Goal: Task Accomplishment & Management: Manage account settings

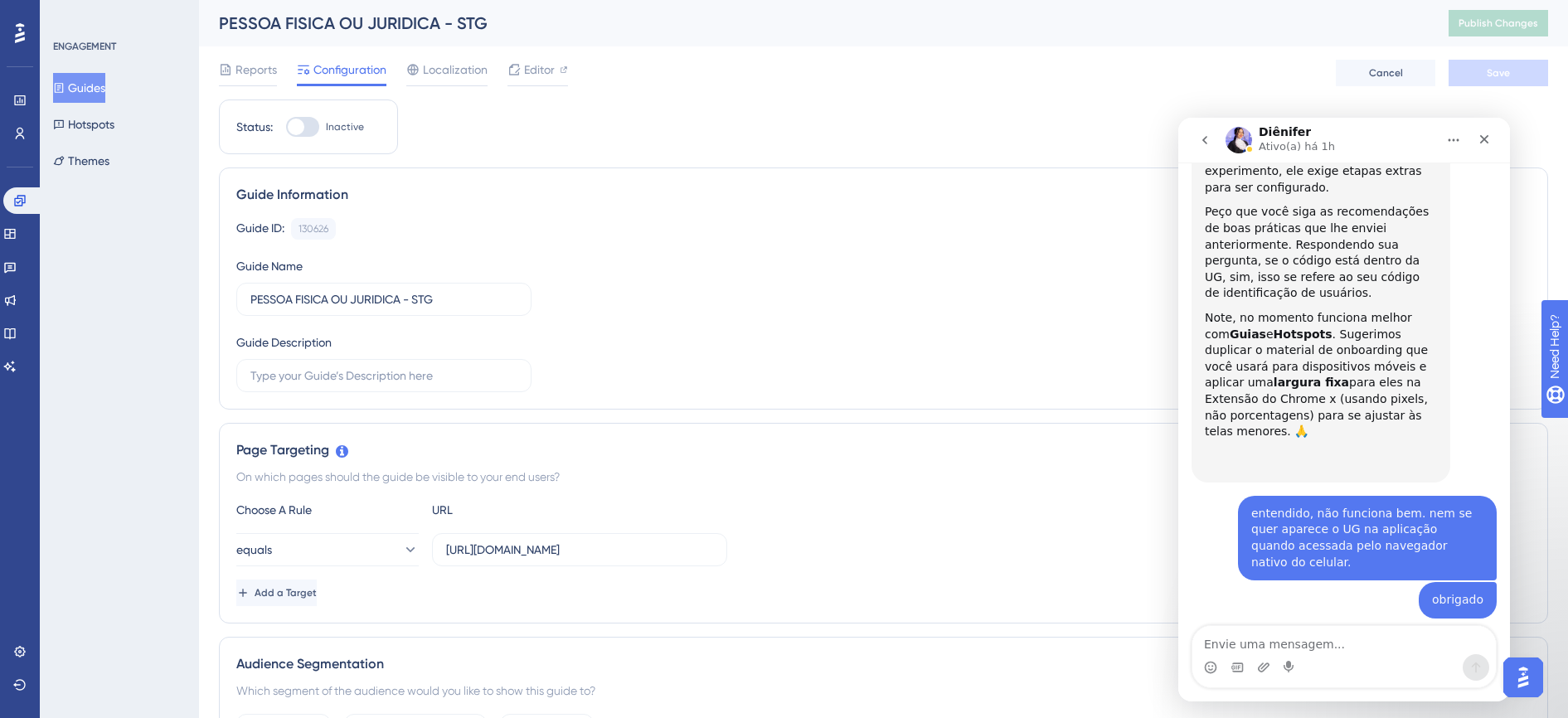
scroll to position [3891, 0]
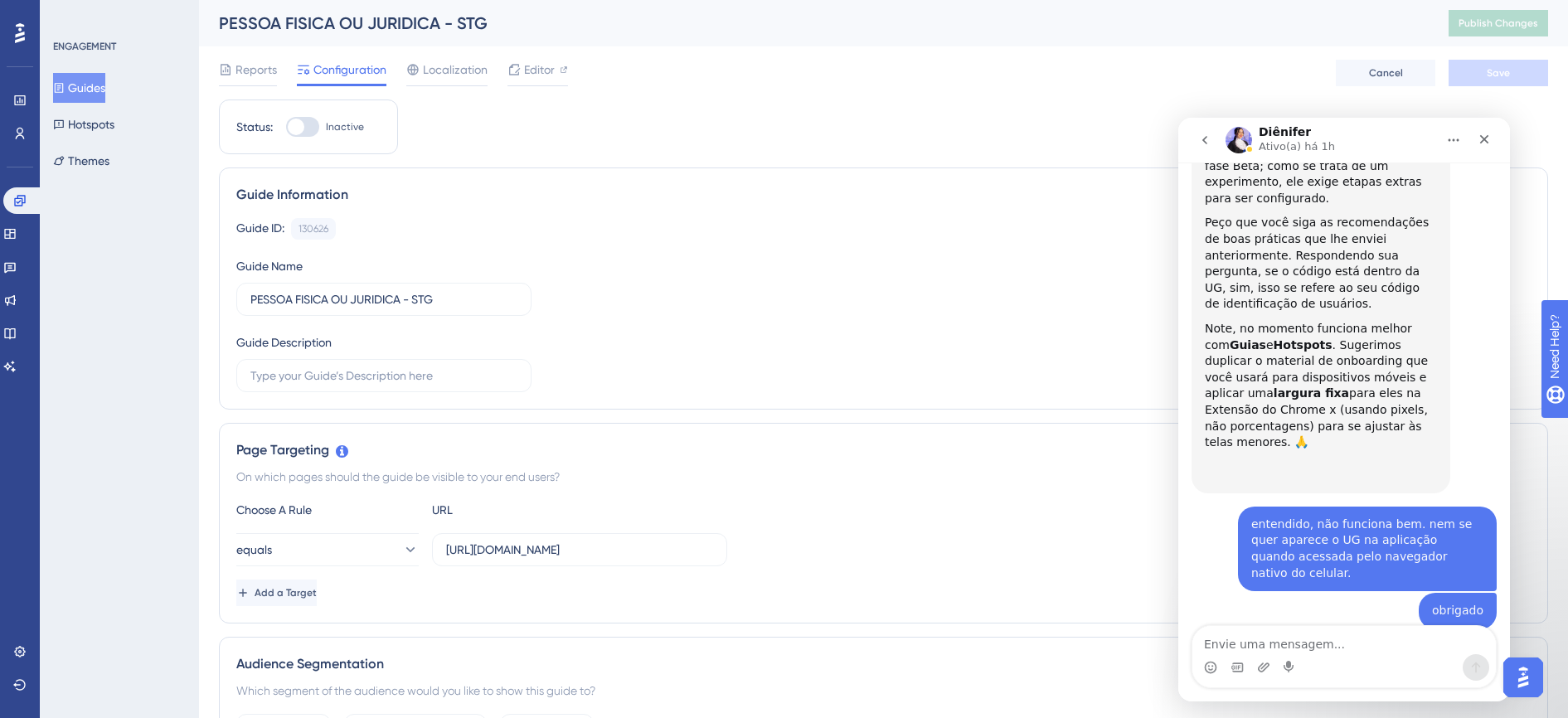
click at [97, 82] on button "Guides" at bounding box center [79, 88] width 52 height 30
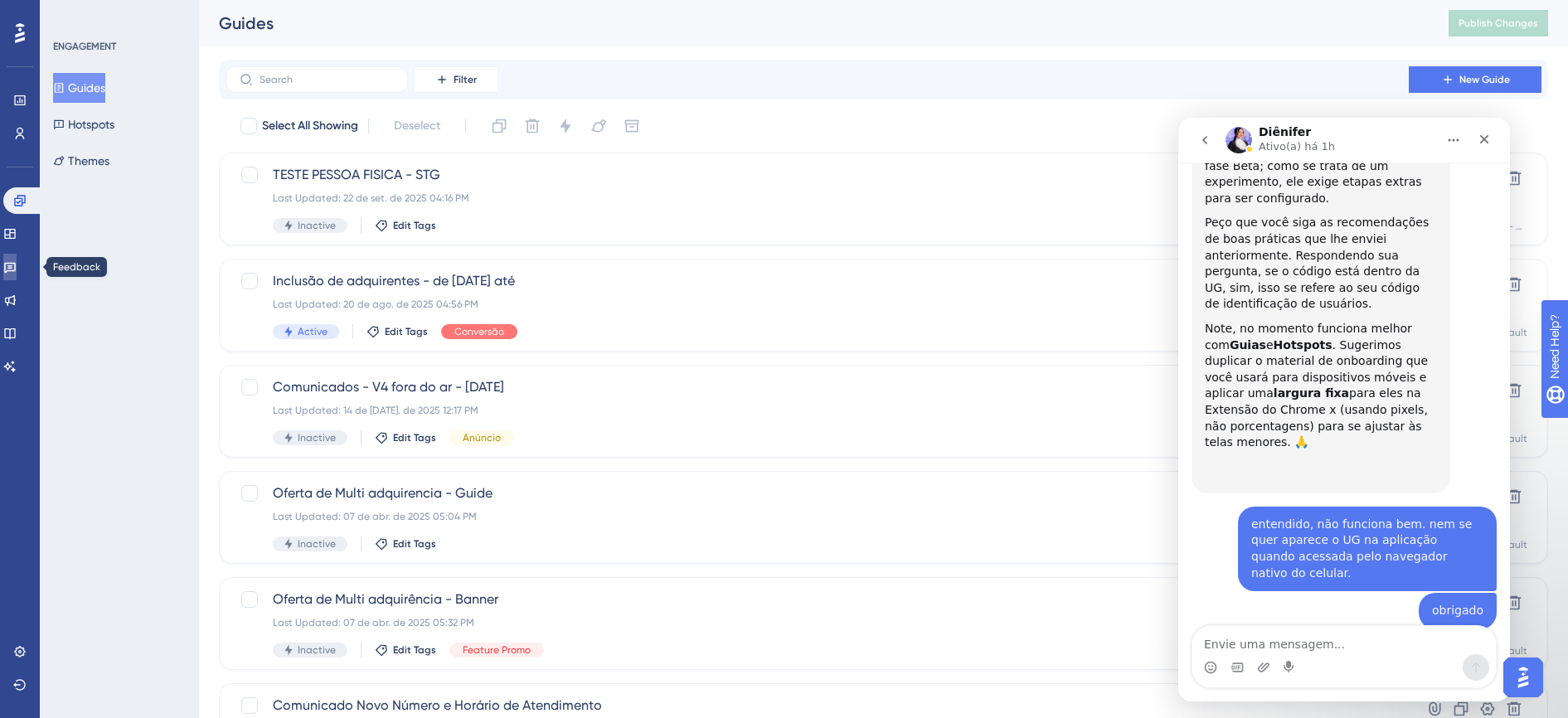
click at [16, 260] on link at bounding box center [10, 267] width 14 height 27
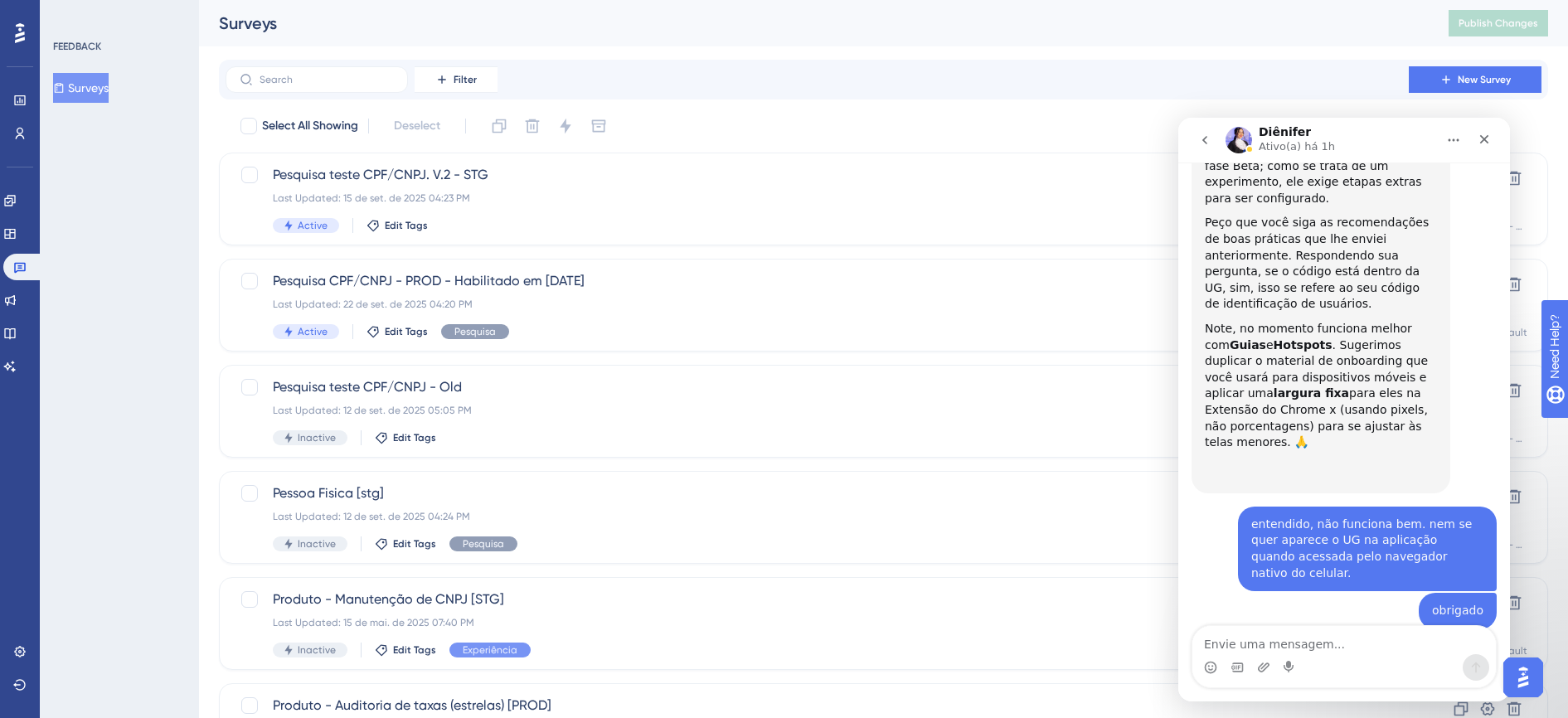
click at [87, 91] on button "Surveys" at bounding box center [80, 88] width 56 height 30
click at [431, 194] on div "Last Updated: 15 de set. de 2025 04:23 PM" at bounding box center [816, 198] width 1089 height 14
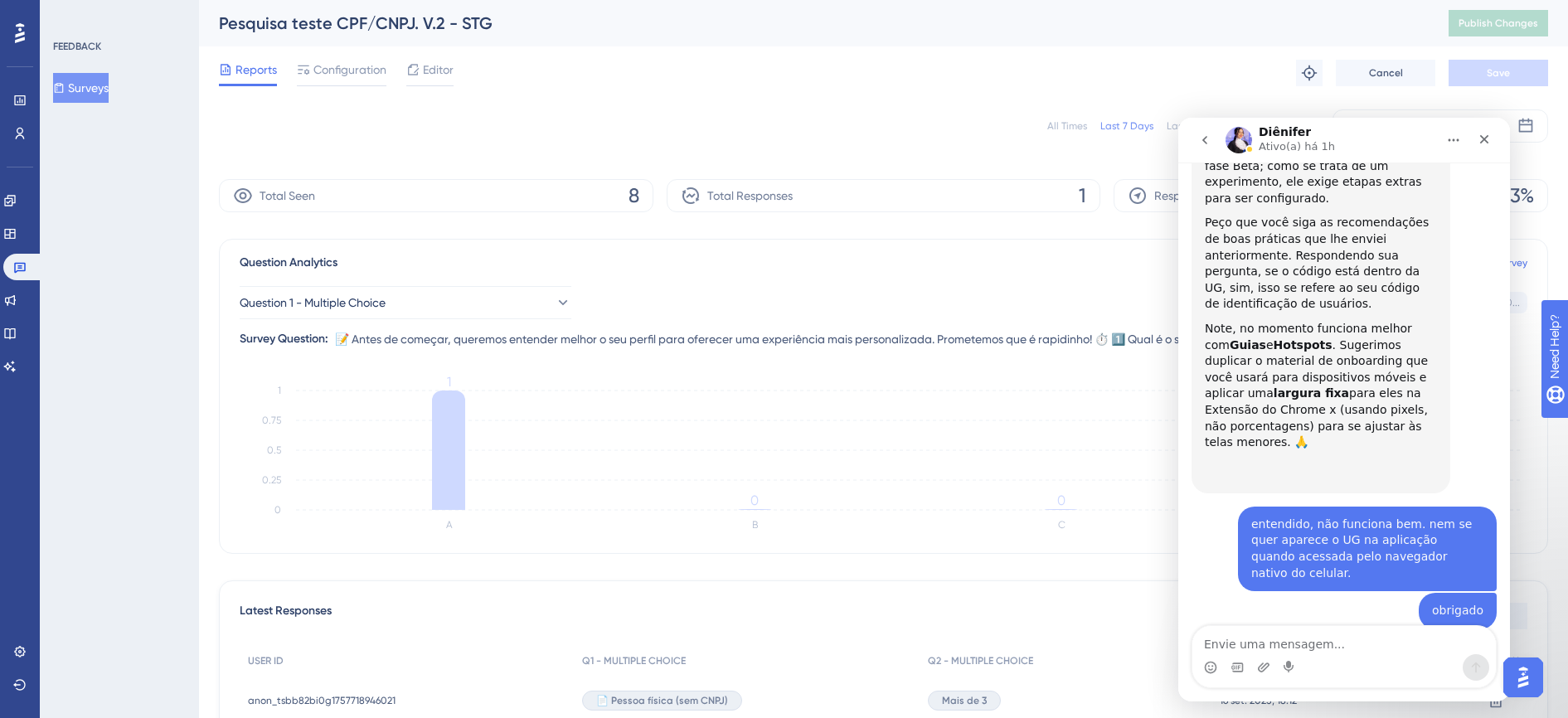
click at [107, 93] on button "Surveys" at bounding box center [80, 88] width 56 height 30
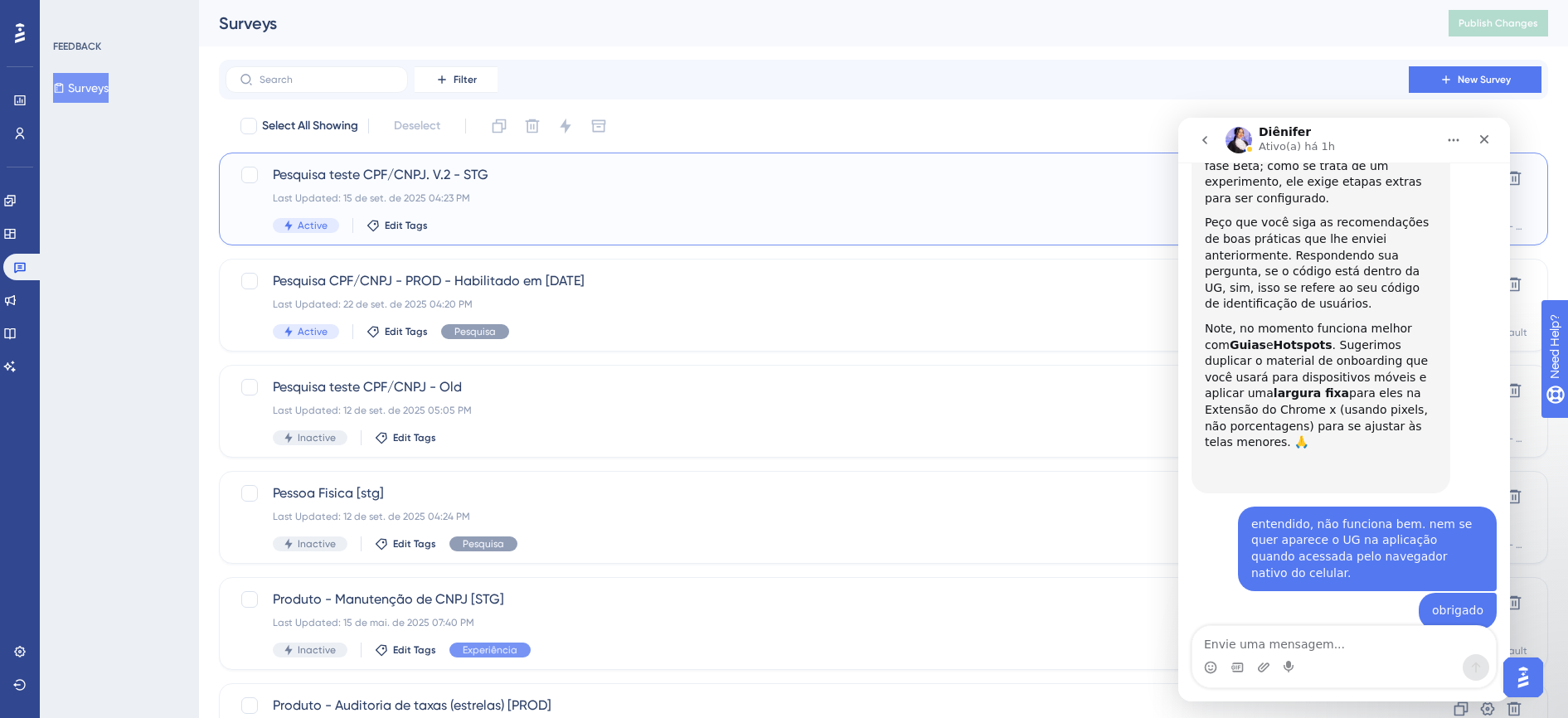
click at [528, 222] on div "Active Edit Tags" at bounding box center [816, 226] width 1089 height 15
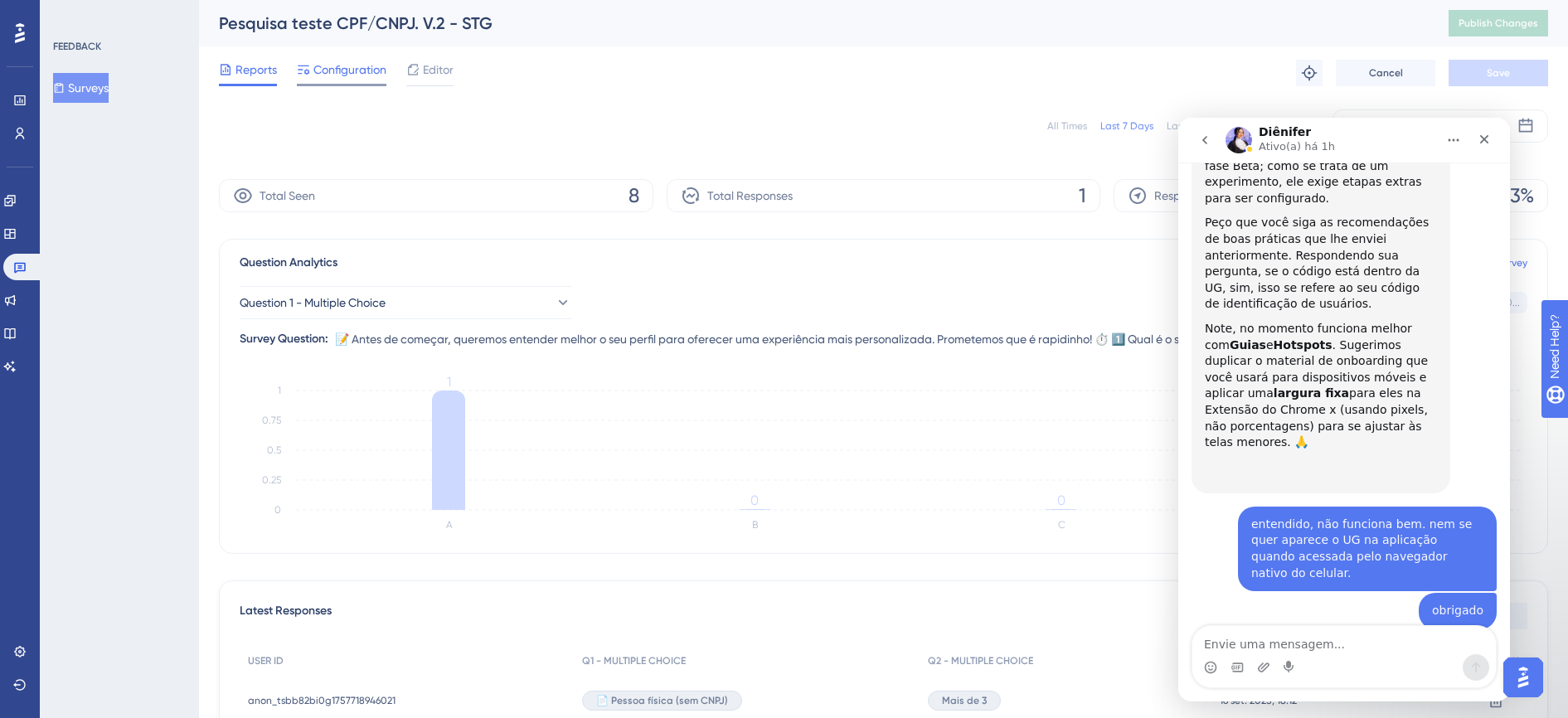
click at [354, 76] on span "Configuration" at bounding box center [350, 70] width 73 height 20
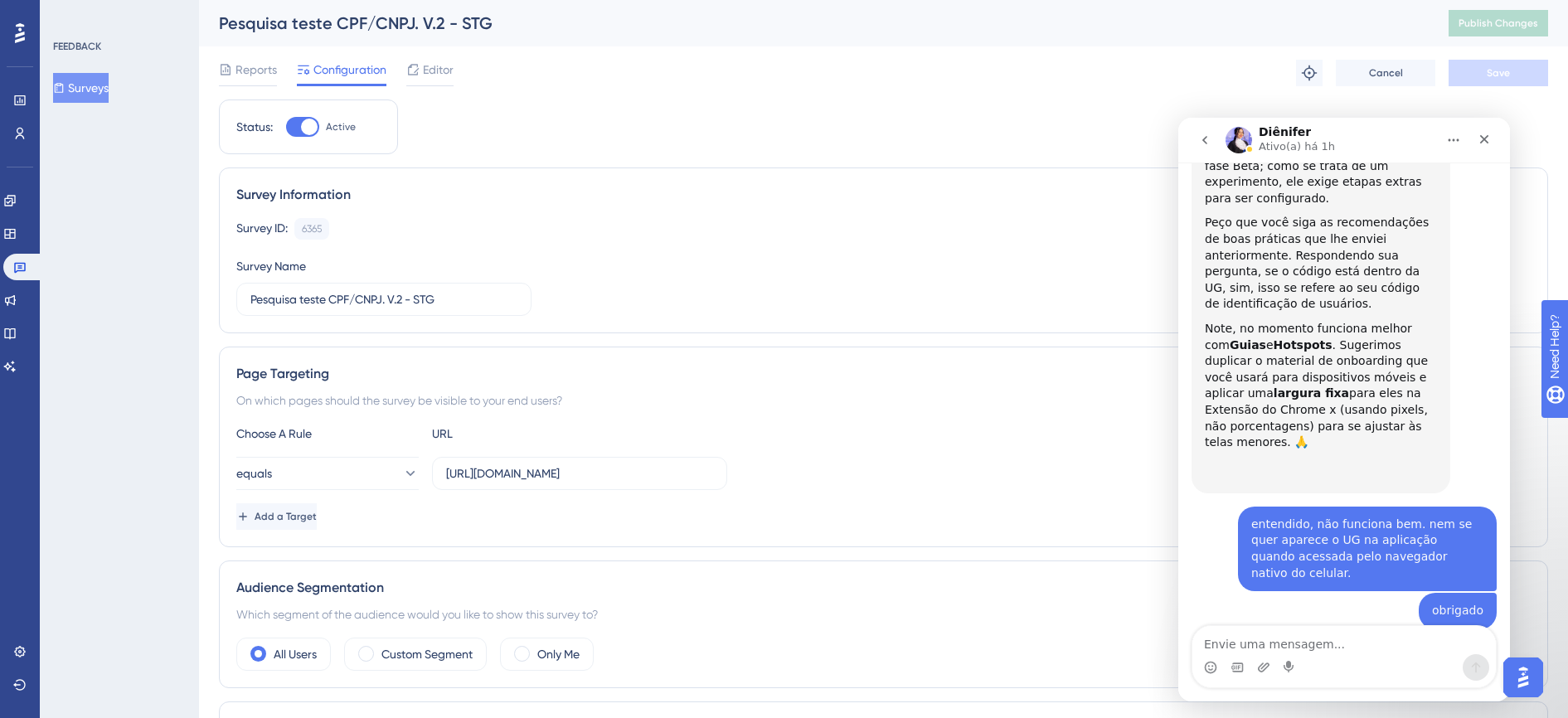
click at [109, 85] on button "Surveys" at bounding box center [80, 88] width 56 height 30
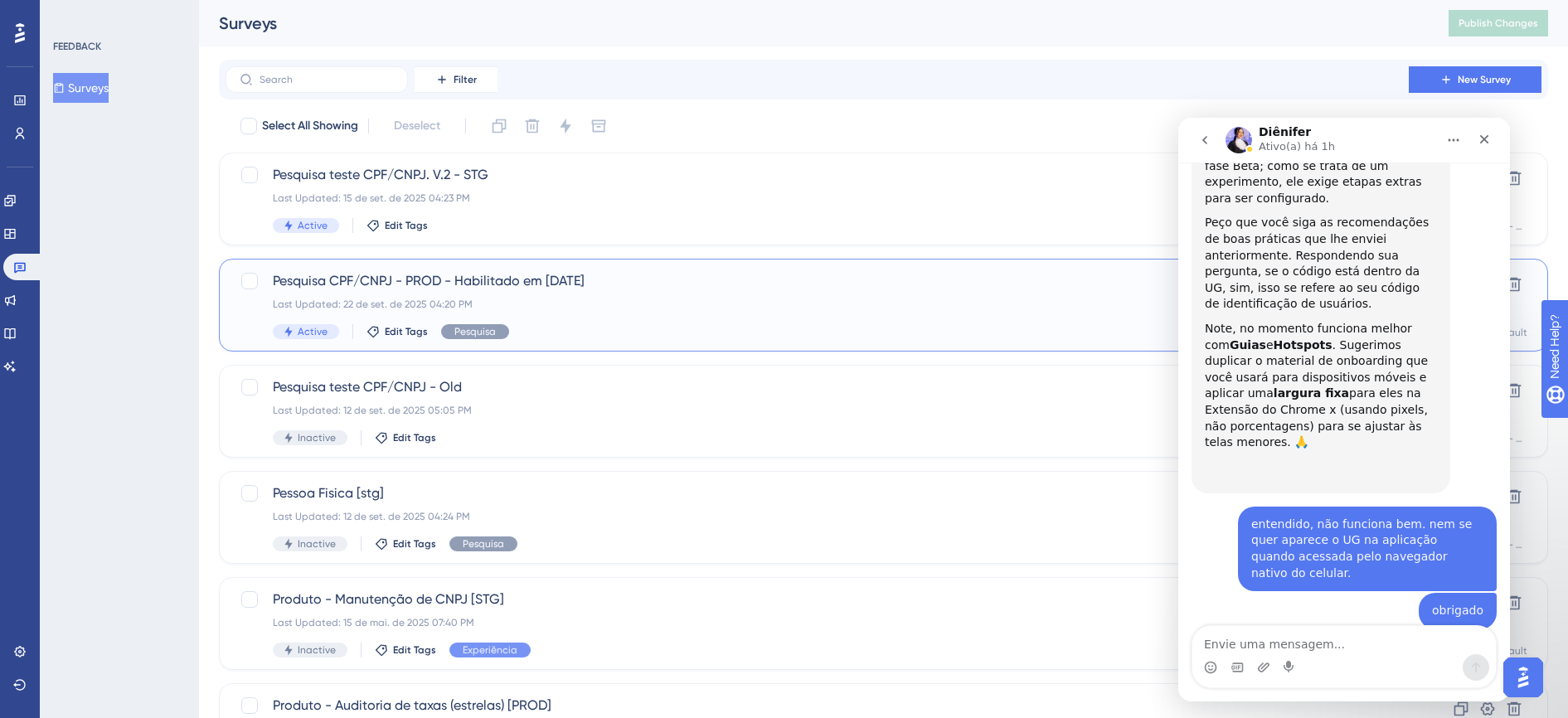
click at [592, 307] on div "Last Updated: 22 de set. de 2025 04:20 PM" at bounding box center [816, 305] width 1089 height 14
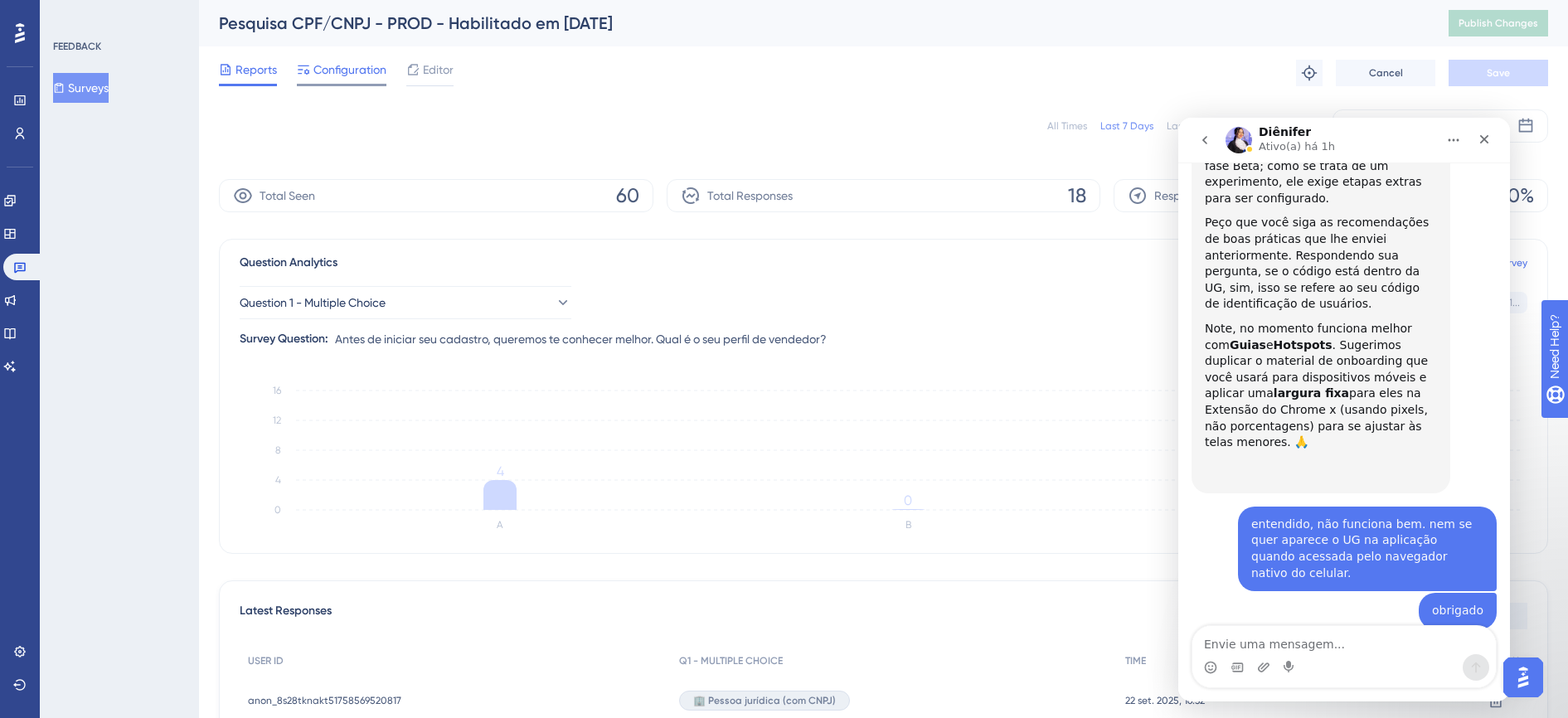
click at [357, 75] on span "Configuration" at bounding box center [350, 70] width 73 height 20
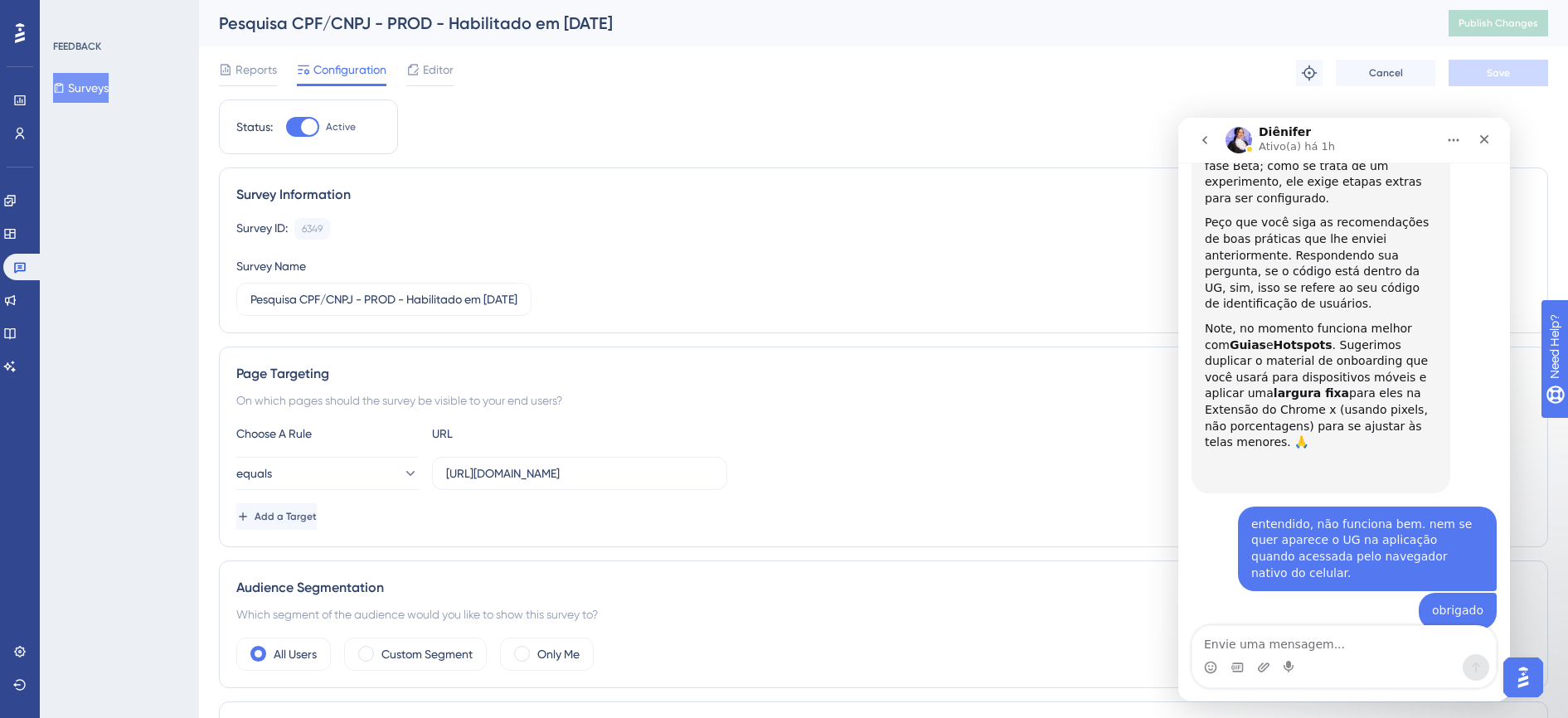
click at [426, 55] on div "Reports Configuration Editor Troubleshoot Cancel Save" at bounding box center [883, 73] width 1329 height 53
click at [427, 64] on span "Editor" at bounding box center [439, 70] width 31 height 20
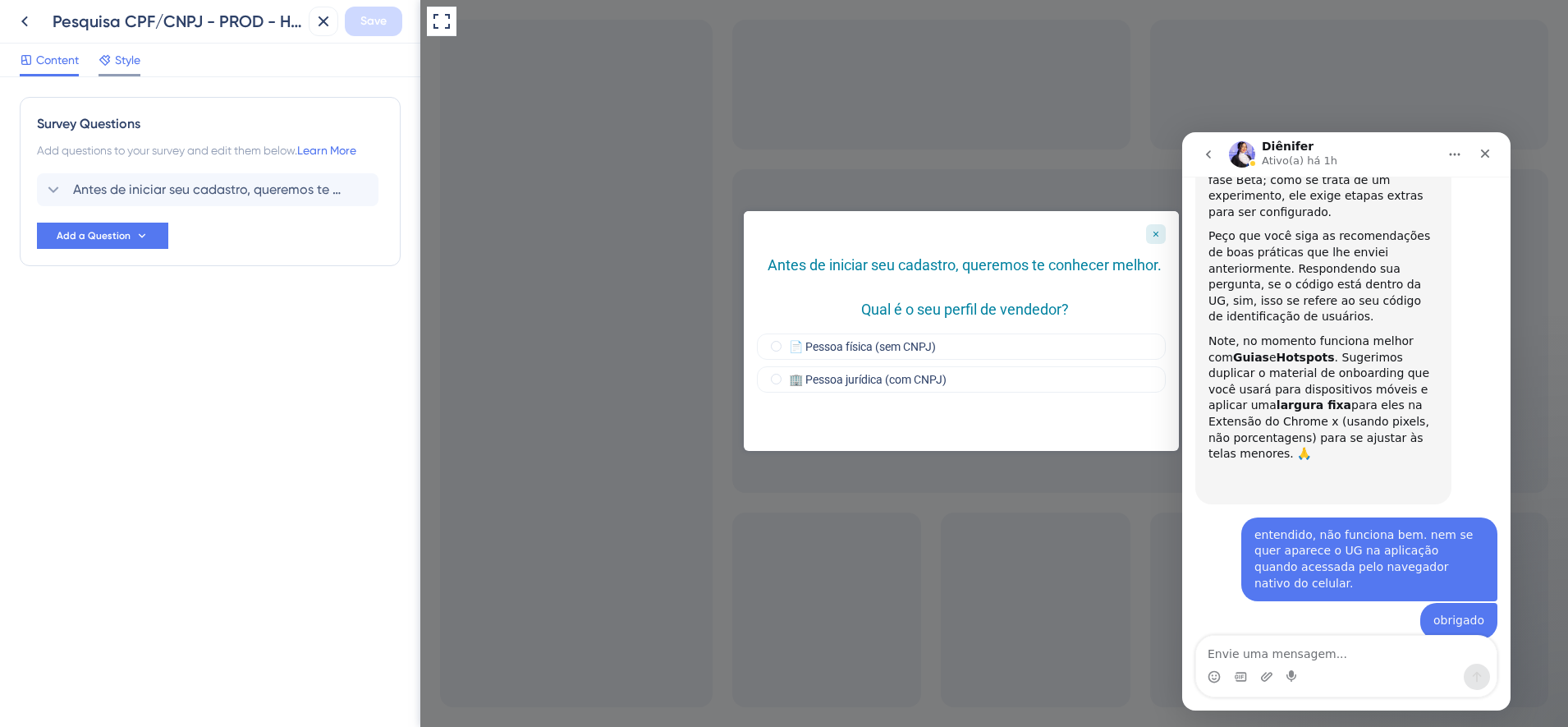
click at [124, 53] on span "Style" at bounding box center [128, 60] width 25 height 20
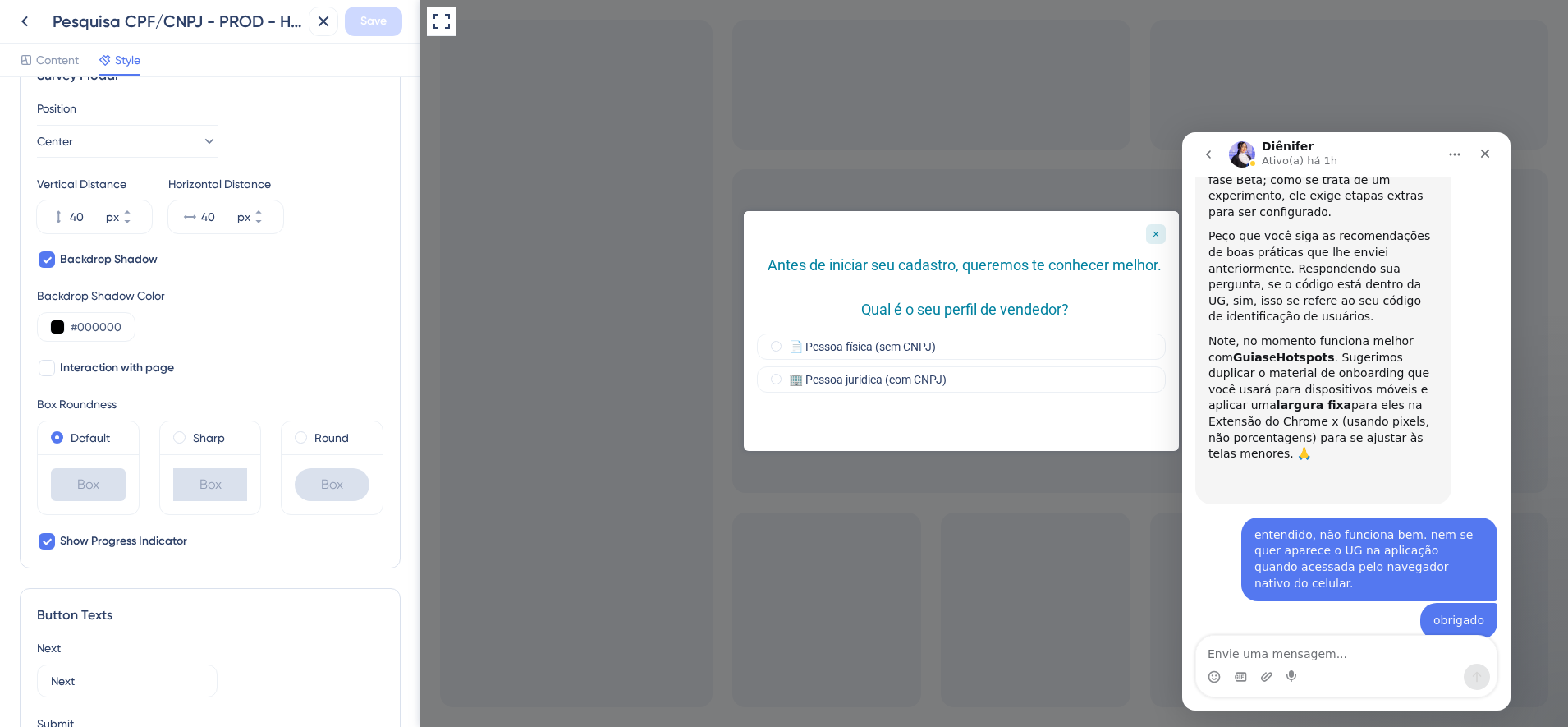
scroll to position [477, 0]
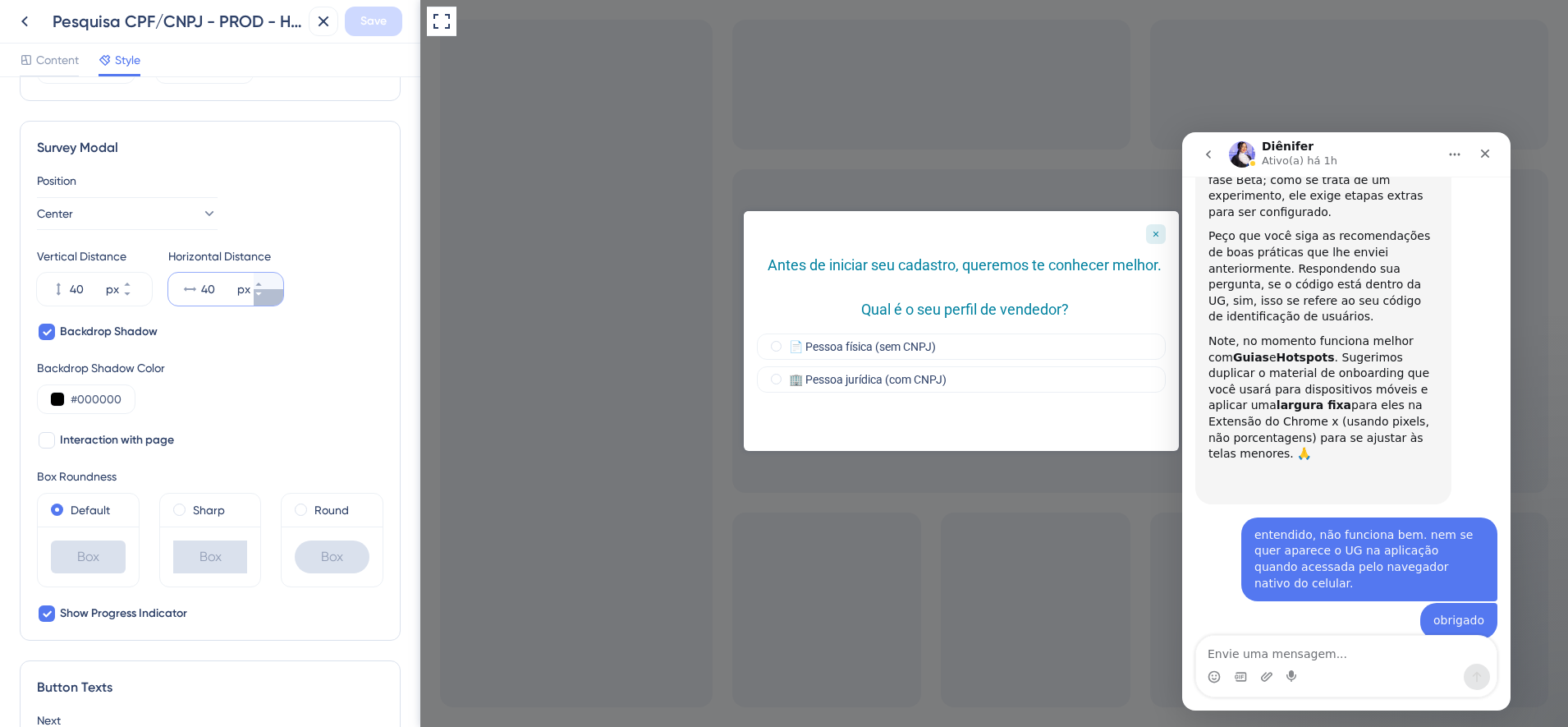
click at [269, 300] on button "40 px" at bounding box center [268, 297] width 30 height 16
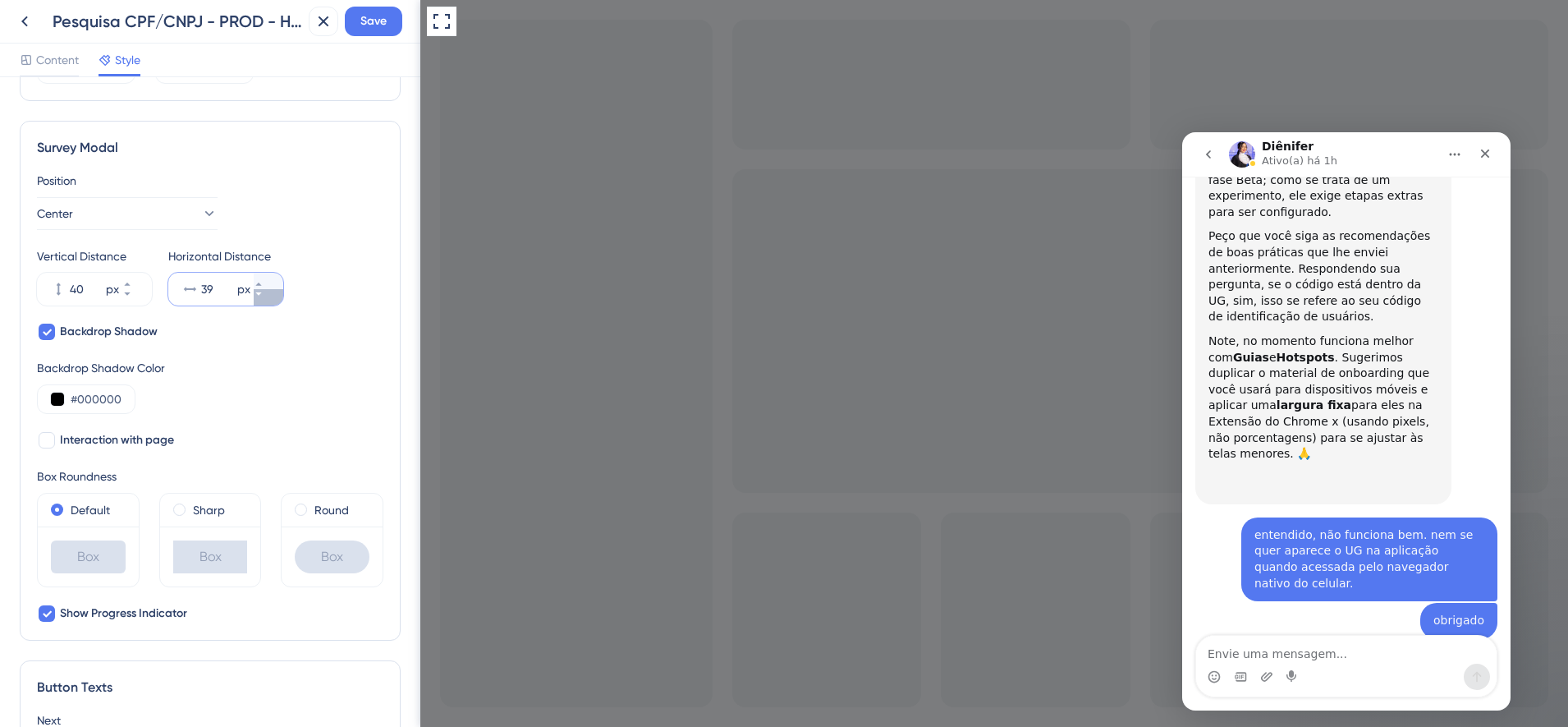
click at [269, 300] on button "39 px" at bounding box center [268, 297] width 30 height 16
click at [269, 300] on button "38 px" at bounding box center [268, 297] width 30 height 16
click at [263, 281] on icon at bounding box center [258, 283] width 10 height 10
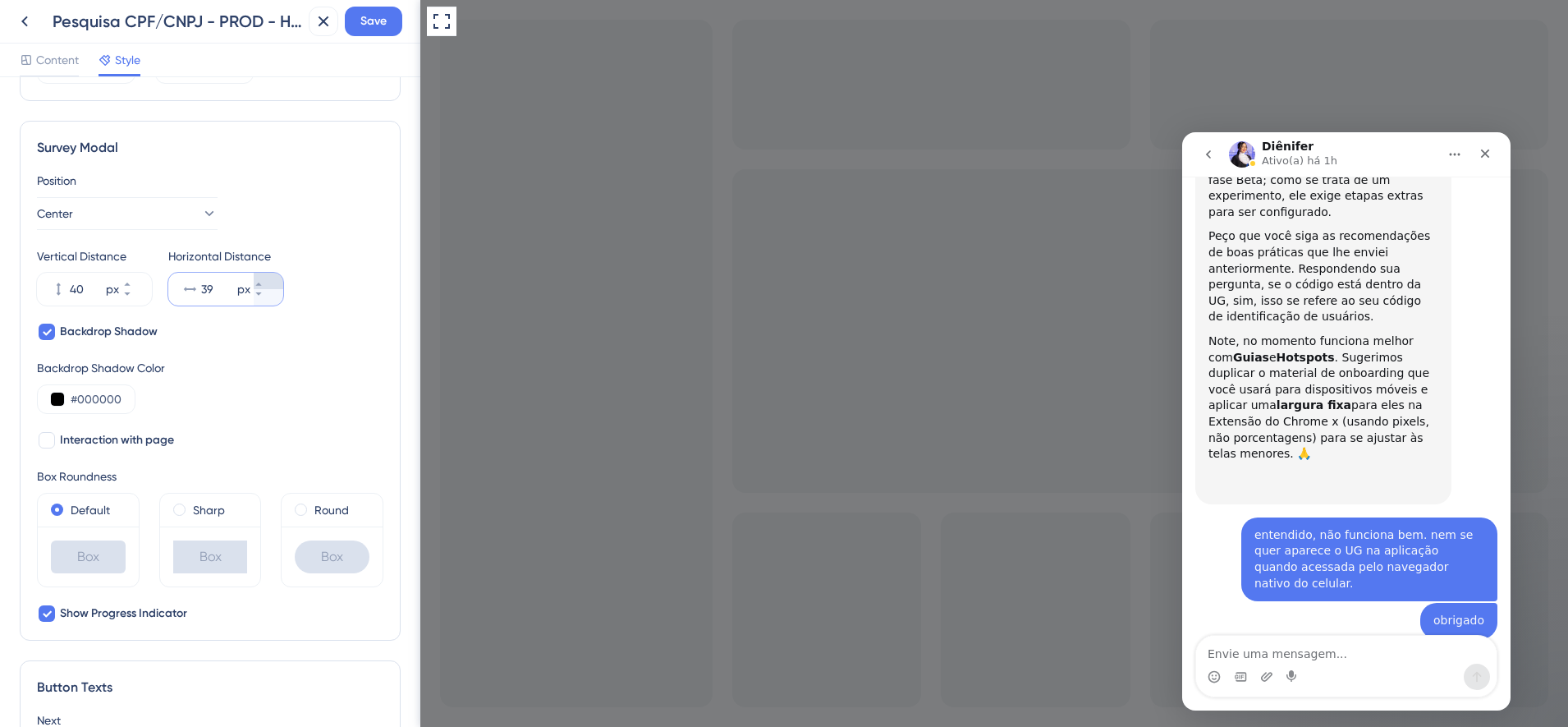
type input "40"
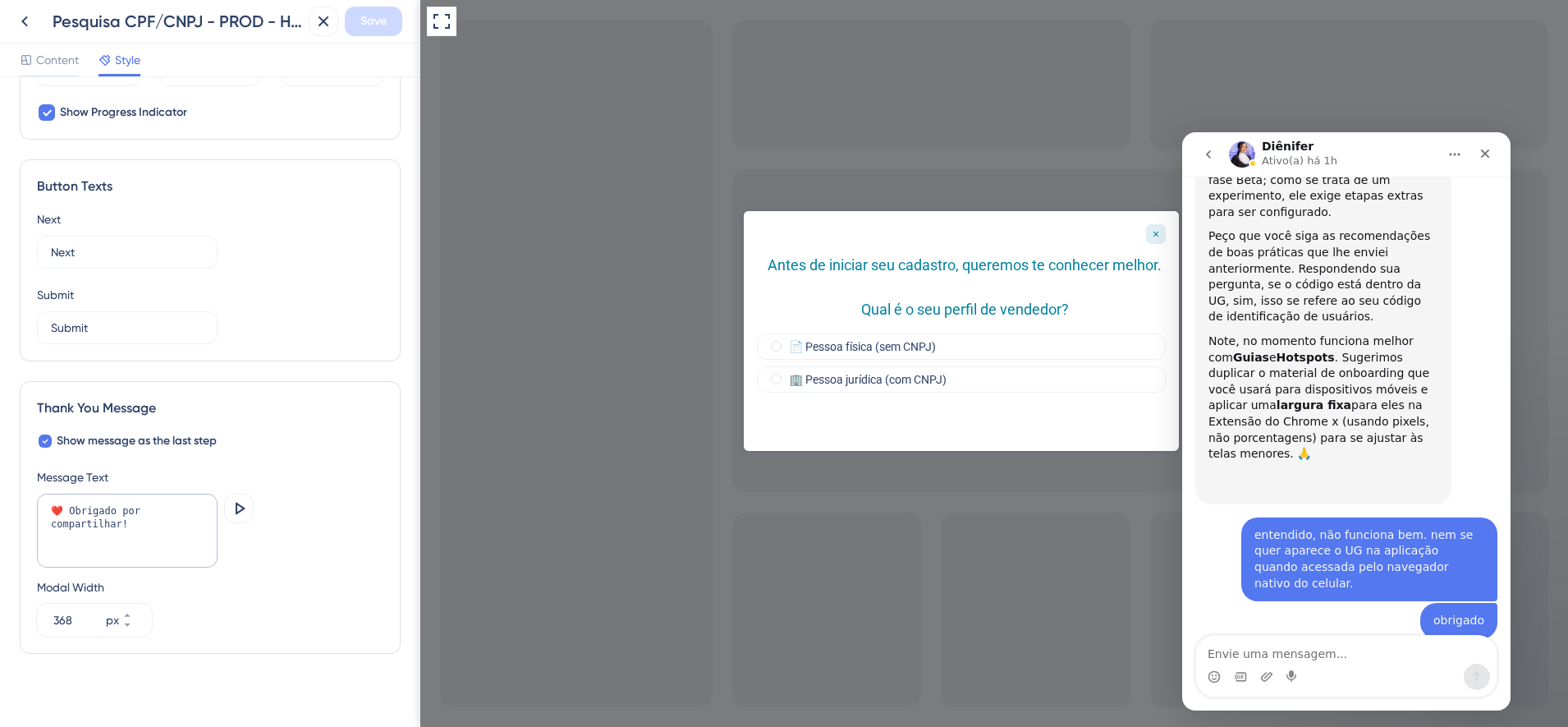
scroll to position [990, 0]
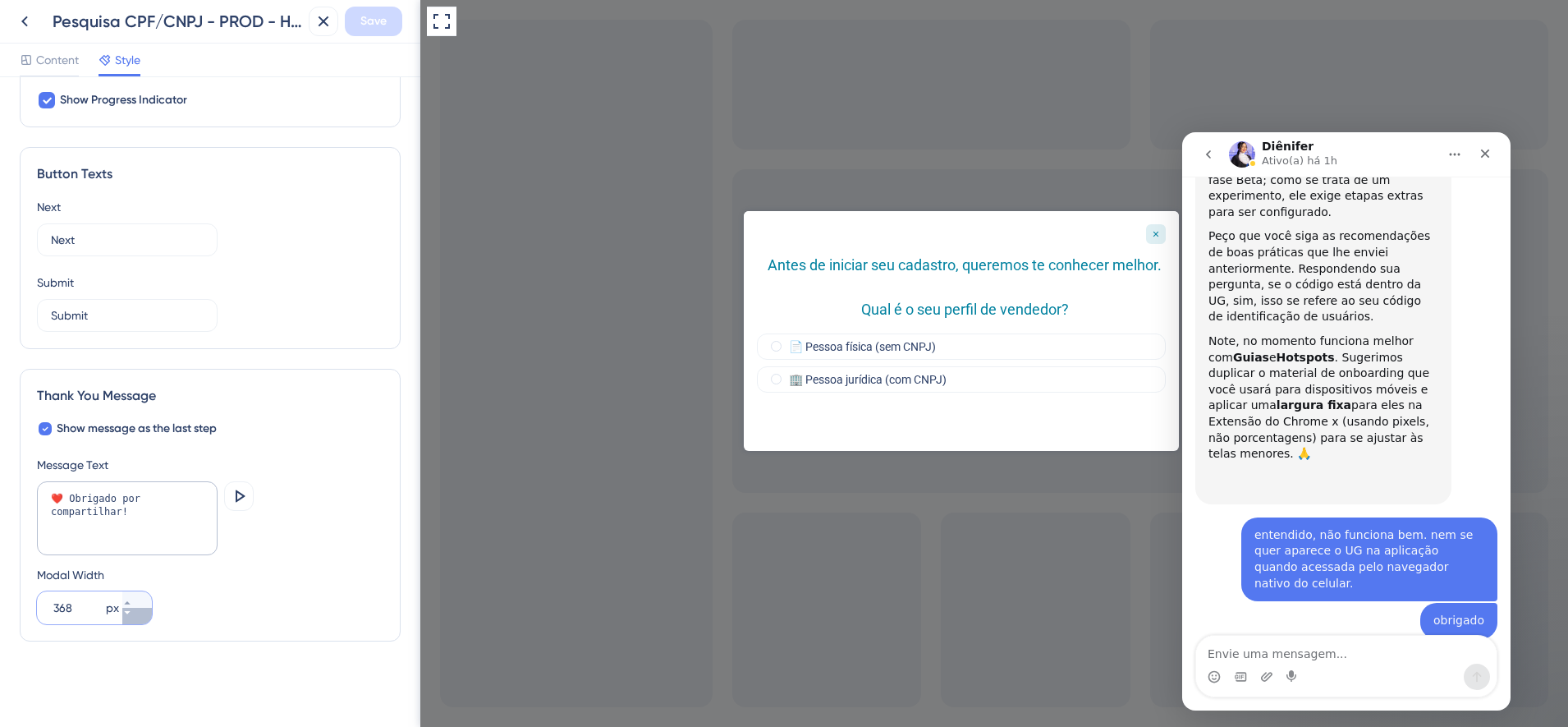
click at [138, 619] on button "368 px" at bounding box center [137, 616] width 30 height 16
click at [138, 619] on button "367 px" at bounding box center [137, 616] width 30 height 16
click at [138, 619] on button "366 px" at bounding box center [137, 616] width 30 height 16
click at [138, 619] on button "365 px" at bounding box center [137, 616] width 30 height 16
click at [138, 619] on button "364 px" at bounding box center [137, 616] width 30 height 16
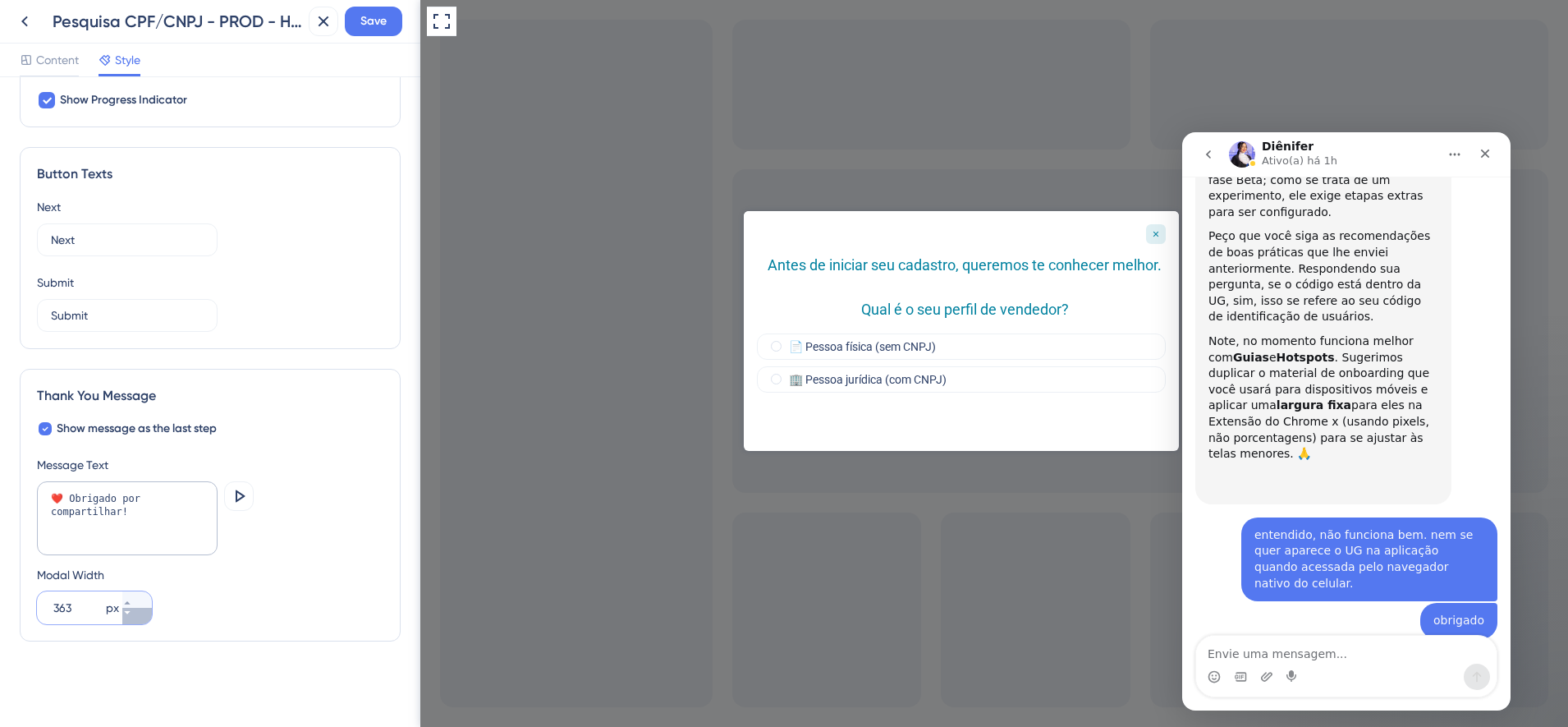
click at [138, 619] on button "363 px" at bounding box center [137, 616] width 30 height 16
click at [138, 619] on button "362 px" at bounding box center [137, 616] width 30 height 16
click at [138, 619] on button "361 px" at bounding box center [137, 616] width 30 height 16
click at [138, 619] on button "348 px" at bounding box center [137, 616] width 30 height 16
click at [138, 619] on button "347 px" at bounding box center [137, 616] width 30 height 16
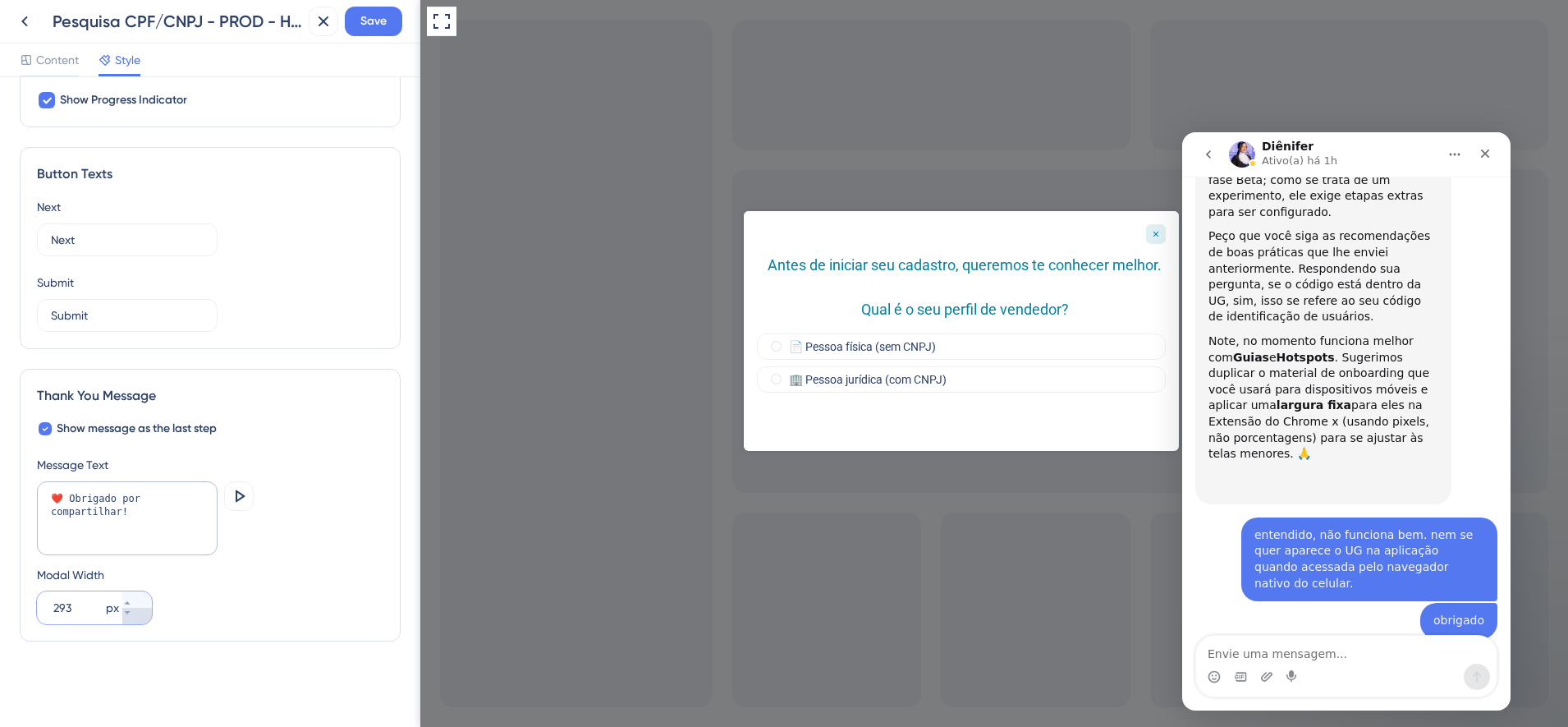
click at [138, 619] on button "293 px" at bounding box center [137, 616] width 30 height 16
click at [138, 619] on button "292 px" at bounding box center [137, 616] width 30 height 16
click at [138, 619] on button "291 px" at bounding box center [137, 616] width 30 height 16
drag, startPoint x: 80, startPoint y: 606, endPoint x: 53, endPoint y: 607, distance: 27.0
click at [53, 607] on div "290 px" at bounding box center [80, 607] width 85 height 33
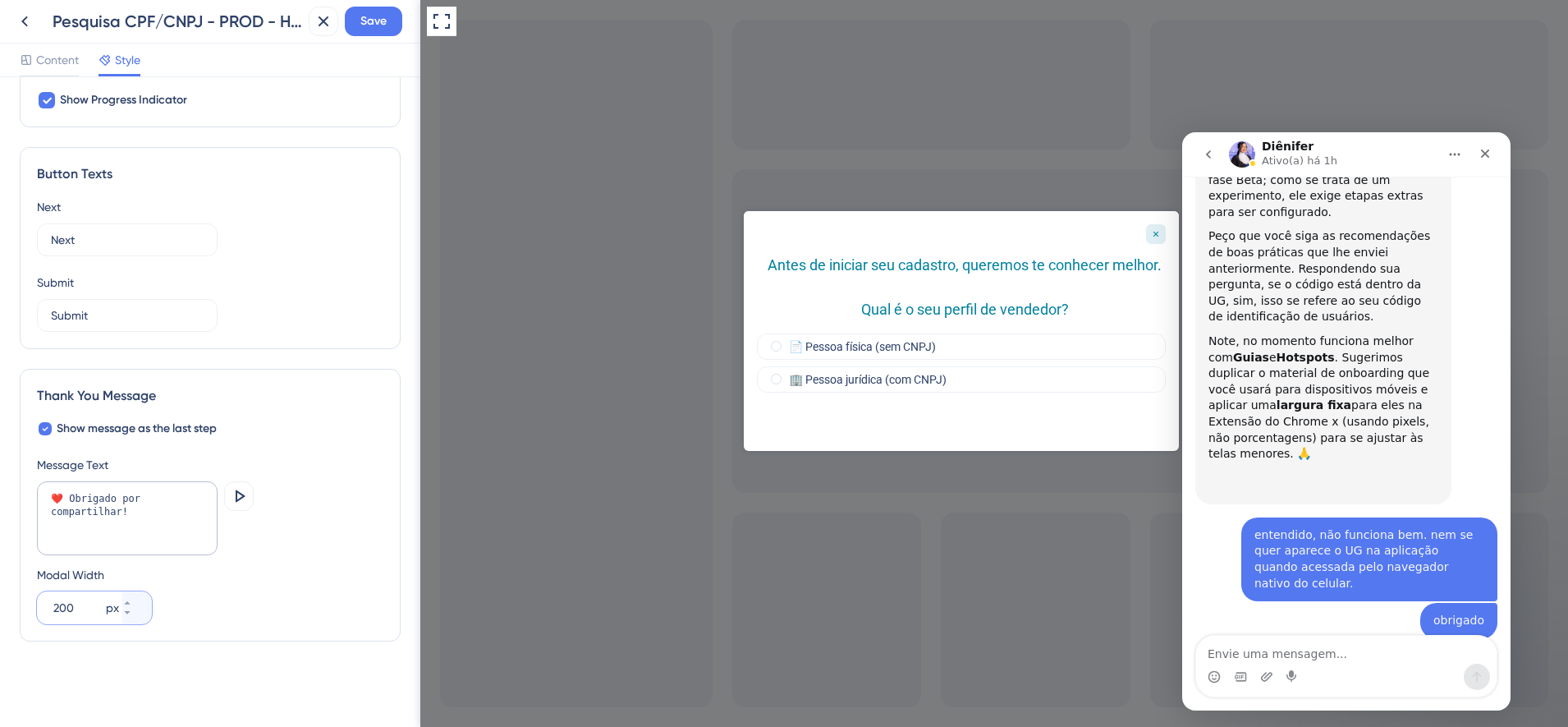
type input "200"
click at [242, 499] on icon at bounding box center [239, 496] width 20 height 20
click at [29, 22] on icon at bounding box center [24, 22] width 20 height 20
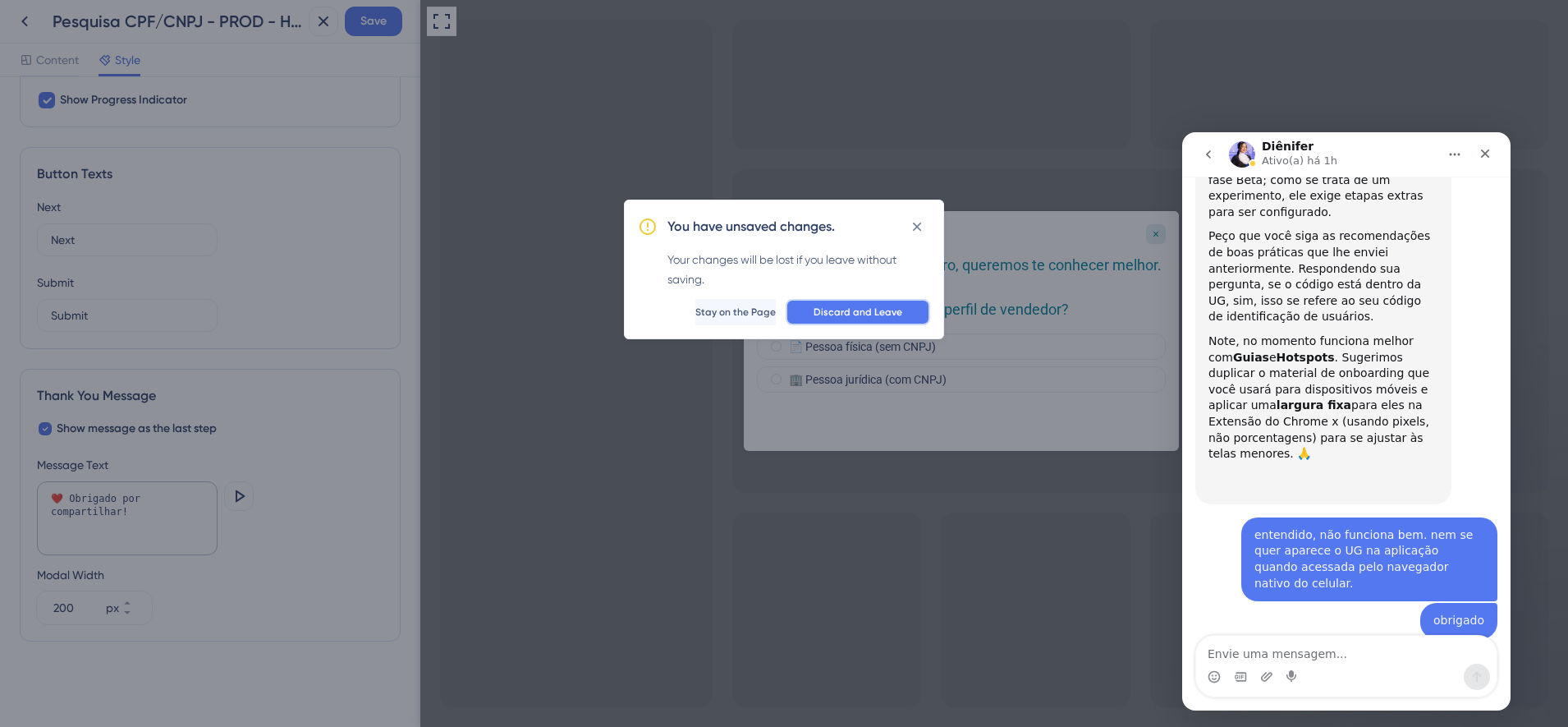
click at [852, 305] on span "Discard and Leave" at bounding box center [858, 311] width 89 height 14
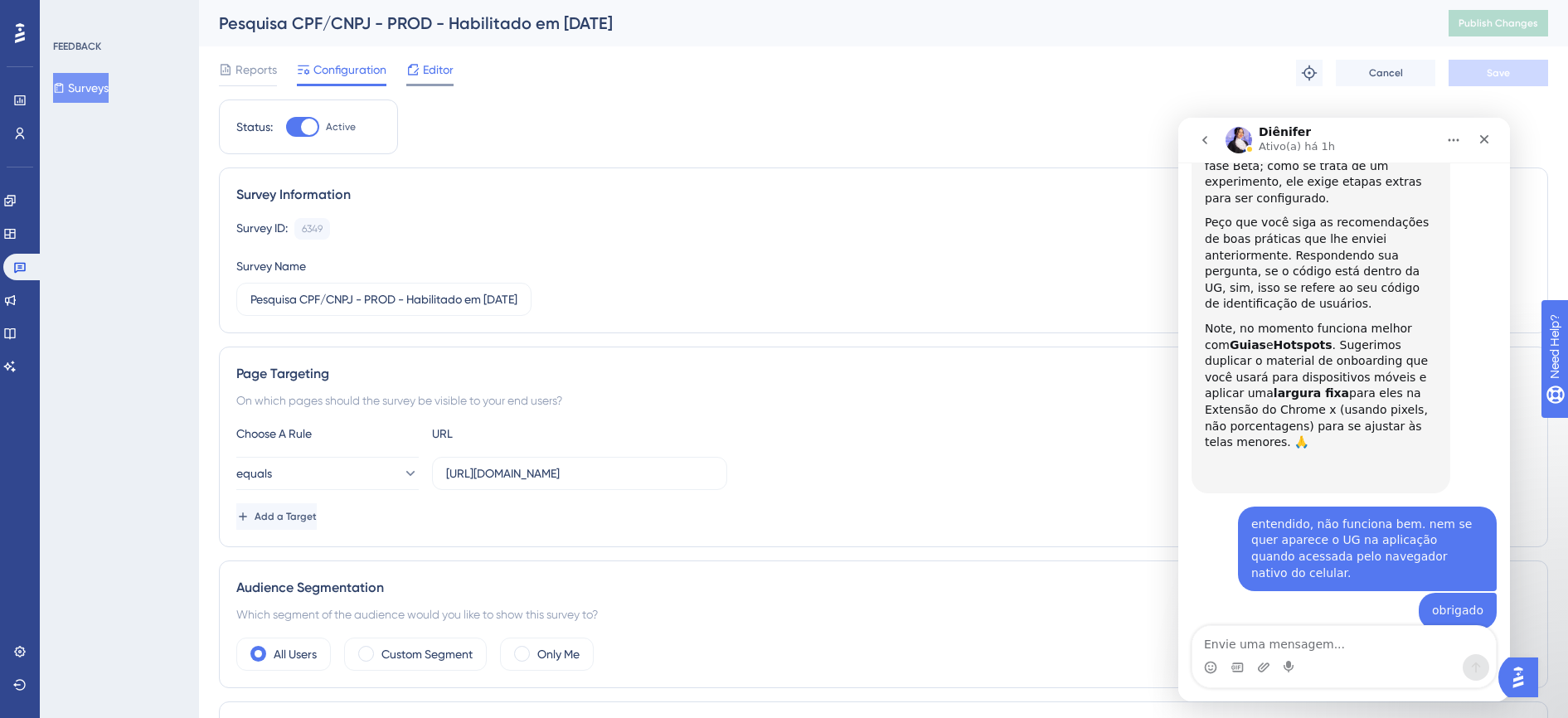
click at [434, 69] on span "Editor" at bounding box center [439, 70] width 31 height 20
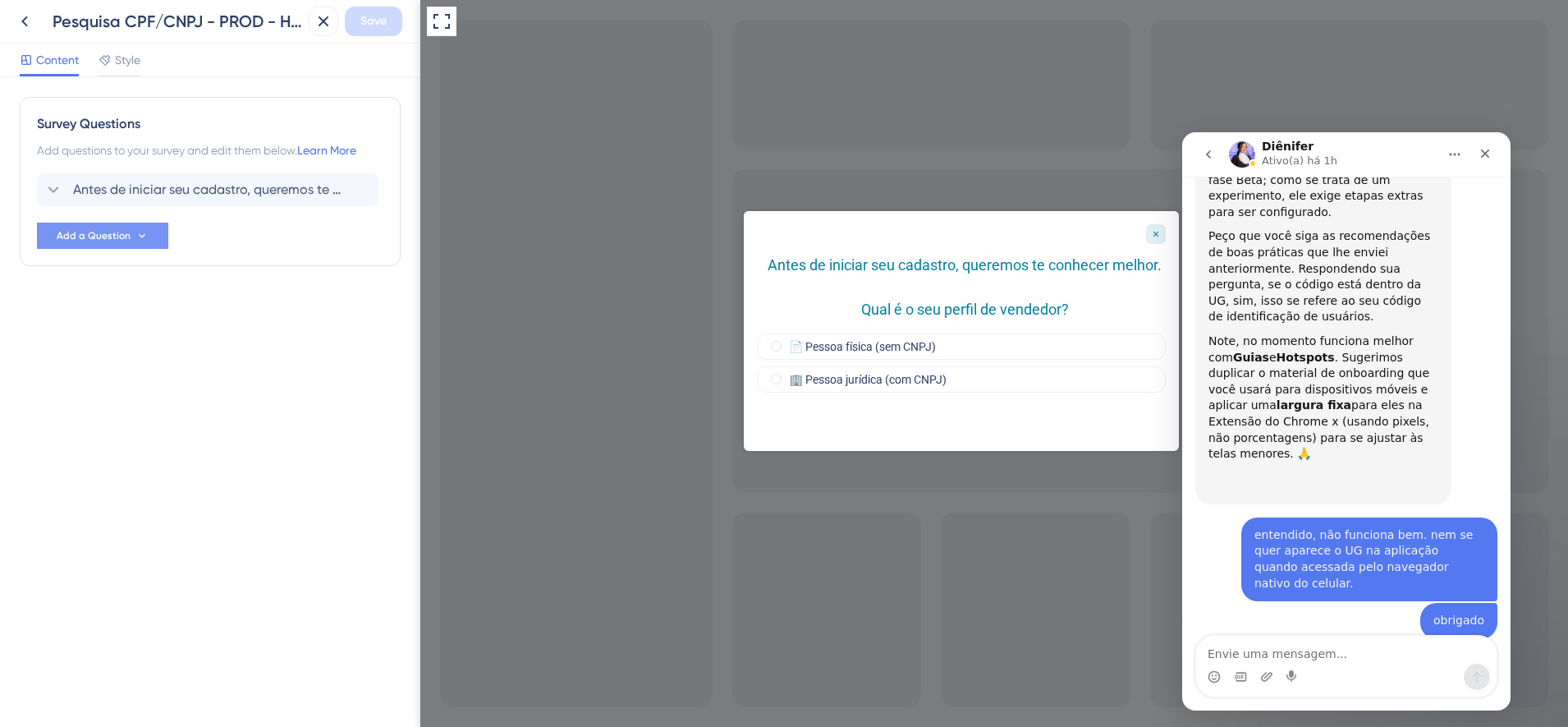
click at [146, 226] on button "Add a Question" at bounding box center [102, 235] width 131 height 26
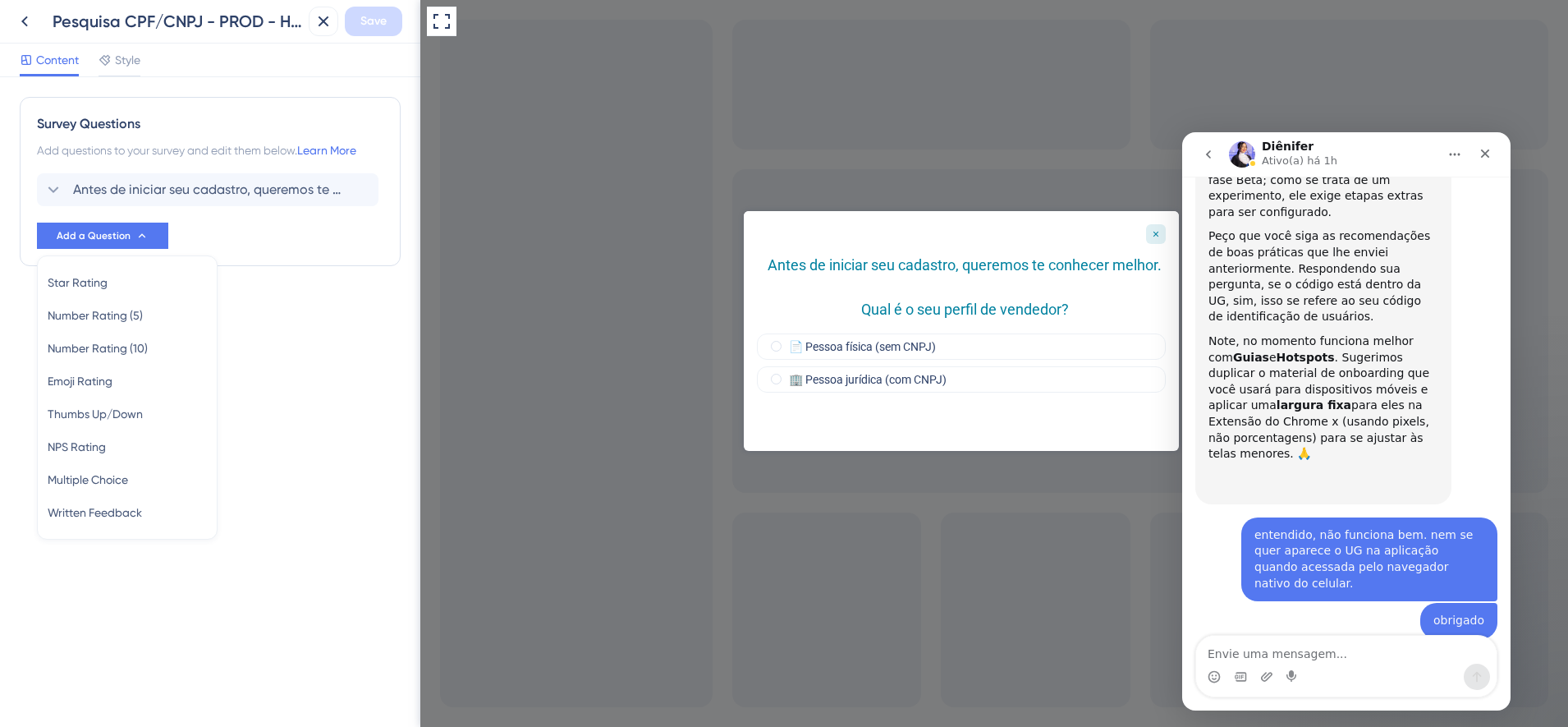
click at [311, 233] on div "Antes de iniciar seu cadastro, queremos te conhecer melhor. Qual é o seu perfil…" at bounding box center [210, 210] width 347 height 75
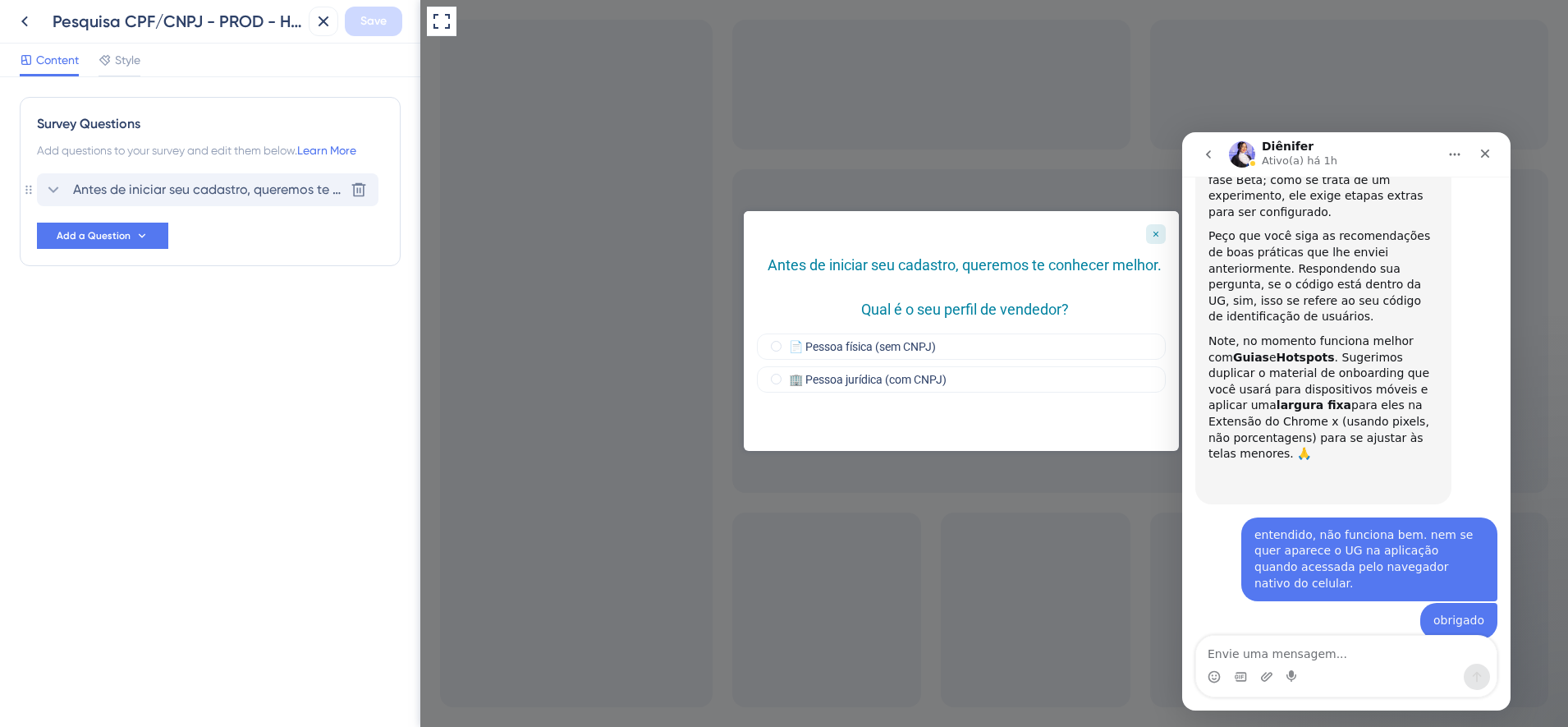
click at [239, 191] on span "Antes de iniciar seu cadastro, queremos te conhecer melhor. Qual é o seu perfil…" at bounding box center [208, 190] width 271 height 20
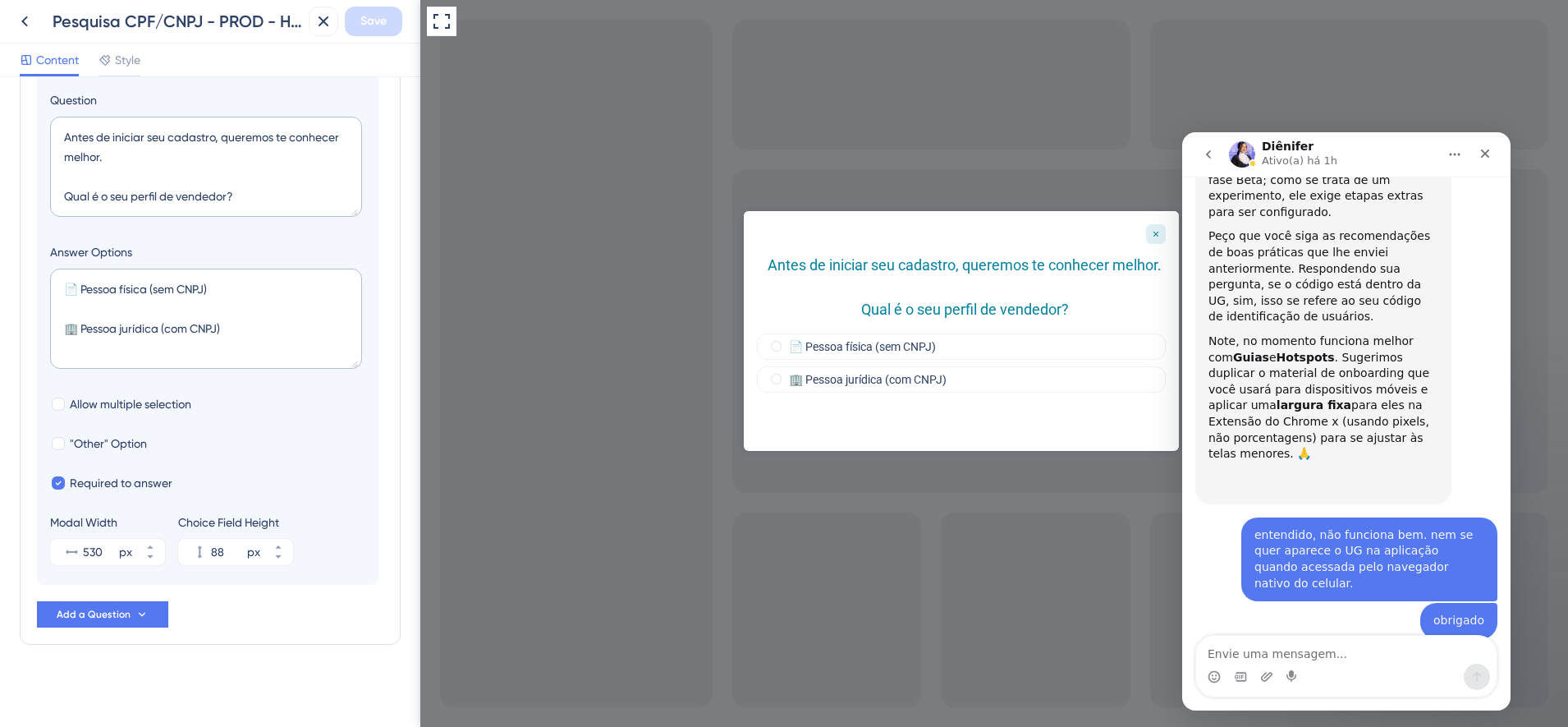
scroll to position [225, 0]
click at [146, 557] on icon at bounding box center [150, 553] width 10 height 10
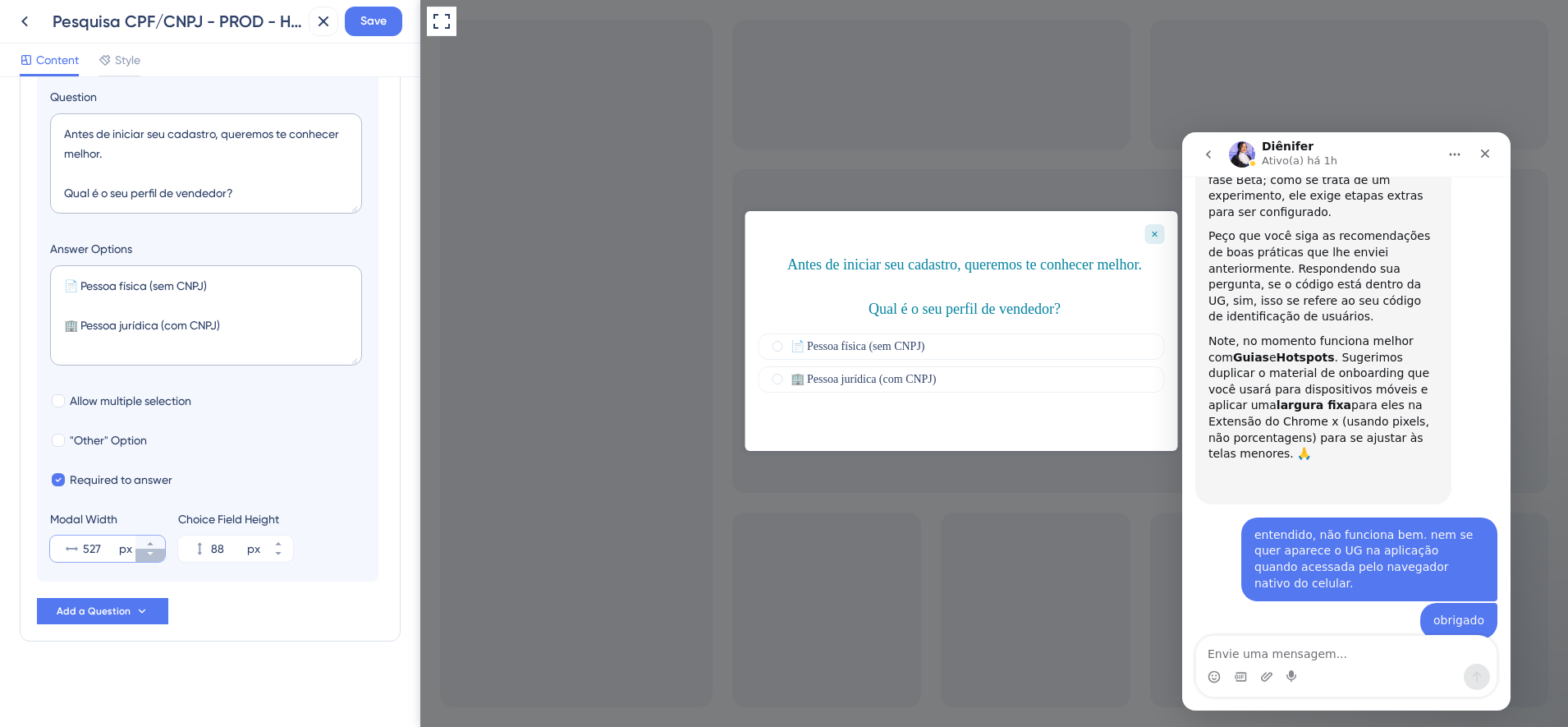
click at [146, 557] on icon at bounding box center [150, 553] width 10 height 10
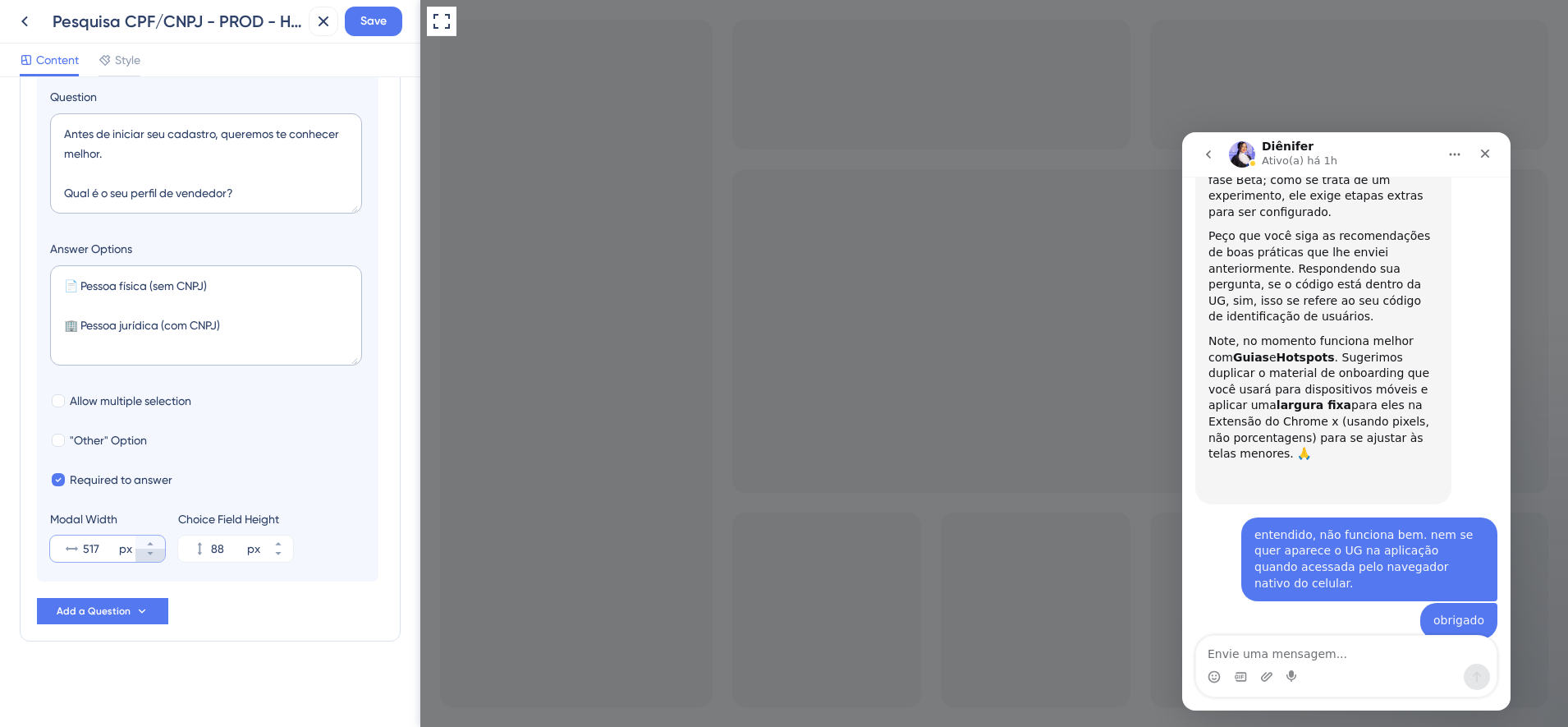
click at [146, 557] on icon at bounding box center [150, 553] width 10 height 10
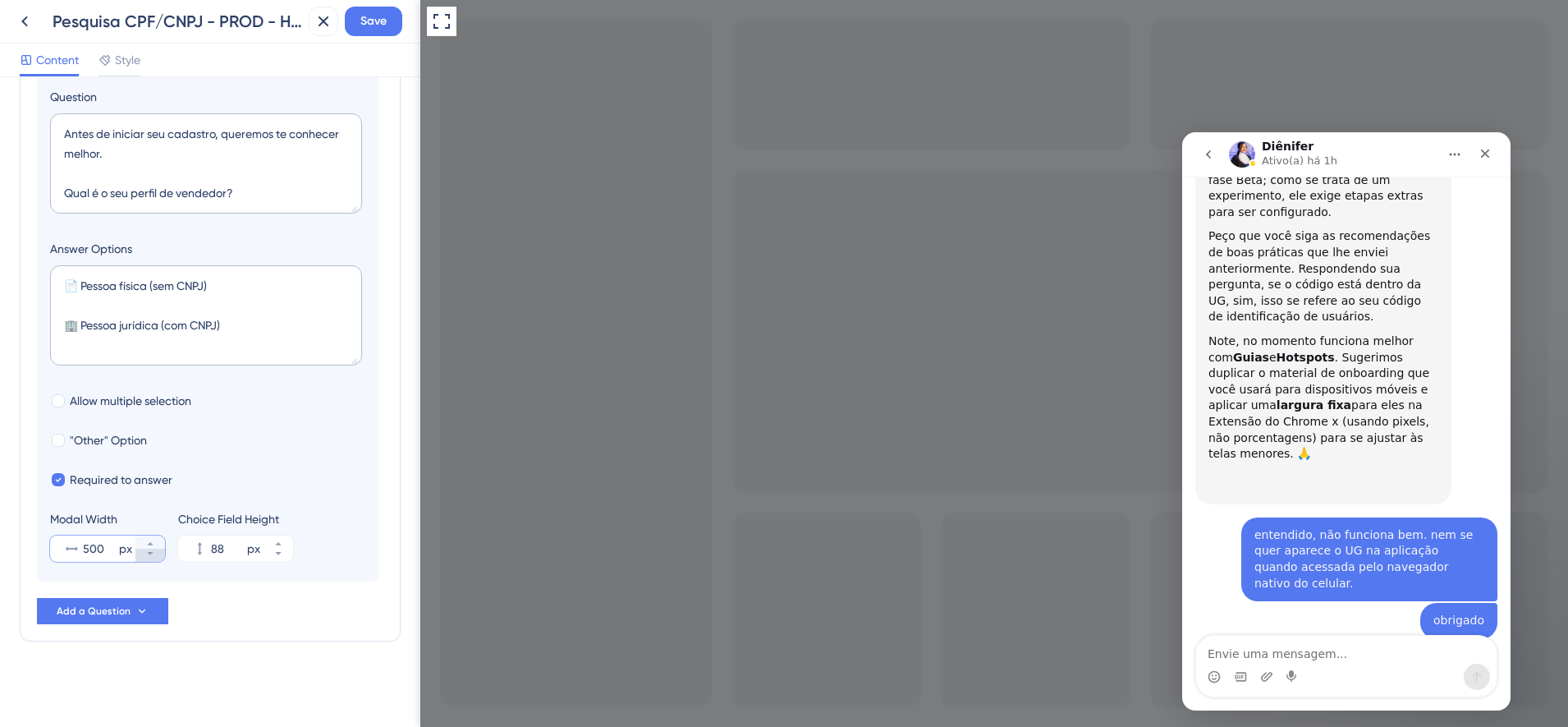
click at [146, 557] on icon at bounding box center [150, 553] width 10 height 10
click at [150, 556] on icon at bounding box center [150, 553] width 10 height 10
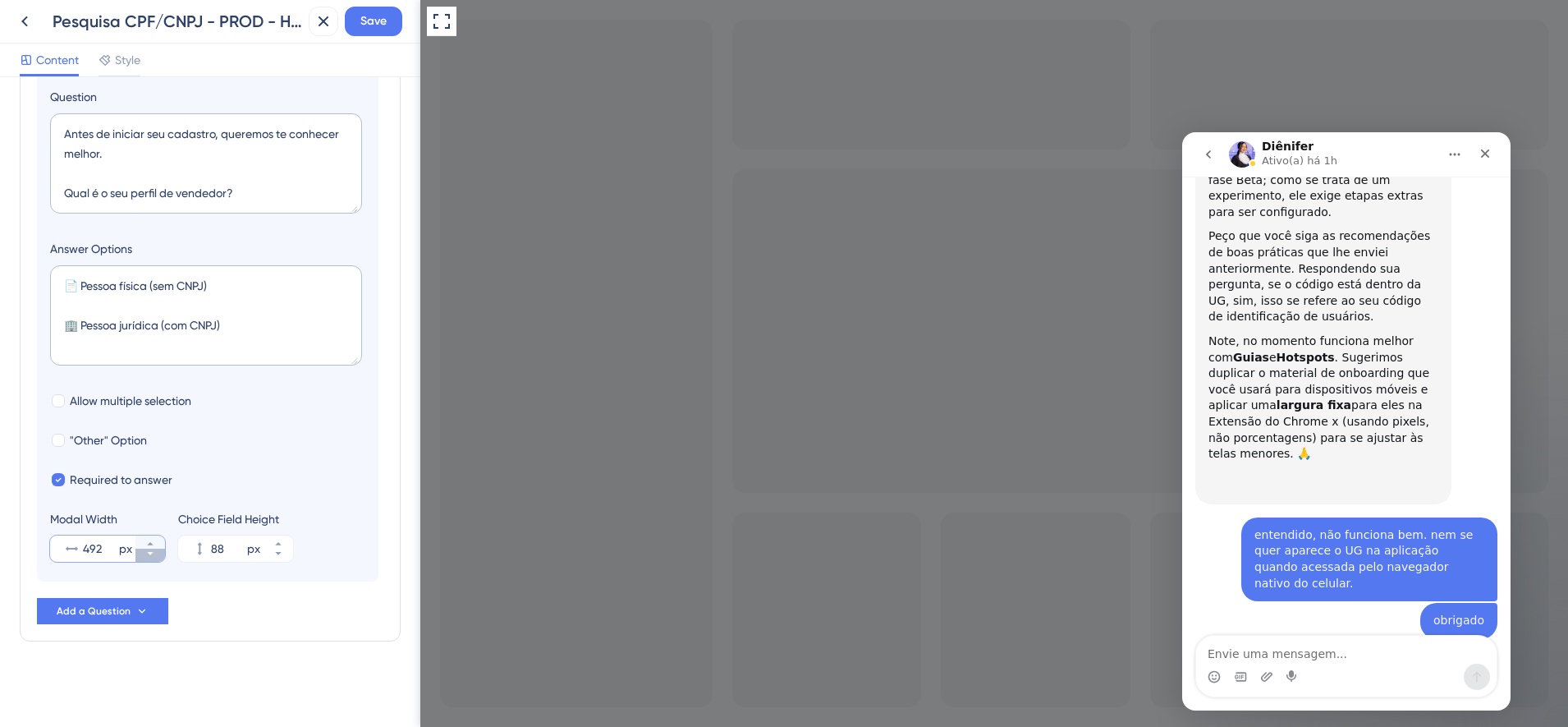
click at [150, 556] on icon at bounding box center [150, 553] width 10 height 10
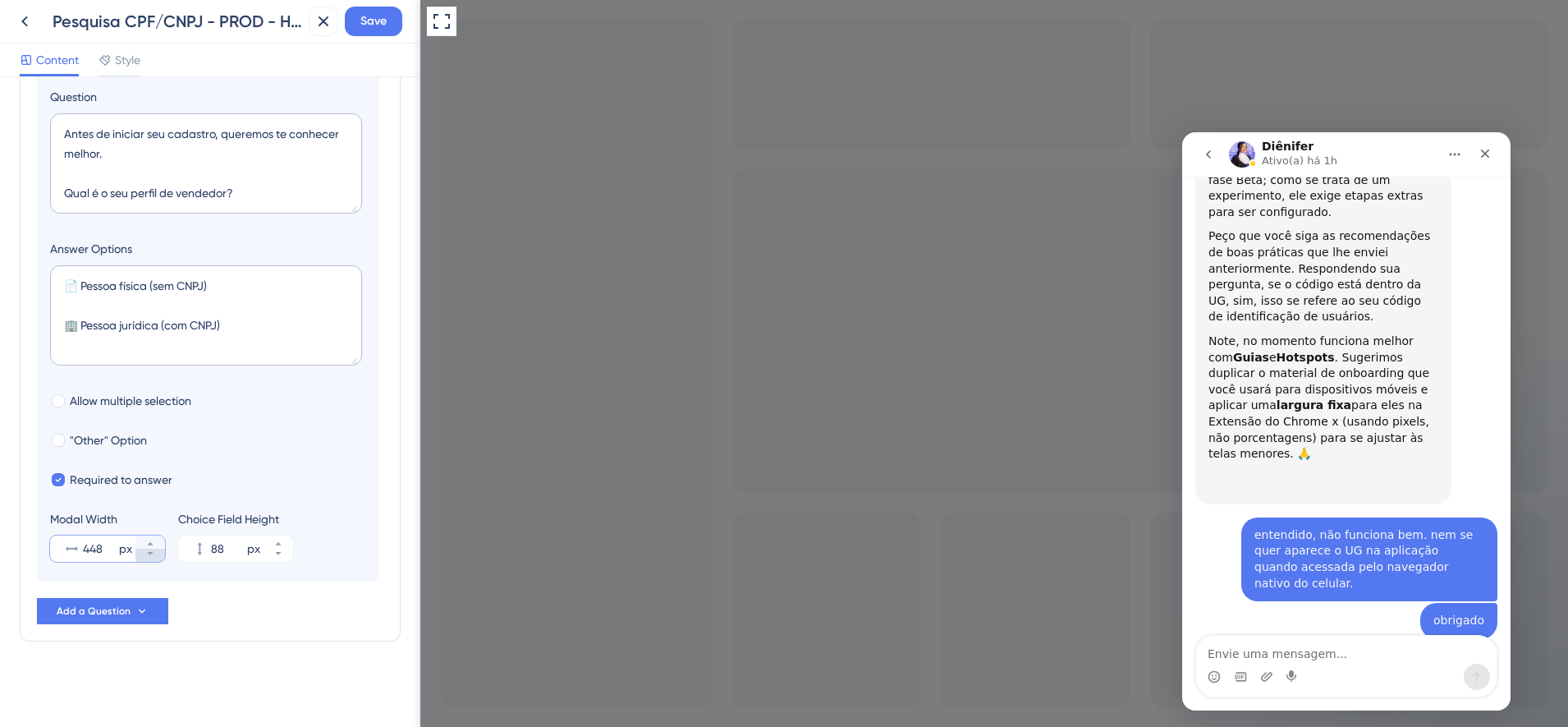
click at [150, 556] on icon at bounding box center [150, 553] width 10 height 10
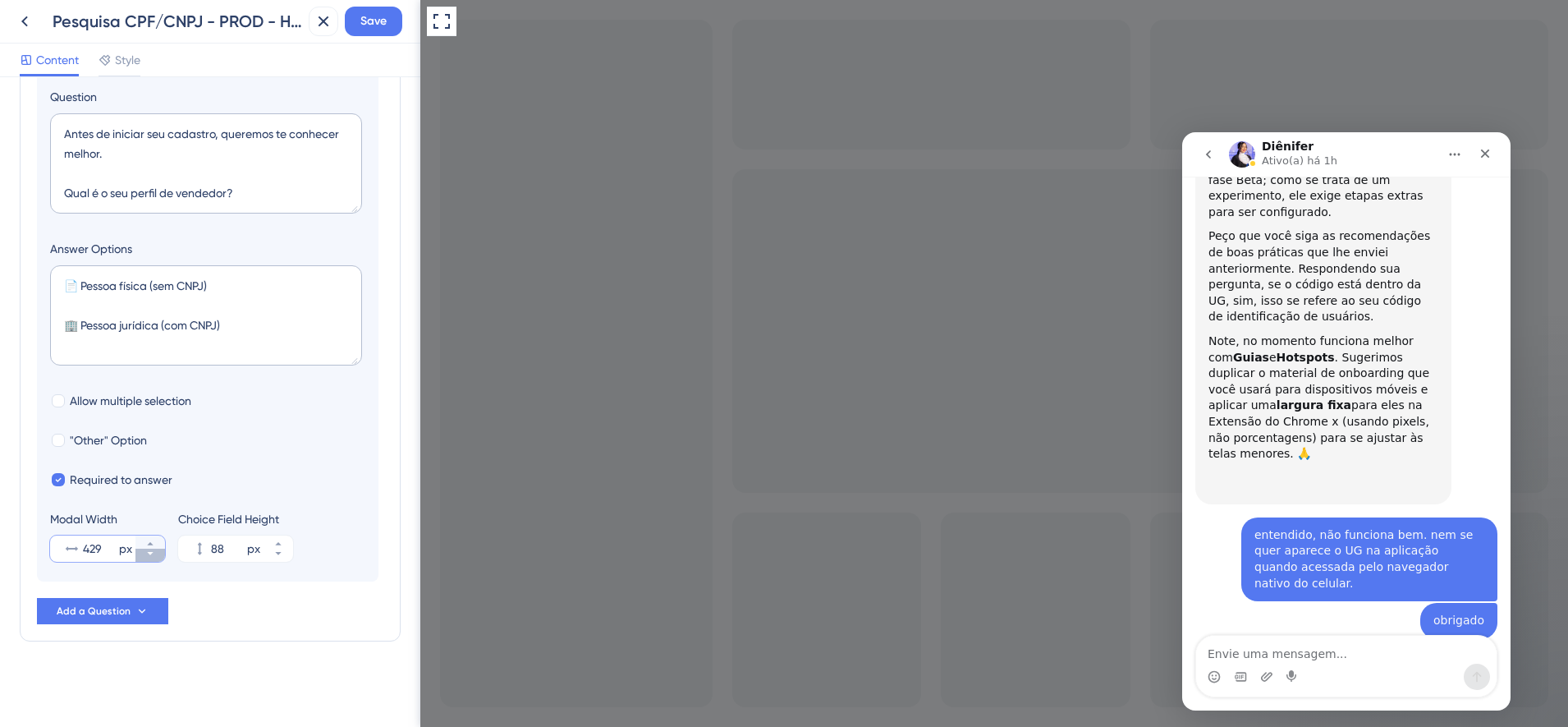
click at [150, 556] on icon at bounding box center [150, 553] width 10 height 10
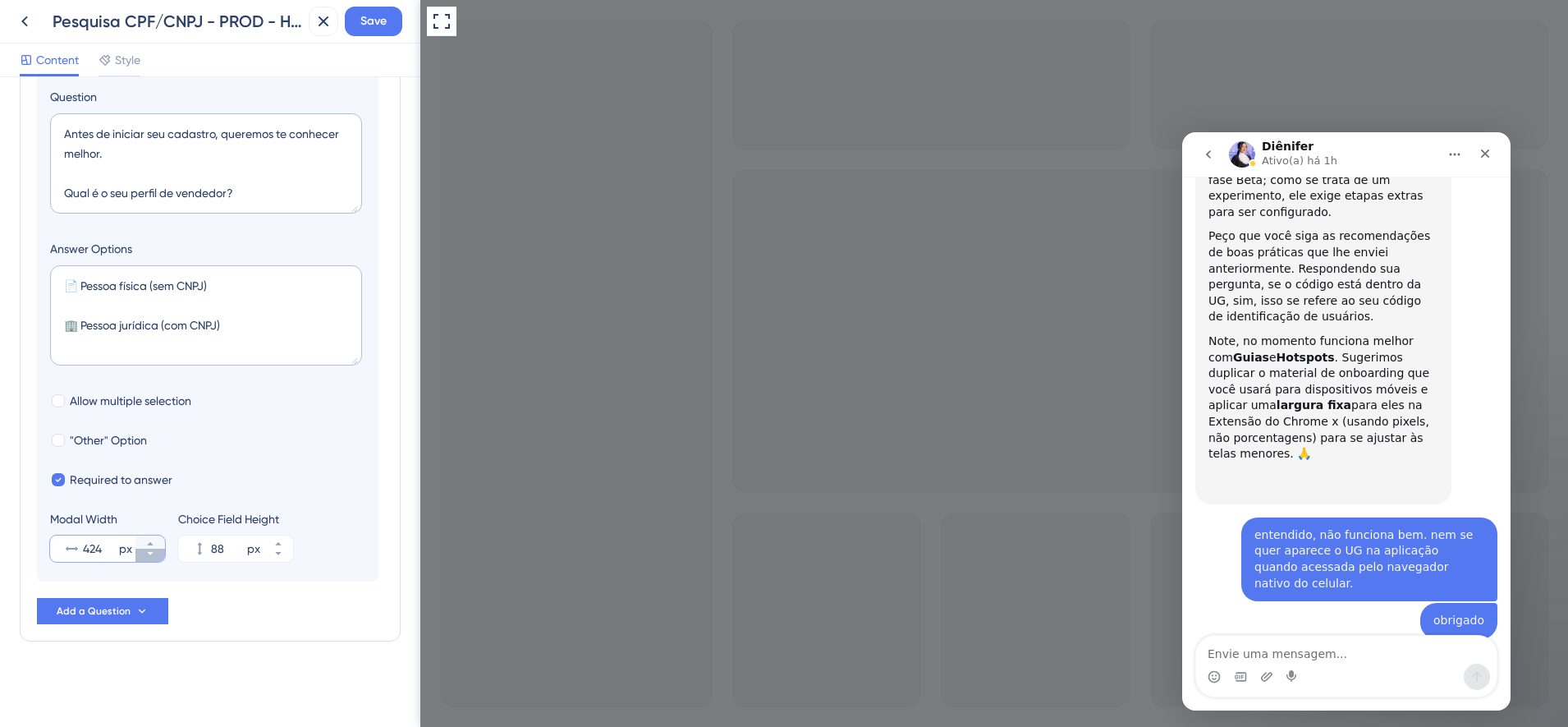
click at [150, 556] on icon at bounding box center [150, 553] width 10 height 10
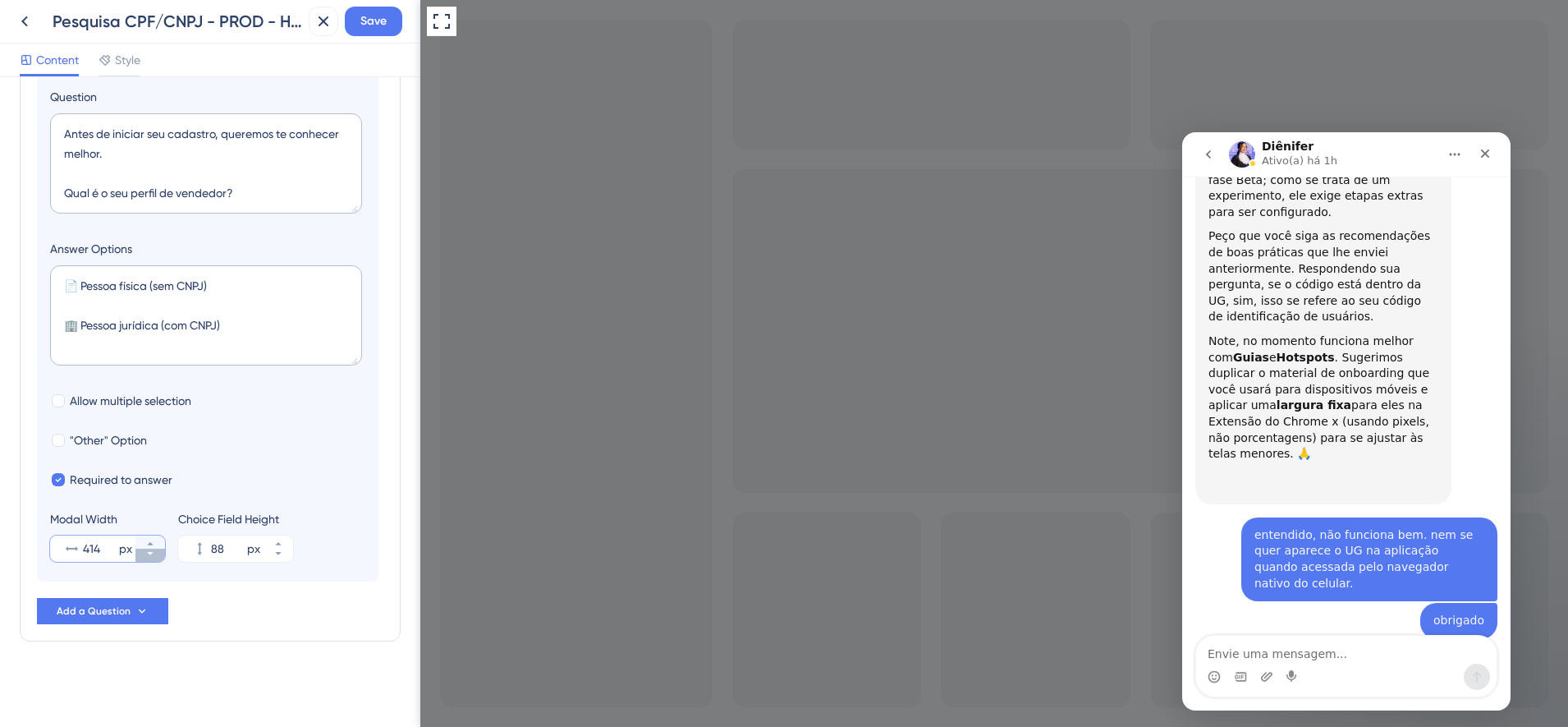
click at [150, 556] on icon at bounding box center [150, 553] width 10 height 10
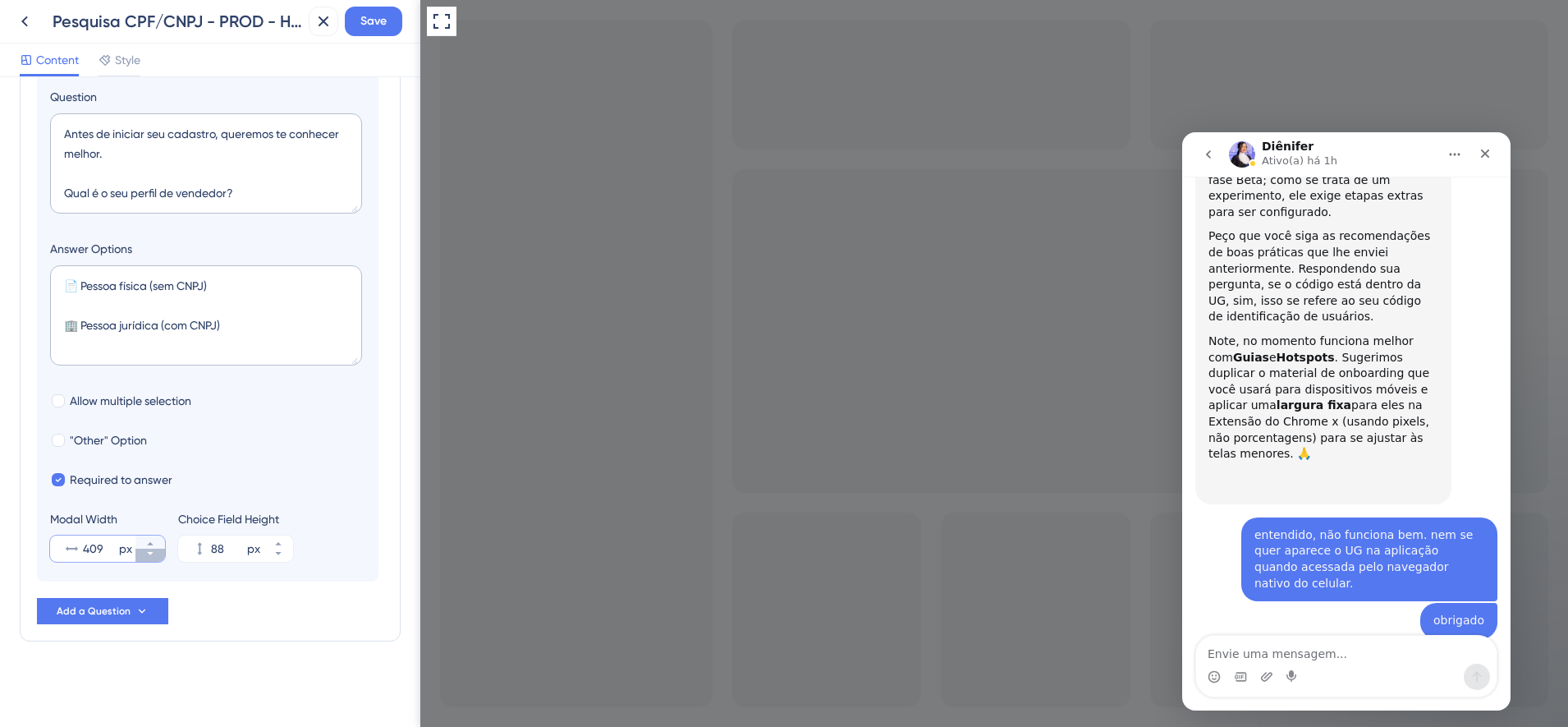
click at [150, 556] on icon at bounding box center [150, 553] width 10 height 10
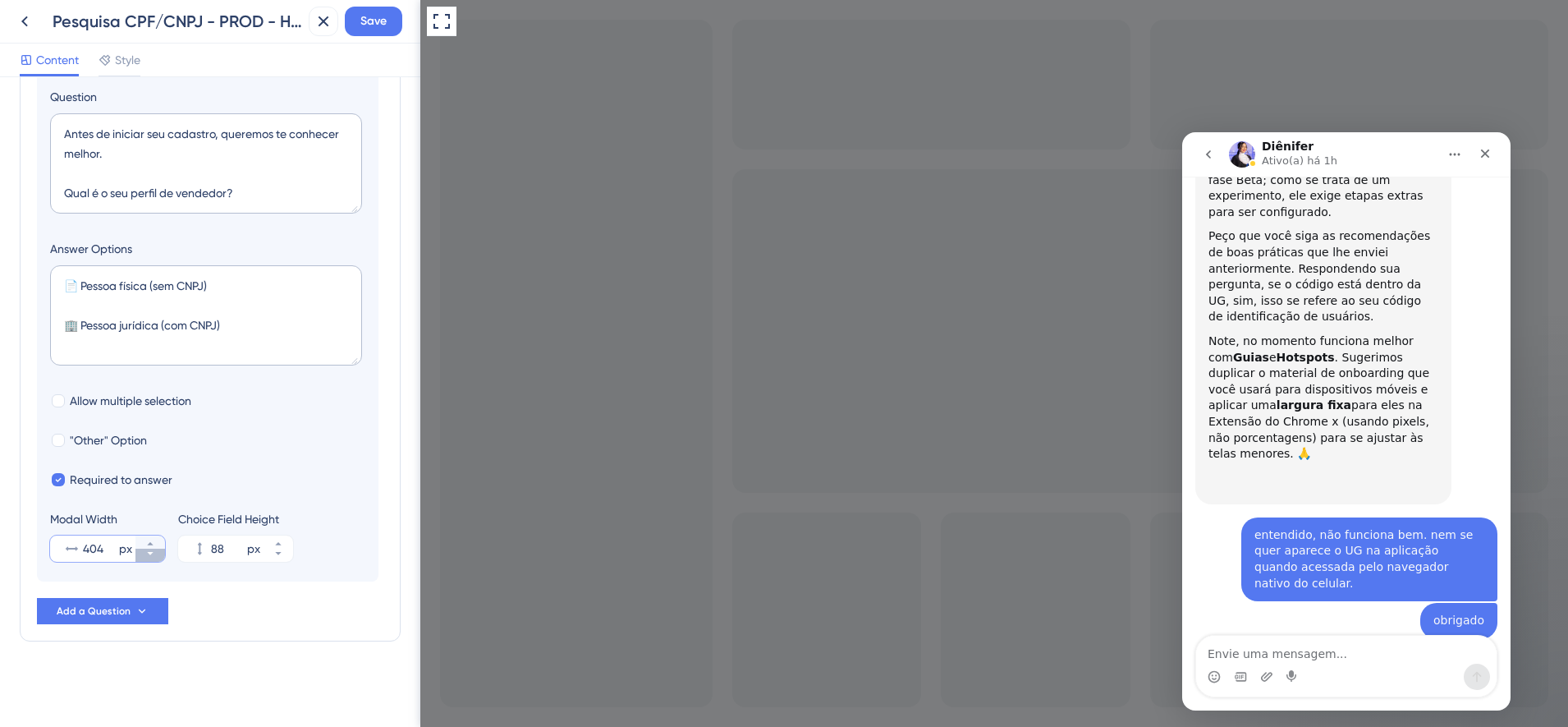
click at [150, 556] on icon at bounding box center [150, 553] width 10 height 10
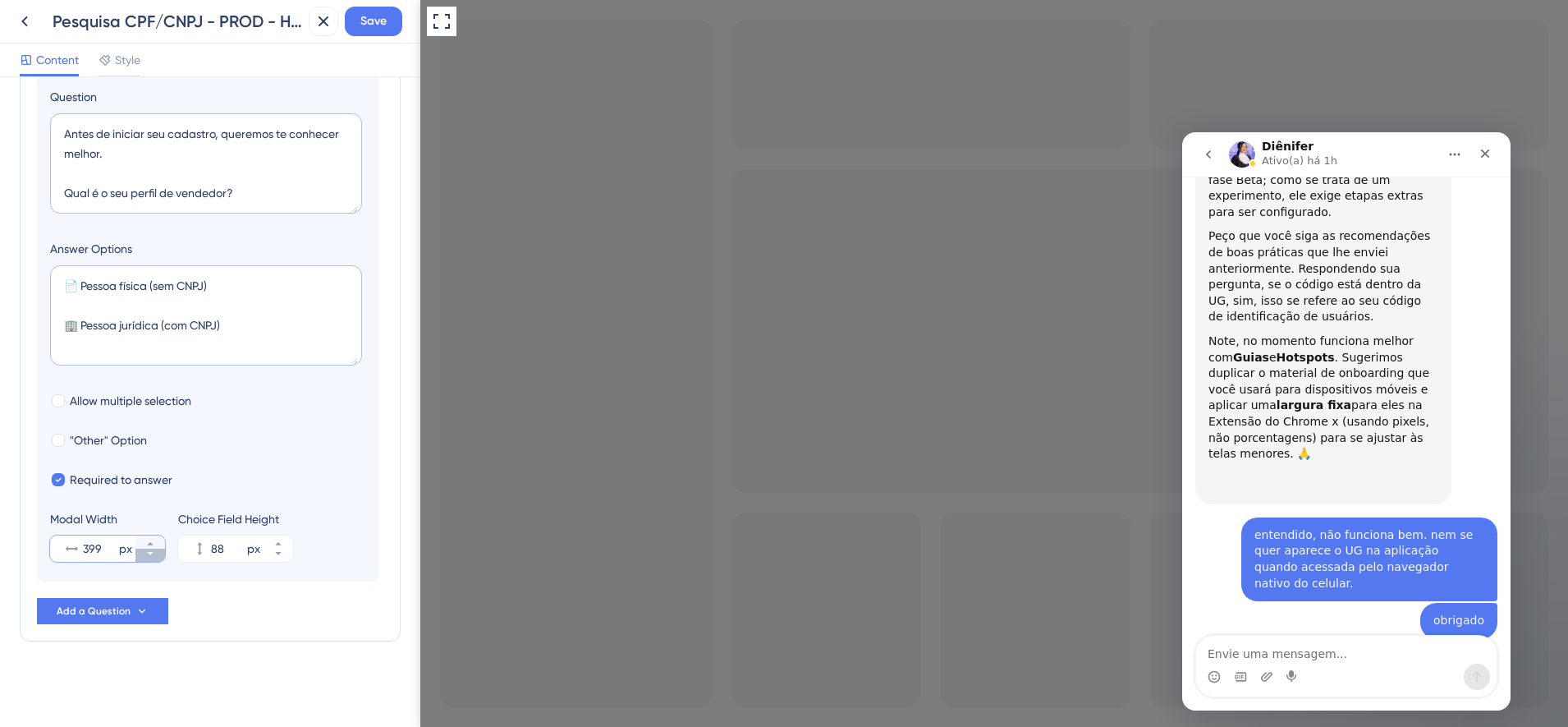
click at [150, 556] on icon at bounding box center [150, 553] width 10 height 10
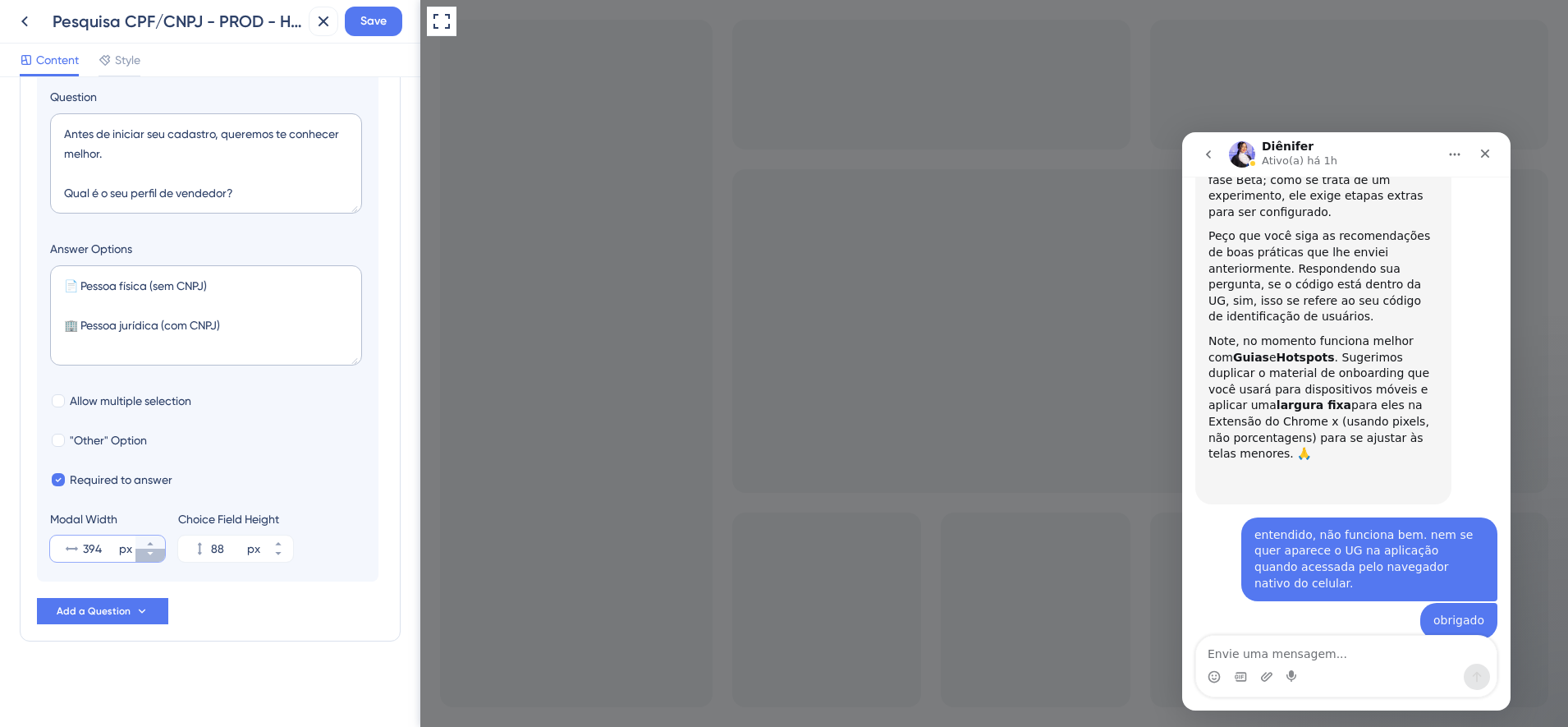
click at [150, 556] on icon at bounding box center [150, 553] width 10 height 10
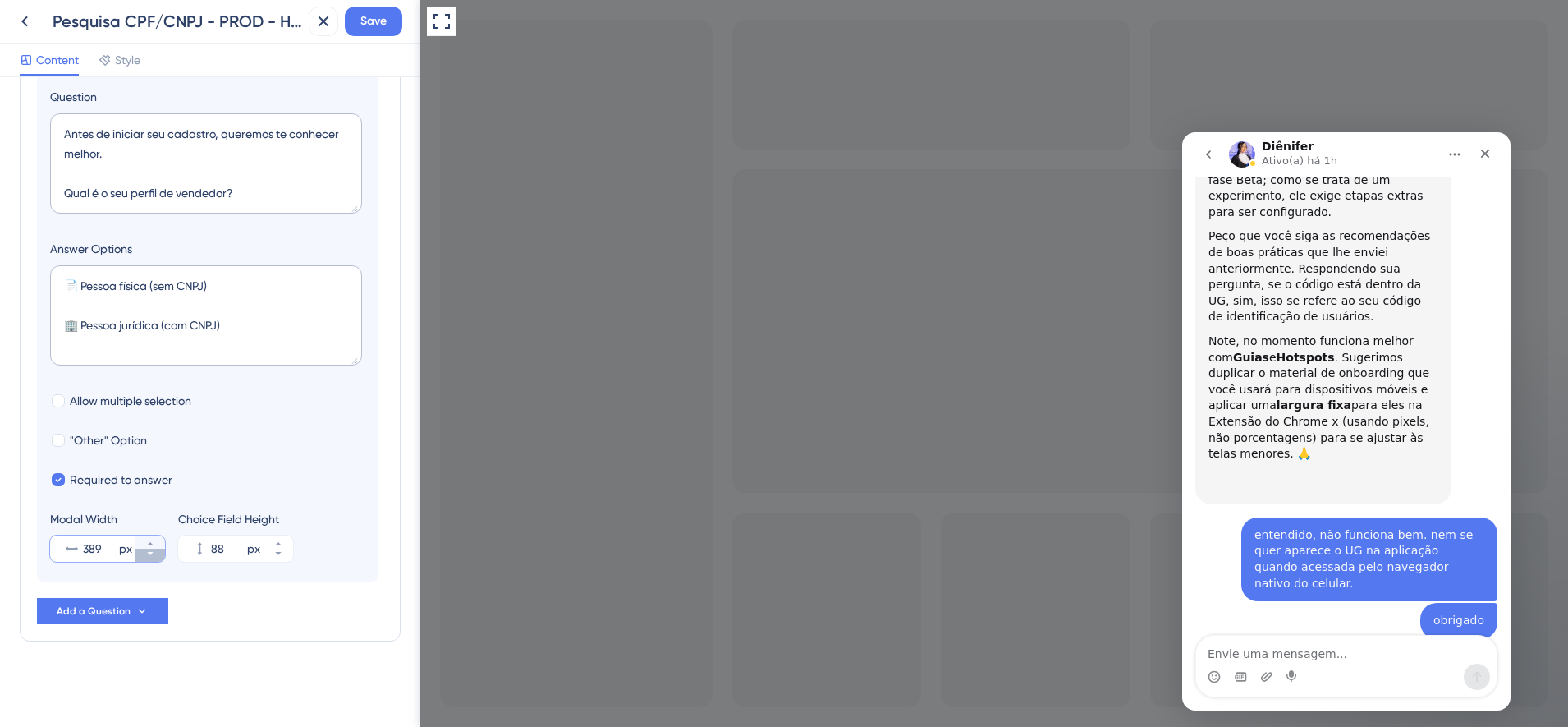
click at [150, 556] on icon at bounding box center [150, 553] width 10 height 10
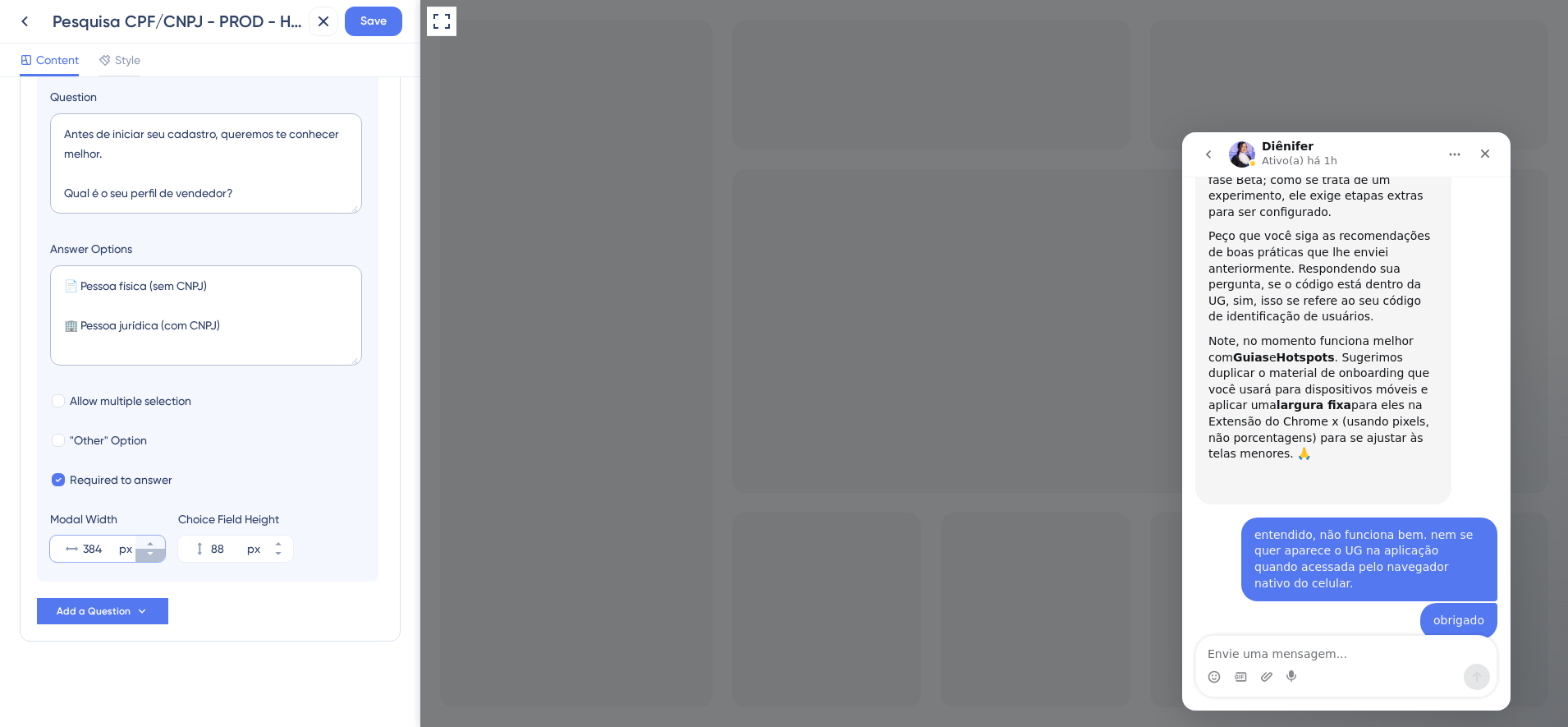
click at [150, 556] on icon at bounding box center [150, 553] width 10 height 10
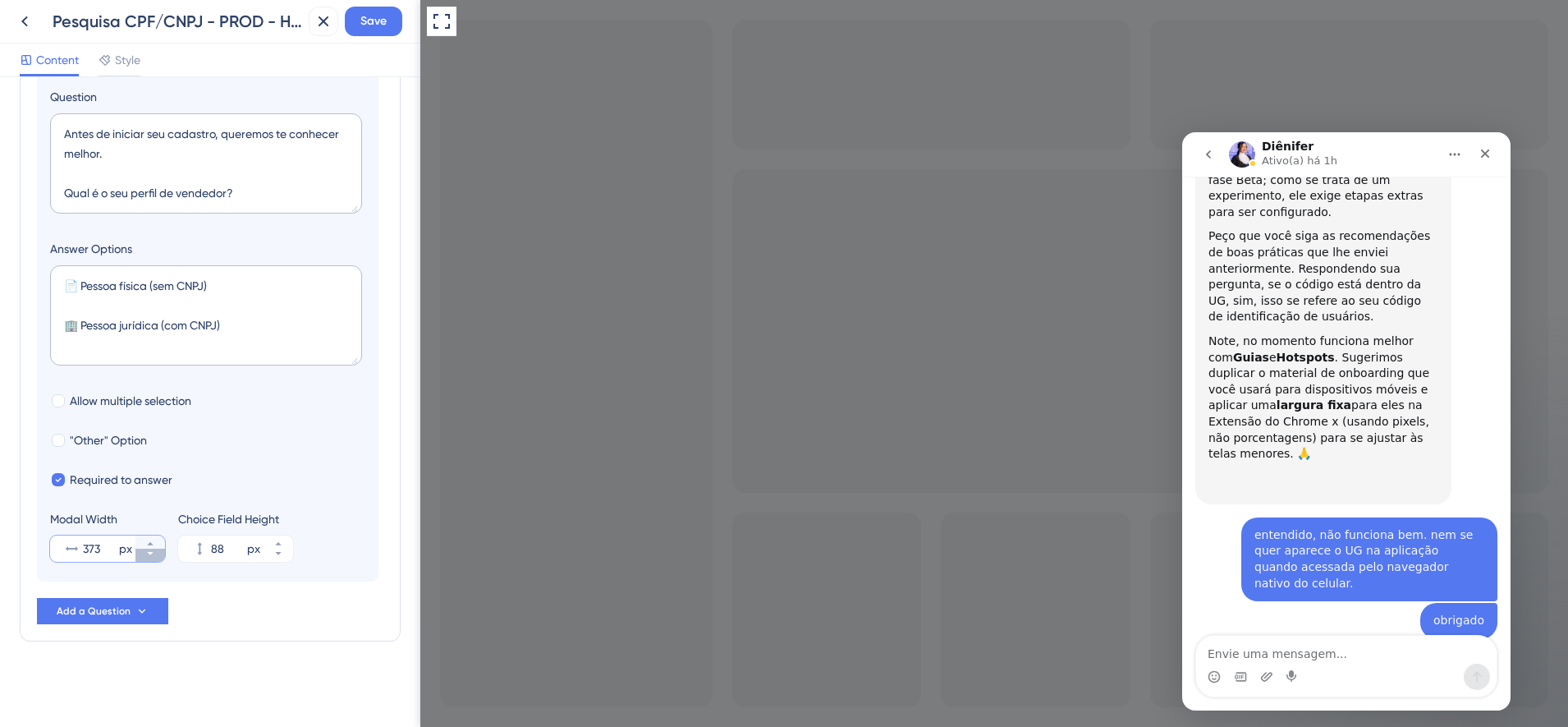
click at [150, 556] on icon at bounding box center [150, 553] width 10 height 10
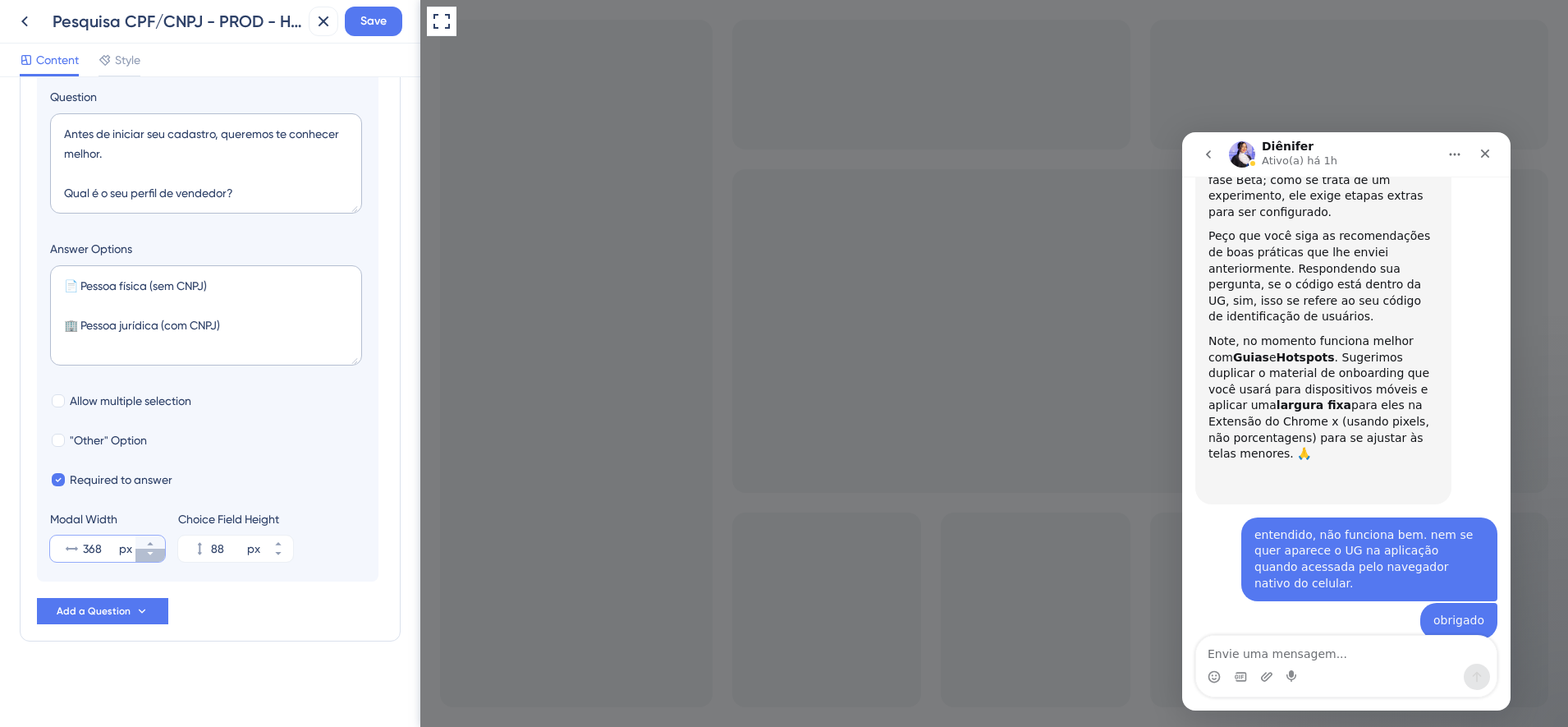
click at [150, 556] on icon at bounding box center [150, 553] width 10 height 10
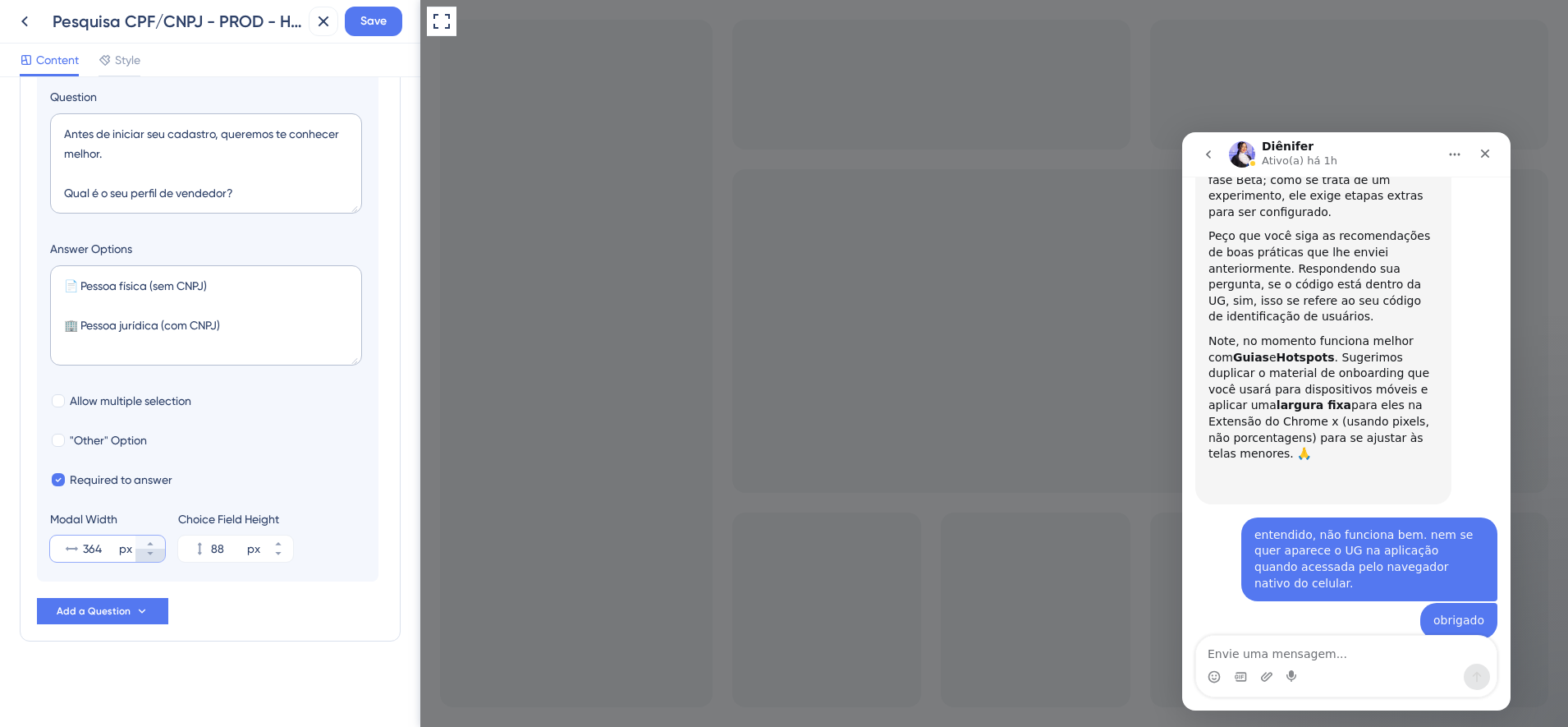
type input "363"
click at [131, 64] on span "Style" at bounding box center [128, 60] width 25 height 20
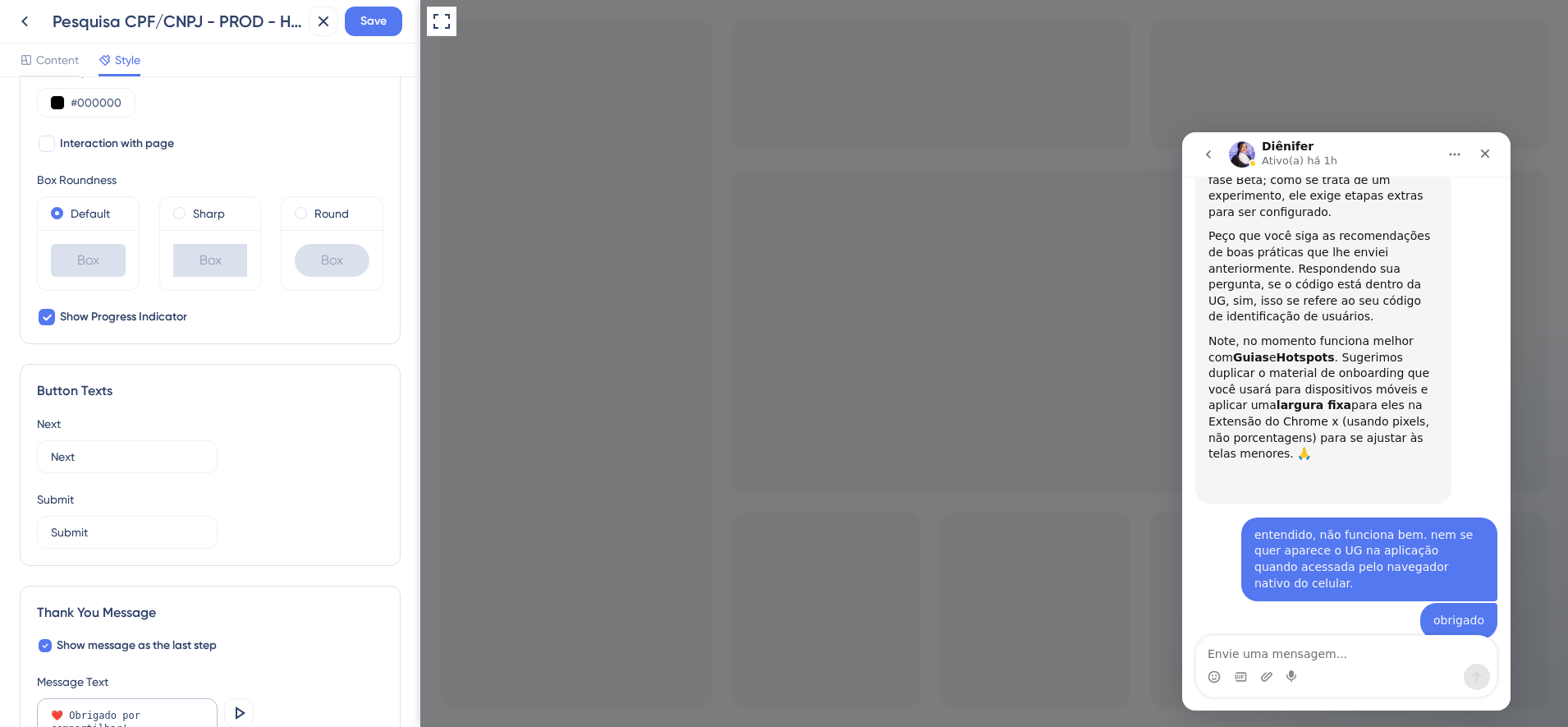
scroll to position [943, 0]
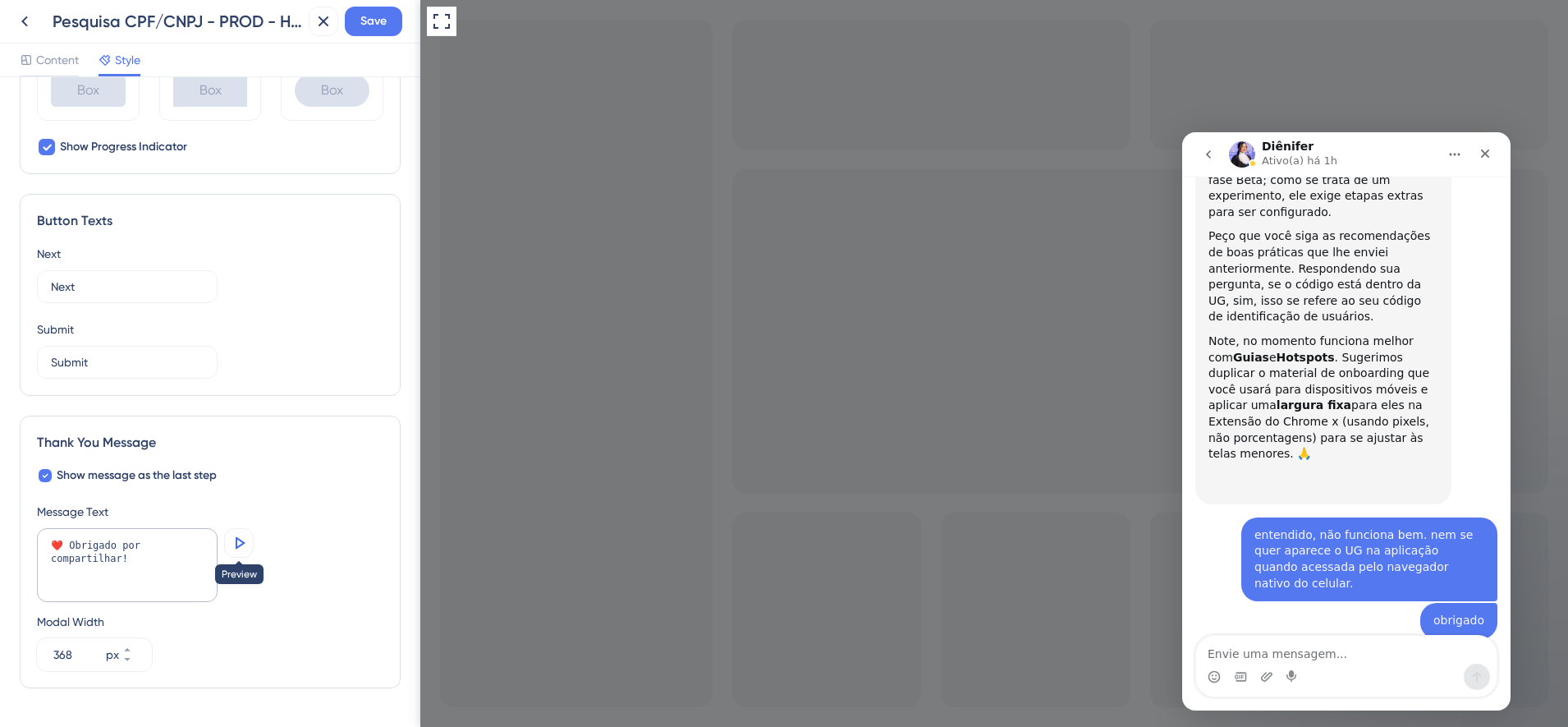
click at [241, 550] on icon at bounding box center [239, 543] width 20 height 20
drag, startPoint x: 77, startPoint y: 658, endPoint x: 50, endPoint y: 660, distance: 27.1
click at [50, 660] on div "368 px" at bounding box center [80, 655] width 85 height 33
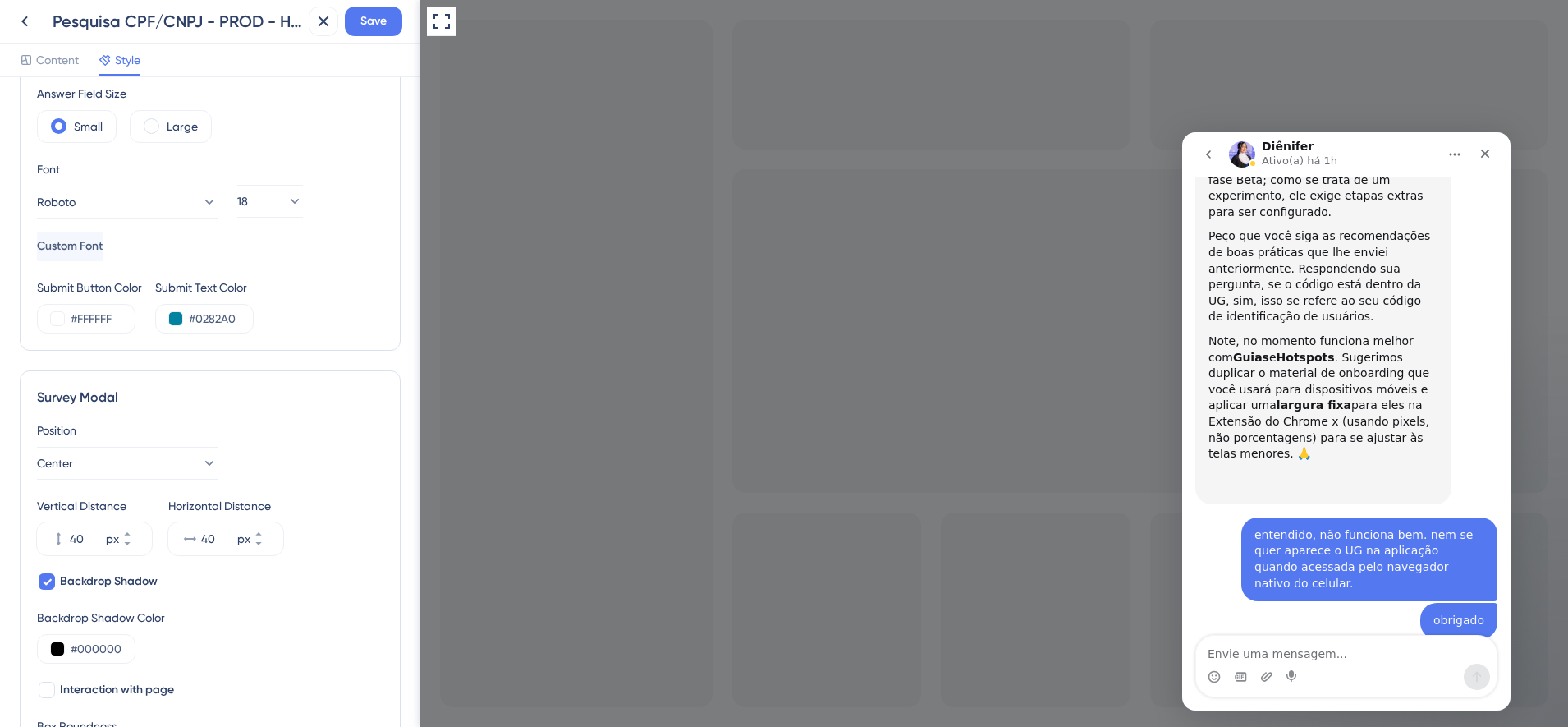
scroll to position [225, 0]
click at [56, 65] on span "Content" at bounding box center [57, 60] width 43 height 20
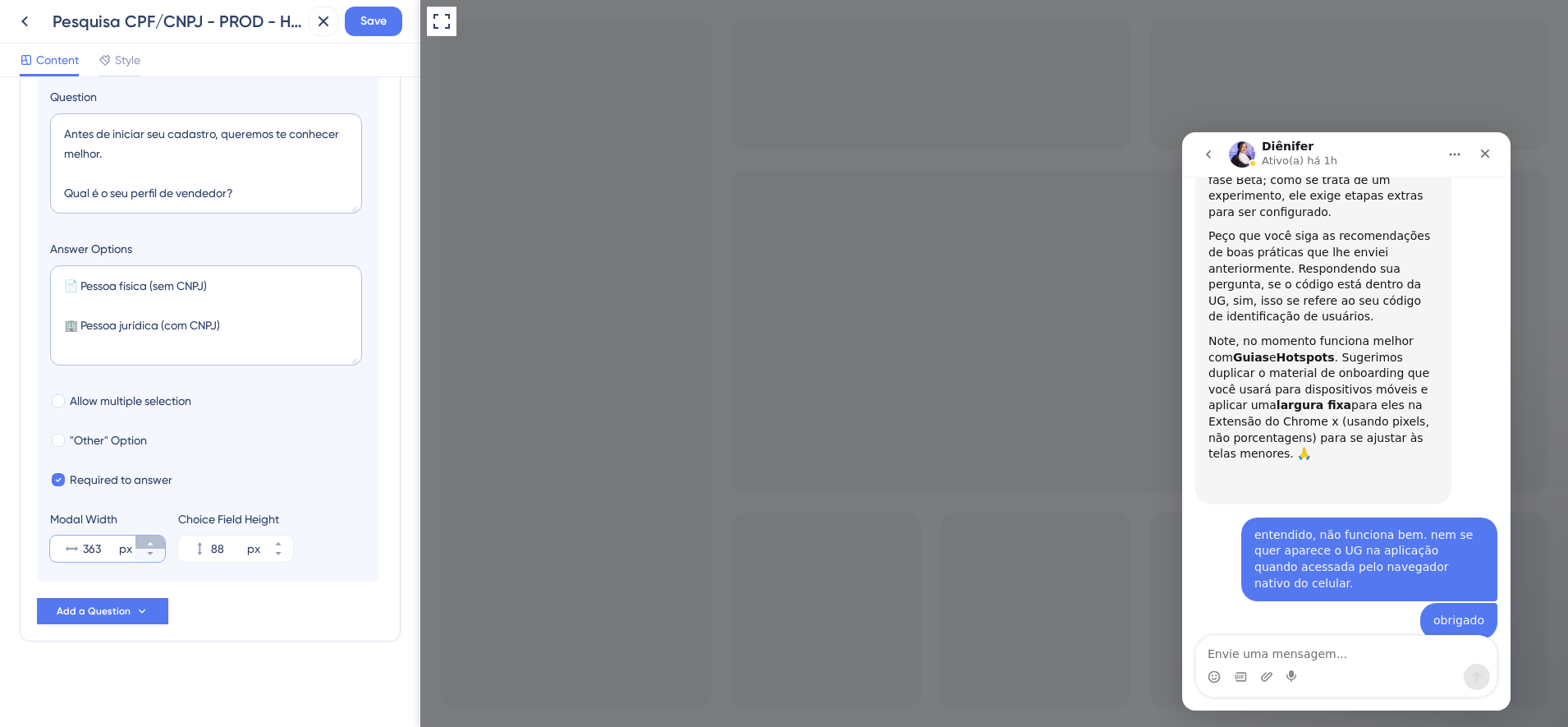
click at [148, 544] on icon at bounding box center [149, 544] width 5 height 4
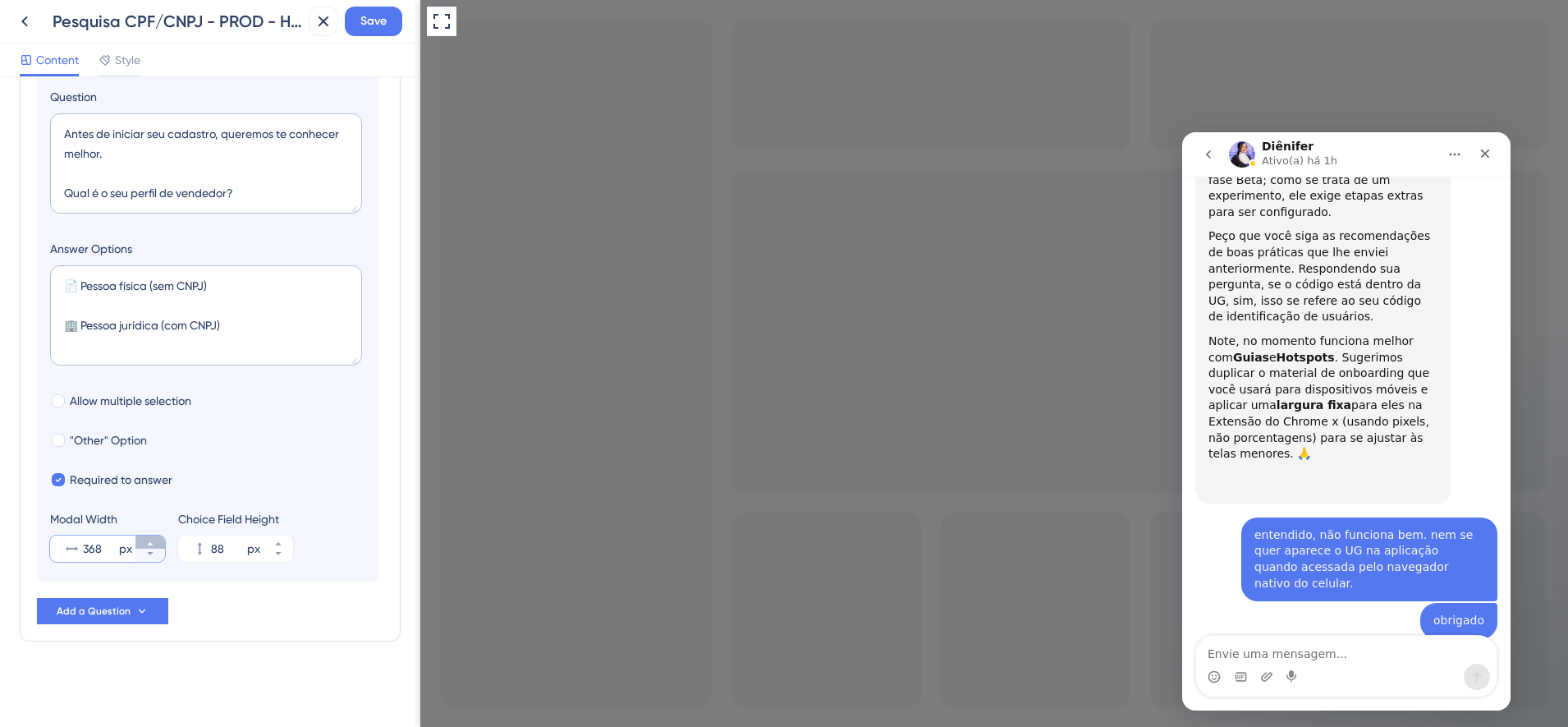
click at [148, 544] on icon at bounding box center [149, 544] width 5 height 4
click at [148, 555] on icon at bounding box center [150, 553] width 10 height 10
type input "368"
click at [383, 27] on span "Save" at bounding box center [373, 22] width 26 height 20
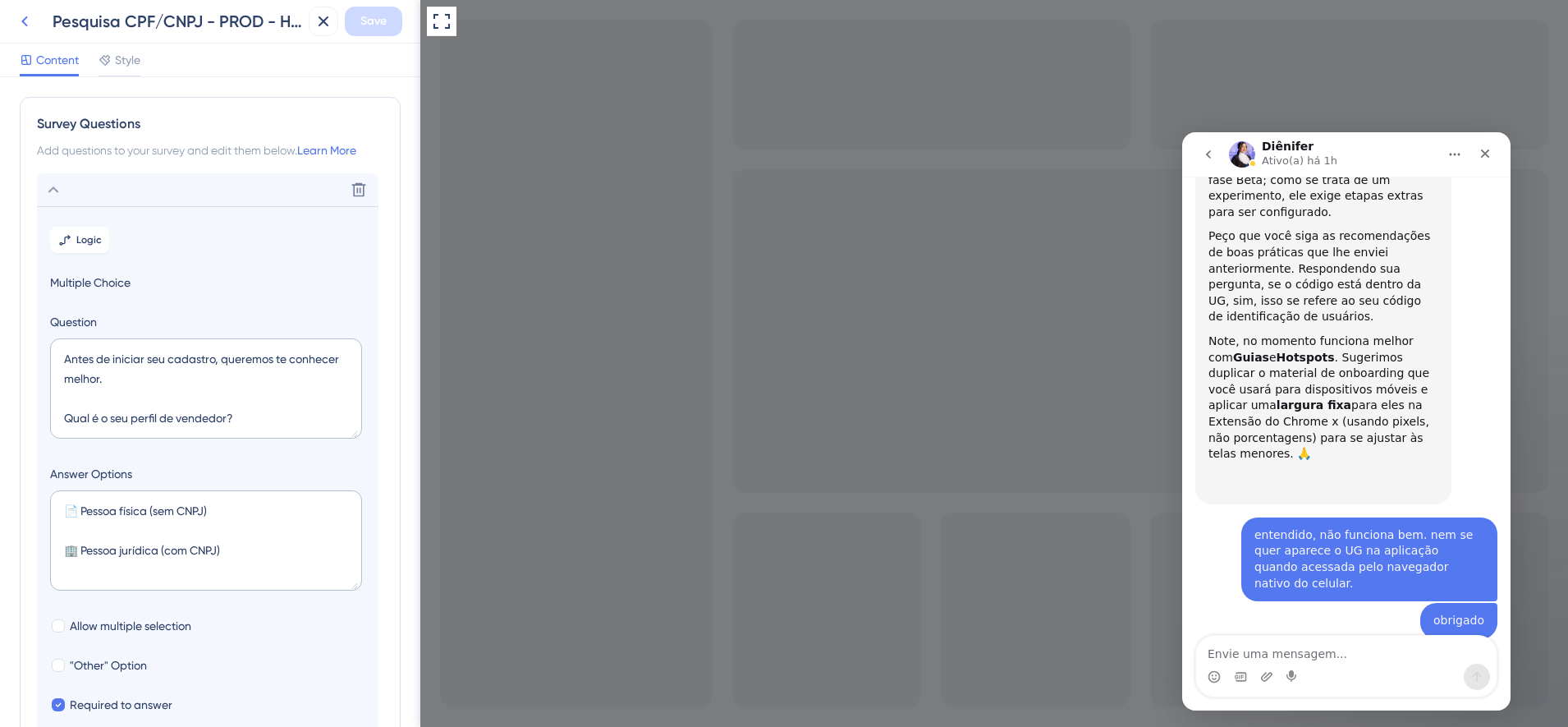
click at [25, 22] on icon at bounding box center [24, 22] width 20 height 20
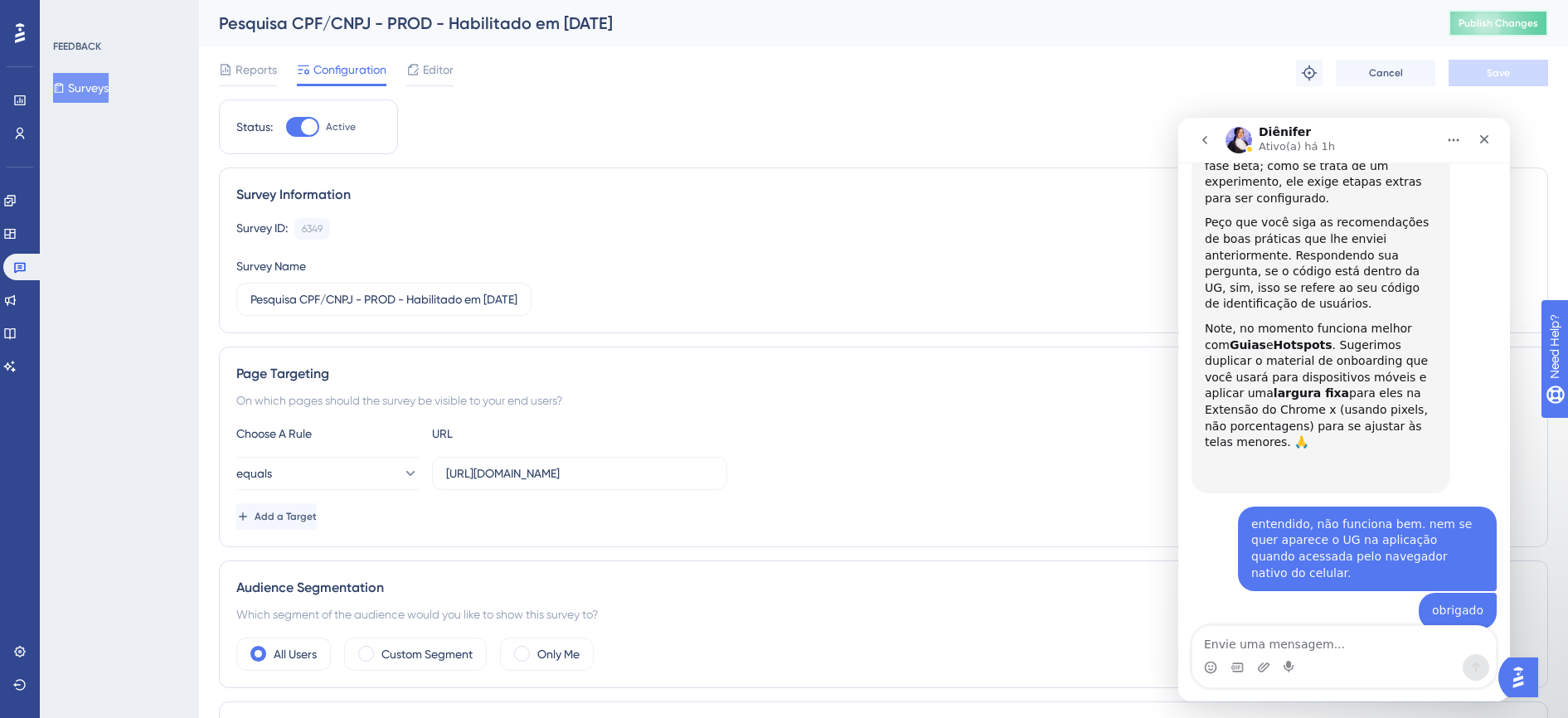
click at [1507, 20] on span "Publish Changes" at bounding box center [1498, 23] width 80 height 14
click at [441, 71] on span "Editor" at bounding box center [439, 70] width 31 height 20
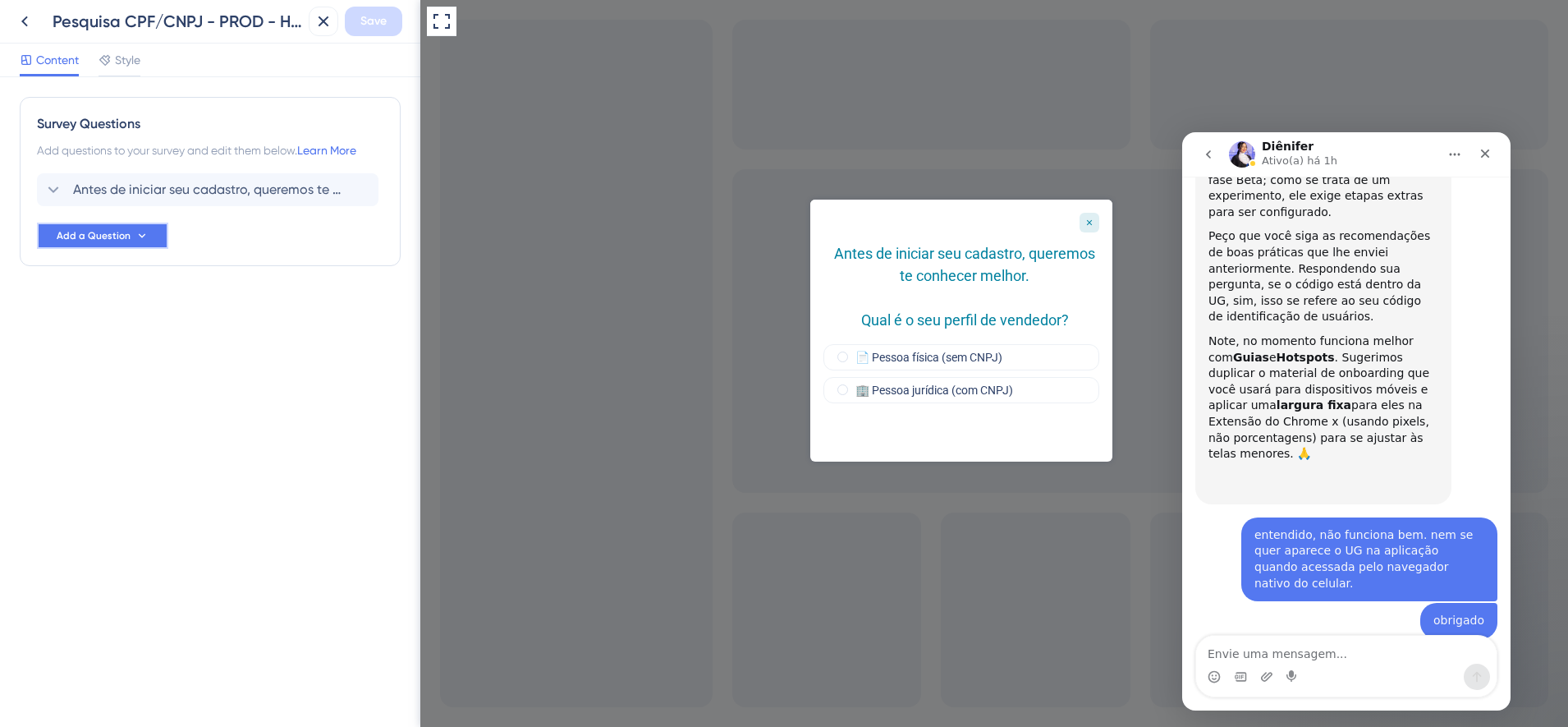
click at [145, 238] on icon at bounding box center [142, 235] width 14 height 14
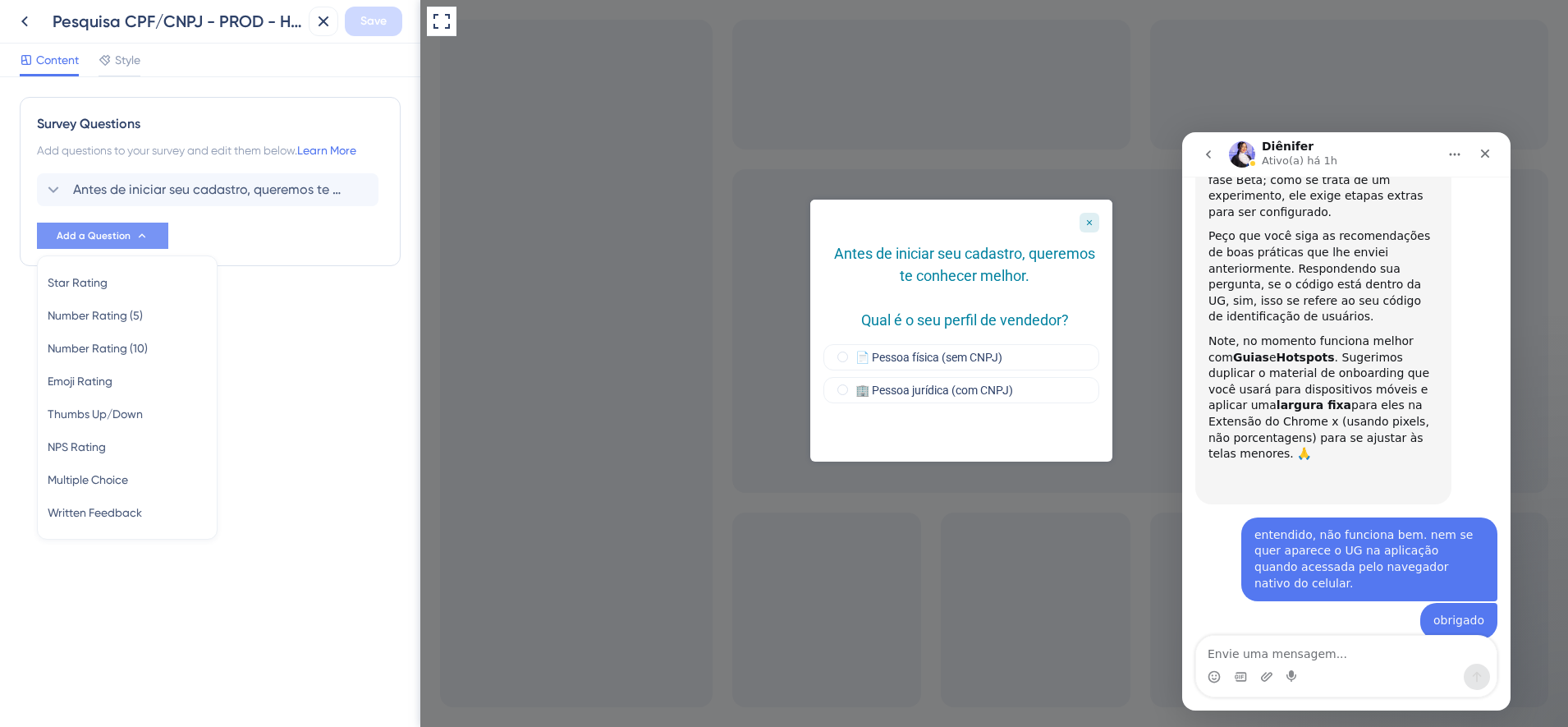
click at [300, 230] on div "Antes de iniciar seu cadastro, queremos te conhecer melhor. Qual é o seu perfil…" at bounding box center [210, 210] width 347 height 75
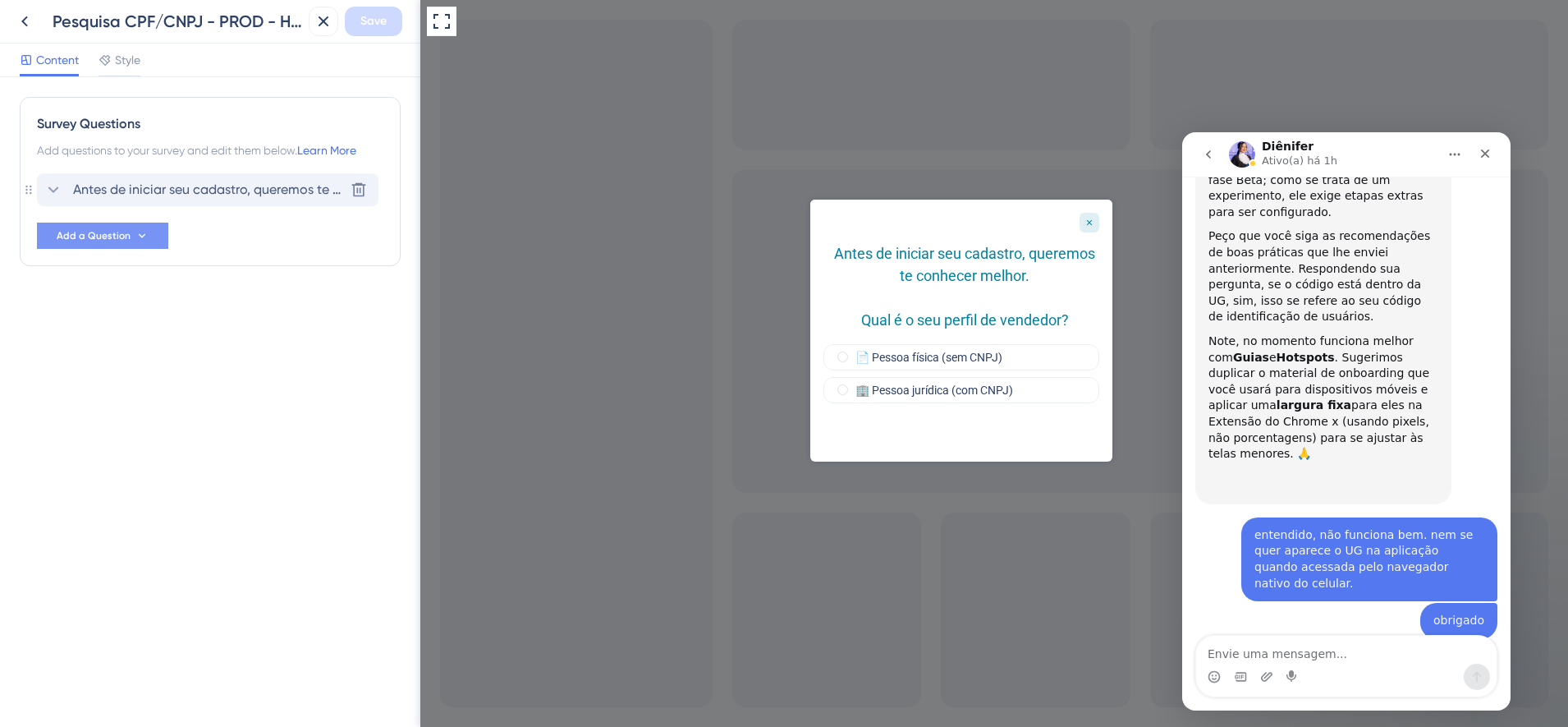
click at [306, 199] on div "Antes de iniciar seu cadastro, queremos te conhecer melhor. Qual é o seu perfil…" at bounding box center [207, 189] width 341 height 33
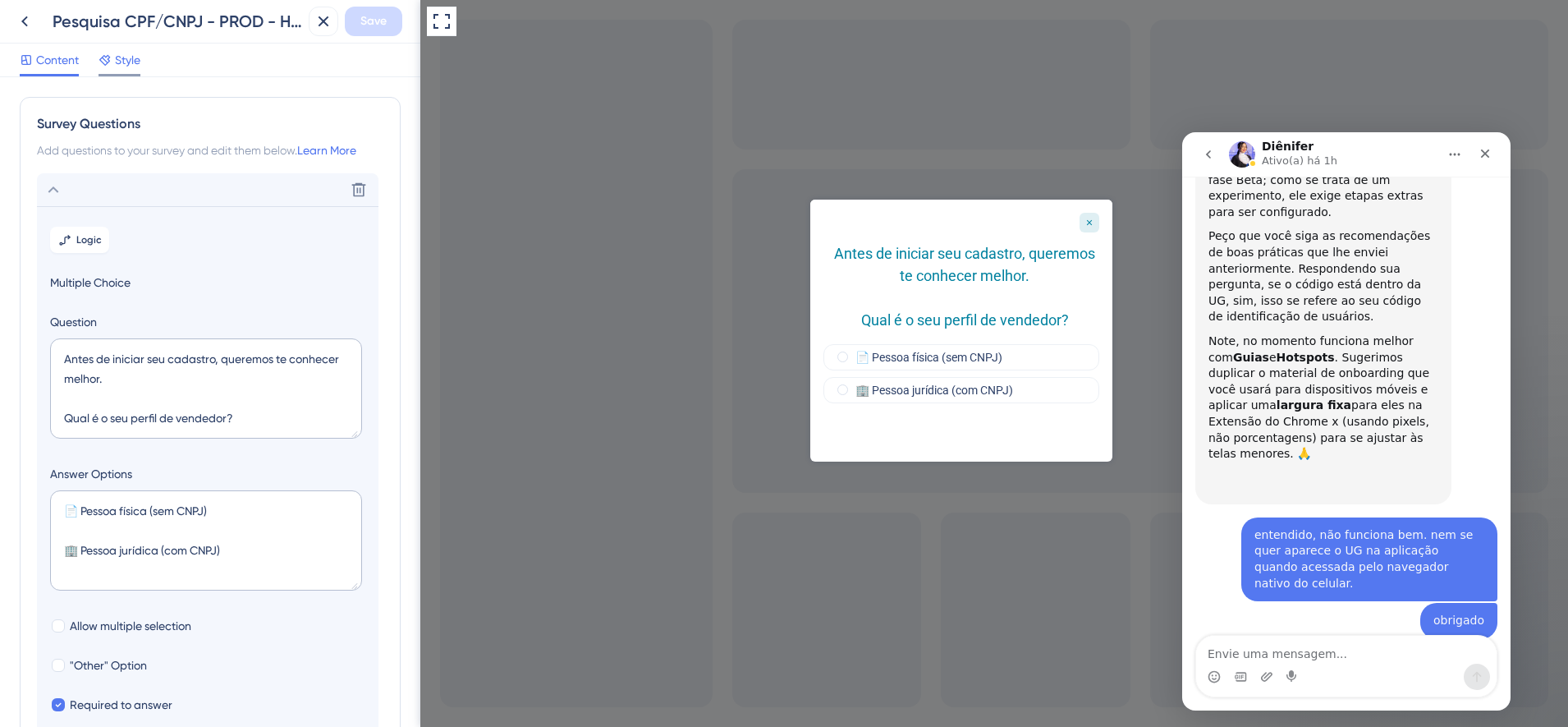
click at [123, 62] on span "Style" at bounding box center [128, 60] width 25 height 20
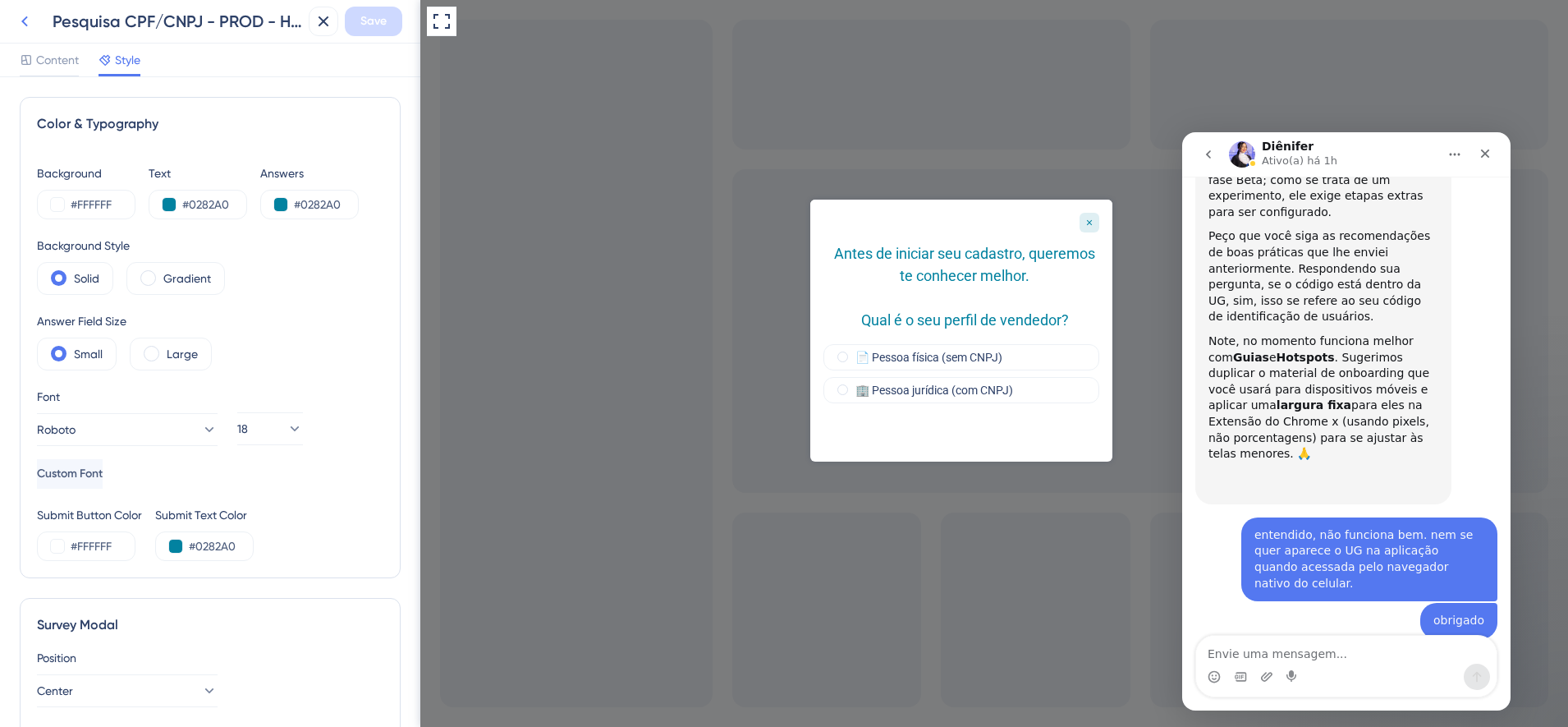
click at [27, 20] on icon at bounding box center [24, 22] width 20 height 20
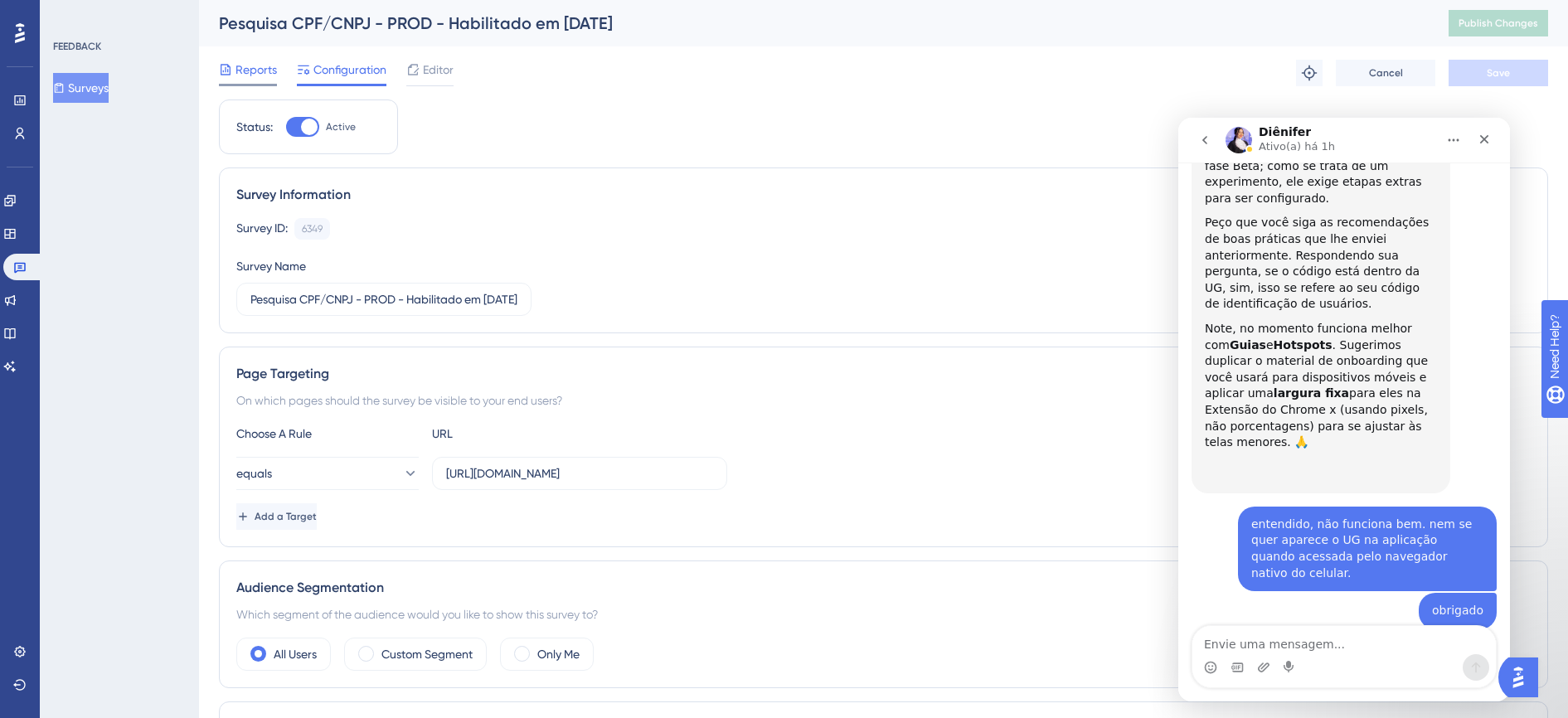
click at [246, 80] on div "Reports" at bounding box center [247, 72] width 58 height 27
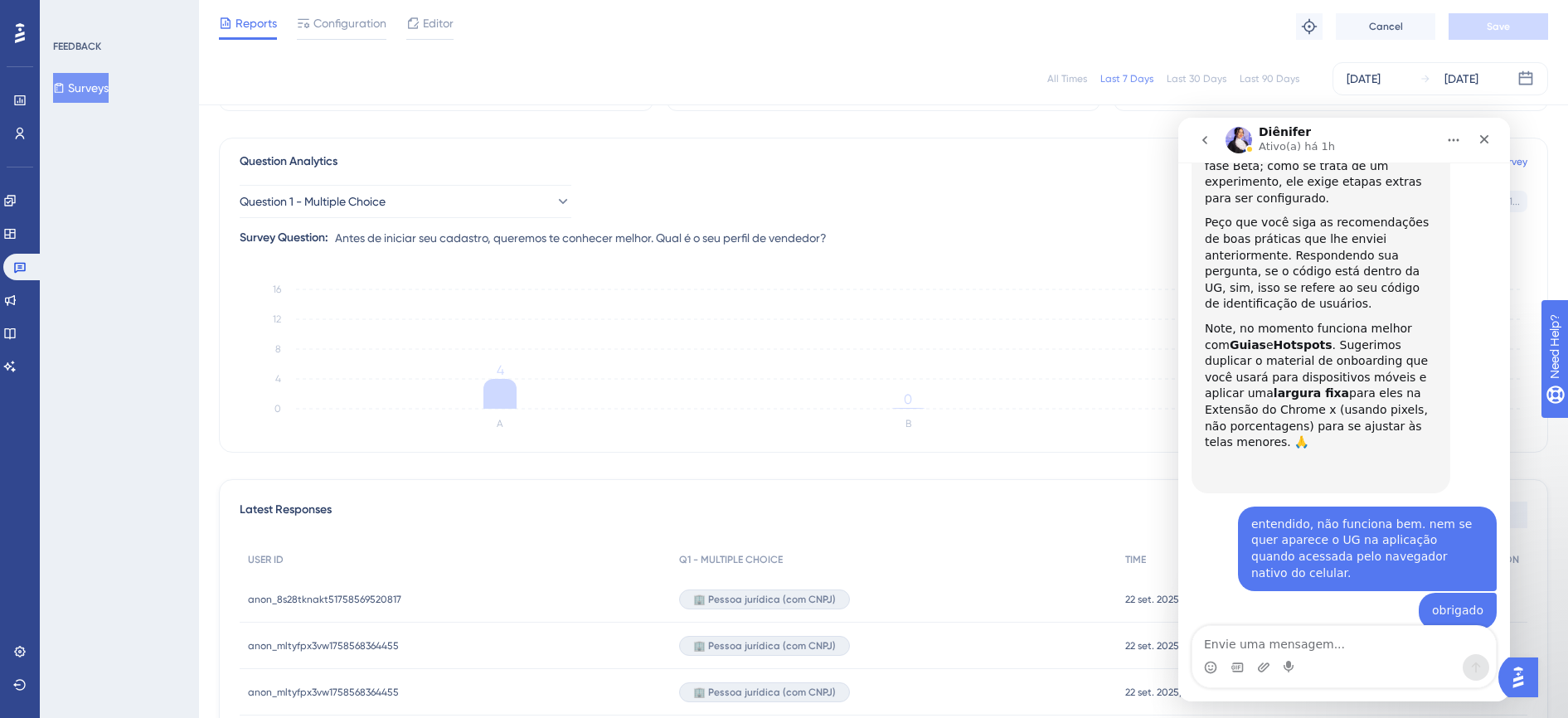
scroll to position [311, 0]
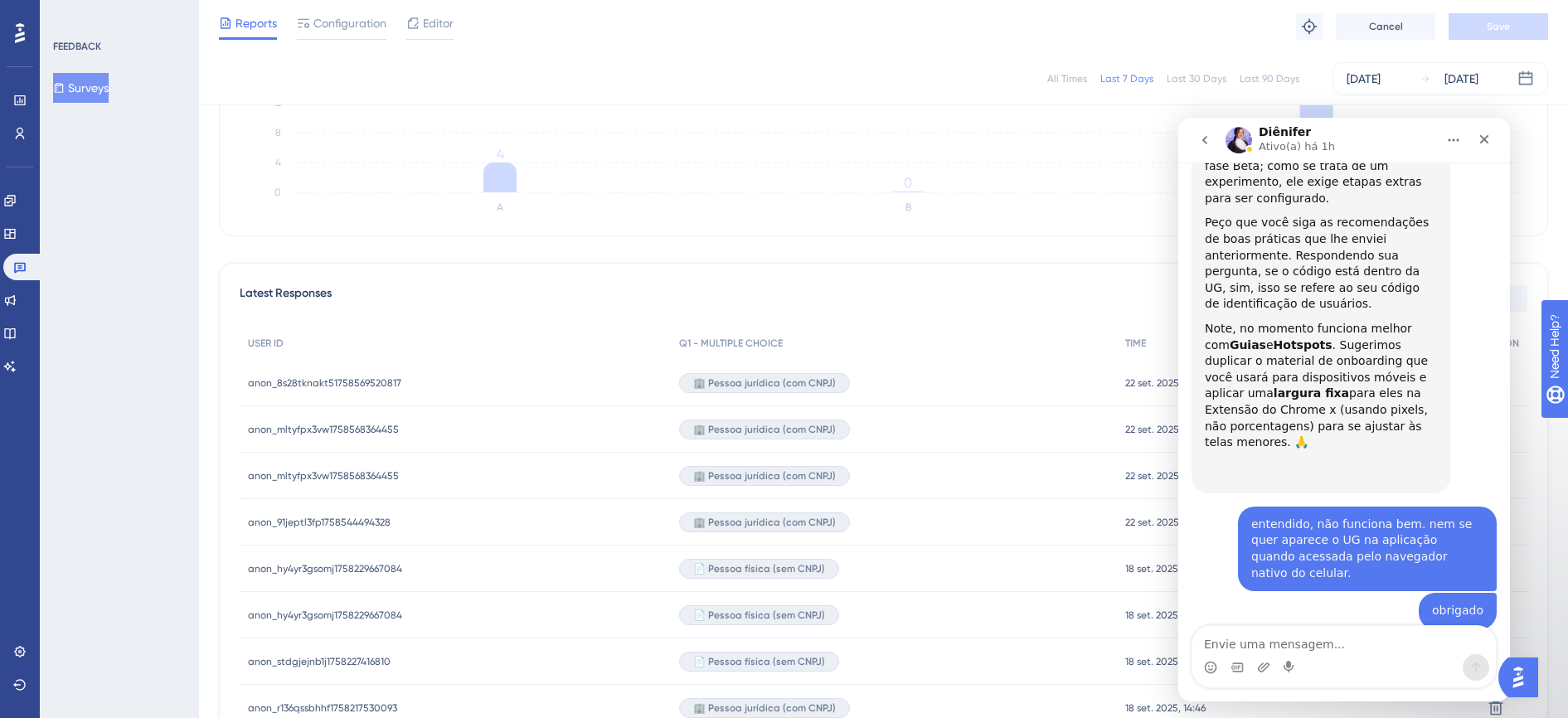
click at [1194, 138] on button "go back" at bounding box center [1205, 140] width 31 height 31
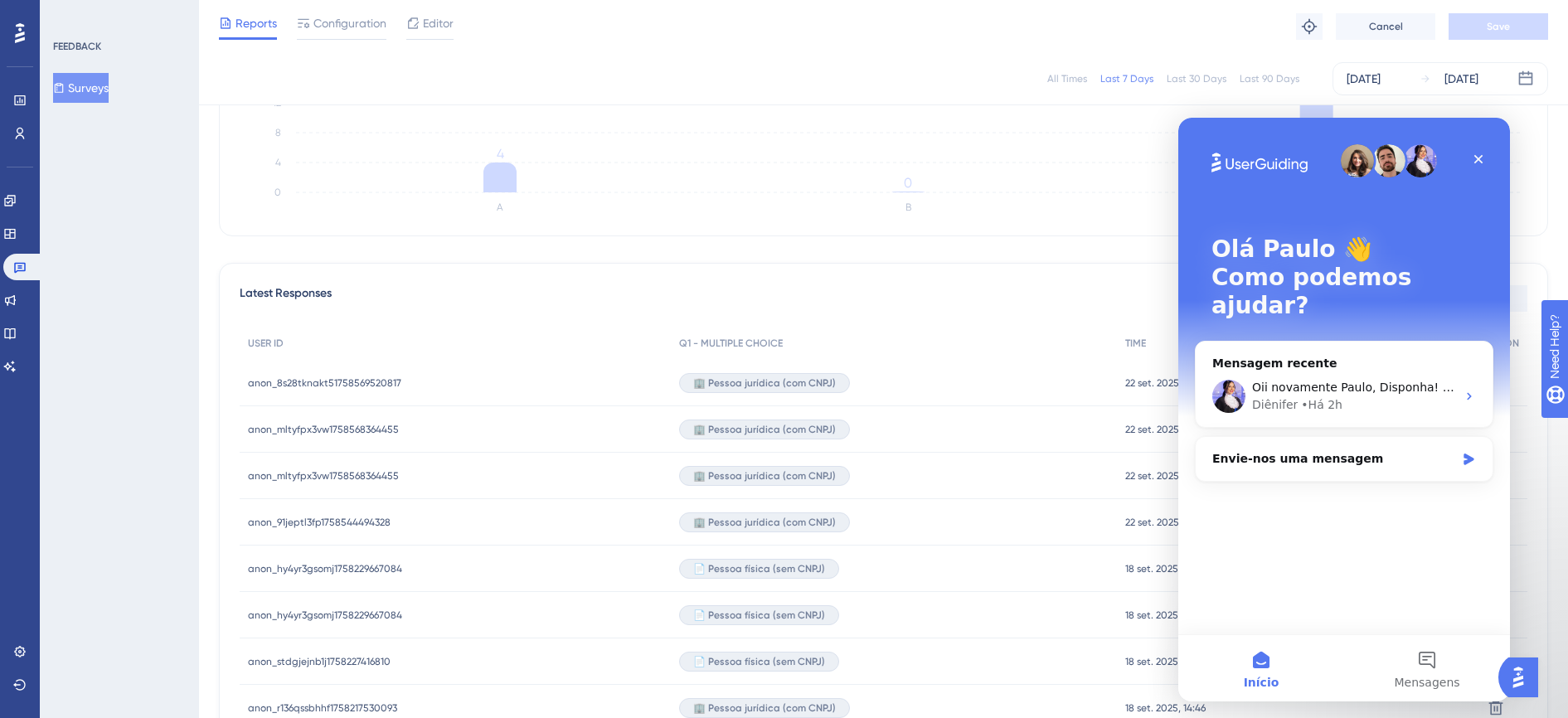
scroll to position [0, 0]
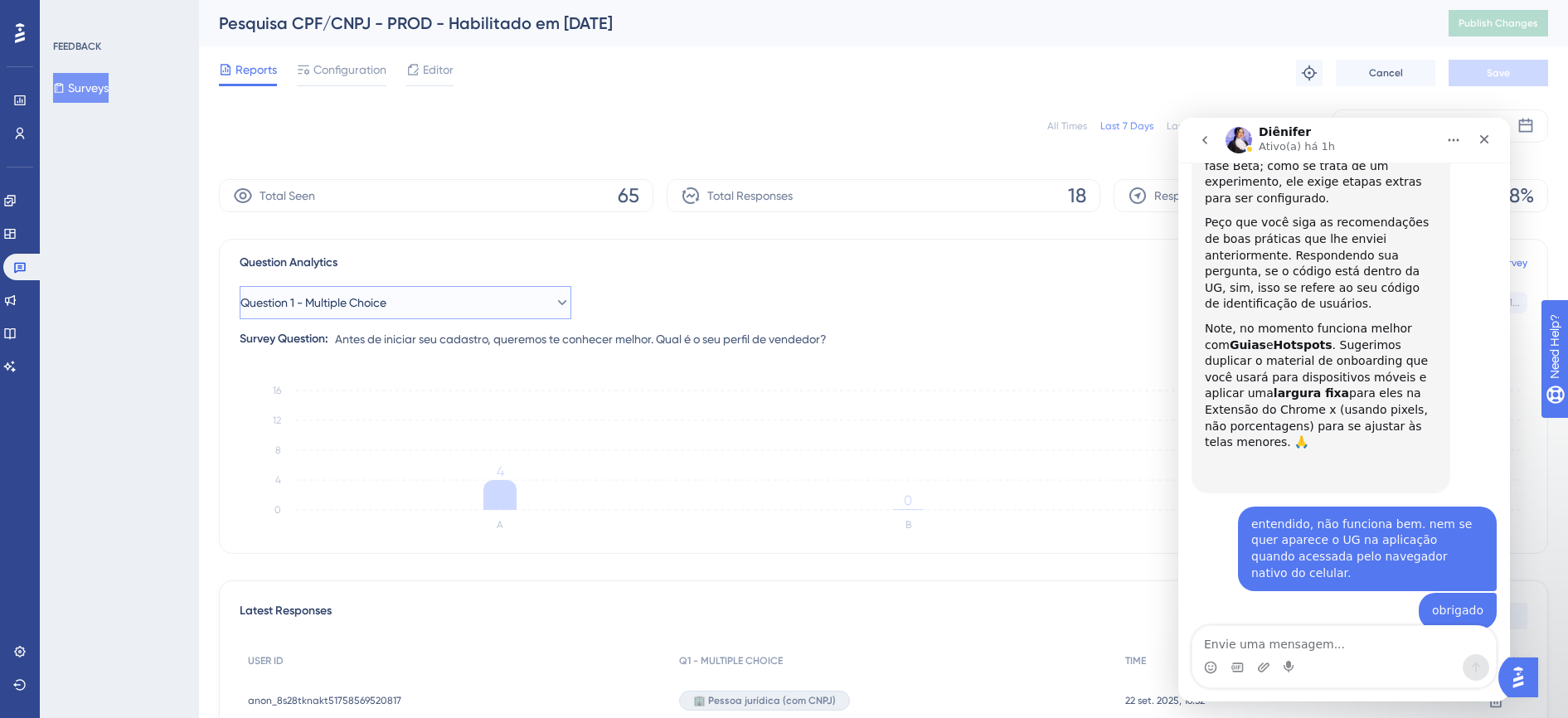
click at [453, 305] on button "Question 1 - Multiple Choice" at bounding box center [405, 303] width 332 height 33
click at [482, 205] on div "Total Seen 65" at bounding box center [435, 196] width 434 height 33
click at [363, 72] on span "Configuration" at bounding box center [350, 70] width 73 height 20
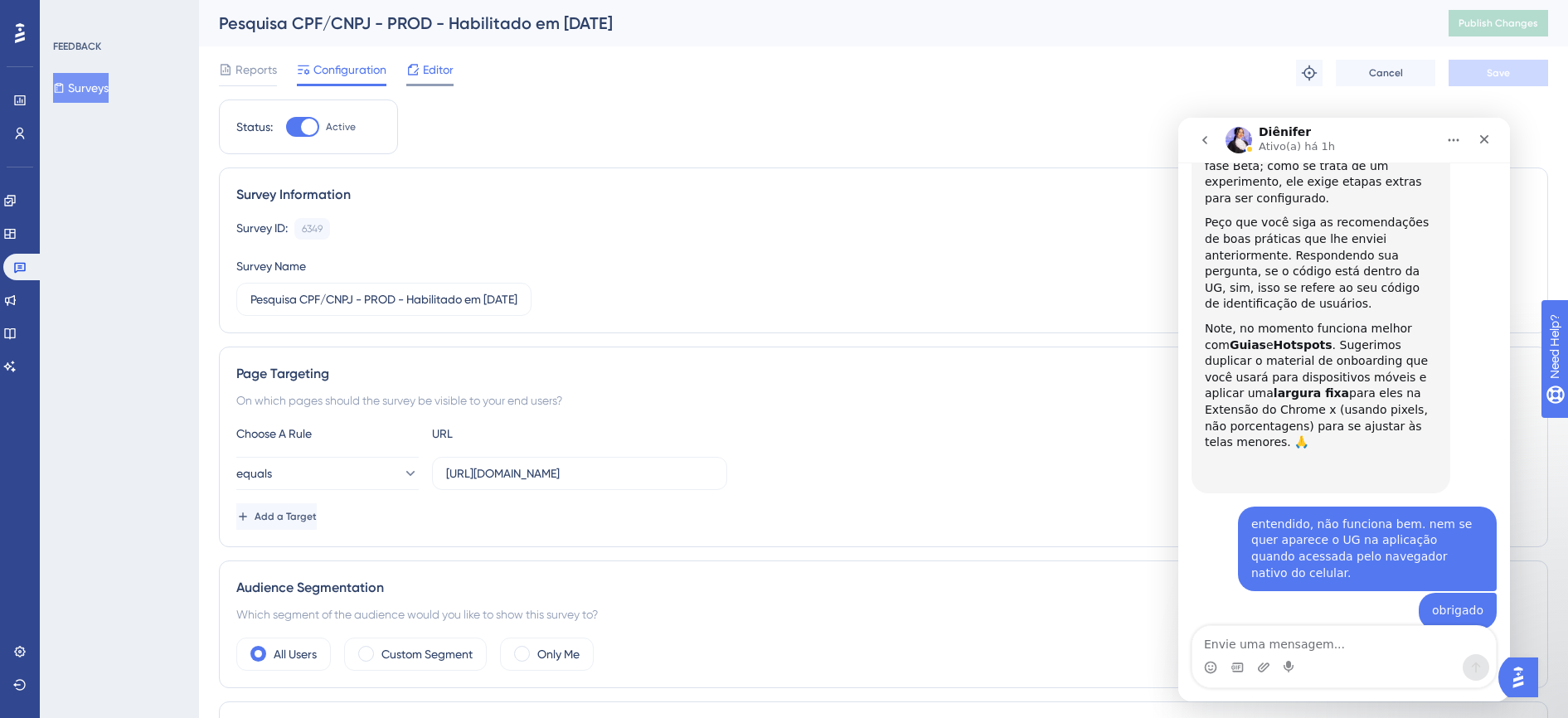
click at [421, 72] on div "Editor" at bounding box center [430, 70] width 48 height 20
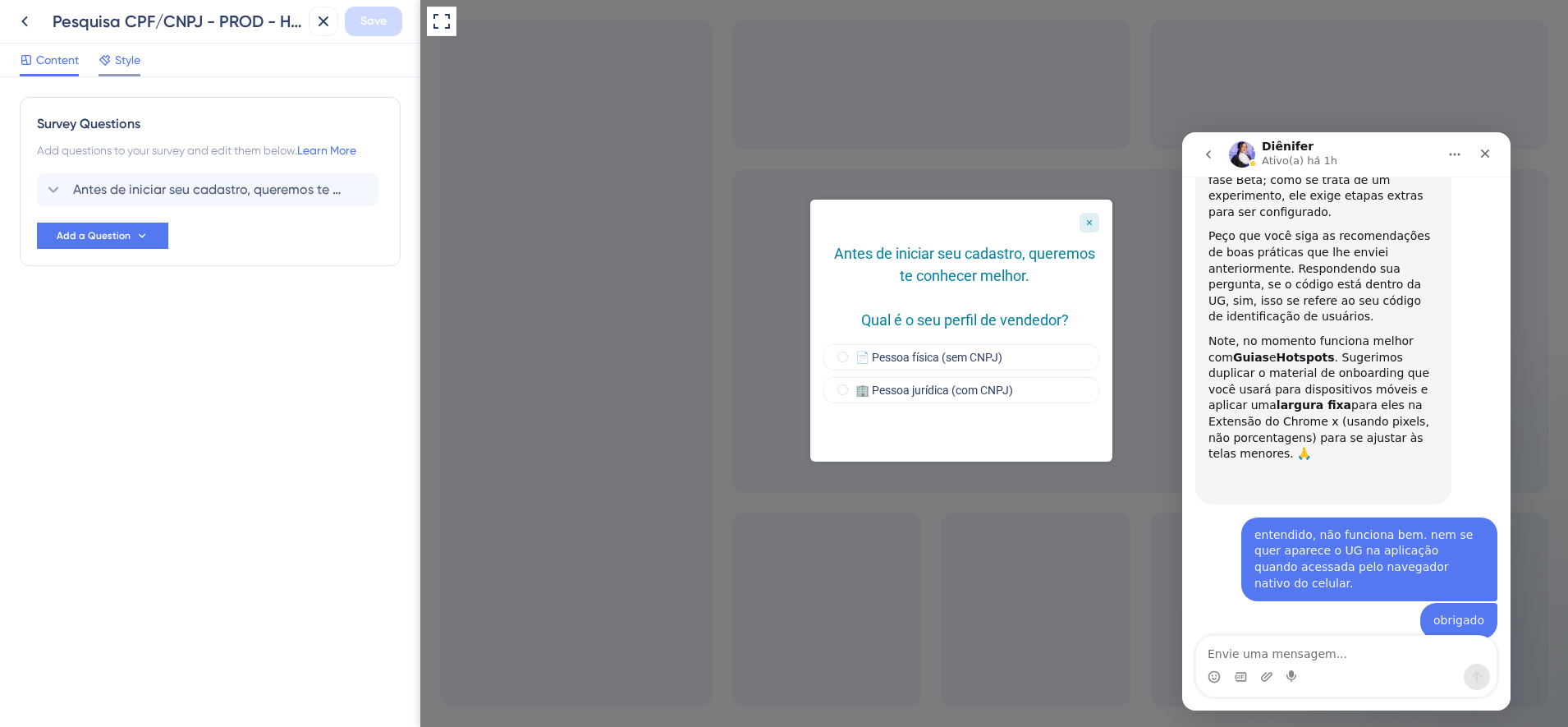
click at [128, 60] on span "Style" at bounding box center [128, 60] width 25 height 20
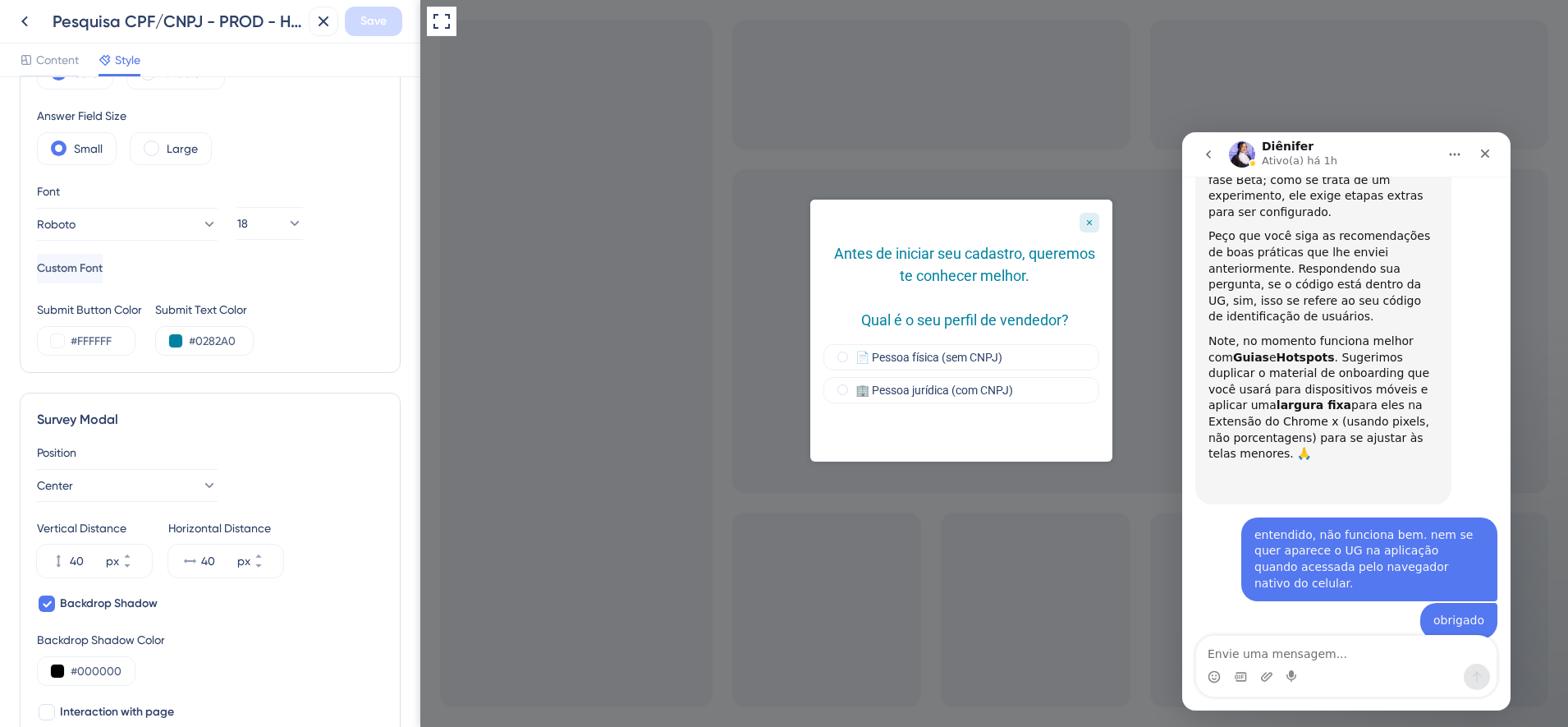
scroll to position [410, 0]
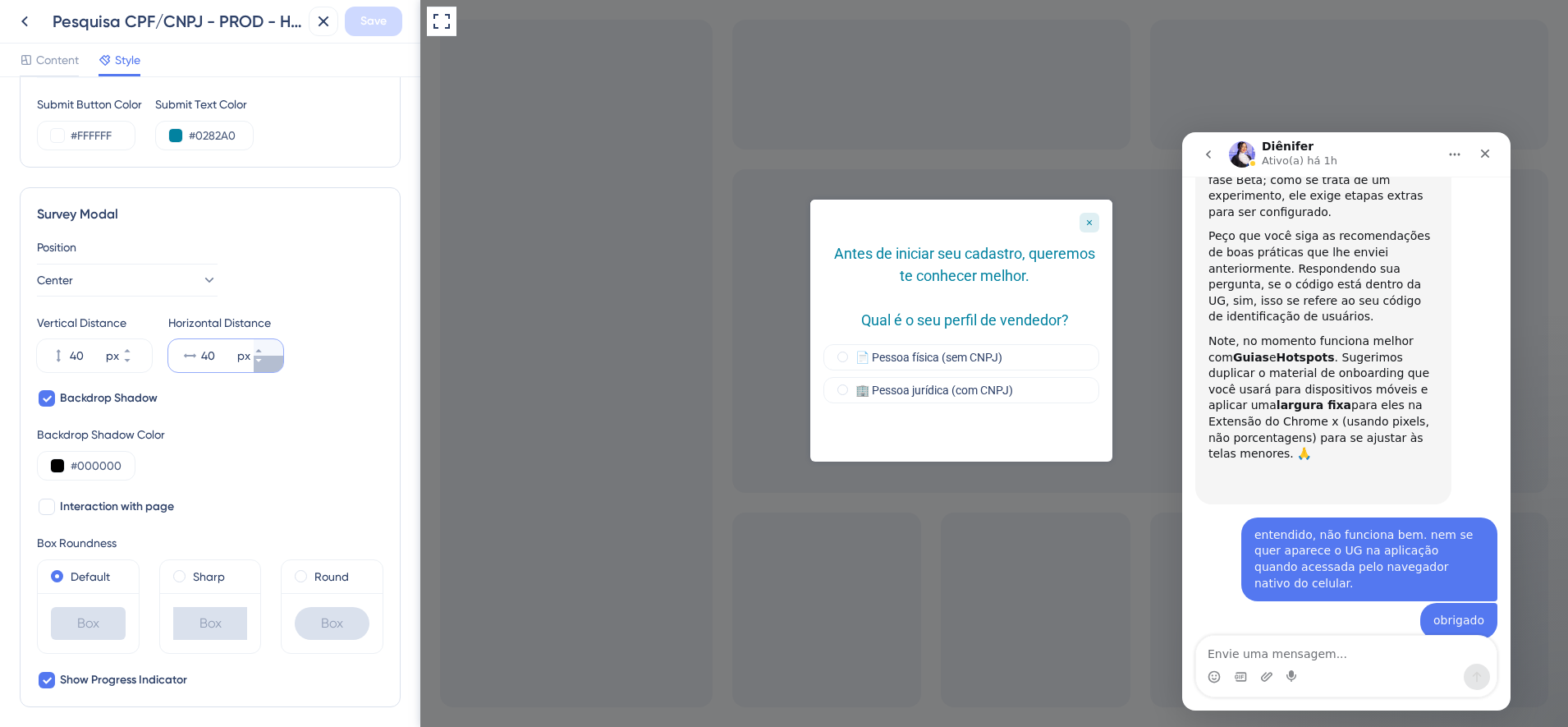
click at [263, 361] on icon at bounding box center [258, 360] width 10 height 10
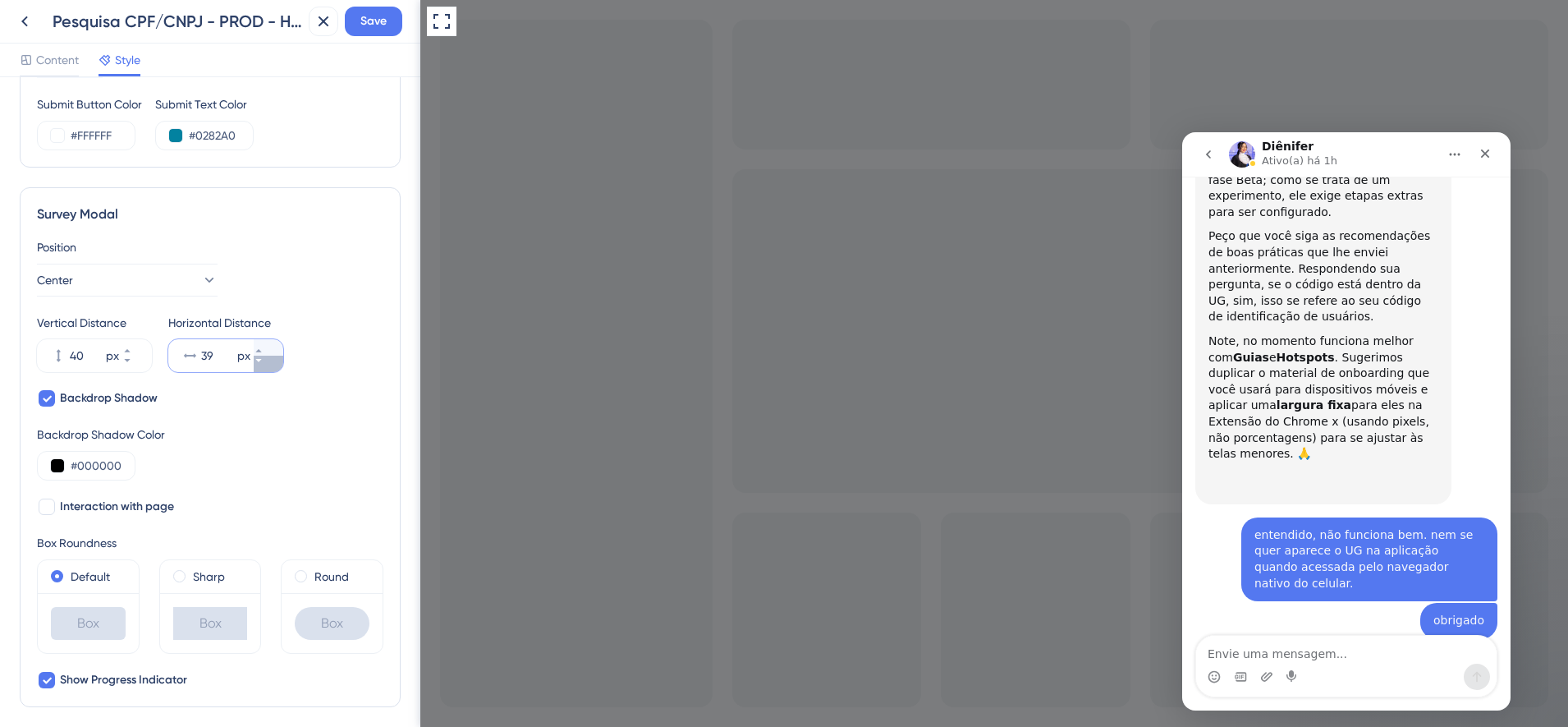
click at [263, 361] on icon at bounding box center [258, 360] width 10 height 10
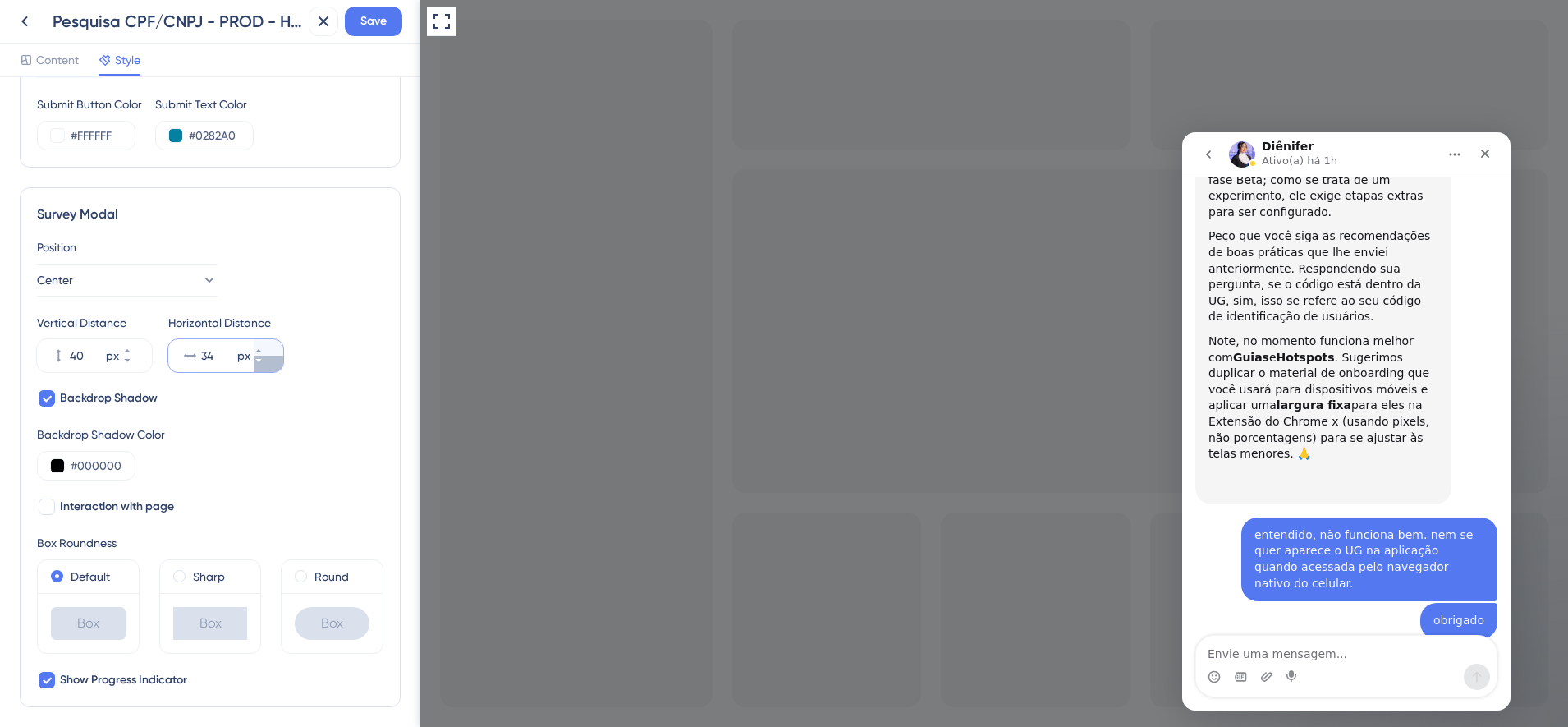
click at [263, 361] on icon at bounding box center [258, 360] width 10 height 10
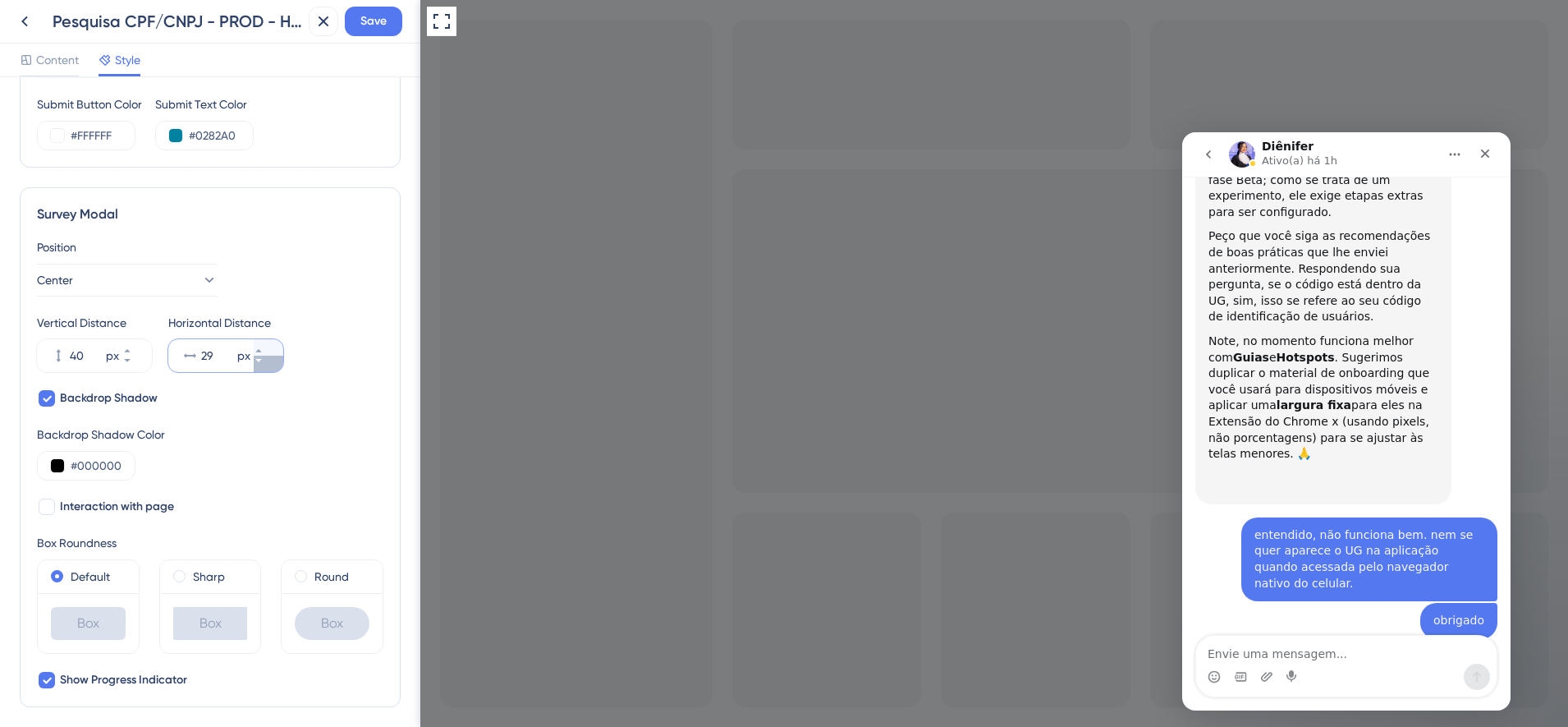
click at [263, 361] on icon at bounding box center [258, 360] width 10 height 10
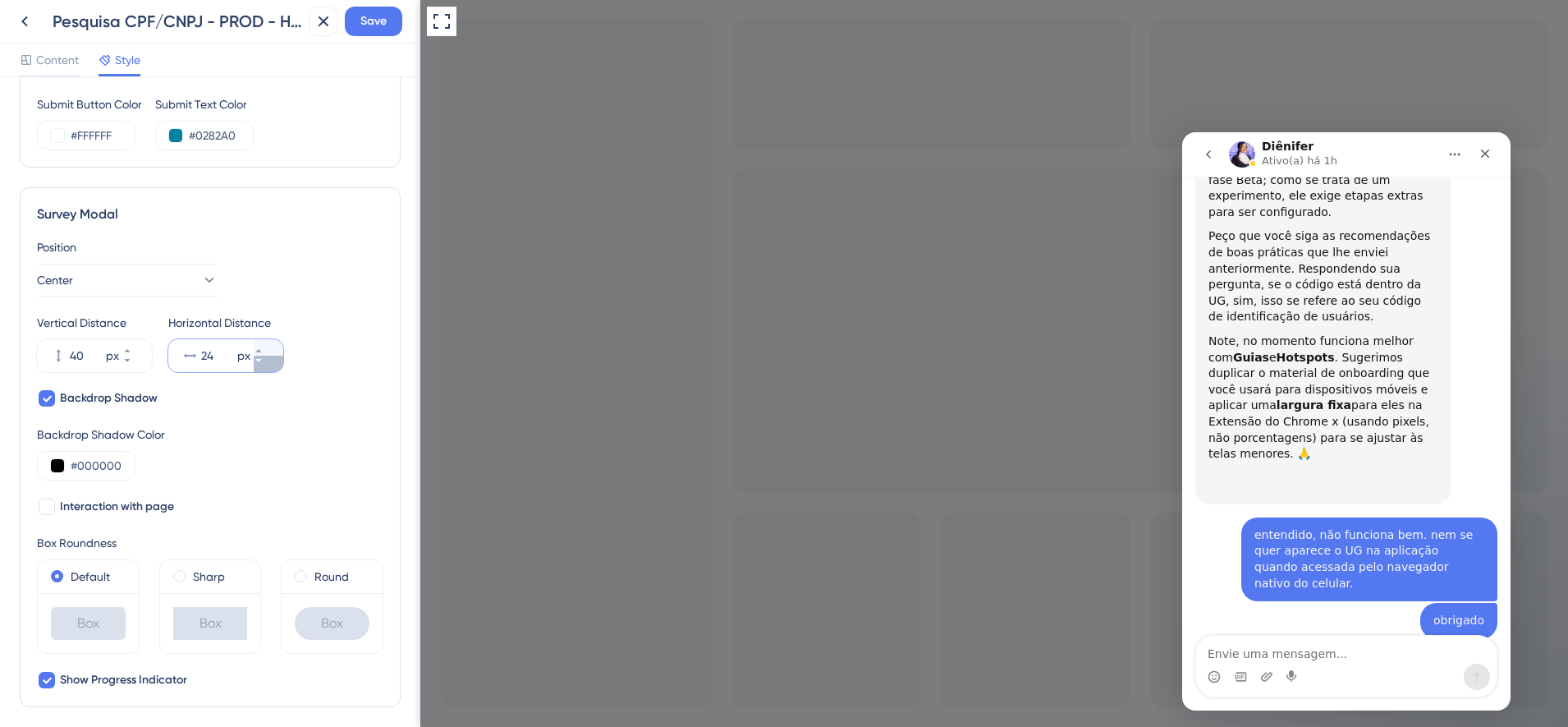
click at [263, 361] on icon at bounding box center [258, 360] width 10 height 10
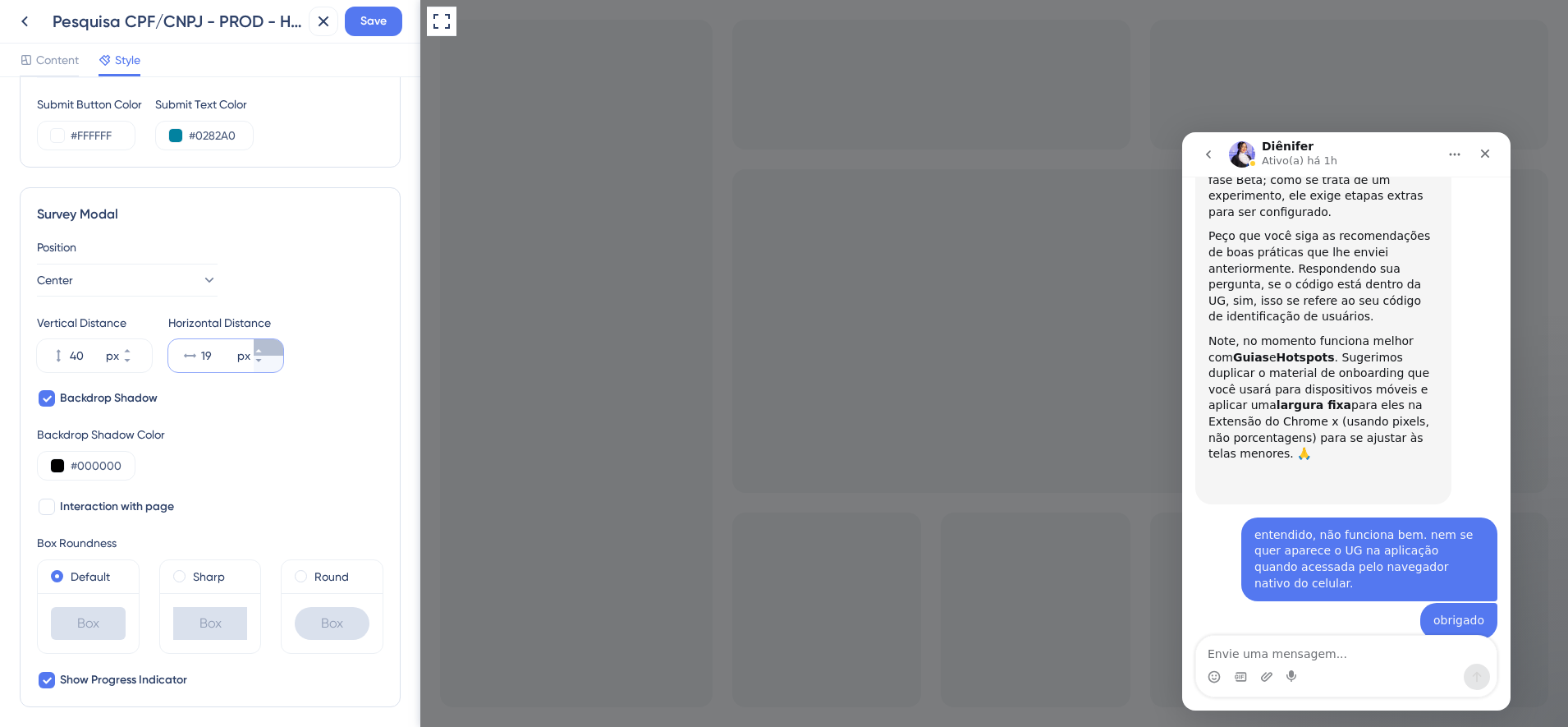
click at [261, 351] on icon at bounding box center [258, 350] width 5 height 4
type input "20"
click at [370, 29] on span "Save" at bounding box center [373, 22] width 26 height 20
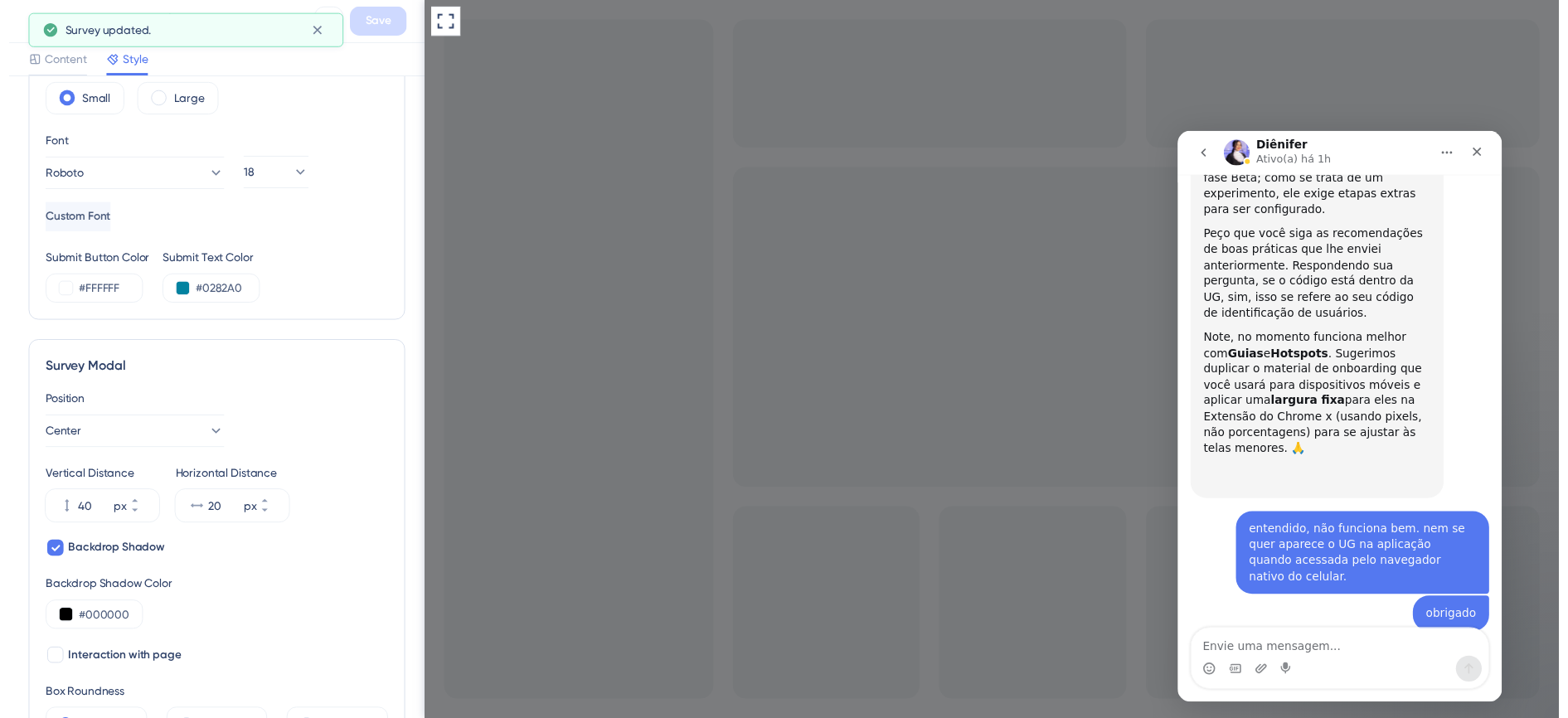
scroll to position [0, 0]
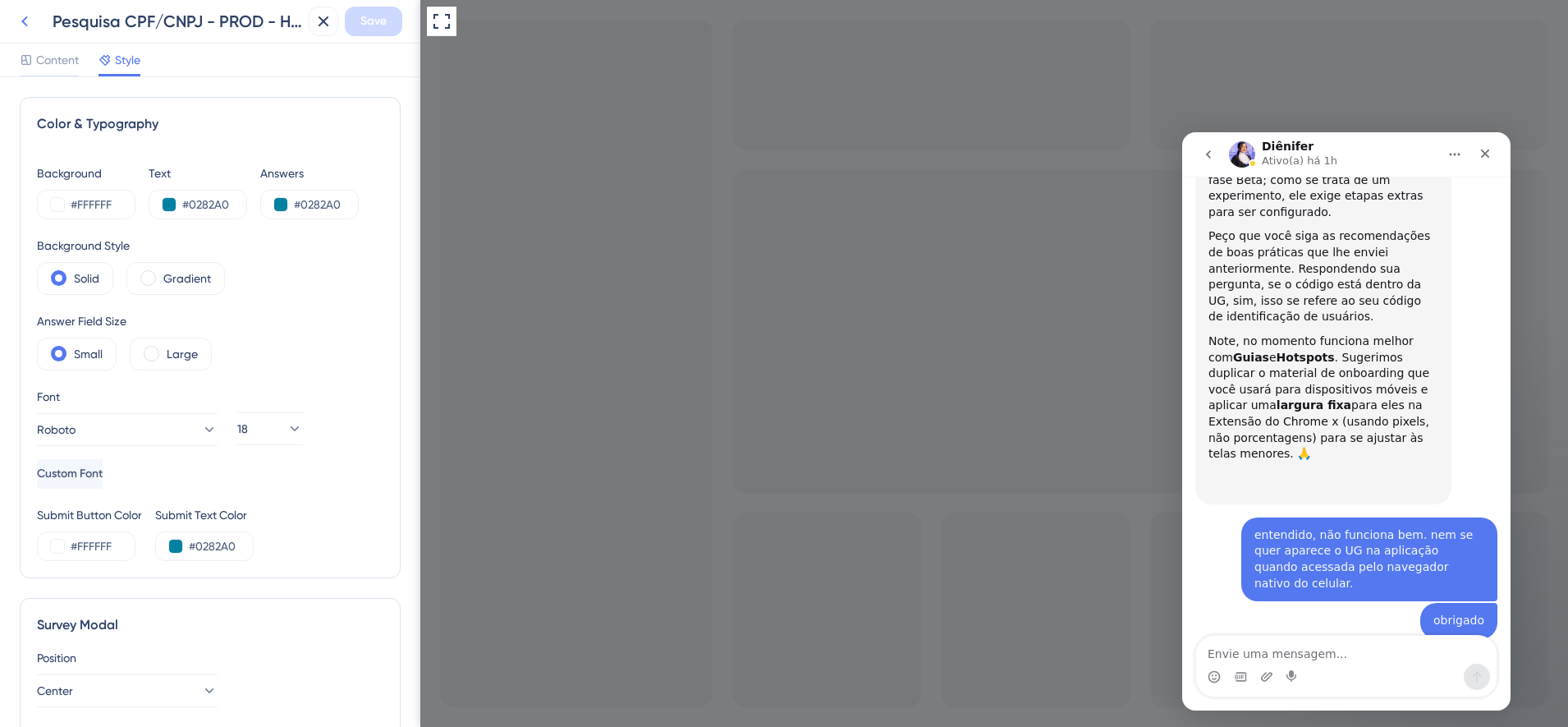
click at [28, 24] on icon at bounding box center [24, 22] width 20 height 20
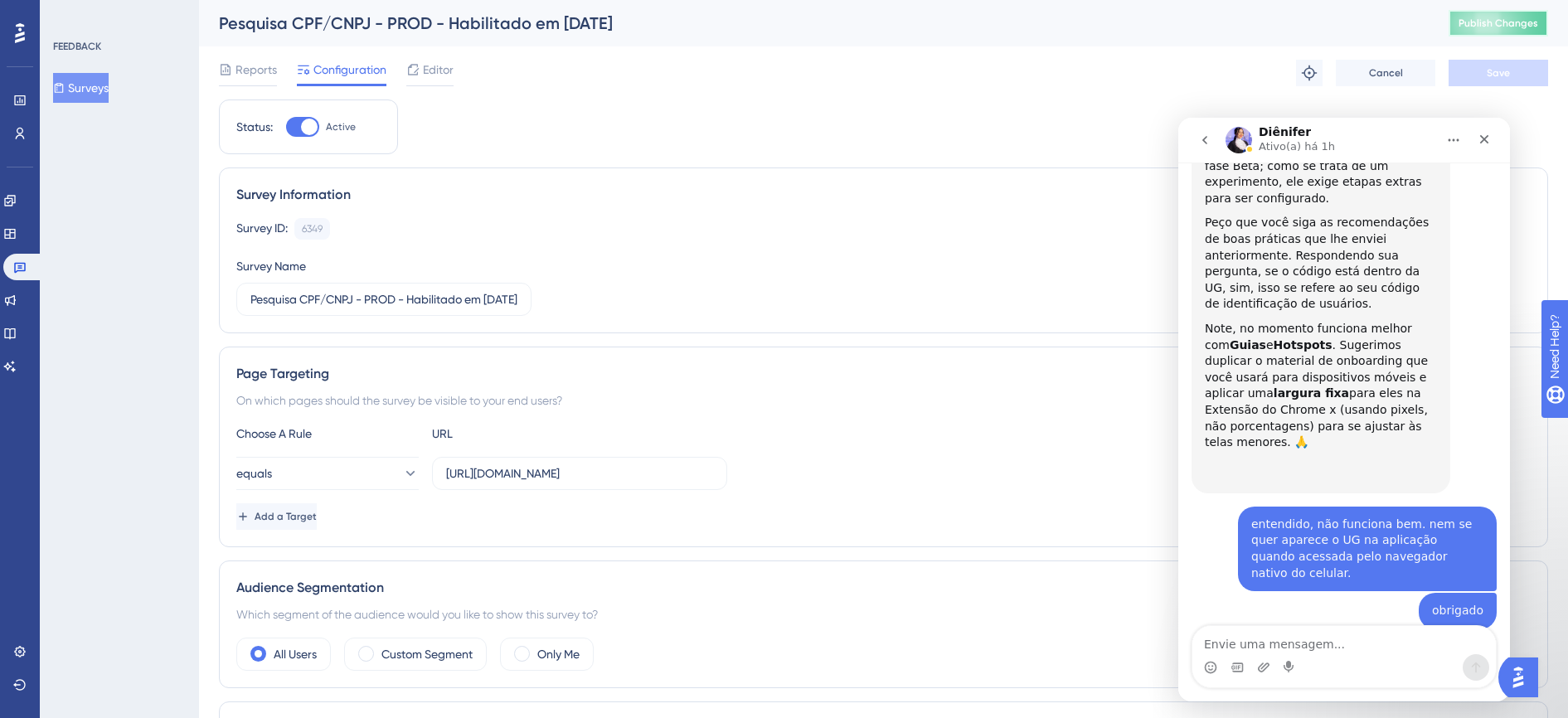
click at [1492, 24] on span "Publish Changes" at bounding box center [1498, 23] width 80 height 14
click at [450, 70] on span "Editor" at bounding box center [439, 70] width 31 height 20
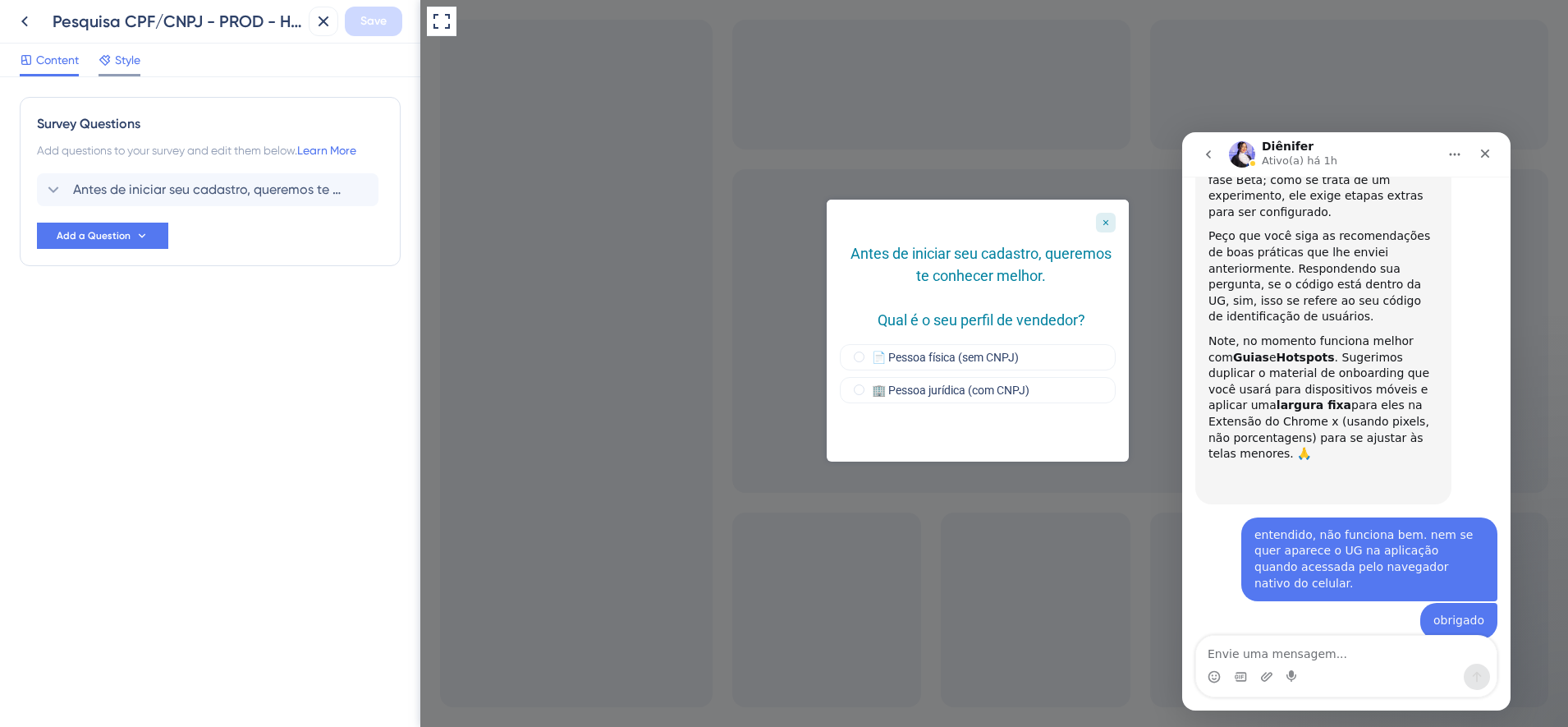
click at [139, 63] on span "Style" at bounding box center [128, 60] width 25 height 20
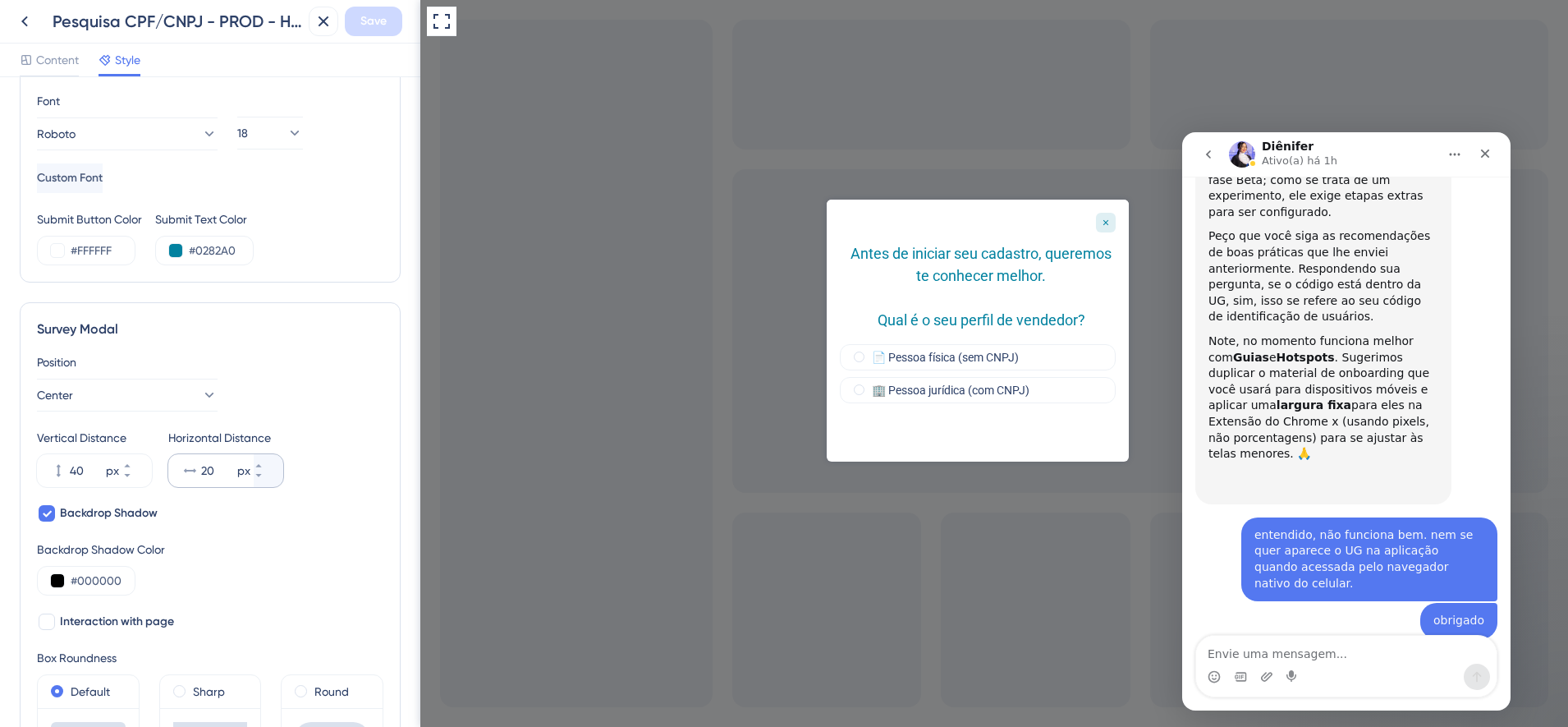
scroll to position [308, 0]
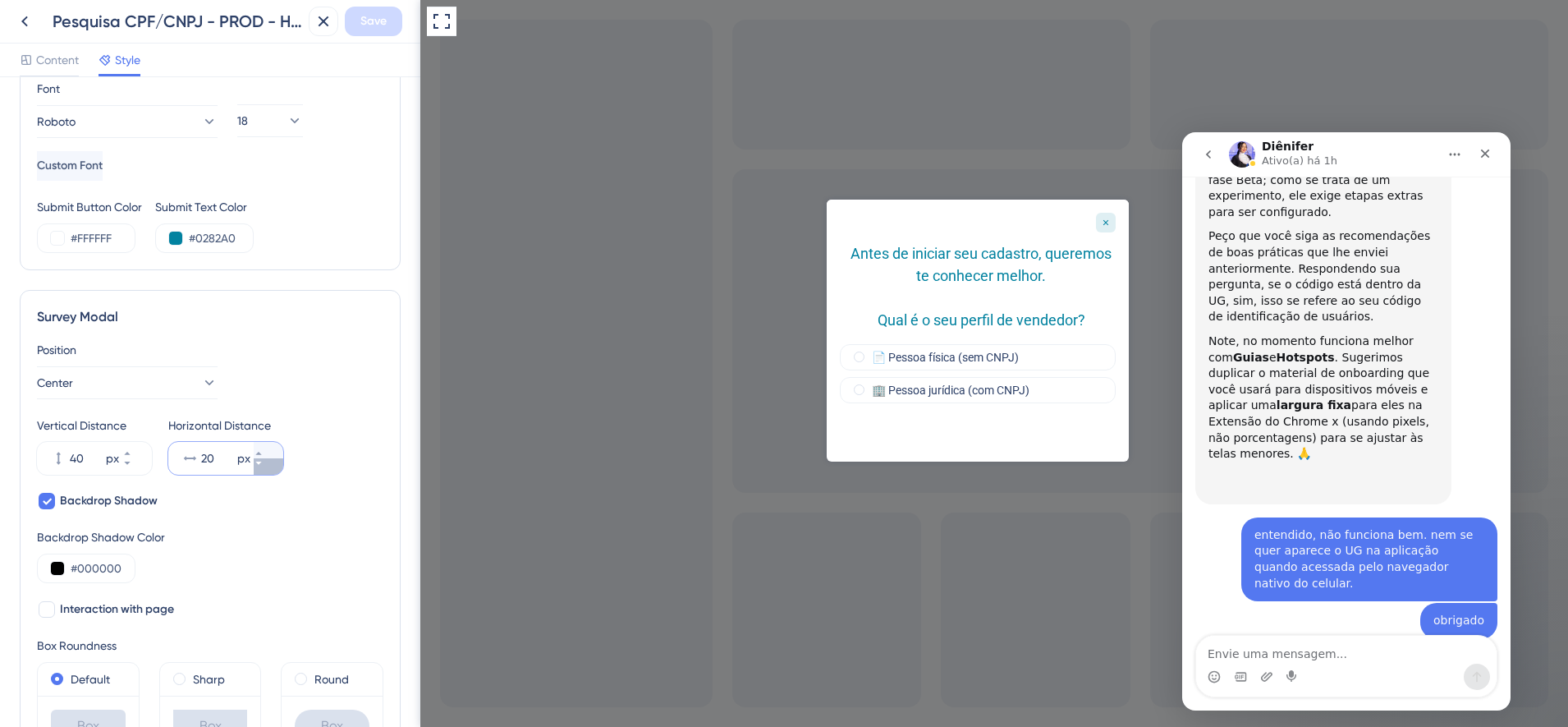
click at [263, 464] on icon at bounding box center [258, 463] width 10 height 10
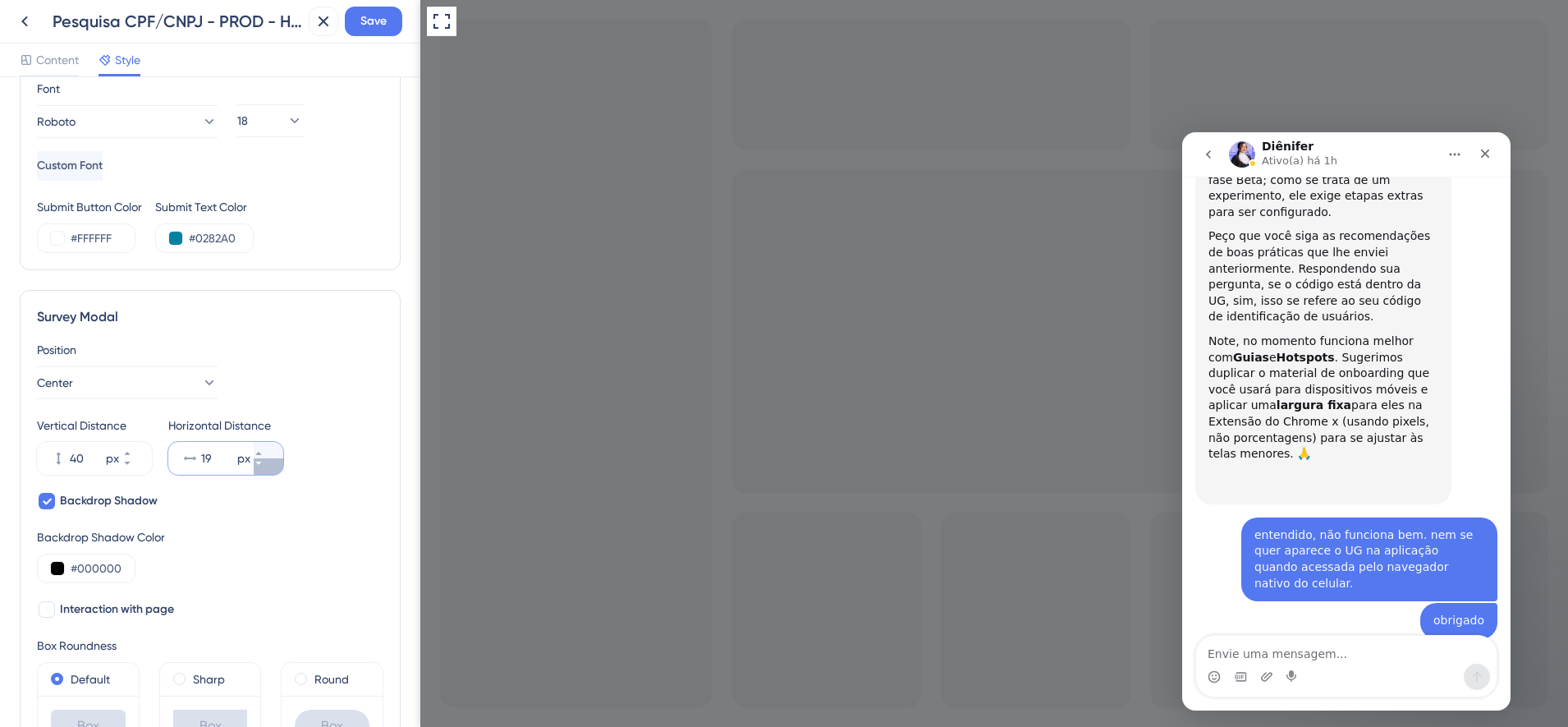
click at [263, 464] on icon at bounding box center [258, 463] width 10 height 10
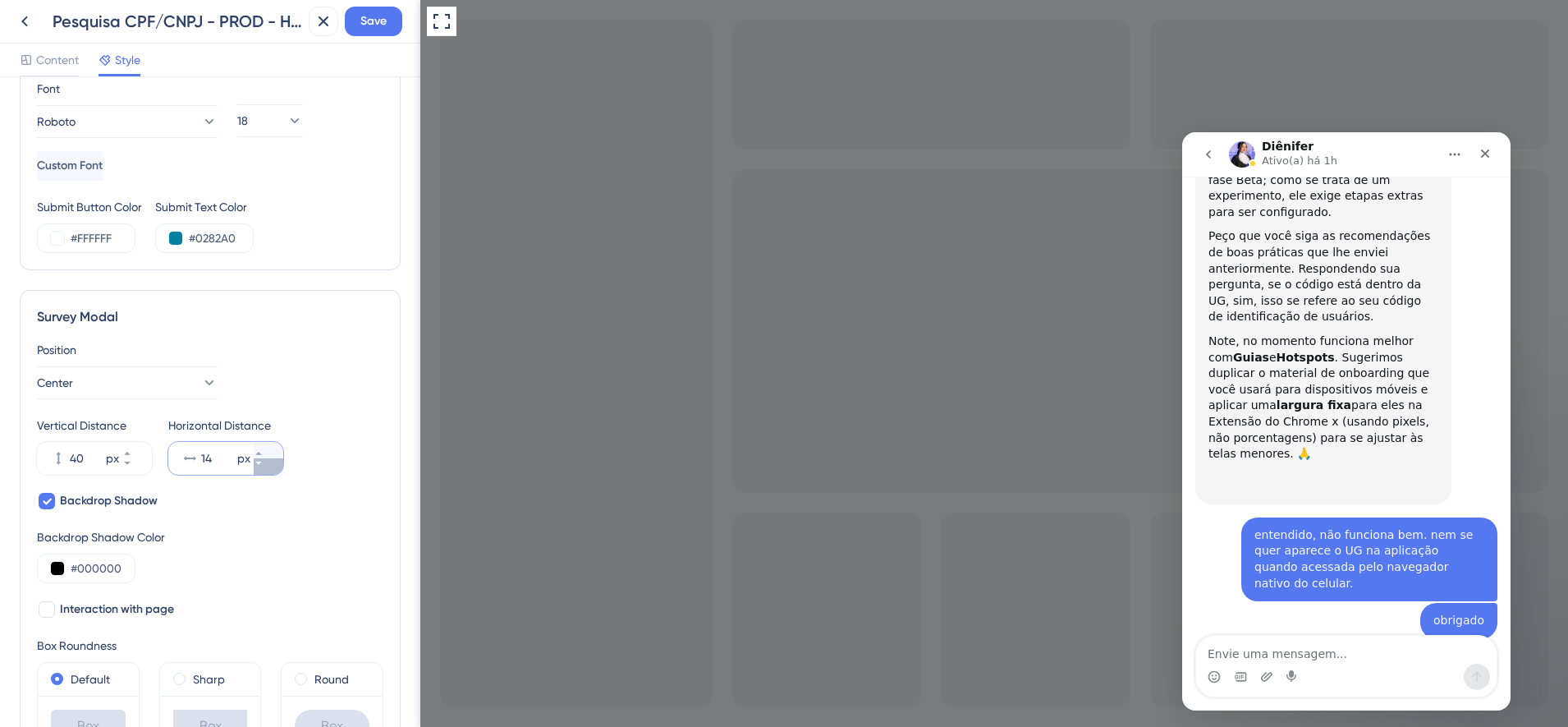
click at [263, 464] on icon at bounding box center [258, 463] width 10 height 10
type input "10"
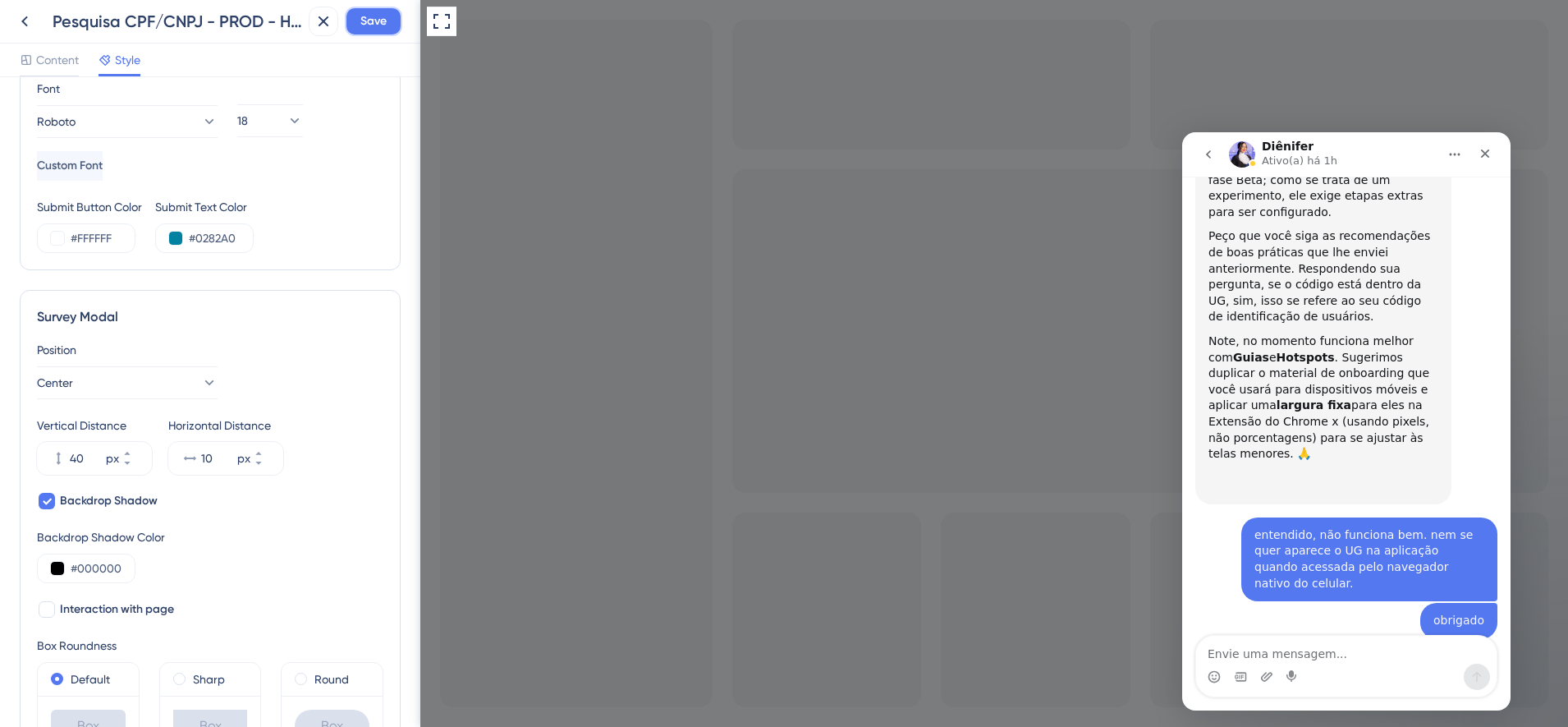
click at [371, 26] on span "Save" at bounding box center [373, 22] width 26 height 20
click at [316, 27] on icon at bounding box center [312, 30] width 16 height 16
click at [29, 19] on icon at bounding box center [24, 22] width 20 height 20
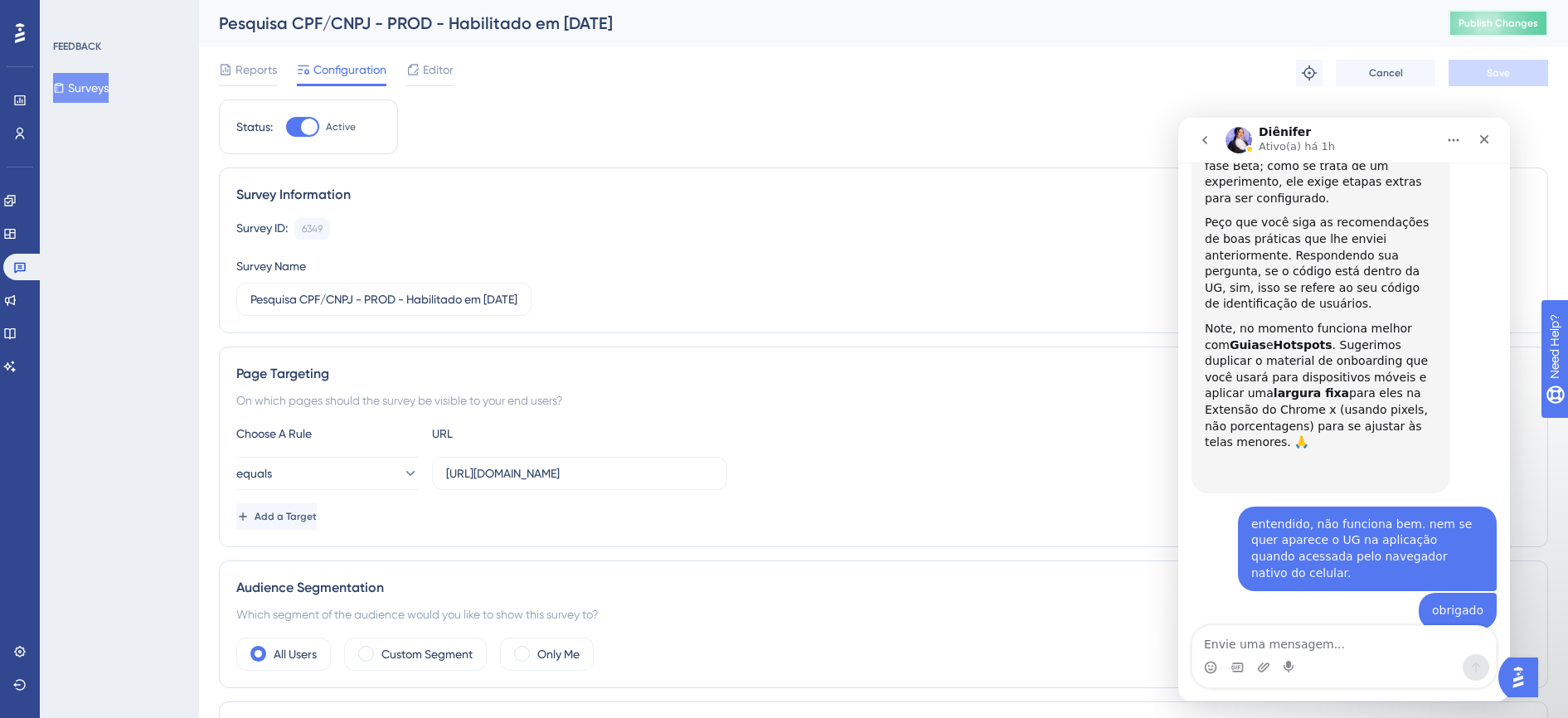
click at [1499, 16] on button "Publish Changes" at bounding box center [1499, 23] width 100 height 27
click at [423, 66] on span "Editor" at bounding box center [439, 70] width 31 height 20
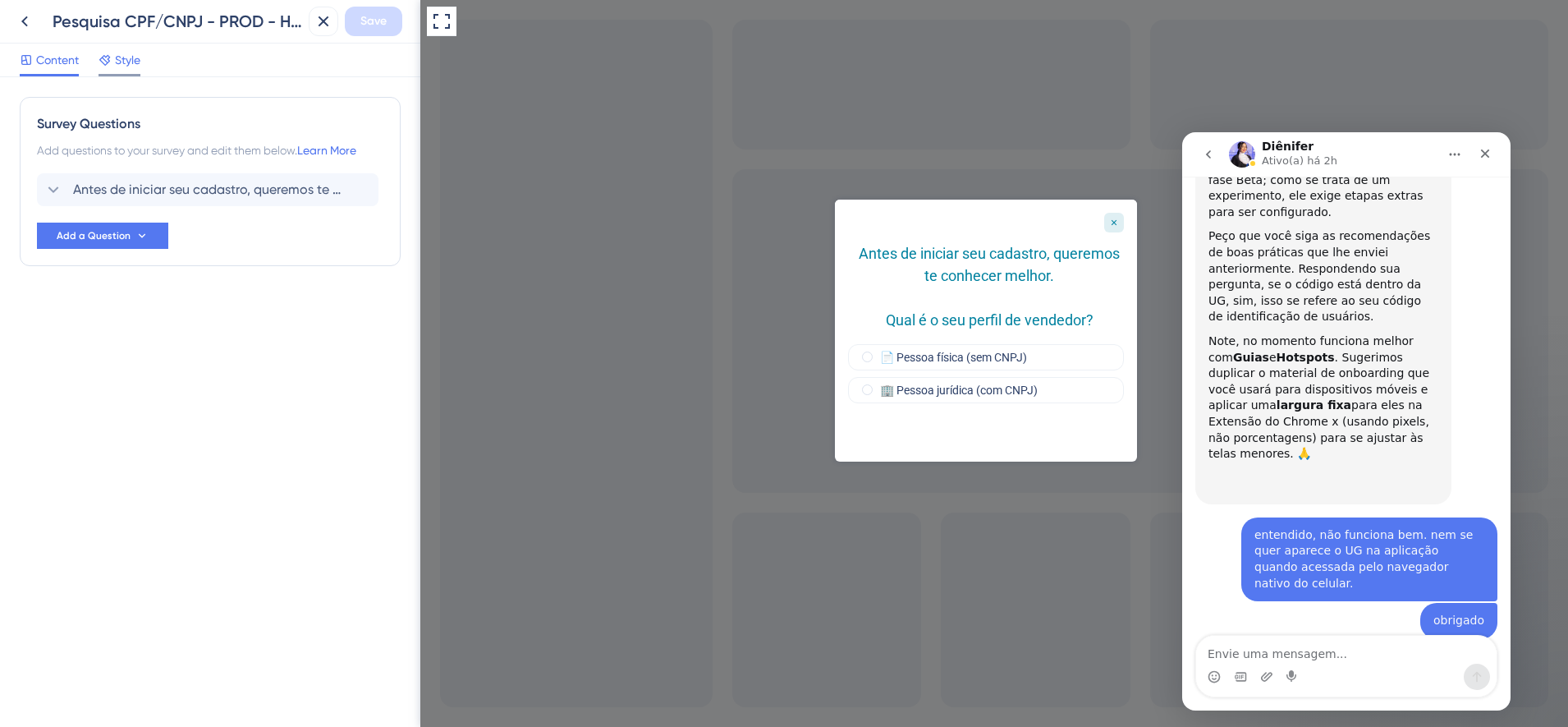
click at [129, 70] on div "Style" at bounding box center [120, 62] width 42 height 26
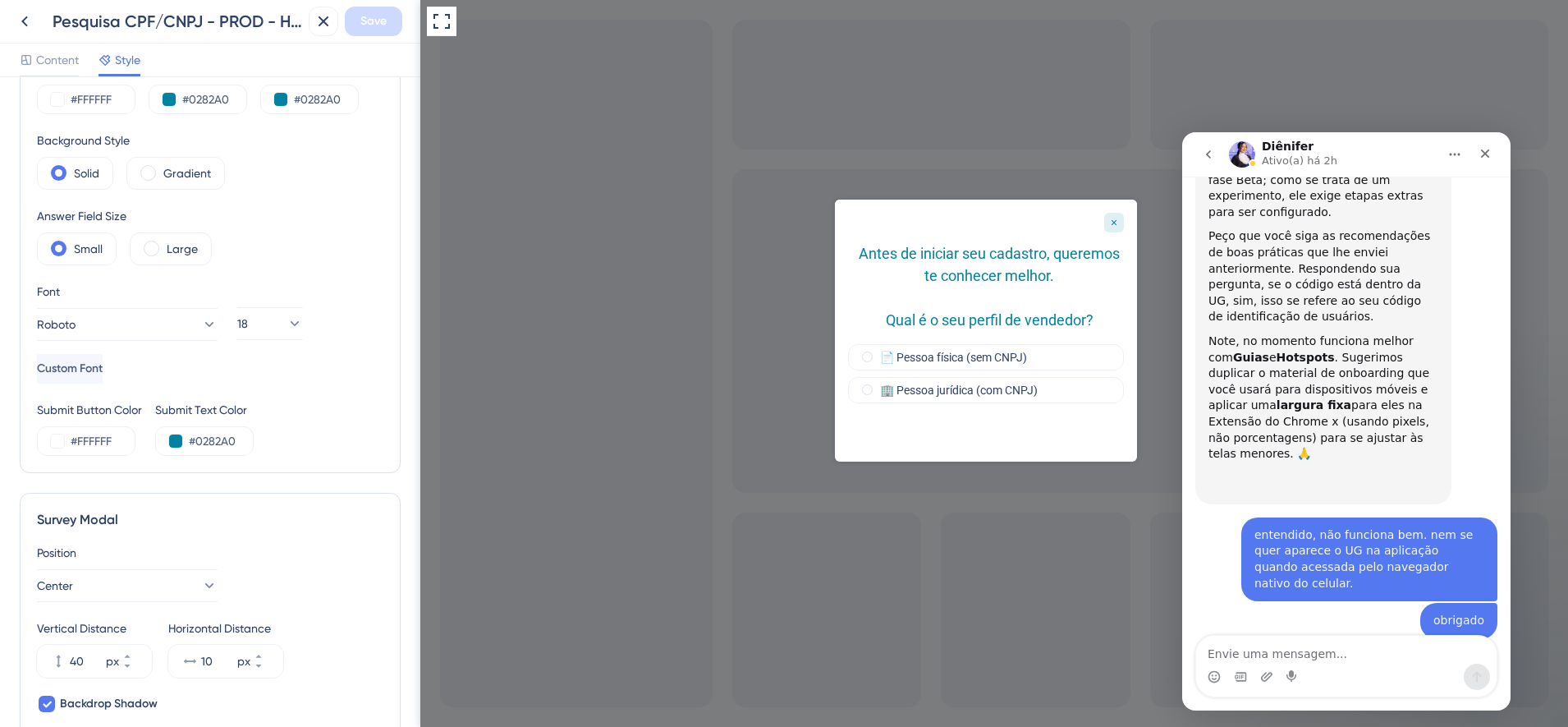
scroll to position [206, 0]
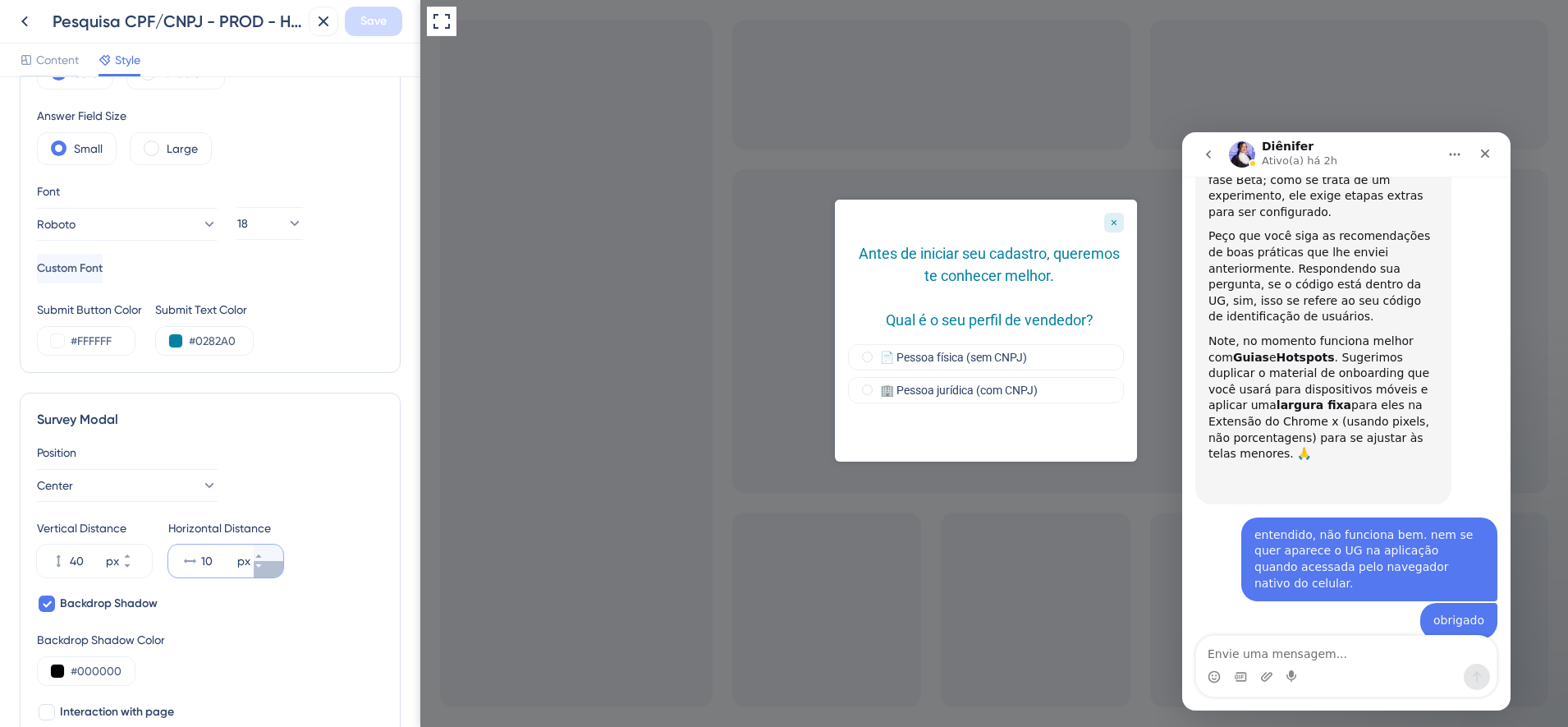
click at [263, 568] on icon at bounding box center [258, 565] width 10 height 10
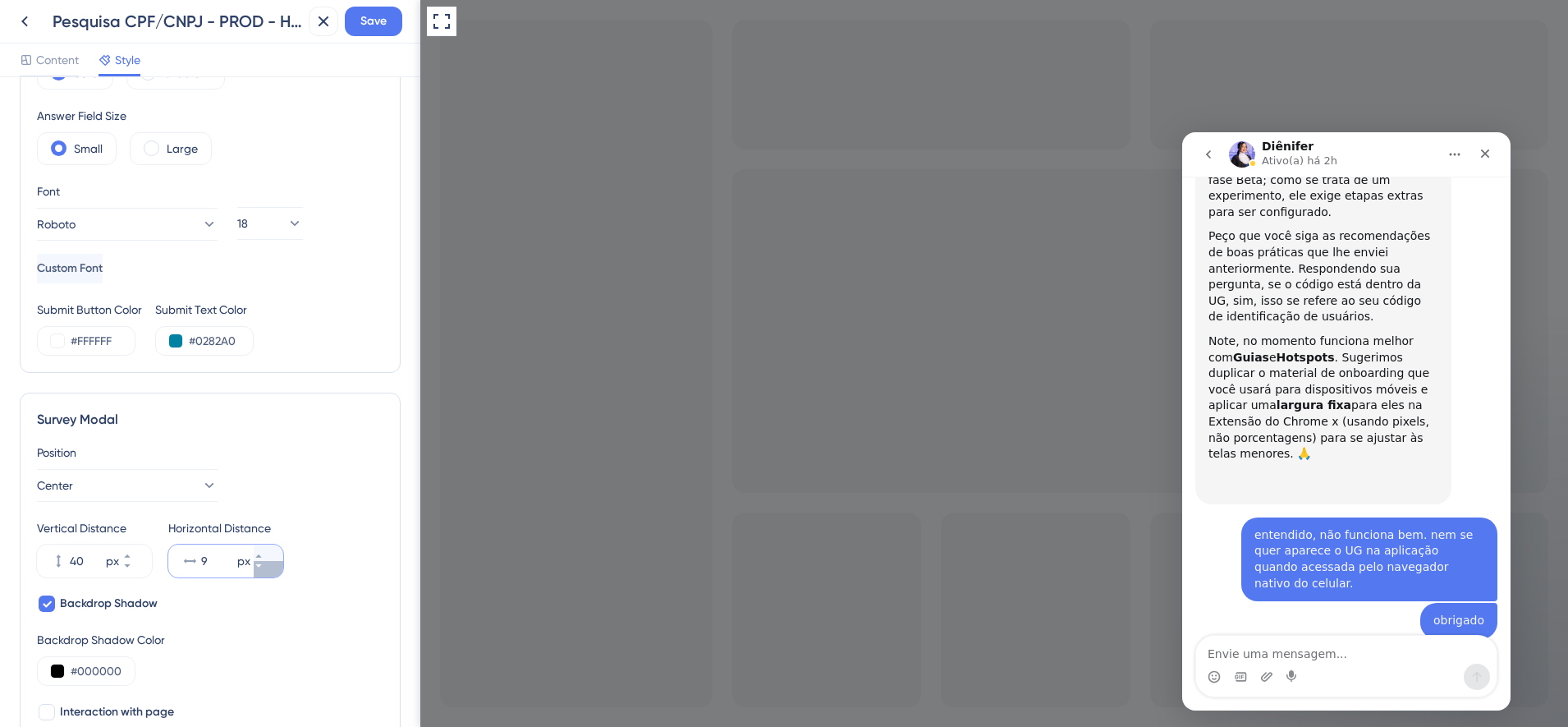
click at [263, 568] on icon at bounding box center [258, 565] width 10 height 10
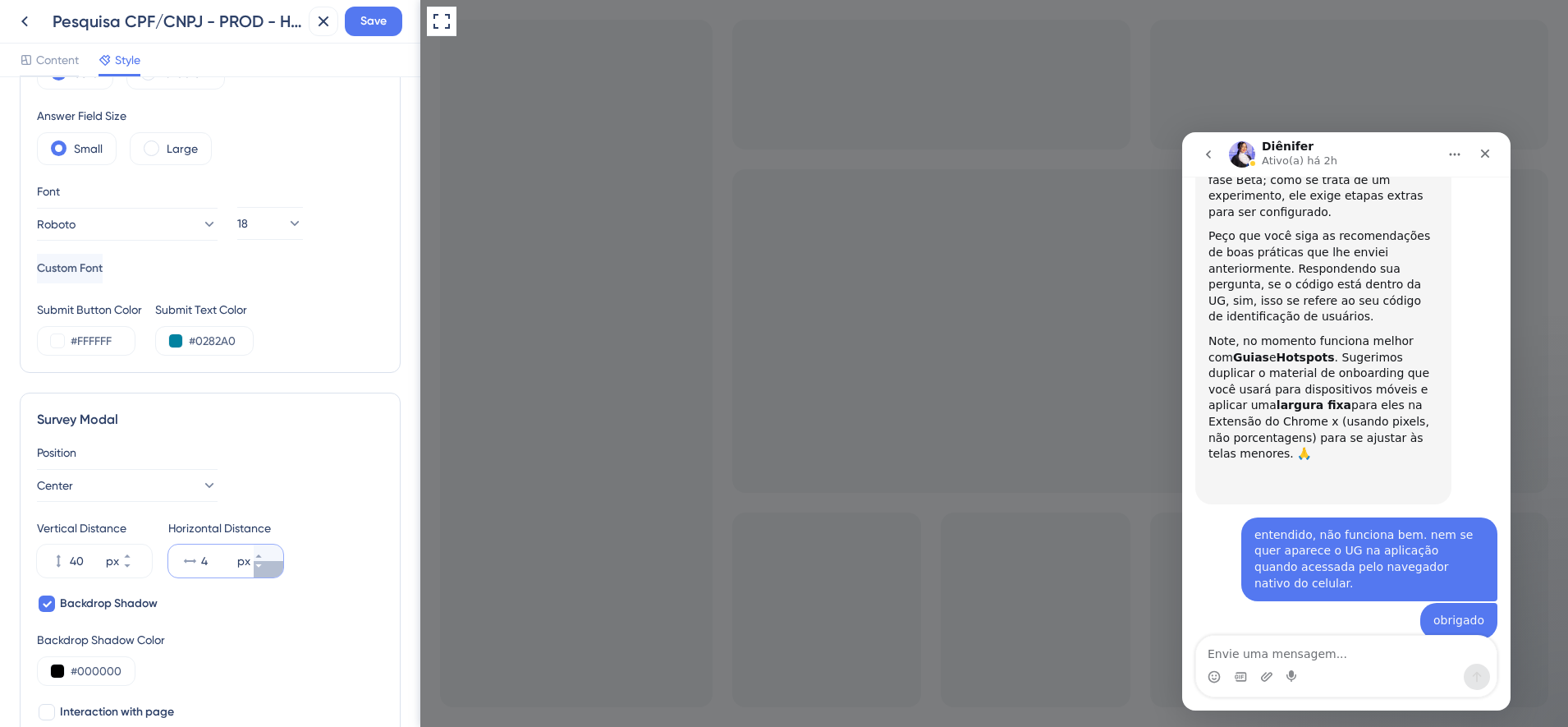
click at [263, 568] on icon at bounding box center [258, 565] width 10 height 10
type input "0"
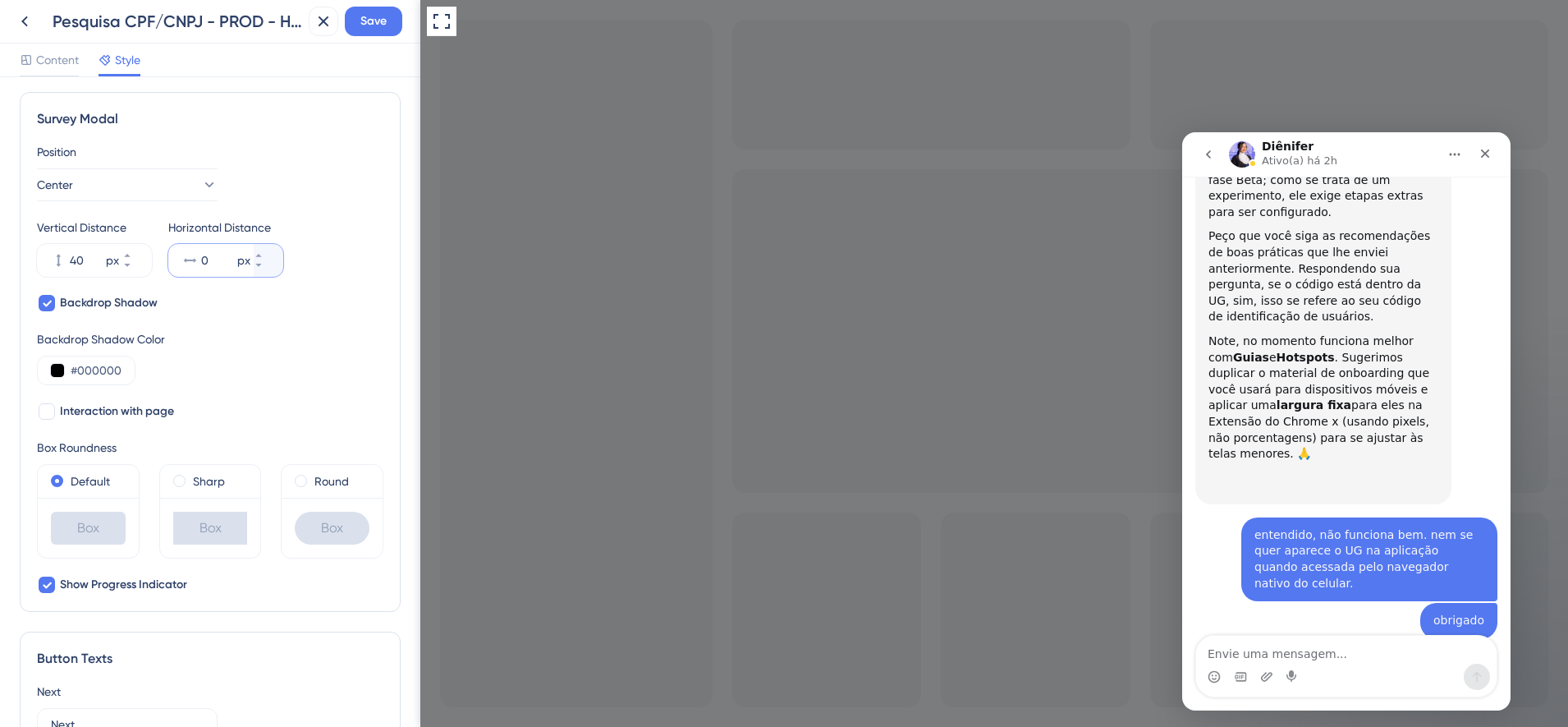
scroll to position [513, 0]
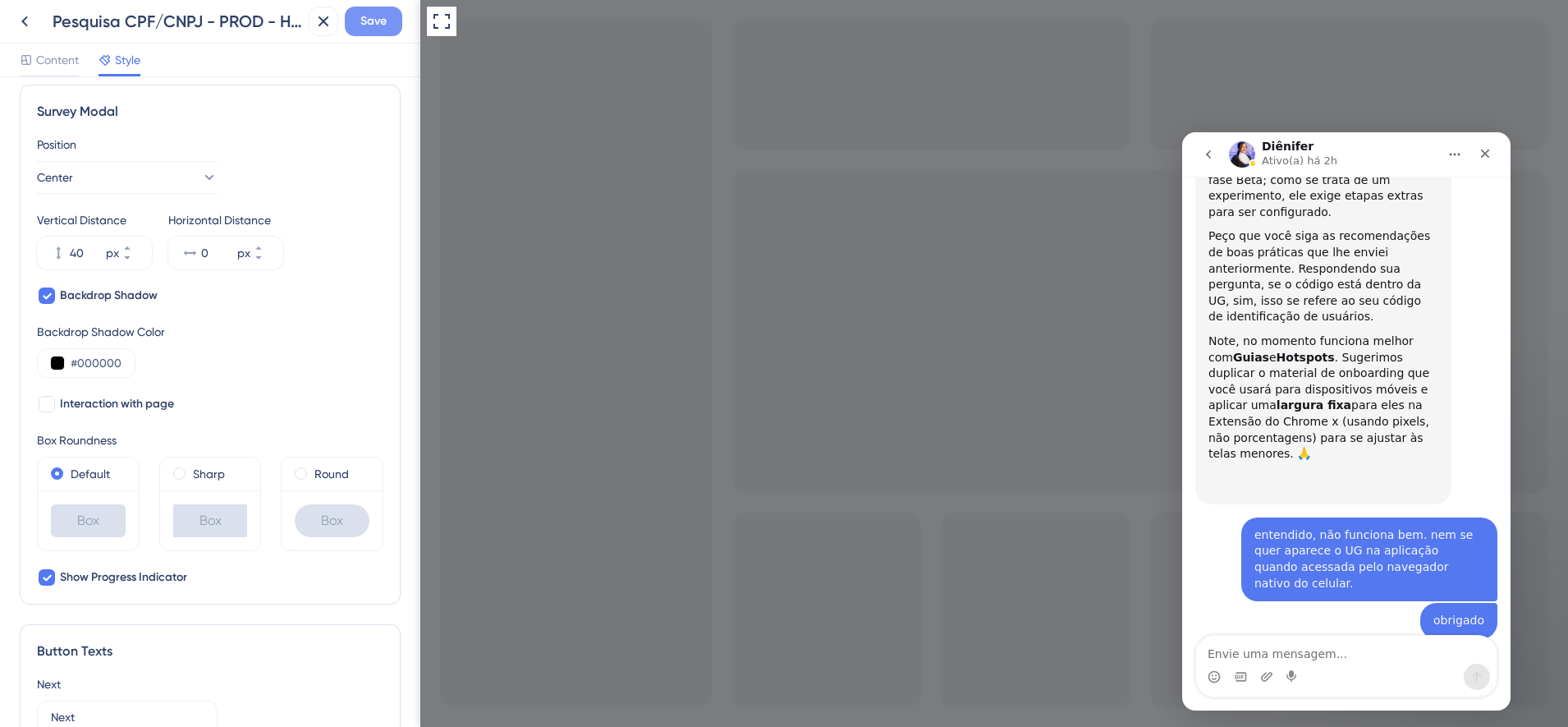
click at [374, 24] on span "Save" at bounding box center [373, 22] width 26 height 20
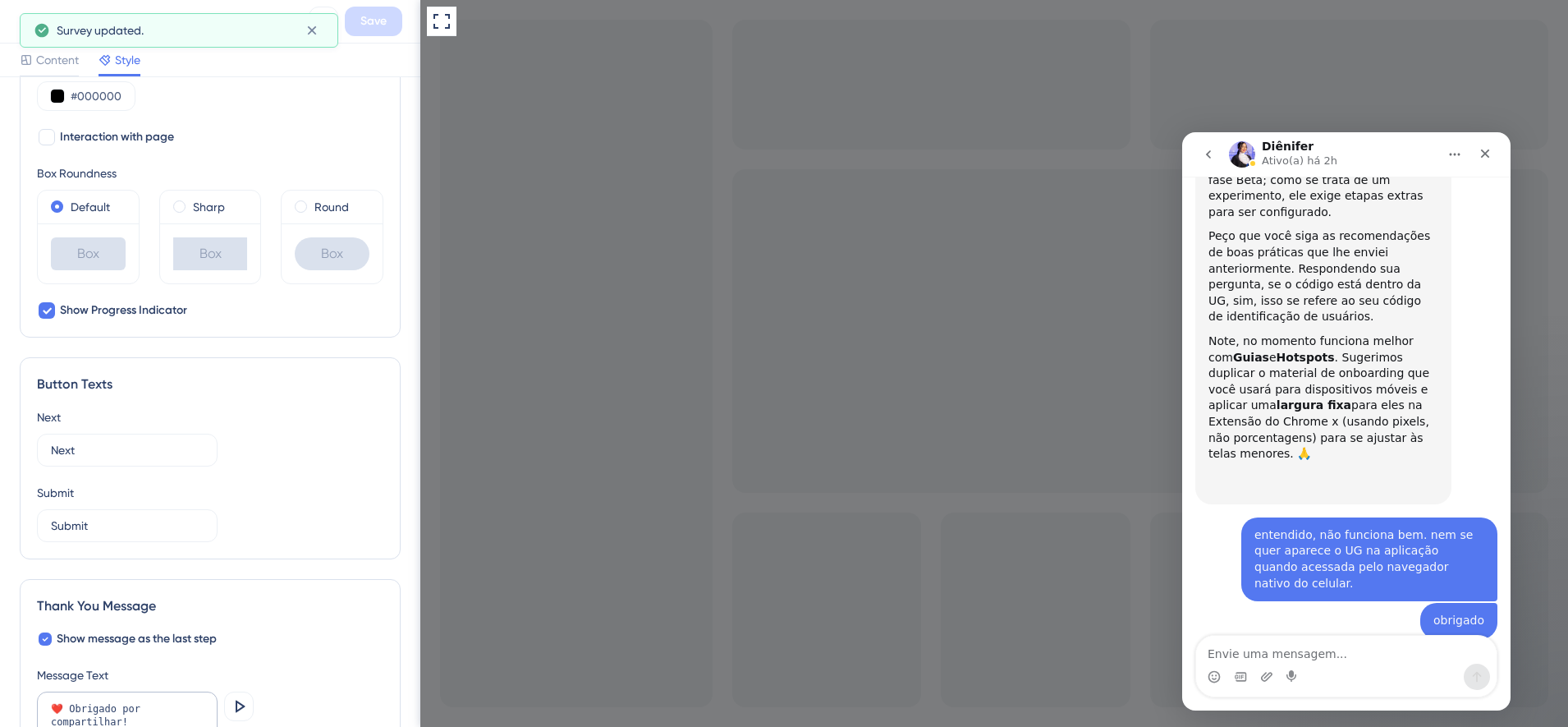
scroll to position [821, 0]
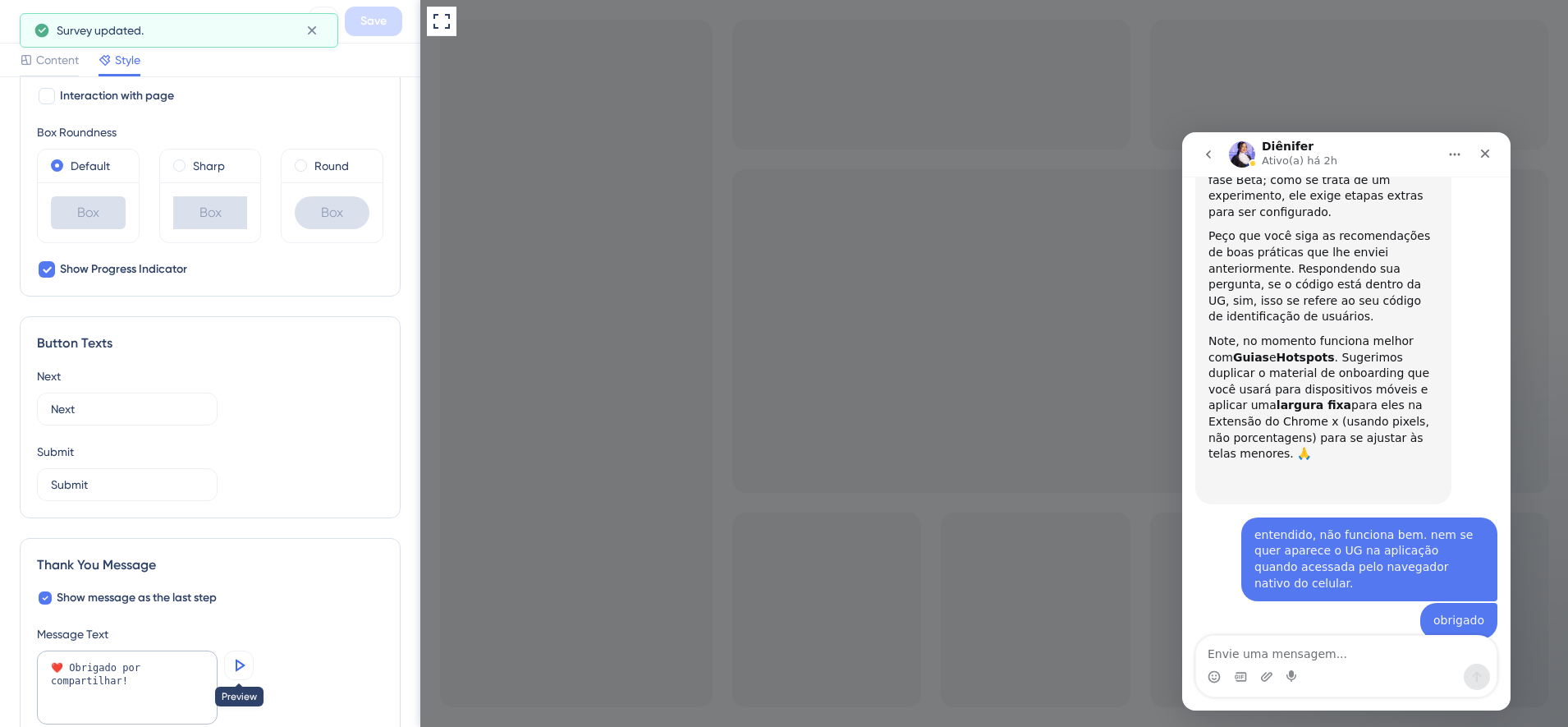
click at [243, 662] on icon at bounding box center [239, 665] width 20 height 20
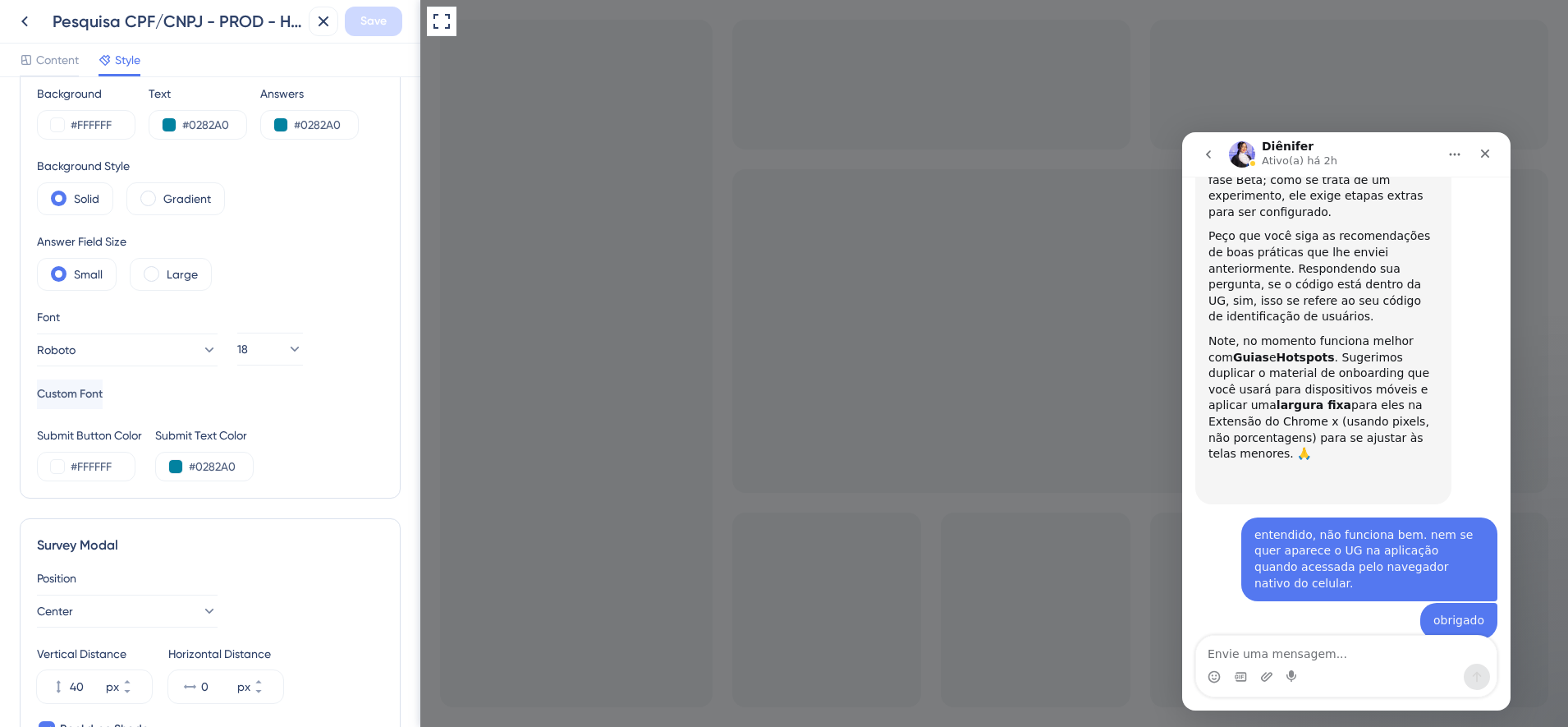
scroll to position [66, 0]
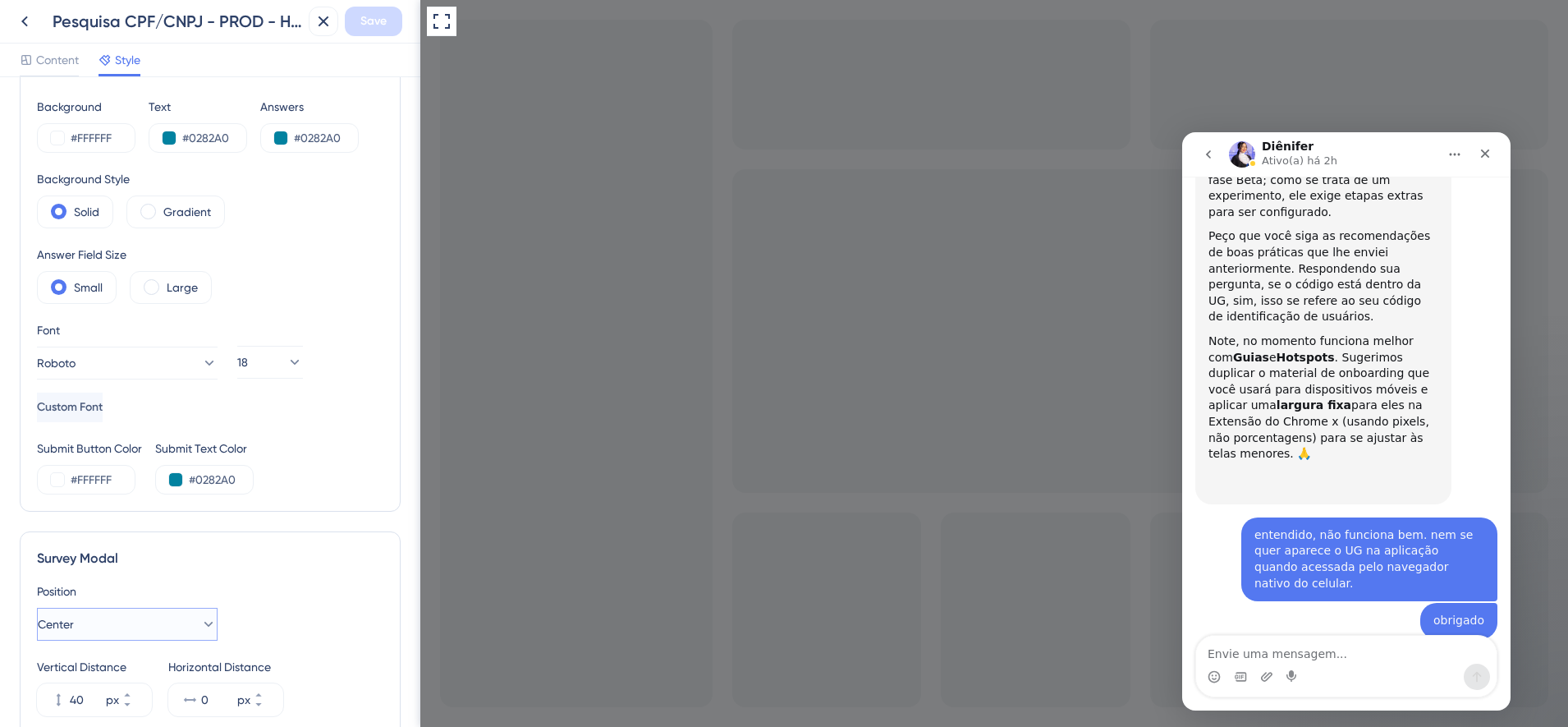
click at [200, 627] on icon at bounding box center [208, 624] width 16 height 16
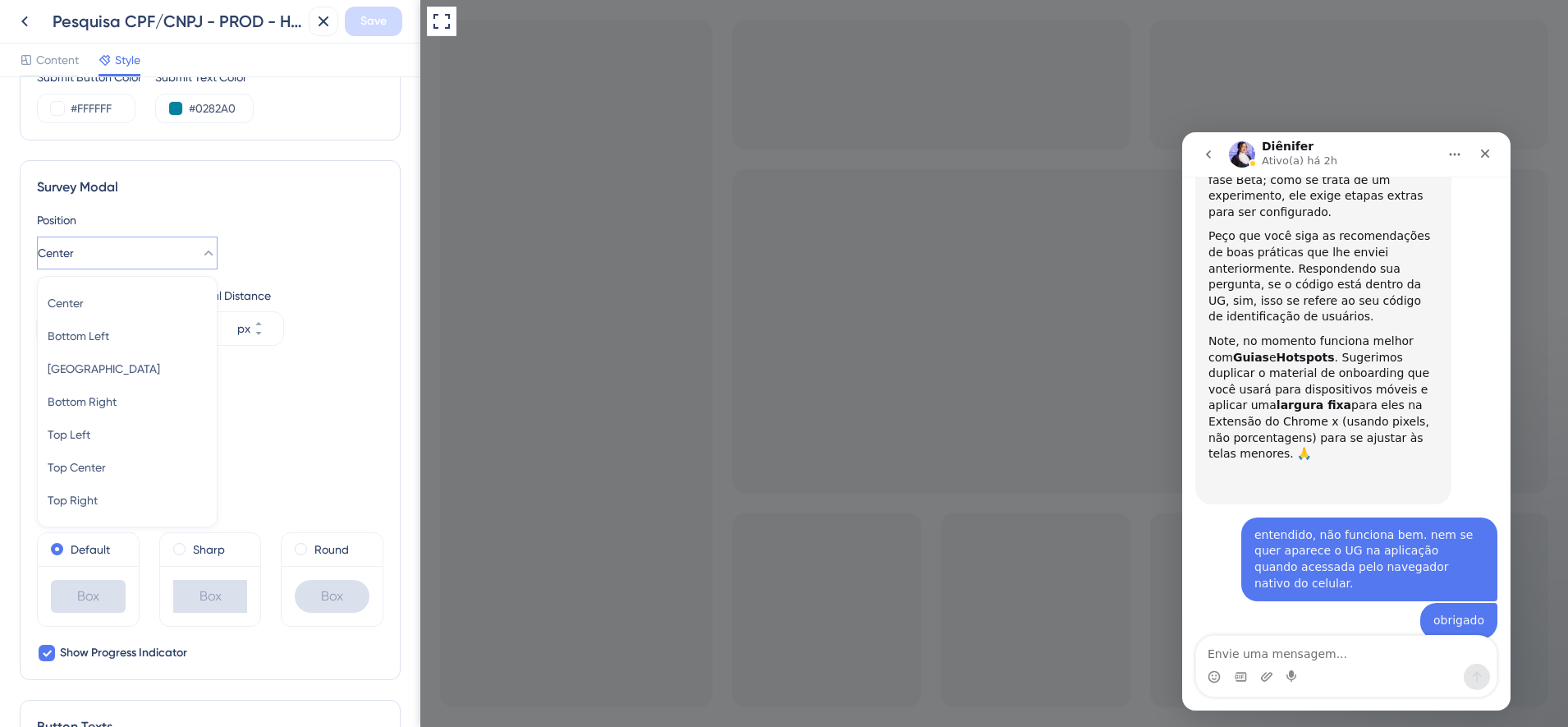
click at [374, 198] on div "Survey Modal Position Center Center Center Bottom Left Bottom Left Bottom Cente…" at bounding box center [210, 420] width 381 height 520
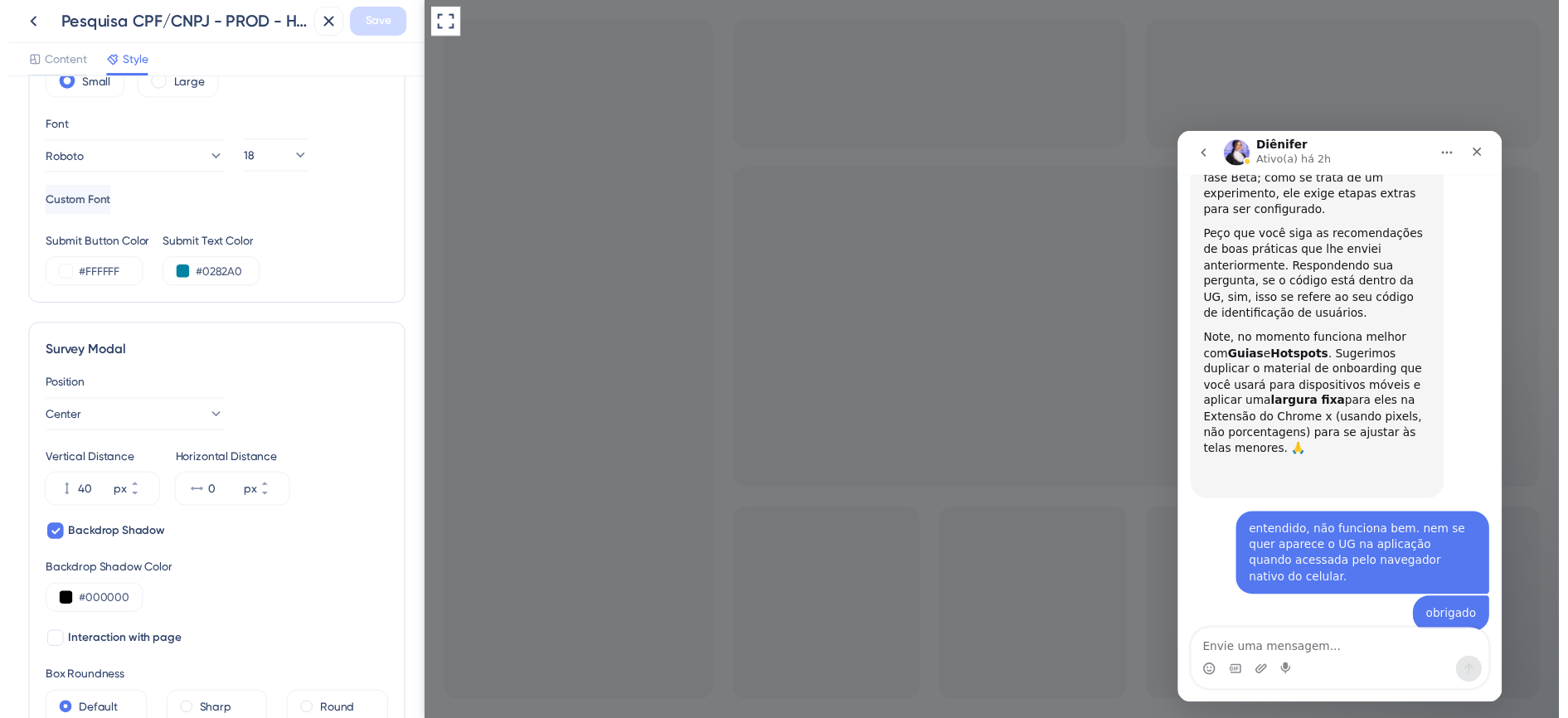
scroll to position [27, 0]
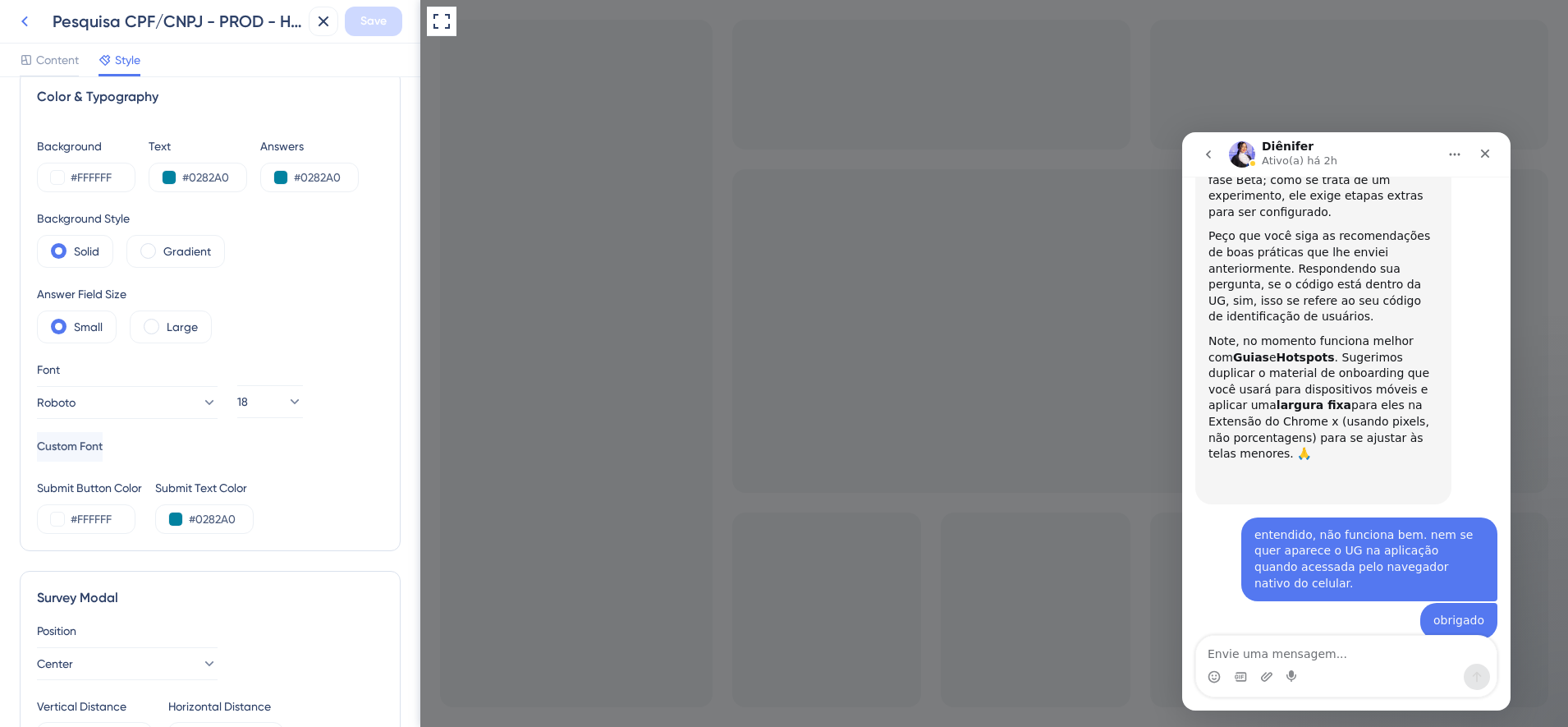
click at [26, 27] on icon at bounding box center [24, 22] width 20 height 20
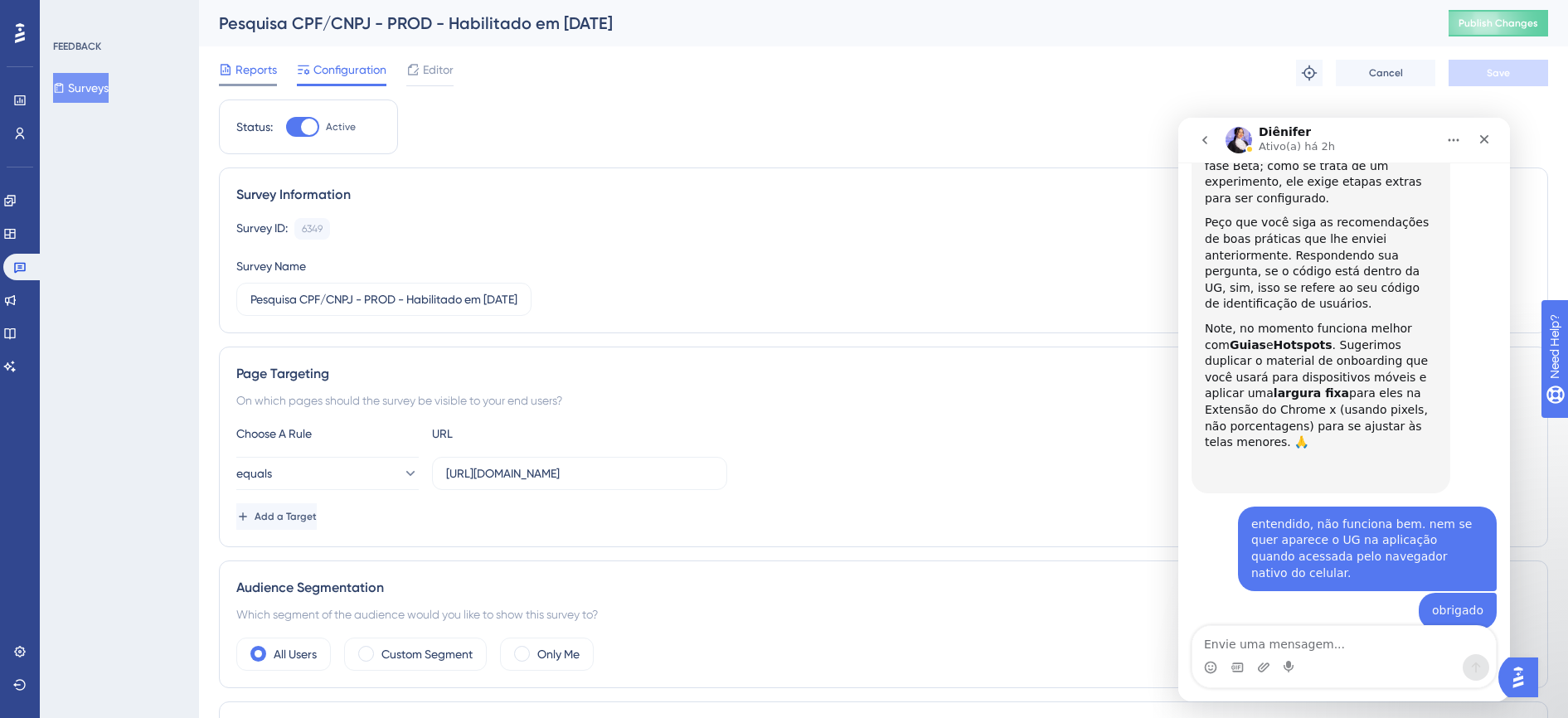
click at [247, 63] on span "Reports" at bounding box center [256, 70] width 41 height 20
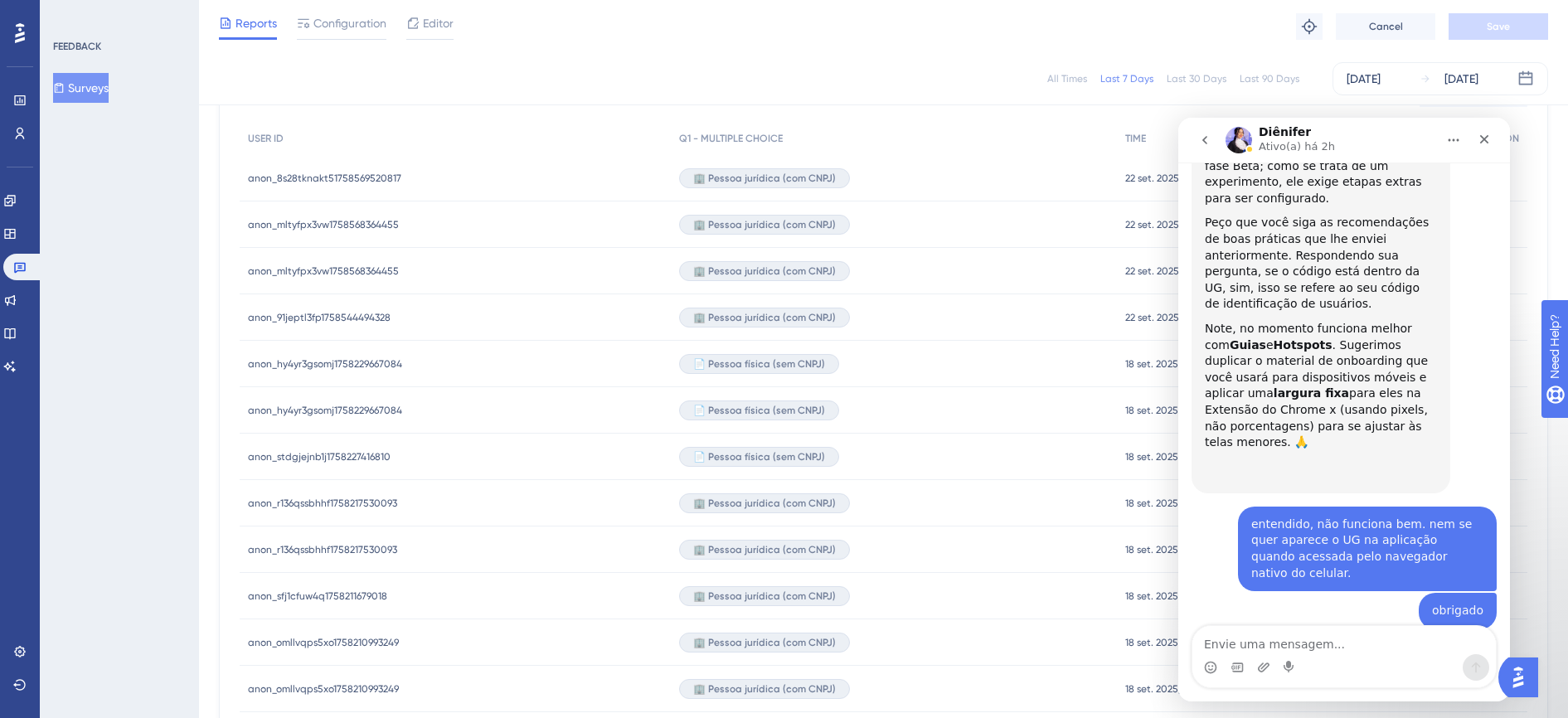
scroll to position [519, 0]
click at [729, 174] on span "🏢 Pessoa jurídica (com CNPJ)" at bounding box center [764, 176] width 143 height 14
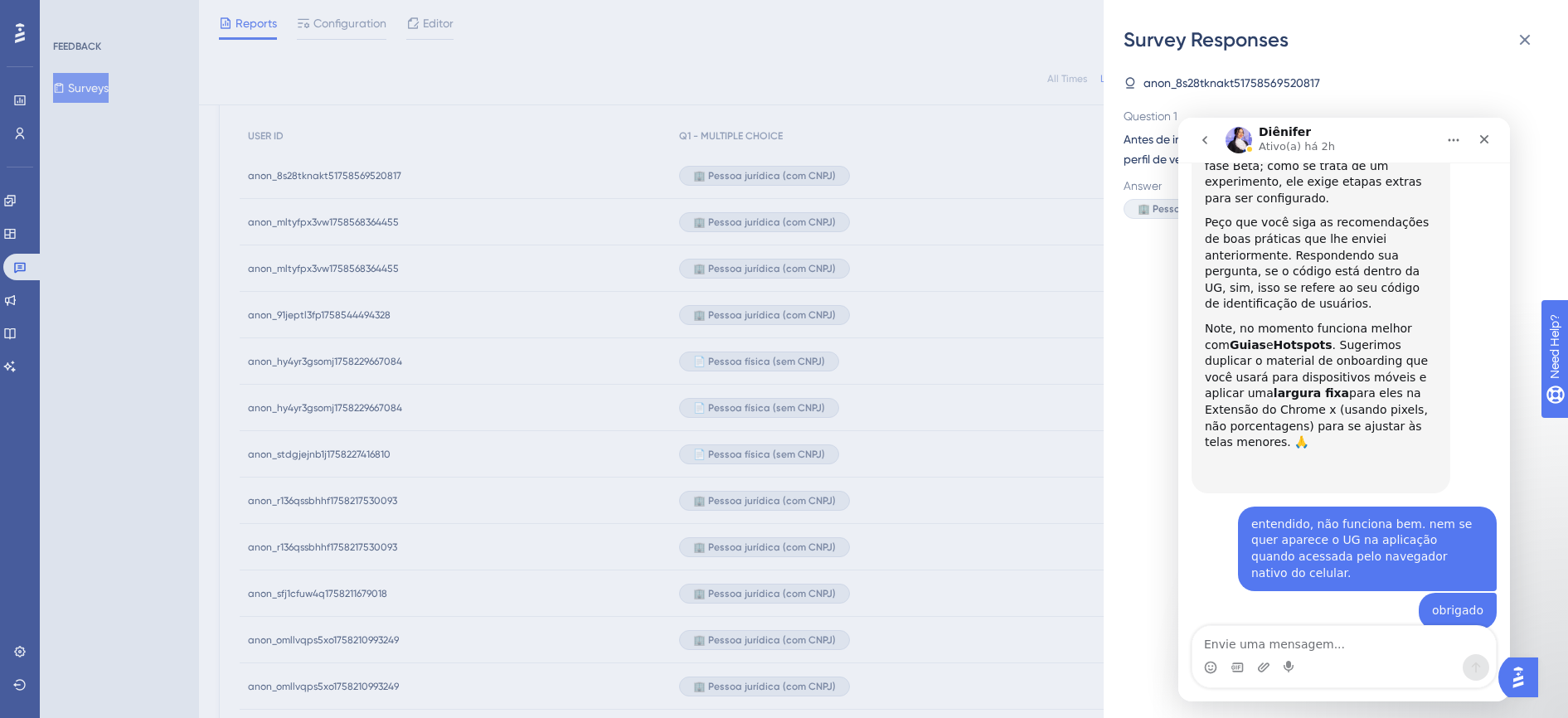
click at [1202, 129] on button "go back" at bounding box center [1205, 140] width 31 height 31
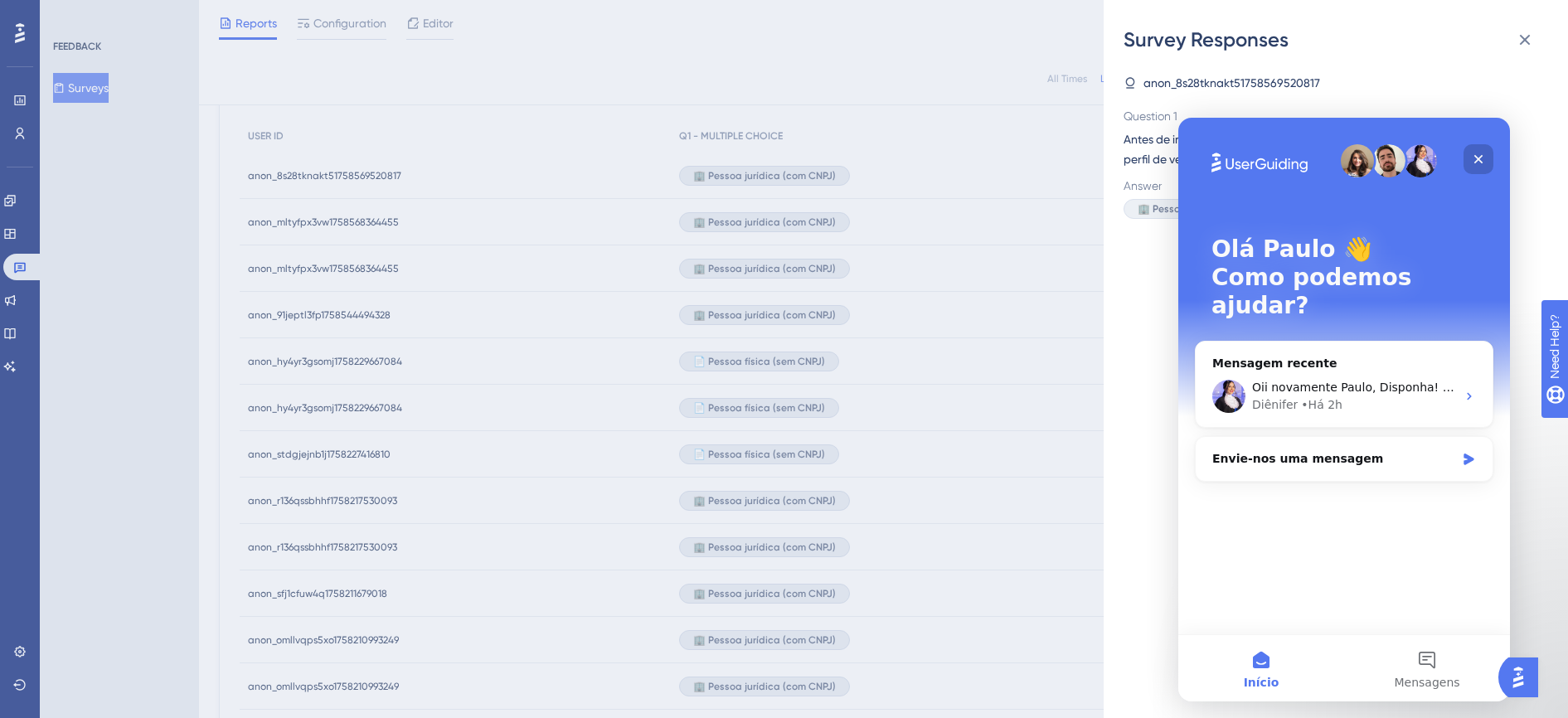
click at [1477, 165] on icon "Fechar" at bounding box center [1478, 159] width 14 height 14
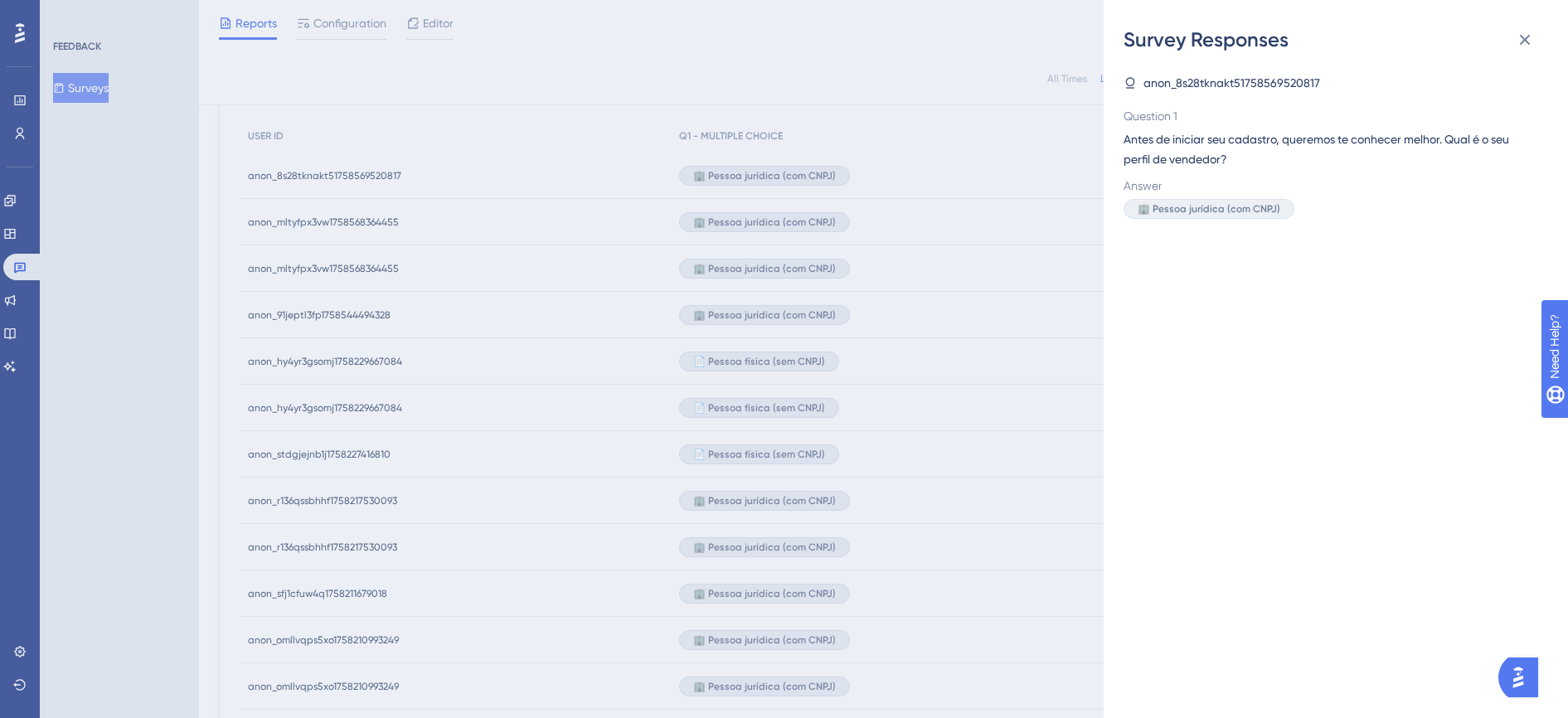
click at [1521, 681] on img "Open AI Assistant Launcher" at bounding box center [1518, 678] width 30 height 30
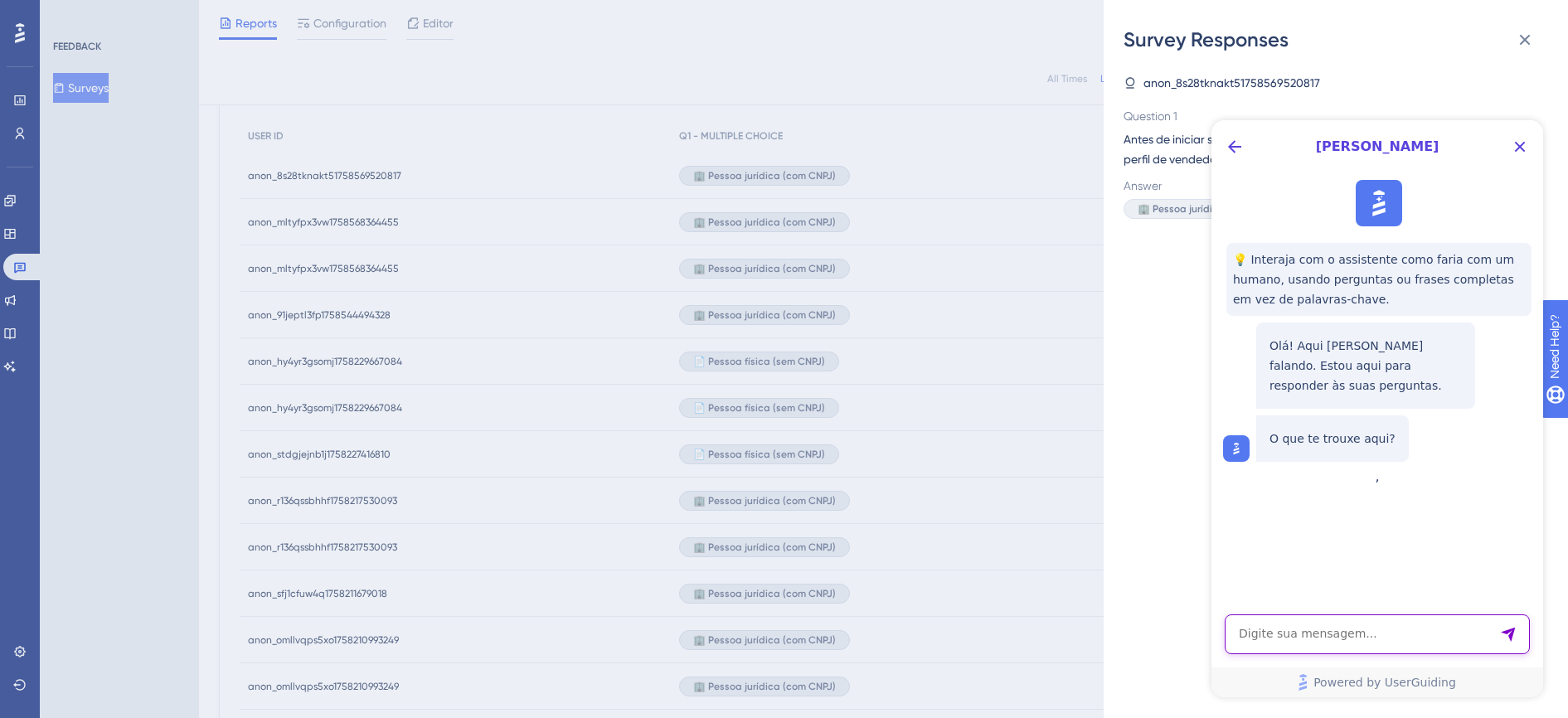
click at [1348, 640] on textarea "AI Assistant Text Input" at bounding box center [1378, 635] width 305 height 40
click at [1234, 145] on icon "Back Button" at bounding box center [1235, 147] width 20 height 20
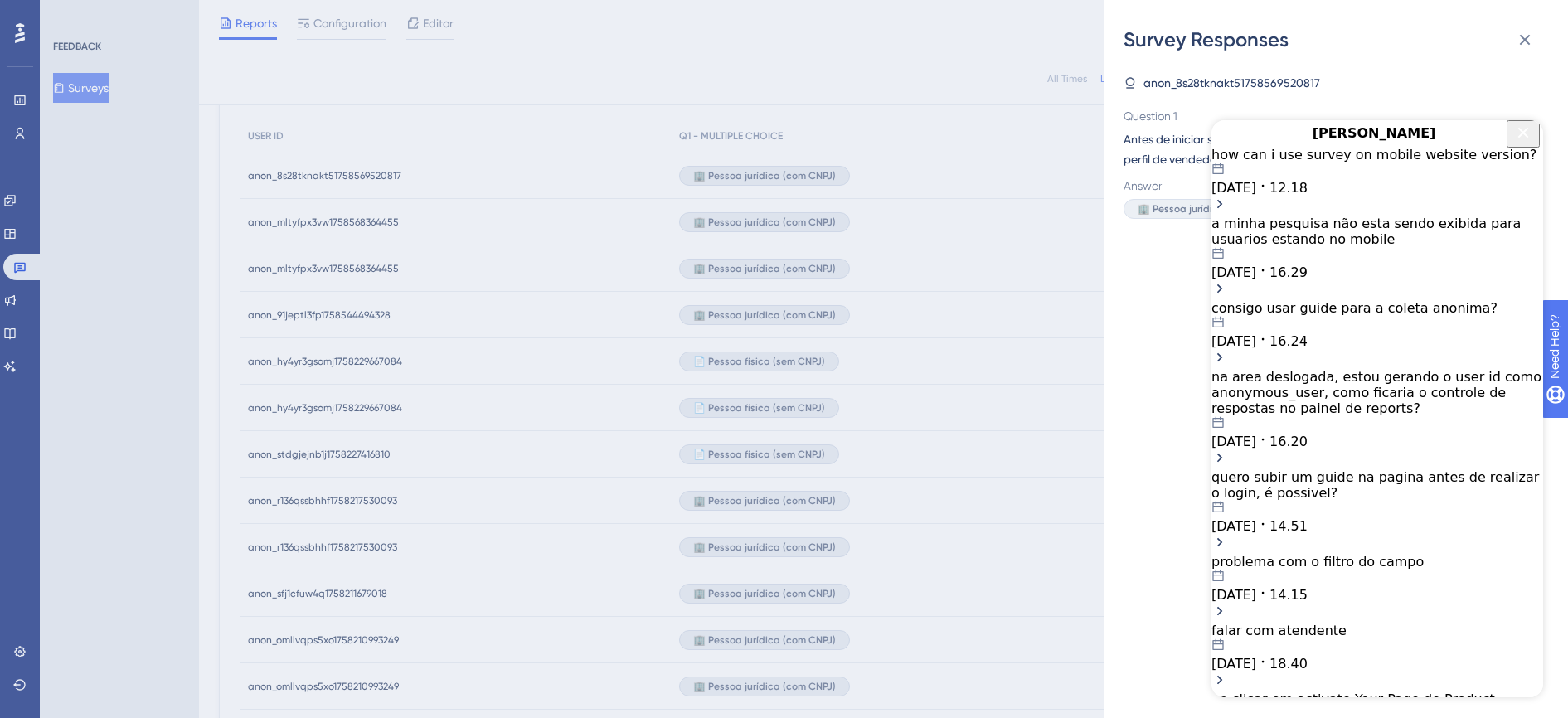
click at [1519, 139] on icon "Close Button" at bounding box center [1523, 133] width 20 height 20
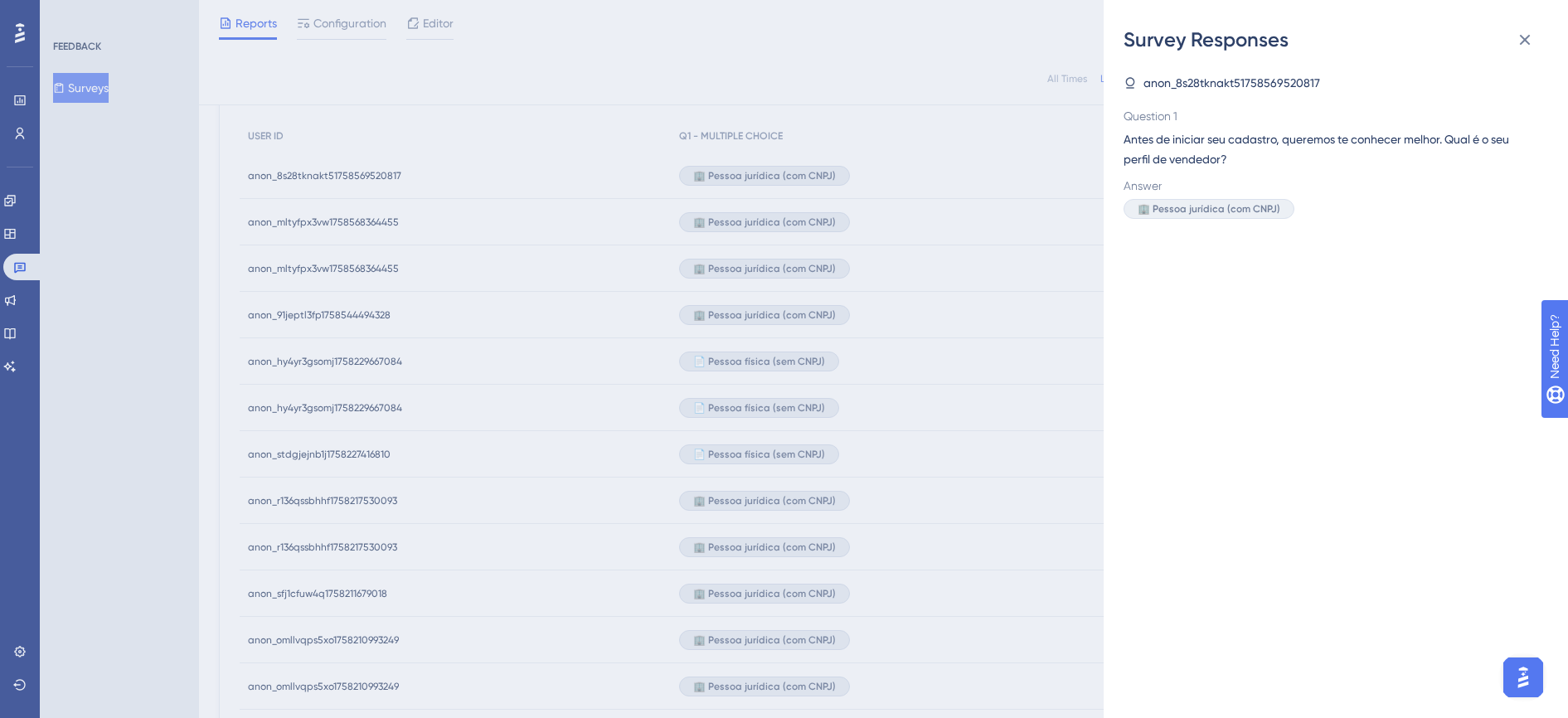
click at [1183, 206] on span "🏢 Pessoa jurídica (com CNPJ)" at bounding box center [1209, 209] width 143 height 14
click at [1239, 137] on span "Antes de iniciar seu cadastro, queremos te conhecer melhor. Qual é o seu perfil…" at bounding box center [1329, 149] width 411 height 40
click at [1204, 48] on div "Survey Responses" at bounding box center [1336, 39] width 424 height 27
click at [1155, 80] on div "anon_8s28tknakt51758569520817" at bounding box center [1329, 83] width 411 height 20
drag, startPoint x: 1155, startPoint y: 80, endPoint x: 1146, endPoint y: 81, distance: 9.1
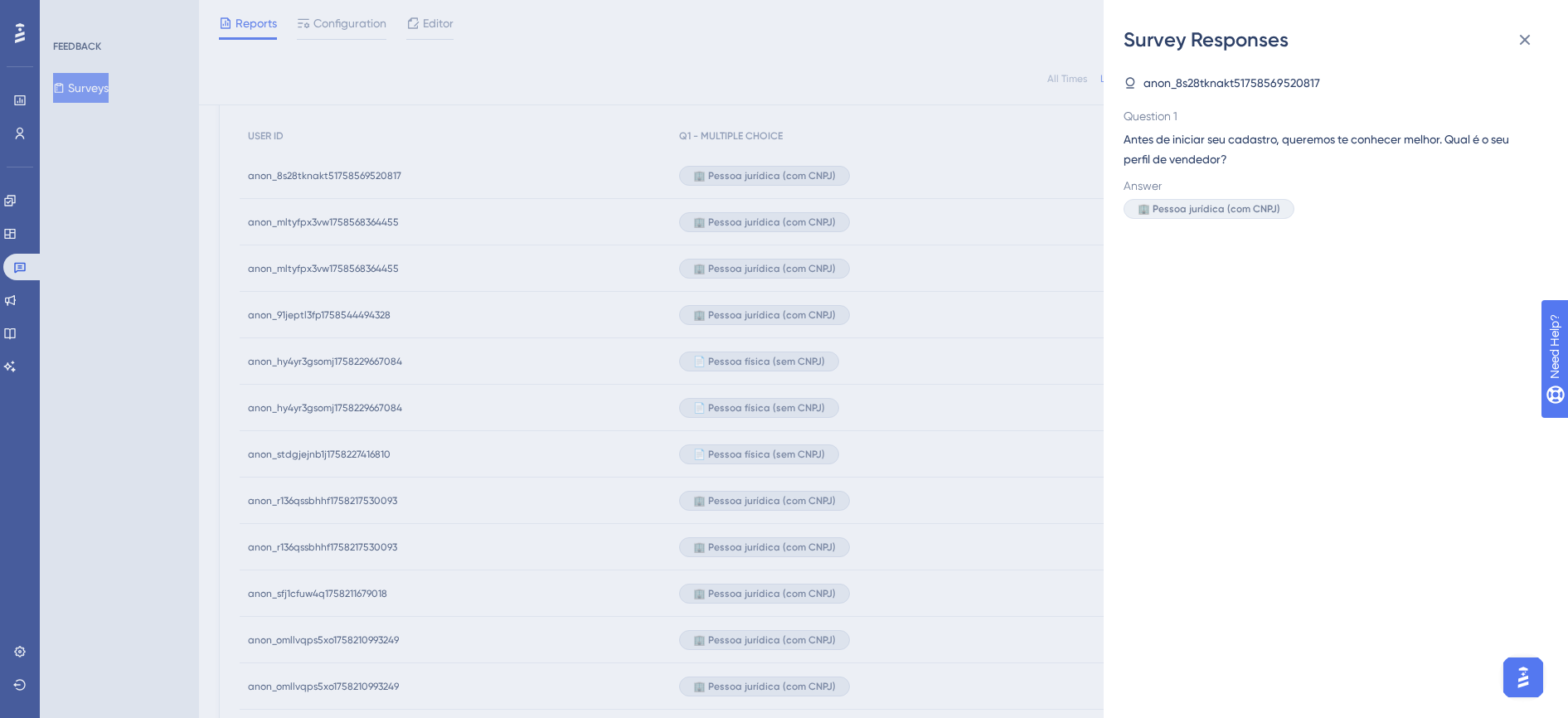
click at [1146, 81] on span "anon_8s28tknakt51758569520817" at bounding box center [1232, 83] width 176 height 20
drag, startPoint x: 1142, startPoint y: 81, endPoint x: 1316, endPoint y: 81, distance: 174.0
click at [1316, 81] on div "anon_8s28tknakt51758569520817" at bounding box center [1329, 83] width 411 height 20
copy span "anon_8s28tknakt51758569520817"
click at [24, 129] on div "Survey Responses anon_8s28tknakt51758569520817 Question 1 Antes de iniciar seu …" at bounding box center [784, 359] width 1568 height 718
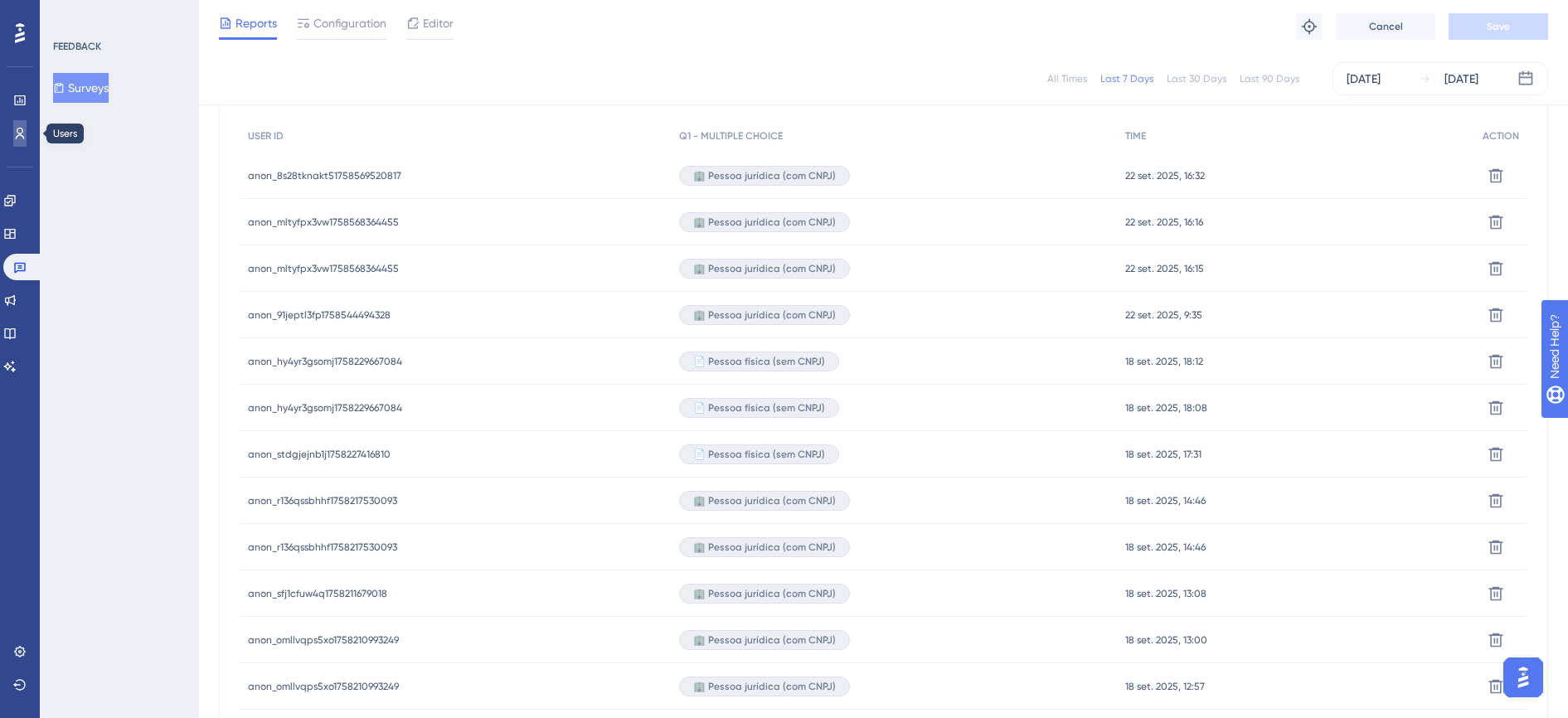
click at [24, 130] on icon at bounding box center [20, 134] width 14 height 14
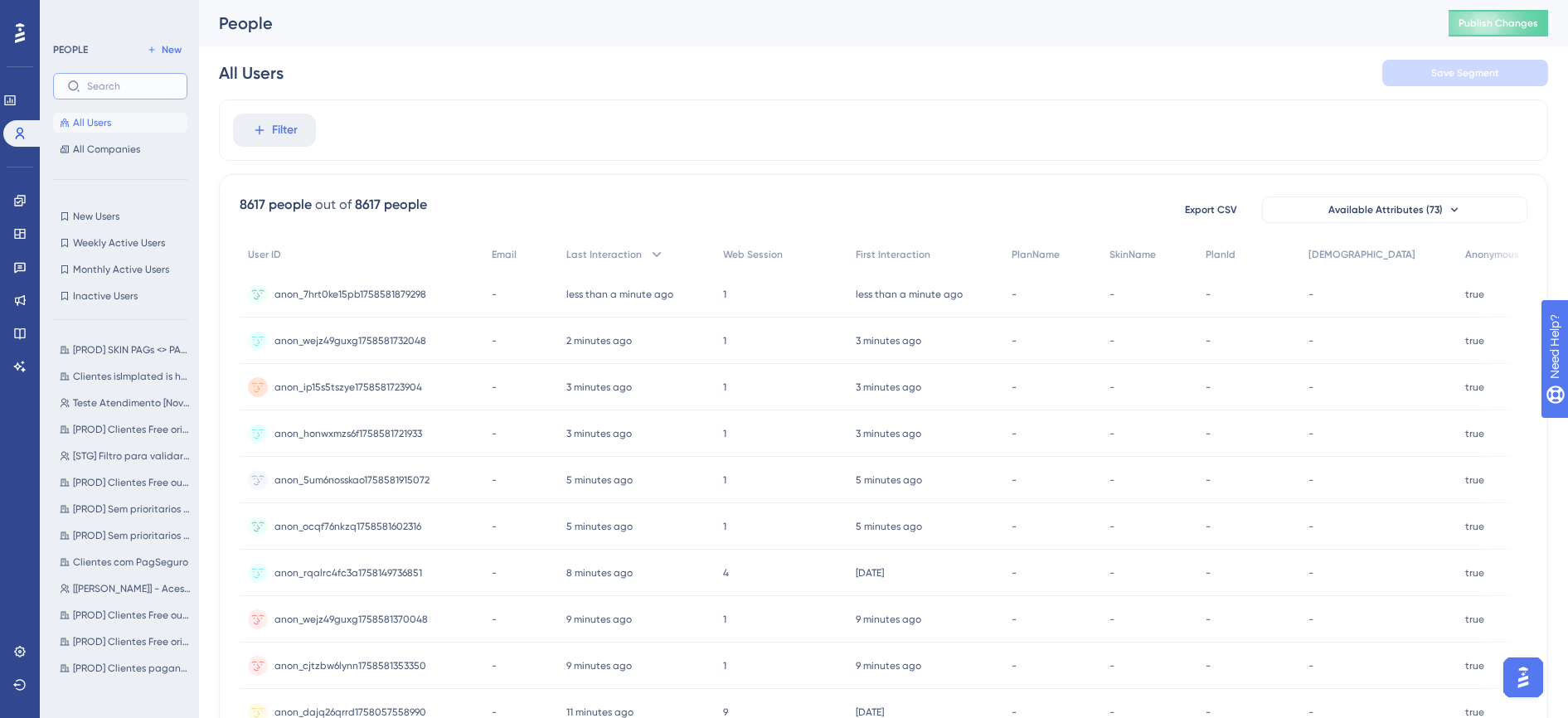
click at [145, 91] on input "text" at bounding box center [130, 86] width 86 height 12
paste input "anon_8s28tknakt51758569520817"
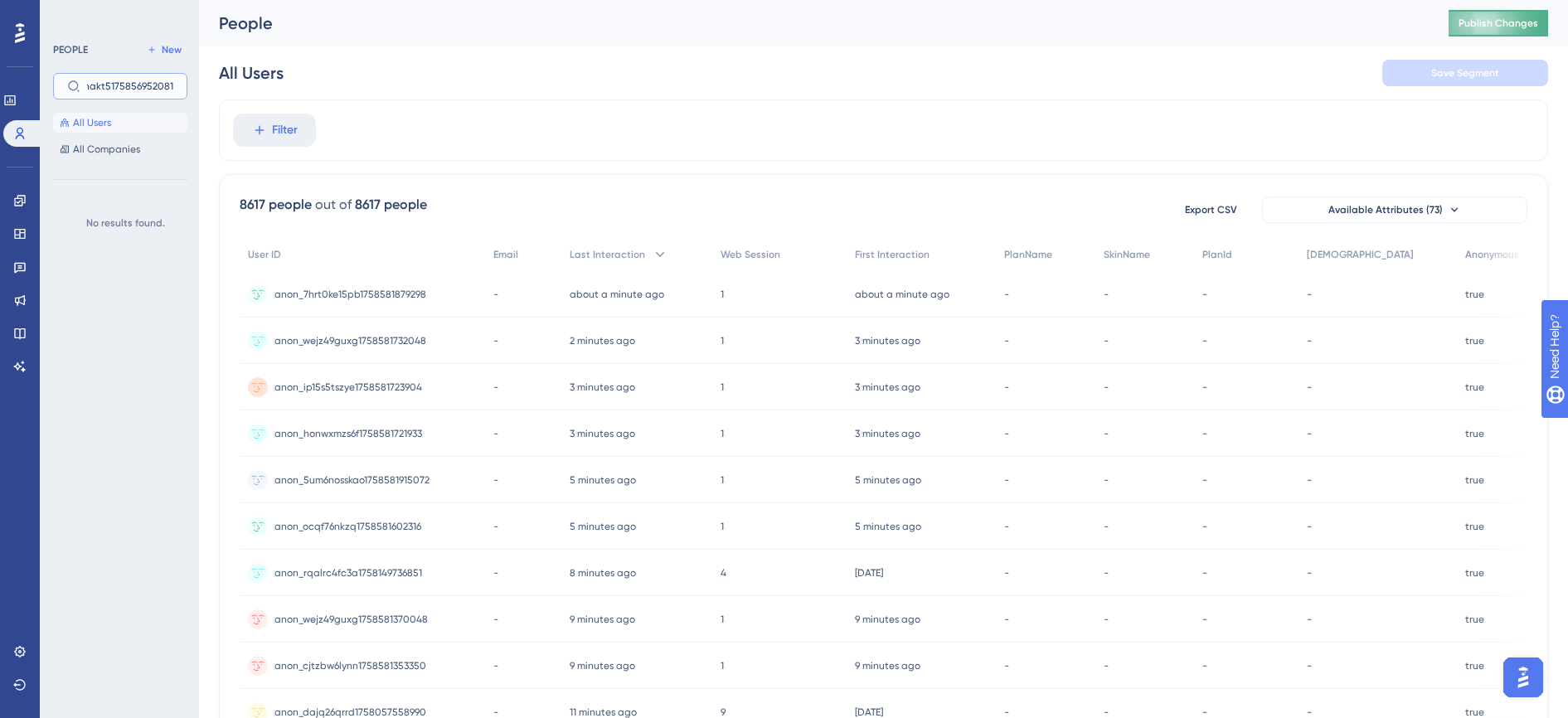
type input "anon_8s28tknakt51758569520817"
click at [1506, 27] on span "Publish Changes" at bounding box center [1498, 23] width 80 height 14
click at [124, 92] on label "anon_8s28tknakt51758569520817" at bounding box center [120, 86] width 134 height 27
click at [124, 92] on input "anon_8s28tknakt51758569520817" at bounding box center [130, 86] width 86 height 12
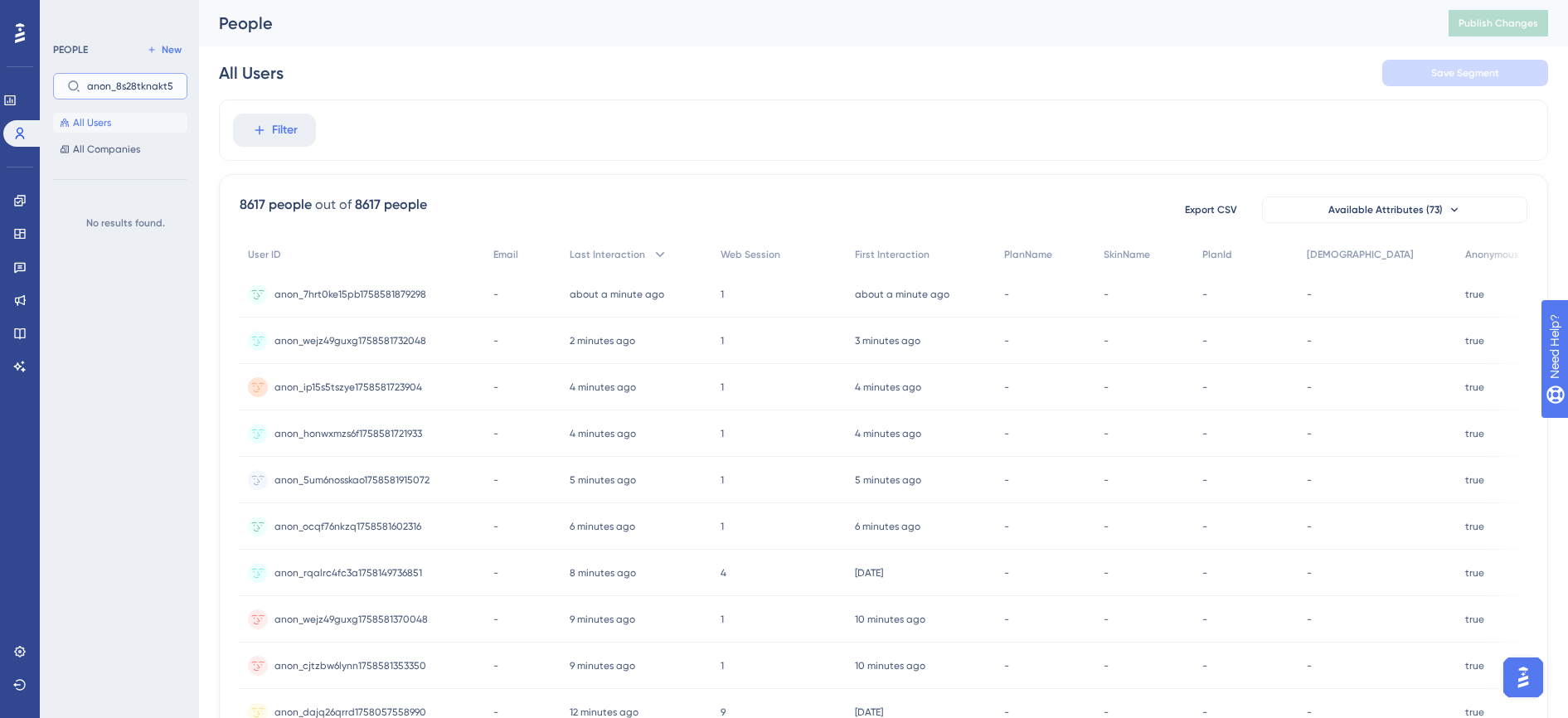
scroll to position [0, 62]
click at [75, 86] on icon at bounding box center [73, 86] width 14 height 14
click at [87, 86] on input "anon_8s28tknakt51758569520817" at bounding box center [130, 86] width 86 height 12
click at [17, 230] on icon at bounding box center [20, 234] width 14 height 14
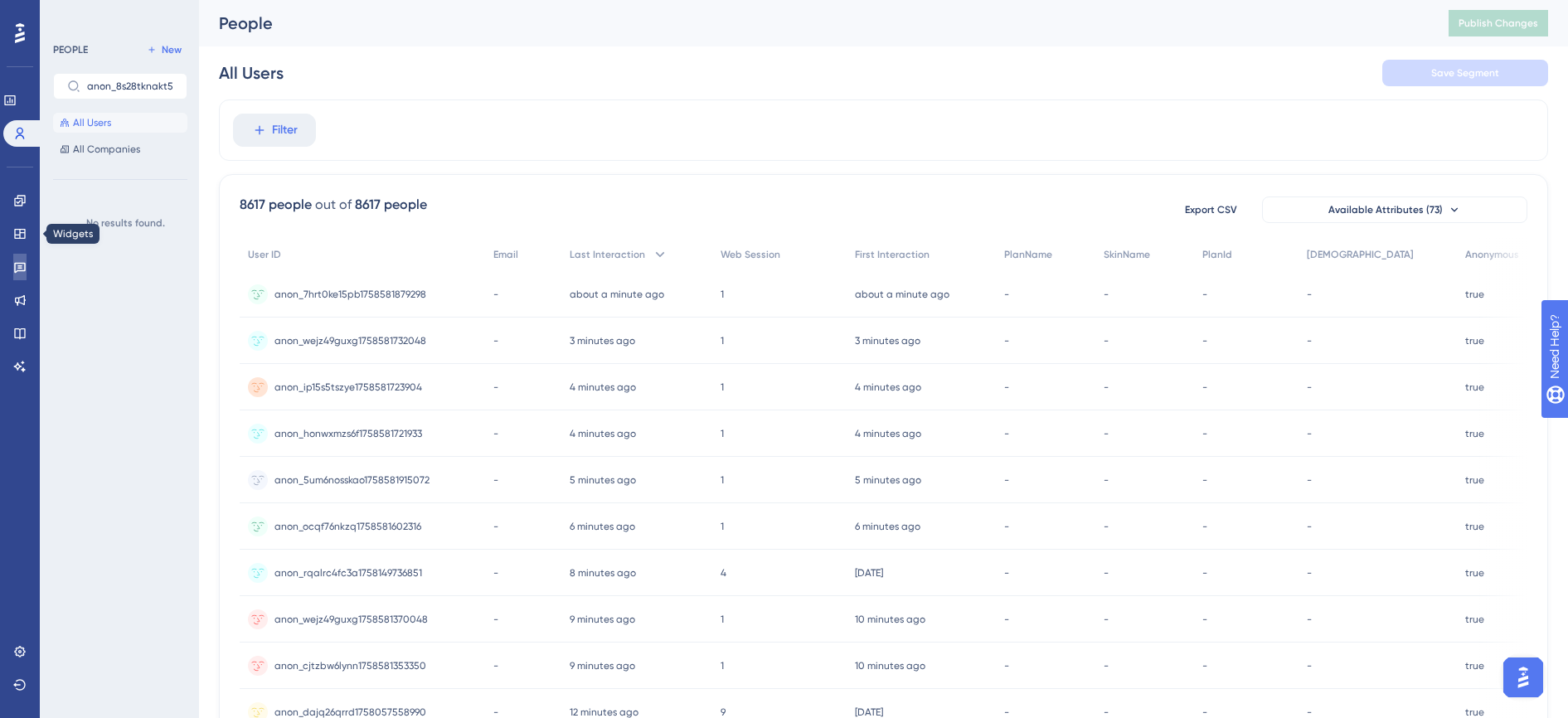
click at [23, 266] on icon at bounding box center [20, 267] width 14 height 14
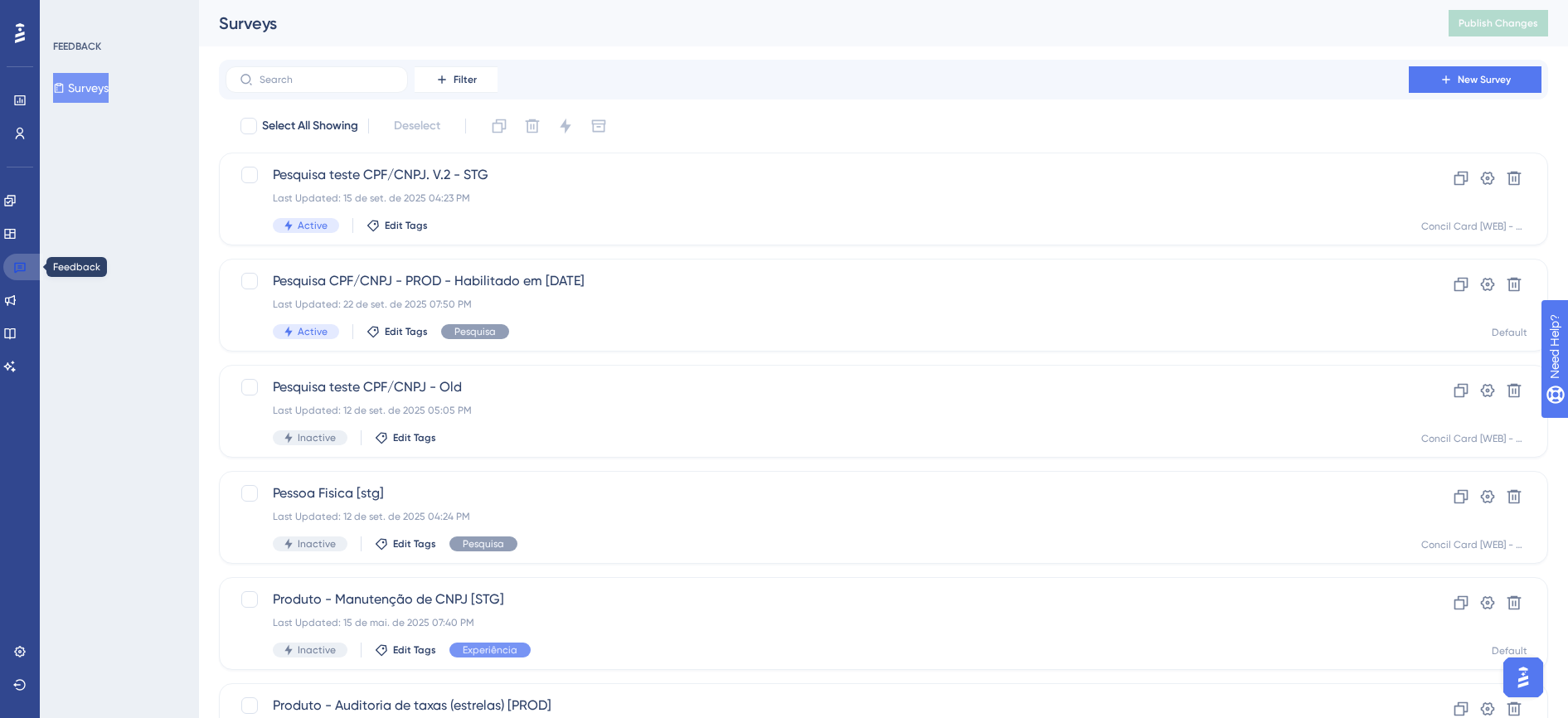
click at [17, 268] on icon at bounding box center [20, 267] width 14 height 14
click at [80, 85] on button "Surveys" at bounding box center [80, 88] width 56 height 30
click at [543, 299] on div "Last Updated: 22 de set. de 2025 07:50 PM" at bounding box center [816, 305] width 1089 height 14
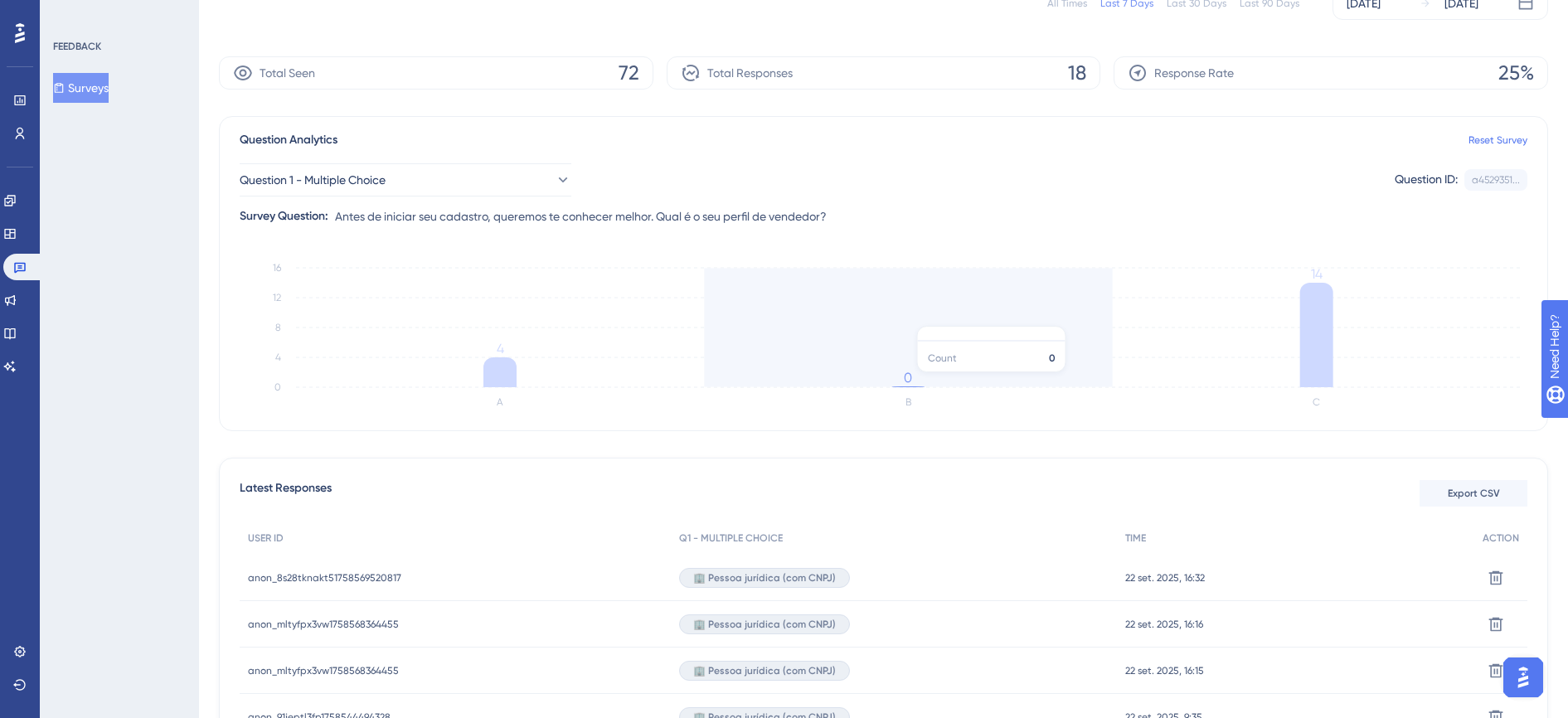
scroll to position [311, 0]
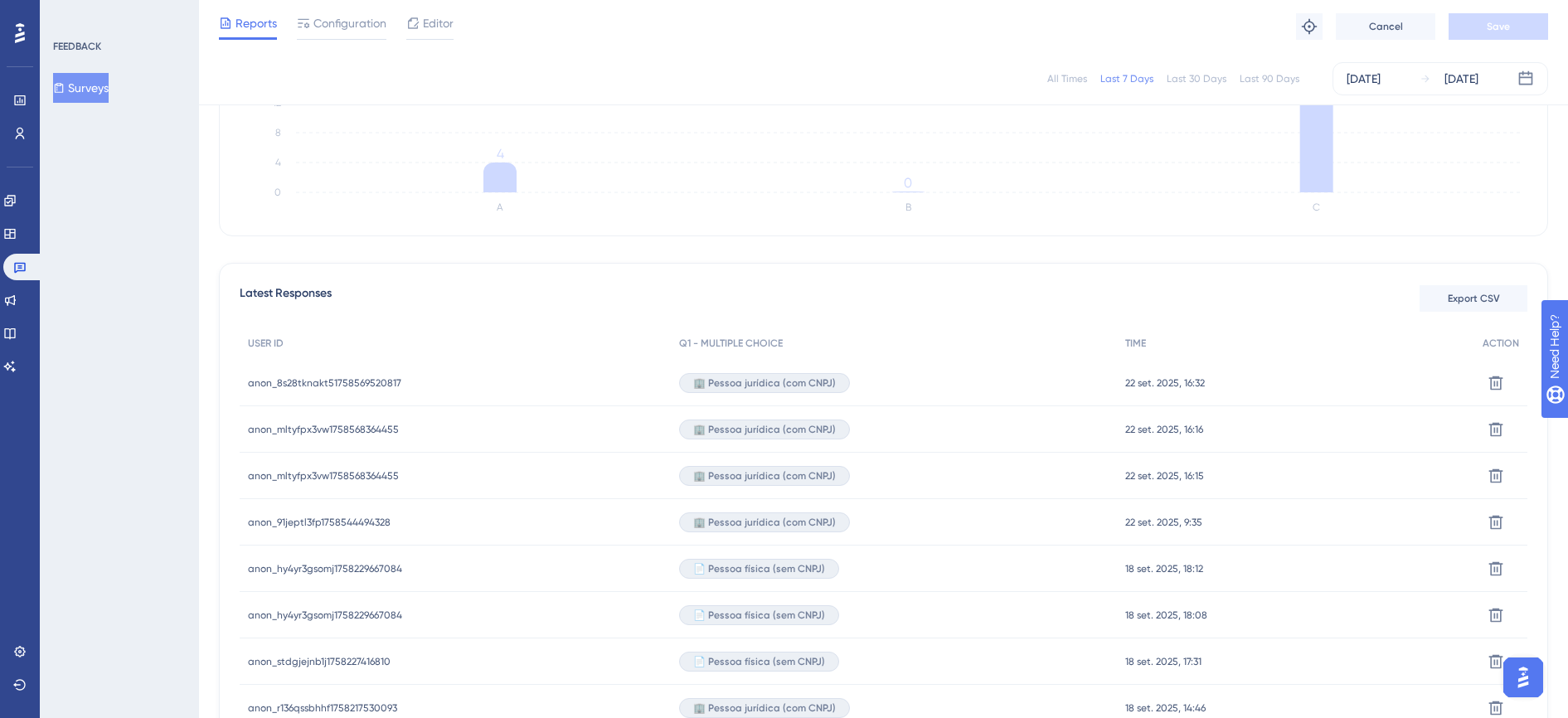
click at [813, 382] on span "🏢 Pessoa jurídica (com CNPJ)" at bounding box center [764, 383] width 143 height 14
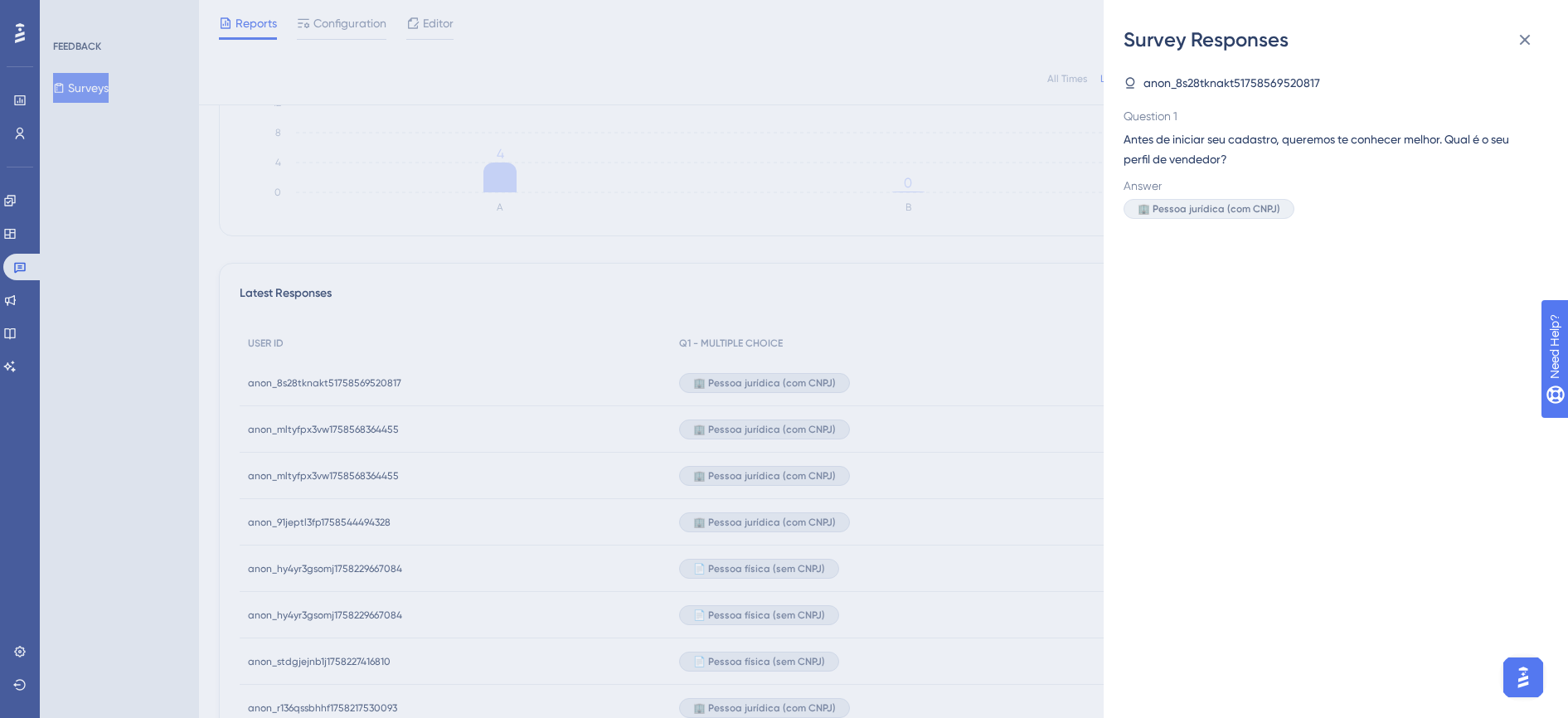
click at [1208, 165] on span "Antes de iniciar seu cadastro, queremos te conhecer melhor. Qual é o seu perfil…" at bounding box center [1329, 149] width 411 height 40
click at [1220, 85] on span "anon_8s28tknakt51758569520817" at bounding box center [1232, 83] width 176 height 20
click at [1489, 79] on div "anon_8s28tknakt51758569520817" at bounding box center [1329, 83] width 411 height 20
drag, startPoint x: 1275, startPoint y: 155, endPoint x: 1262, endPoint y: 165, distance: 16.4
click at [1262, 165] on span "Antes de iniciar seu cadastro, queremos te conhecer melhor. Qual é o seu perfil…" at bounding box center [1329, 149] width 411 height 40
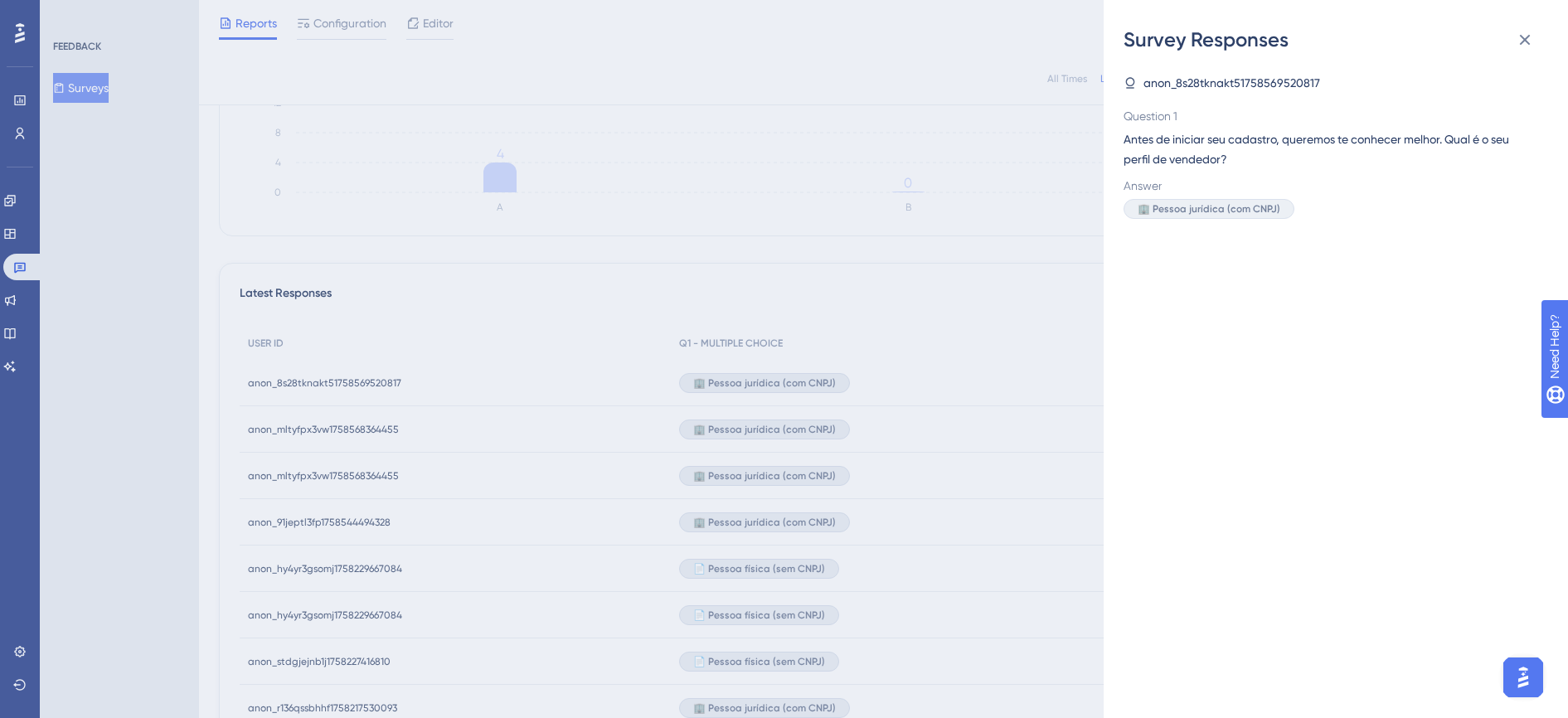
drag, startPoint x: 1173, startPoint y: 213, endPoint x: 1143, endPoint y: 203, distance: 31.6
click at [1159, 209] on span "🏢 Pessoa jurídica (com CNPJ)" at bounding box center [1209, 209] width 143 height 14
drag, startPoint x: 1143, startPoint y: 203, endPoint x: 1291, endPoint y: 184, distance: 149.2
click at [1281, 223] on div "anon_8s28tknakt51758569520817 Question 1 Antes de iniciar seu cadastro, queremo…" at bounding box center [1342, 385] width 438 height 665
click at [1289, 142] on span "Antes de iniciar seu cadastro, queremos te conhecer melhor. Qual é o seu perfil…" at bounding box center [1329, 149] width 411 height 40
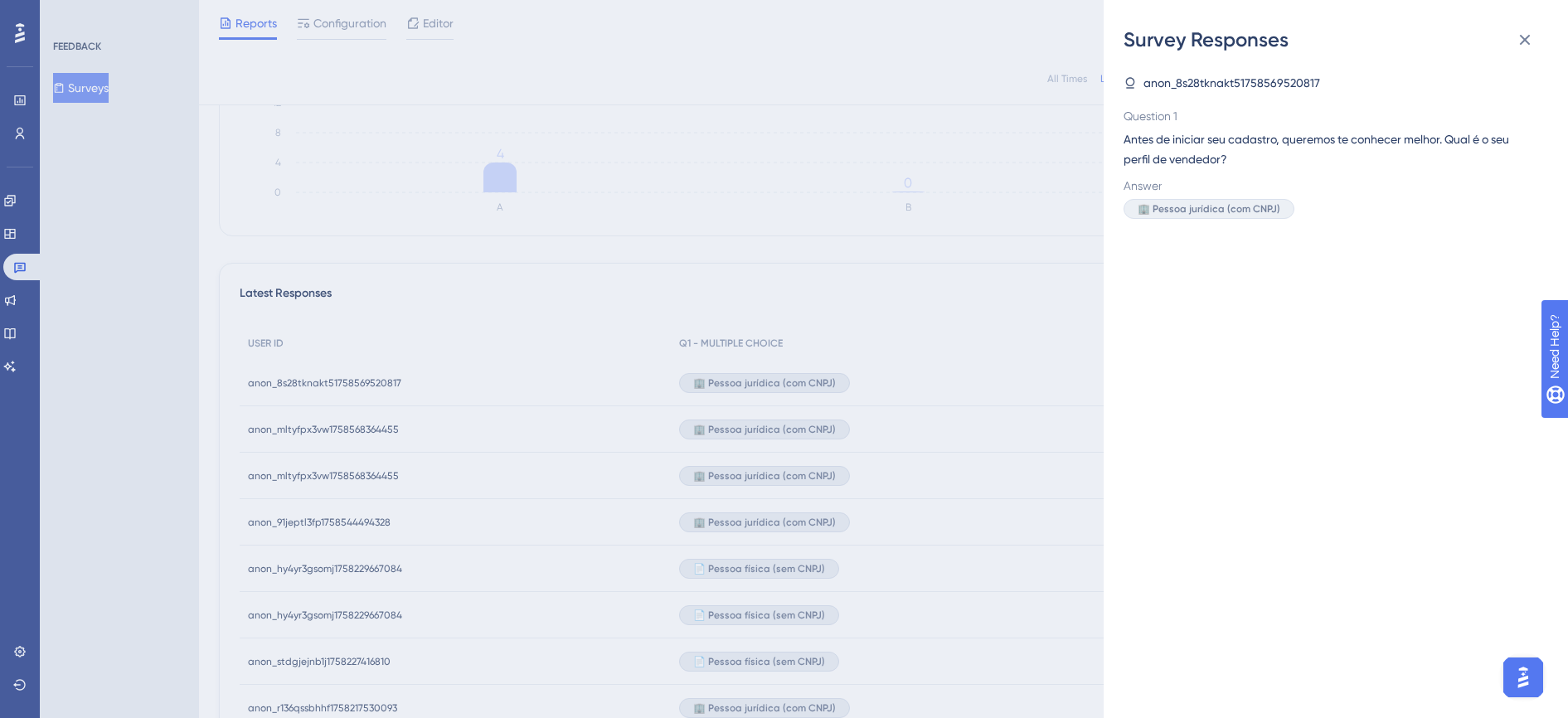
click at [1188, 24] on div "Survey Responses anon_8s28tknakt51758569520817 Question 1 Antes de iniciar seu …" at bounding box center [1336, 359] width 464 height 718
click at [1527, 41] on icon at bounding box center [1526, 40] width 11 height 11
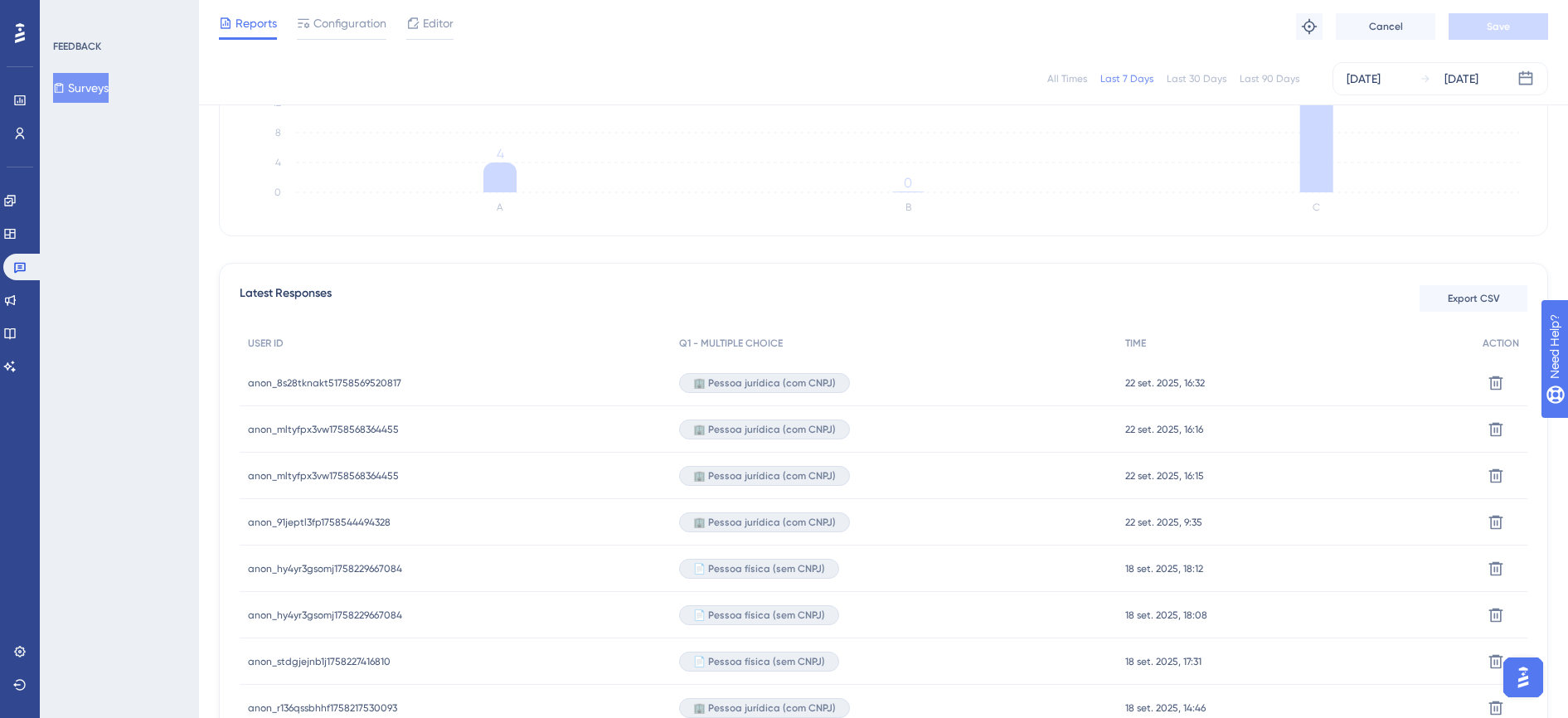
click at [1176, 390] on div "22 set. 2025, 16:32 22 set. 2025, 16:32" at bounding box center [1296, 383] width 357 height 47
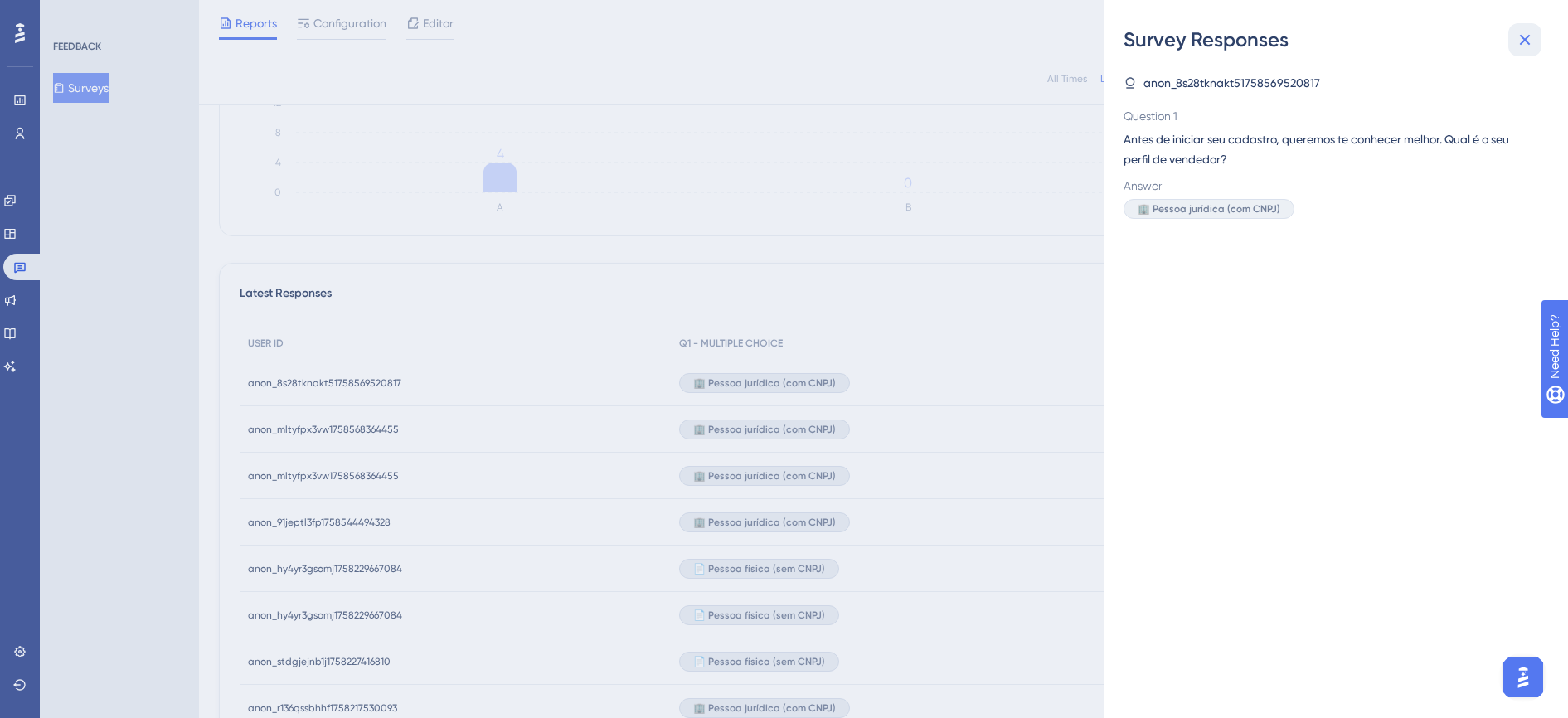
click at [1520, 47] on icon at bounding box center [1525, 40] width 20 height 20
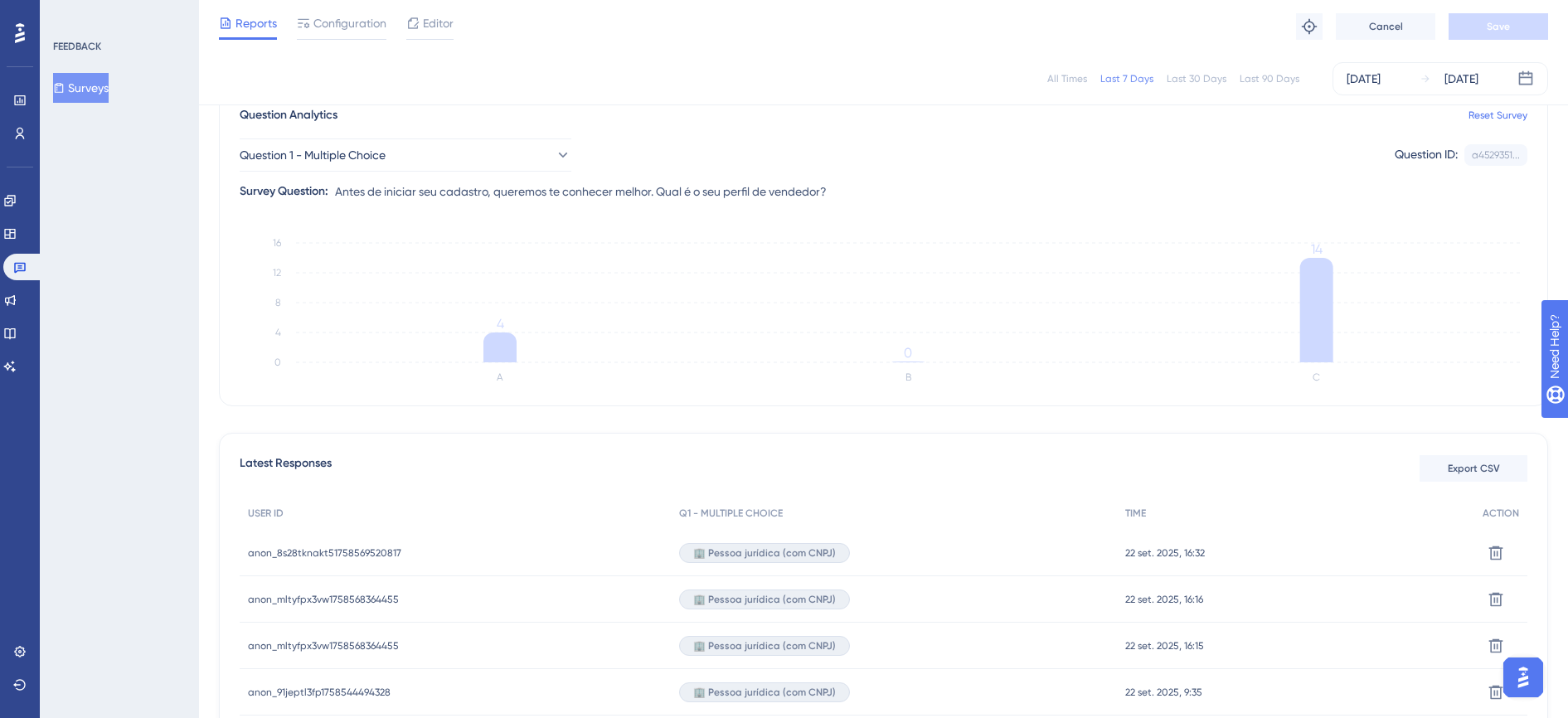
scroll to position [0, 0]
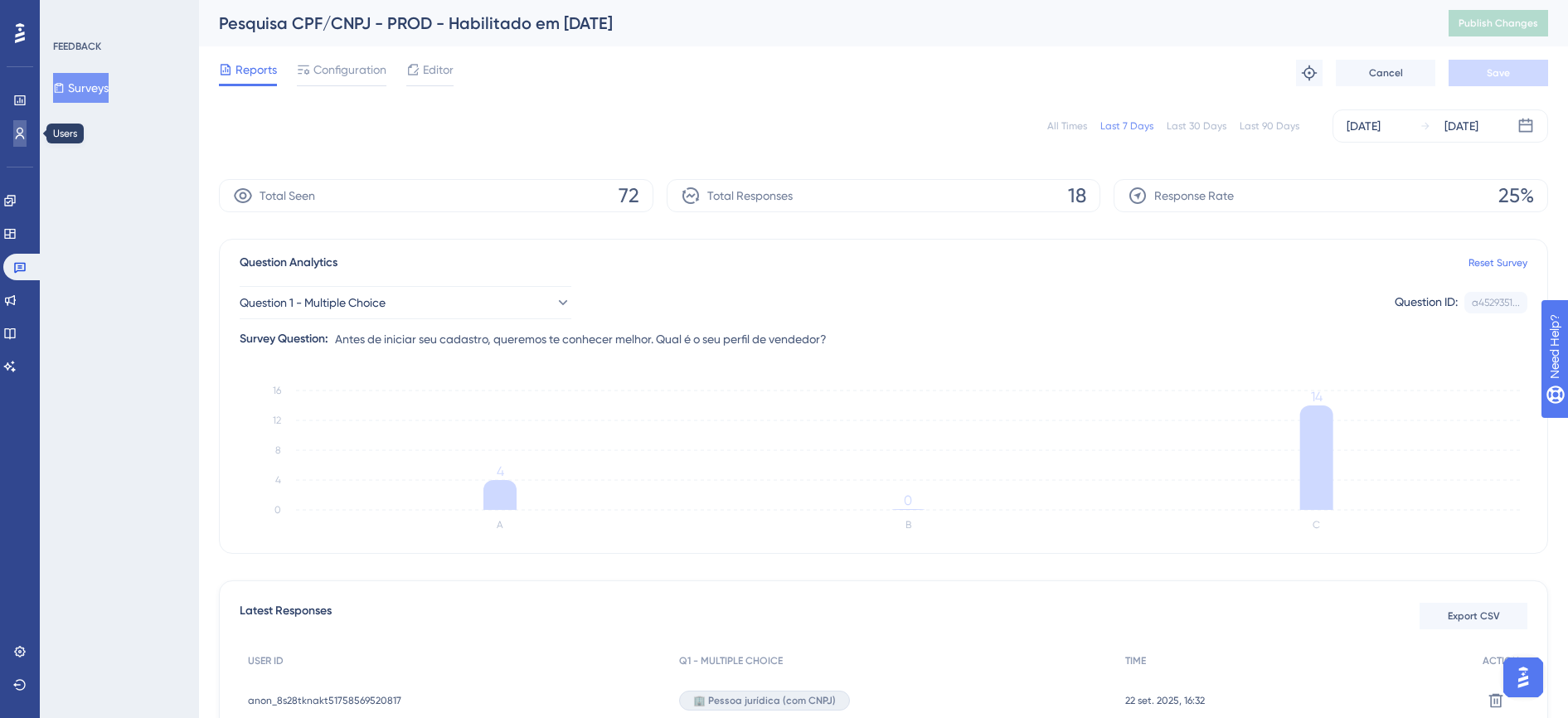
click at [24, 129] on icon at bounding box center [20, 134] width 14 height 14
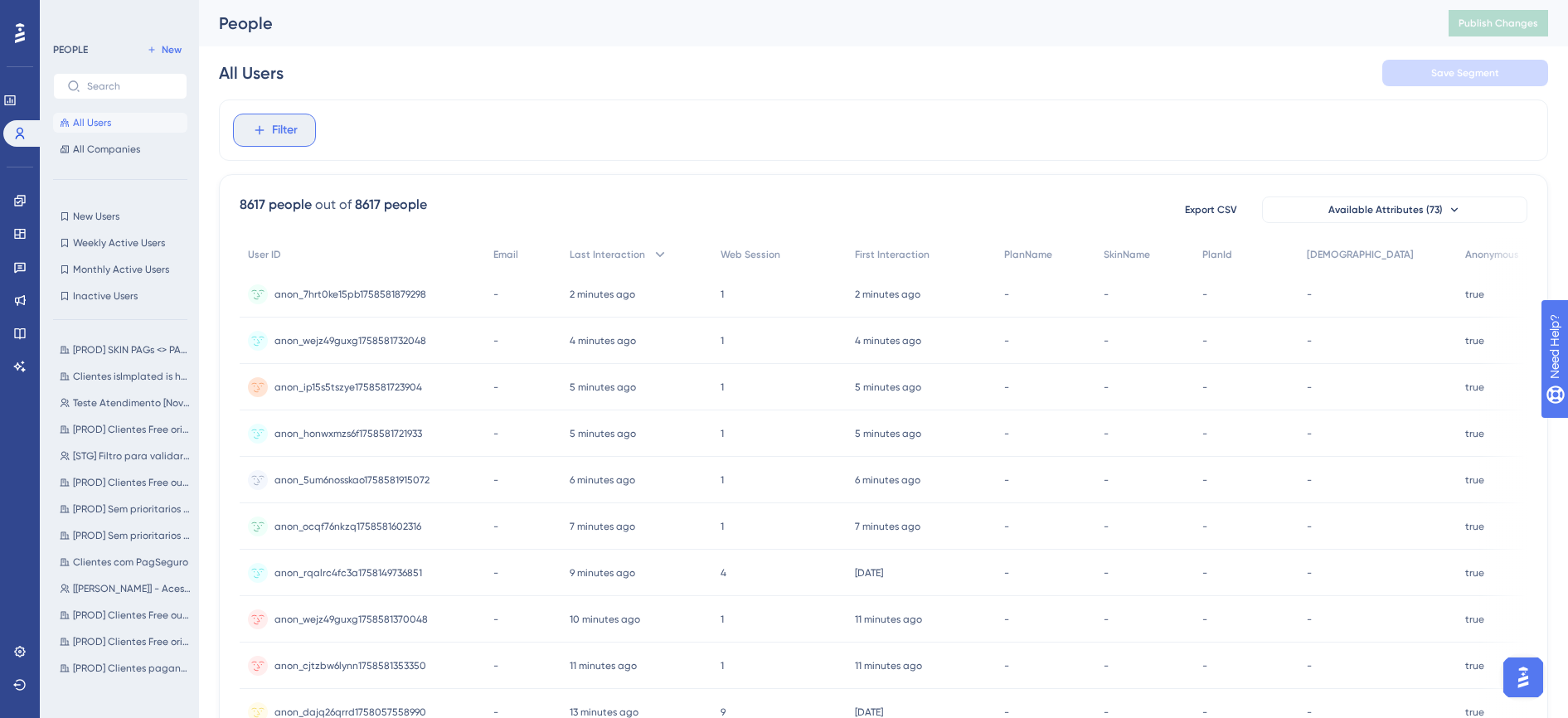
click at [289, 134] on span "Filter" at bounding box center [284, 131] width 26 height 20
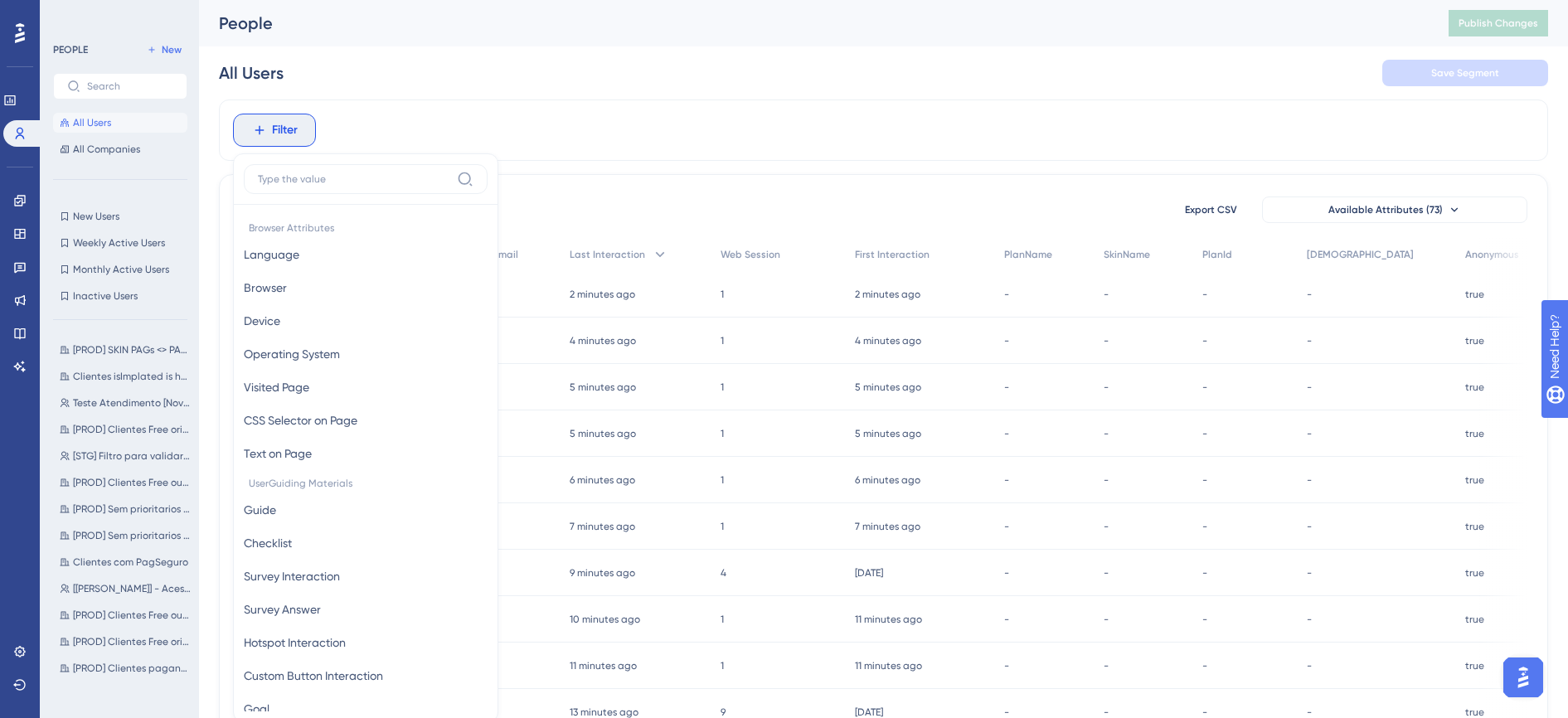
scroll to position [58, 0]
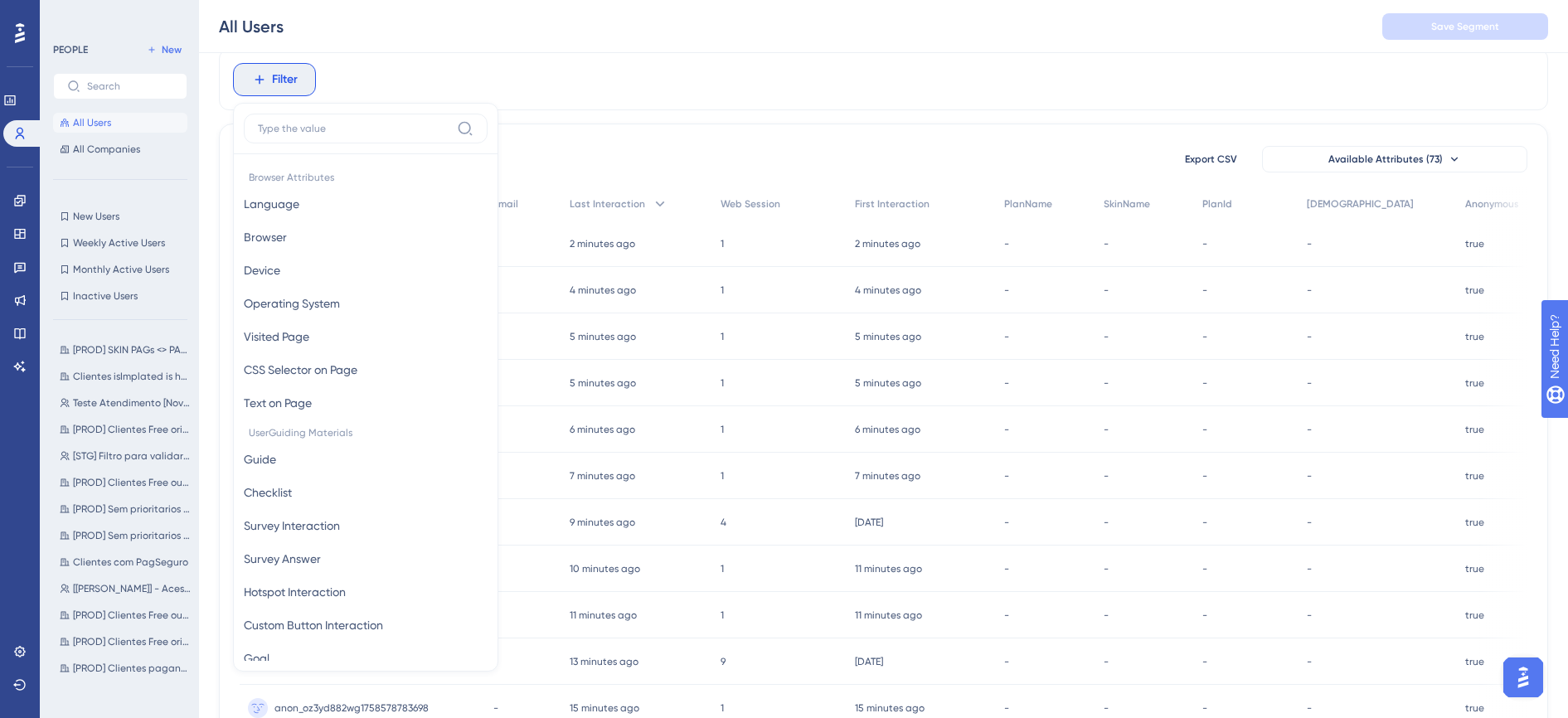
click at [603, 85] on div "Filter Browser Attributes Language Language Browser Browser Device Device Opera…" at bounding box center [883, 80] width 1329 height 61
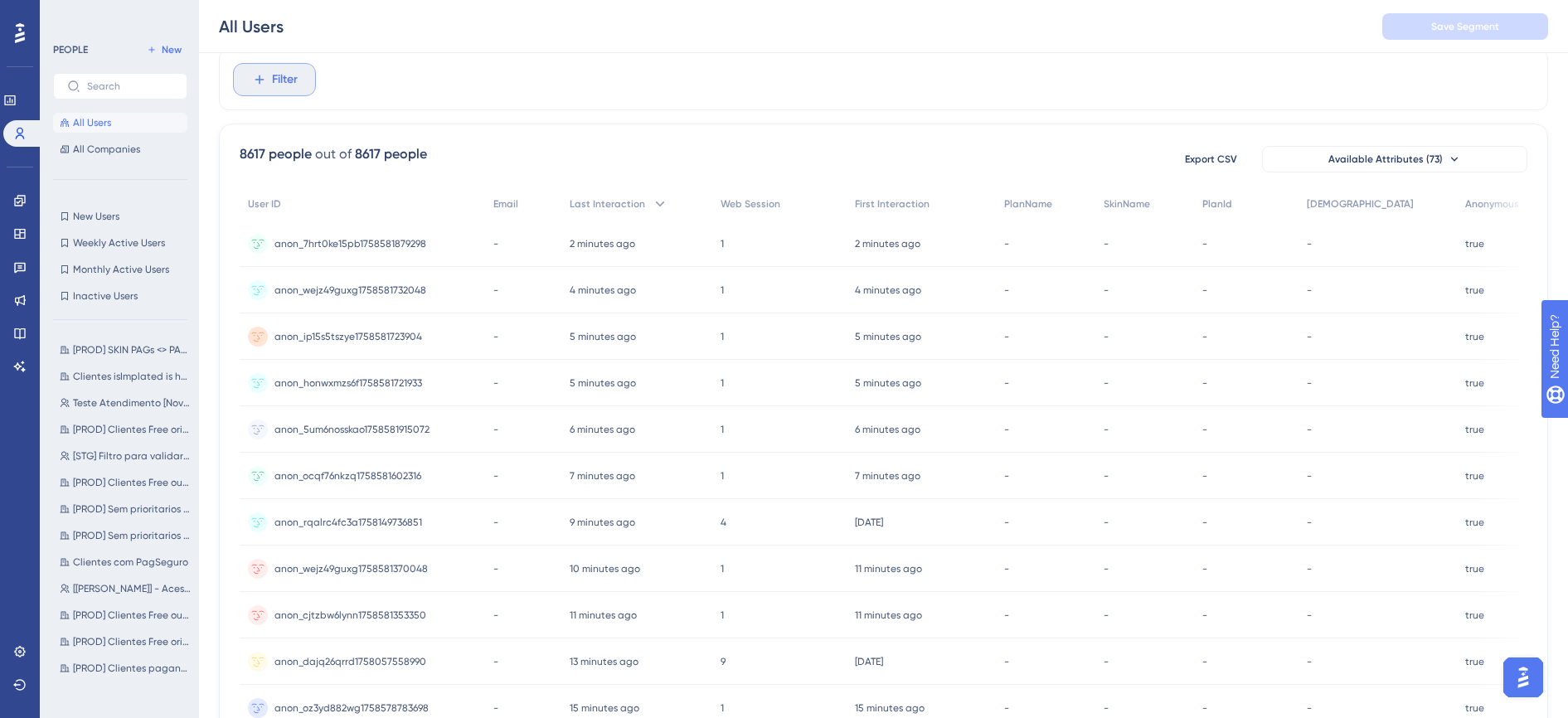
click at [272, 81] on span "Filter" at bounding box center [284, 80] width 26 height 20
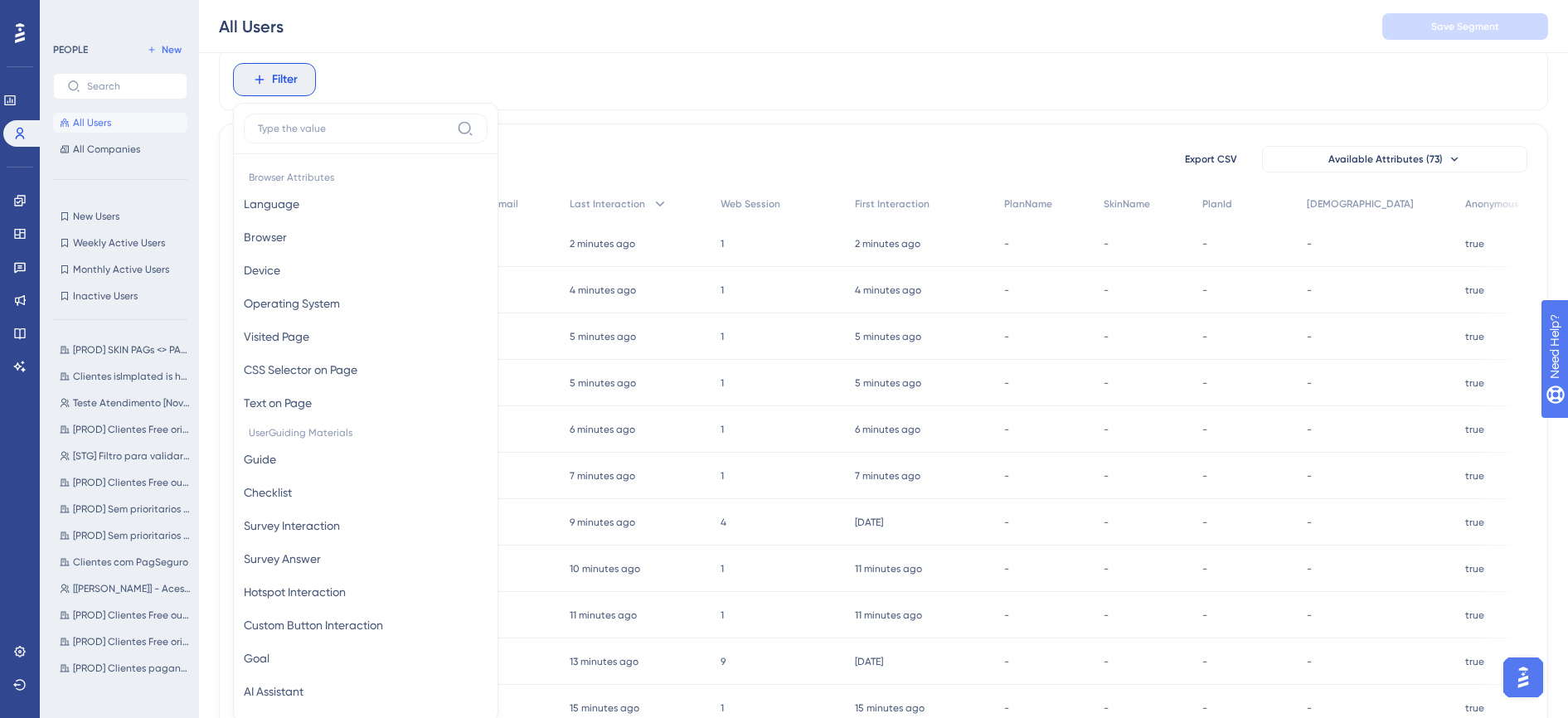
scroll to position [112, 0]
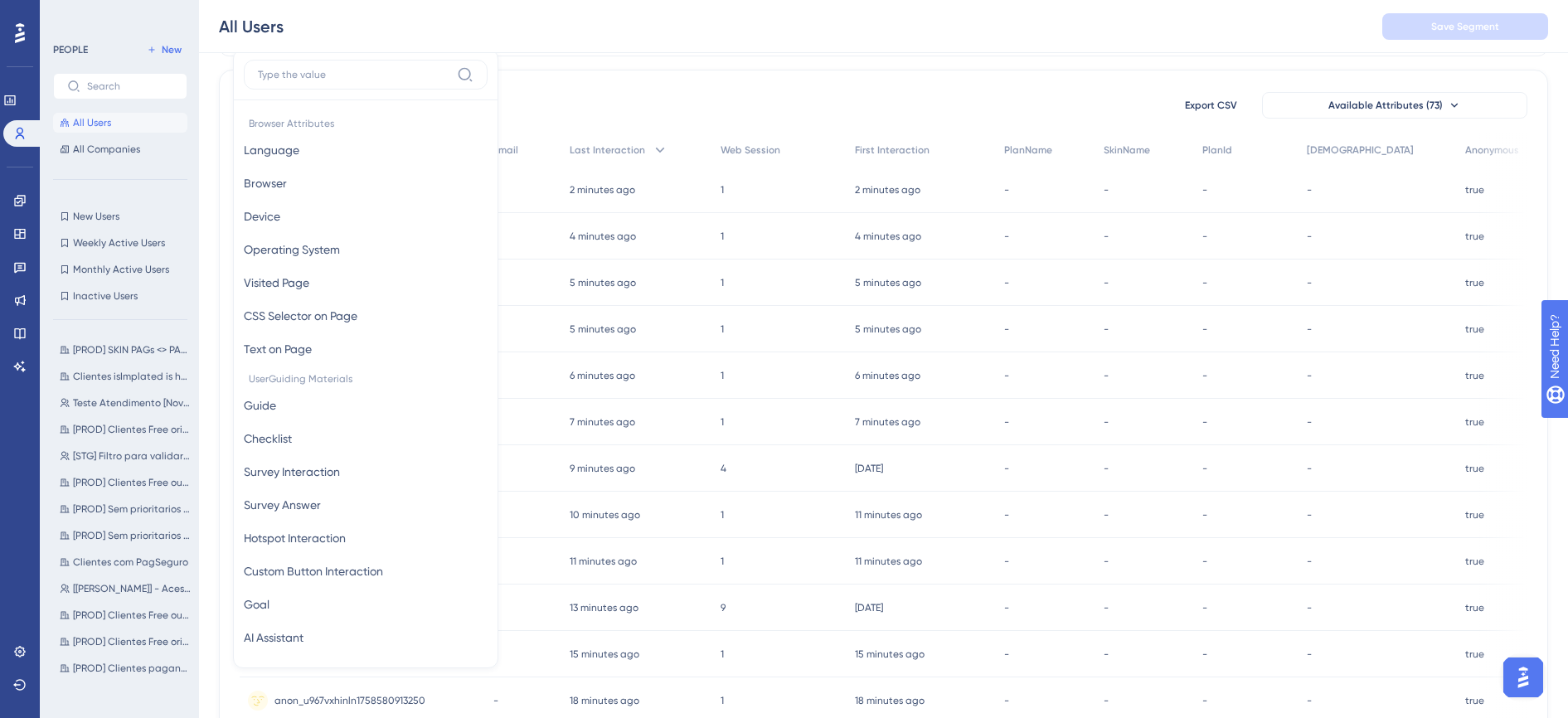
click at [654, 86] on div "8617 people out of 8617 people Export CSV Available Attributes (73) User ID Ema…" at bounding box center [883, 619] width 1329 height 1100
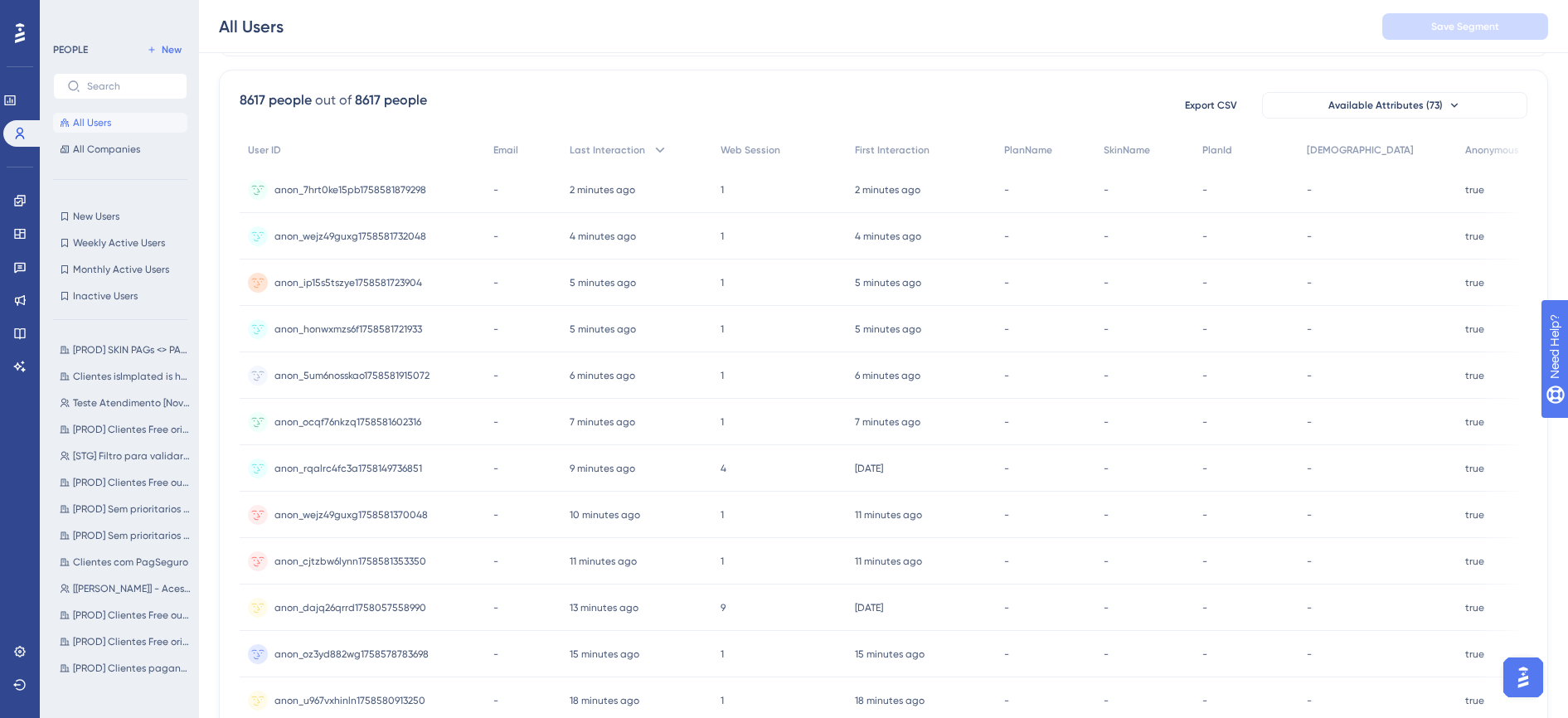
click at [259, 31] on div "All Users" at bounding box center [251, 26] width 65 height 23
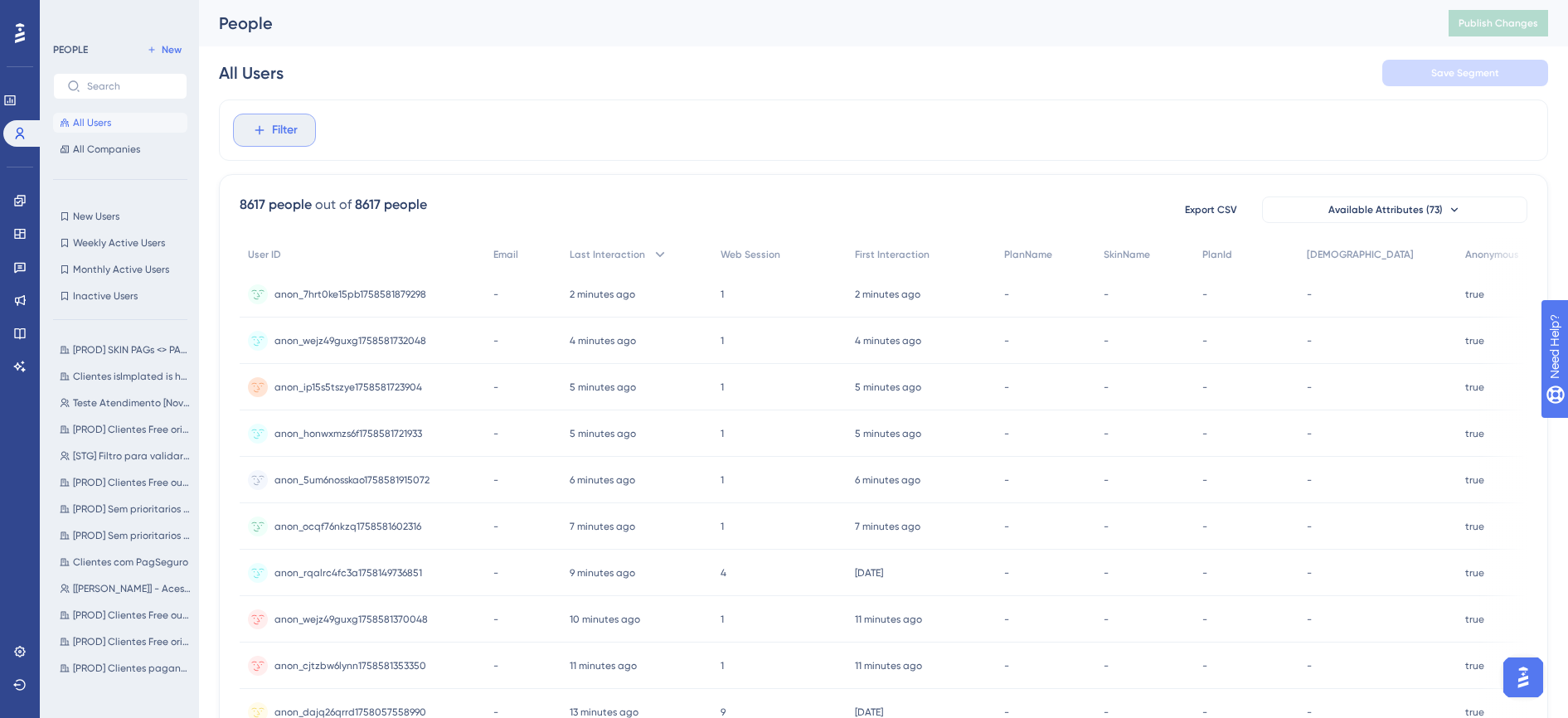
click at [287, 129] on span "Filter" at bounding box center [284, 131] width 26 height 20
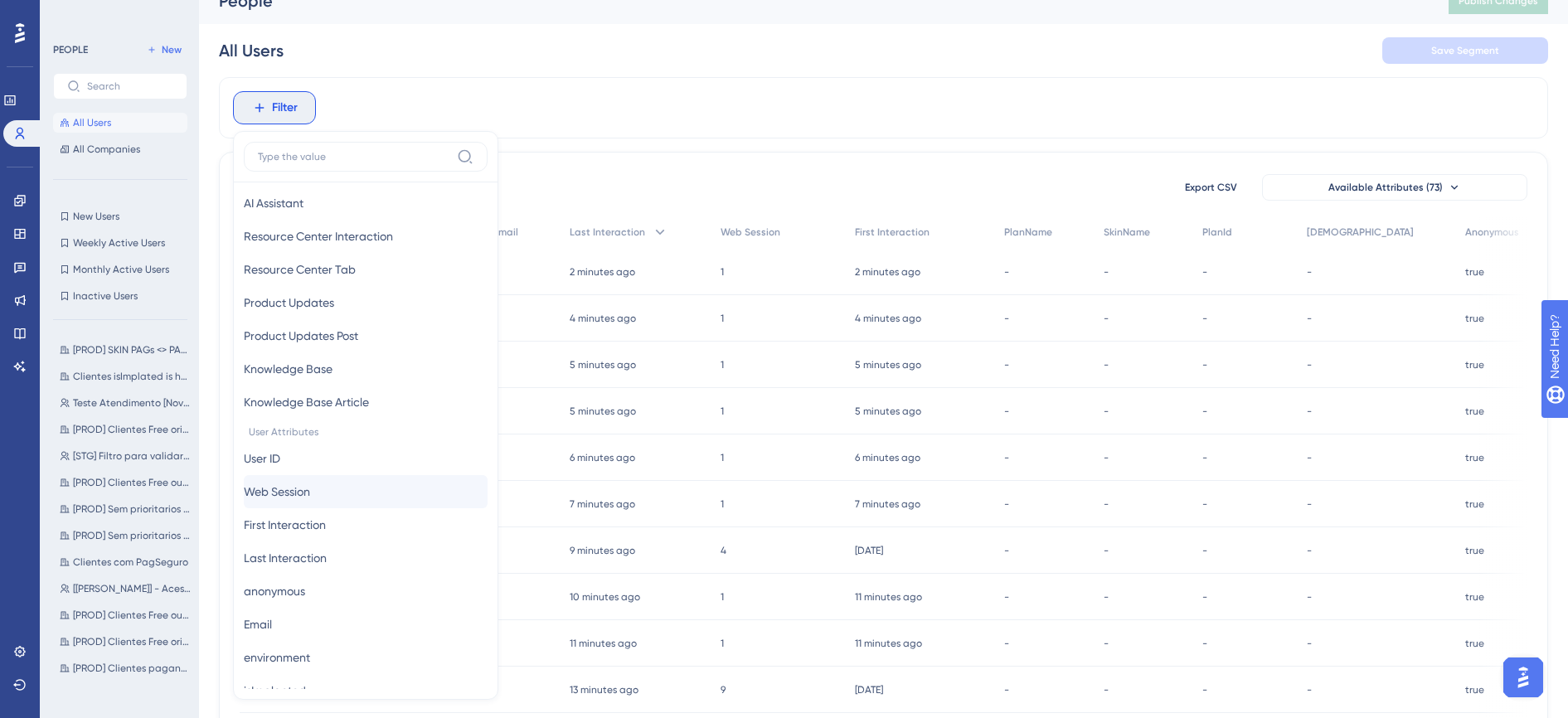
scroll to position [519, 0]
click at [299, 458] on button "User ID User ID" at bounding box center [366, 457] width 244 height 33
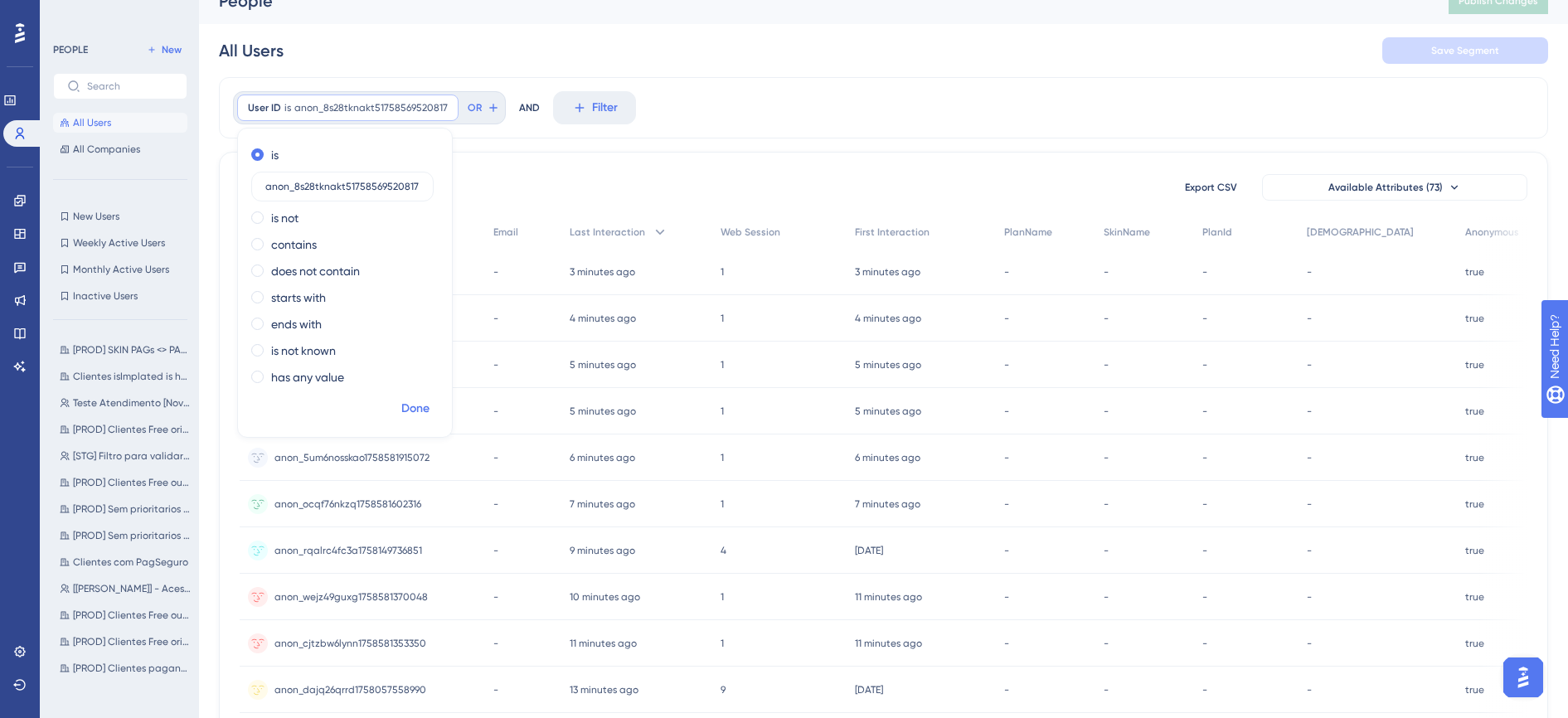
type input "anon_8s28tknakt51758569520817"
click at [423, 402] on span "Done" at bounding box center [415, 409] width 28 height 20
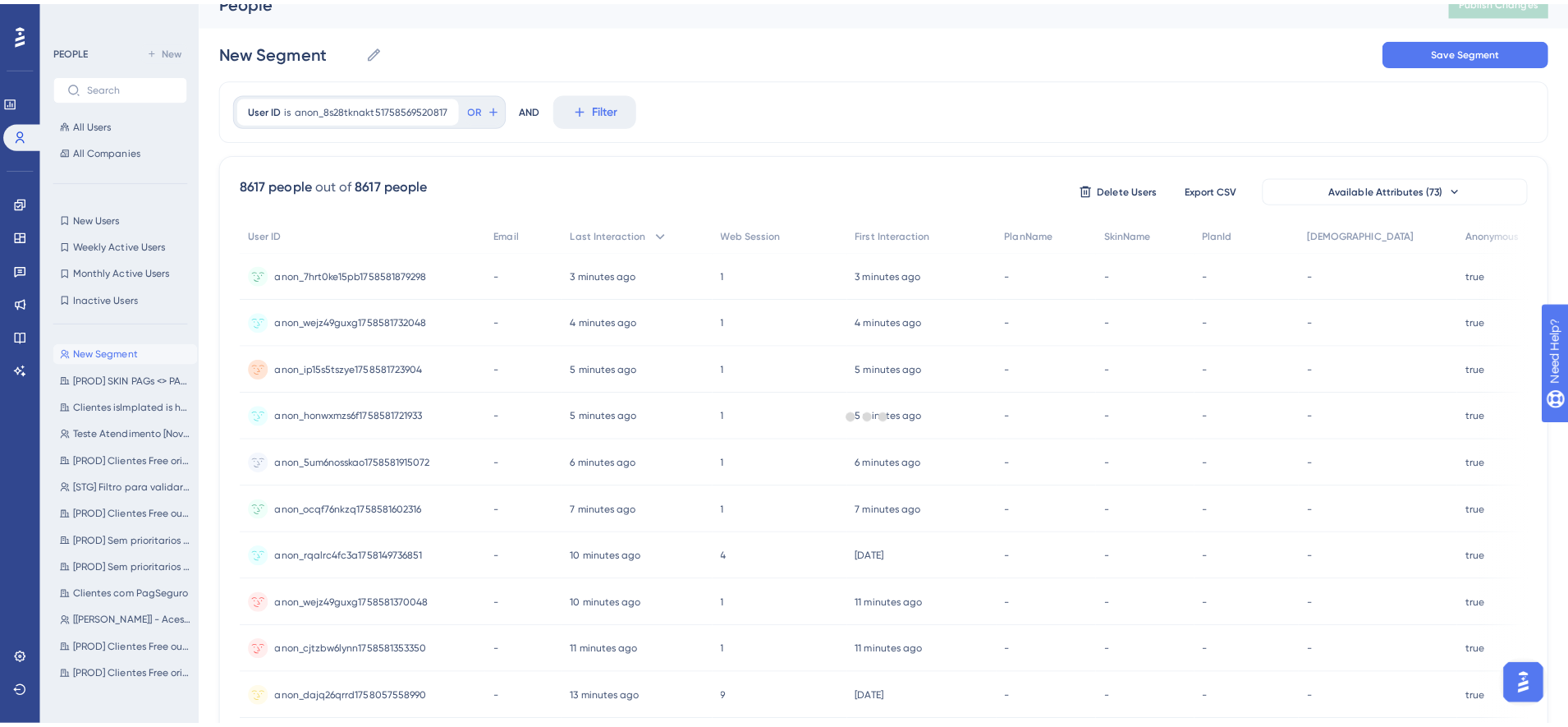
scroll to position [0, 0]
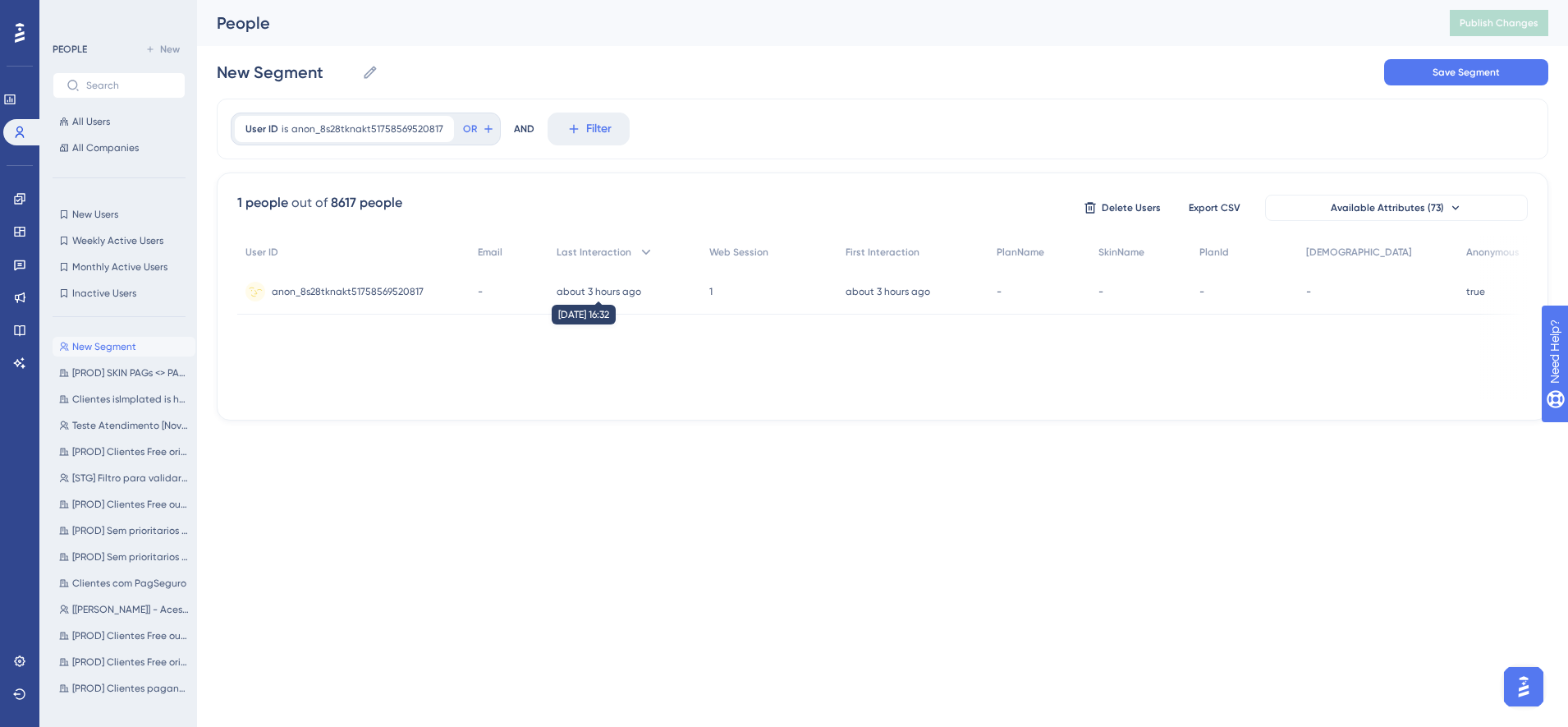
click at [619, 286] on time "about 3 hours ago" at bounding box center [598, 292] width 84 height 12
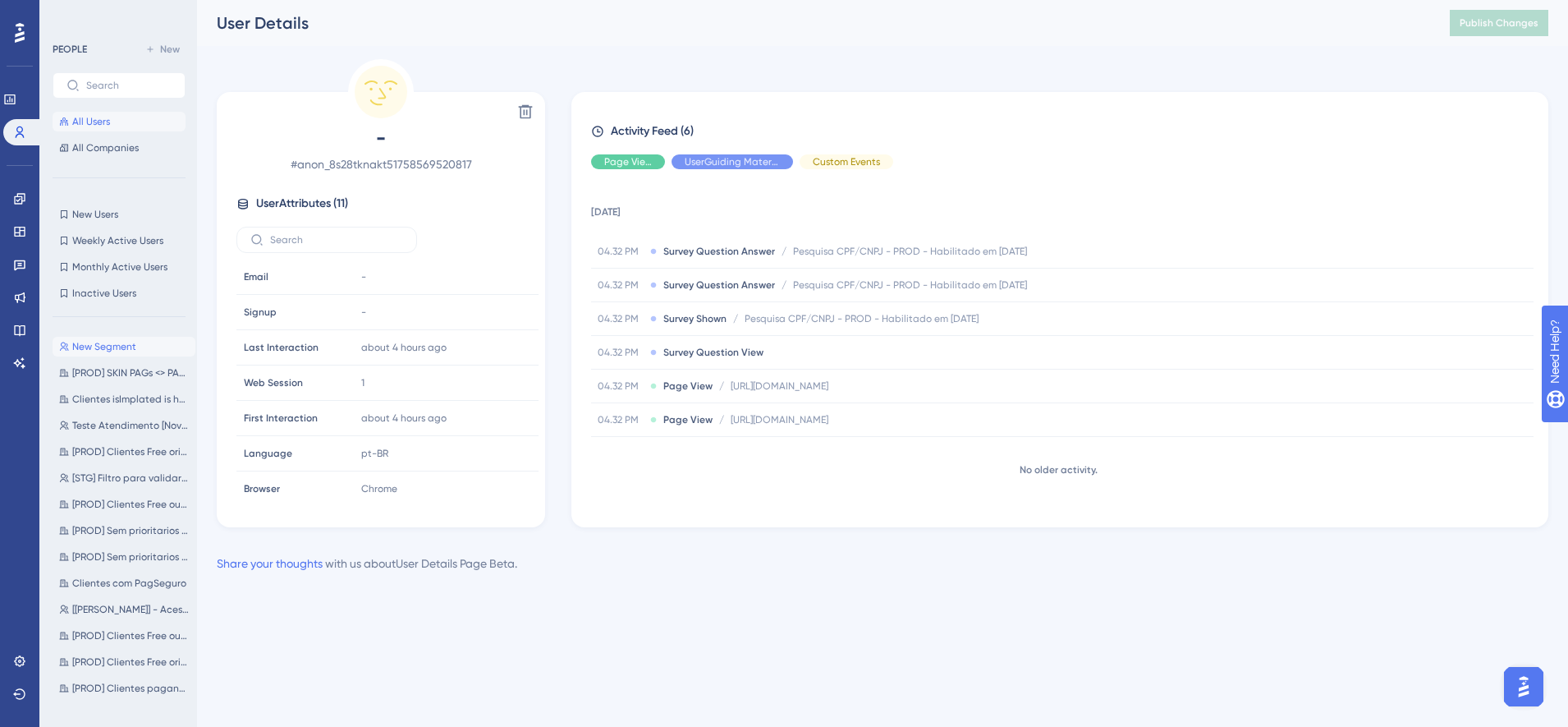
click at [99, 120] on span "All Users" at bounding box center [91, 121] width 38 height 14
click at [26, 261] on link at bounding box center [20, 264] width 14 height 26
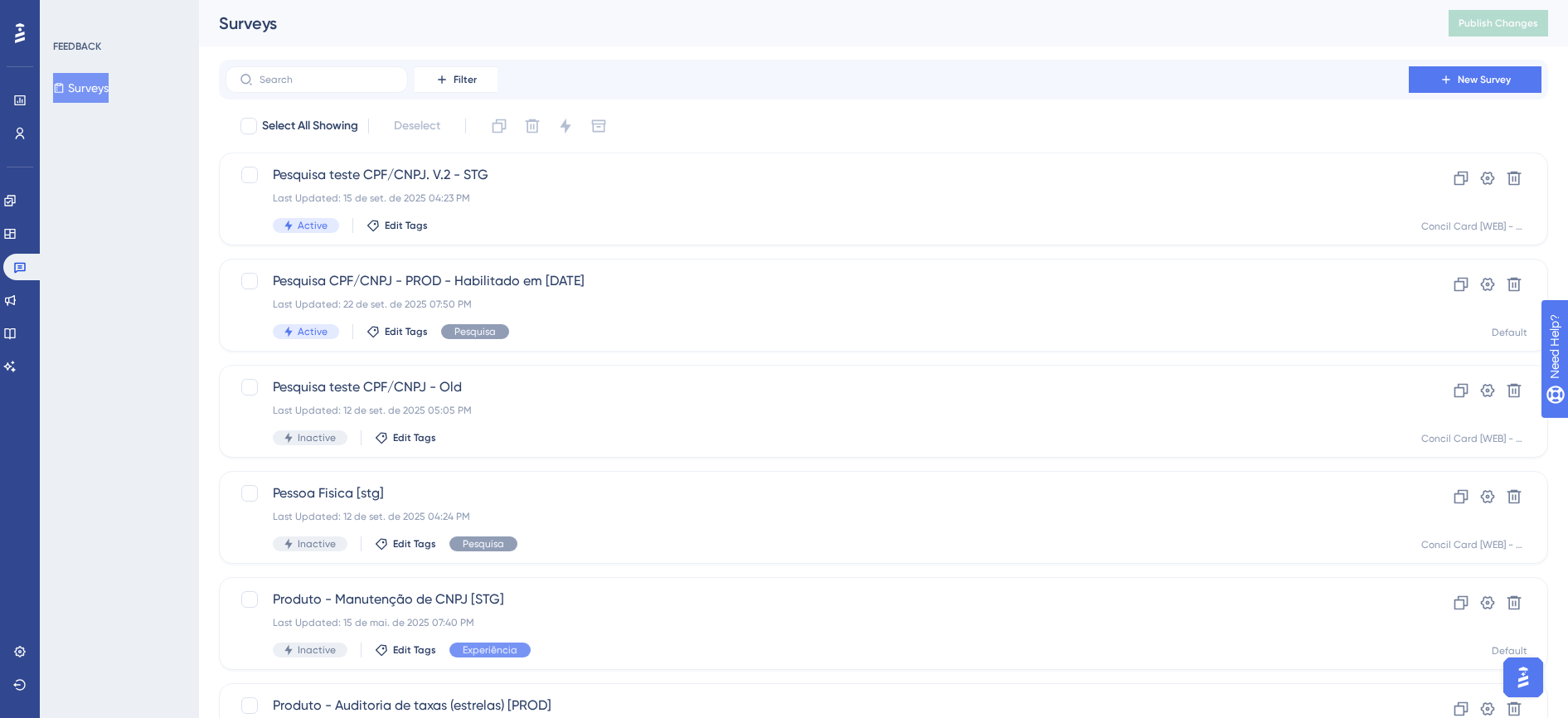
click at [109, 85] on button "Surveys" at bounding box center [80, 88] width 56 height 30
click at [345, 293] on div "Pesquisa CPF/CNPJ - PROD - Habilitado em 16/09/25 Last Updated: 22 de set. de 2…" at bounding box center [816, 305] width 1089 height 68
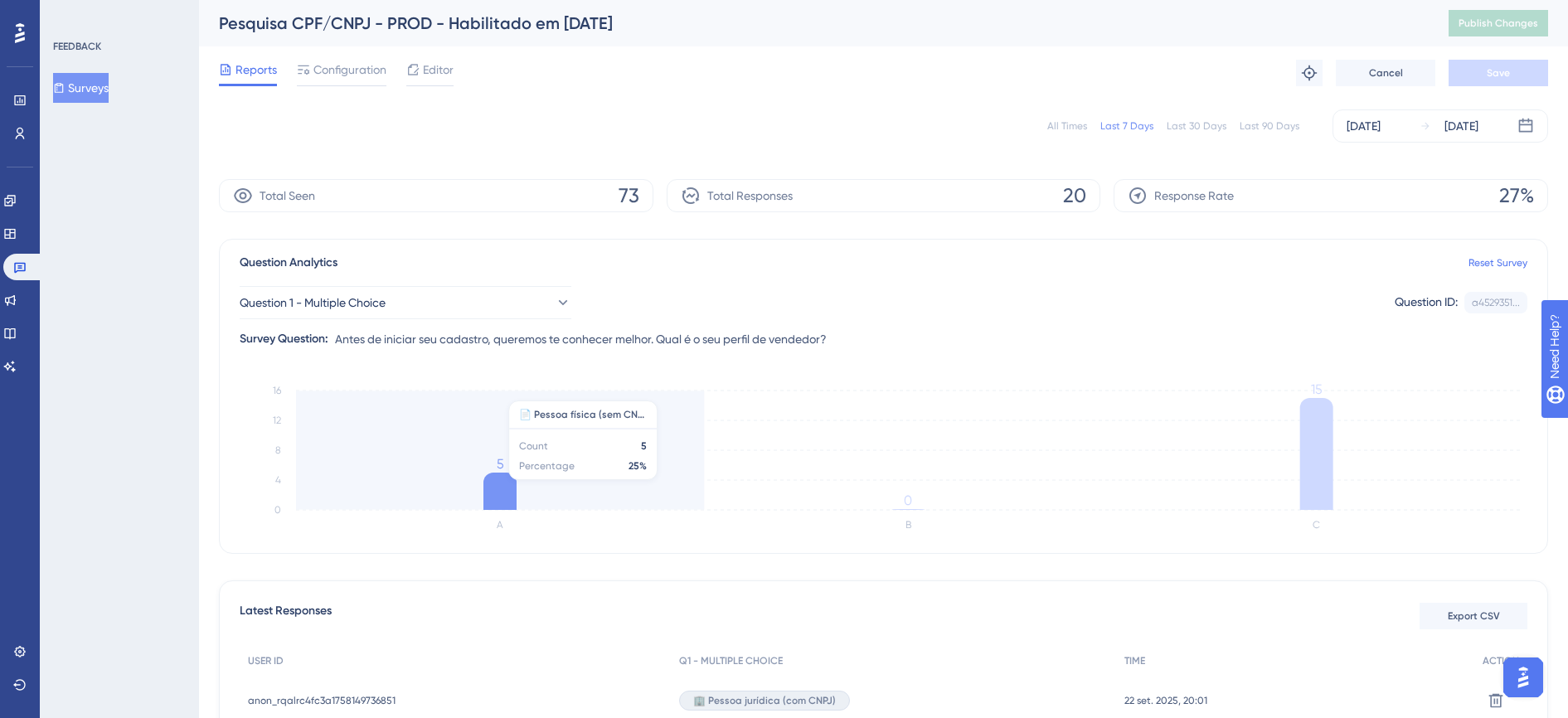
click at [501, 488] on icon at bounding box center [500, 491] width 33 height 38
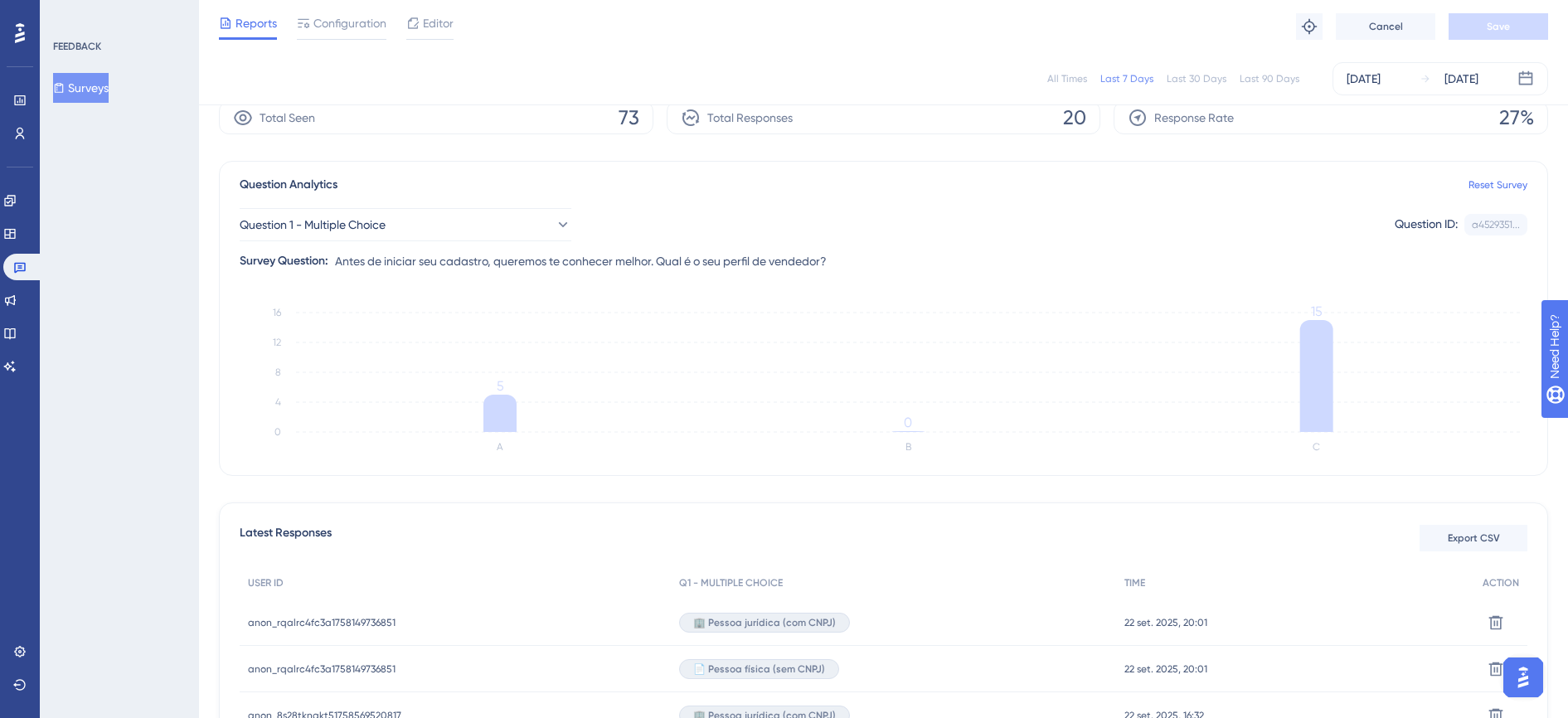
scroll to position [208, 0]
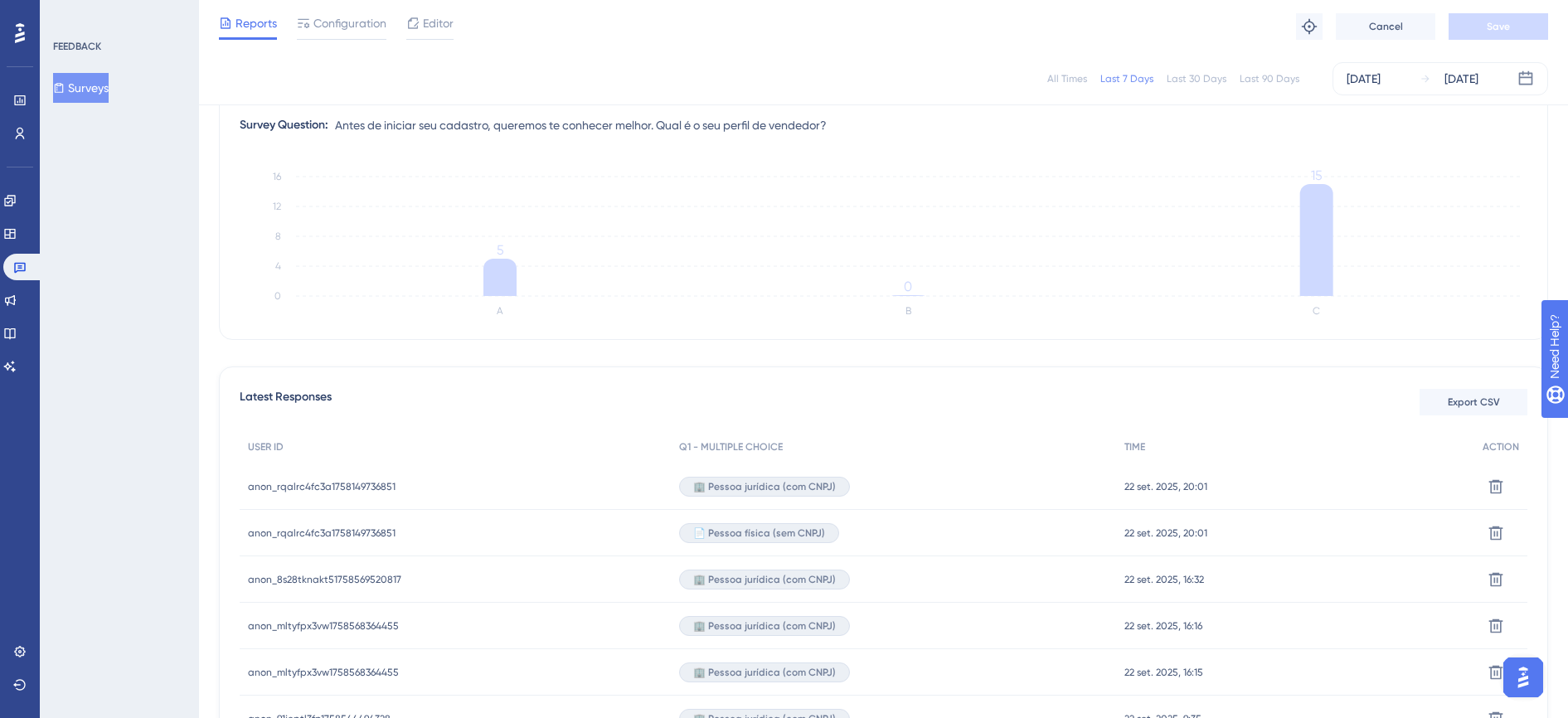
click at [250, 530] on div "anon_rqalrc4fc3a1758149736851 anon_rqalrc4fc3a1758149736851" at bounding box center [455, 533] width 432 height 47
drag, startPoint x: 250, startPoint y: 530, endPoint x: 281, endPoint y: 533, distance: 31.1
click at [281, 533] on span "anon_rqalrc4fc3a1758149736851" at bounding box center [321, 533] width 147 height 14
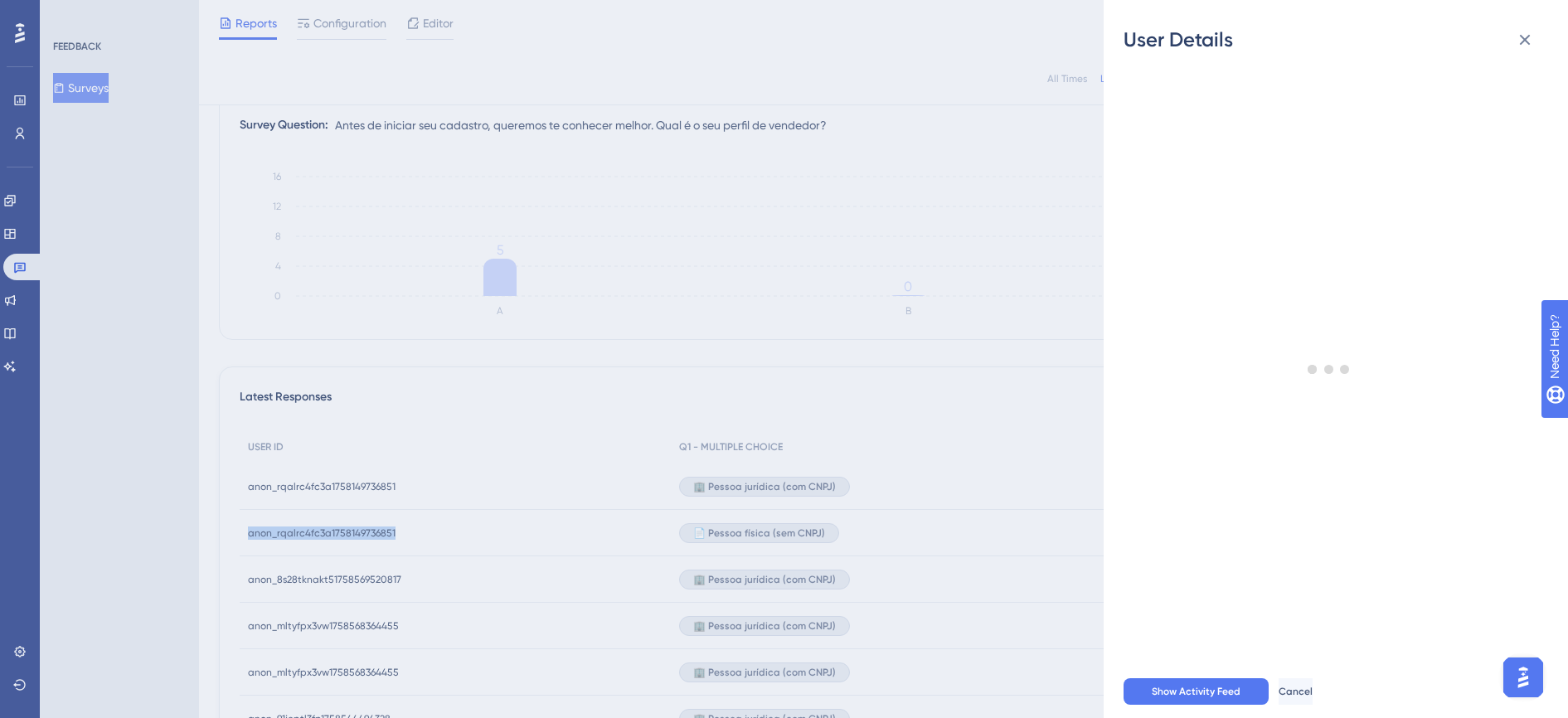
click at [281, 533] on div "User Details - # anon_rqalrc4fc3a1758149736851 User Attributes ( 11 ) Email Ema…" at bounding box center [784, 359] width 1568 height 718
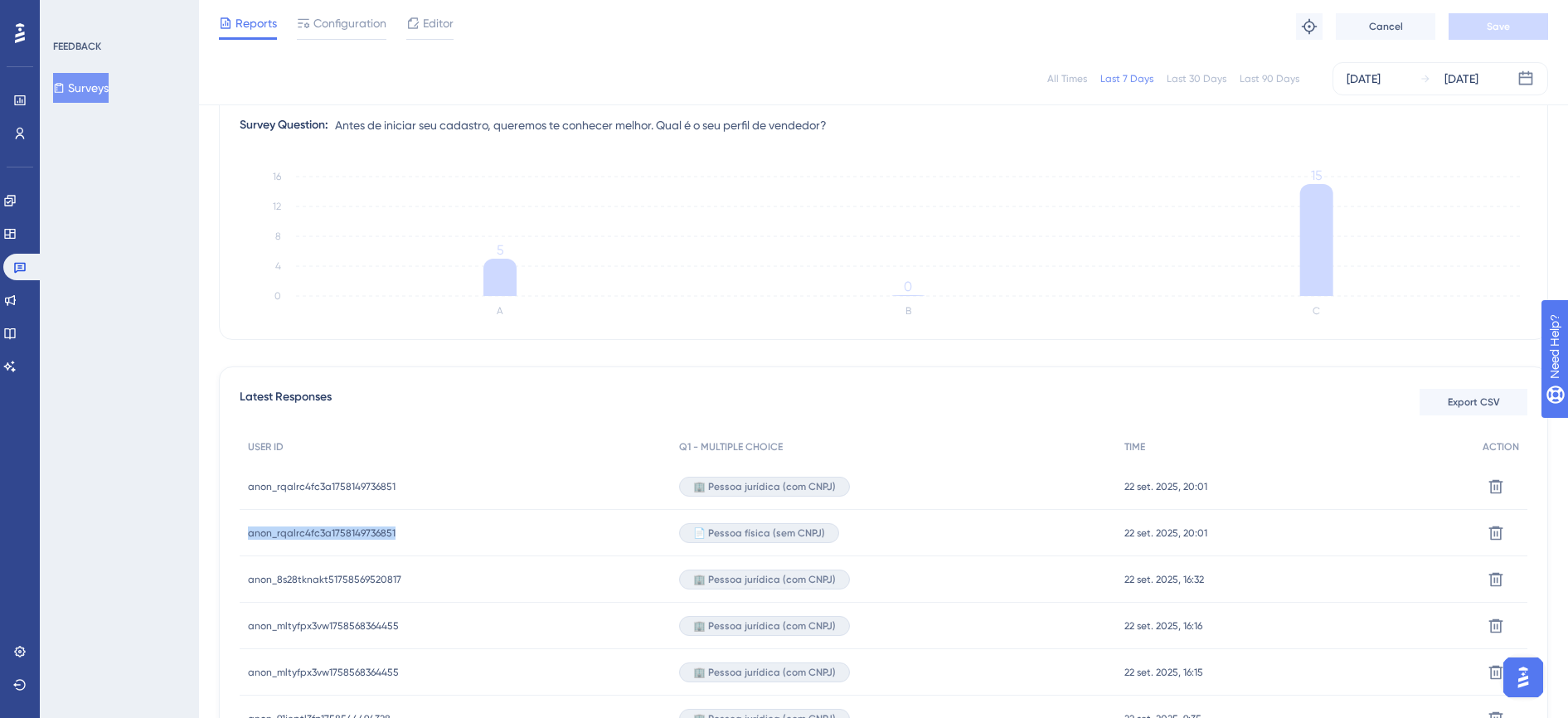
copy span "anon_rqalrc4fc3a1758149736851"
click at [14, 129] on icon at bounding box center [20, 134] width 14 height 14
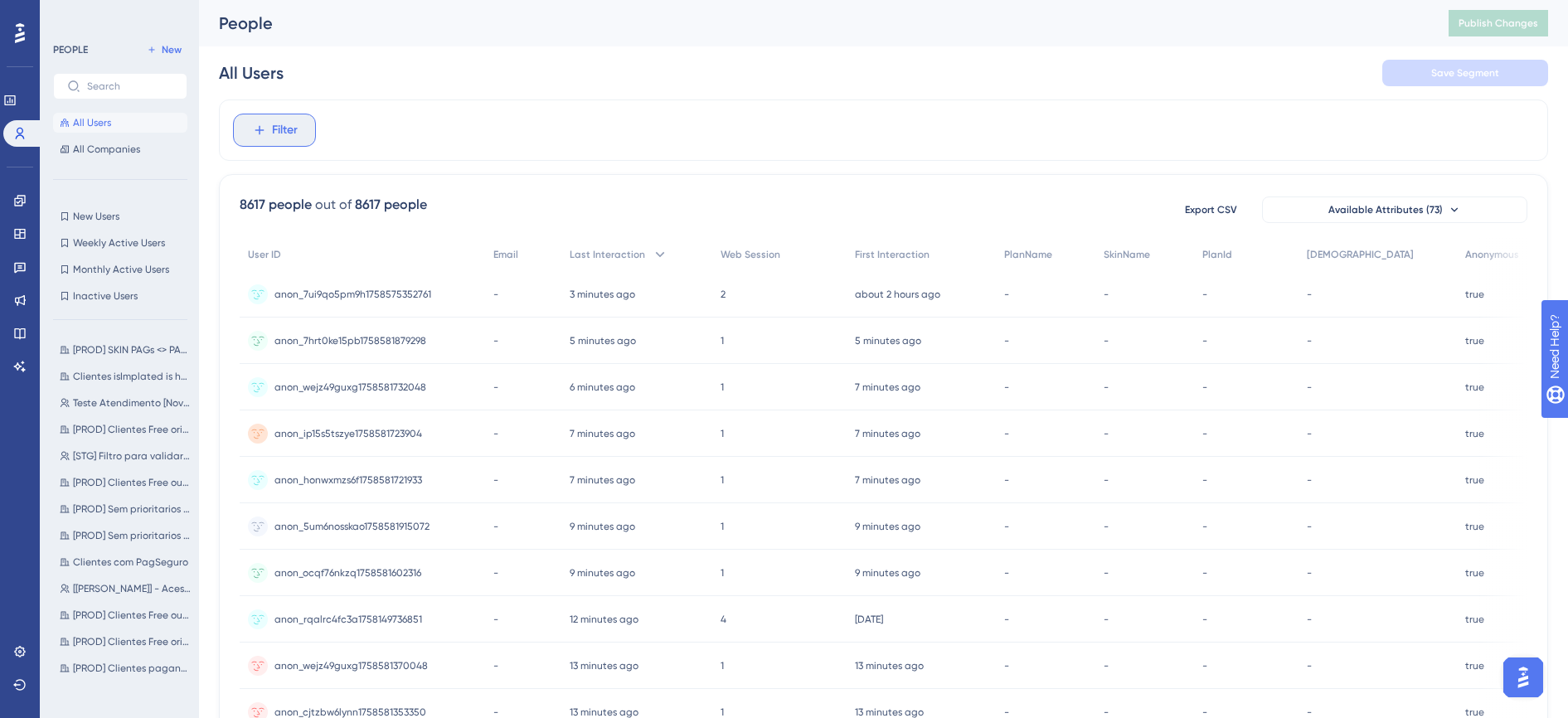
click at [289, 138] on span "Filter" at bounding box center [284, 131] width 26 height 20
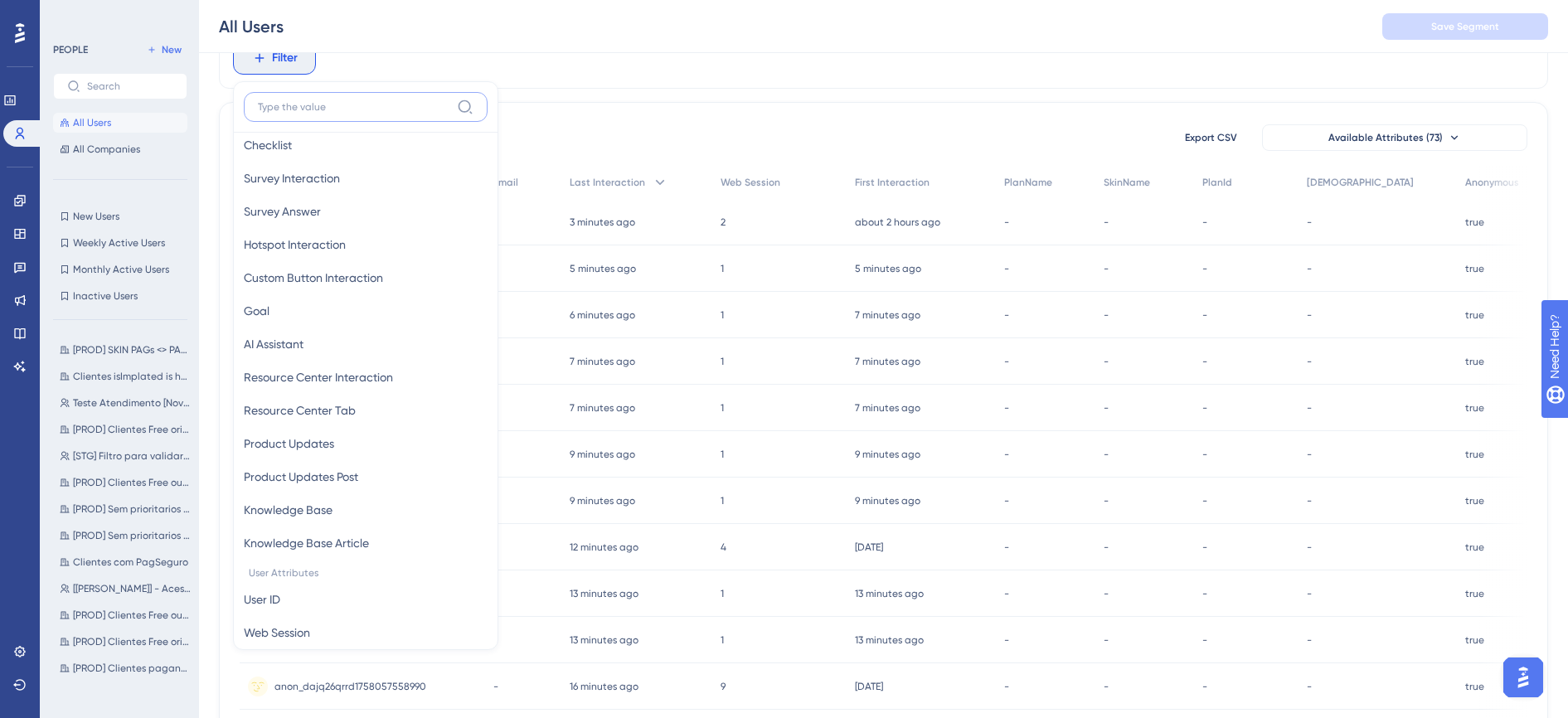
scroll to position [311, 0]
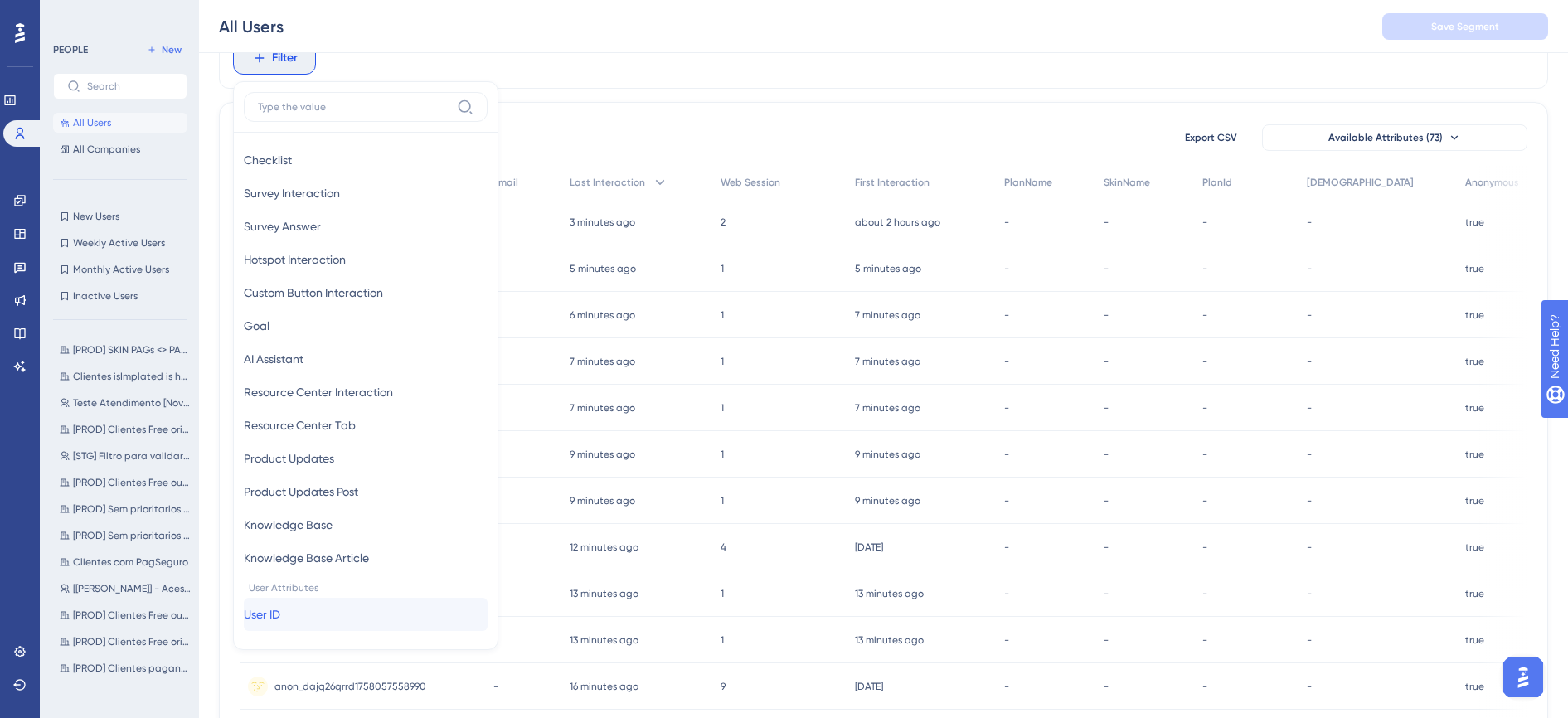
click at [295, 616] on button "User ID User ID" at bounding box center [366, 615] width 244 height 33
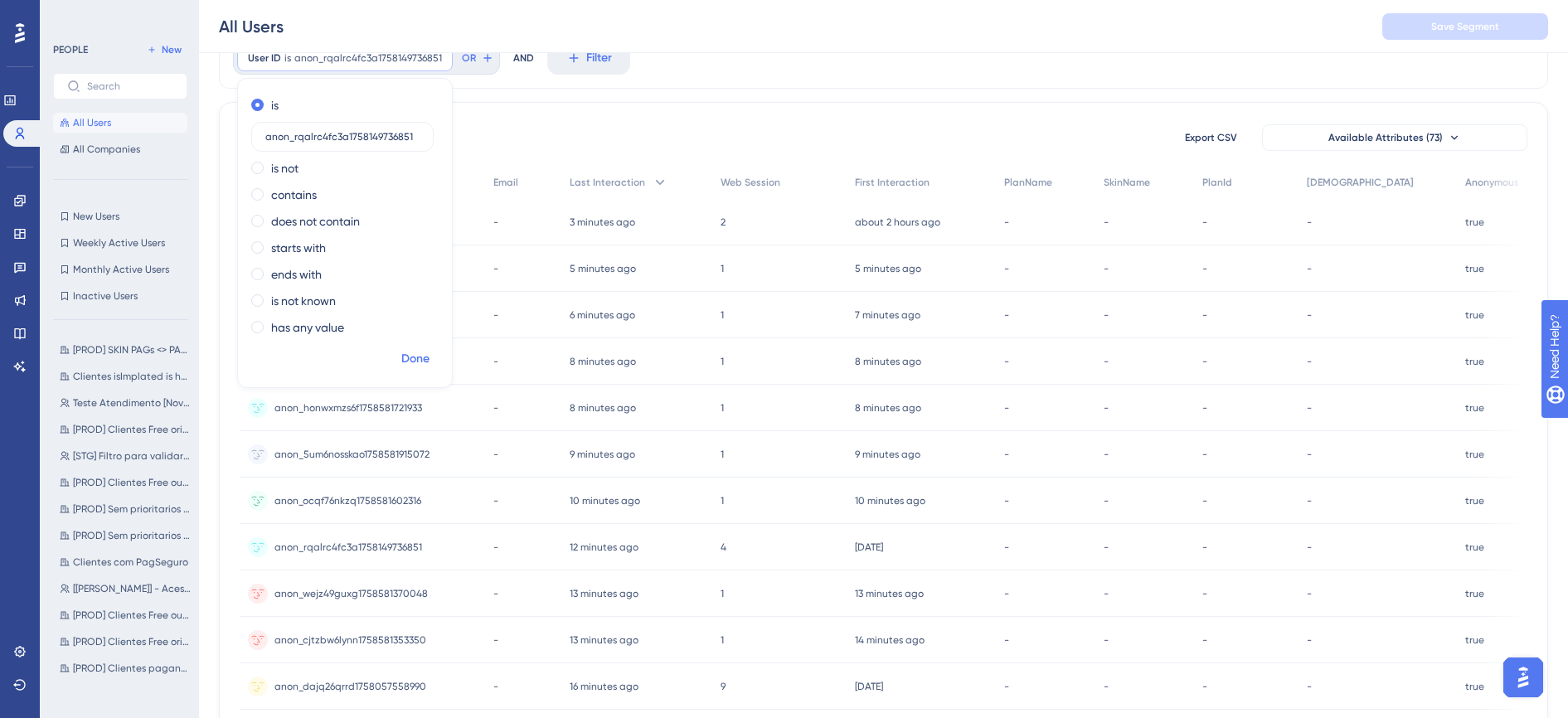
type input "anon_rqalrc4fc3a1758149736851"
click at [411, 357] on span "Done" at bounding box center [415, 359] width 28 height 20
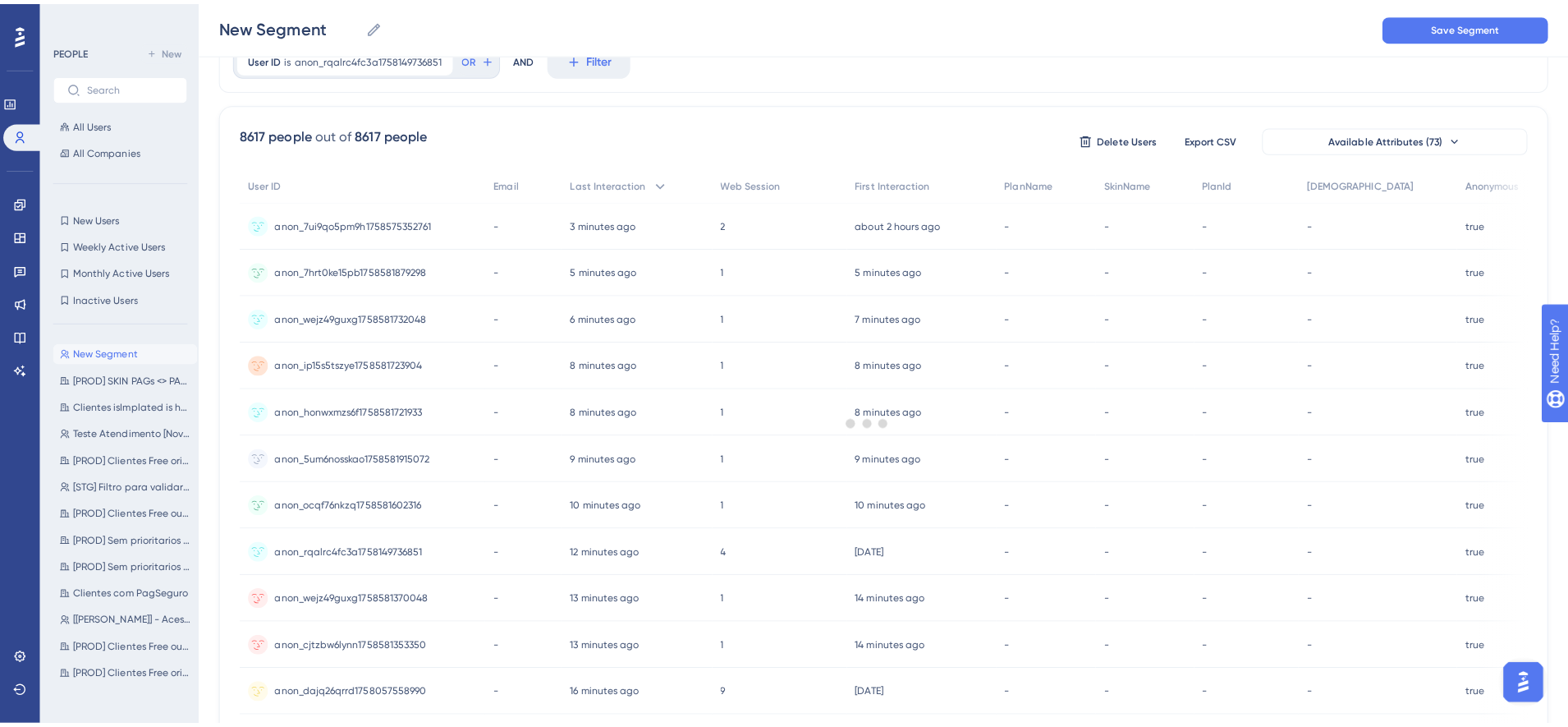
scroll to position [0, 0]
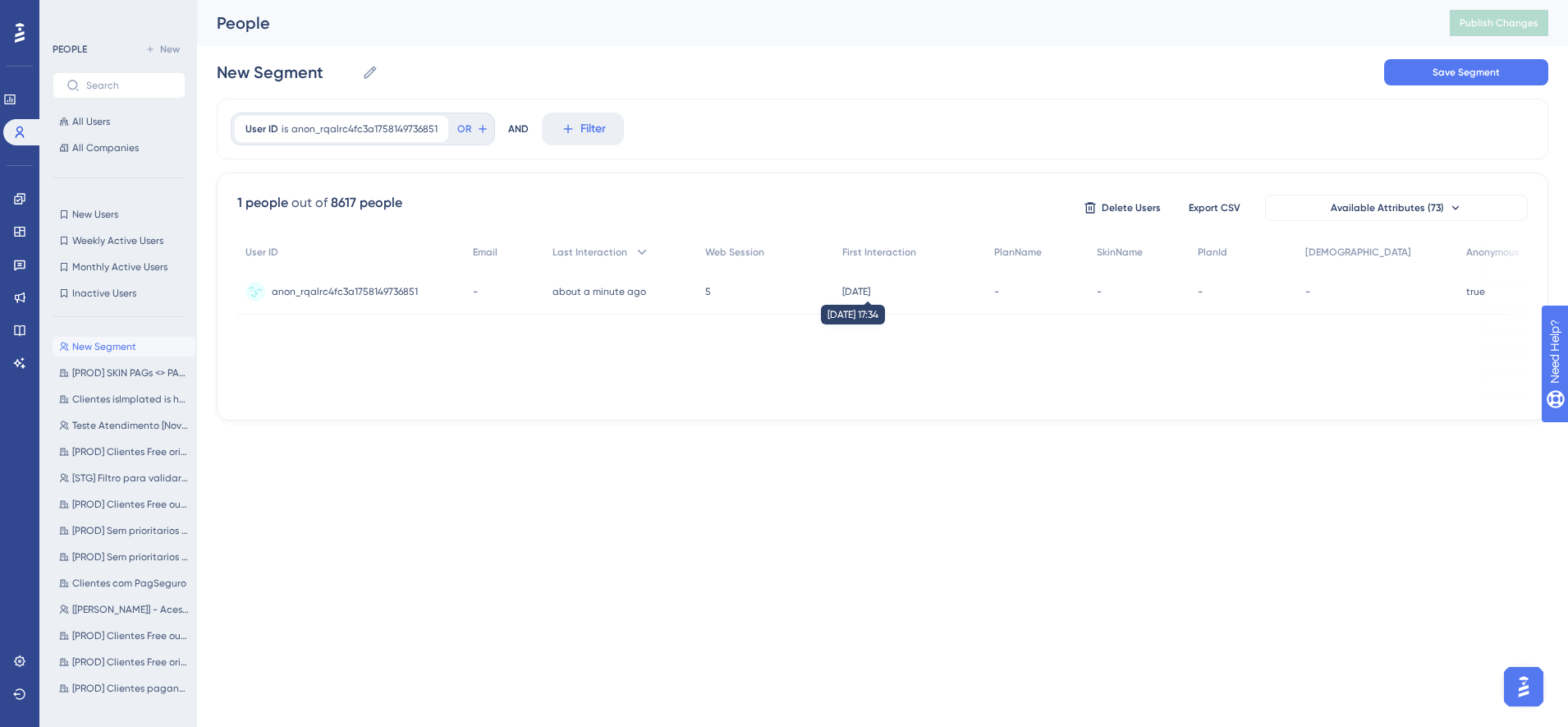
click at [870, 292] on time "4 days ago" at bounding box center [856, 292] width 28 height 12
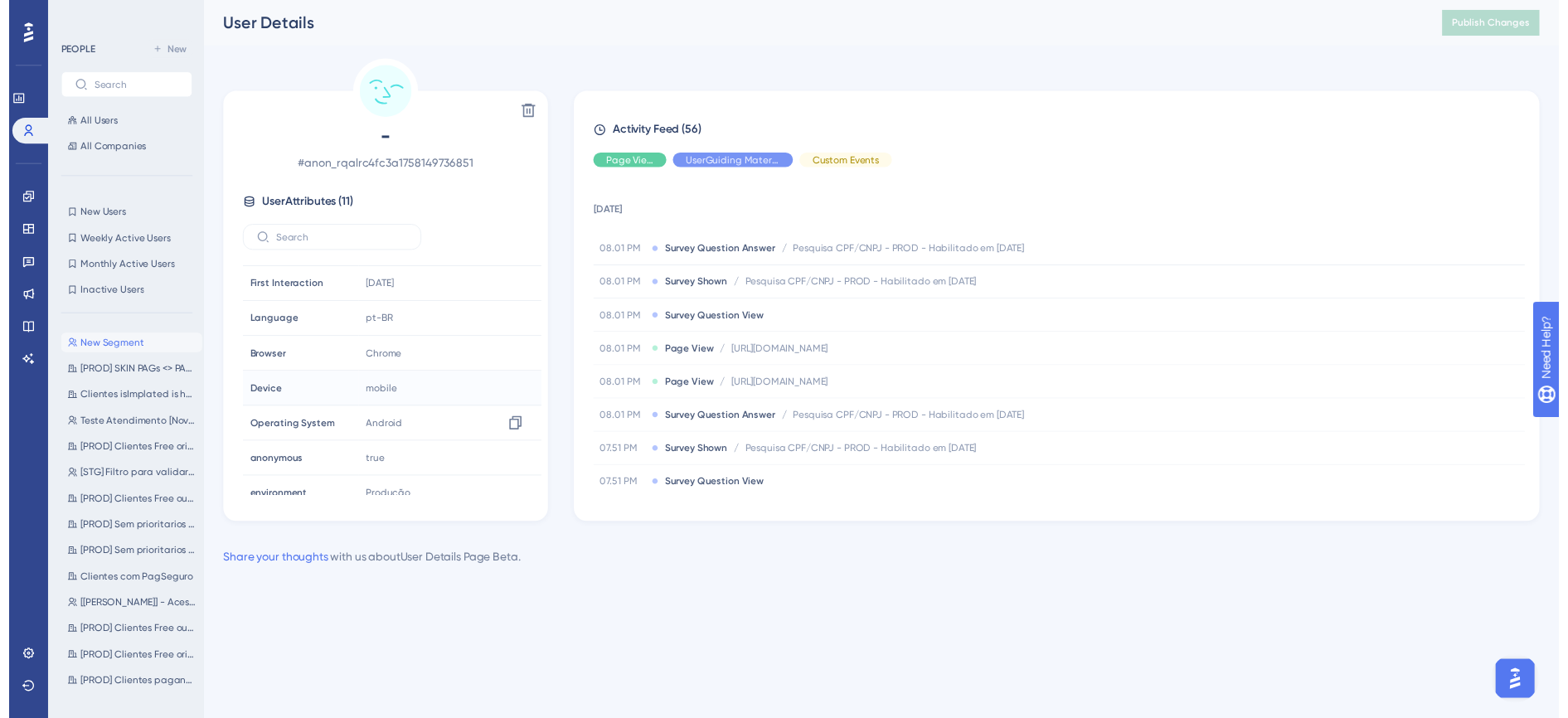
scroll to position [148, 0]
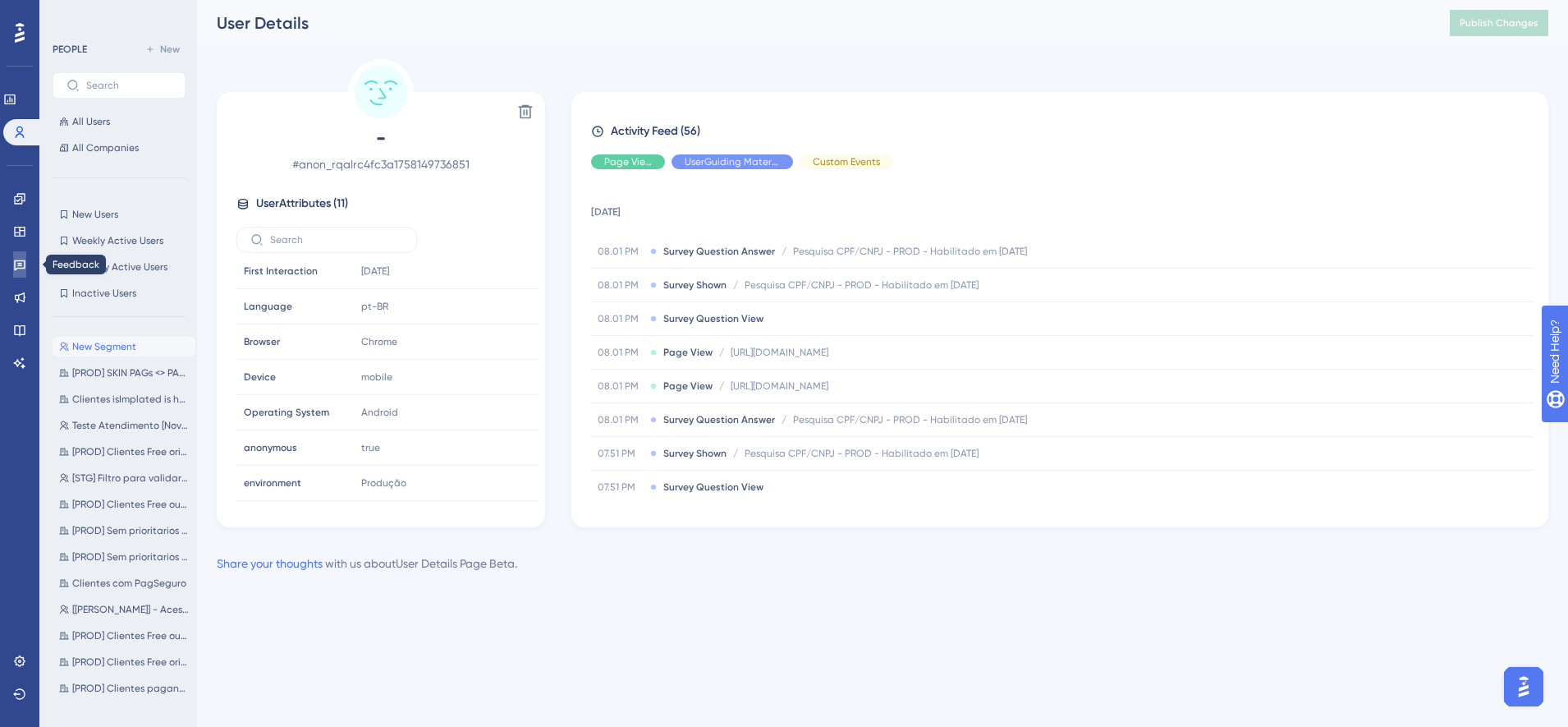
click at [14, 267] on icon at bounding box center [20, 264] width 14 height 14
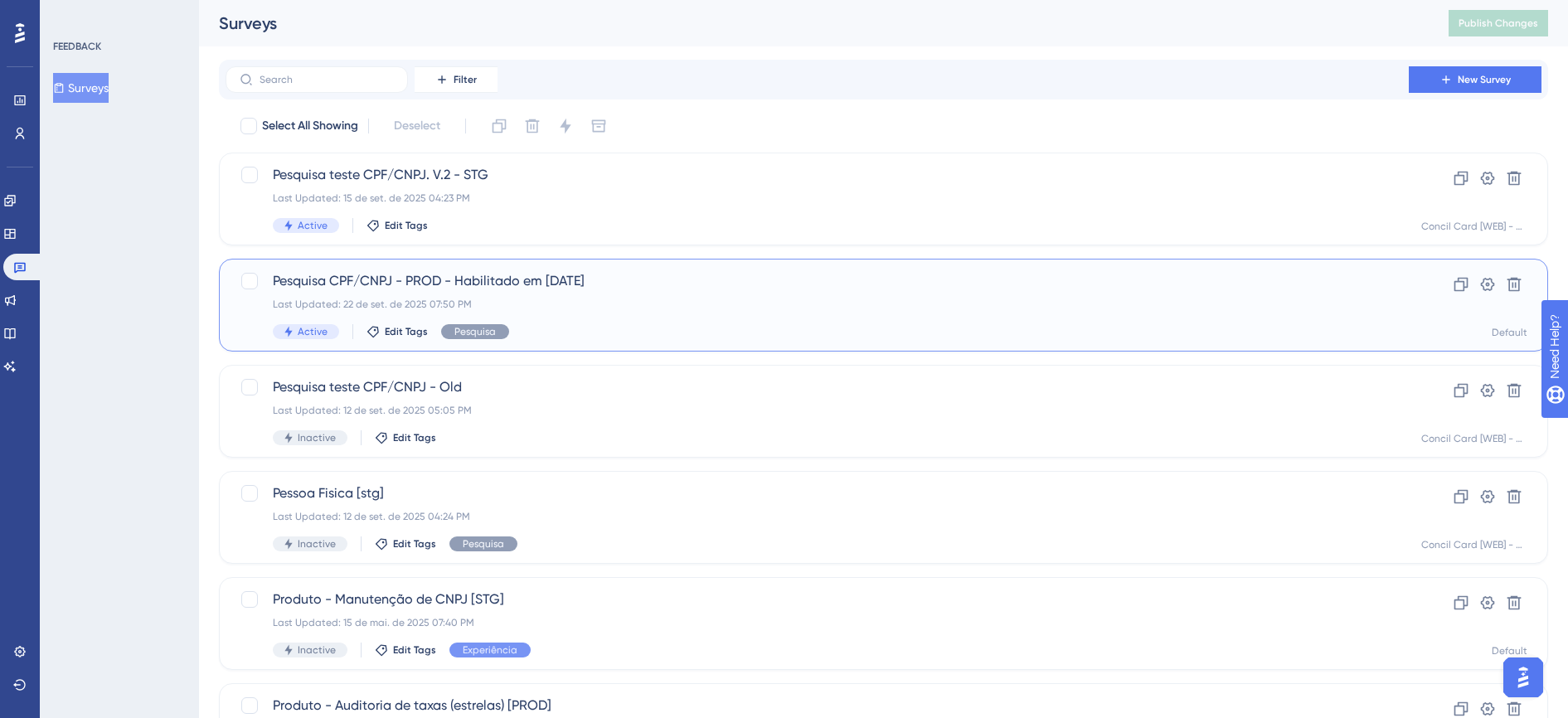
click at [446, 285] on span "Pesquisa CPF/CNPJ - PROD - Habilitado em 16/09/25" at bounding box center [816, 282] width 1089 height 20
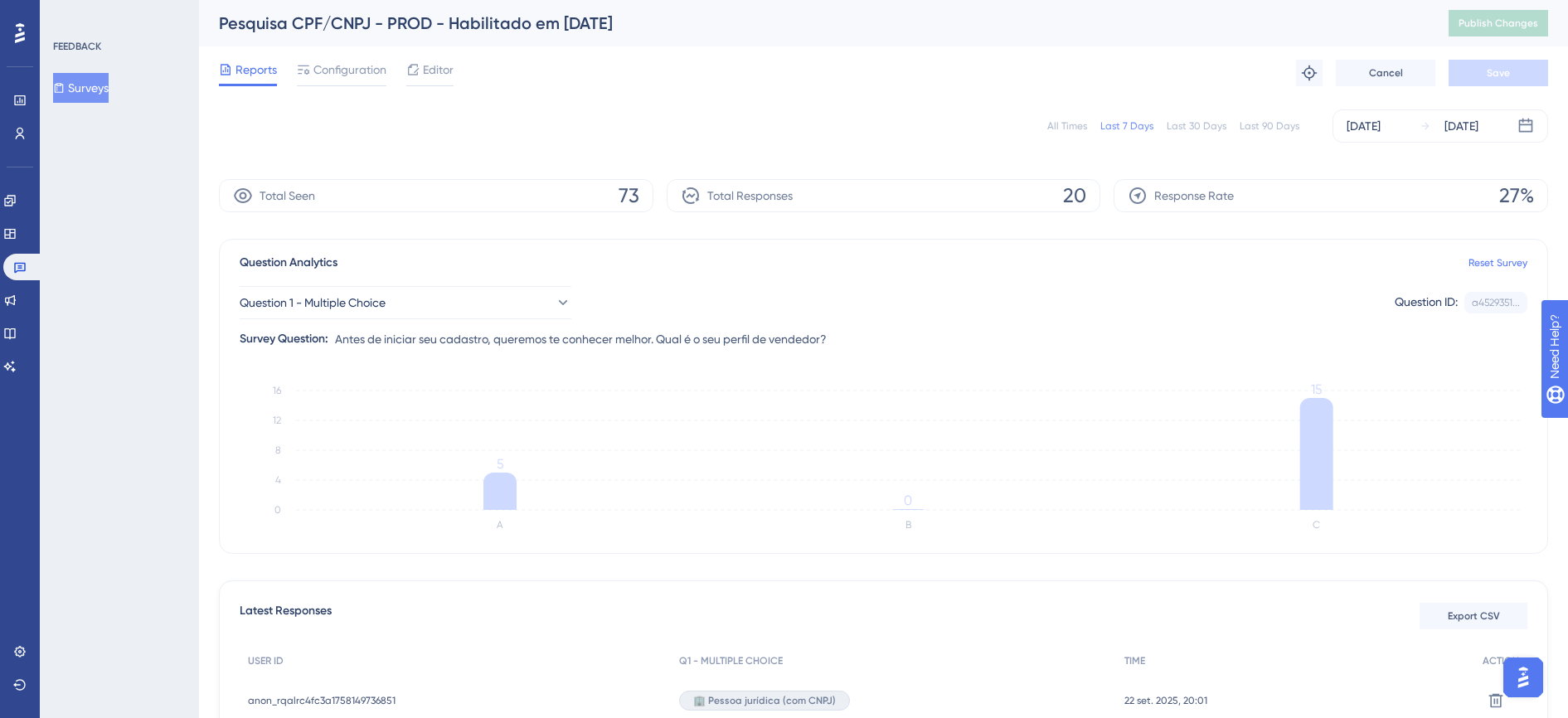
click at [381, 125] on div "All Times Last 7 Days Last 30 Days Last 90 Days Sep 16 2025 Sep 22 2025" at bounding box center [883, 126] width 1329 height 33
click at [16, 207] on icon at bounding box center [10, 200] width 14 height 14
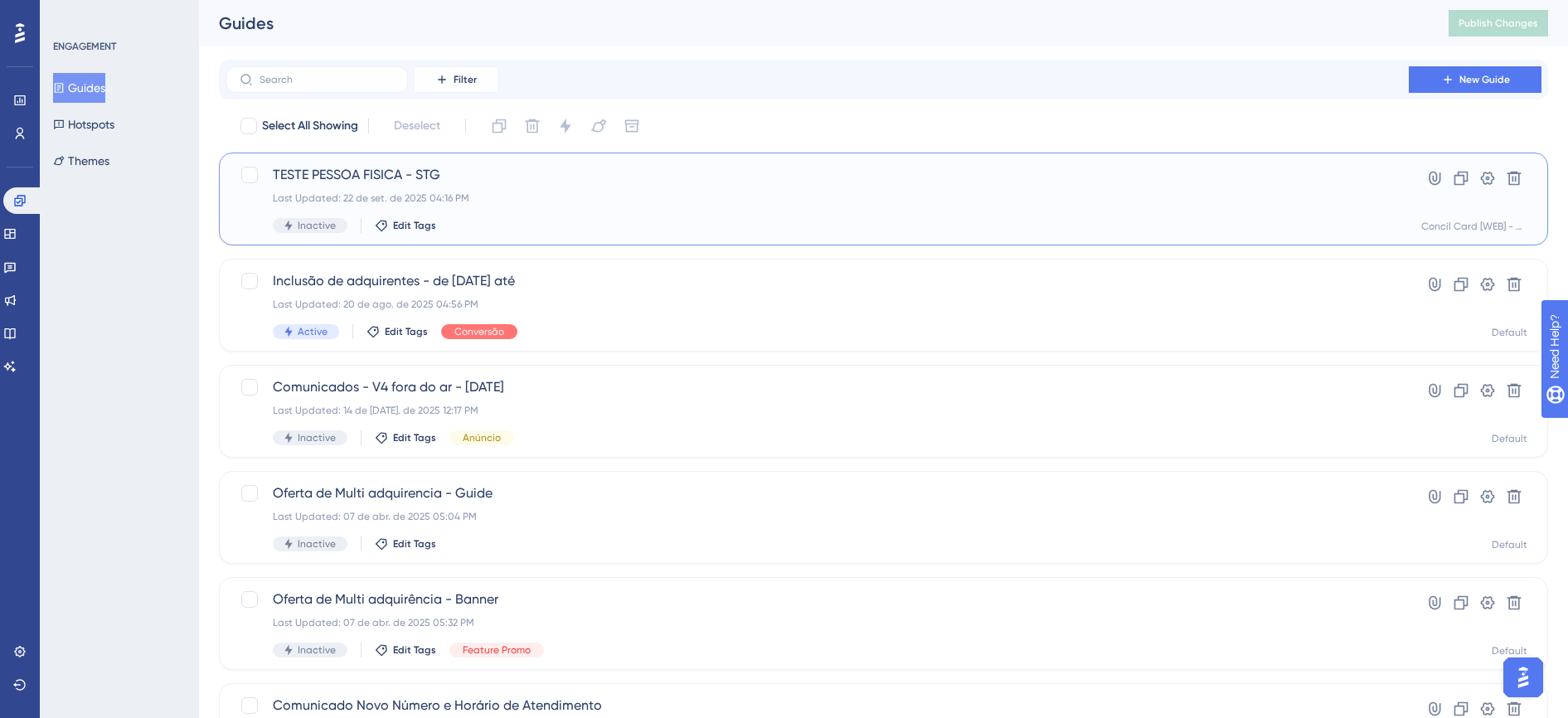
click at [515, 193] on div "Last Updated: 22 de set. de 2025 04:16 PM" at bounding box center [816, 198] width 1089 height 14
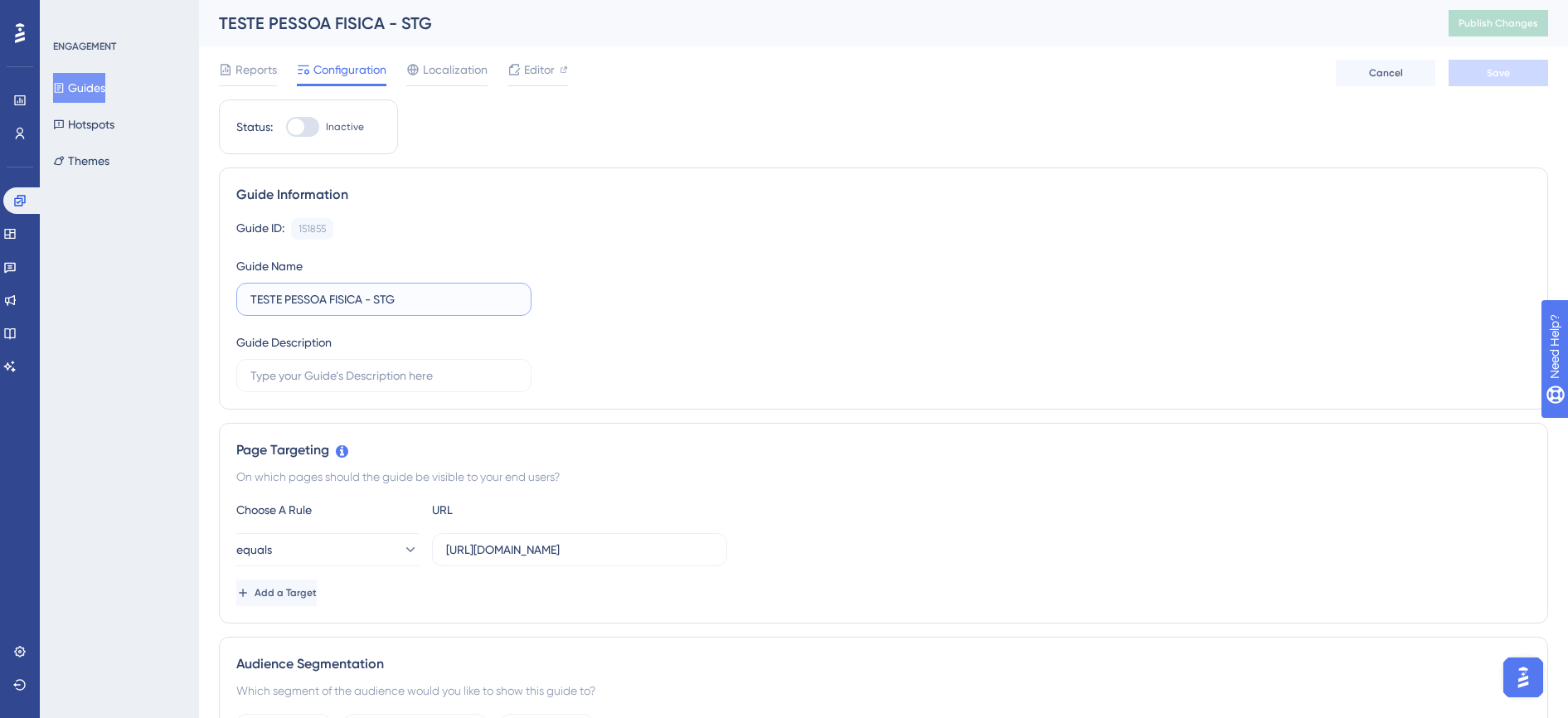
click at [435, 301] on input "TESTE PESSOA FISICA - STG" at bounding box center [384, 299] width 267 height 18
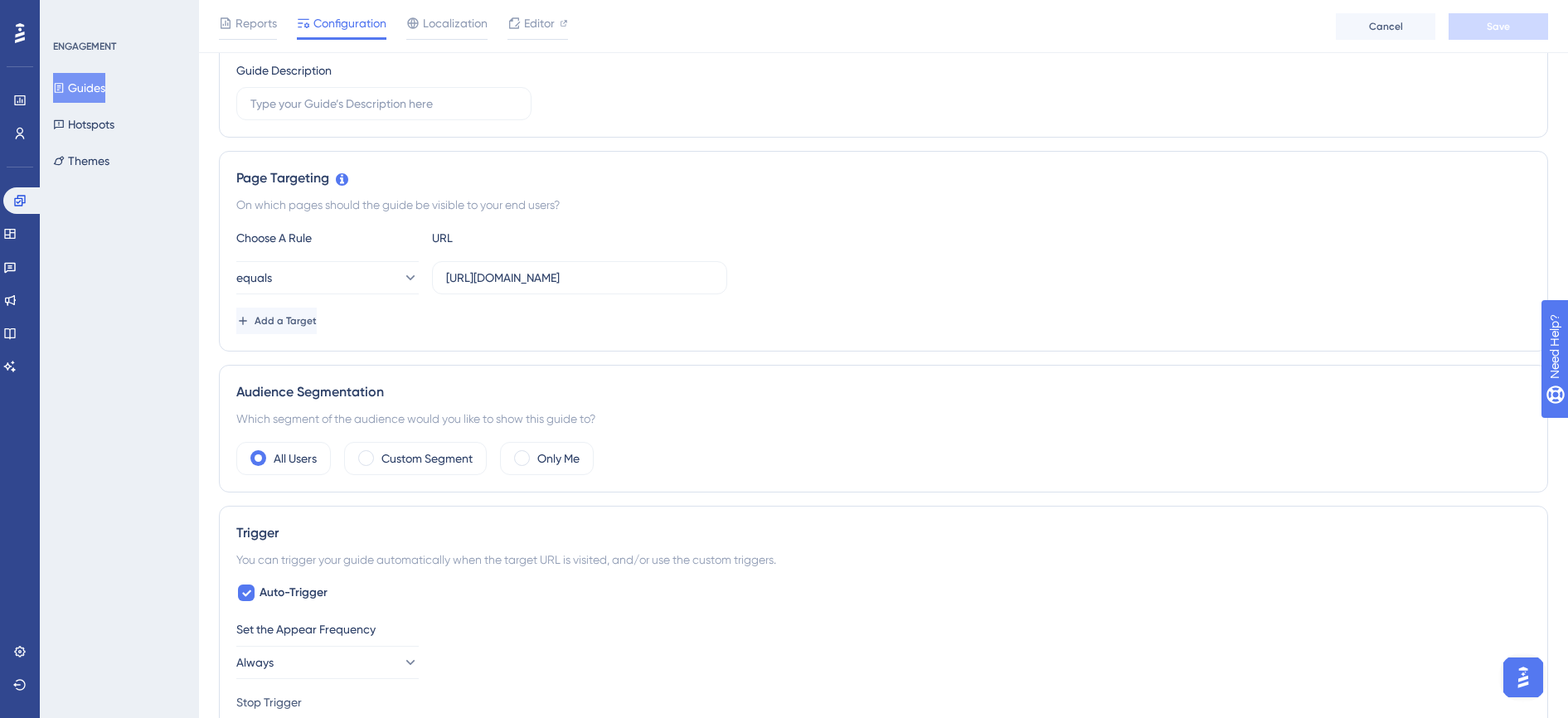
scroll to position [71, 0]
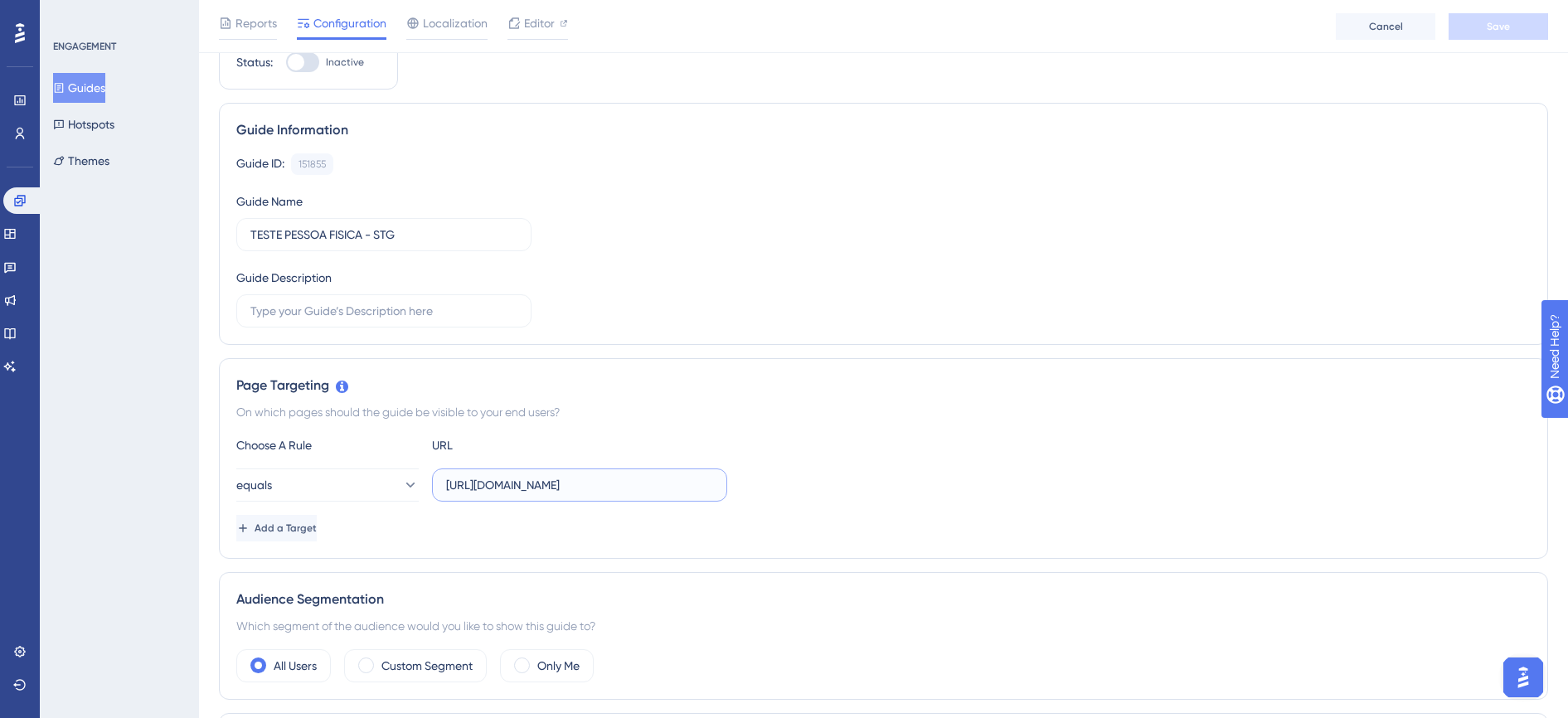
drag, startPoint x: 539, startPoint y: 488, endPoint x: 441, endPoint y: 487, distance: 98.0
click at [441, 487] on label "https://www.conciliart.com/criar-conta" at bounding box center [580, 485] width 295 height 33
paste input "novoconcilcard.com.br/dashboard"
type input "https://www.novoconcilcard.com.br/dashboard"
click at [682, 495] on label "https://www.novoconcilcard.com.br/dashboard" at bounding box center [580, 485] width 295 height 33
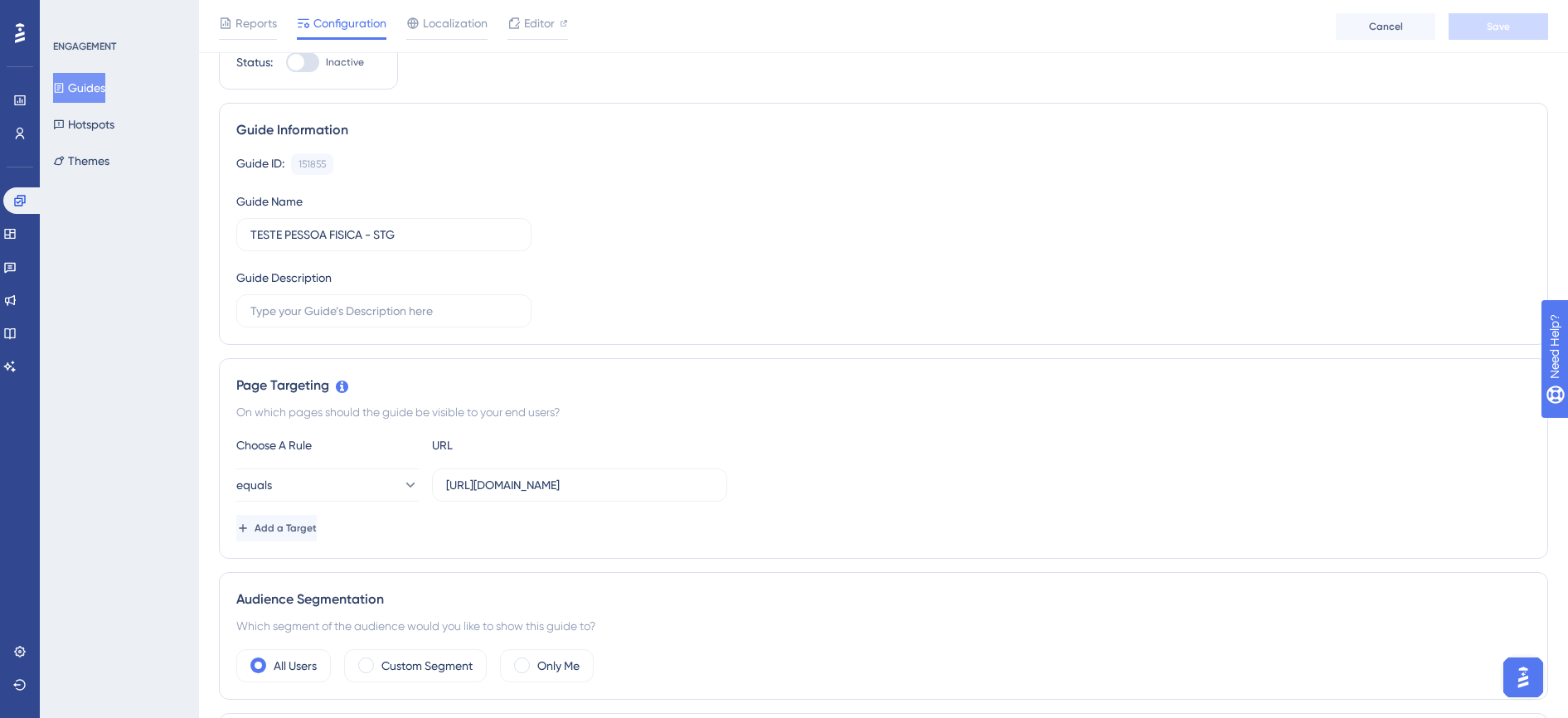
click at [395, 545] on div "Page Targeting On which pages should the guide be visible to your end users? Ch…" at bounding box center [883, 458] width 1329 height 200
click at [679, 486] on input "https://www.novoconcilcard.com.br/dashboard" at bounding box center [580, 486] width 267 height 18
click at [667, 557] on div "Page Targeting On which pages should the guide be visible to your end users? Ch…" at bounding box center [883, 458] width 1329 height 200
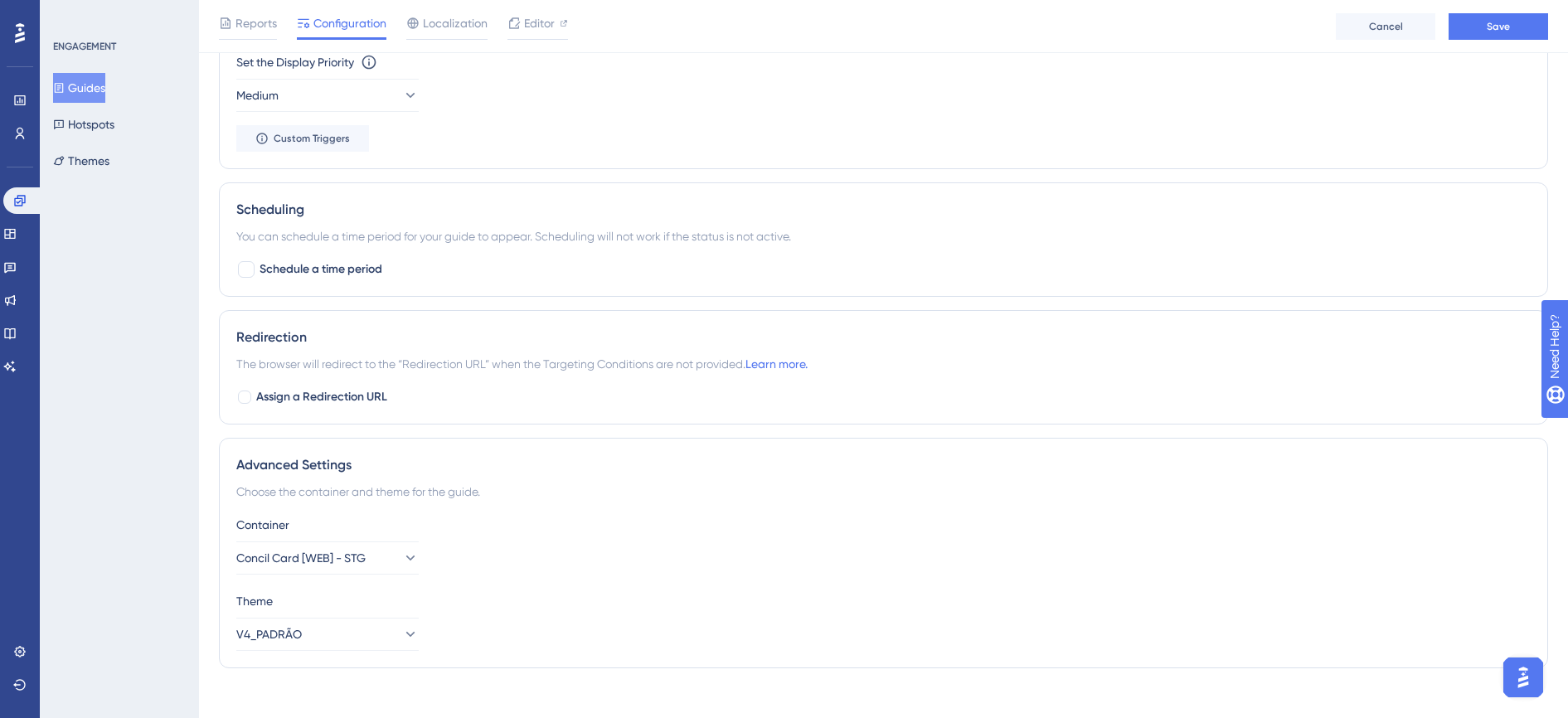
scroll to position [1109, 0]
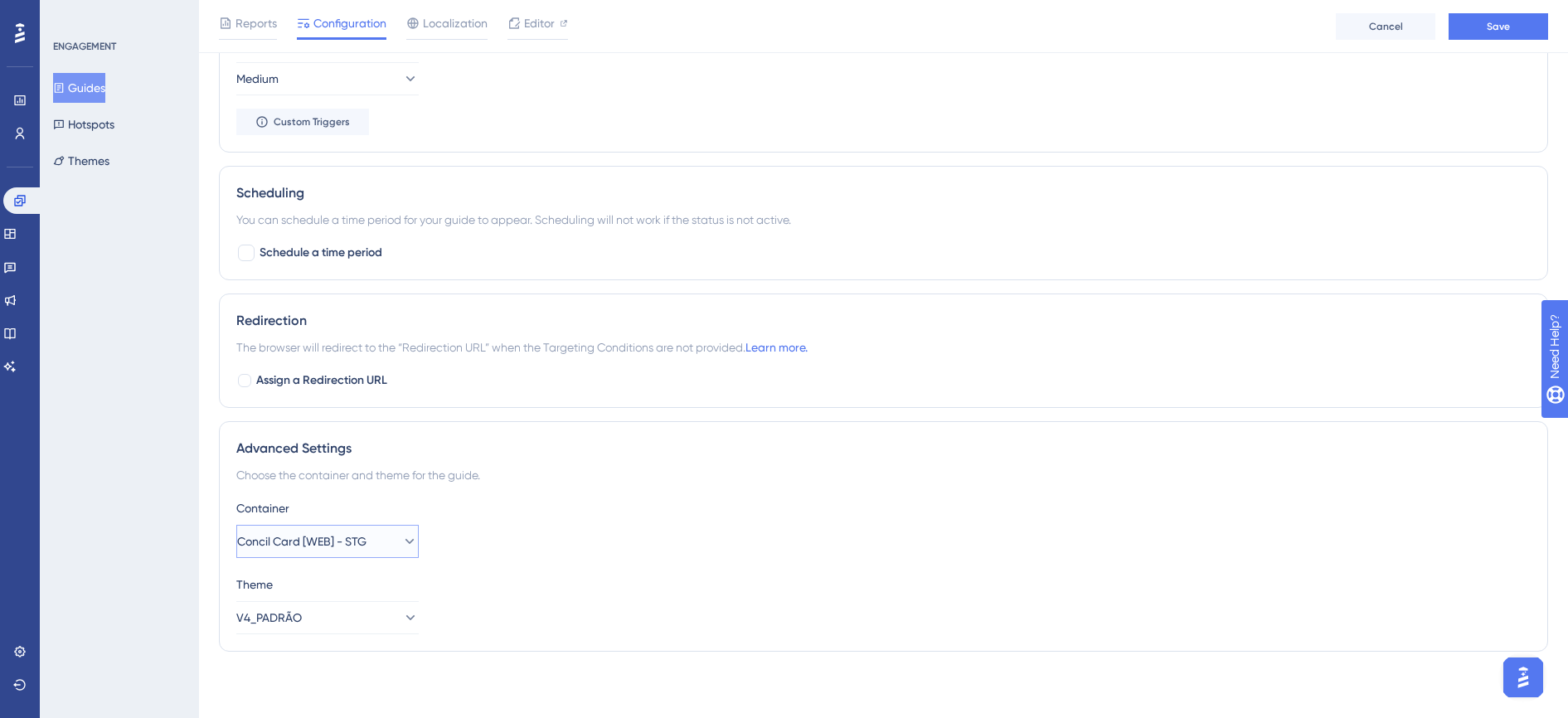
click at [401, 547] on icon at bounding box center [410, 541] width 16 height 16
click at [352, 546] on span "Concil Card [WEB] - STG" at bounding box center [301, 541] width 129 height 20
click at [268, 593] on span "Default" at bounding box center [267, 593] width 40 height 20
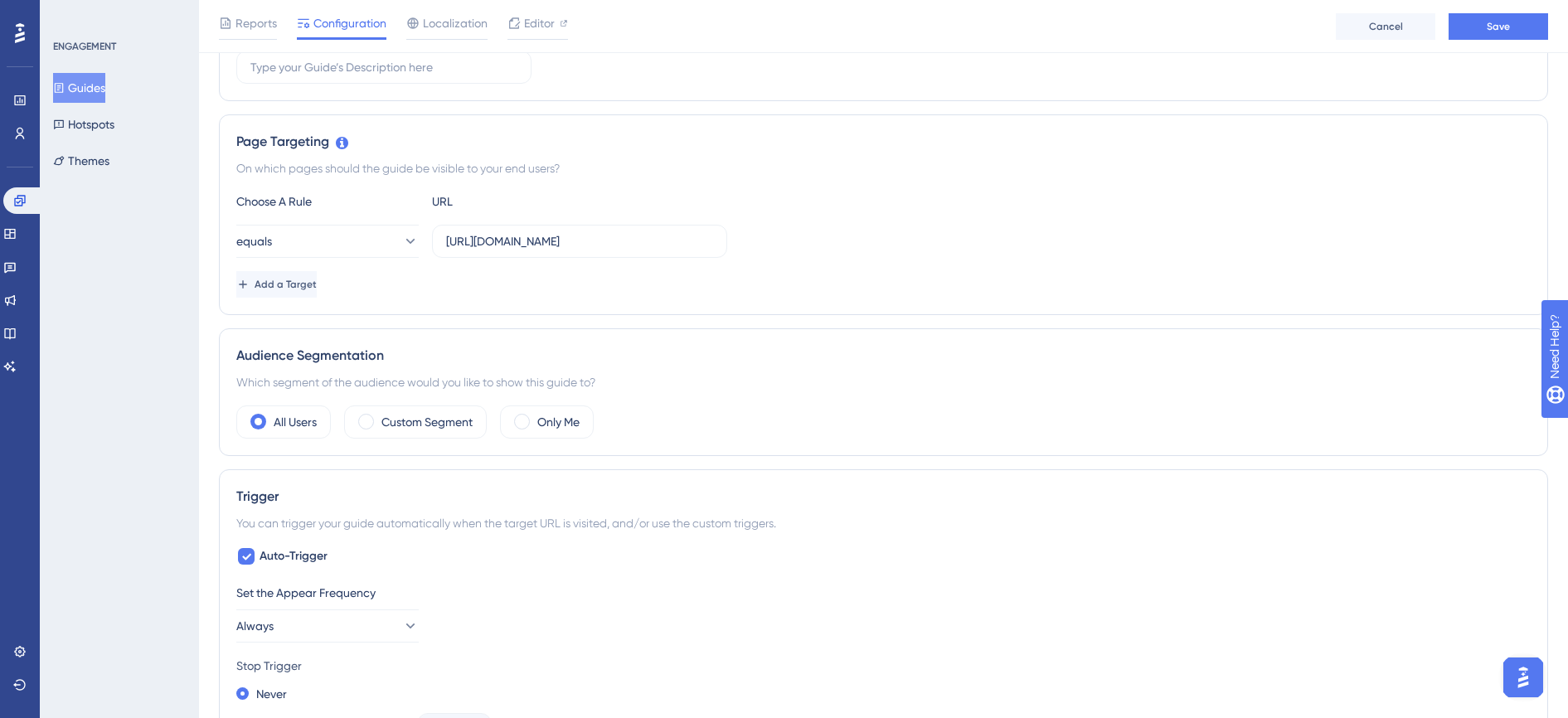
scroll to position [279, 0]
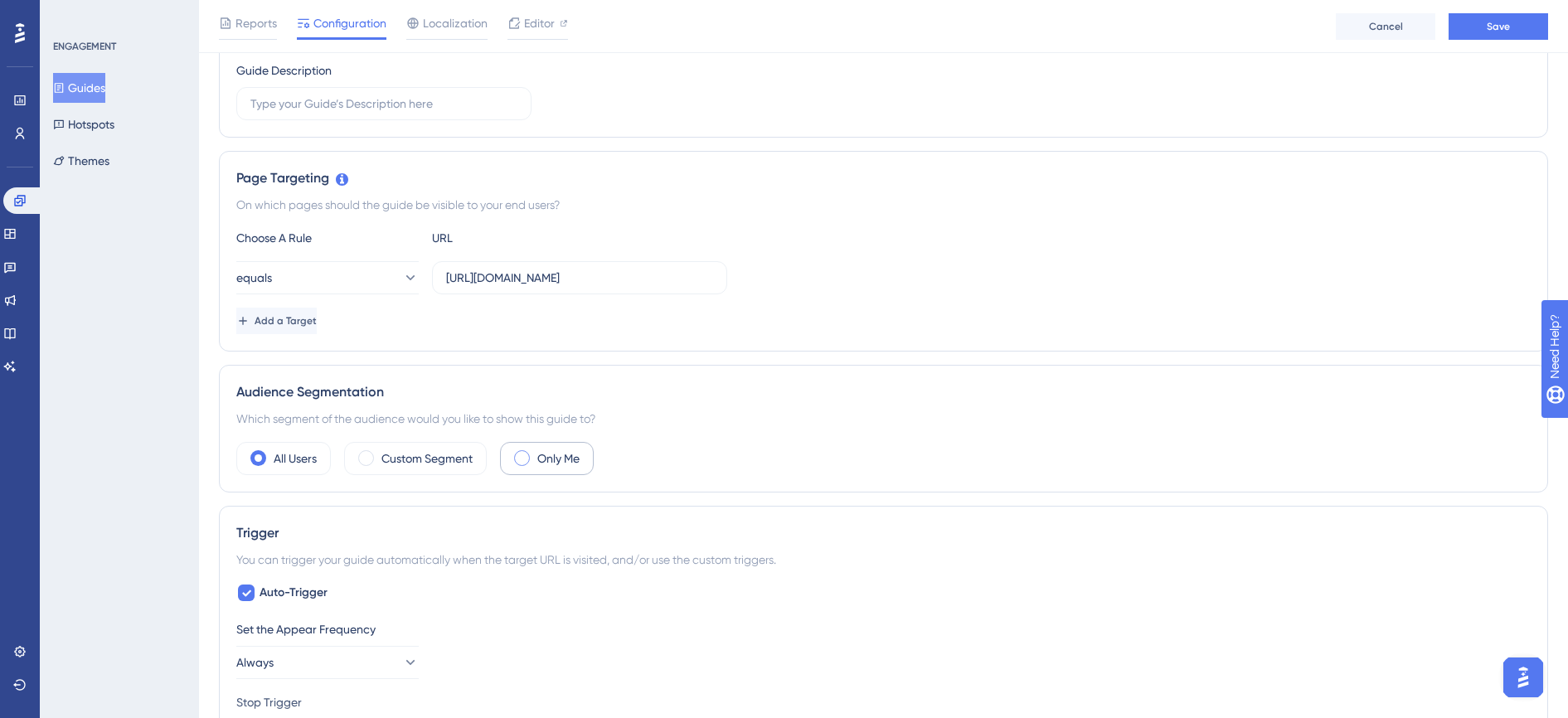
click at [530, 457] on span at bounding box center [521, 457] width 16 height 16
click at [535, 453] on input "radio" at bounding box center [535, 453] width 0 height 0
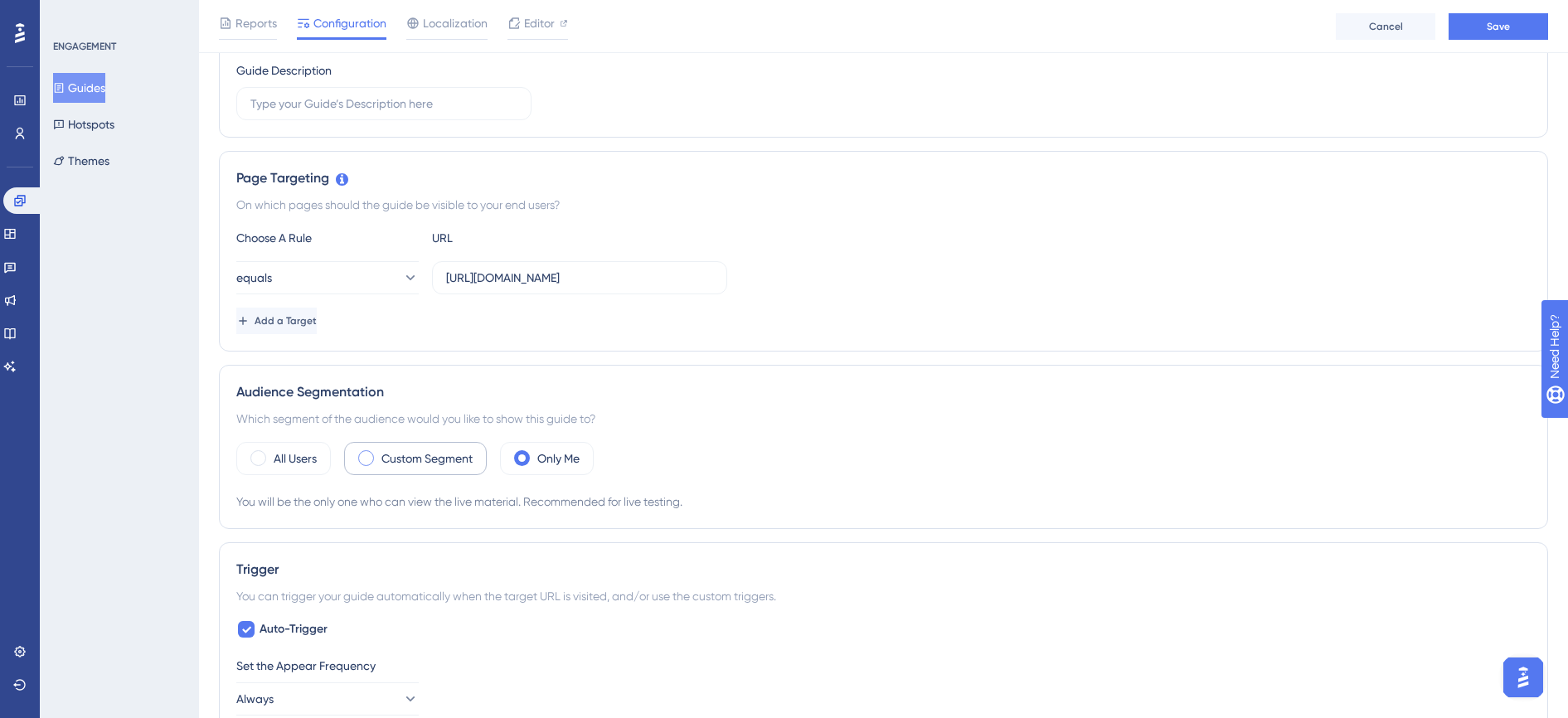
click at [412, 452] on label "Custom Segment" at bounding box center [427, 459] width 91 height 20
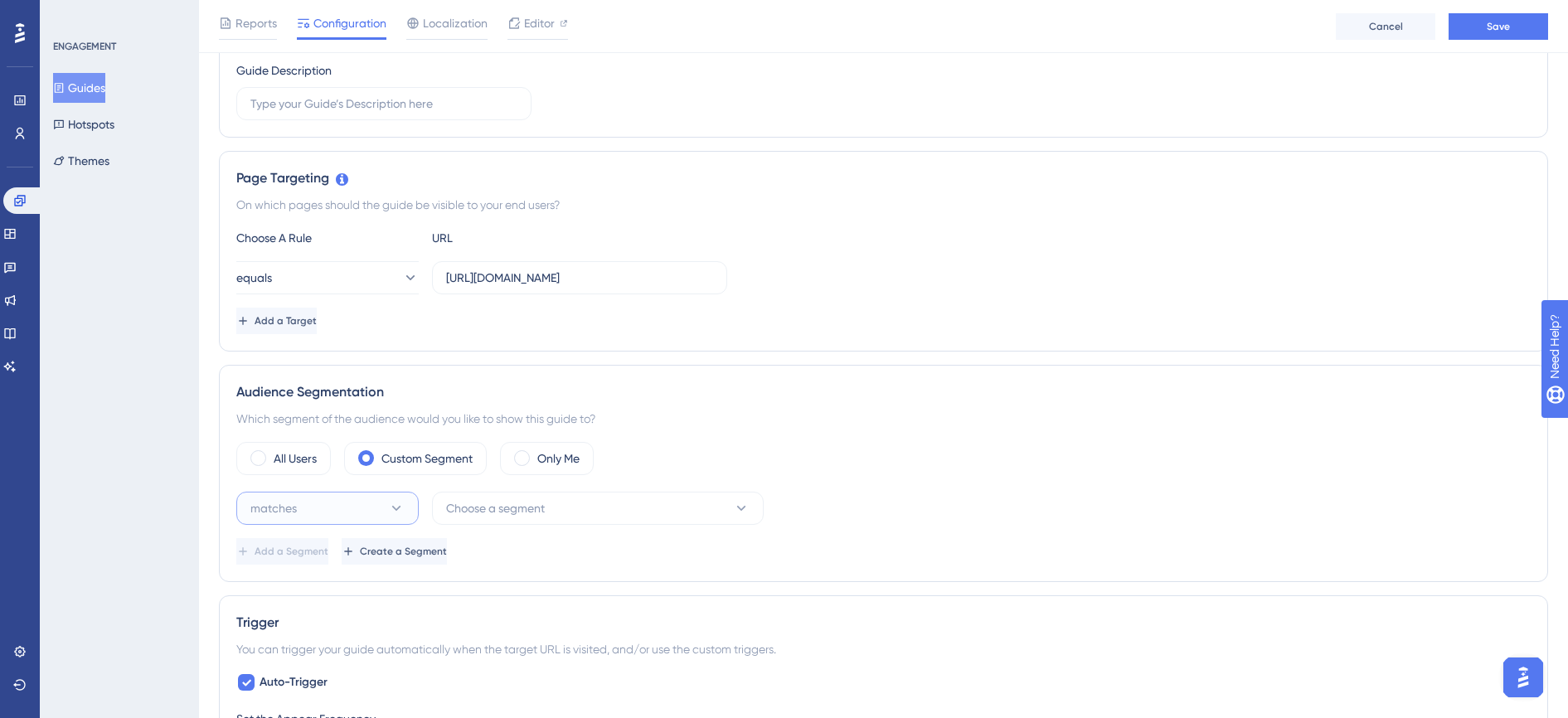
click at [393, 505] on icon at bounding box center [396, 509] width 16 height 16
click at [521, 512] on span "Choose a segment" at bounding box center [496, 509] width 99 height 20
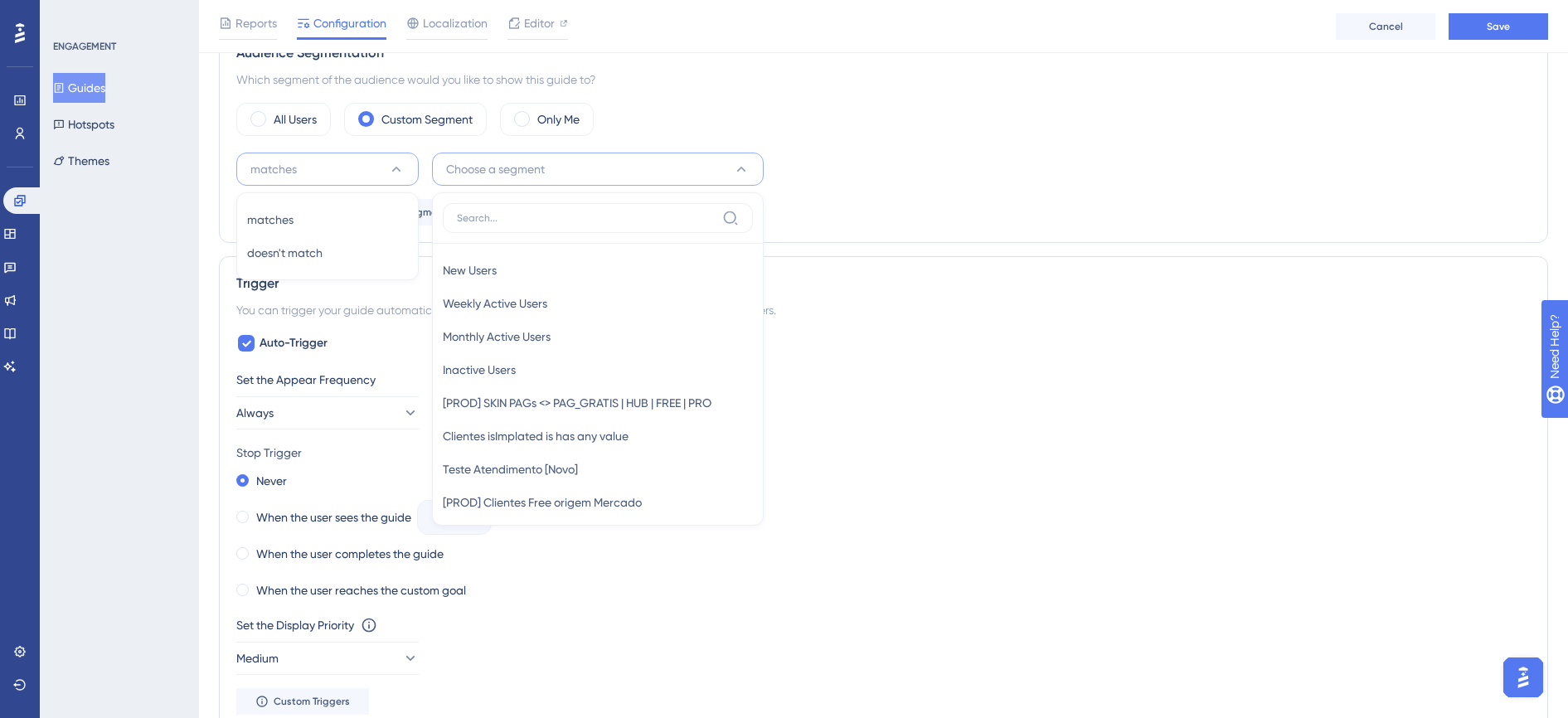
click at [552, 207] on label at bounding box center [597, 218] width 310 height 30
click at [552, 211] on input at bounding box center [586, 218] width 259 height 14
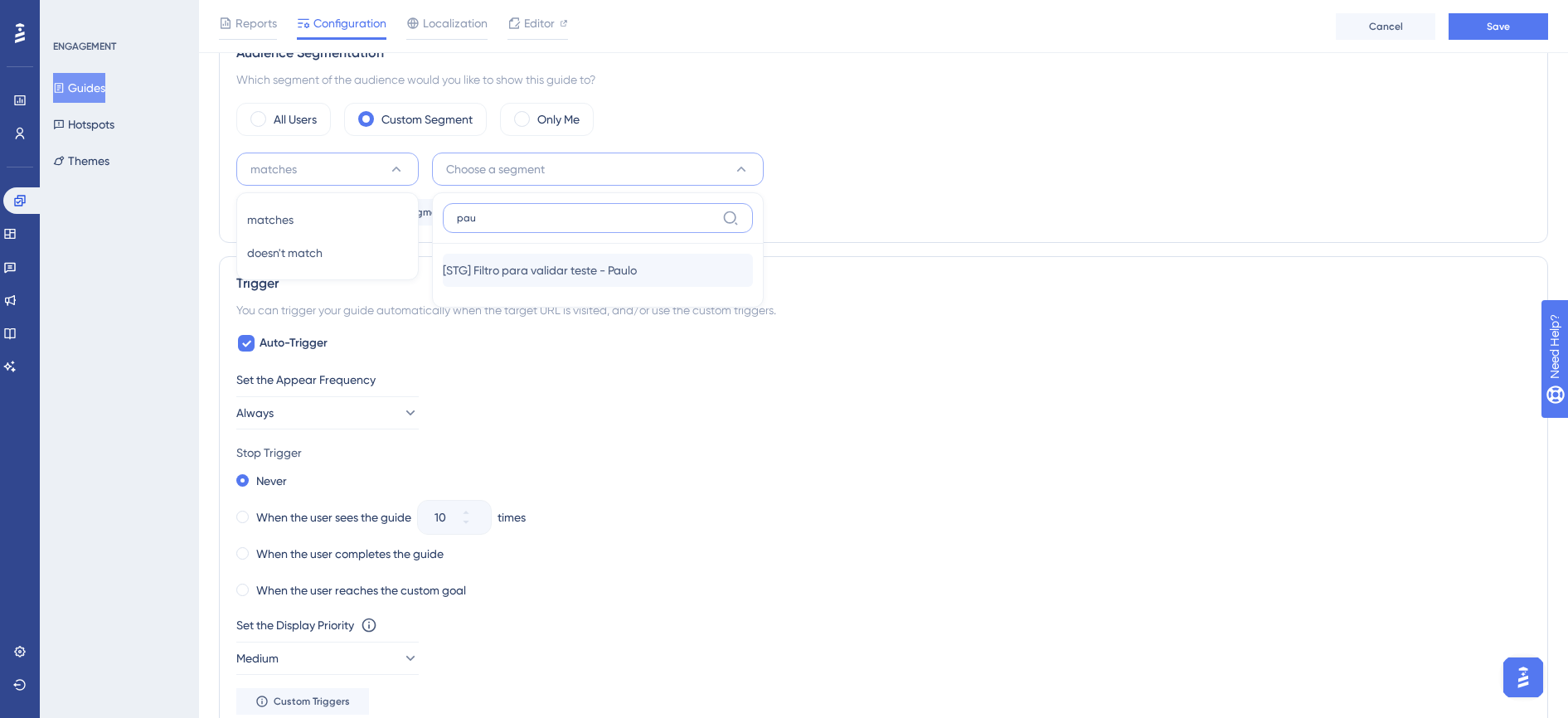
type input "pau"
click at [571, 272] on span "[STG] Filtro para validar teste - Paulo" at bounding box center [539, 271] width 194 height 20
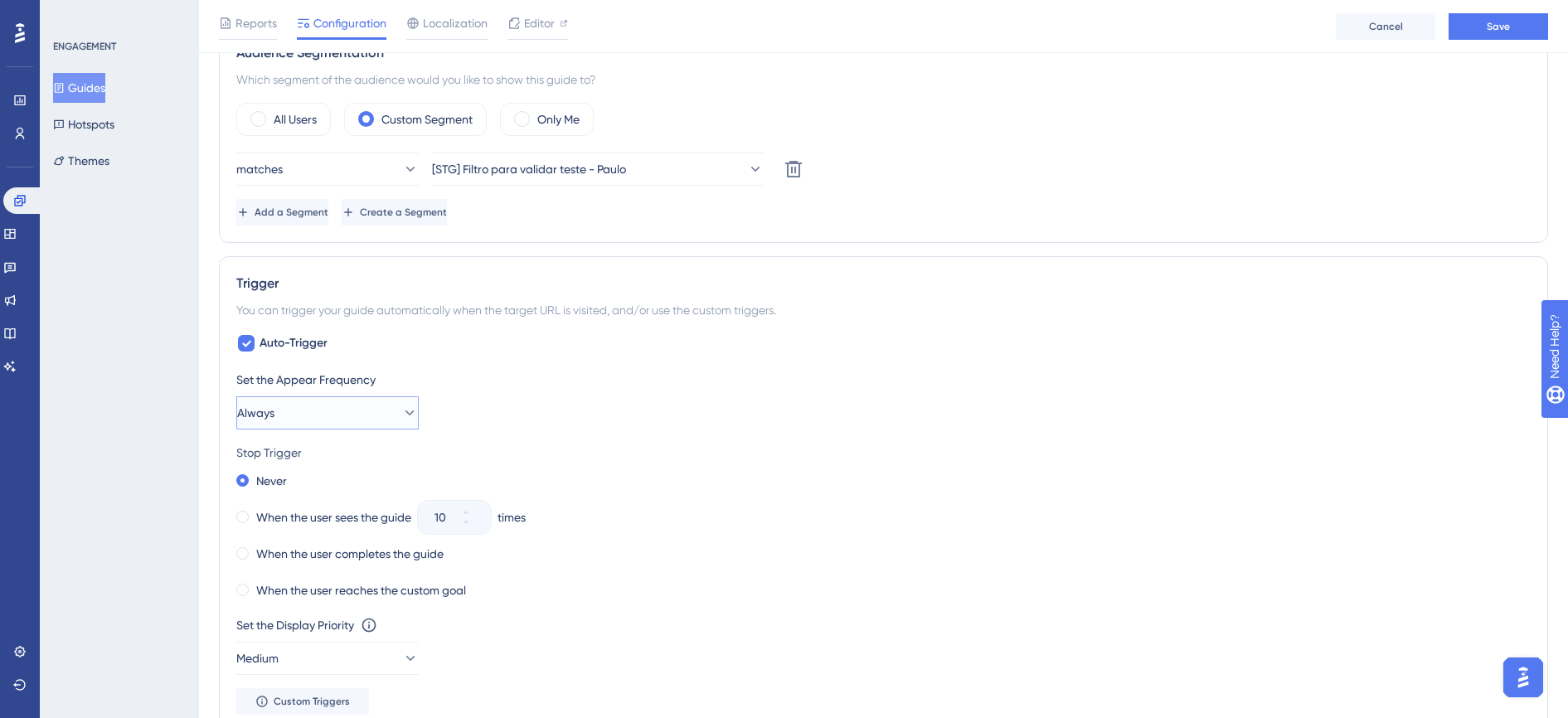
click at [406, 409] on button "Always" at bounding box center [327, 413] width 183 height 33
click at [401, 410] on icon at bounding box center [410, 413] width 16 height 16
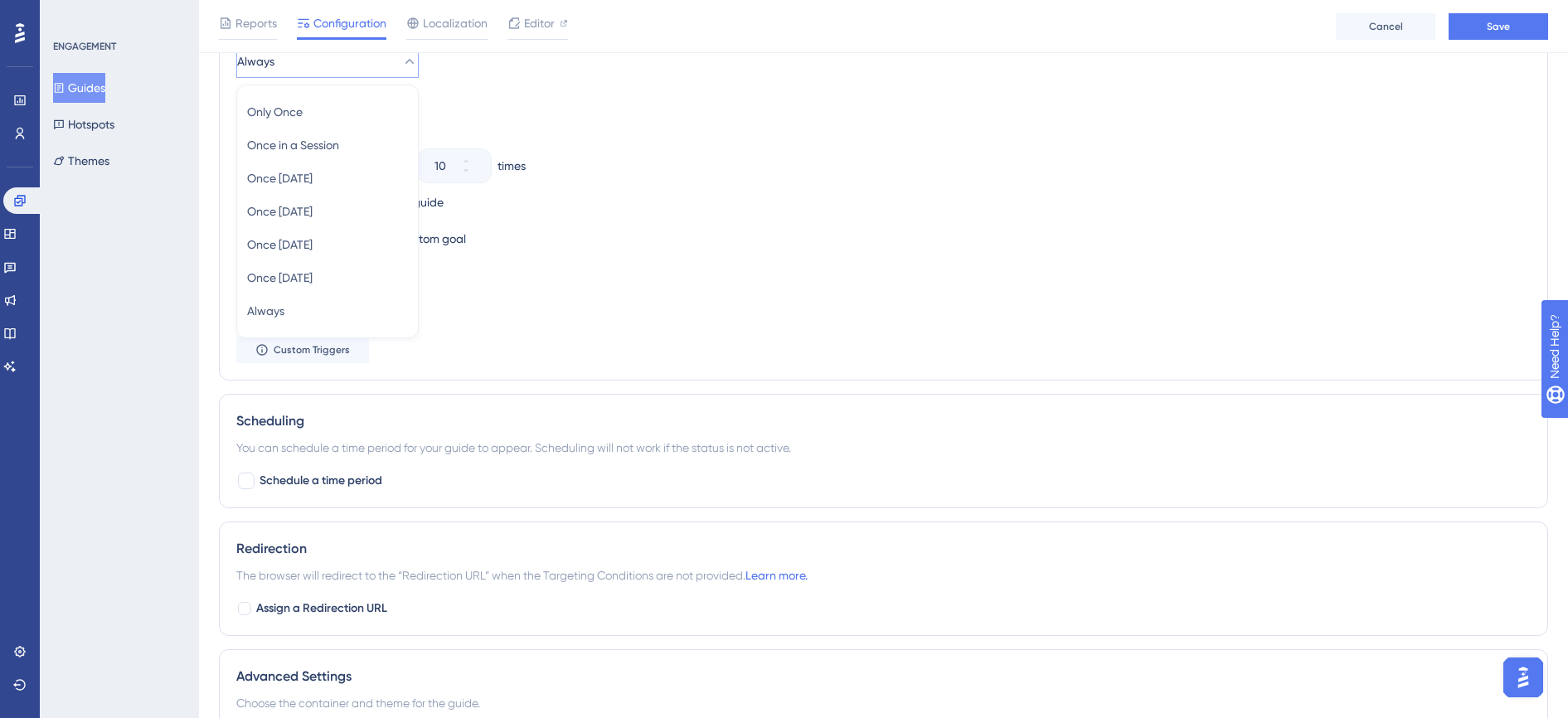
scroll to position [1030, 0]
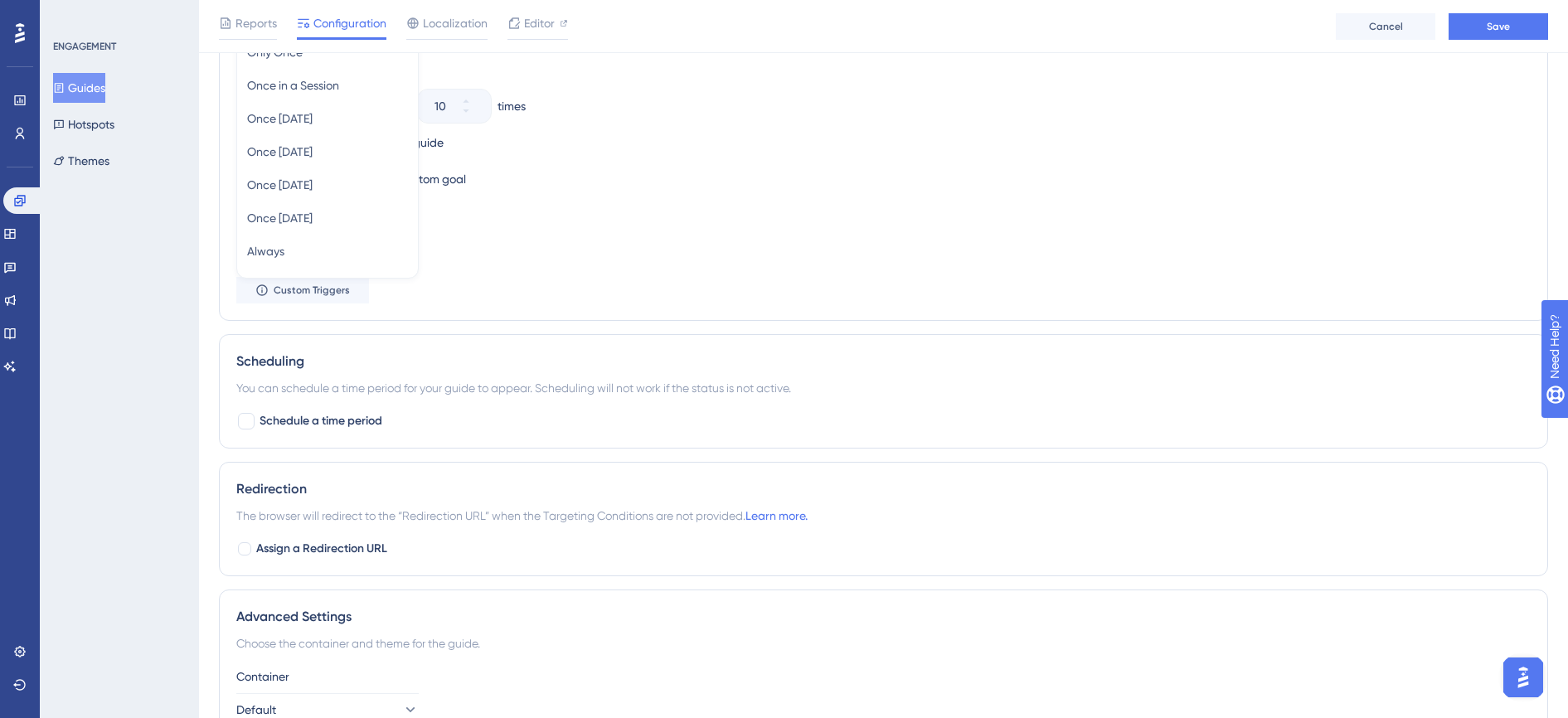
click at [934, 299] on div "Set the Appear Frequency Always Only Once Only Once Once in a Session Once in a…" at bounding box center [883, 131] width 1295 height 345
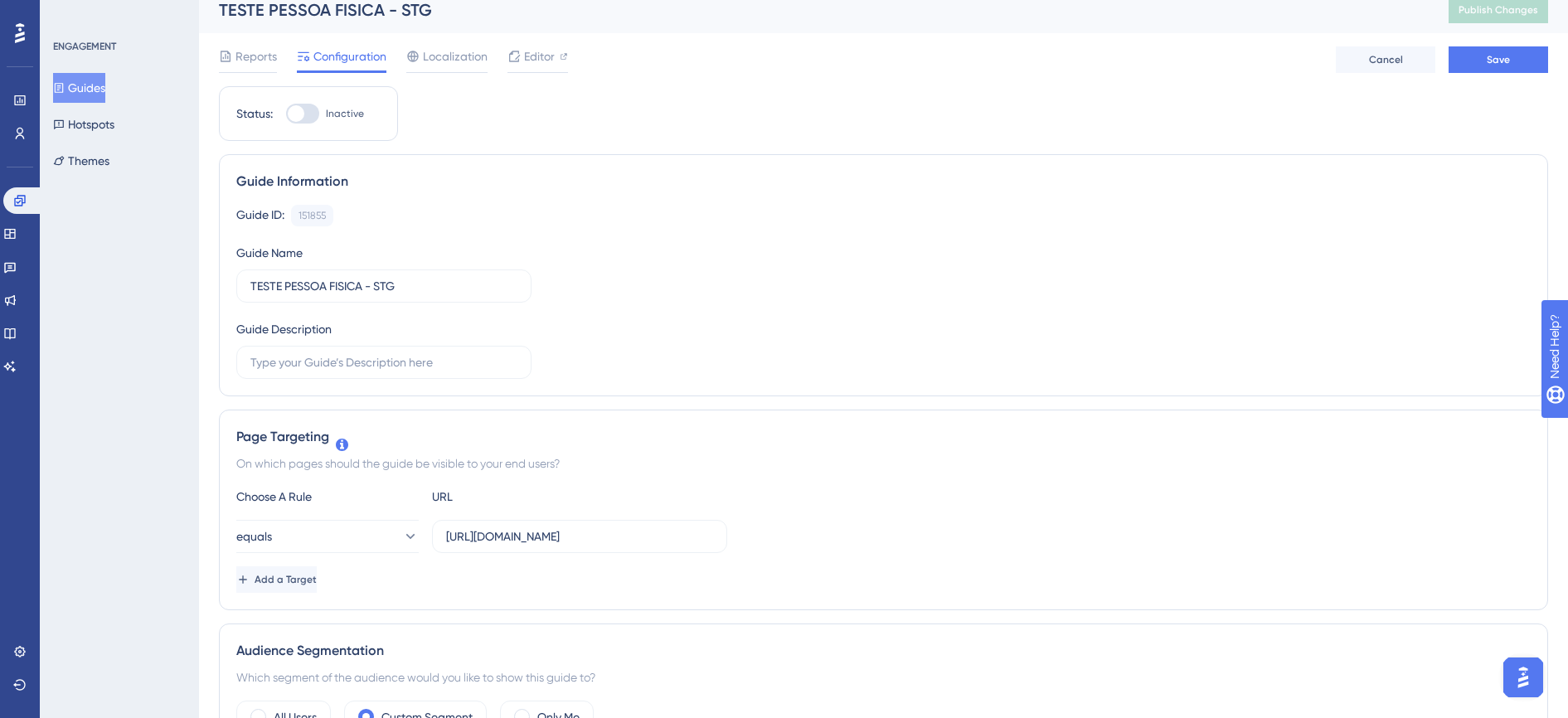
scroll to position [0, 0]
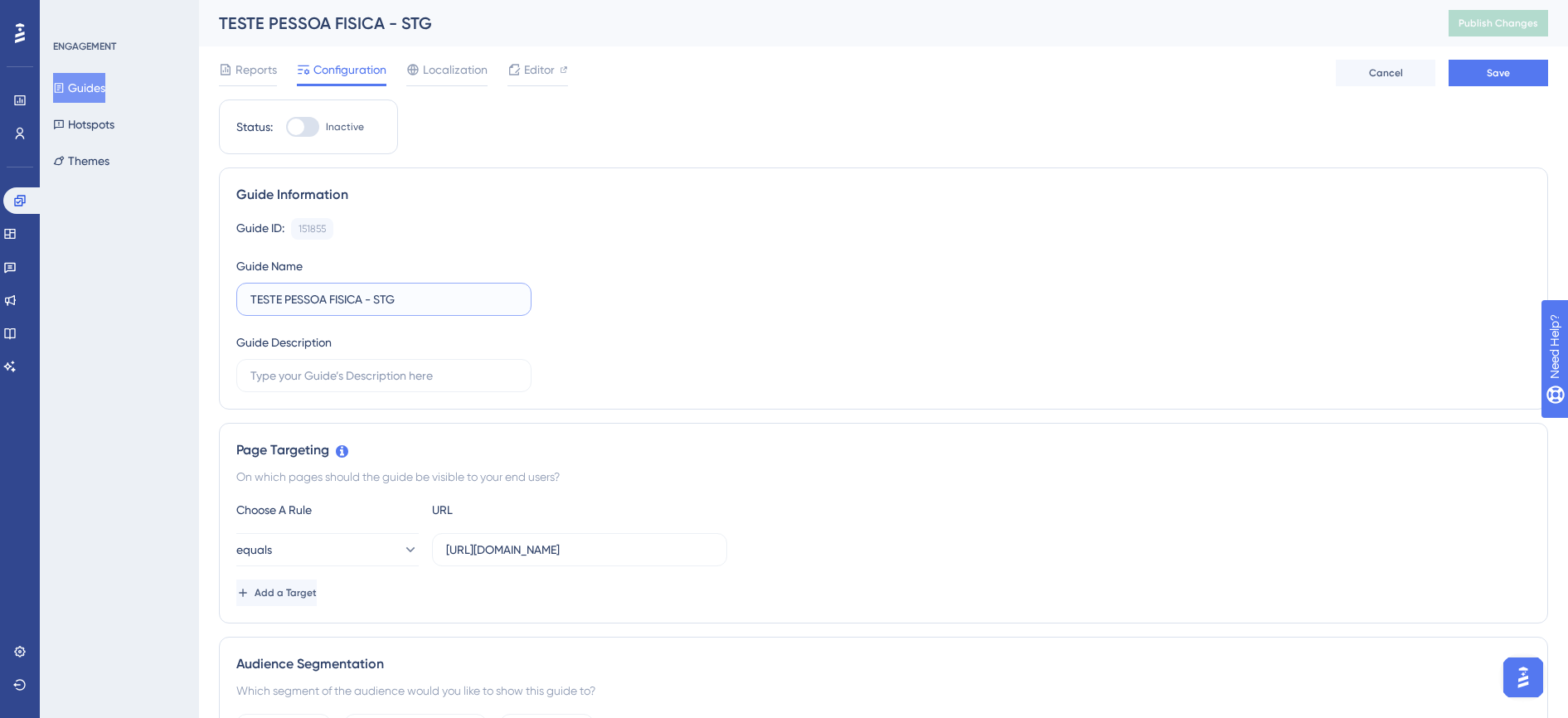
click at [360, 303] on input "TESTE PESSOA FISICA - STG" at bounding box center [384, 299] width 267 height 18
click at [280, 306] on input "TESTE PESSOA FISICA - STG" at bounding box center [384, 299] width 267 height 18
drag, startPoint x: 423, startPoint y: 294, endPoint x: 252, endPoint y: 294, distance: 171.0
click at [252, 294] on input "TESTE PESSOA FISICA - STG" at bounding box center [384, 299] width 267 height 18
type input "TRANSBORDO APP"
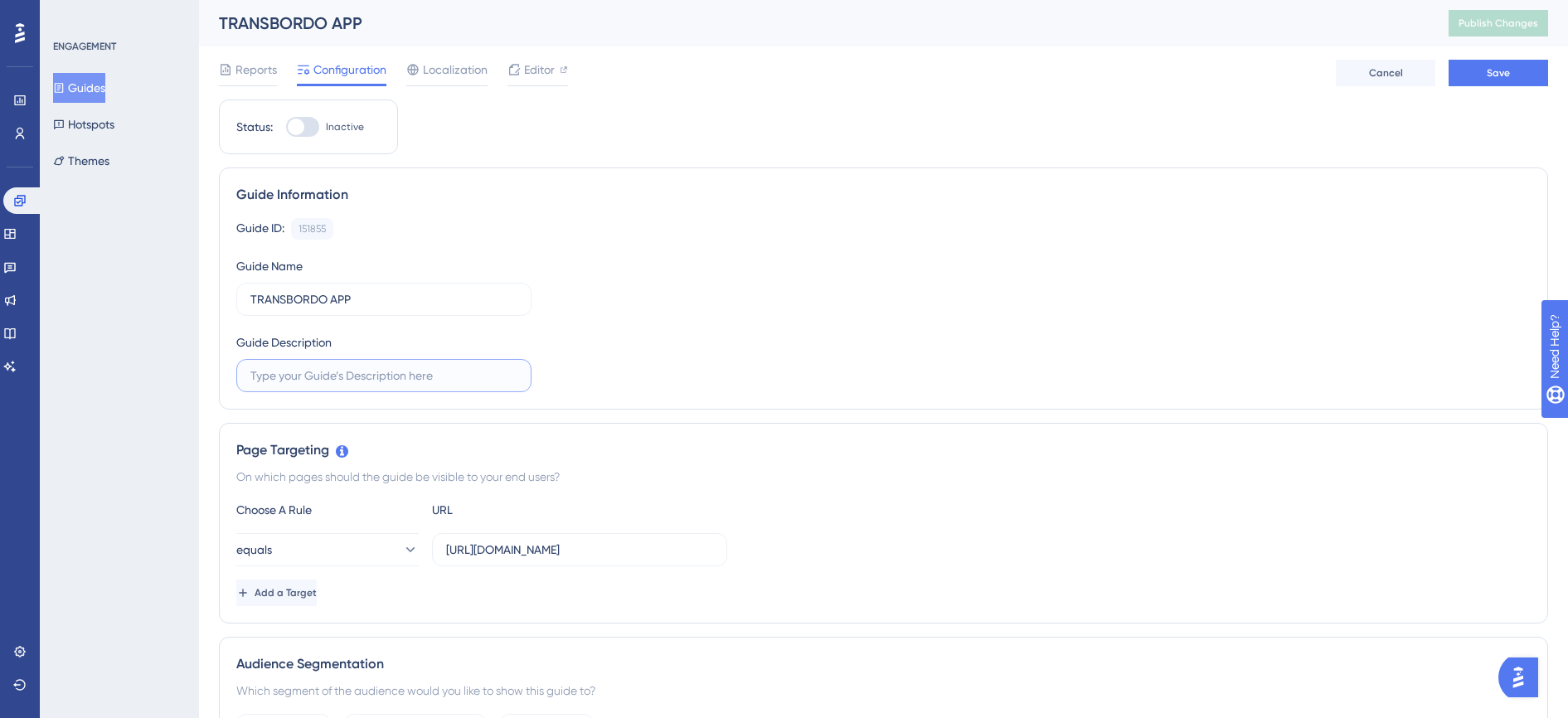
click at [370, 376] on input "text" at bounding box center [384, 376] width 267 height 18
type input "G"
type input "E"
type input "G"
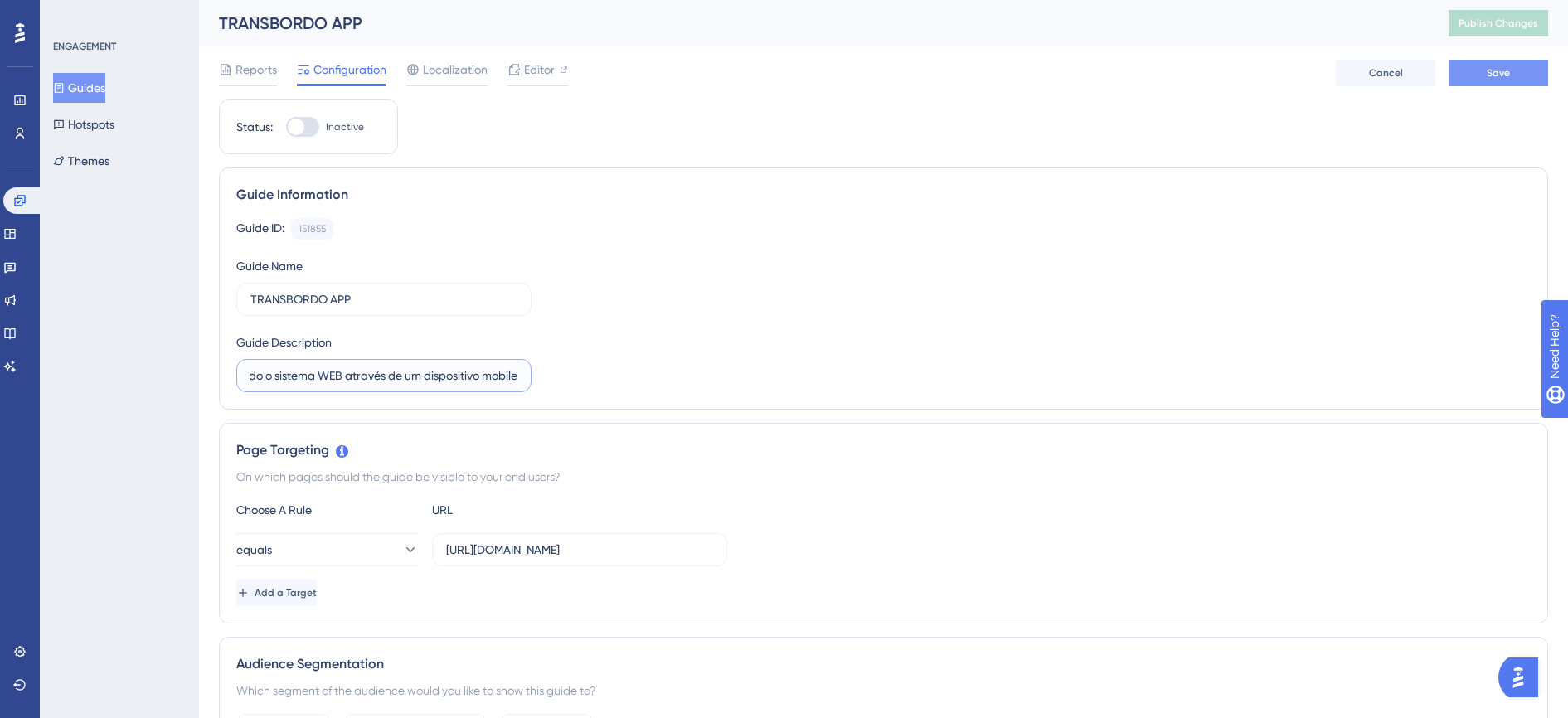
type input "Este guide tem o objetivo de levar o usuario para o app quando o mesmo estiver …"
click at [1502, 76] on span "Save" at bounding box center [1498, 73] width 23 height 14
click at [663, 549] on input "https://www.conciliart.com/criar-conta" at bounding box center [580, 550] width 267 height 18
paste input "novoconcilcard.com.br/dashboard"
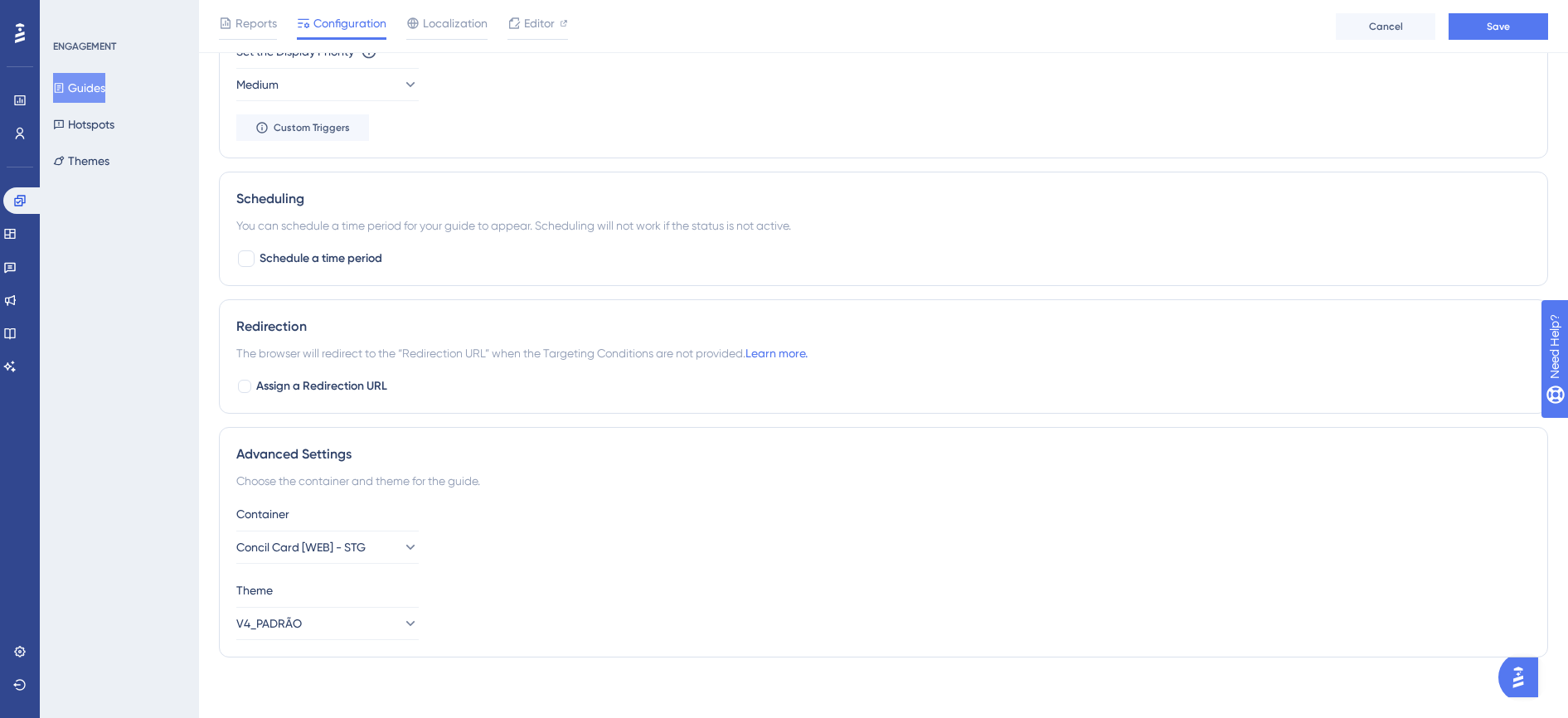
scroll to position [1109, 0]
type input "https://www.novoconcilcard.com.br/dashboard"
click at [406, 543] on button "Concil Card [WEB] - STG" at bounding box center [327, 541] width 183 height 33
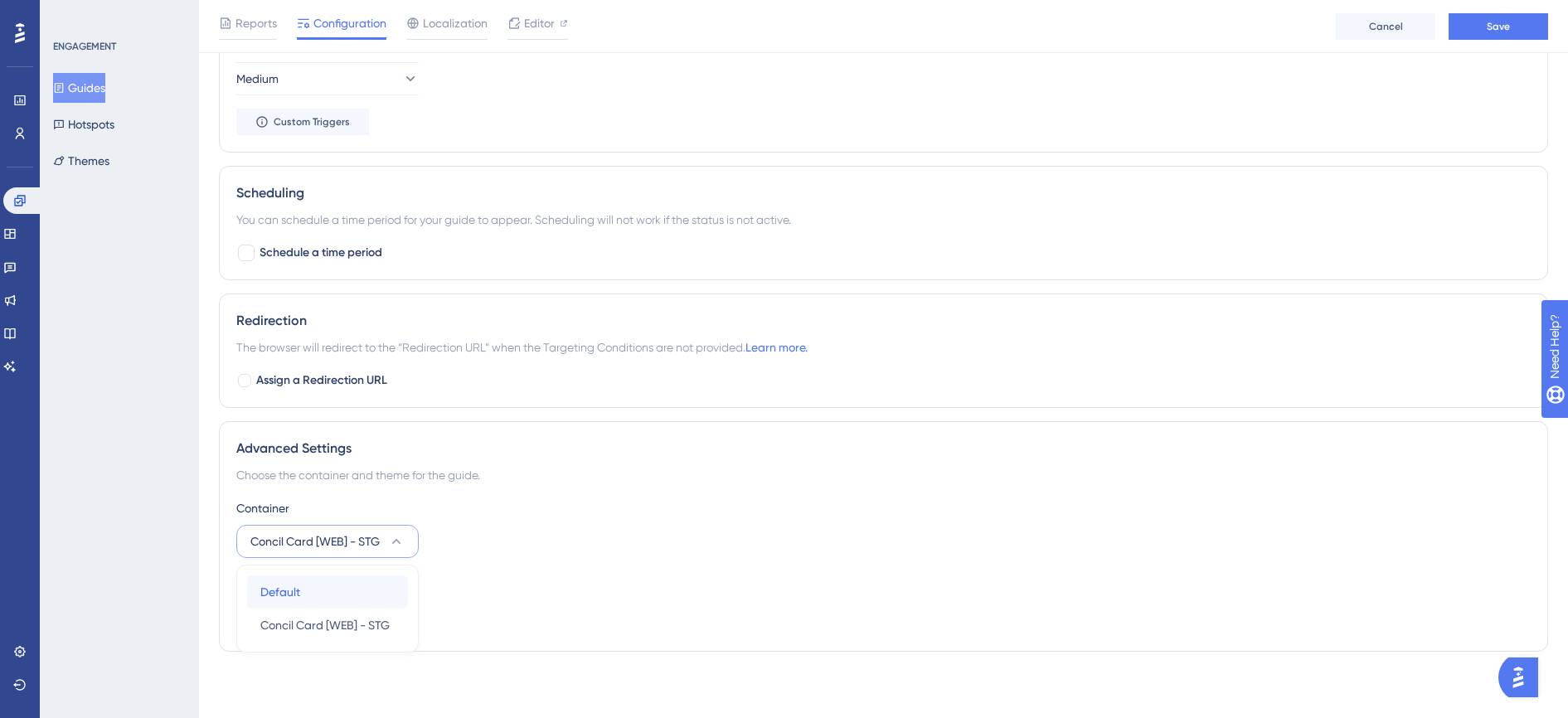
click at [286, 588] on span "Default" at bounding box center [281, 593] width 40 height 20
click at [1486, 33] on button "Save" at bounding box center [1499, 27] width 100 height 27
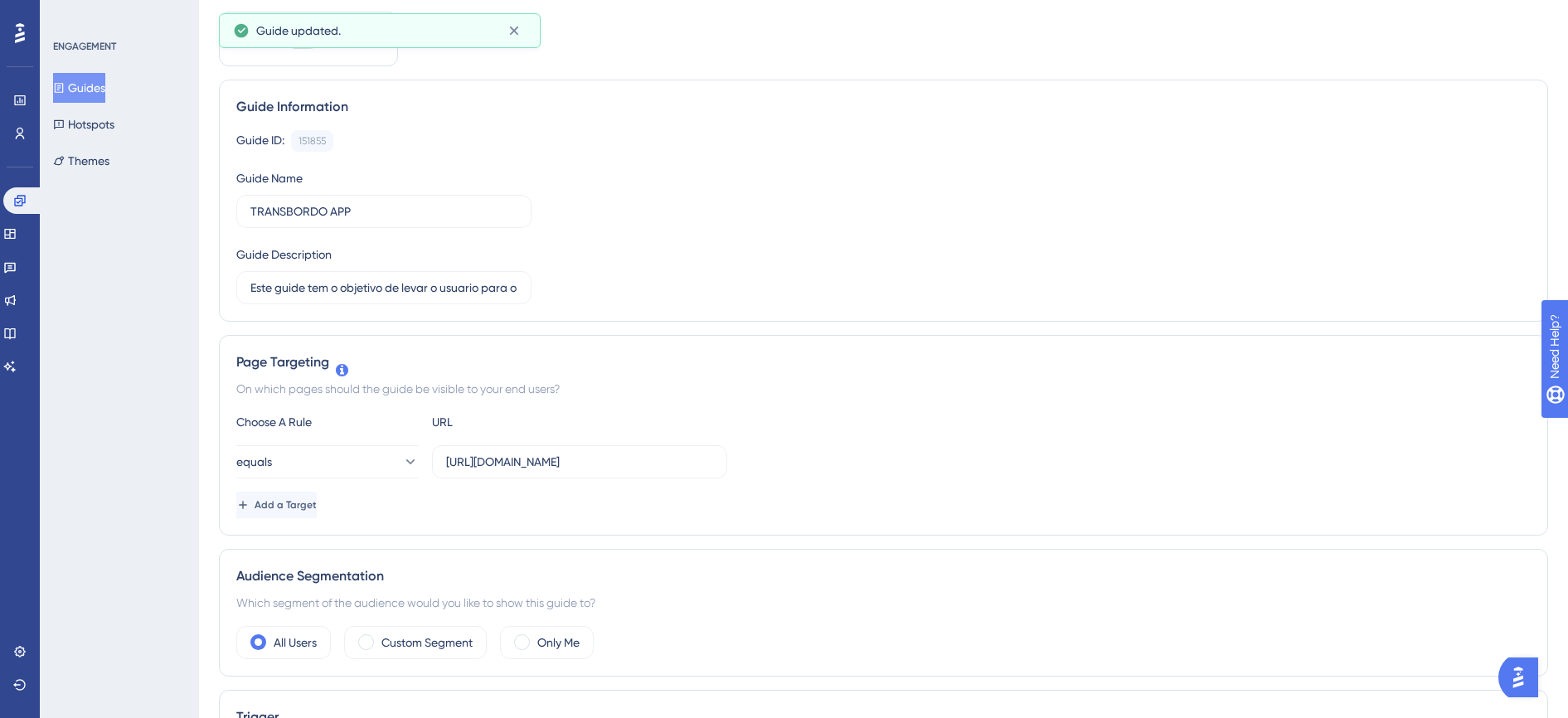
scroll to position [0, 0]
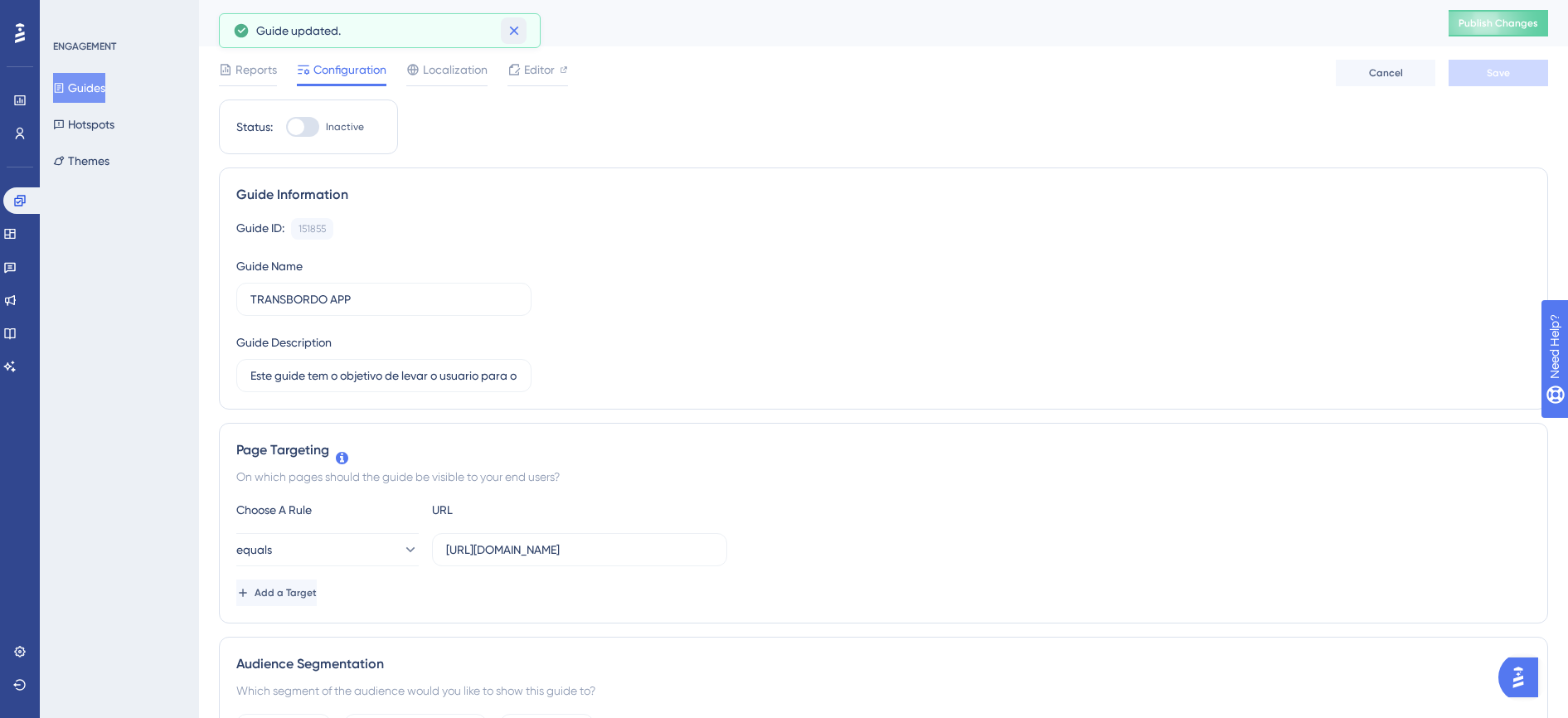
click at [517, 27] on icon at bounding box center [514, 30] width 16 height 16
click at [254, 70] on span "Reports" at bounding box center [256, 70] width 41 height 20
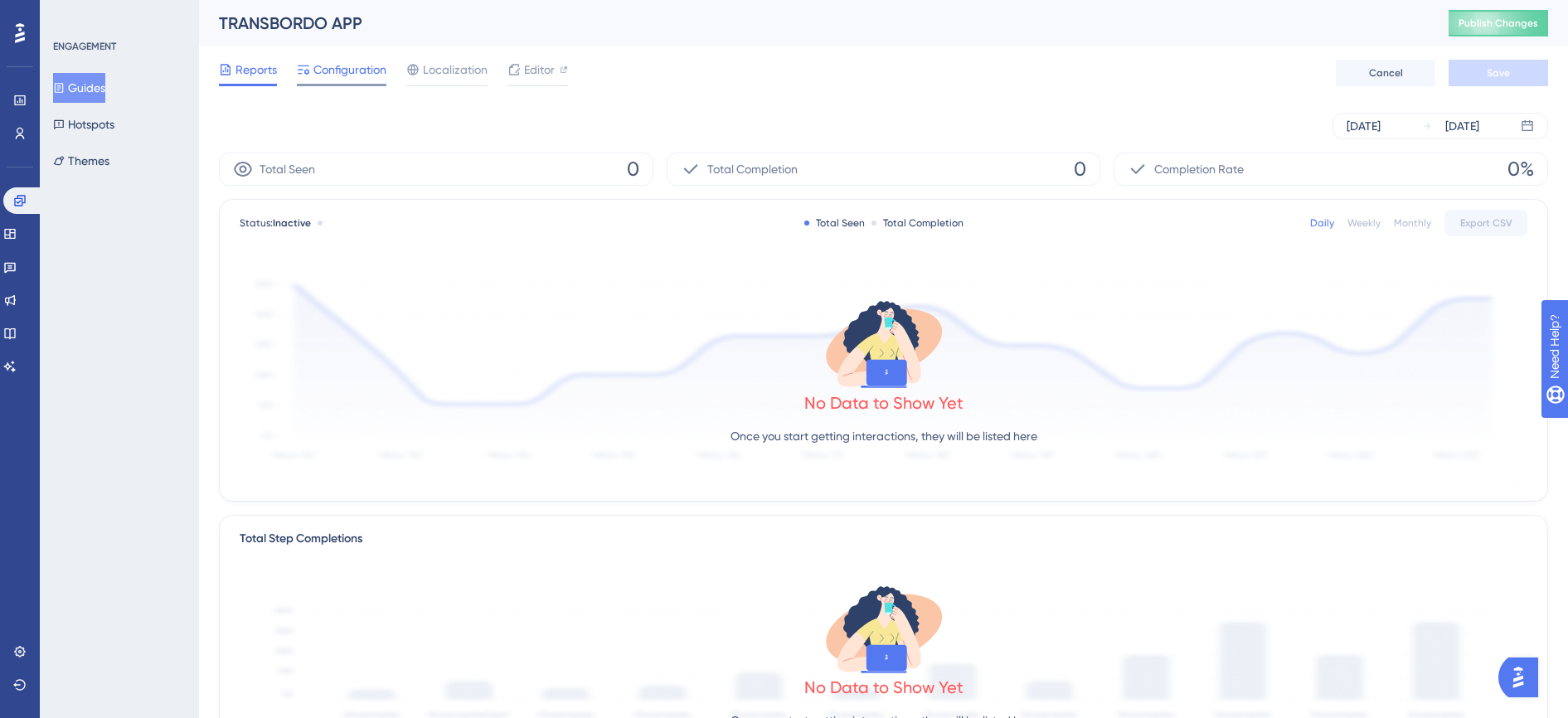
click at [329, 75] on span "Configuration" at bounding box center [350, 70] width 73 height 20
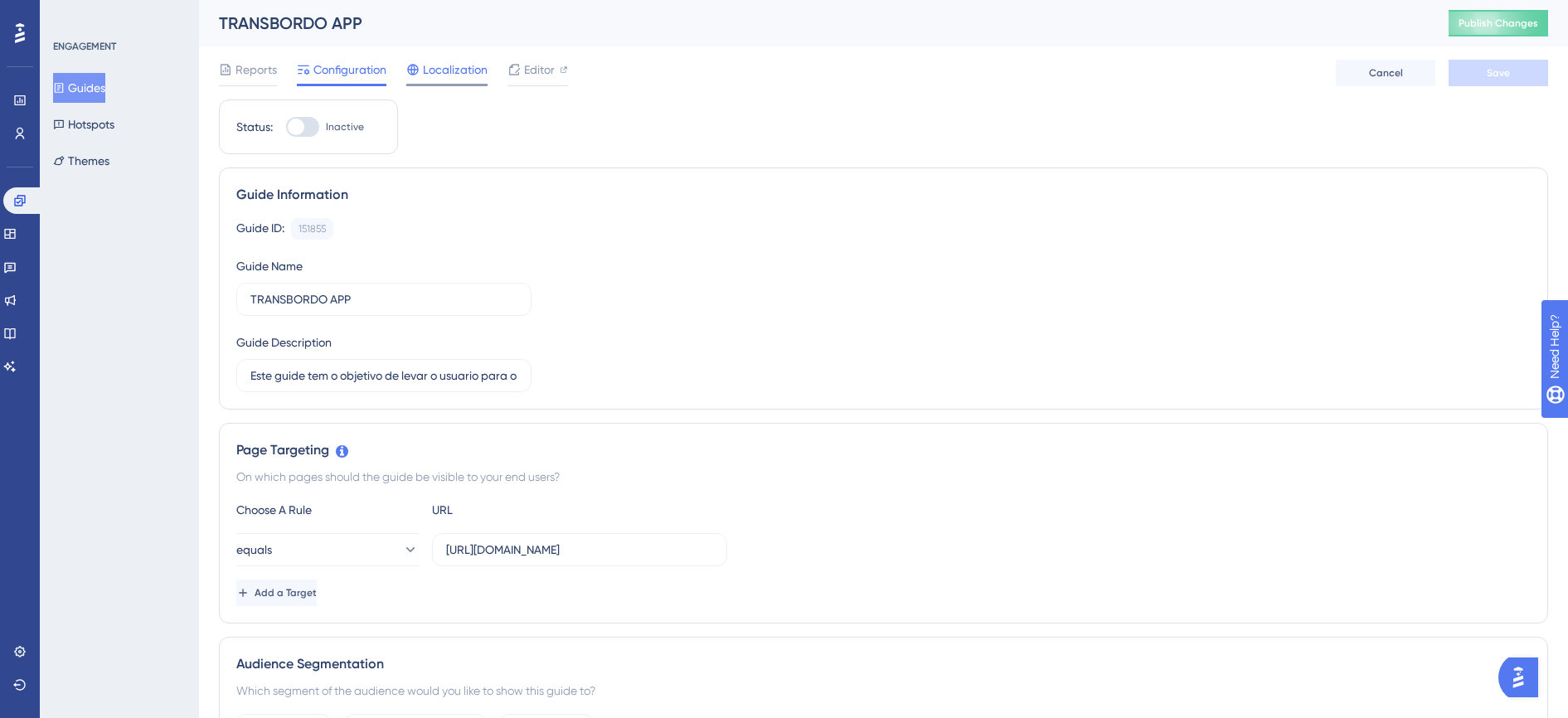
click at [421, 72] on div "Localization" at bounding box center [446, 70] width 81 height 20
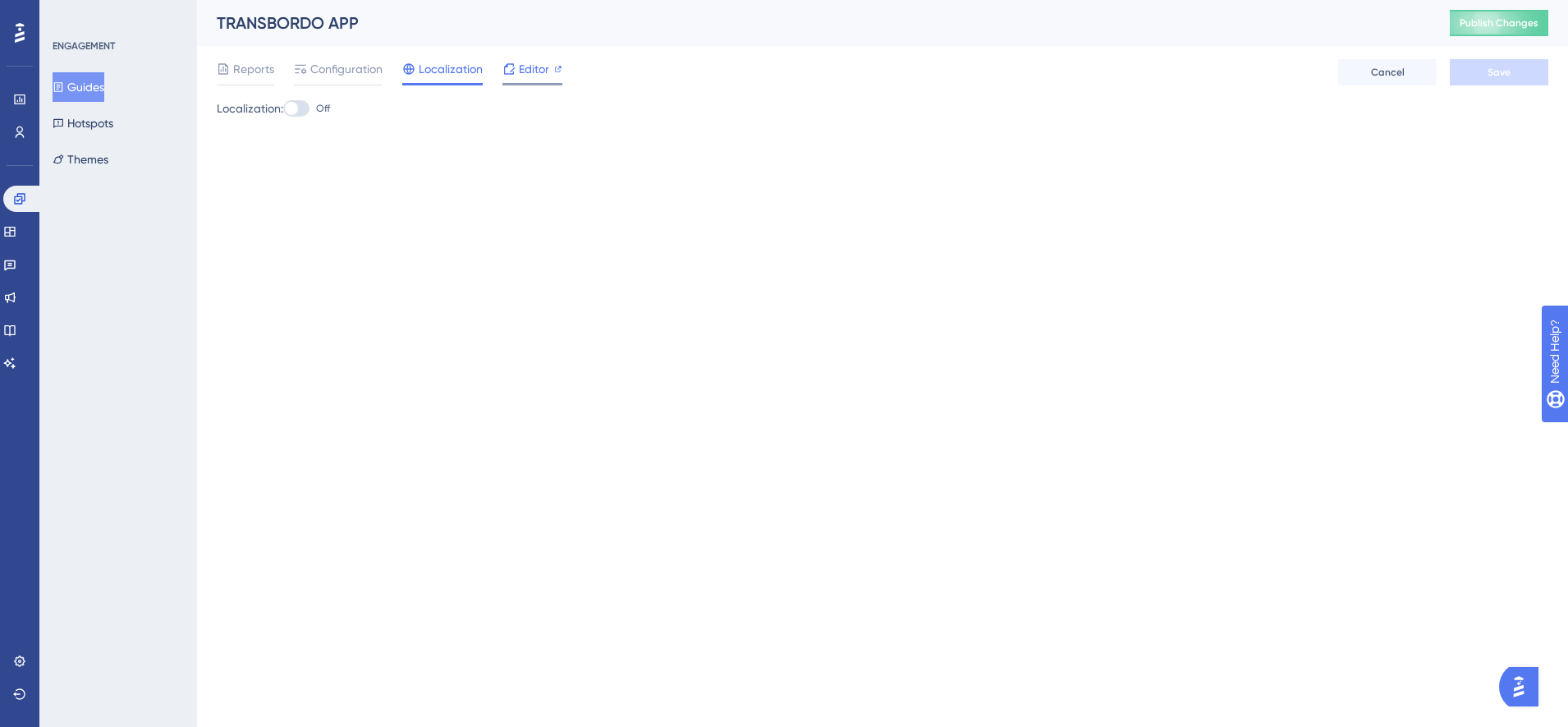
click at [521, 70] on span "Editor" at bounding box center [534, 69] width 31 height 20
click at [530, 71] on span "Editor" at bounding box center [534, 69] width 31 height 20
click at [252, 67] on span "Reports" at bounding box center [253, 69] width 41 height 20
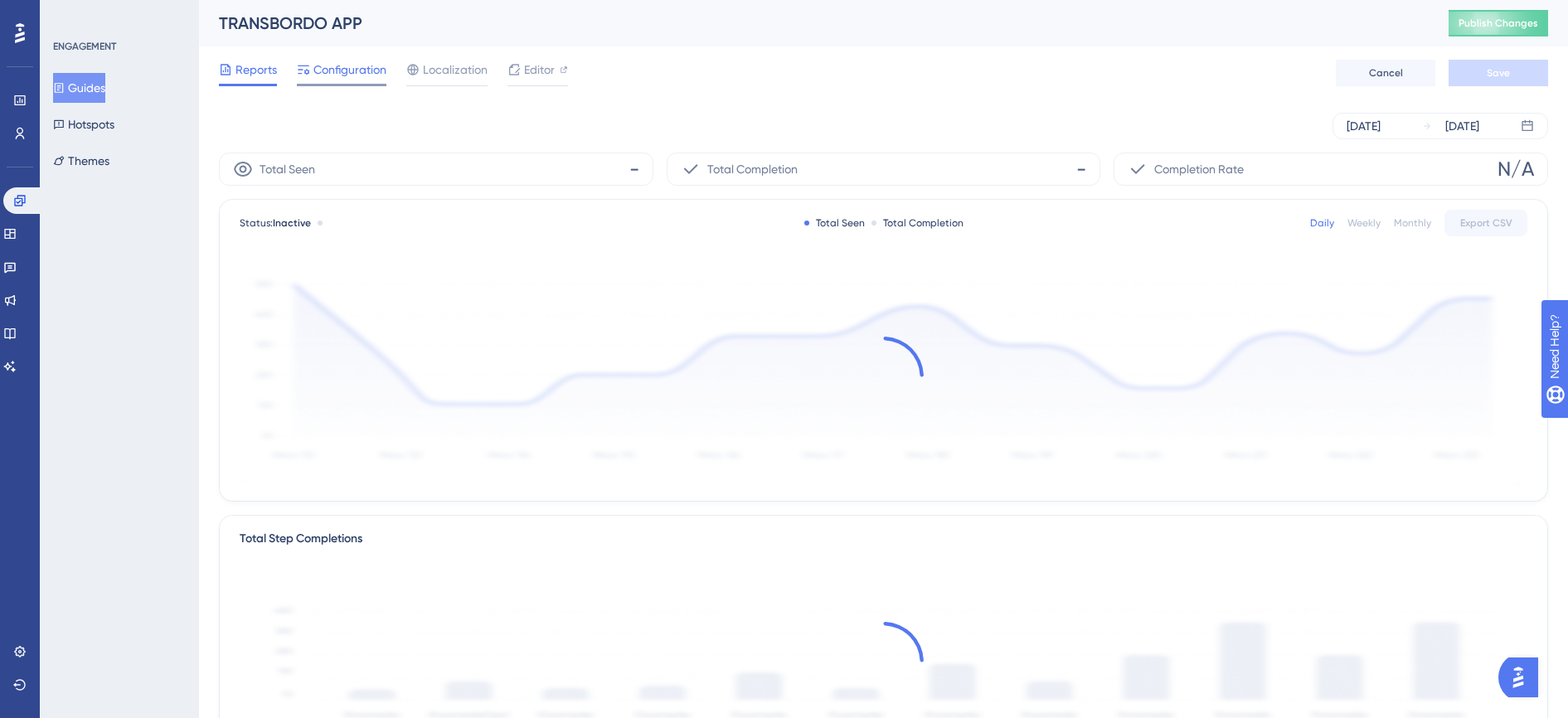
click at [337, 71] on span "Configuration" at bounding box center [350, 70] width 73 height 20
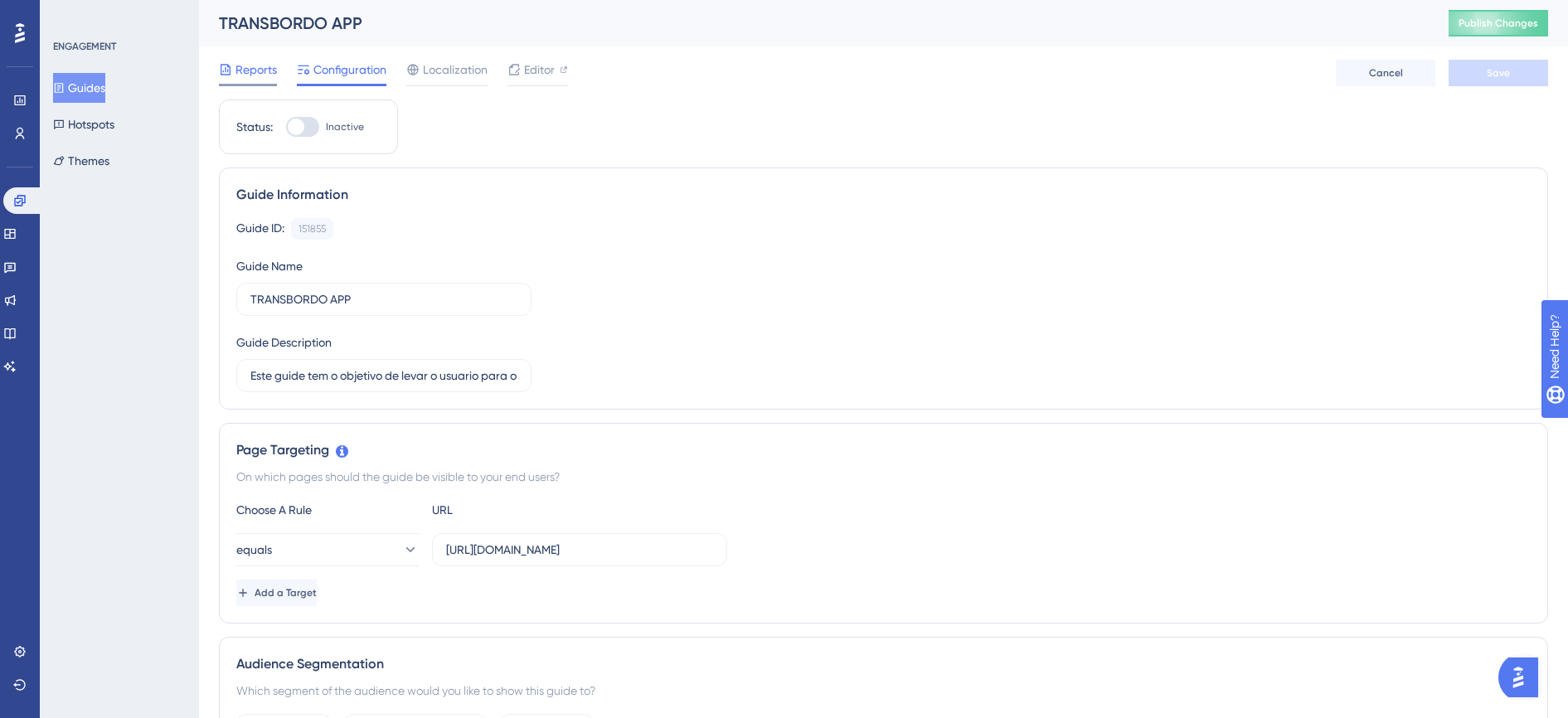
click at [266, 75] on span "Reports" at bounding box center [256, 70] width 41 height 20
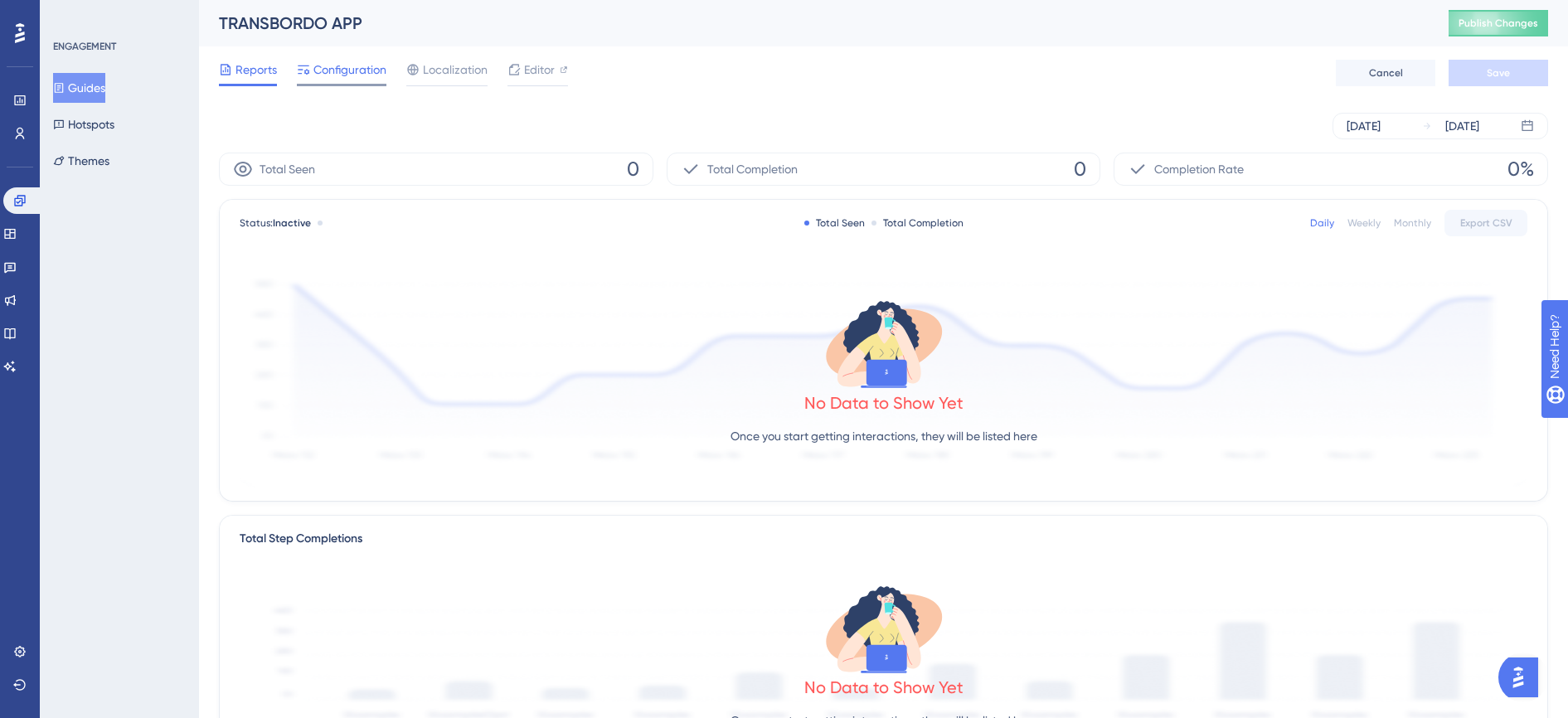
click at [332, 76] on span "Configuration" at bounding box center [350, 70] width 73 height 20
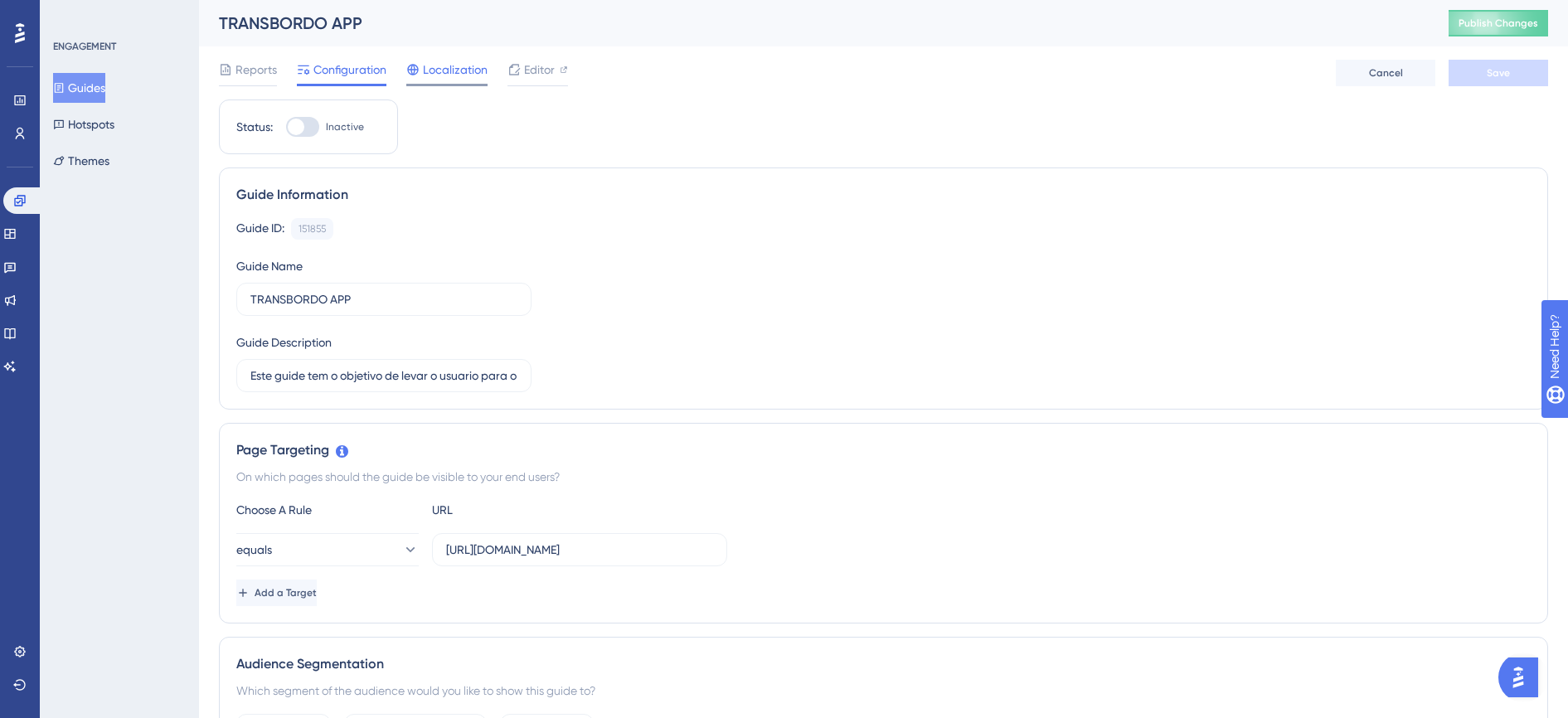
click at [444, 72] on span "Localization" at bounding box center [455, 70] width 65 height 20
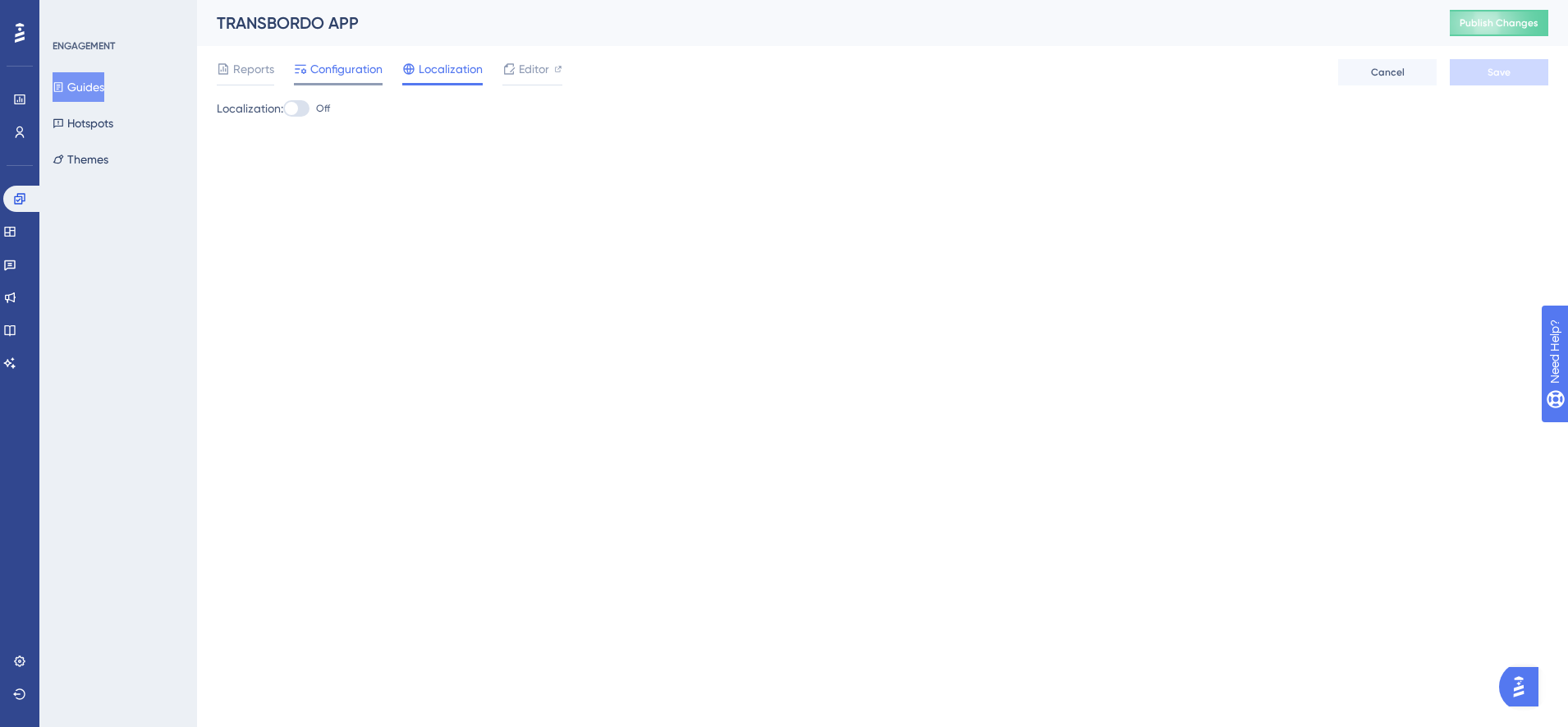
click at [351, 73] on span "Configuration" at bounding box center [347, 69] width 72 height 20
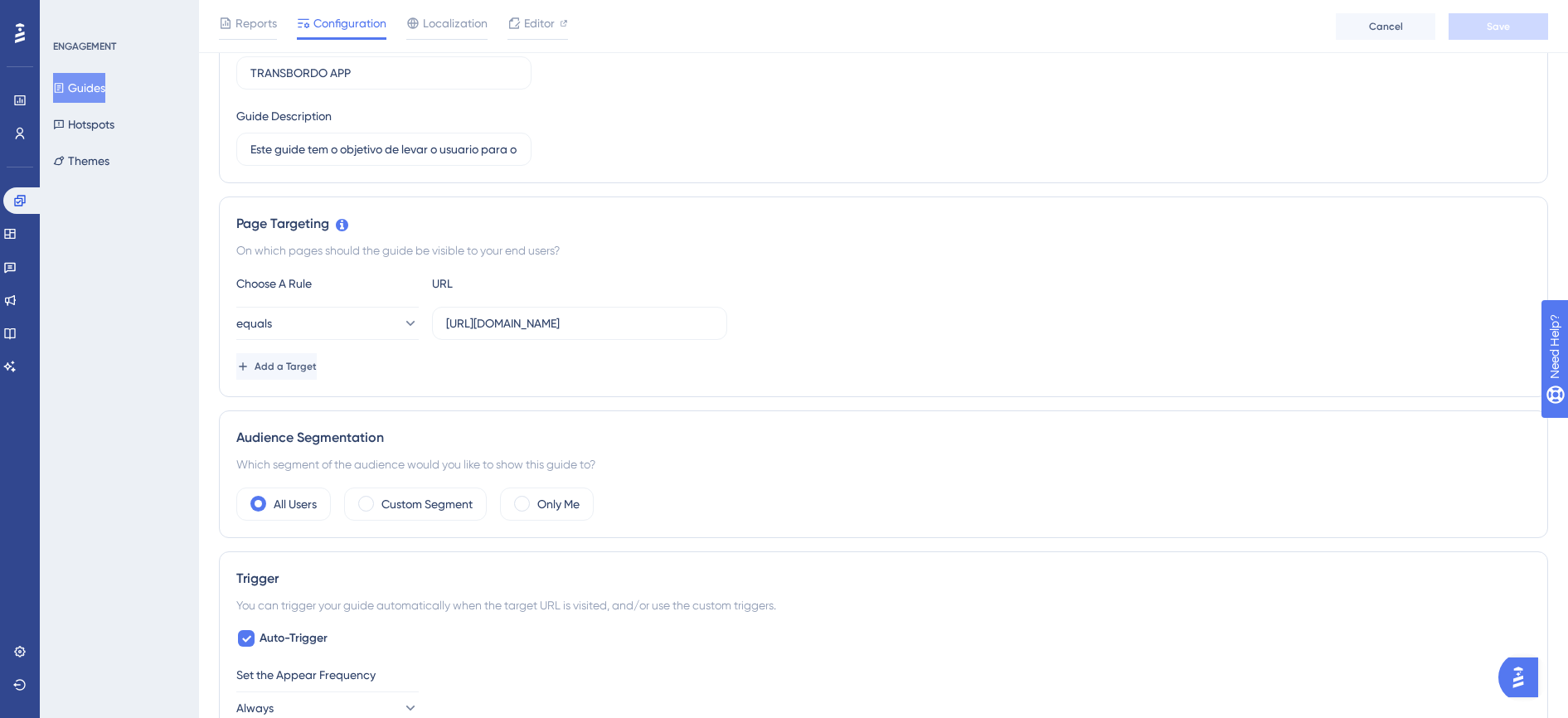
scroll to position [311, 0]
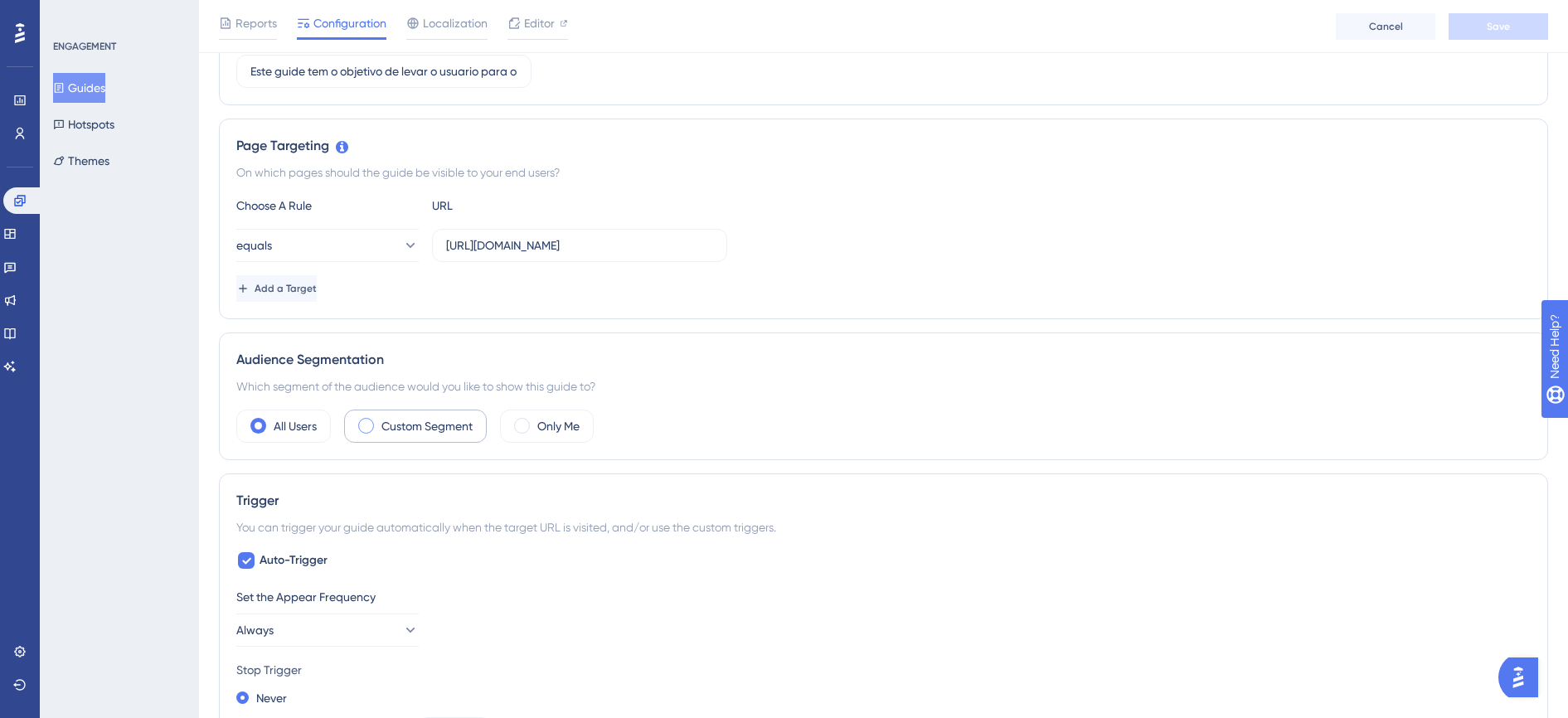
click at [449, 429] on label "Custom Segment" at bounding box center [427, 426] width 91 height 20
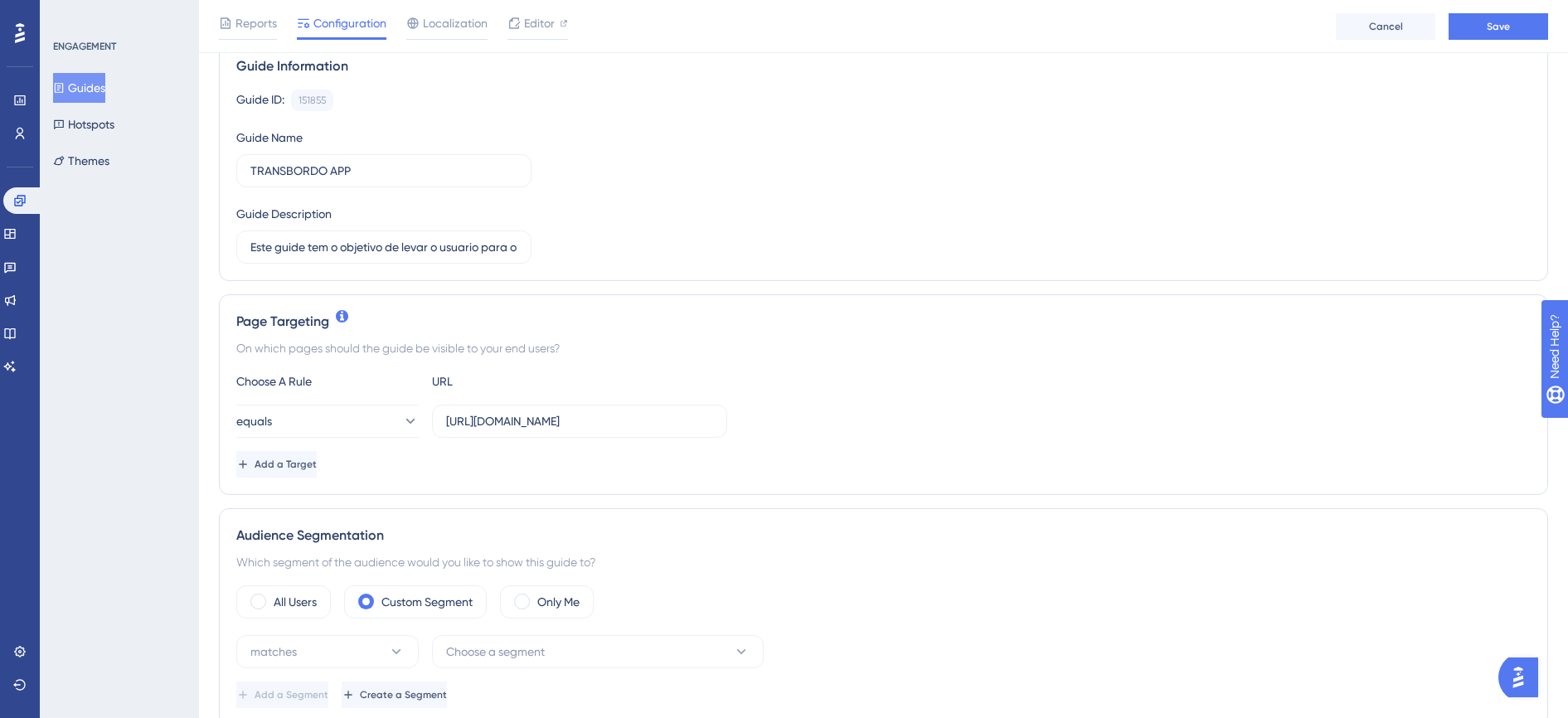
scroll to position [208, 0]
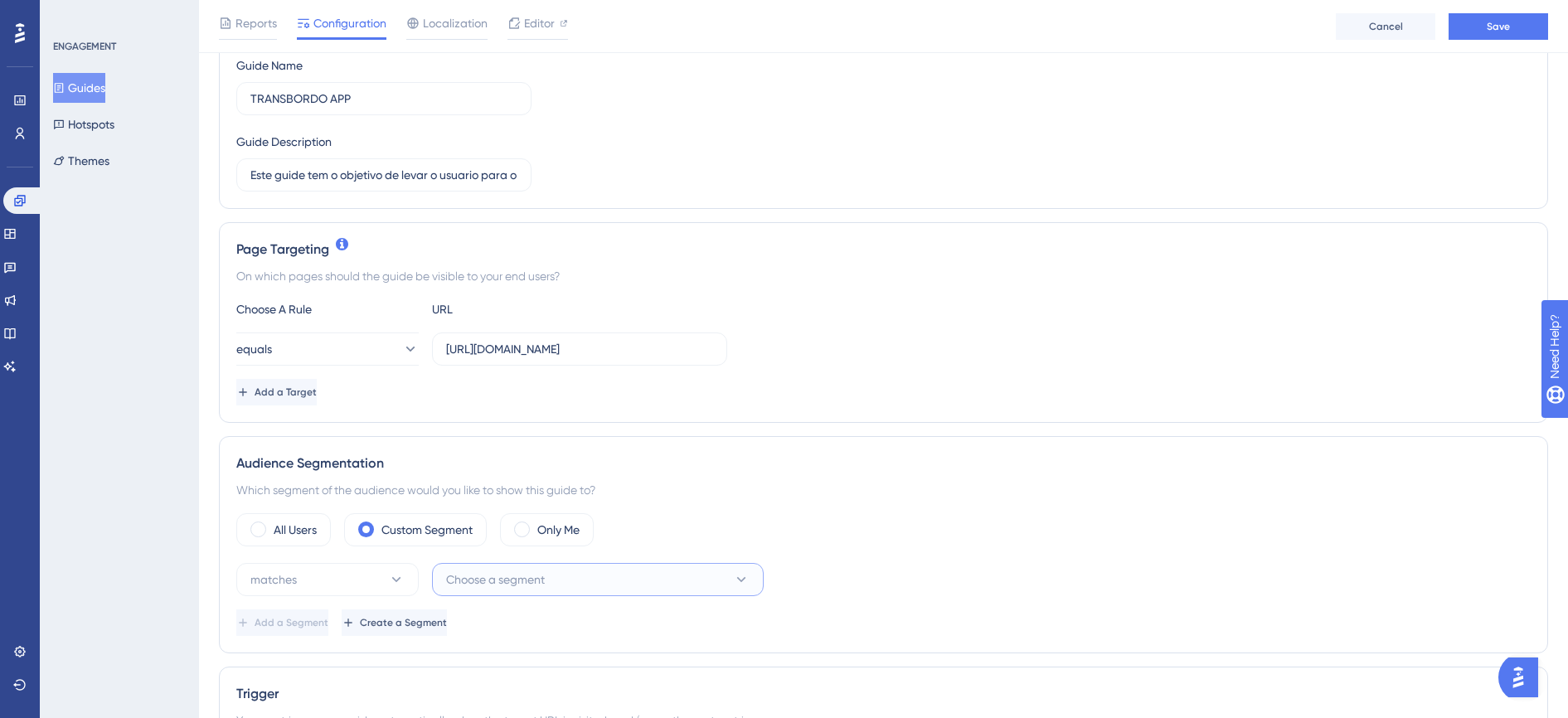
click at [489, 578] on span "Choose a segment" at bounding box center [496, 580] width 99 height 20
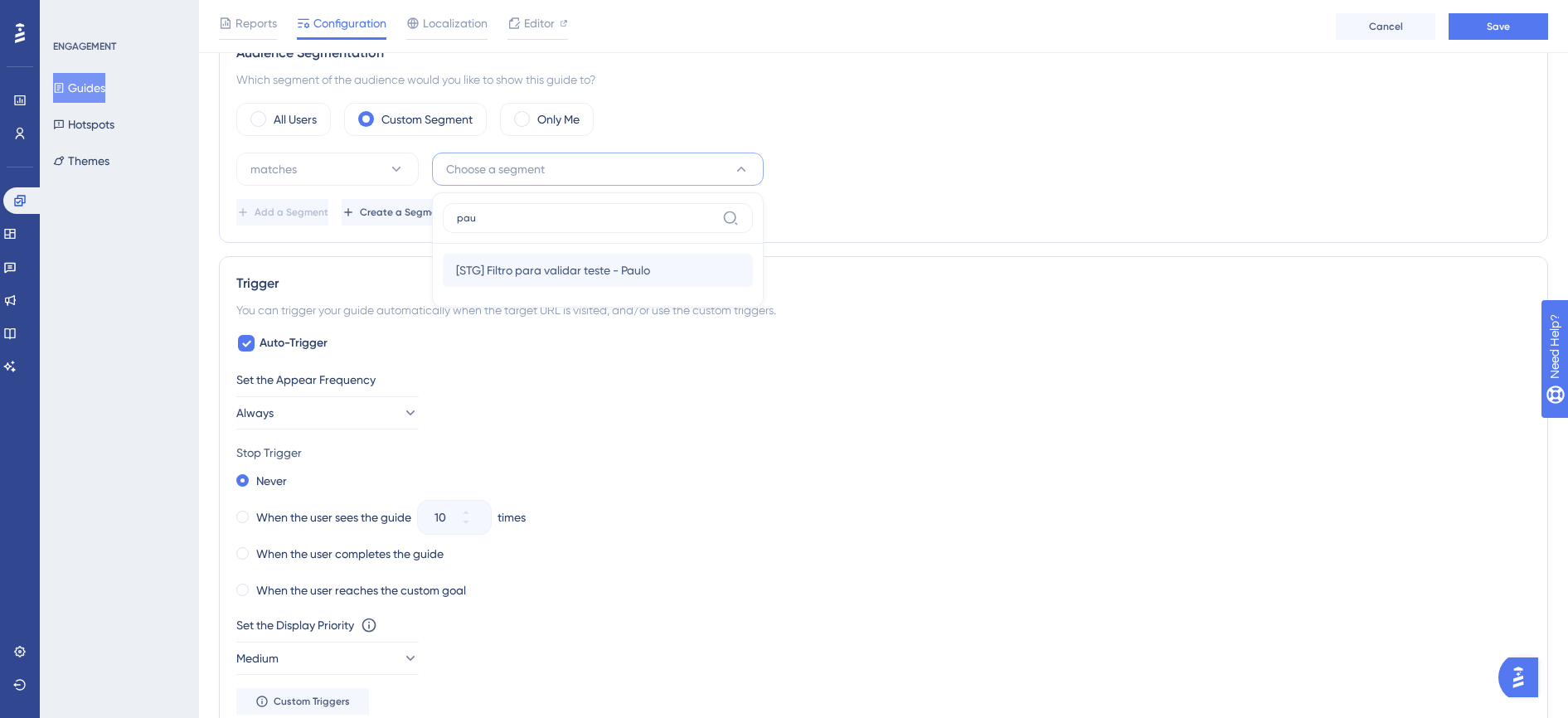
type input "pau"
click at [507, 265] on span "[STG] Filtro para validar teste - Paulo" at bounding box center [553, 271] width 194 height 20
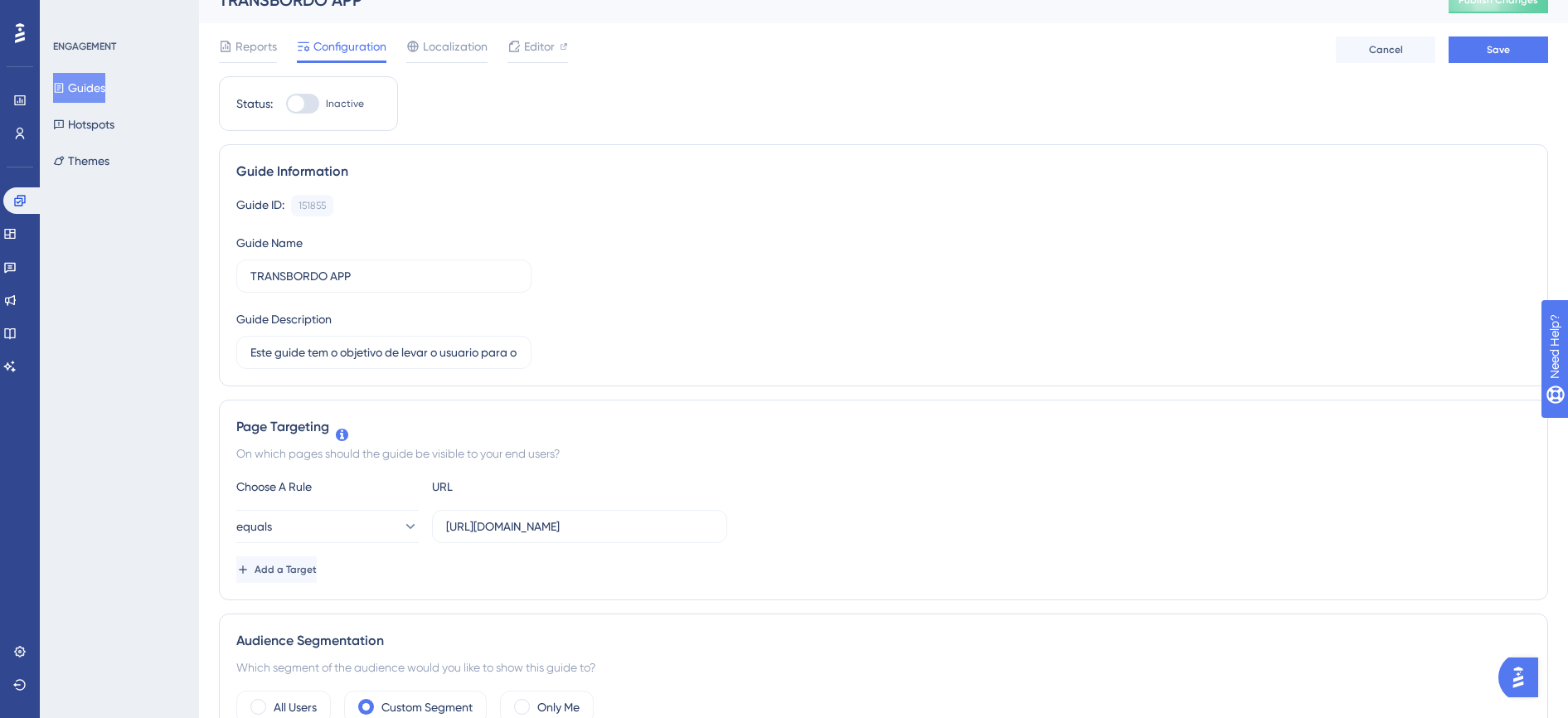
scroll to position [0, 0]
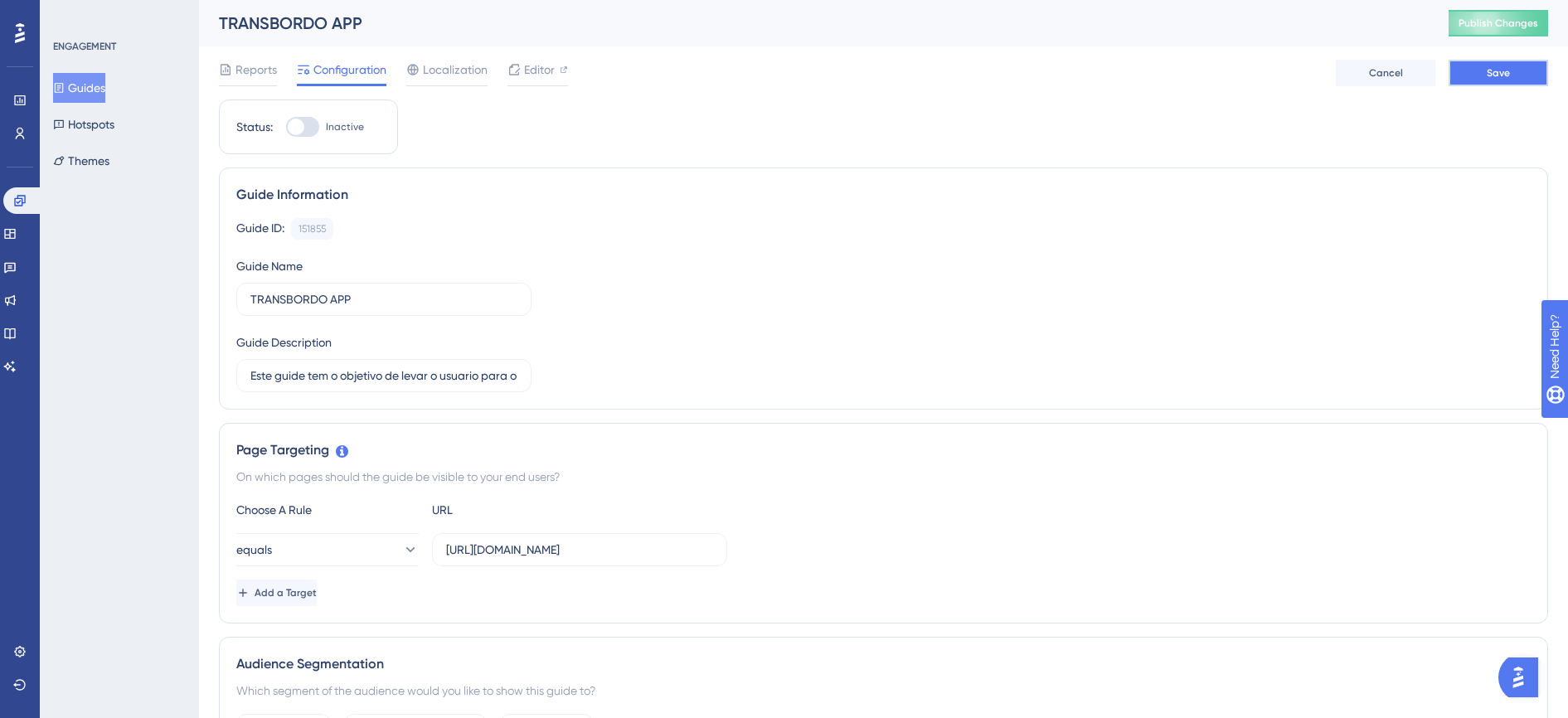
click at [1509, 71] on span "Save" at bounding box center [1498, 73] width 23 height 14
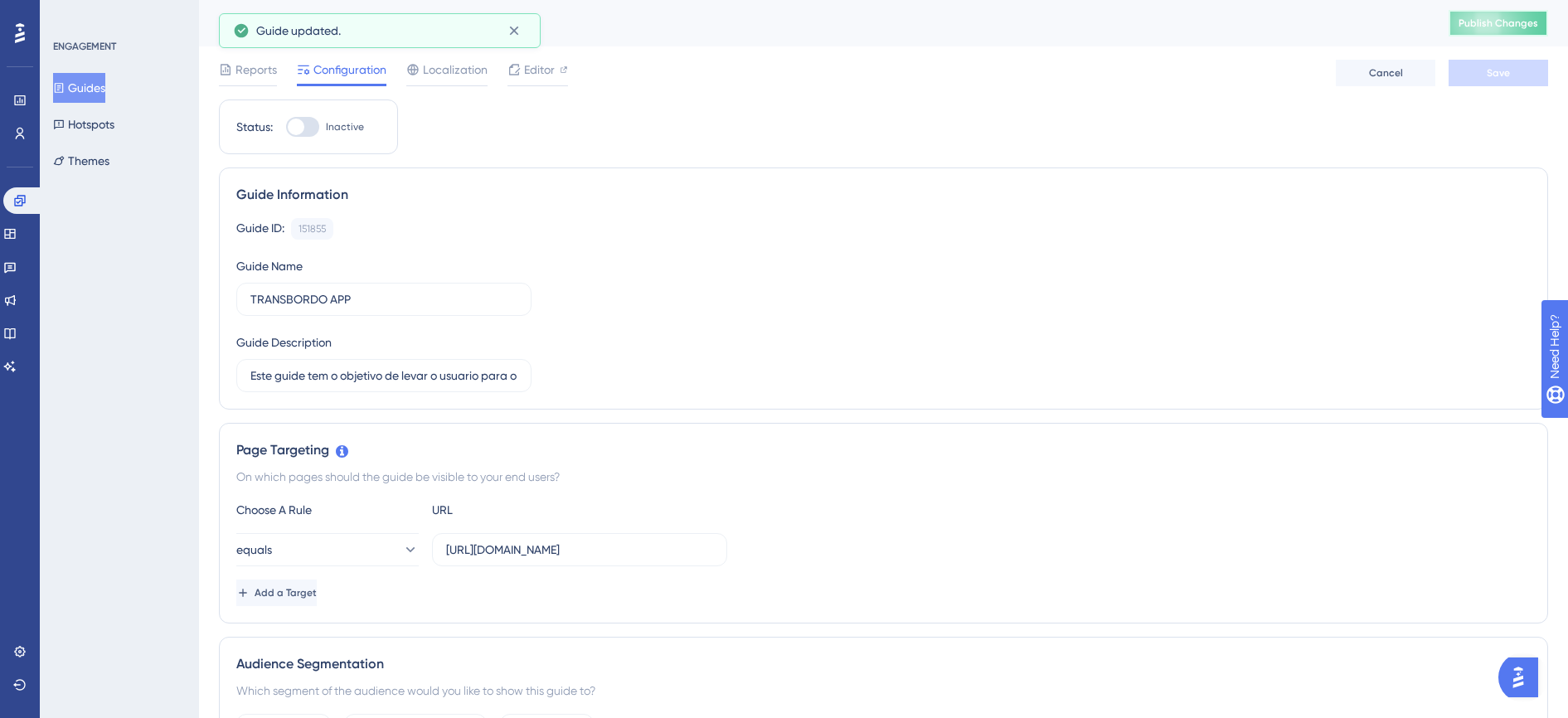
click at [1508, 17] on span "Publish Changes" at bounding box center [1498, 23] width 80 height 14
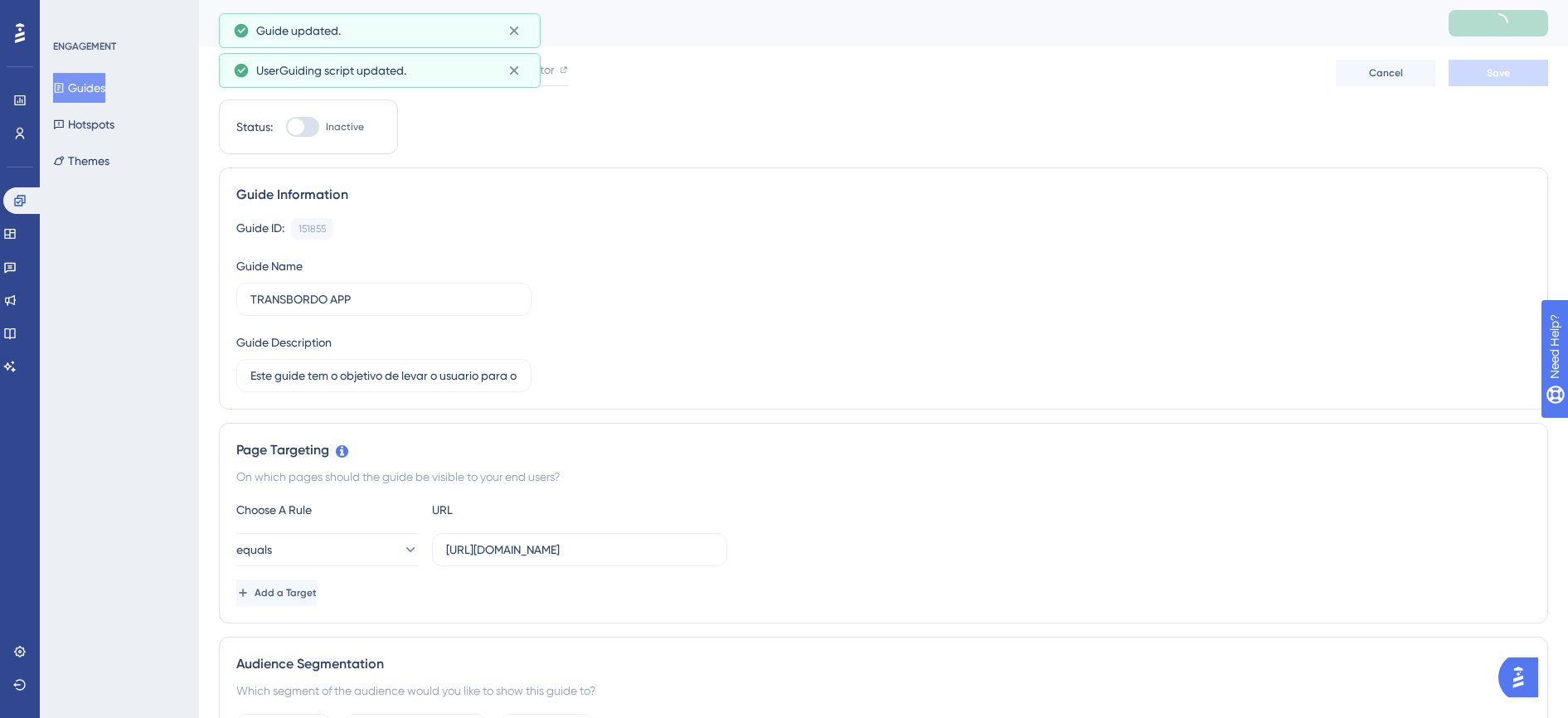
click at [101, 93] on button "Guides" at bounding box center [79, 88] width 52 height 30
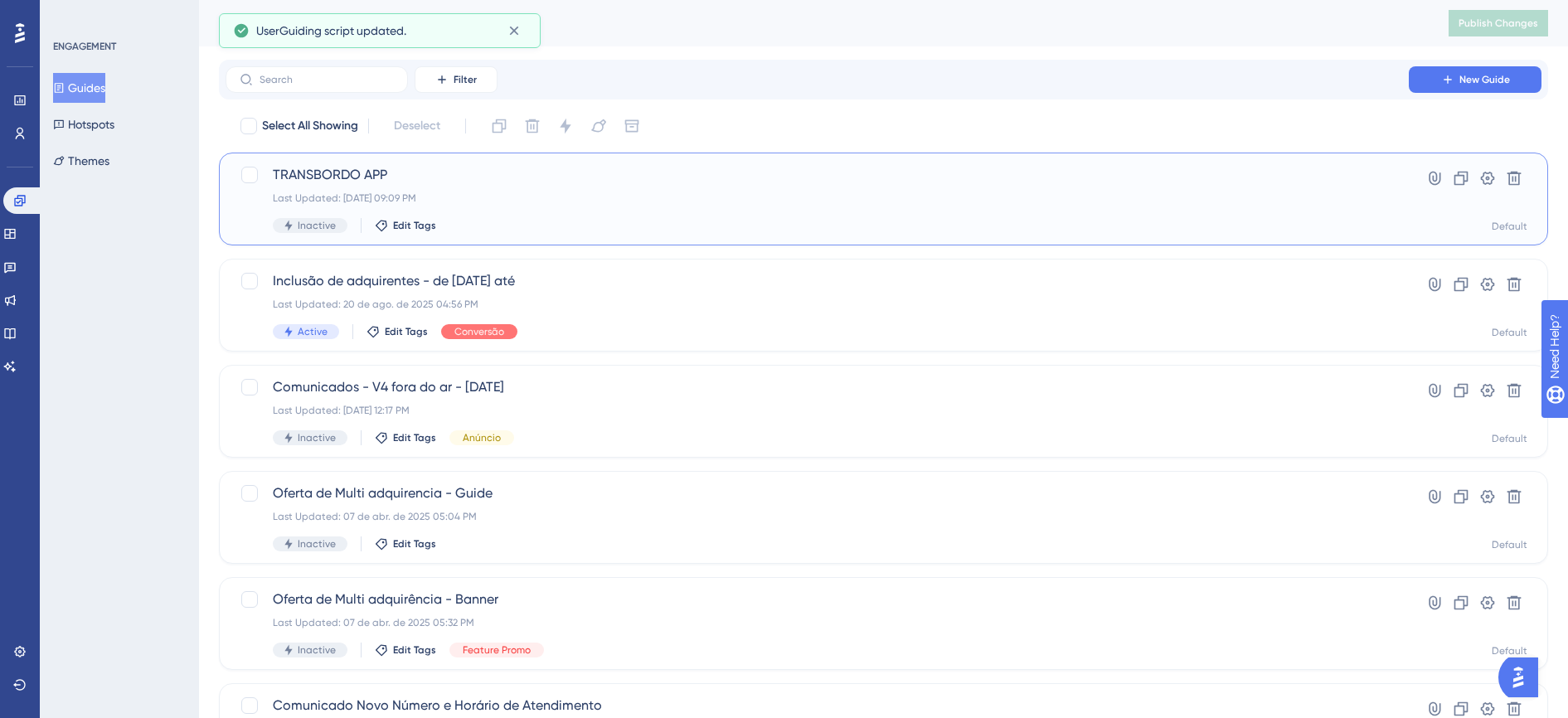
click at [400, 189] on div "TRANSBORDO APP Last Updated: 22 de set. de 2025 09:09 PM Inactive Edit Tags" at bounding box center [816, 198] width 1089 height 68
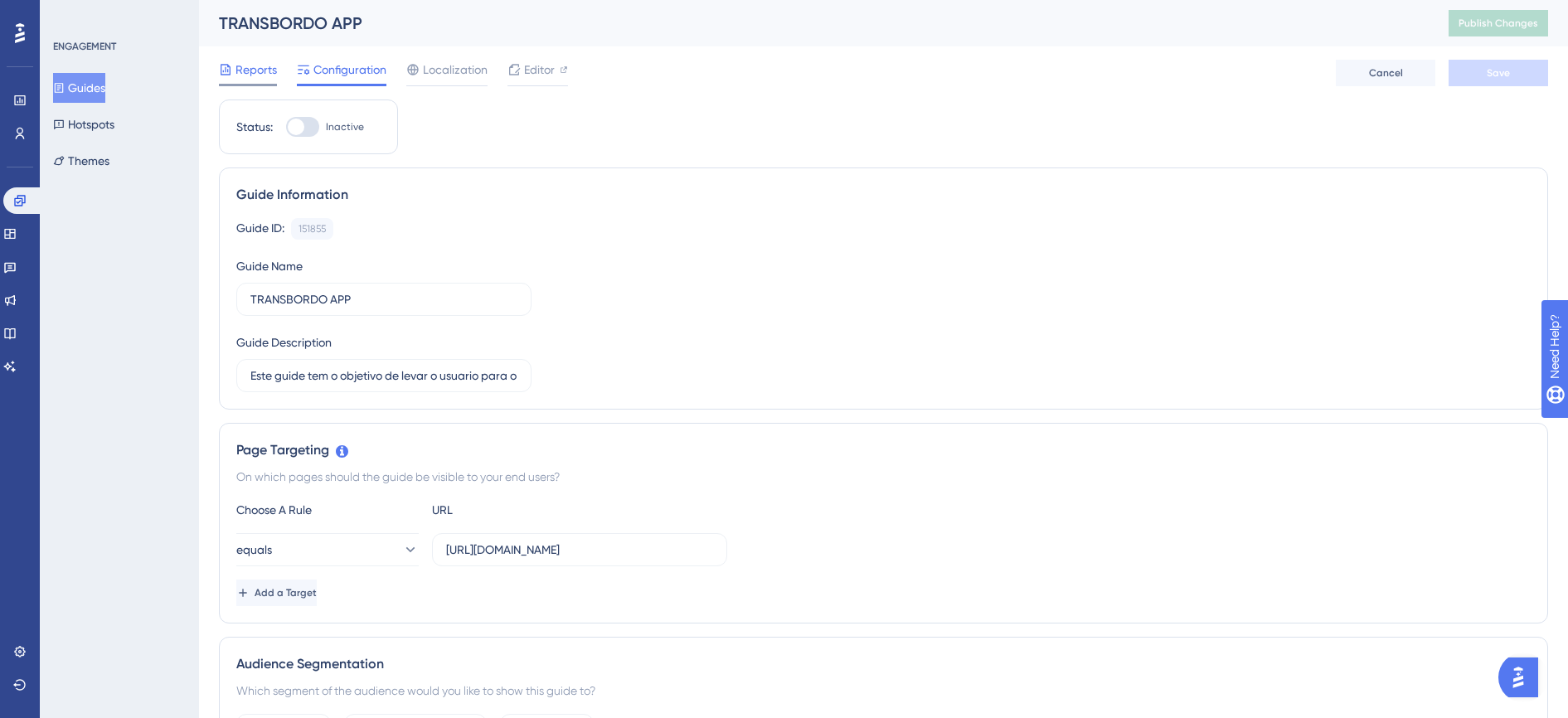
click at [266, 71] on span "Reports" at bounding box center [256, 70] width 41 height 20
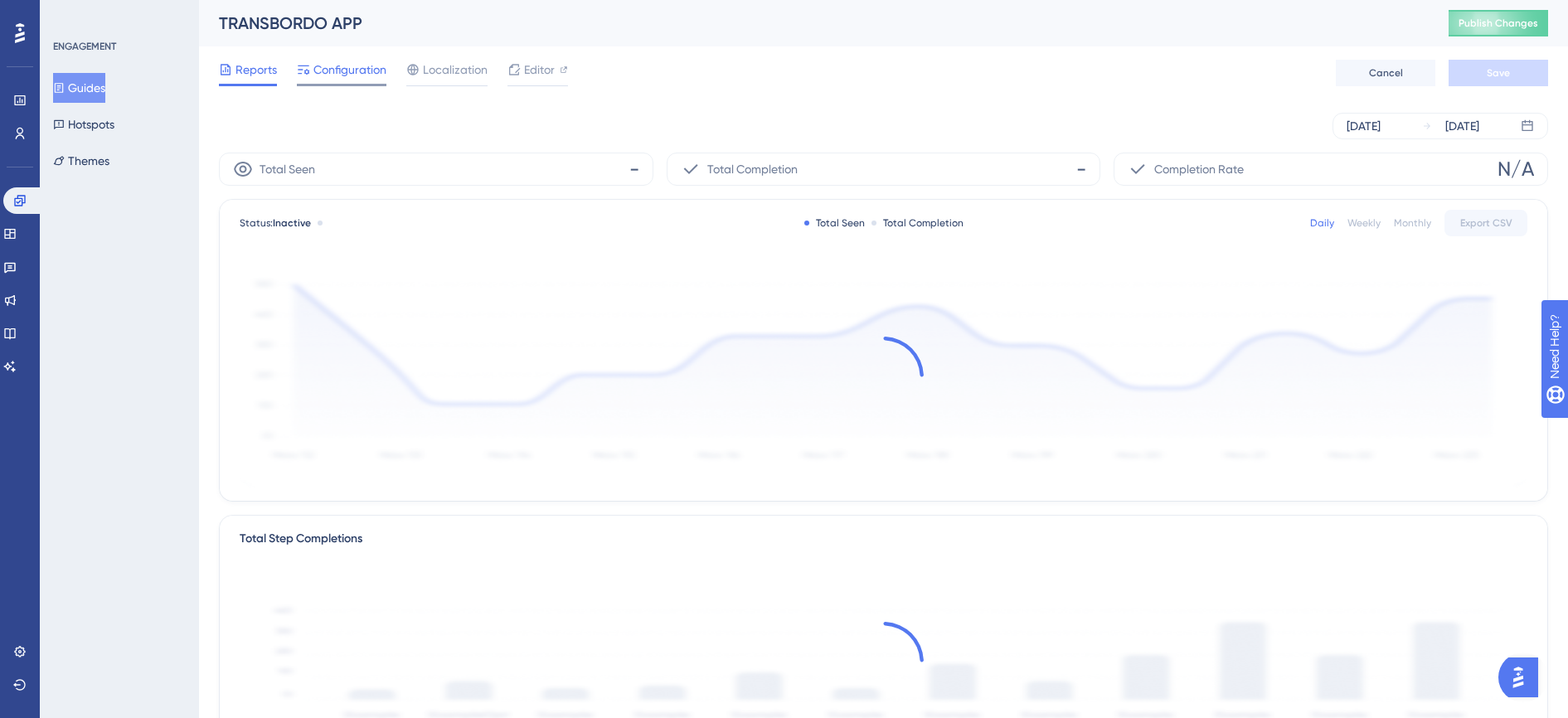
click at [349, 70] on span "Configuration" at bounding box center [350, 70] width 73 height 20
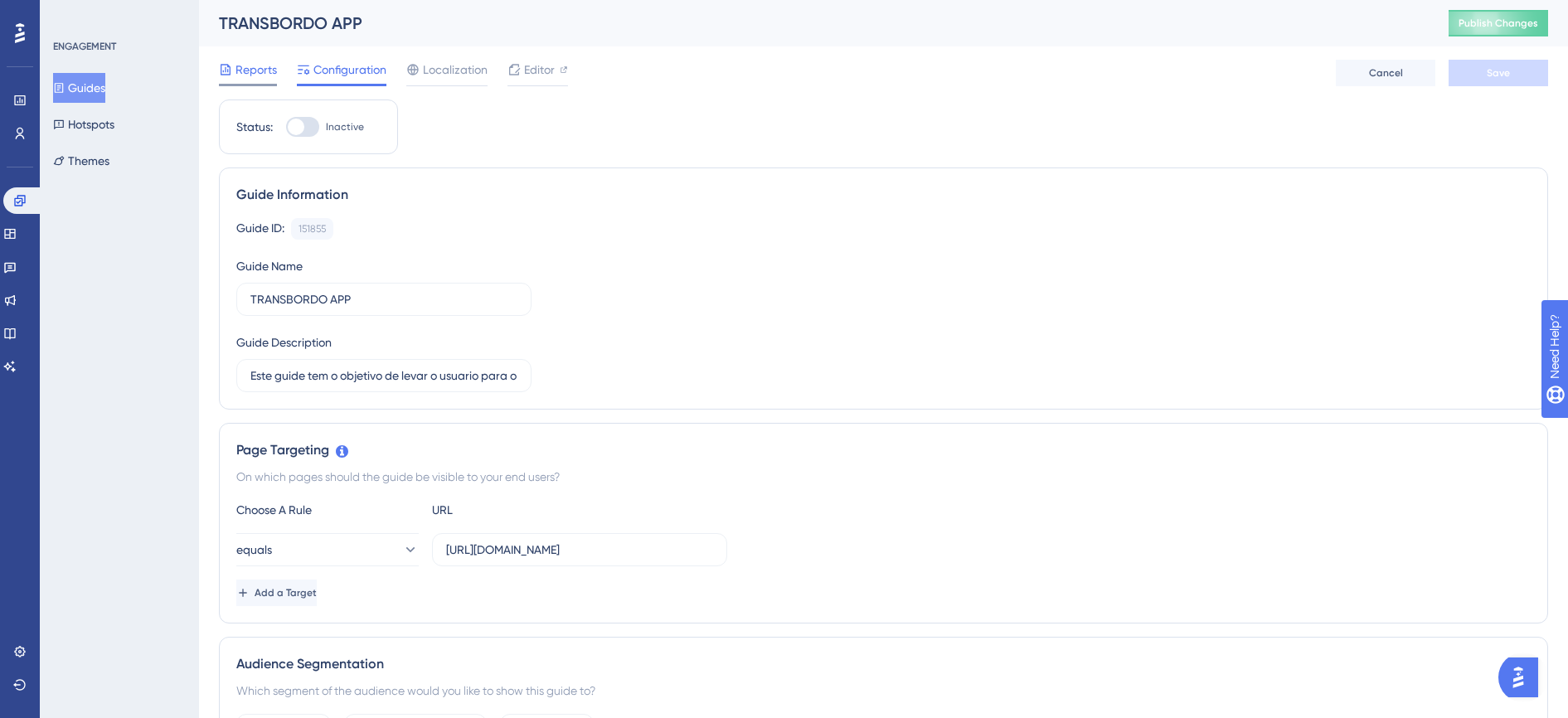
click at [264, 63] on span "Reports" at bounding box center [256, 70] width 41 height 20
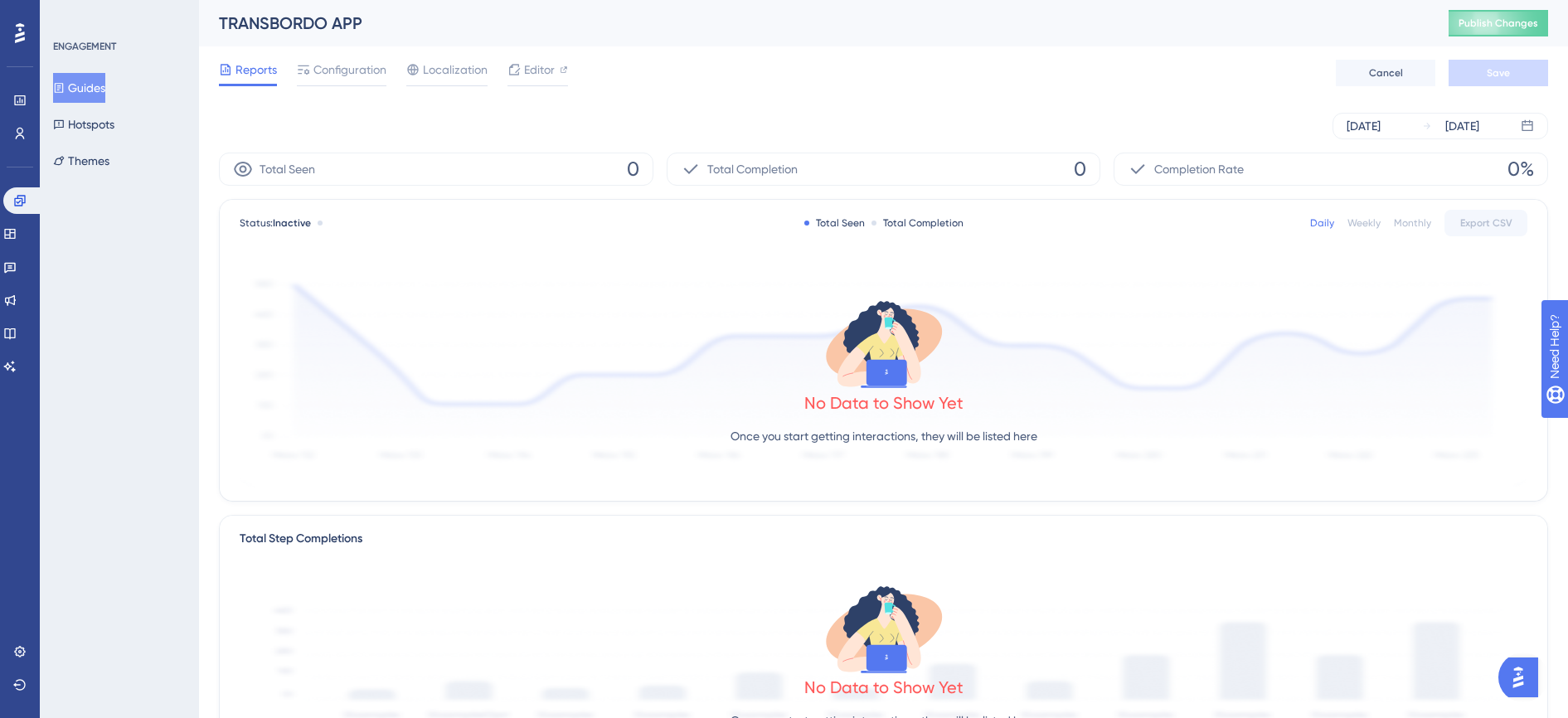
click at [90, 88] on button "Guides" at bounding box center [79, 88] width 52 height 30
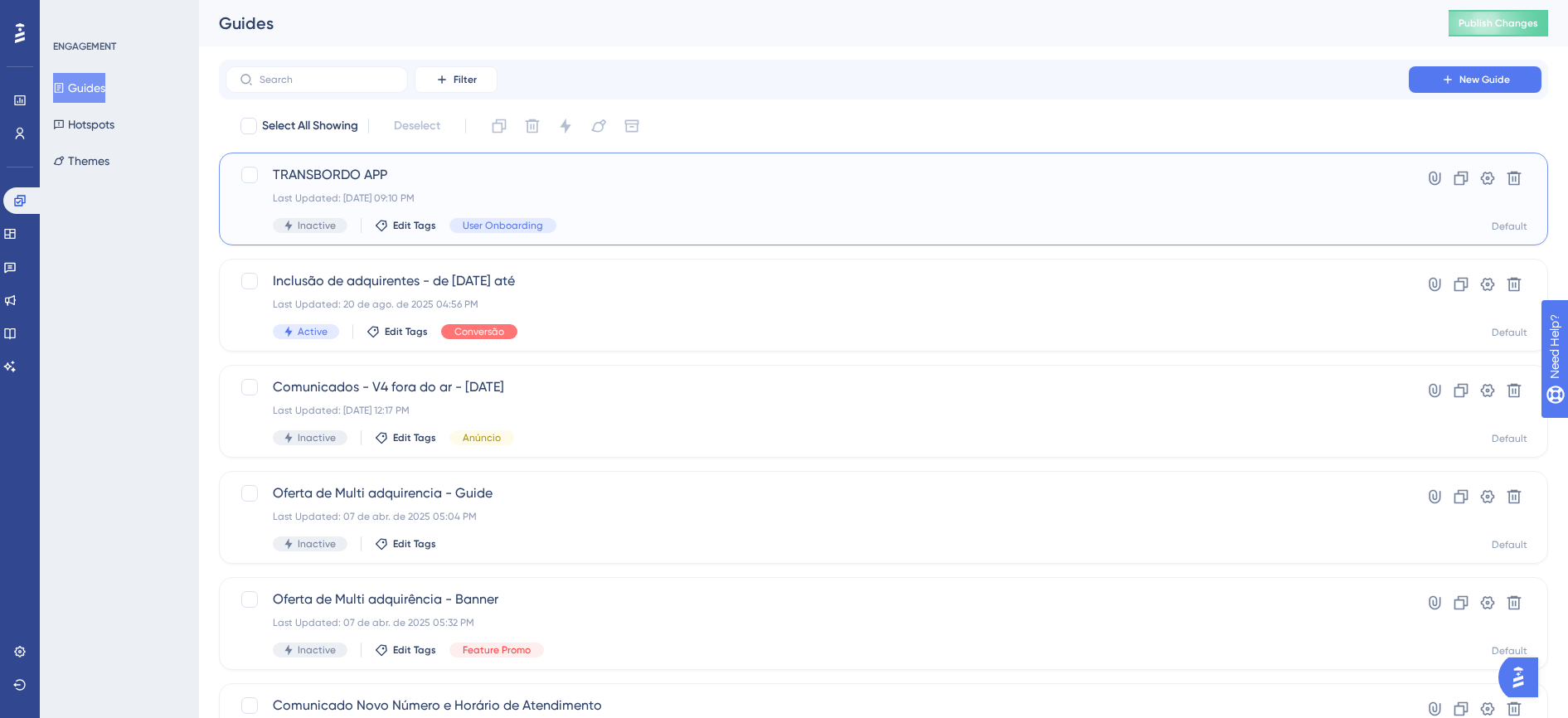
click at [552, 196] on div "Last Updated: 22 de set. de 2025 09:10 PM" at bounding box center [816, 198] width 1089 height 14
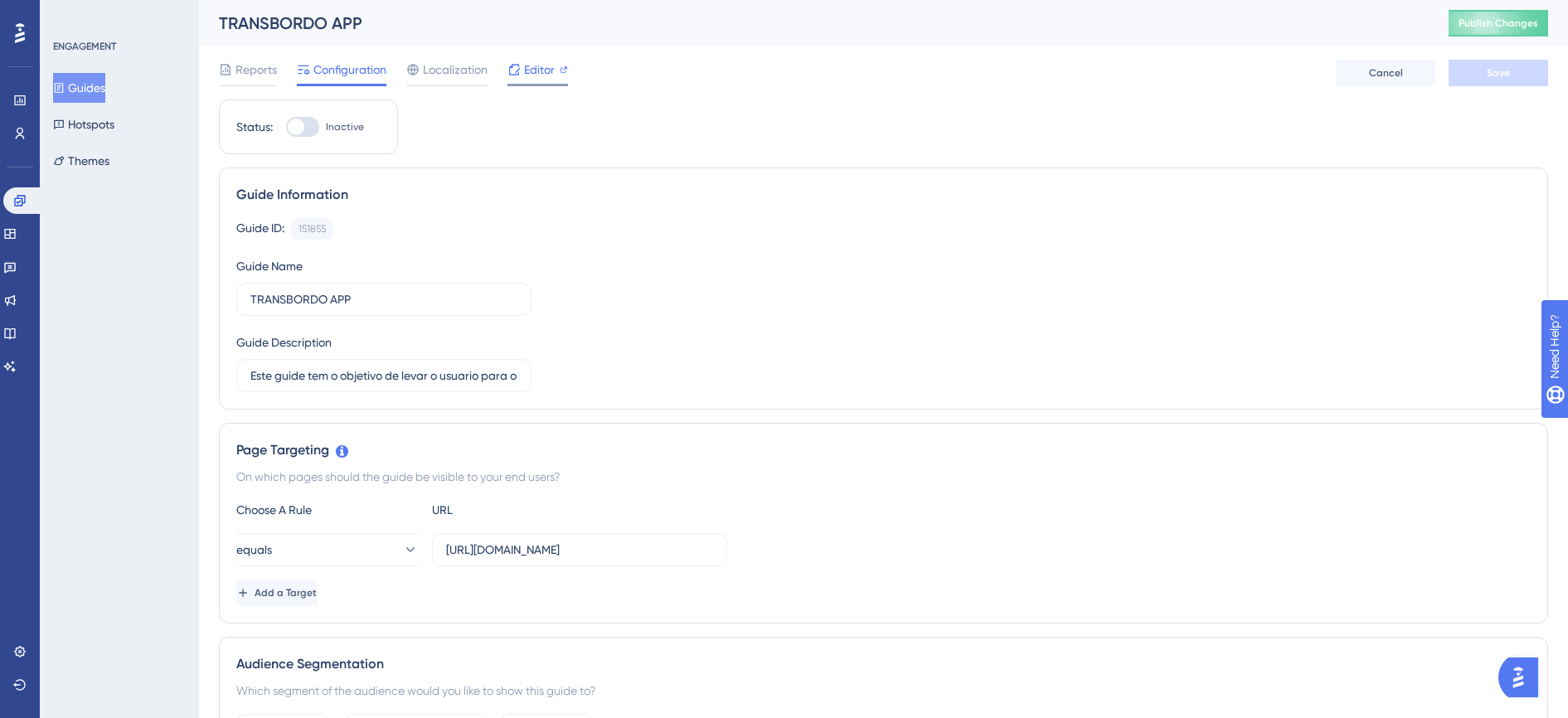
click at [532, 69] on span "Editor" at bounding box center [539, 70] width 31 height 20
click at [16, 267] on icon at bounding box center [10, 267] width 14 height 14
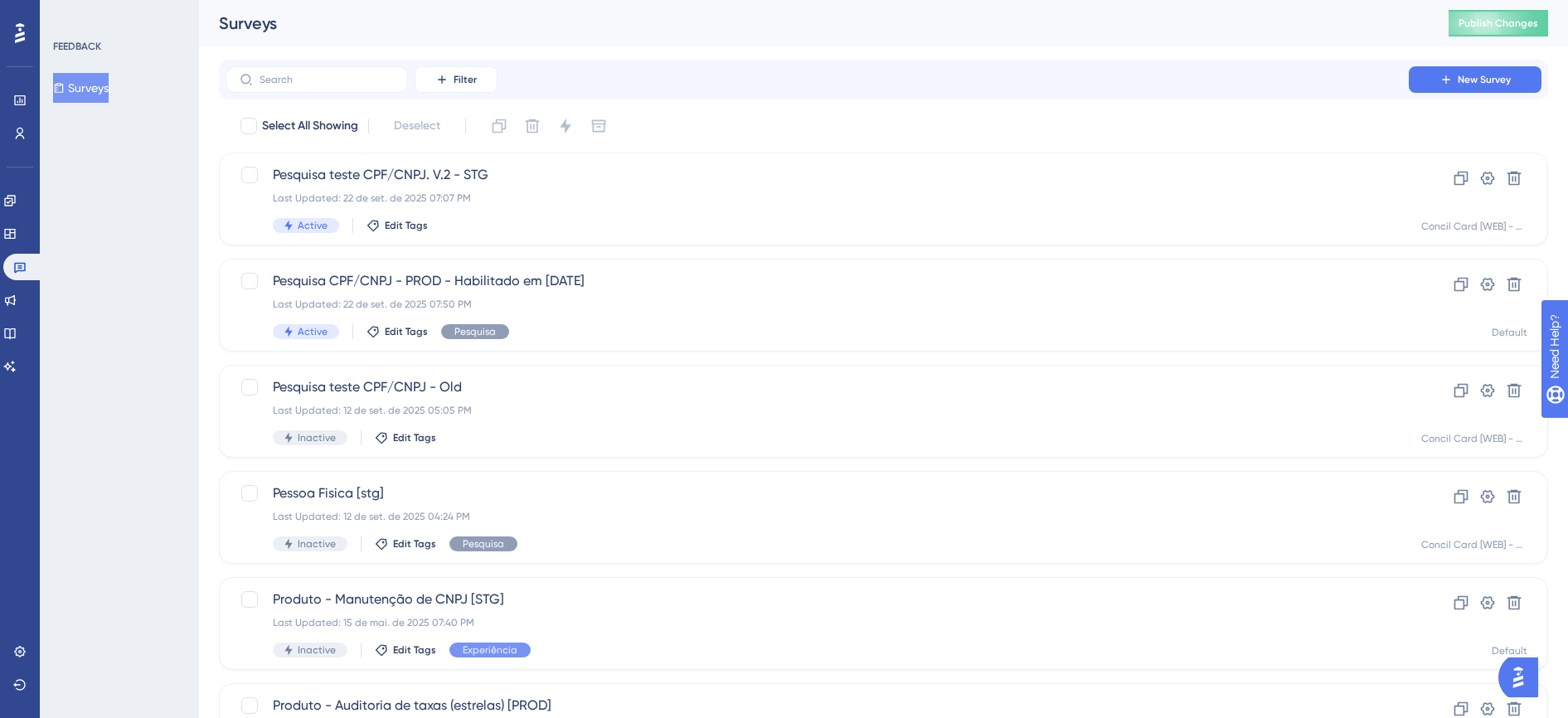
click at [102, 91] on button "Surveys" at bounding box center [80, 88] width 56 height 30
click at [570, 298] on div "Last Updated: 22 de set. de 2025 07:50 PM" at bounding box center [816, 305] width 1089 height 14
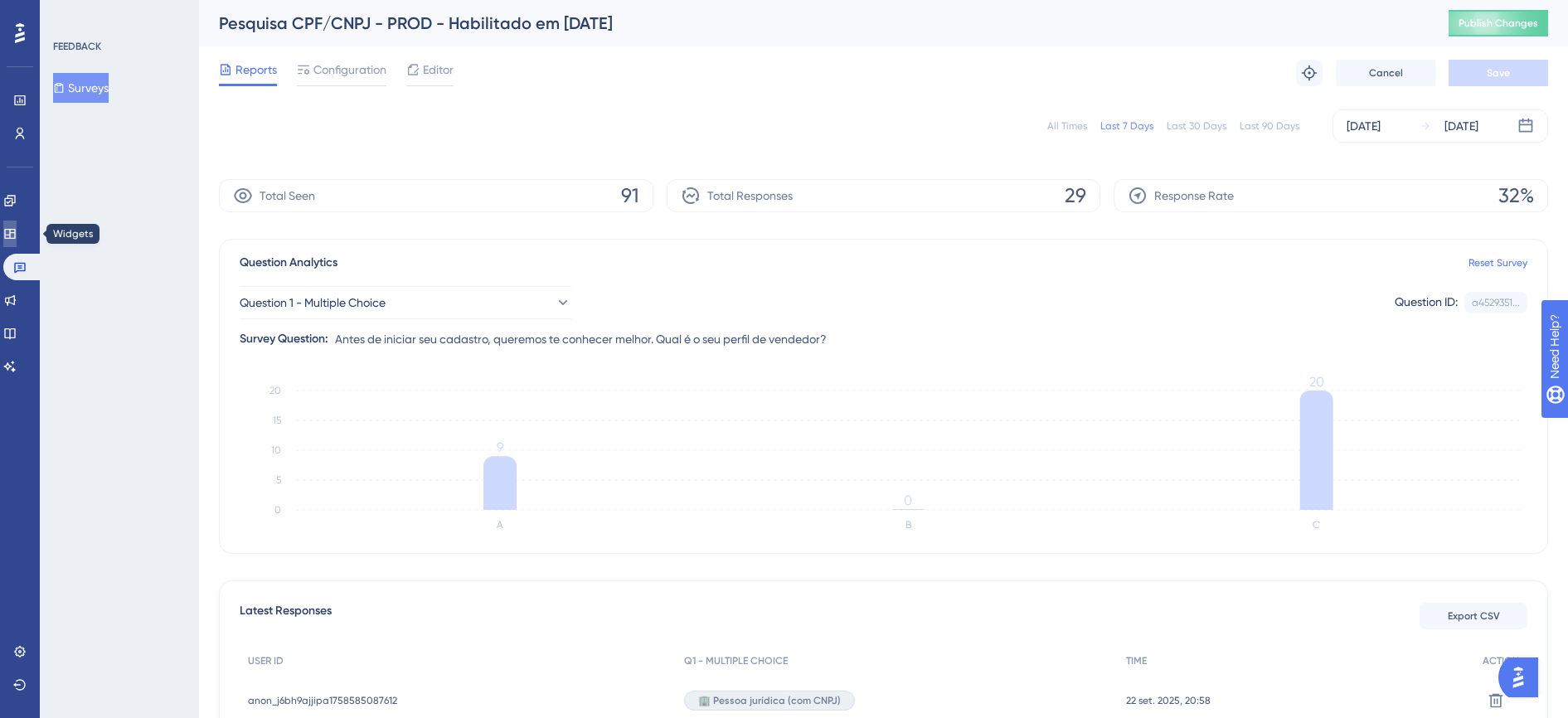
click at [16, 237] on icon at bounding box center [10, 234] width 14 height 14
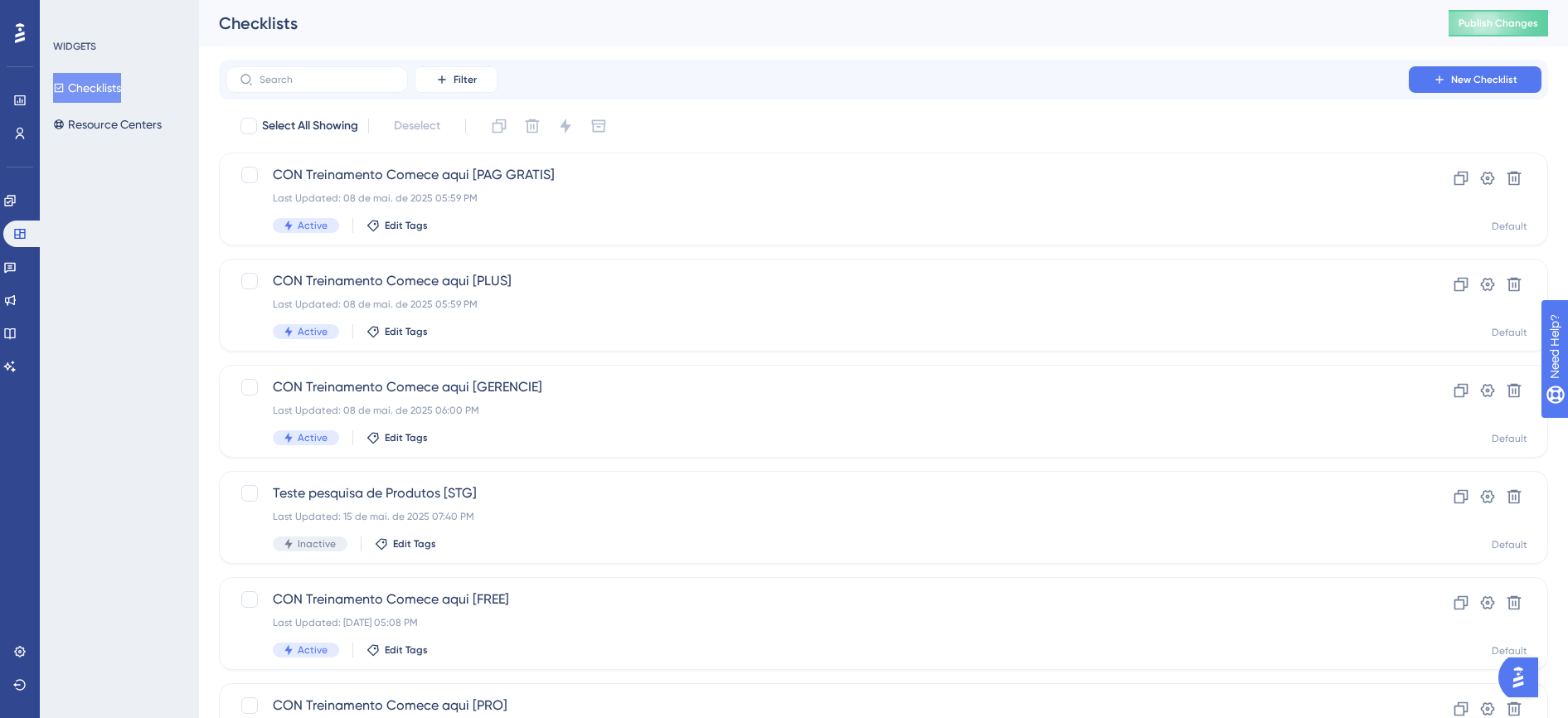
click at [115, 73] on button "Checklists" at bounding box center [87, 88] width 68 height 30
click at [23, 241] on link at bounding box center [24, 233] width 40 height 27
click at [16, 200] on icon at bounding box center [10, 200] width 14 height 14
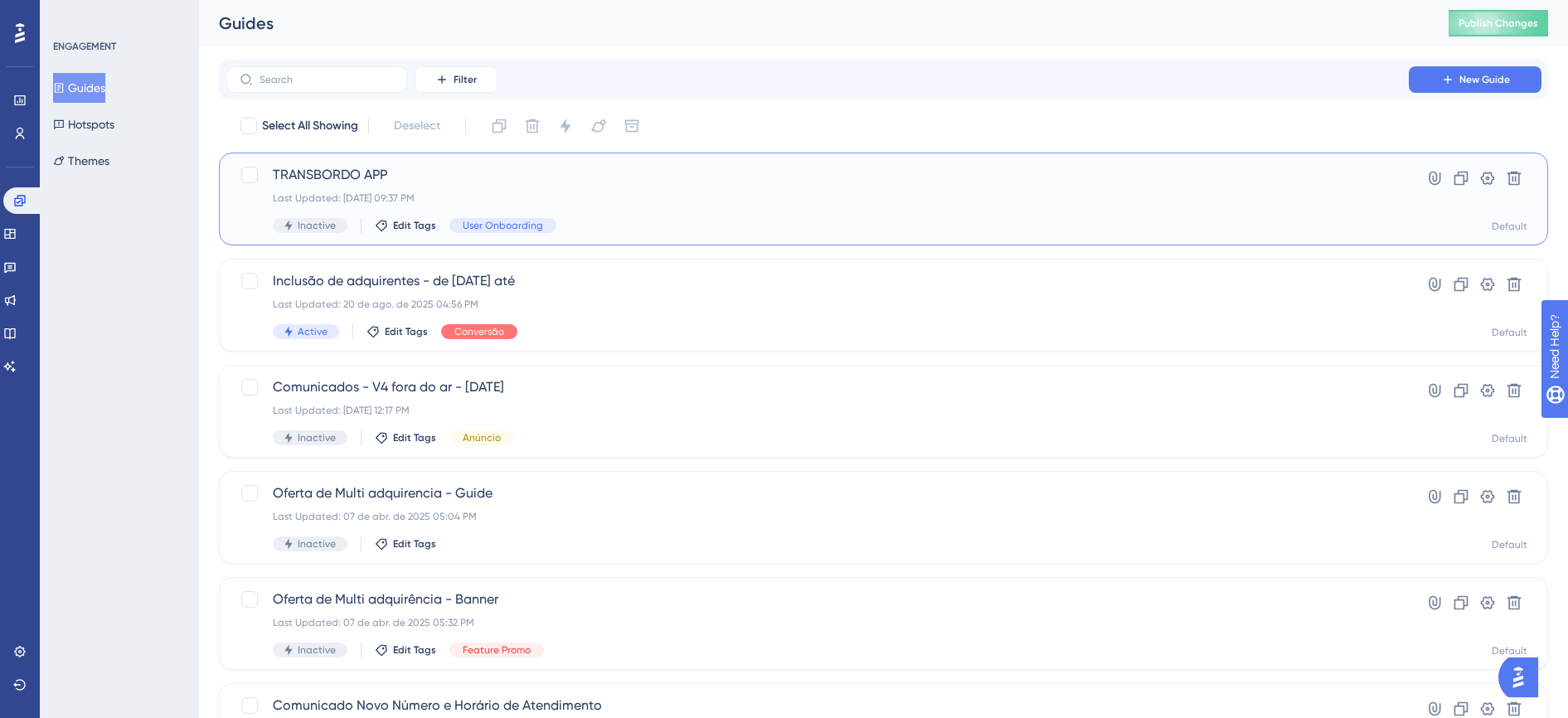
click at [480, 202] on div "Last Updated: 22 de set. de 2025 09:37 PM" at bounding box center [816, 198] width 1089 height 14
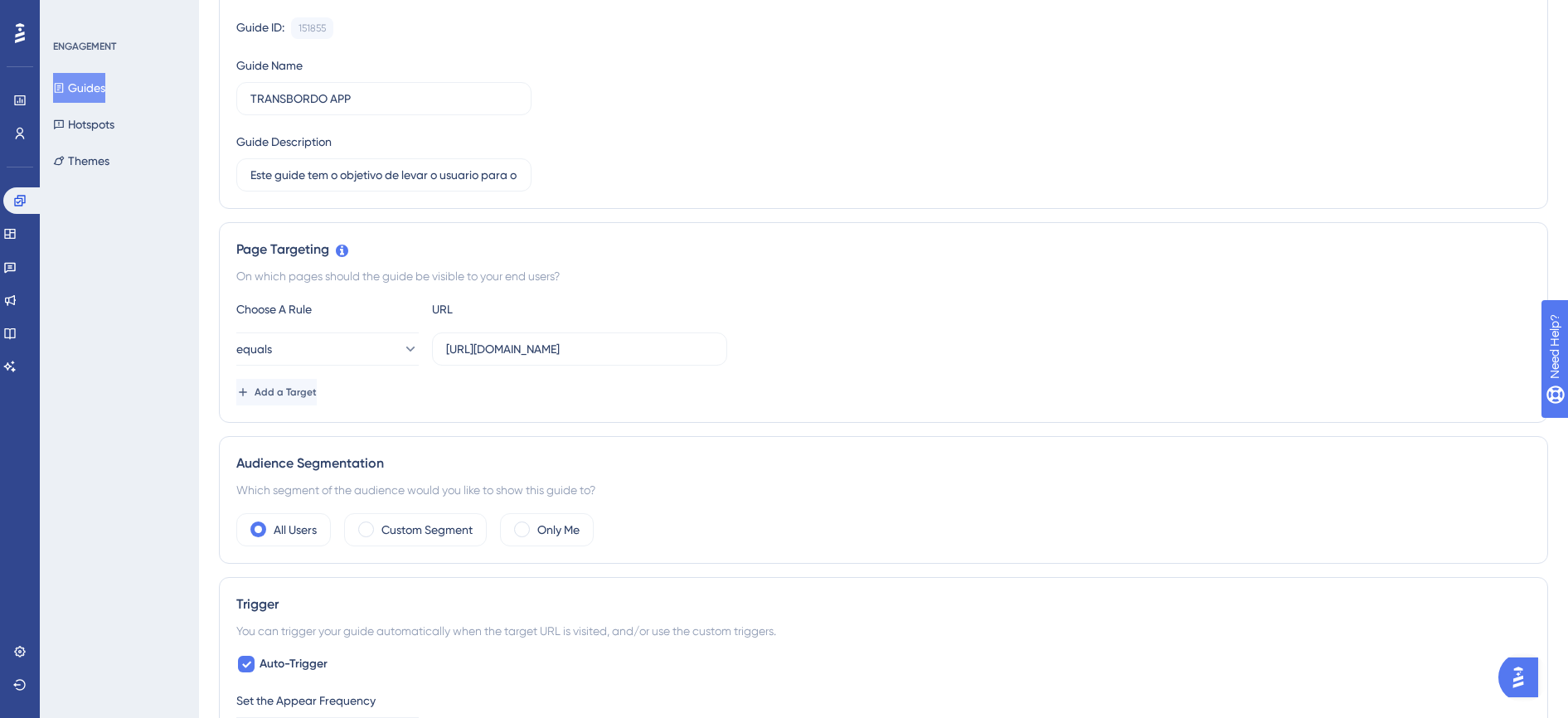
scroll to position [311, 0]
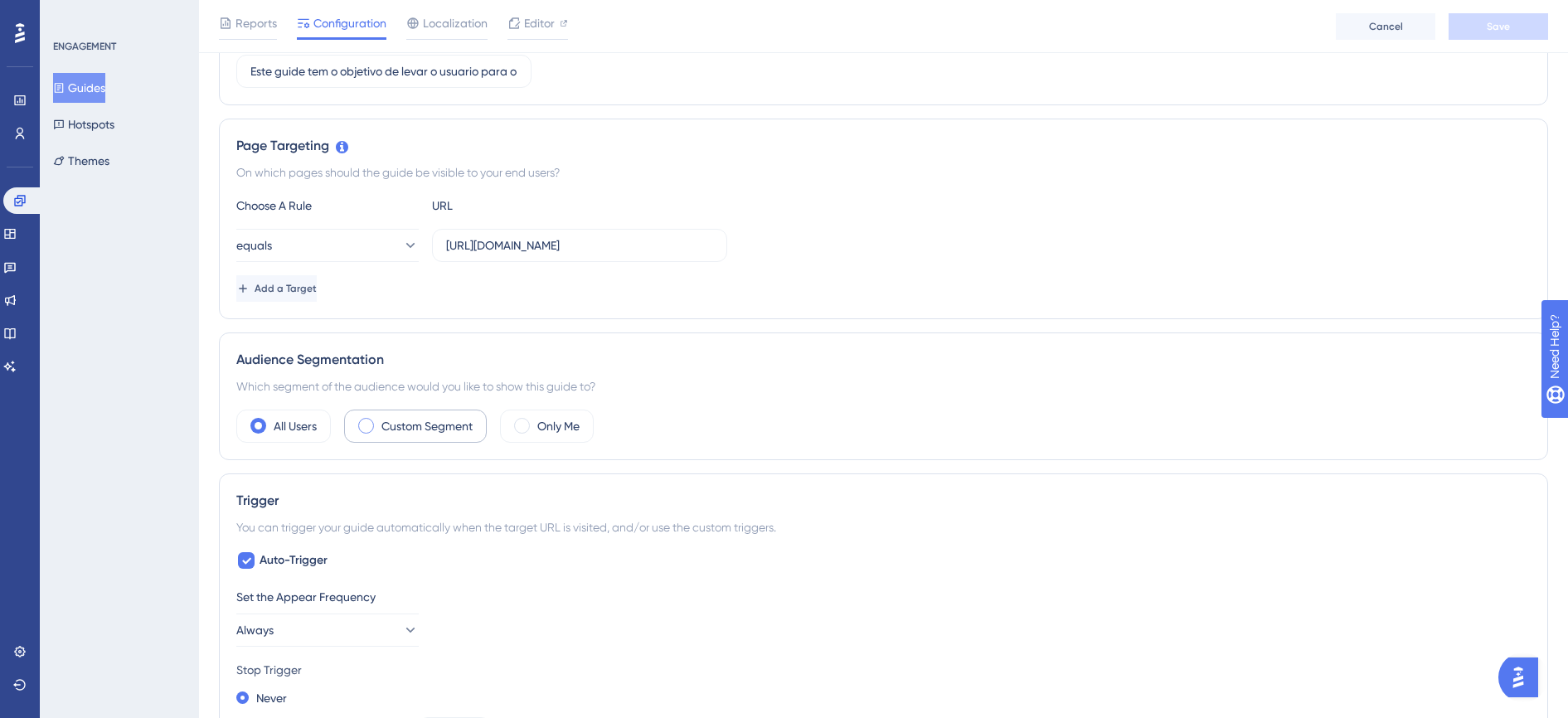
click at [426, 424] on label "Custom Segment" at bounding box center [427, 426] width 91 height 20
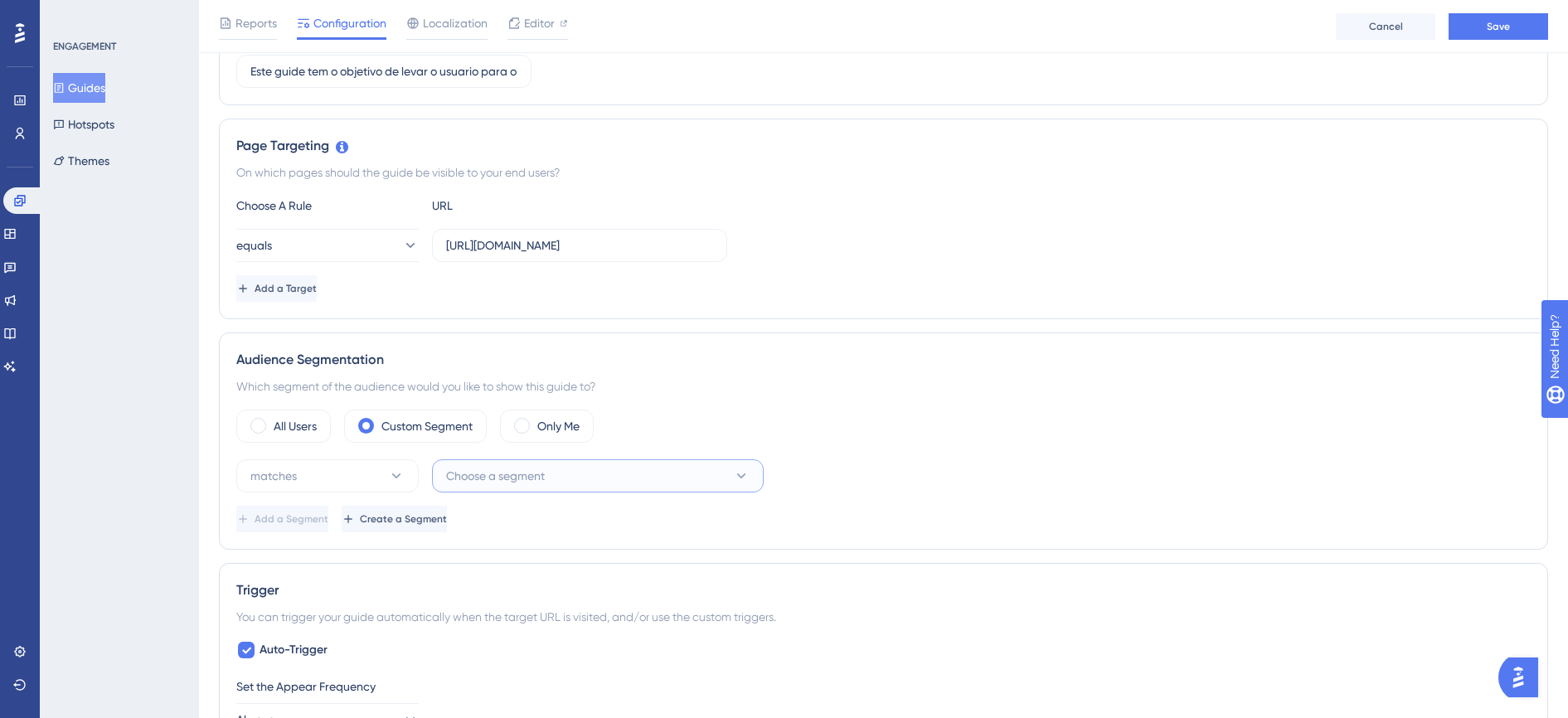
click at [553, 482] on button "Choose a segment" at bounding box center [598, 476] width 332 height 33
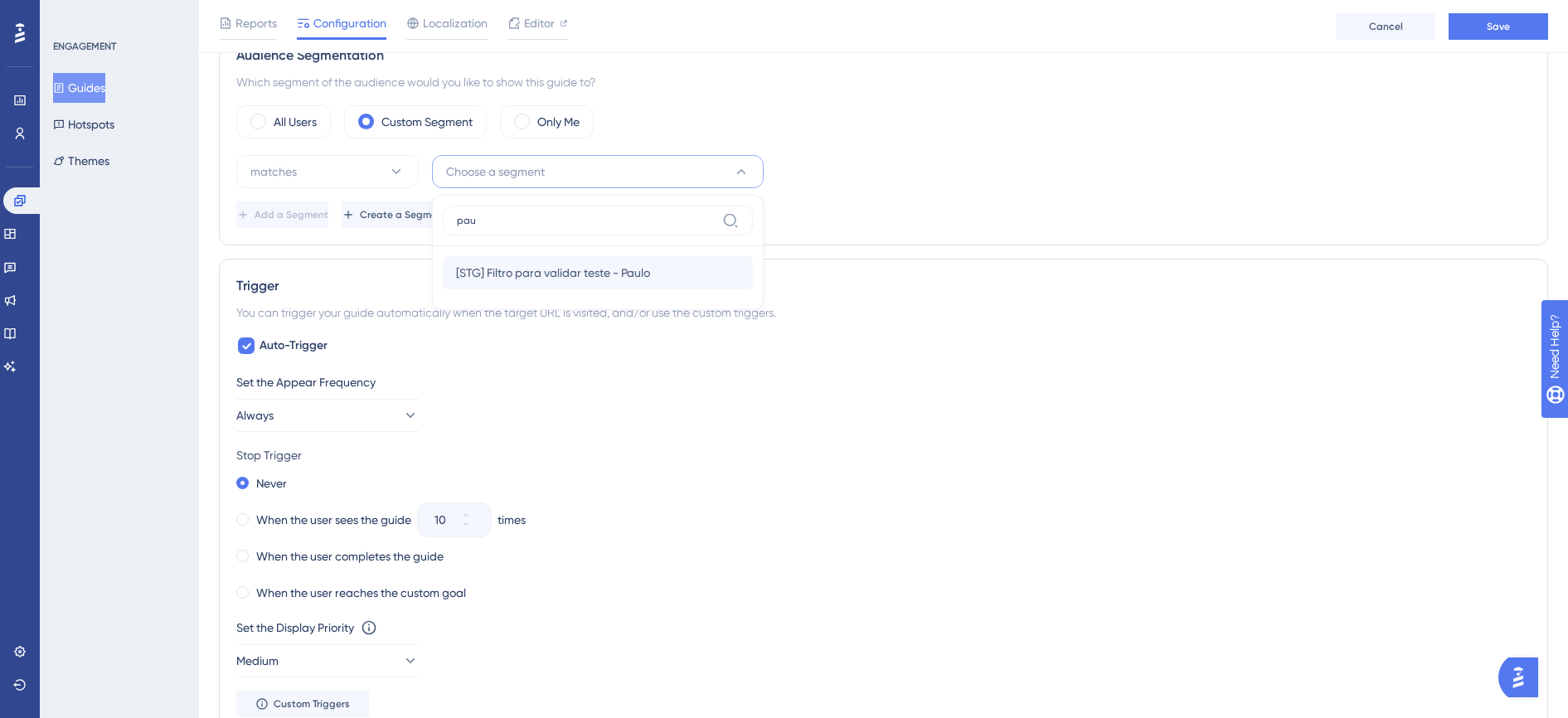
type input "pau"
click at [623, 280] on span "[STG] Filtro para validar teste - Paulo" at bounding box center [553, 273] width 194 height 20
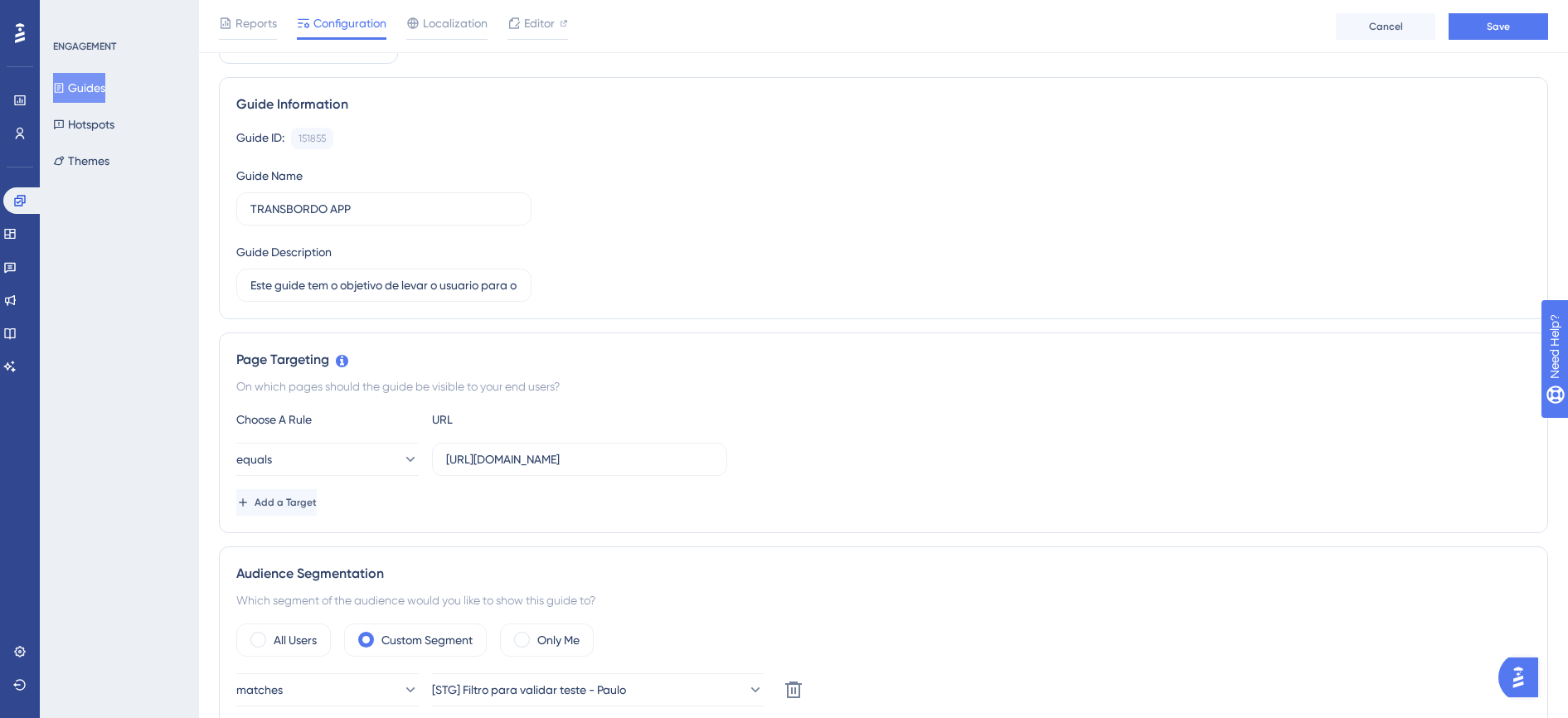
scroll to position [0, 0]
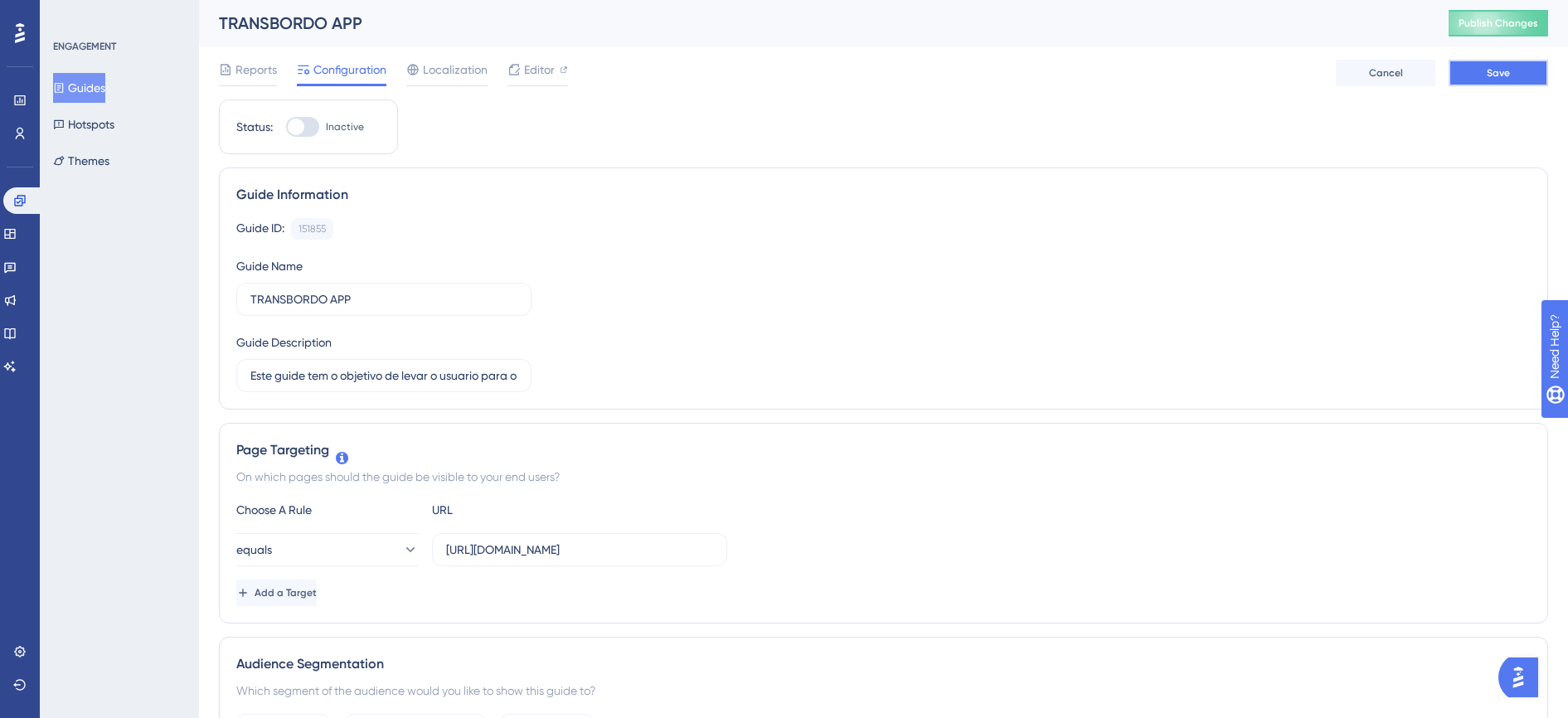
click at [1502, 71] on span "Save" at bounding box center [1498, 73] width 23 height 14
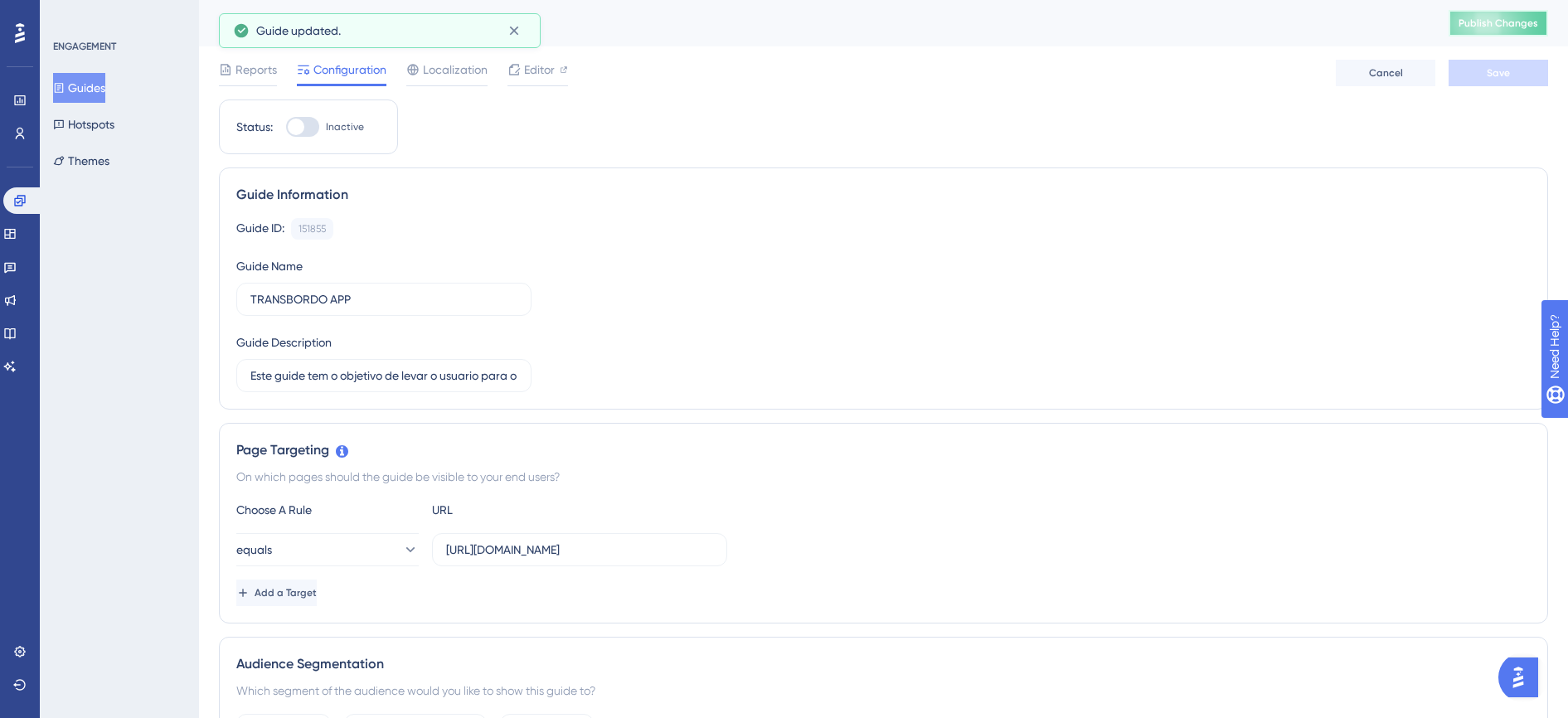
click at [1511, 26] on span "Publish Changes" at bounding box center [1498, 23] width 80 height 14
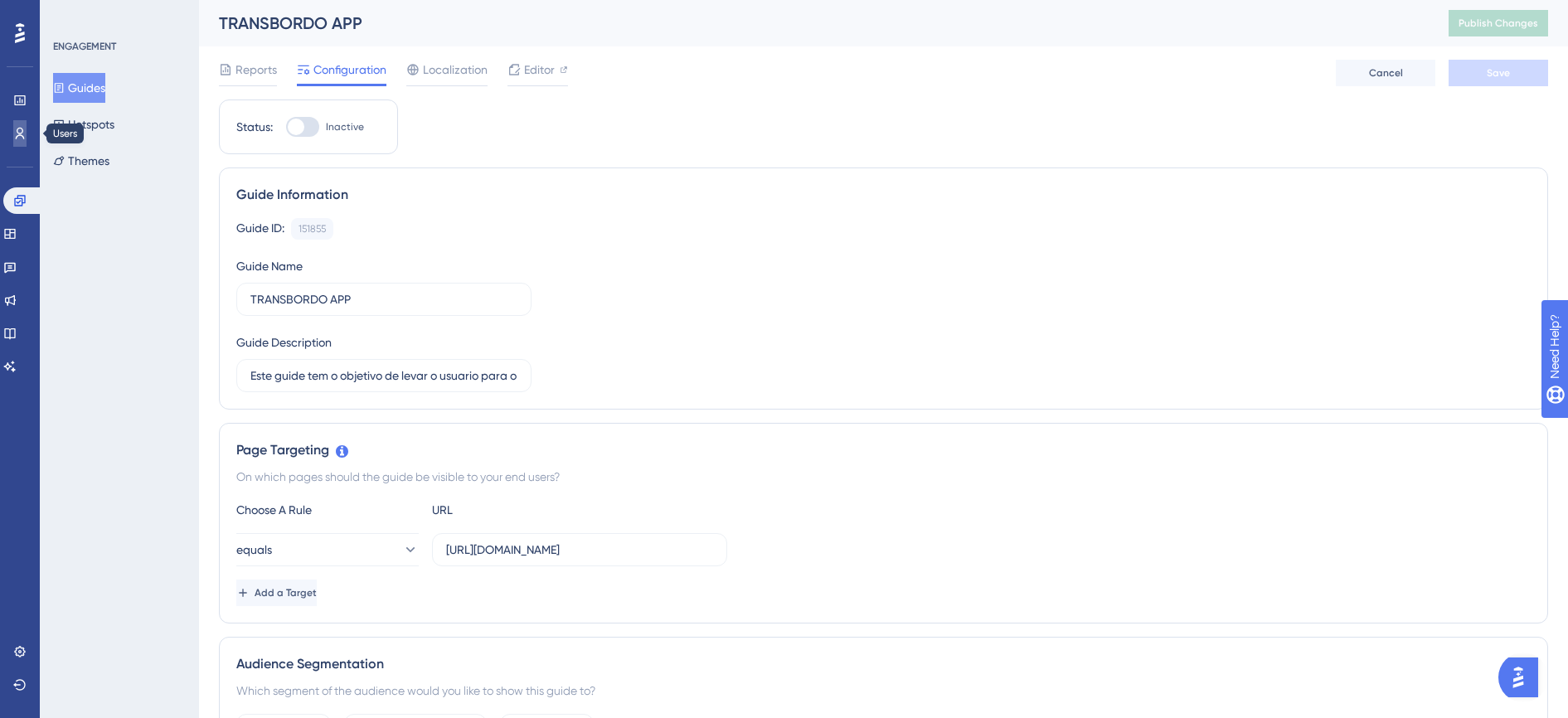
click at [21, 134] on icon at bounding box center [20, 134] width 14 height 14
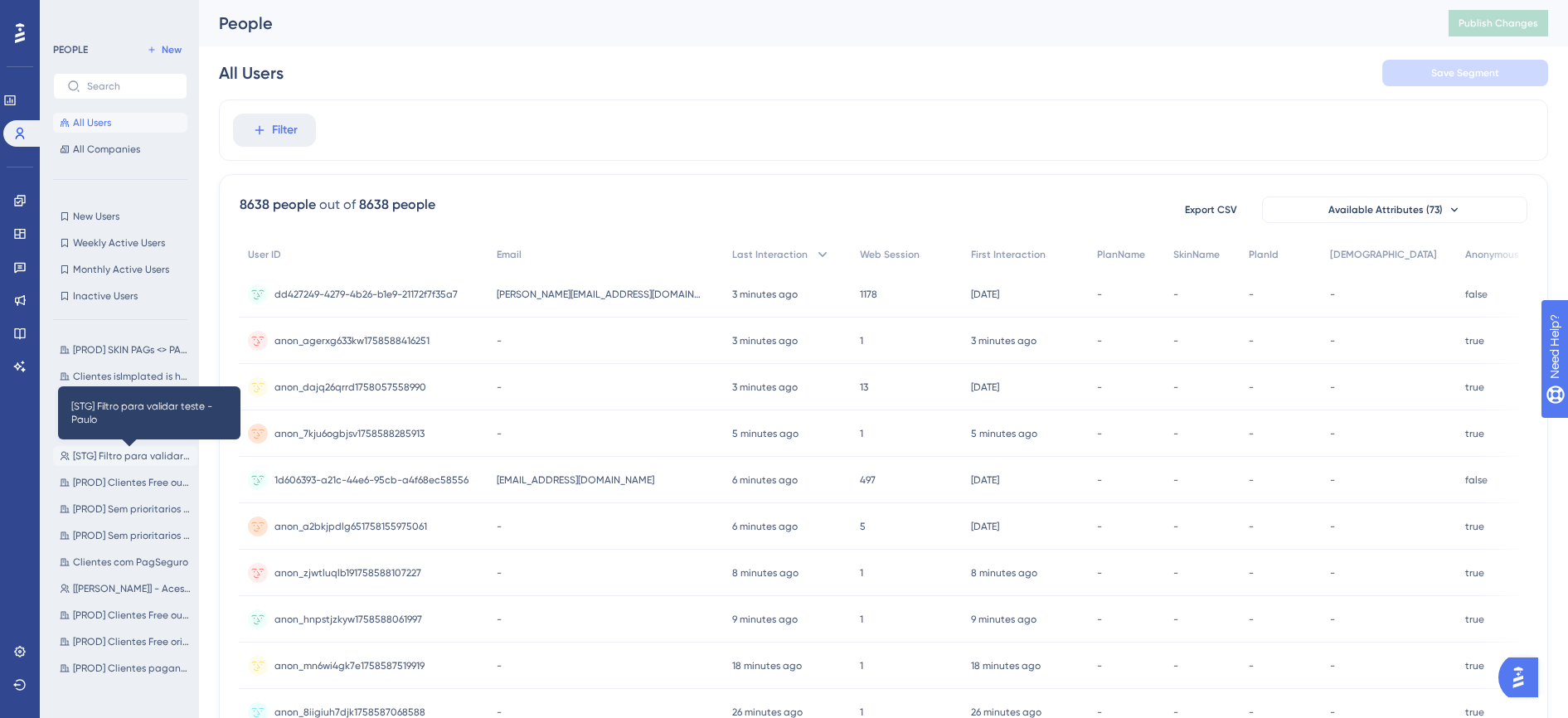
click at [125, 459] on span "[STG] Filtro para validar teste - Paulo" at bounding box center [132, 456] width 118 height 14
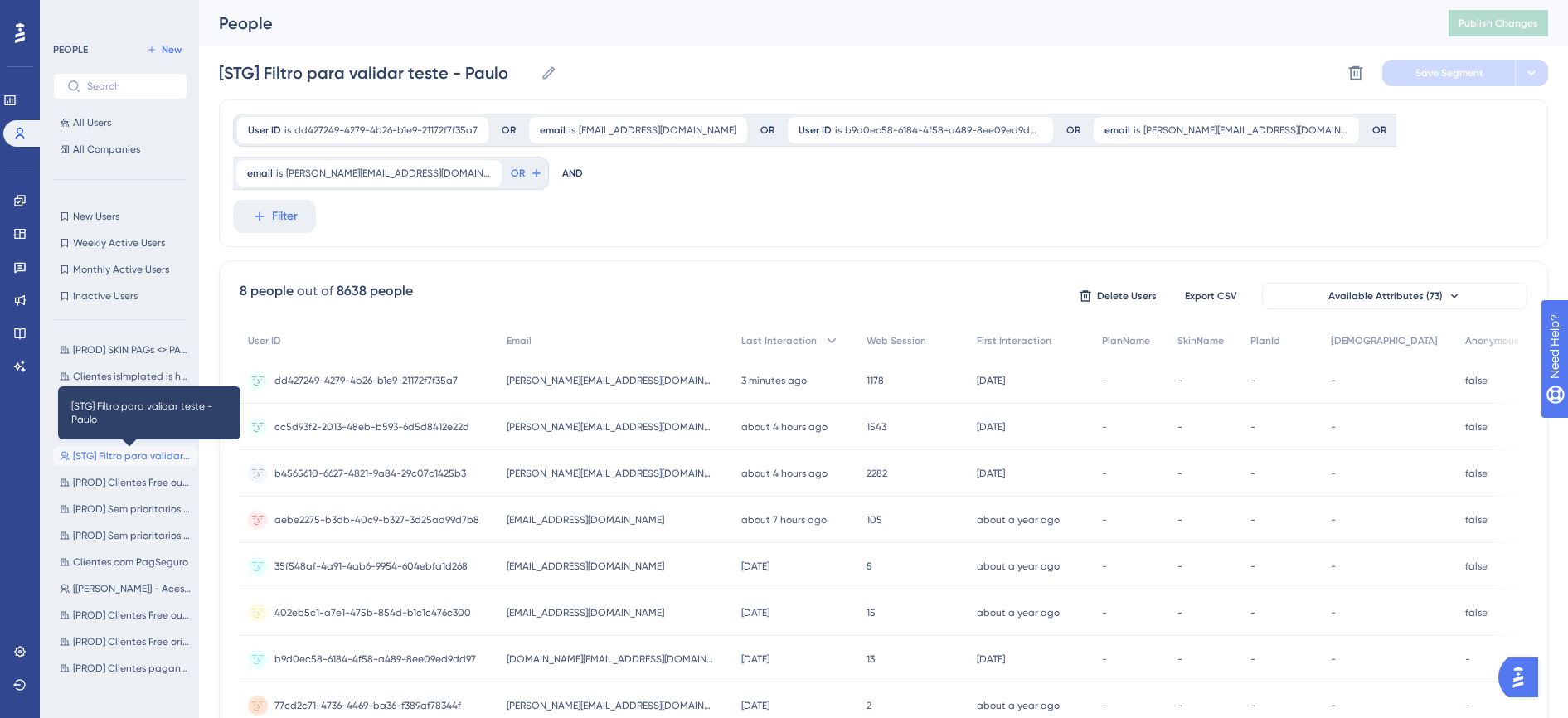
click at [145, 455] on span "[STG] Filtro para validar teste - Paulo" at bounding box center [132, 456] width 118 height 14
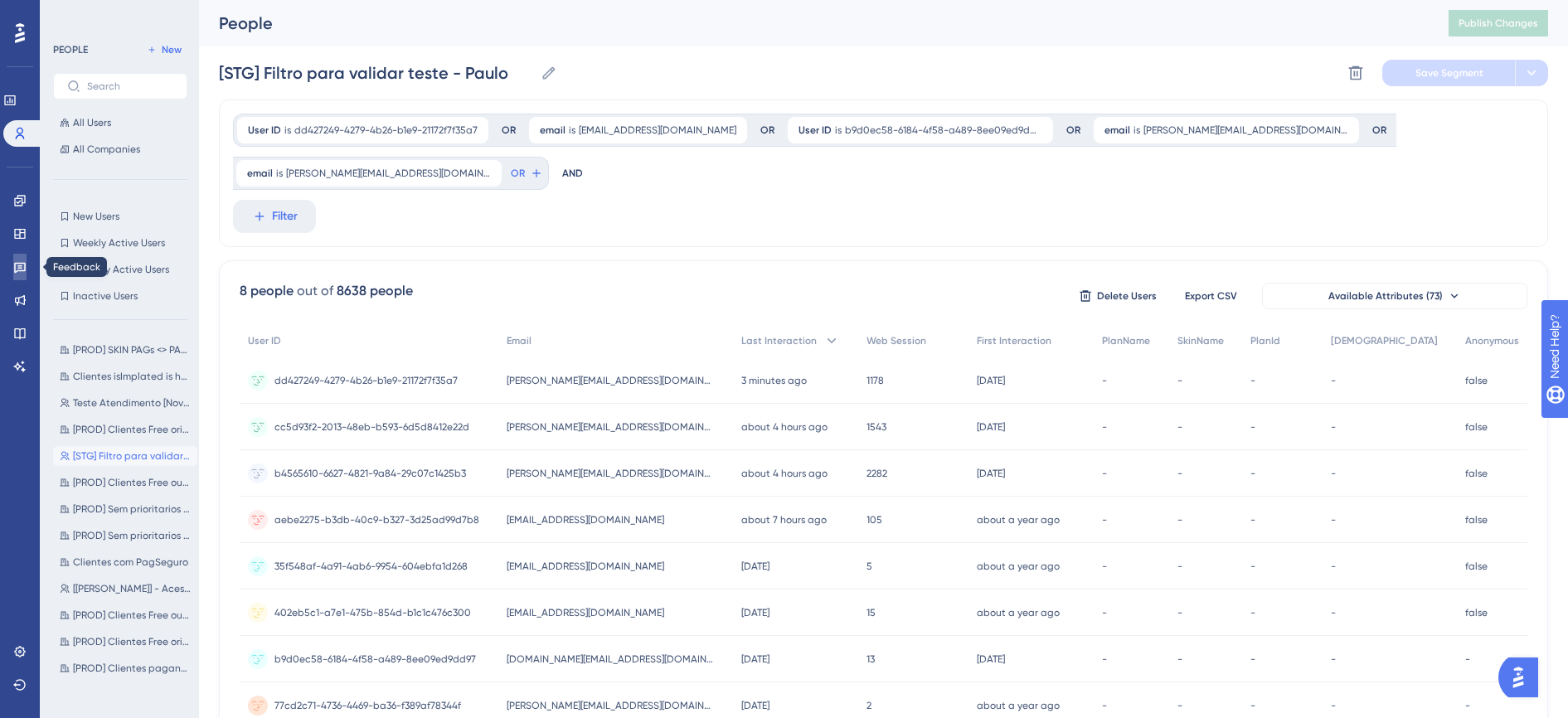
click at [21, 271] on icon at bounding box center [19, 269] width 12 height 11
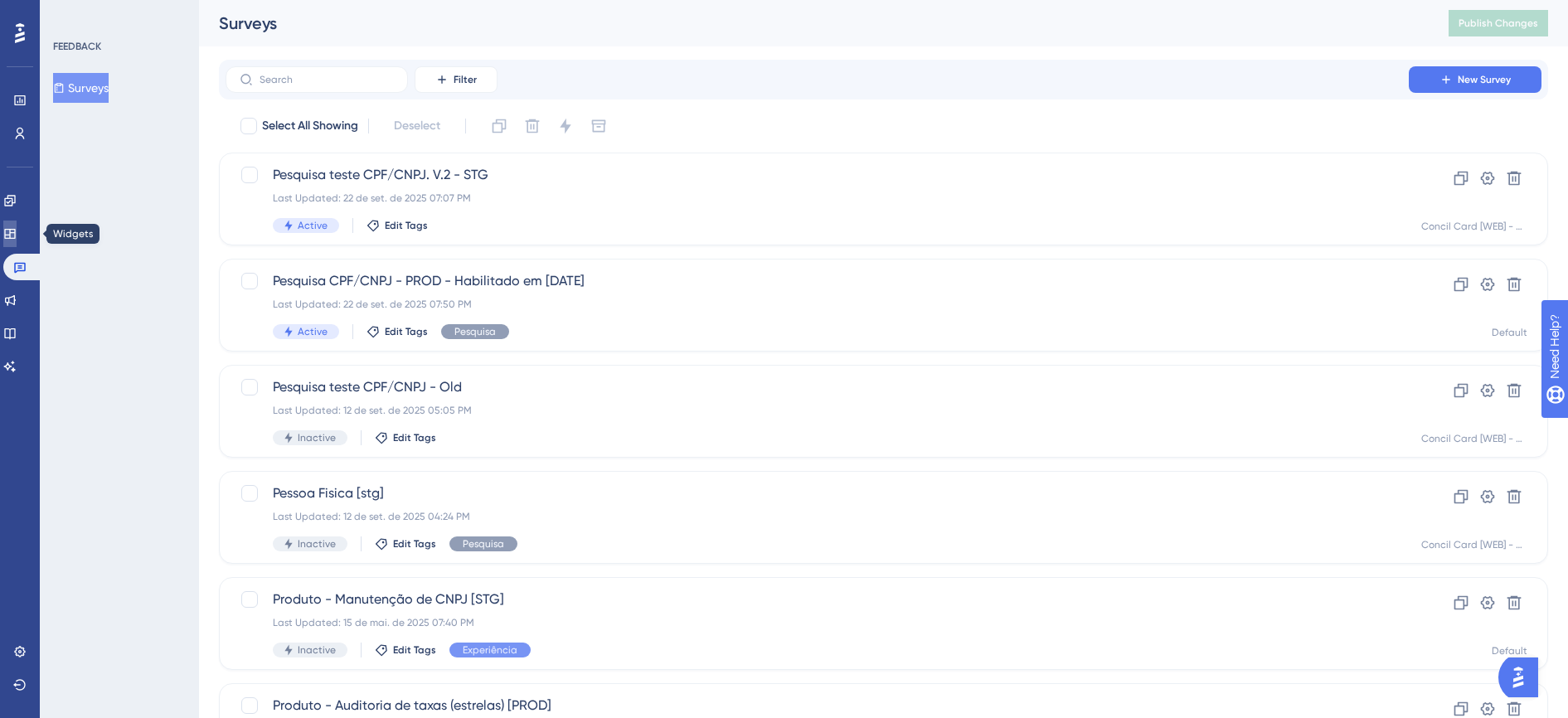
click at [15, 230] on icon at bounding box center [10, 233] width 11 height 10
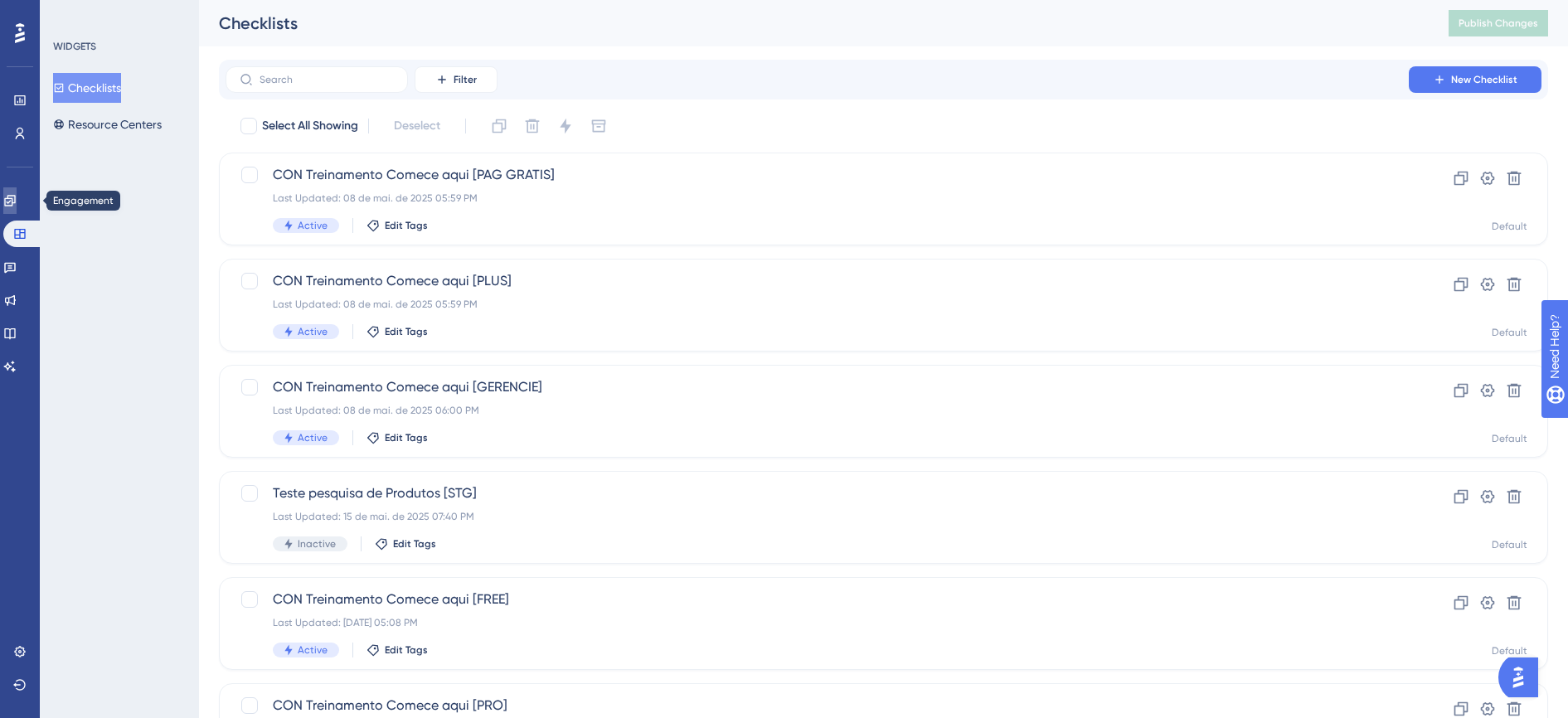
click at [16, 198] on icon at bounding box center [10, 200] width 14 height 14
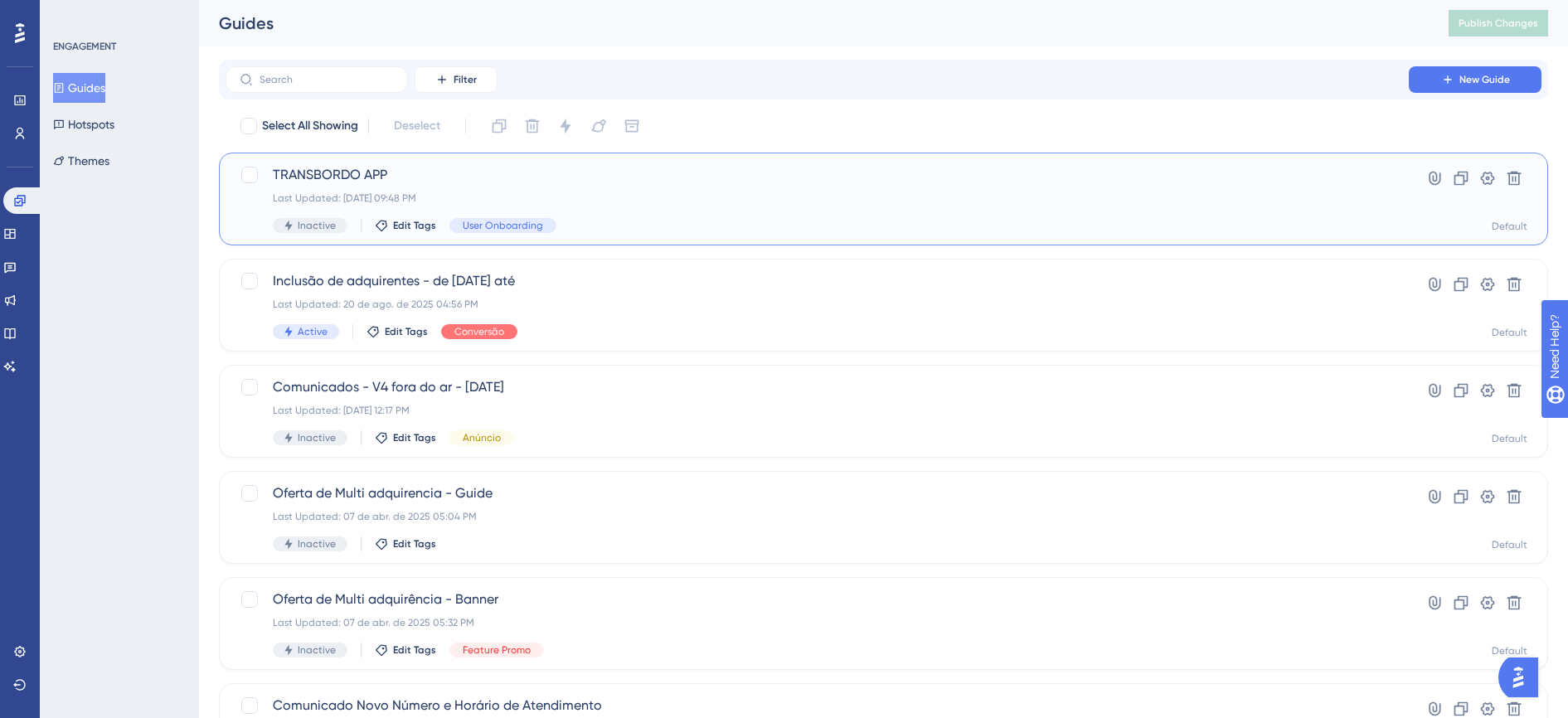
click at [380, 186] on div "TRANSBORDO APP Last Updated: 22 de set. de 2025 09:48 PM Inactive Edit Tags Use…" at bounding box center [816, 198] width 1089 height 68
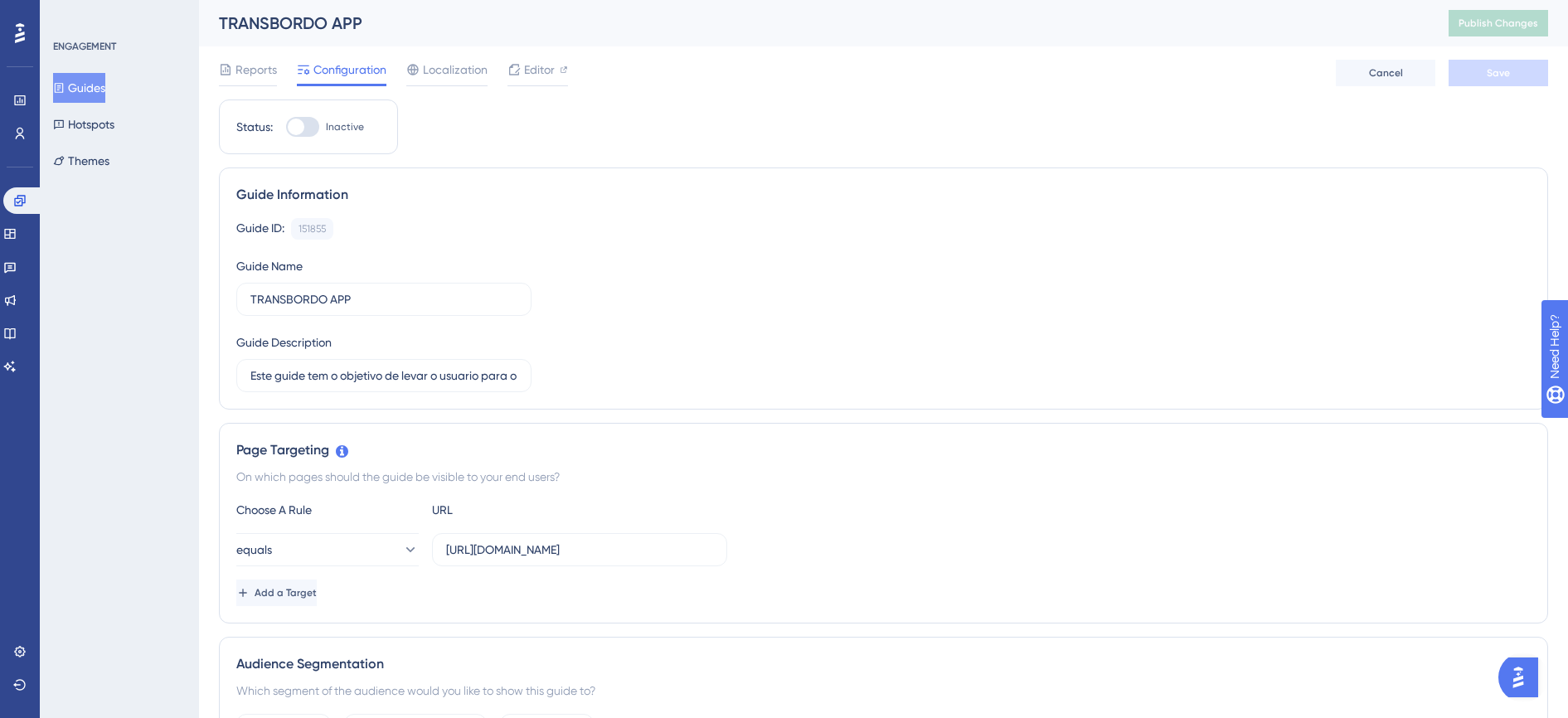
click at [299, 124] on div at bounding box center [296, 127] width 16 height 16
click at [286, 127] on input "Inactive" at bounding box center [285, 127] width 1 height 1
checkbox input "true"
click at [1488, 80] on button "Save" at bounding box center [1499, 72] width 100 height 27
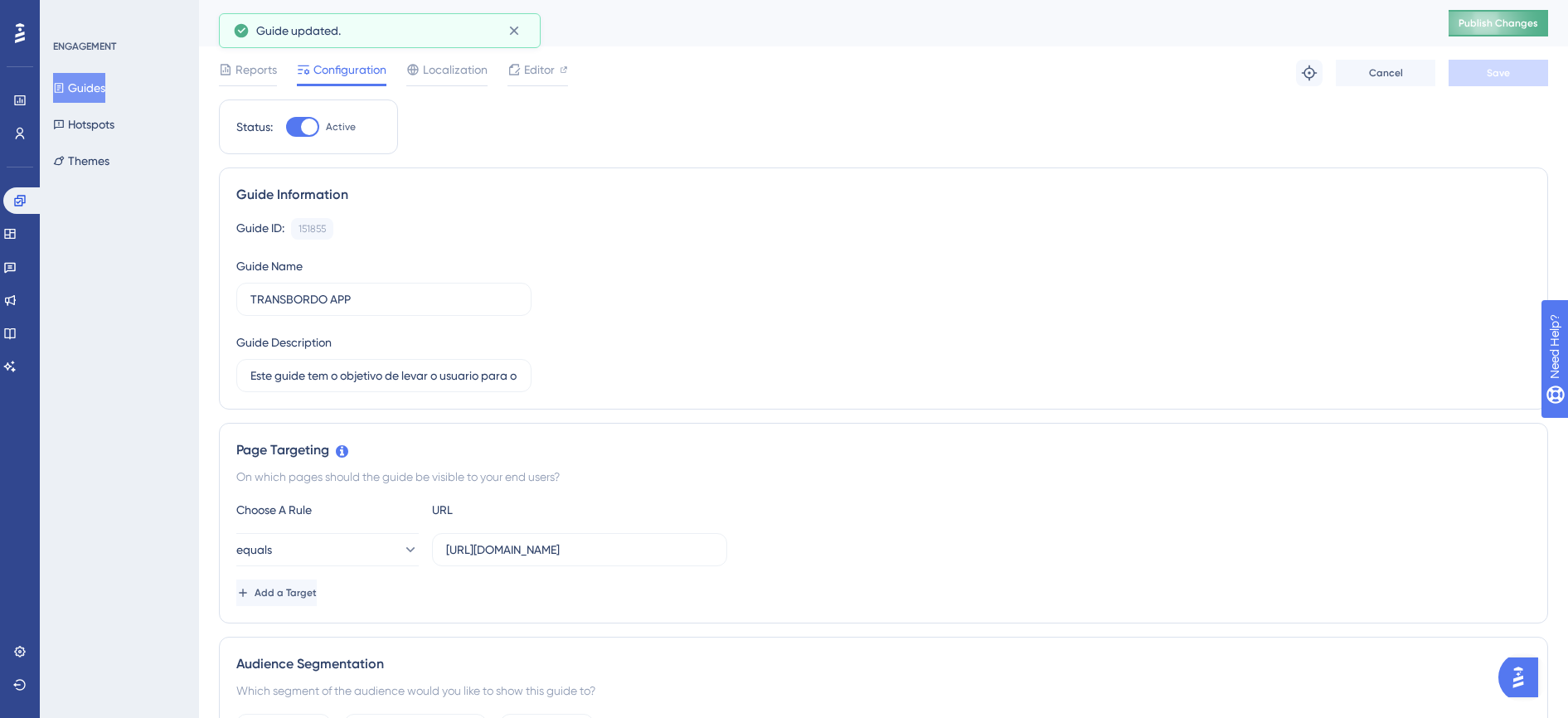
click at [1492, 25] on span "Publish Changes" at bounding box center [1498, 23] width 80 height 14
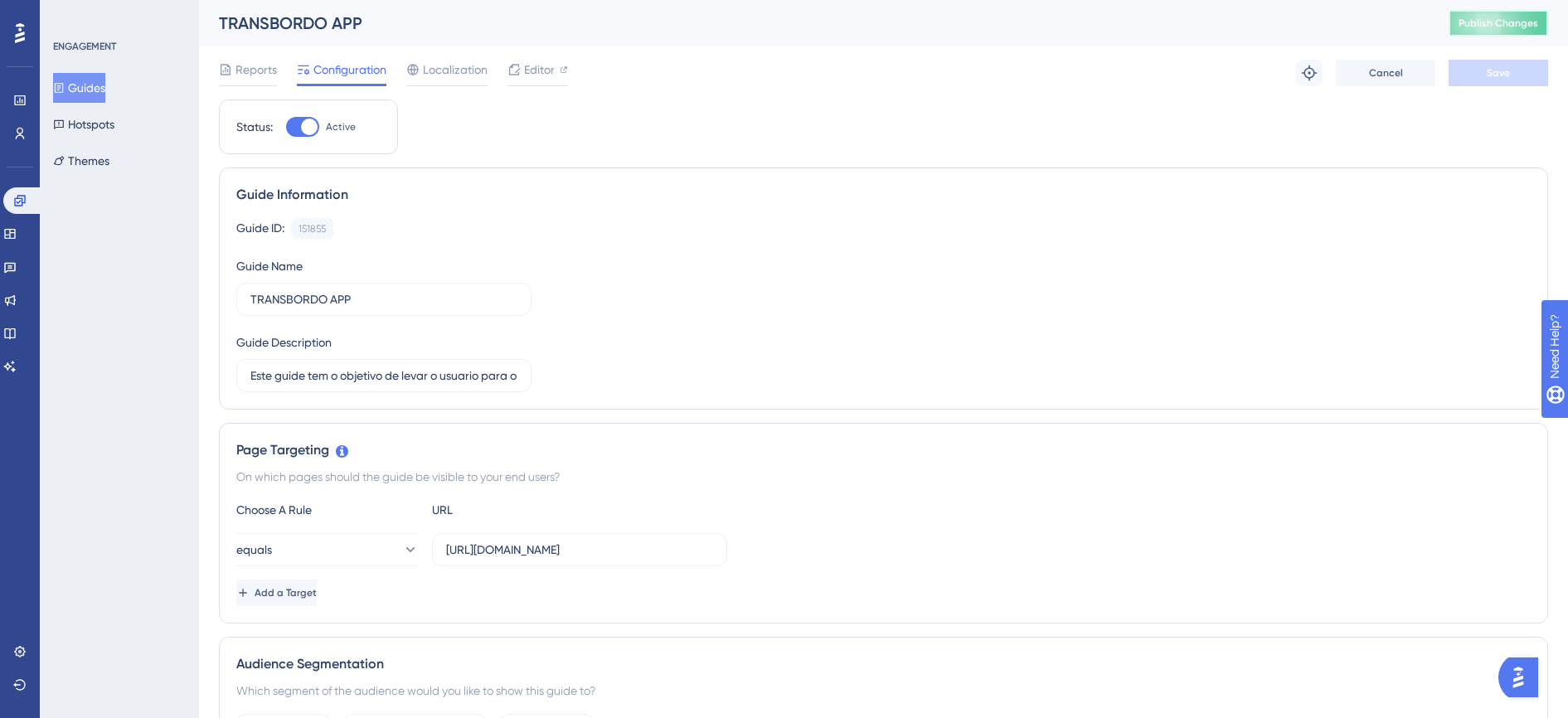
click at [1485, 29] on span "Publish Changes" at bounding box center [1498, 23] width 80 height 14
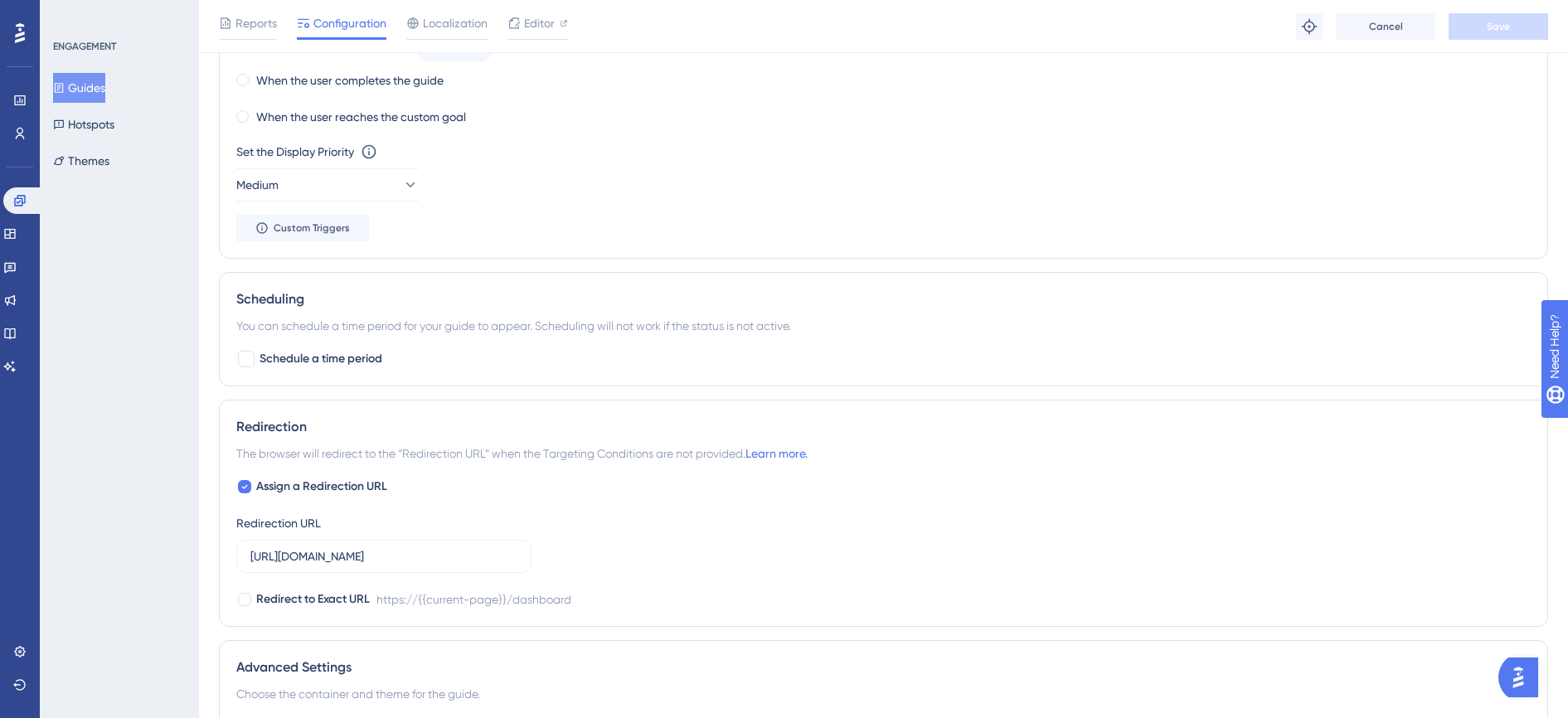
scroll to position [1141, 0]
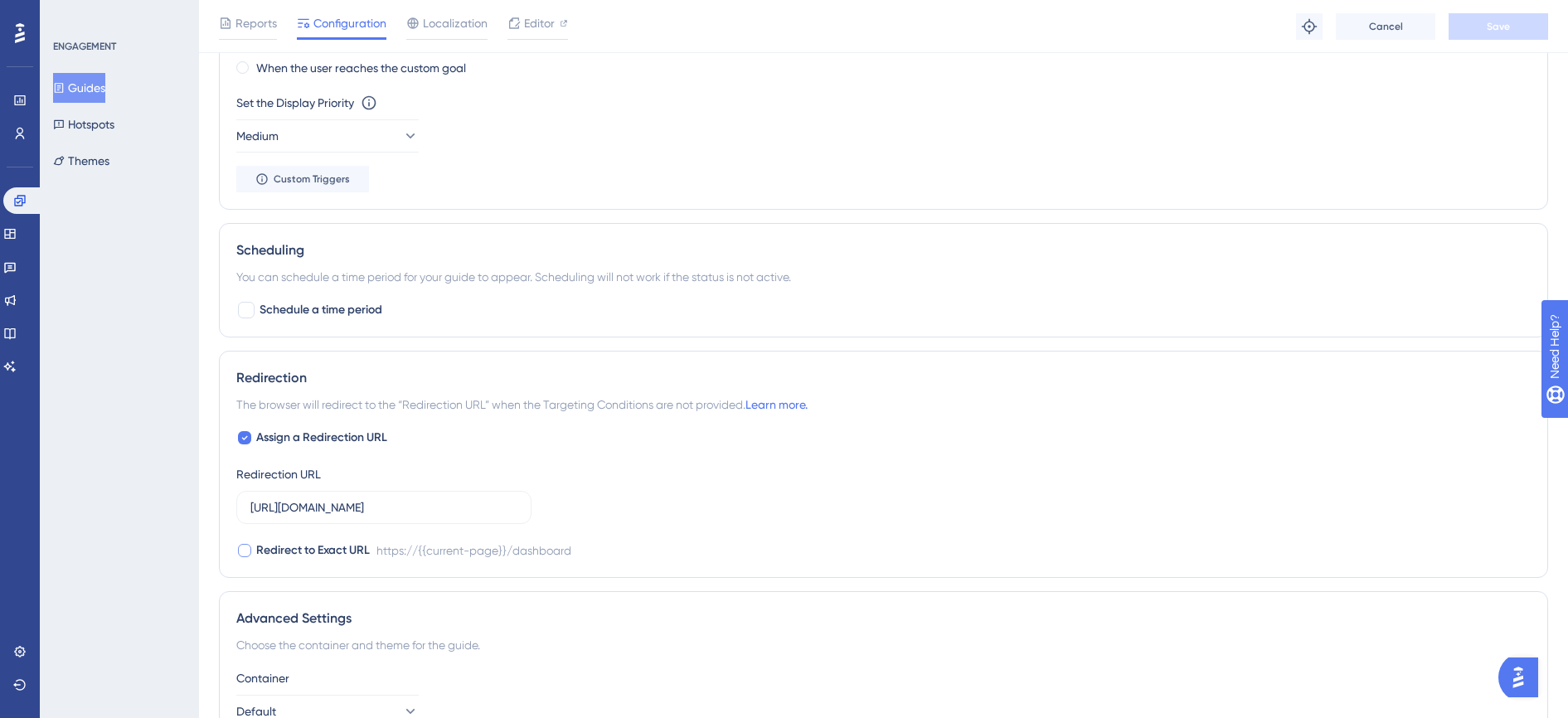
click at [245, 544] on div at bounding box center [244, 551] width 14 height 14
checkbox input "true"
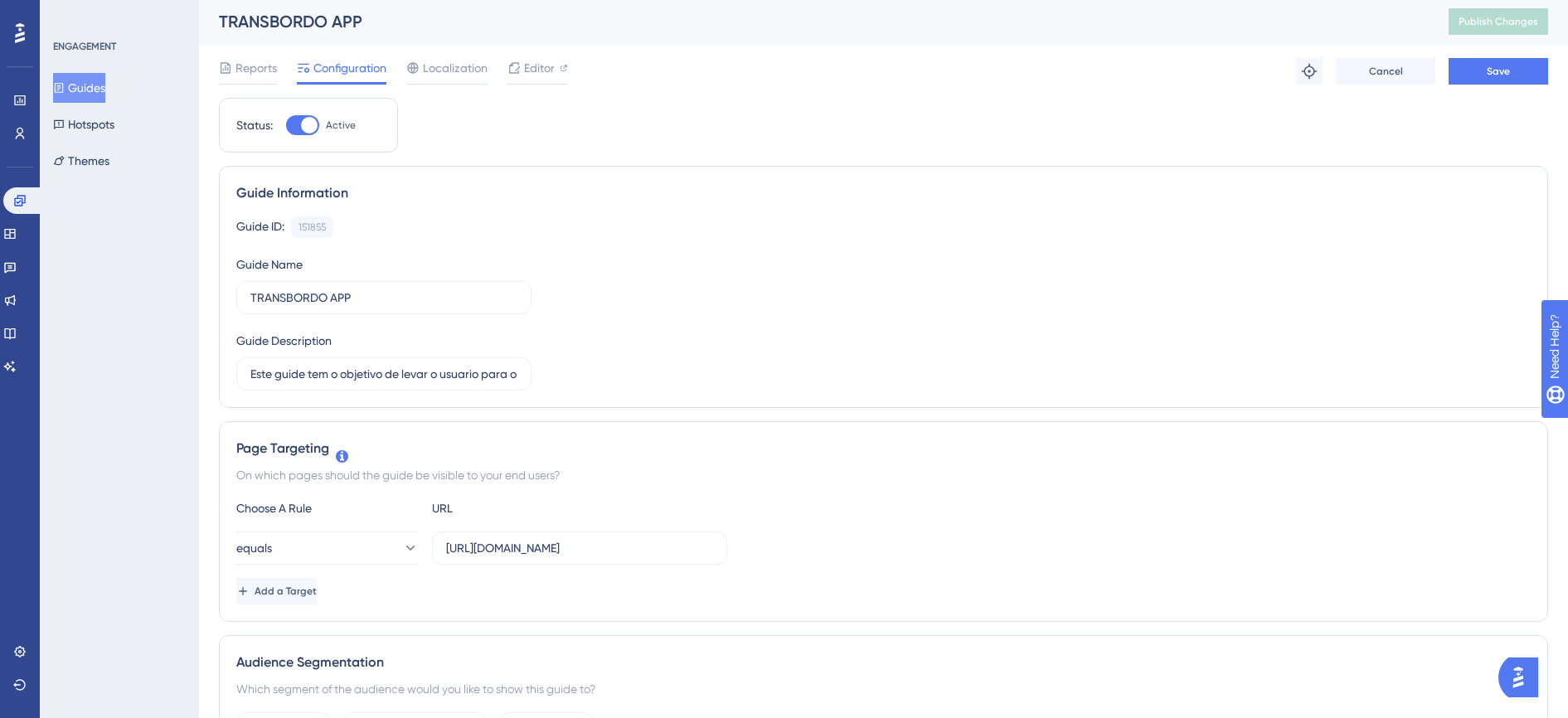
scroll to position [0, 0]
click at [1473, 76] on button "Save" at bounding box center [1499, 72] width 100 height 27
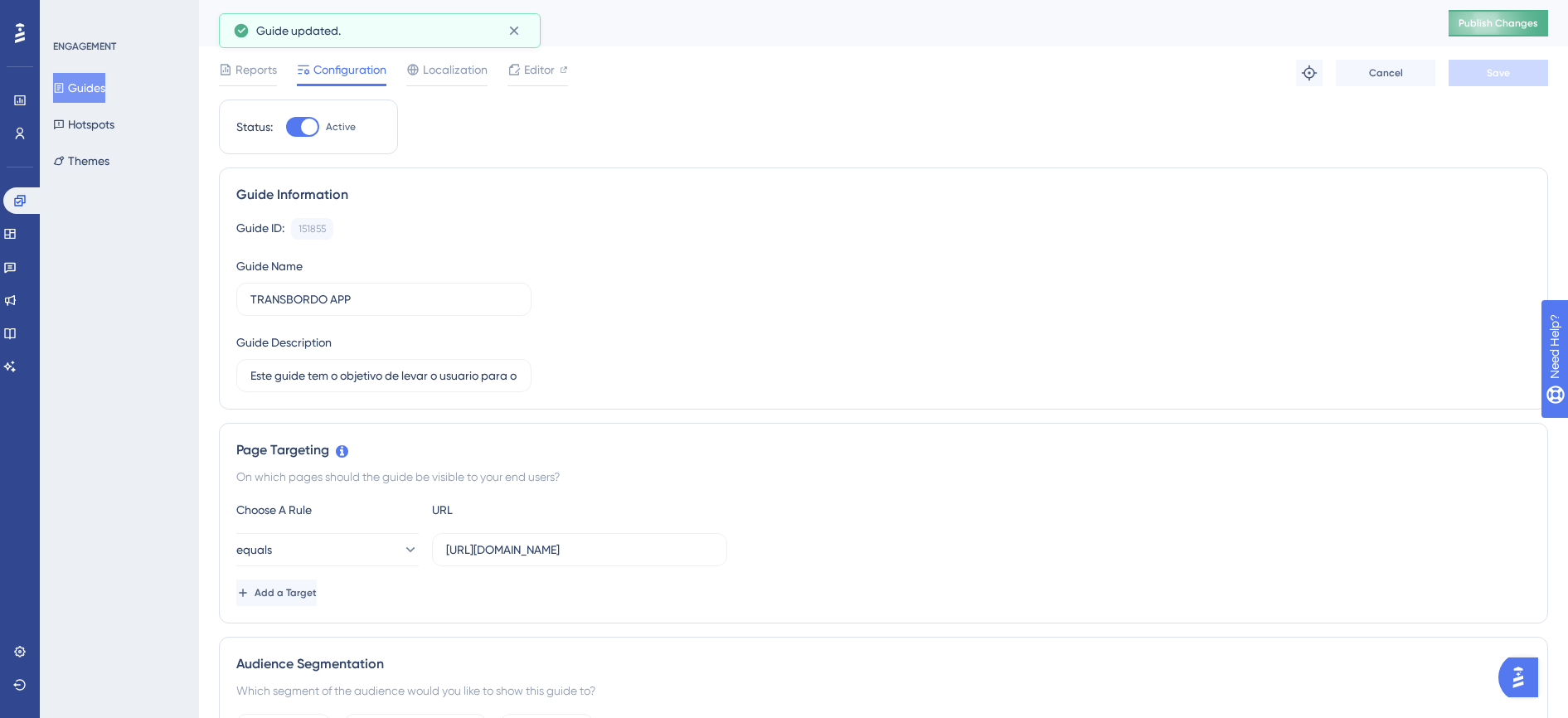
click at [1496, 26] on span "Publish Changes" at bounding box center [1498, 23] width 80 height 14
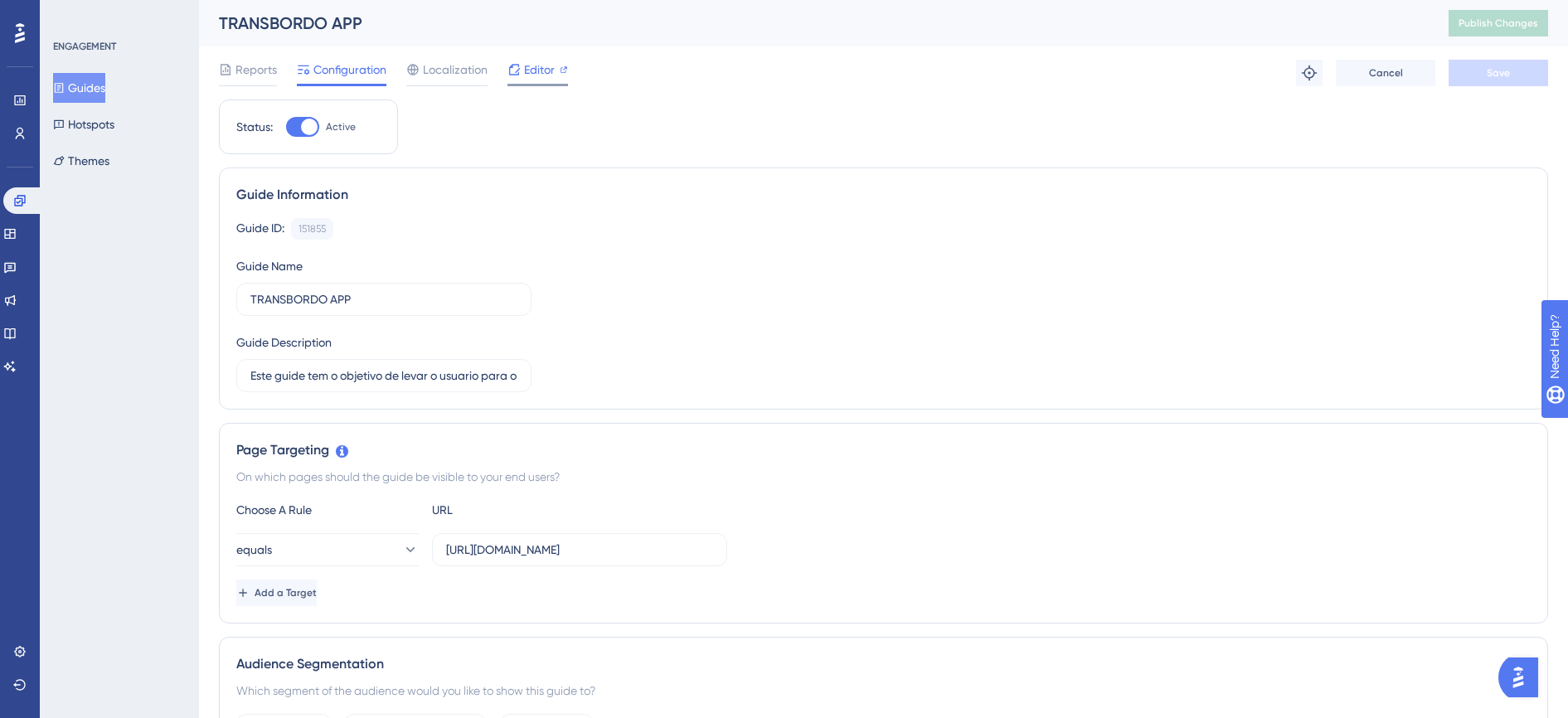
click at [532, 61] on span "Editor" at bounding box center [539, 70] width 31 height 20
click at [260, 70] on span "Reports" at bounding box center [256, 70] width 41 height 20
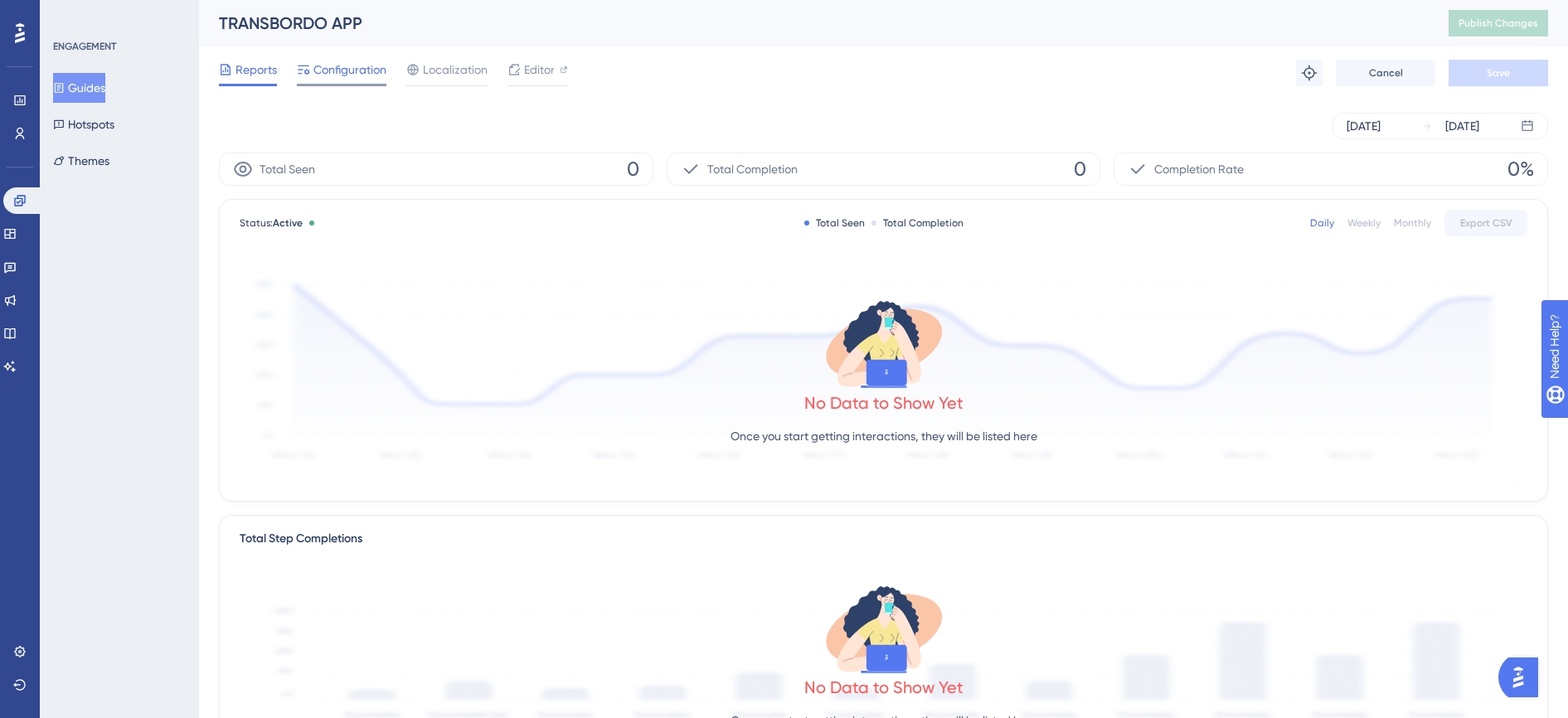
click at [337, 73] on span "Configuration" at bounding box center [350, 70] width 73 height 20
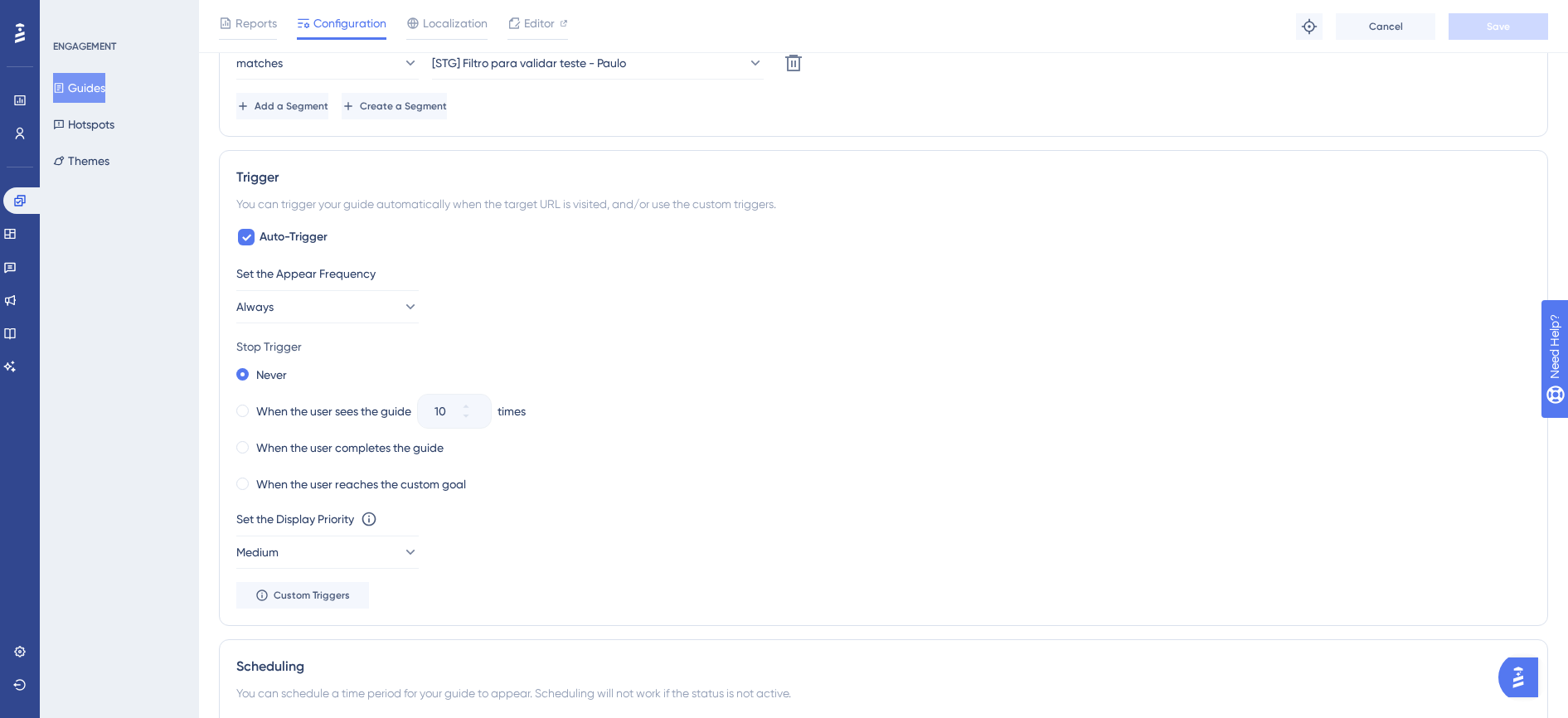
scroll to position [726, 0]
click at [381, 299] on button "Always" at bounding box center [327, 305] width 183 height 33
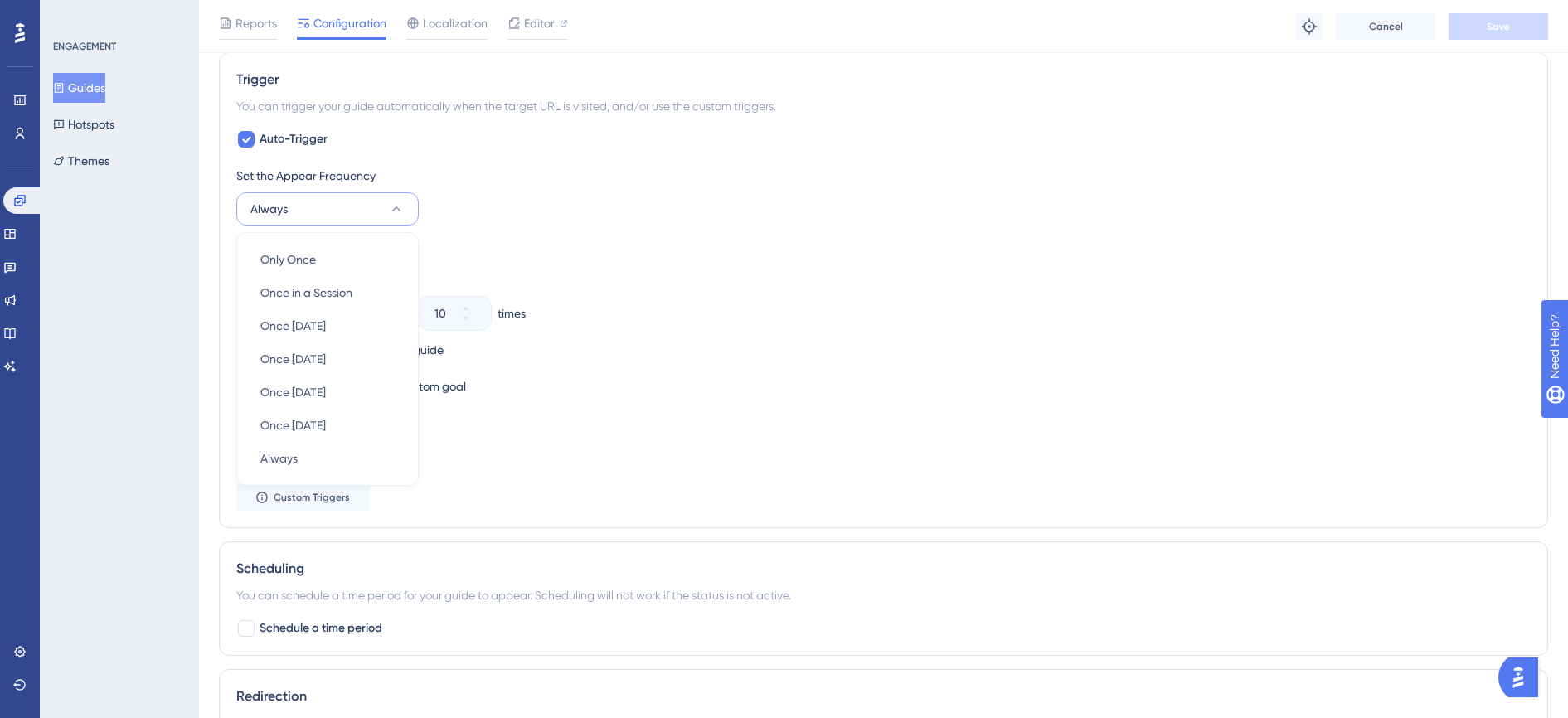
scroll to position [926, 0]
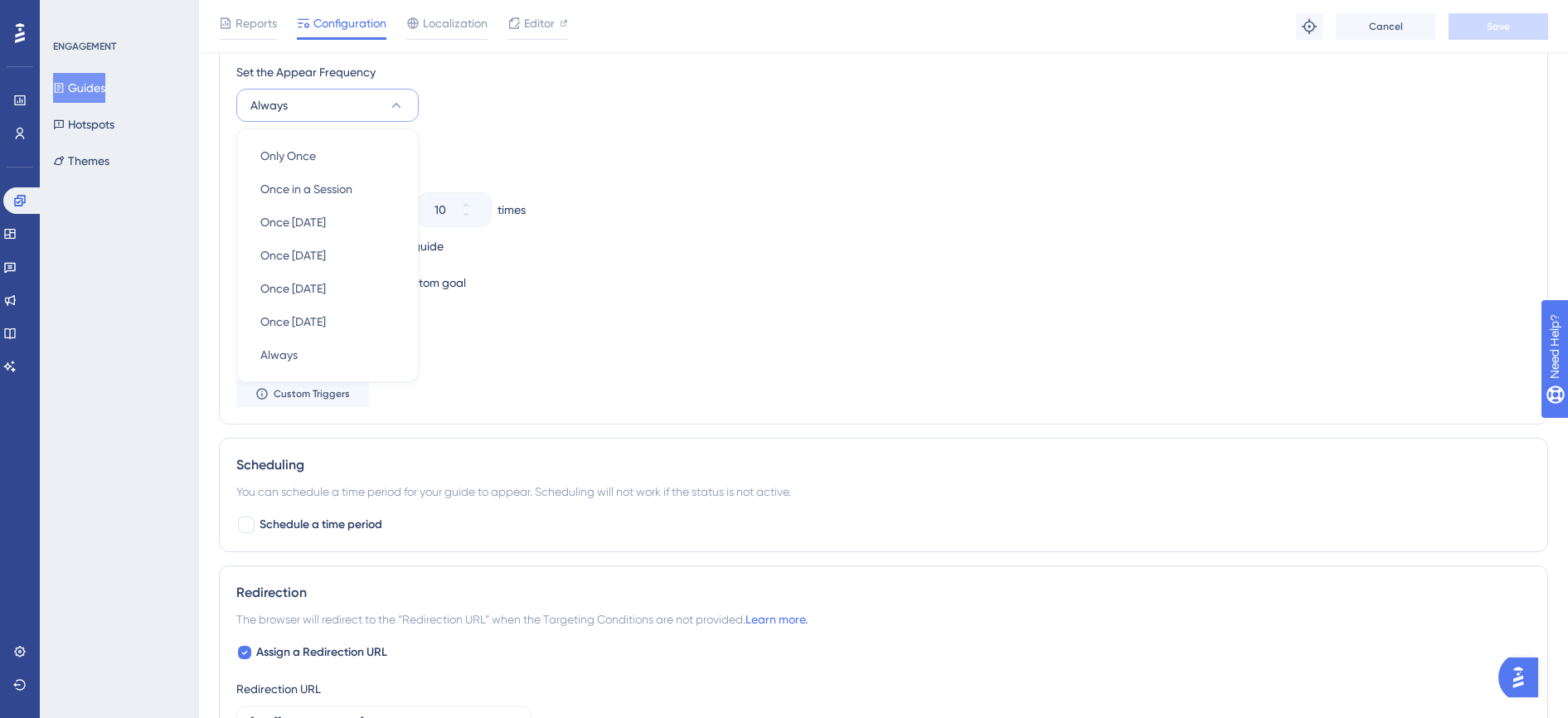
click at [837, 425] on div "Status: Active Guide Information Guide ID: 151855 Copy Guide Name TRANSBORDO AP…" at bounding box center [883, 115] width 1329 height 1870
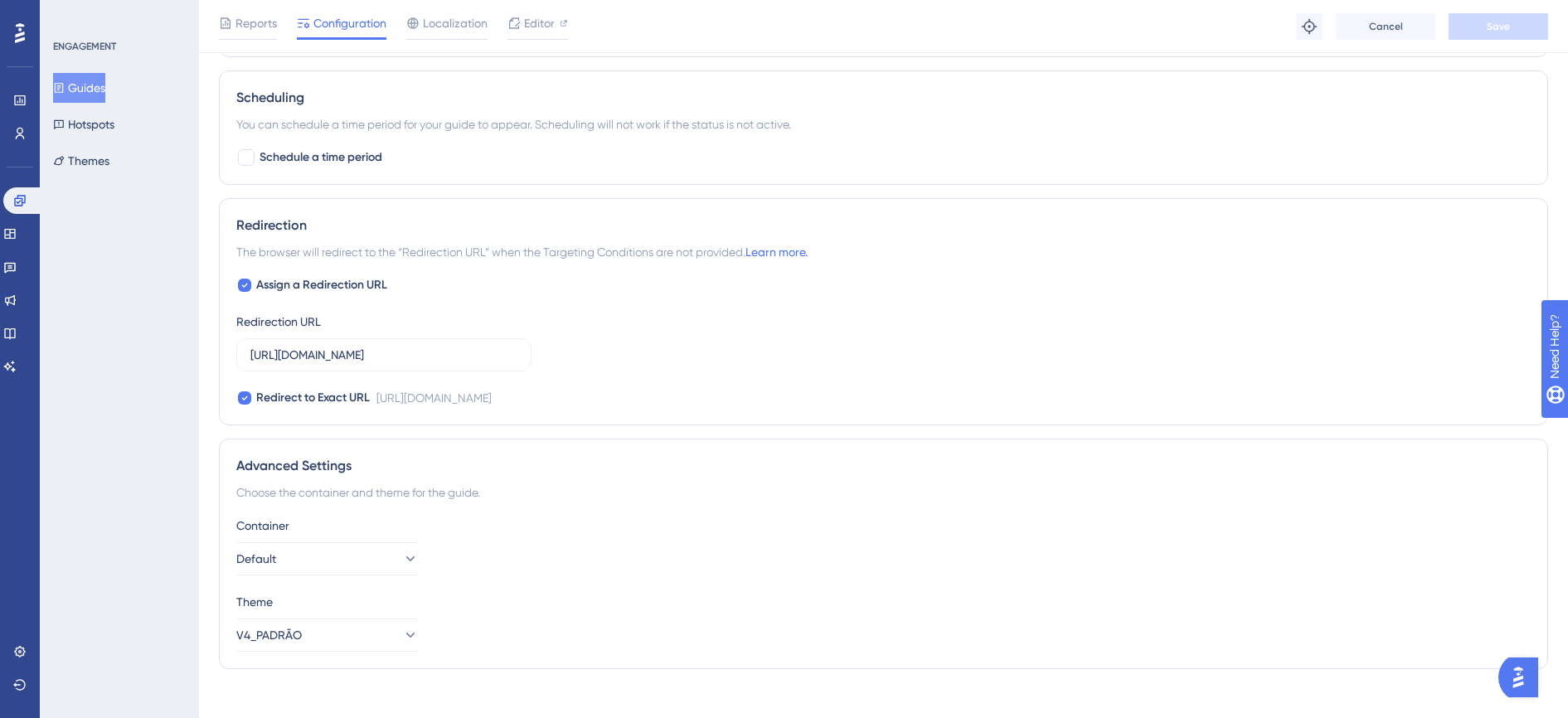
scroll to position [1311, 0]
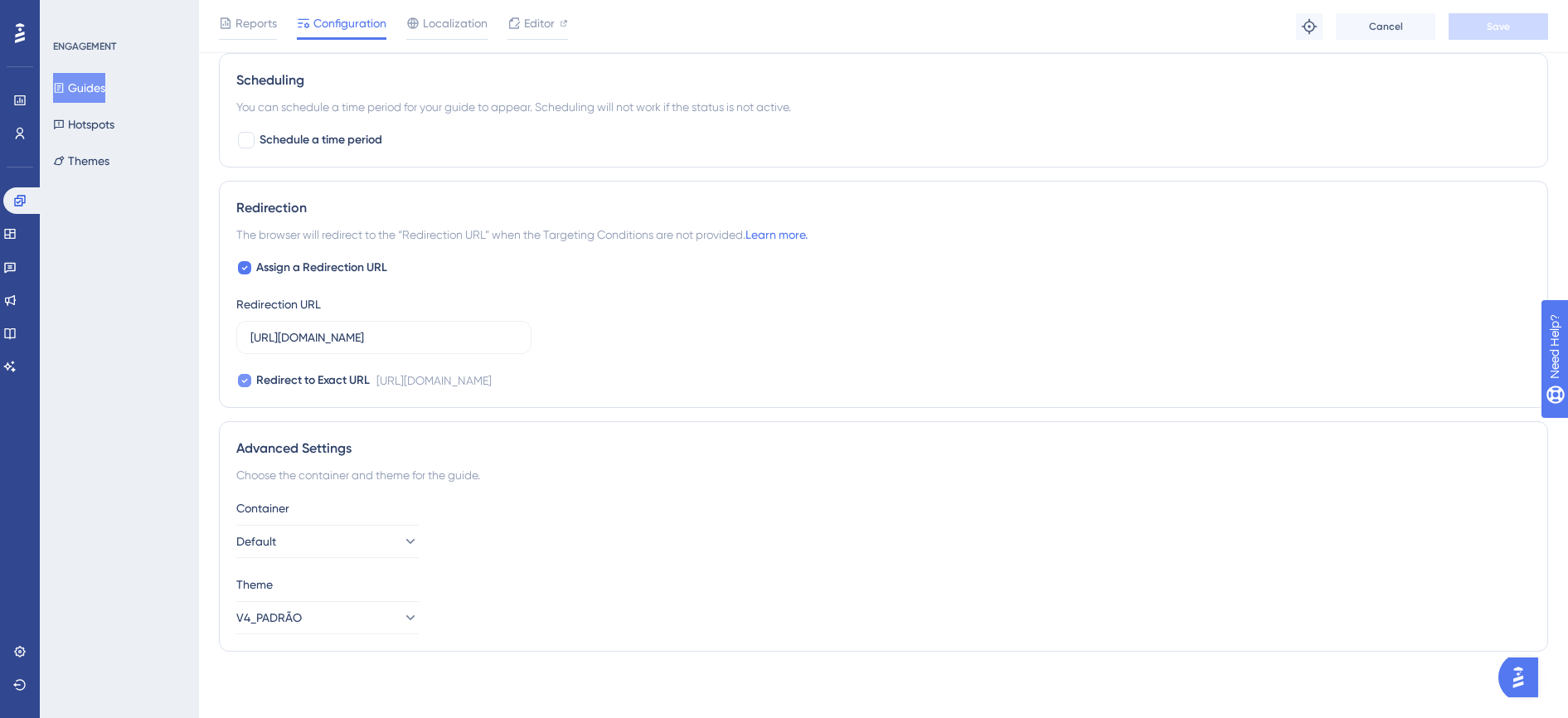
click at [248, 386] on div at bounding box center [244, 380] width 14 height 14
checkbox input "false"
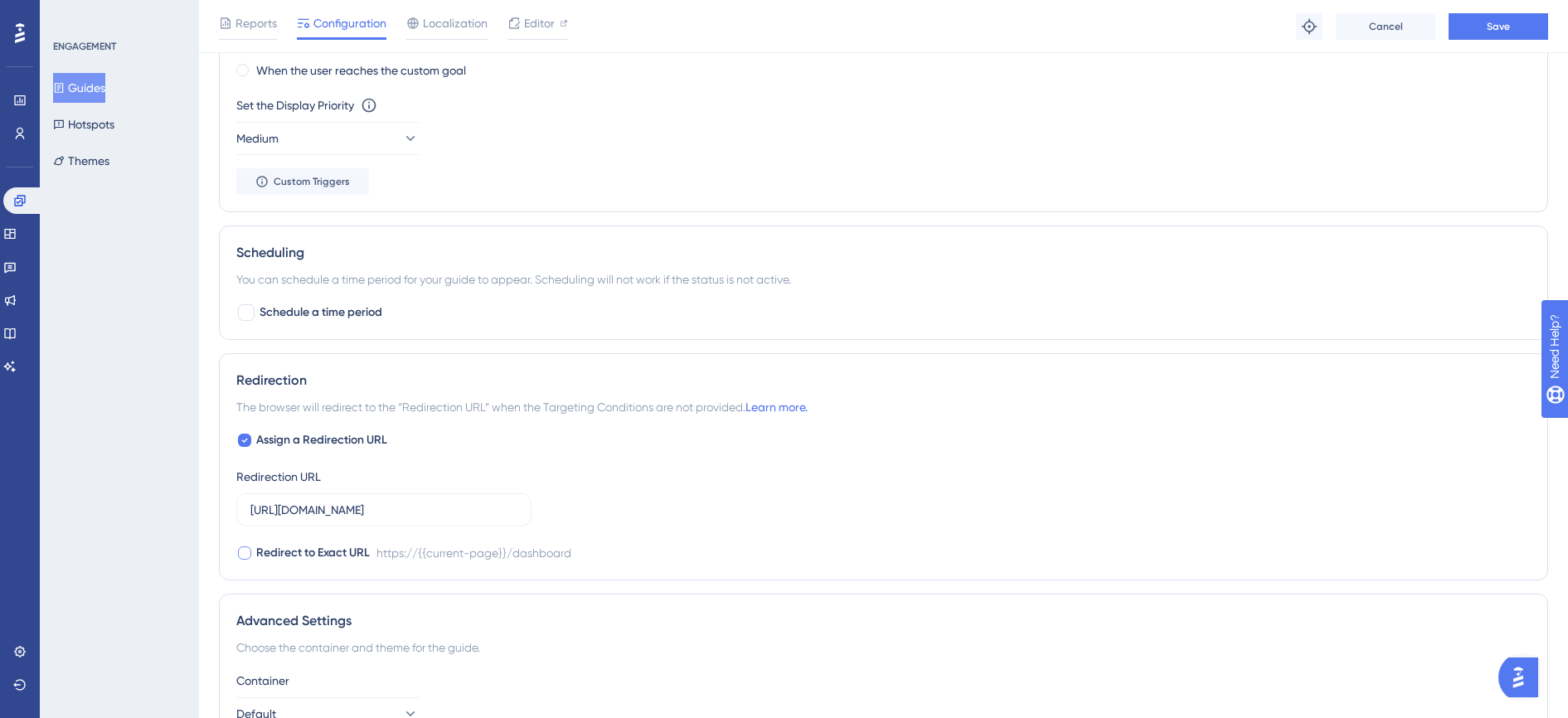
scroll to position [1103, 0]
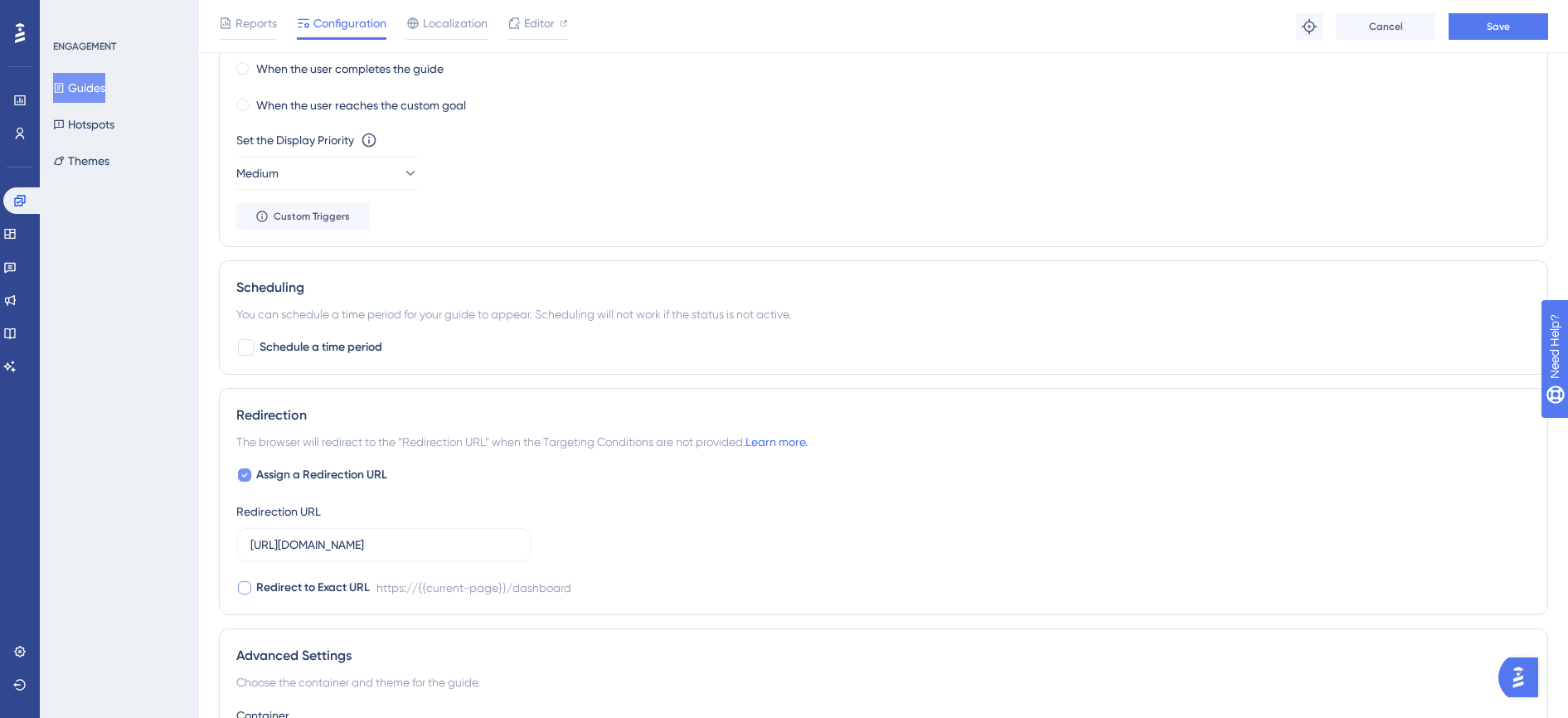
click at [248, 478] on div at bounding box center [244, 475] width 14 height 14
checkbox input "false"
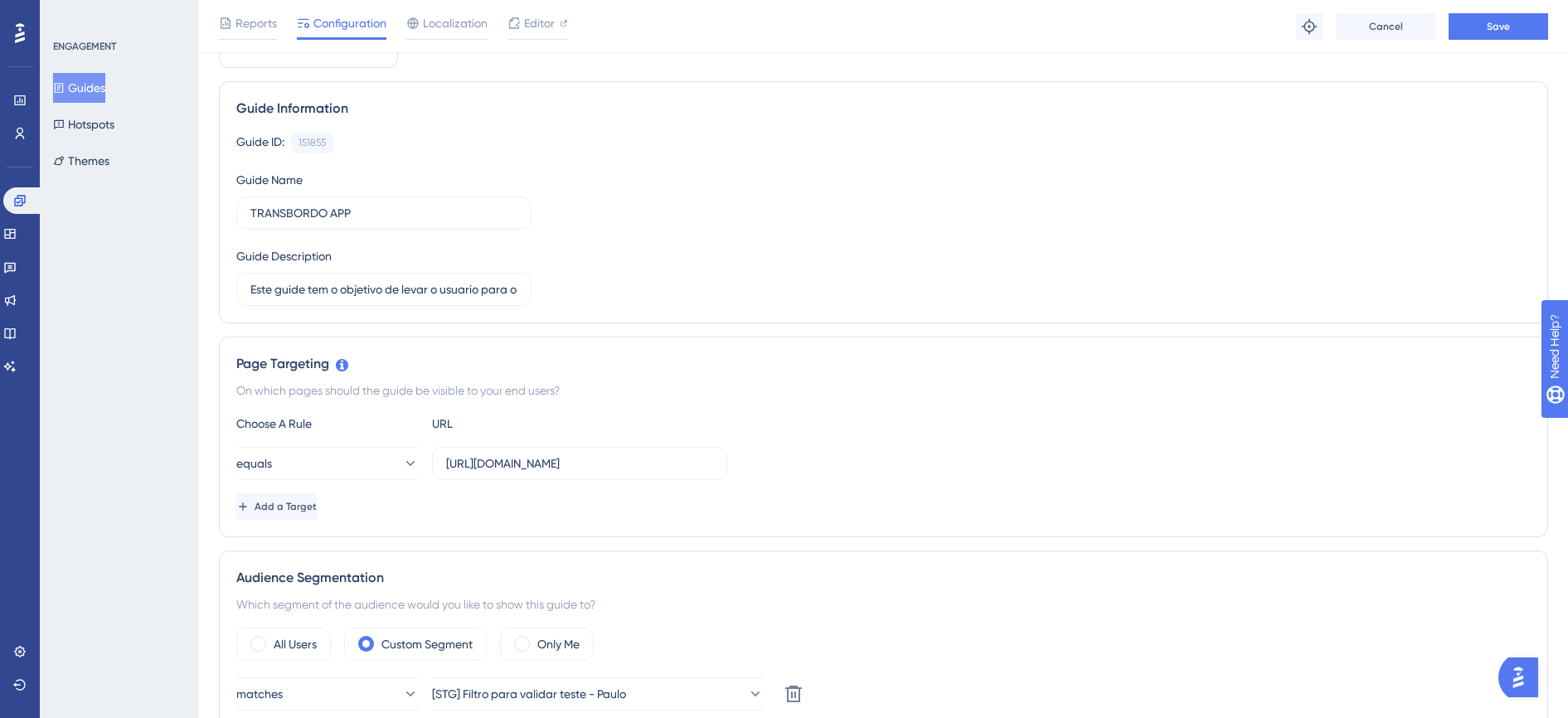
scroll to position [58, 0]
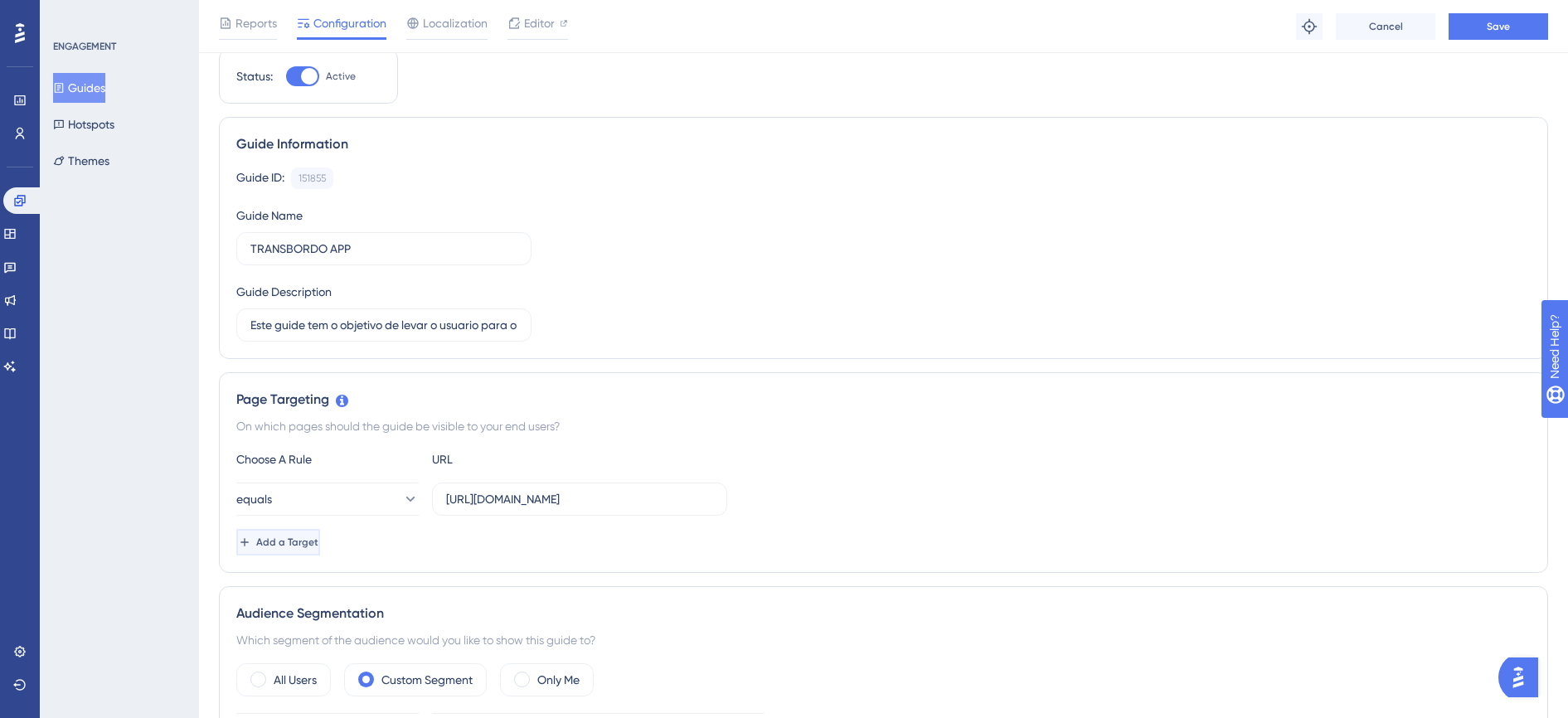
click at [317, 547] on span "Add a Target" at bounding box center [287, 542] width 62 height 14
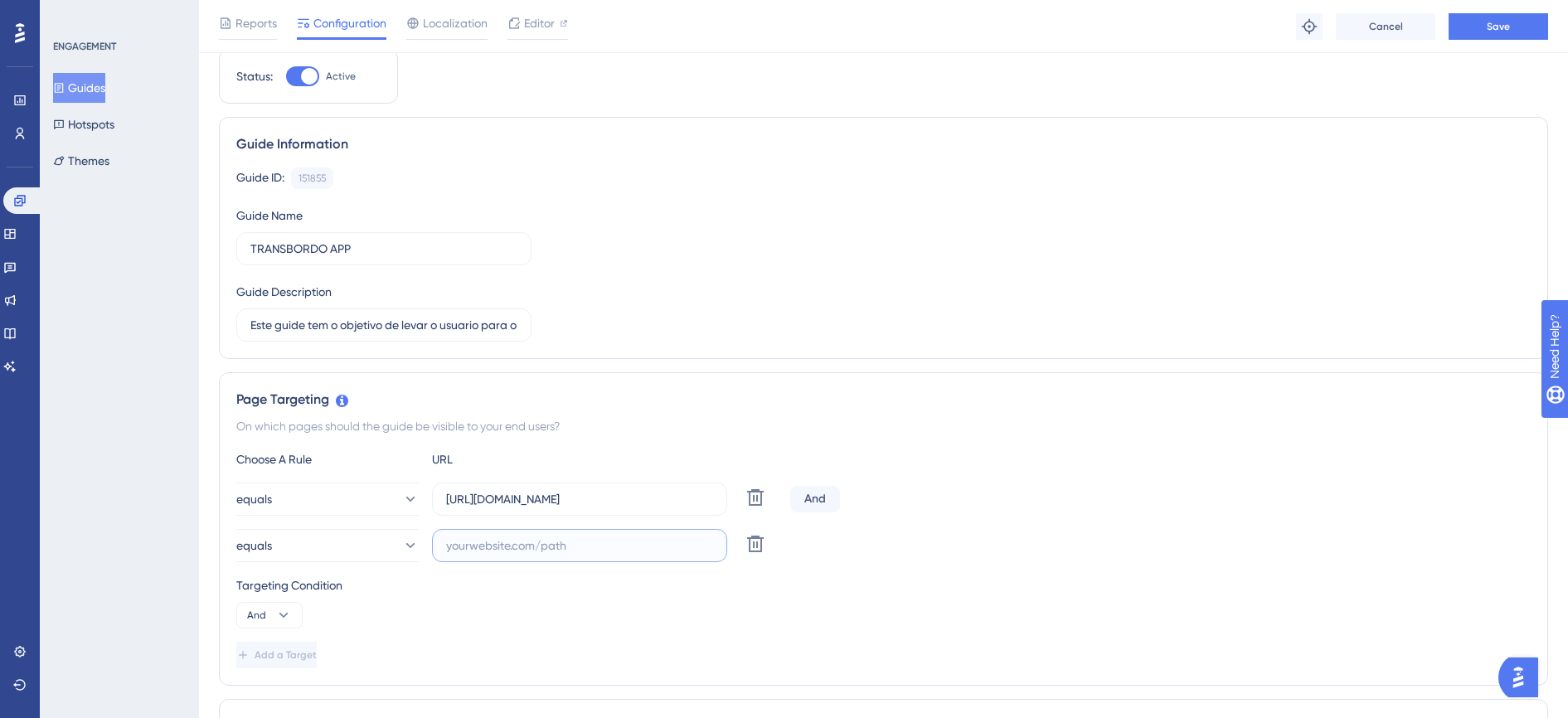
click at [548, 549] on input "text" at bounding box center [580, 546] width 267 height 18
paste input "https://www.novoconcilcard.com.br/manutencao-cnpj"
type input "https://www.novoconcilcard.com.br/manutencao-cnpj"
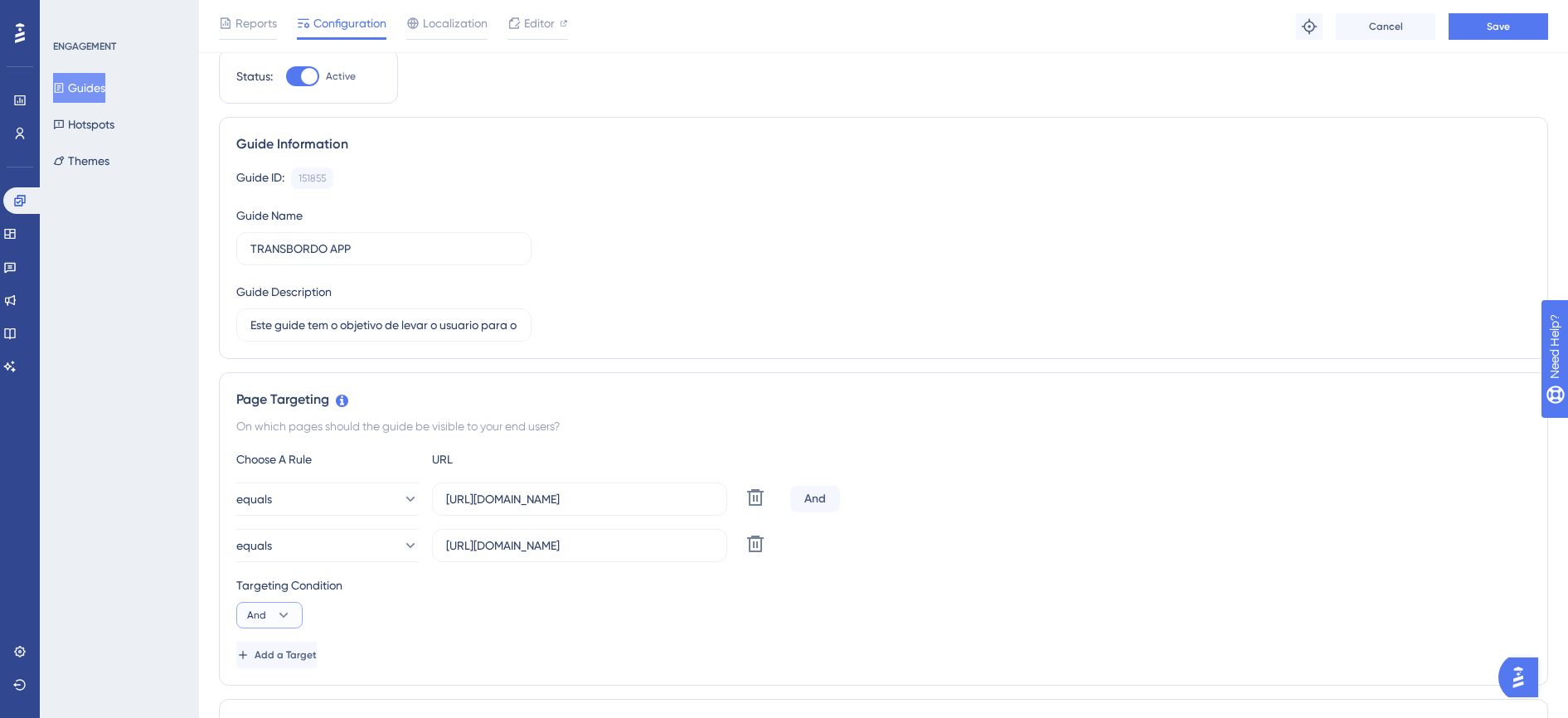
click at [281, 614] on icon at bounding box center [284, 615] width 9 height 5
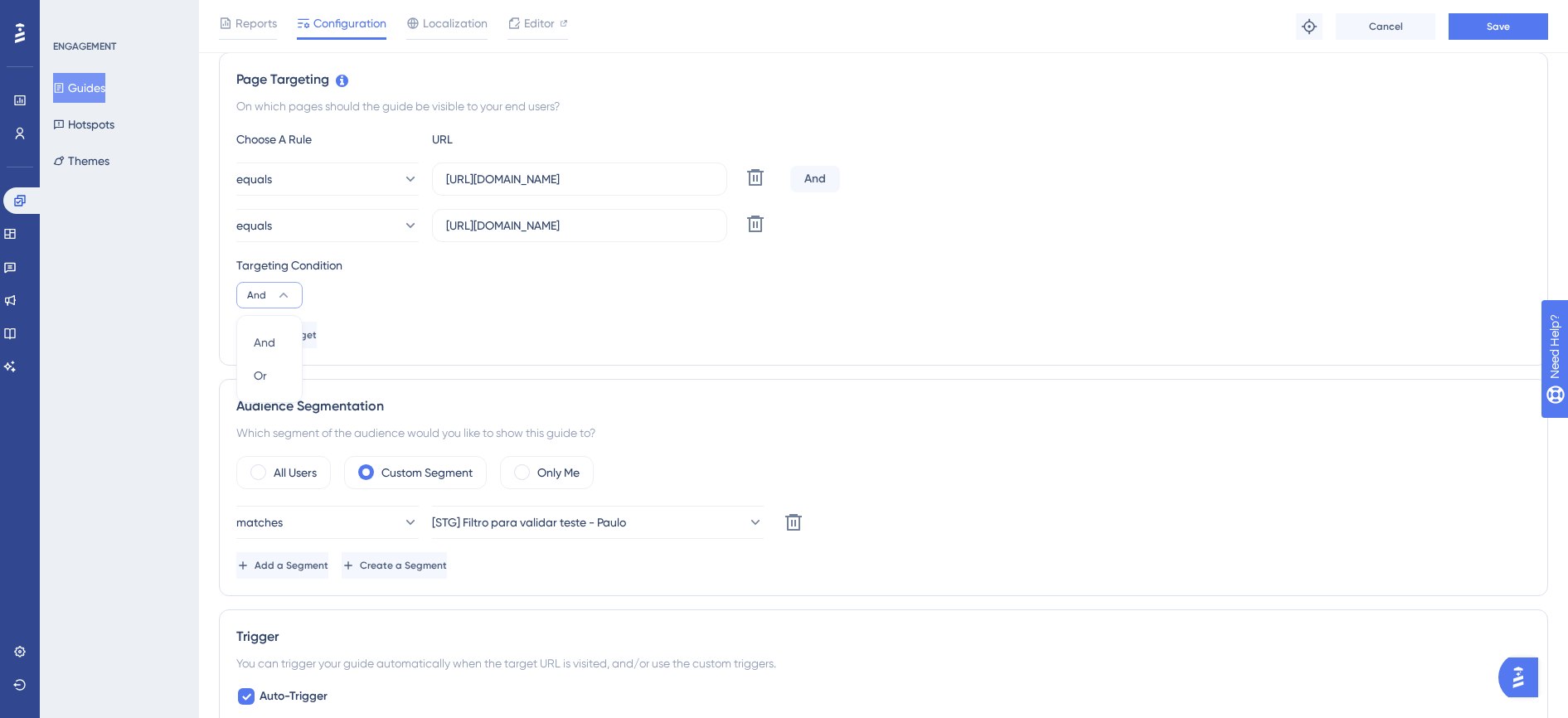
click at [575, 313] on div "Choose A Rule URL equals https://www.novoconcilcard.com.br/dashboard Delete And…" at bounding box center [883, 238] width 1295 height 219
click at [1500, 27] on span "Save" at bounding box center [1498, 27] width 23 height 14
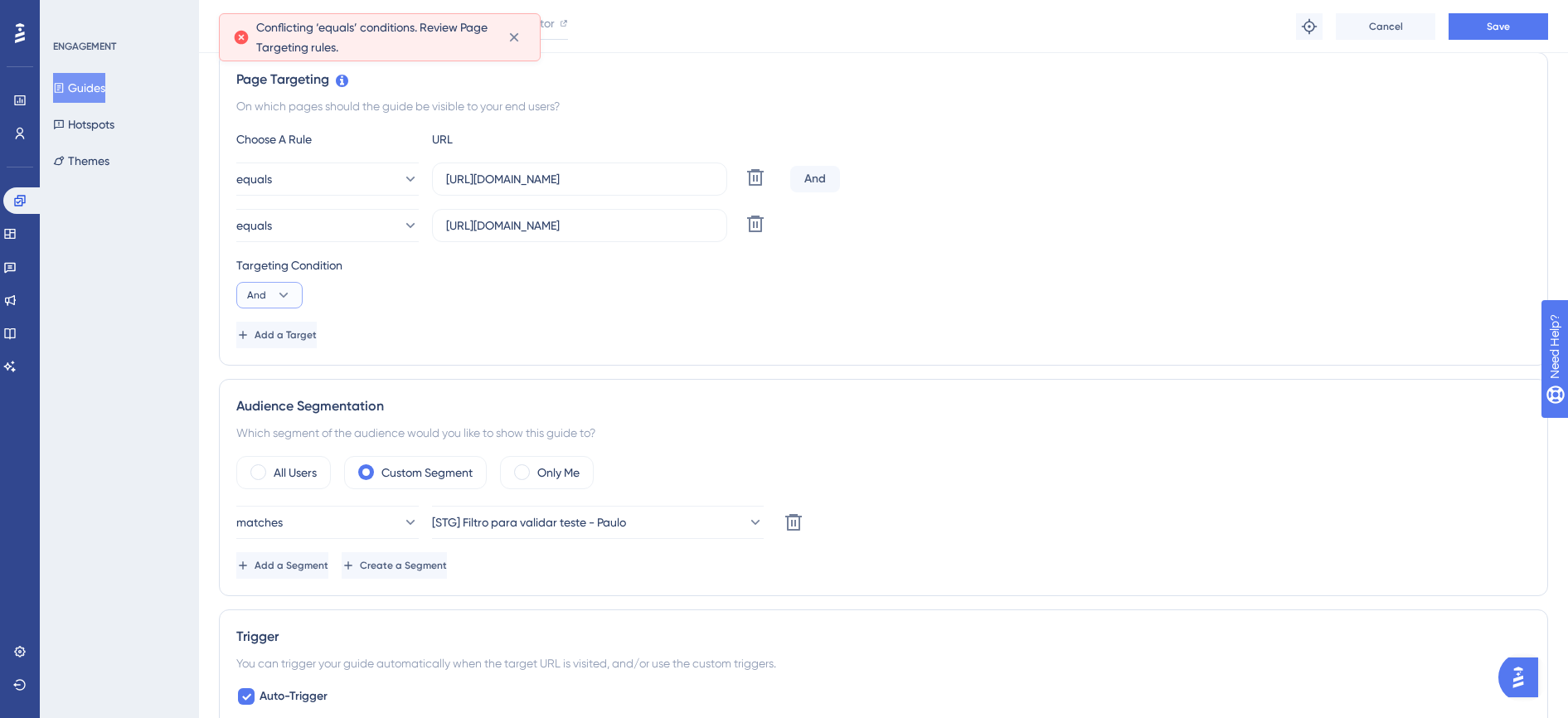
click at [290, 294] on icon at bounding box center [283, 295] width 16 height 16
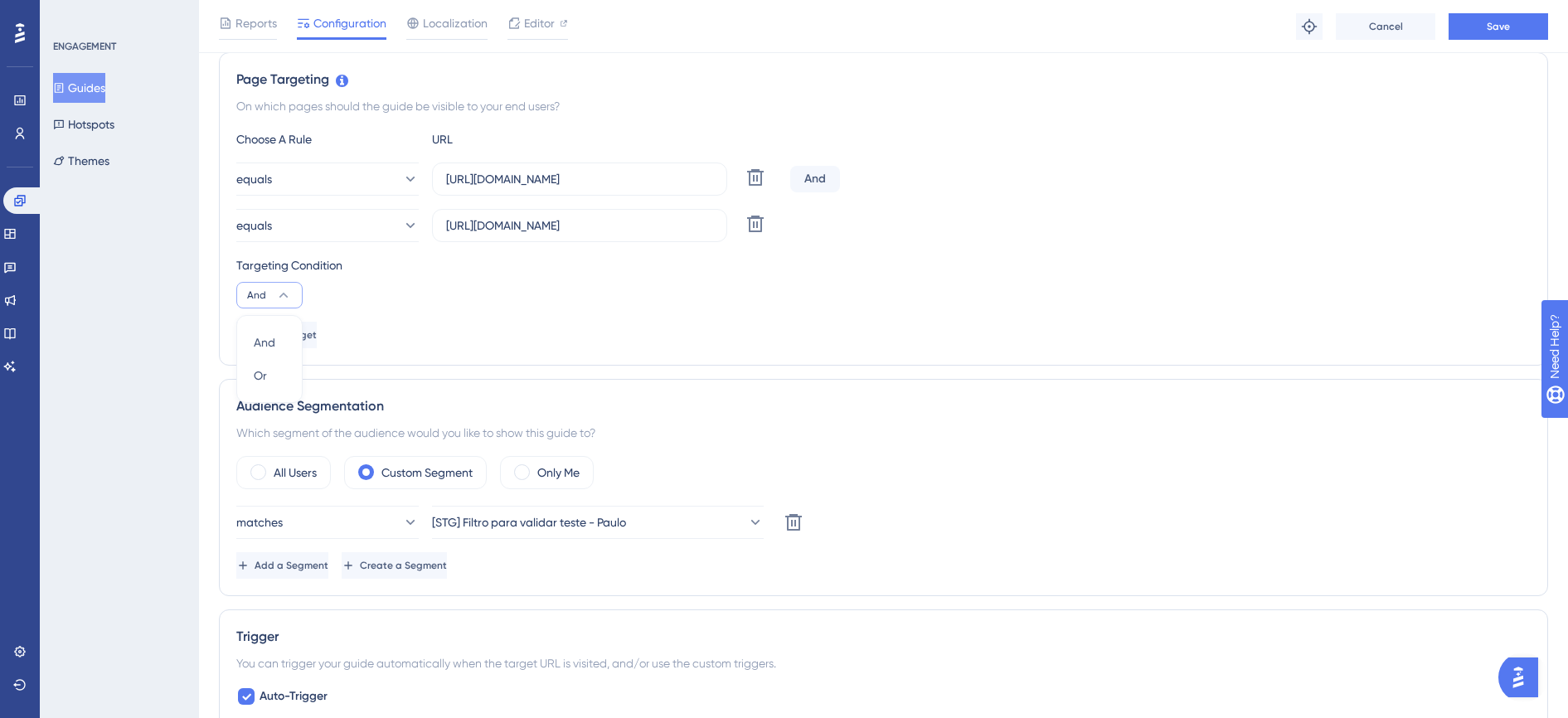
click at [761, 316] on div "Choose A Rule URL equals https://www.novoconcilcard.com.br/dashboard Delete And…" at bounding box center [883, 238] width 1295 height 219
click at [247, 269] on div "Targeting Condition" at bounding box center [883, 265] width 1295 height 20
click at [816, 180] on div "And" at bounding box center [815, 178] width 49 height 27
click at [1384, 20] on span "Cancel" at bounding box center [1385, 27] width 34 height 14
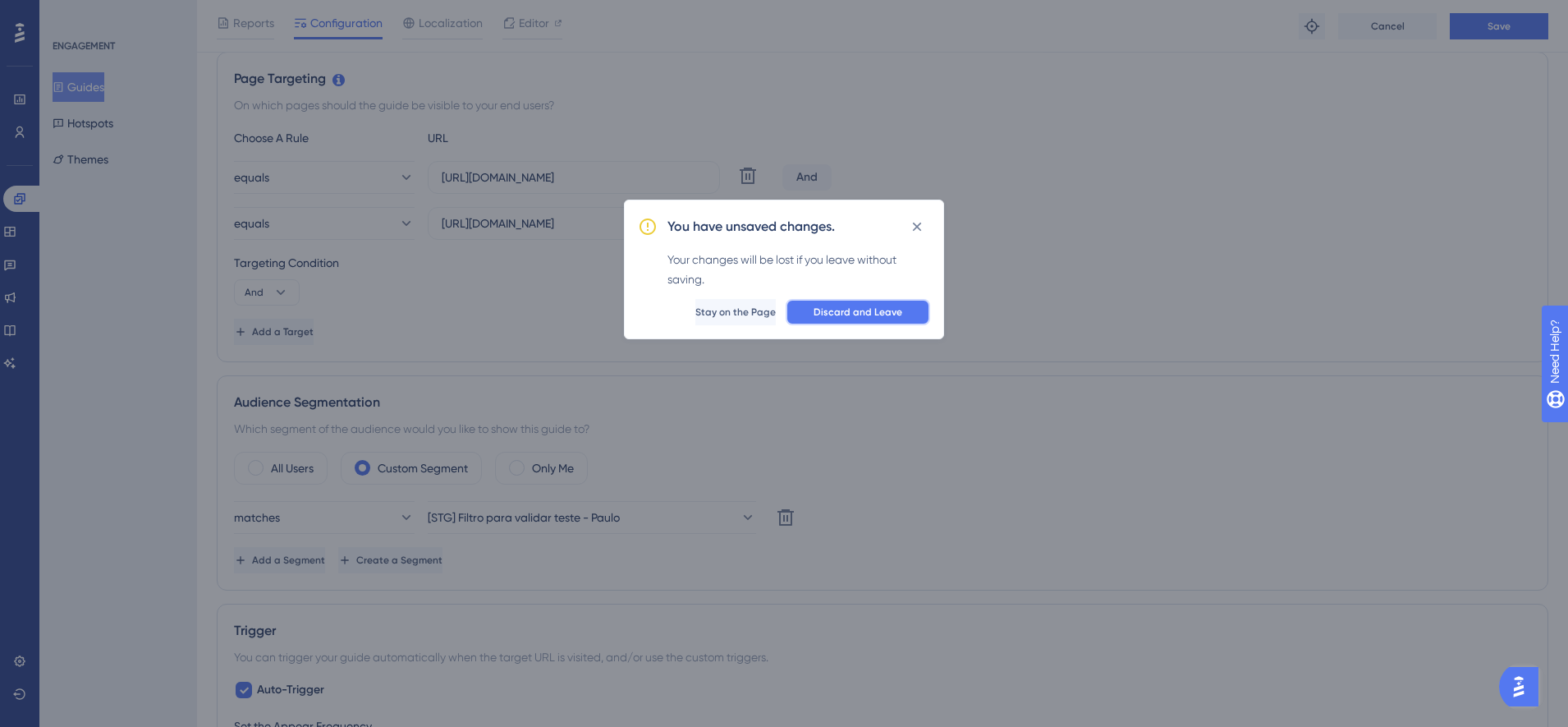
click at [895, 313] on span "Discard and Leave" at bounding box center [858, 311] width 89 height 14
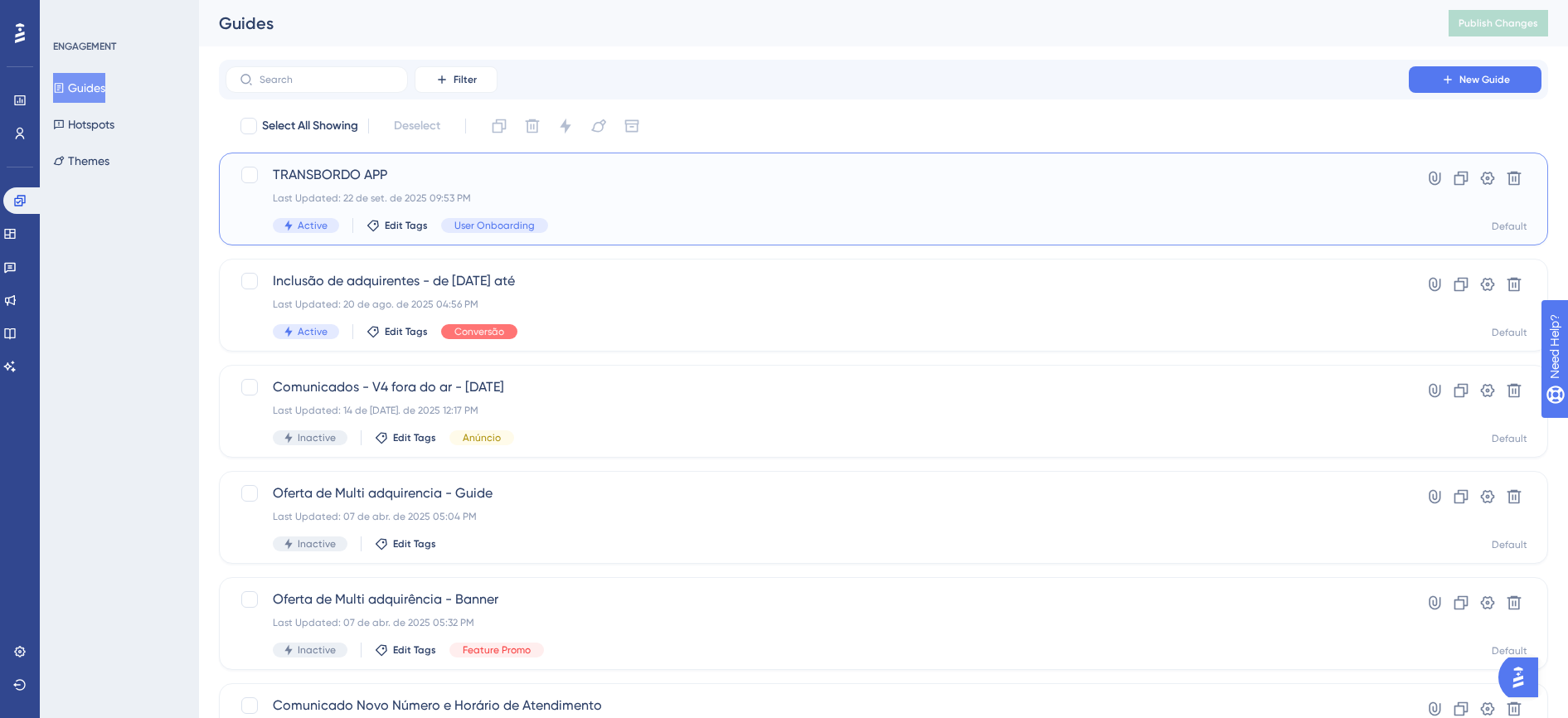
click at [557, 205] on div "TRANSBORDO APP Last Updated: 22 de set. de 2025 09:53 PM Active Edit Tags User …" at bounding box center [816, 198] width 1089 height 68
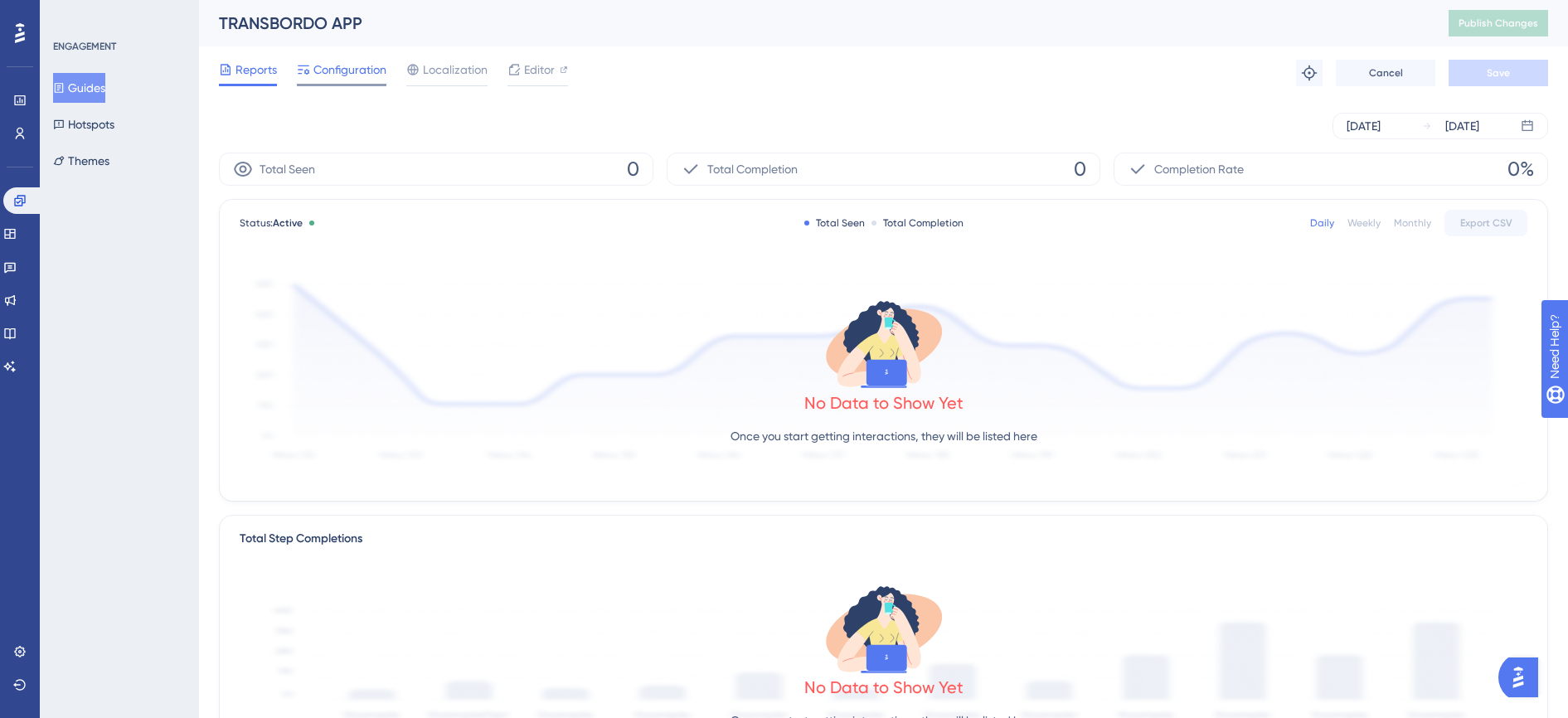
click at [352, 63] on span "Configuration" at bounding box center [350, 70] width 73 height 20
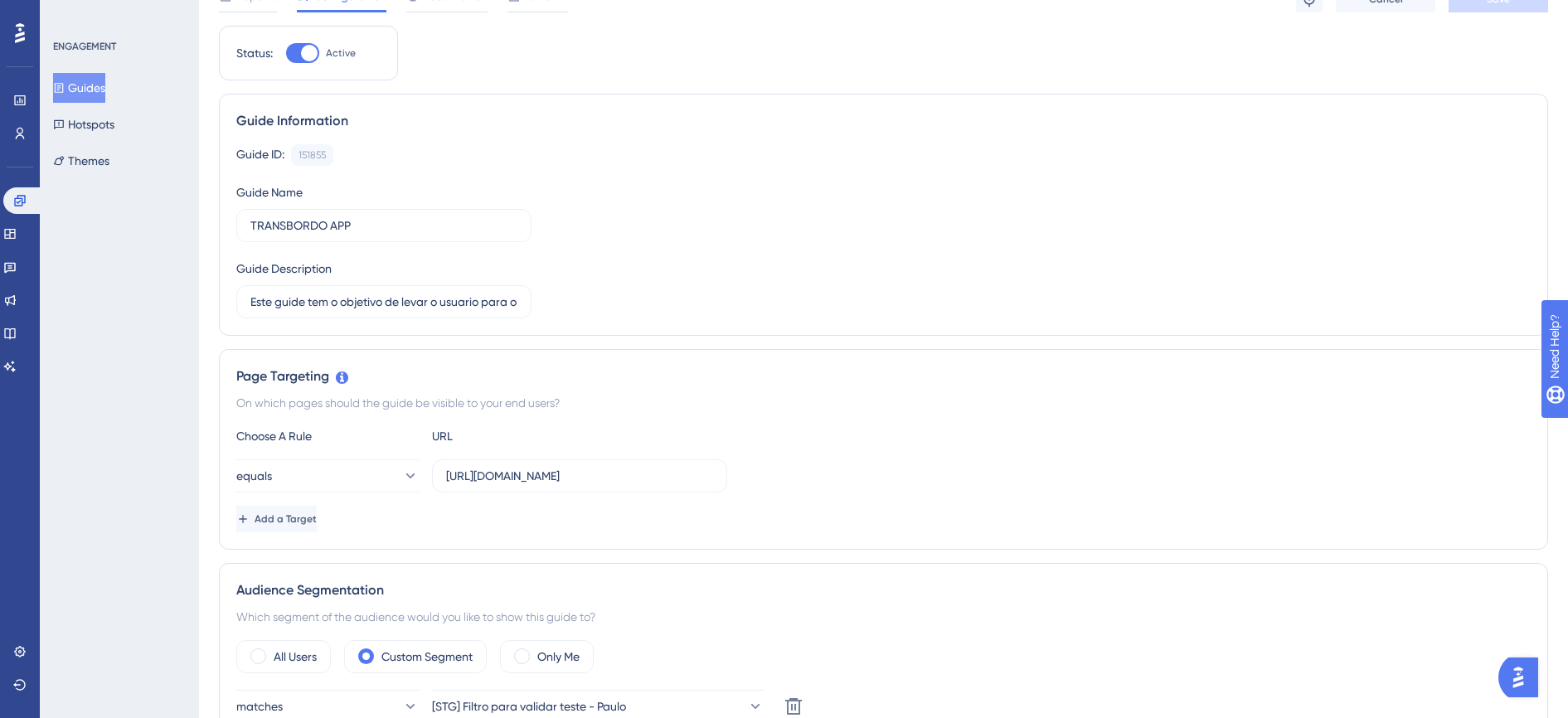
scroll to position [103, 0]
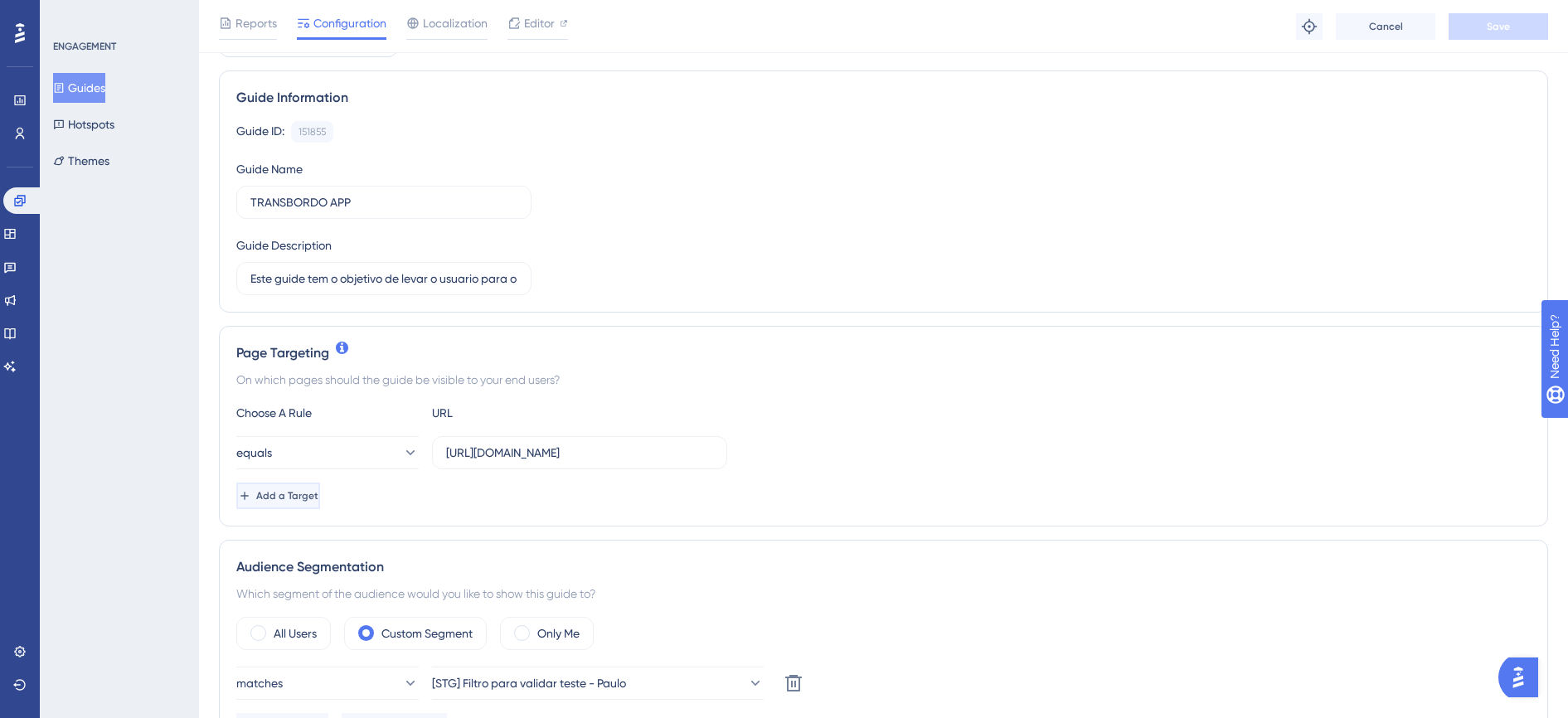
click at [318, 499] on span "Add a Target" at bounding box center [287, 496] width 62 height 14
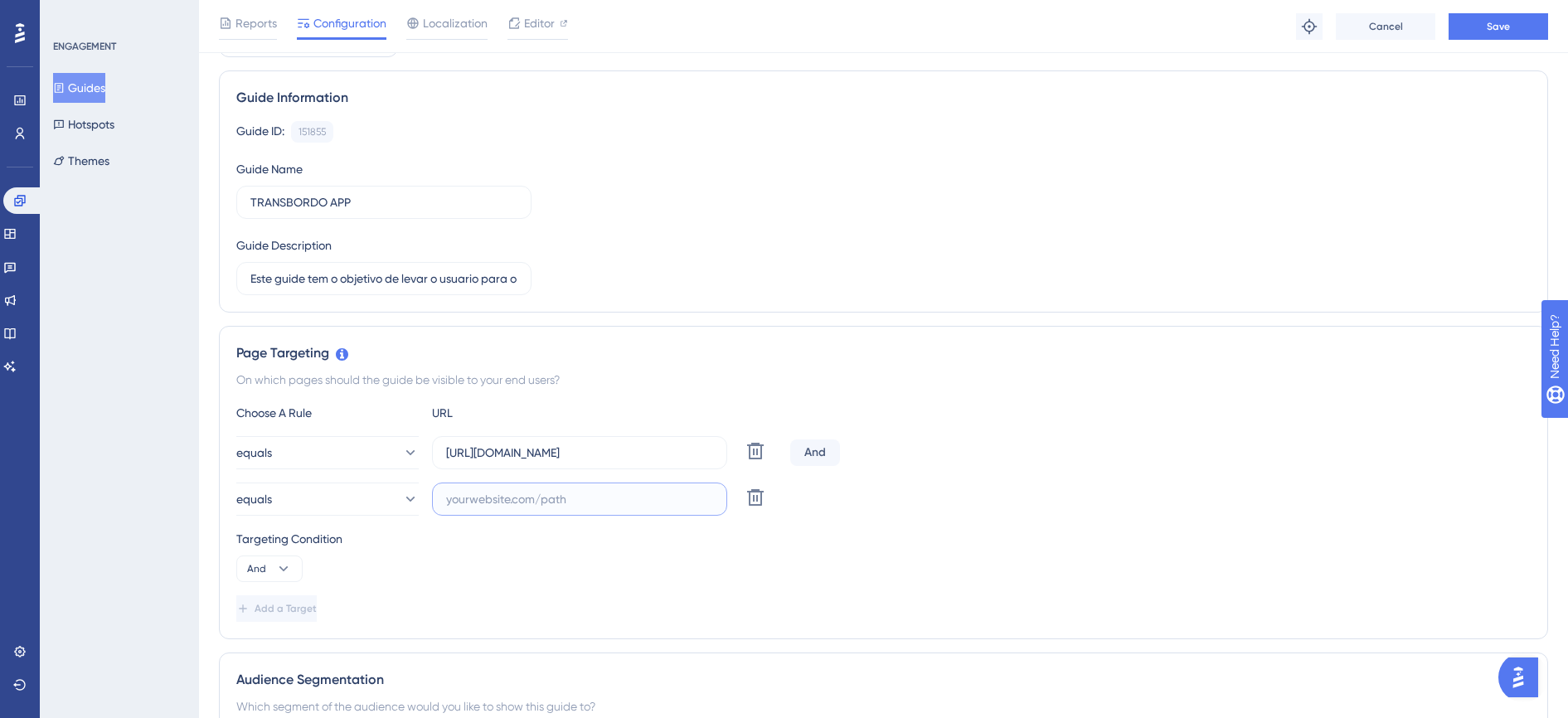
click at [511, 504] on input "text" at bounding box center [580, 499] width 267 height 18
paste input "https://www.novoconcilcard.com.br/manutencao-cnpj"
type input "https://www.novoconcilcard.com.br/manutencao-cnpj"
click at [1386, 29] on span "Cancel" at bounding box center [1385, 27] width 34 height 14
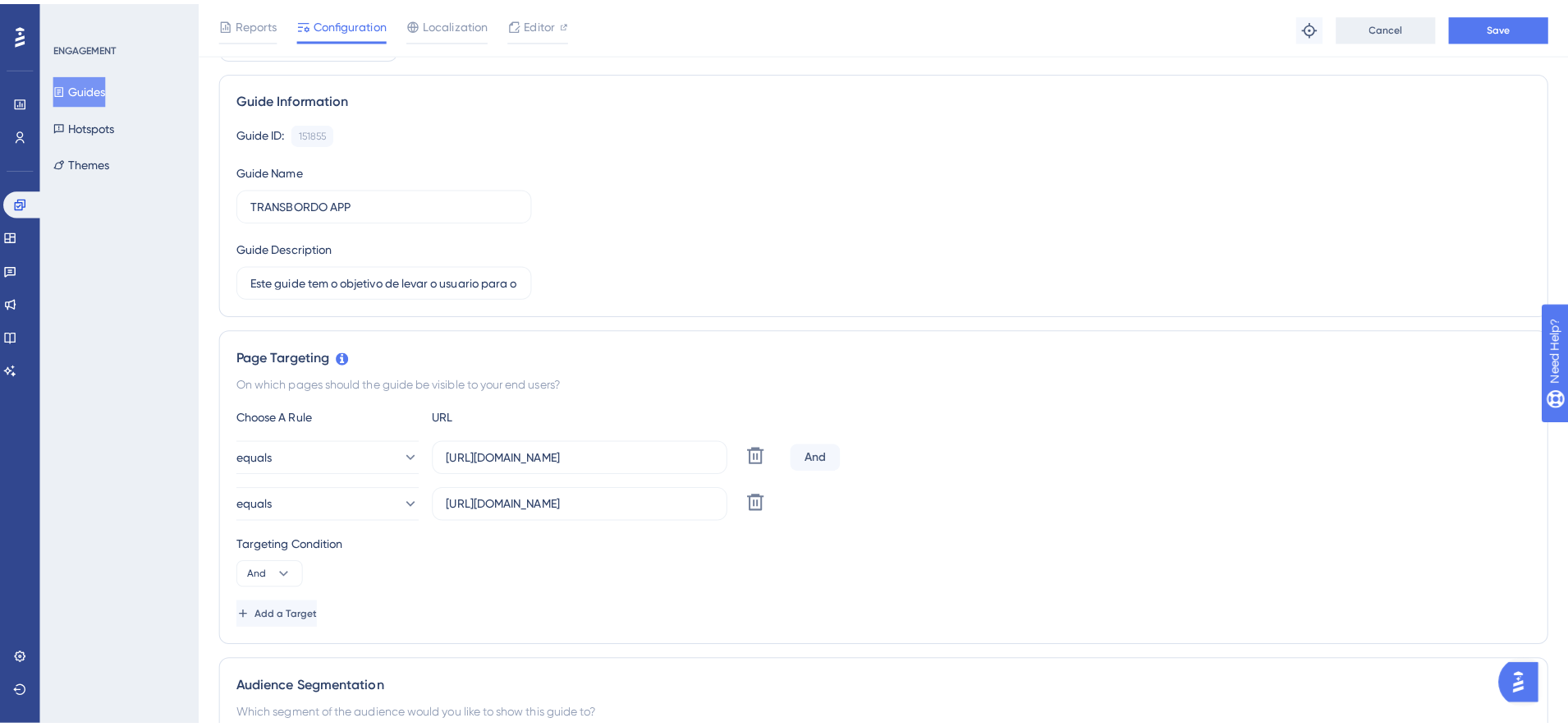
scroll to position [0, 0]
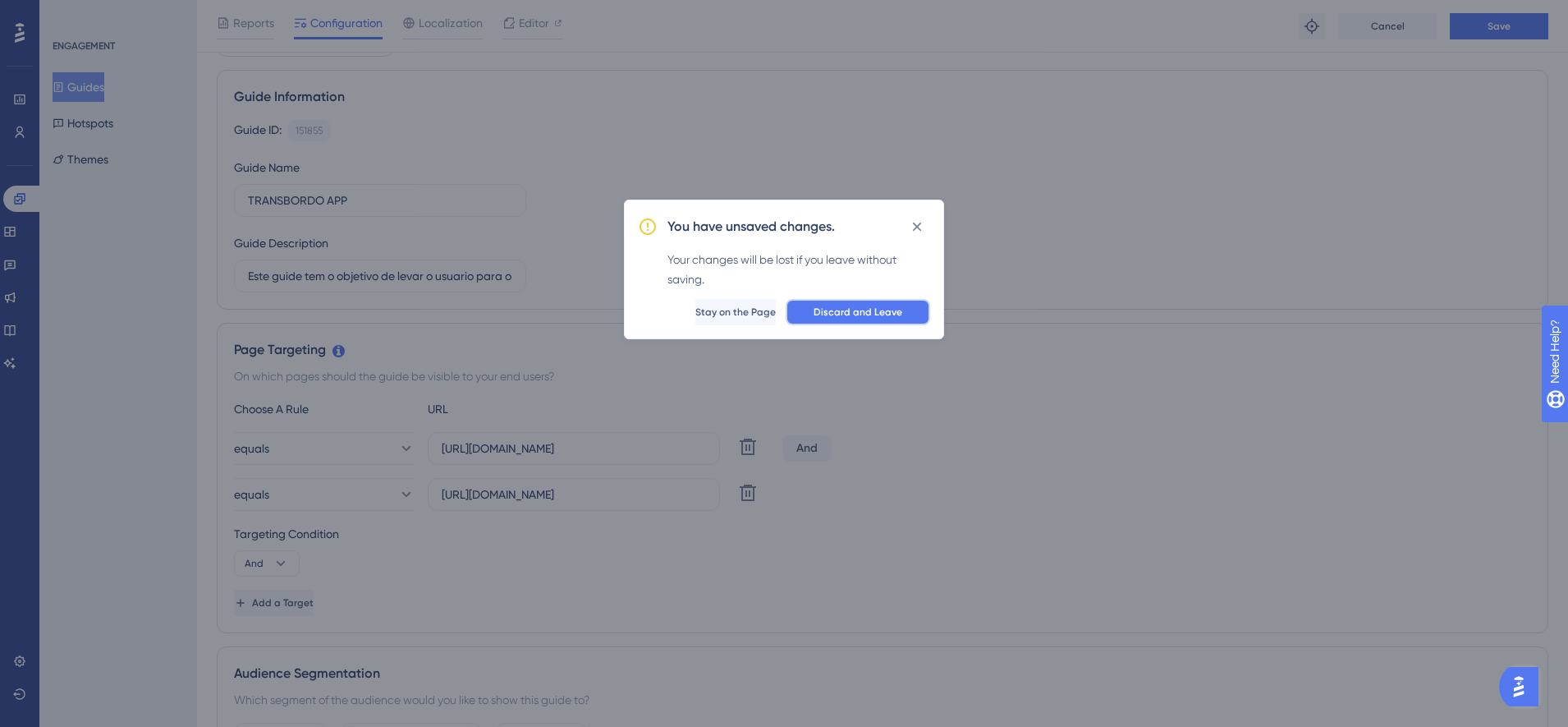
click at [873, 305] on span "Discard and Leave" at bounding box center [858, 311] width 89 height 14
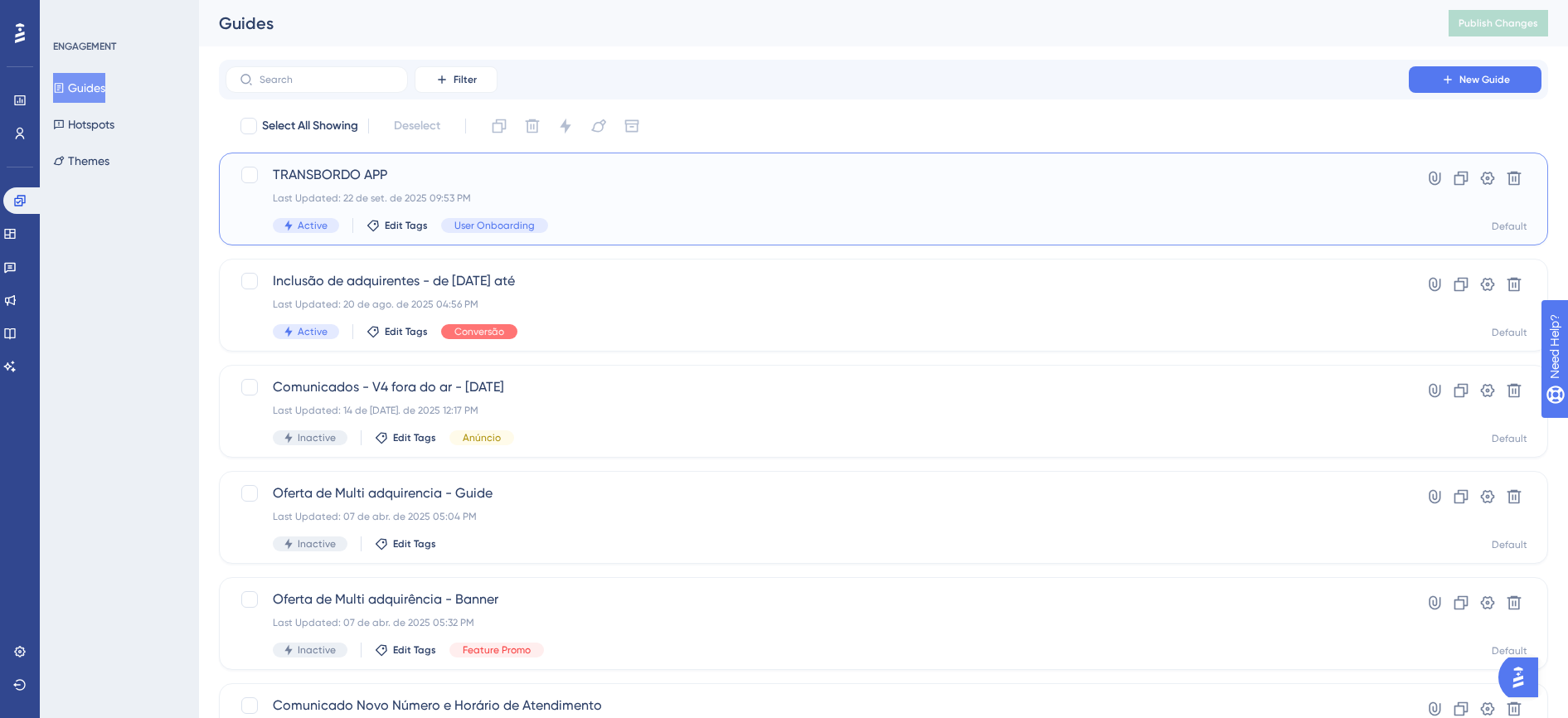
click at [493, 207] on div "TRANSBORDO APP Last Updated: 22 de set. de 2025 09:53 PM Active Edit Tags User …" at bounding box center [816, 198] width 1089 height 68
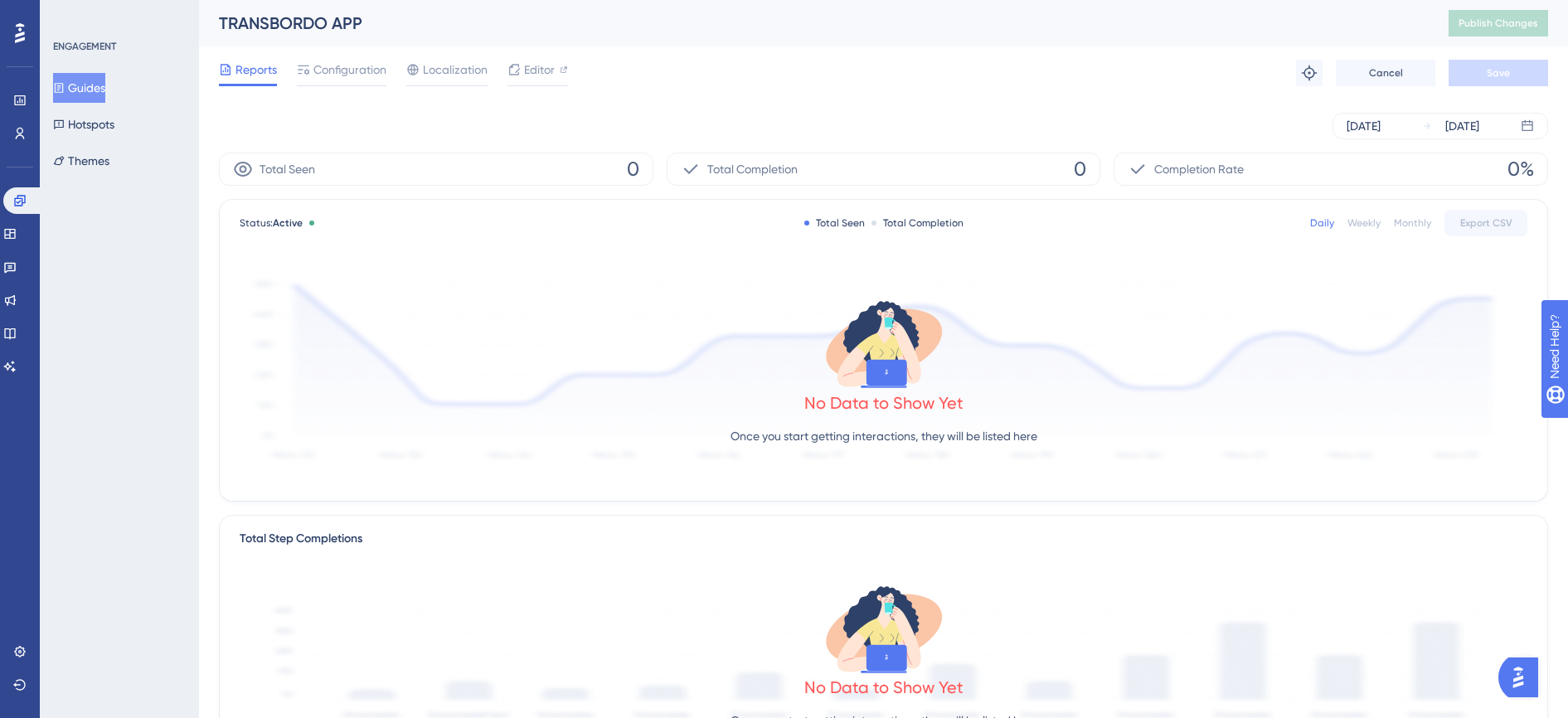
click at [351, 87] on div "Reports Configuration Localization Editor Troubleshoot Cancel Save" at bounding box center [883, 73] width 1329 height 53
click at [351, 76] on span "Configuration" at bounding box center [350, 70] width 73 height 20
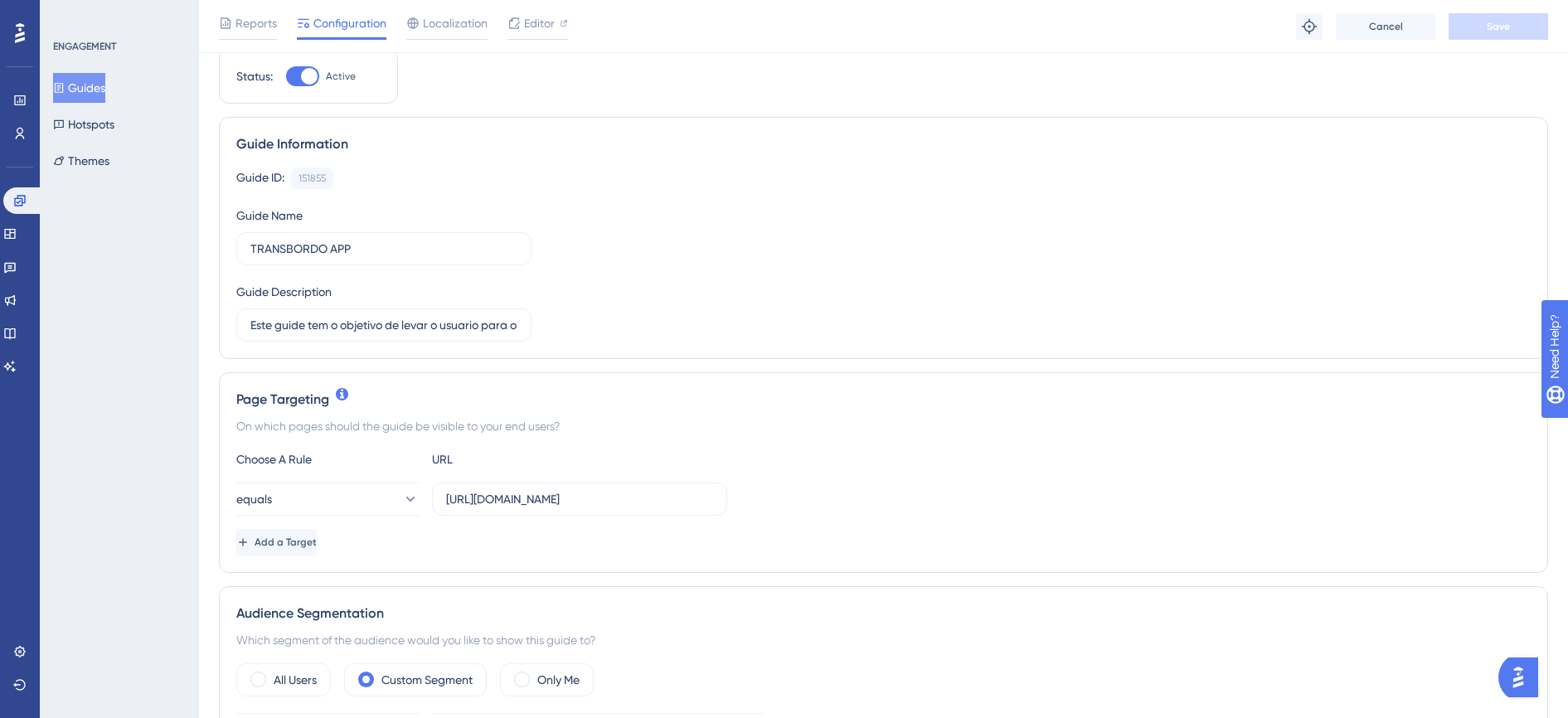
scroll to position [208, 0]
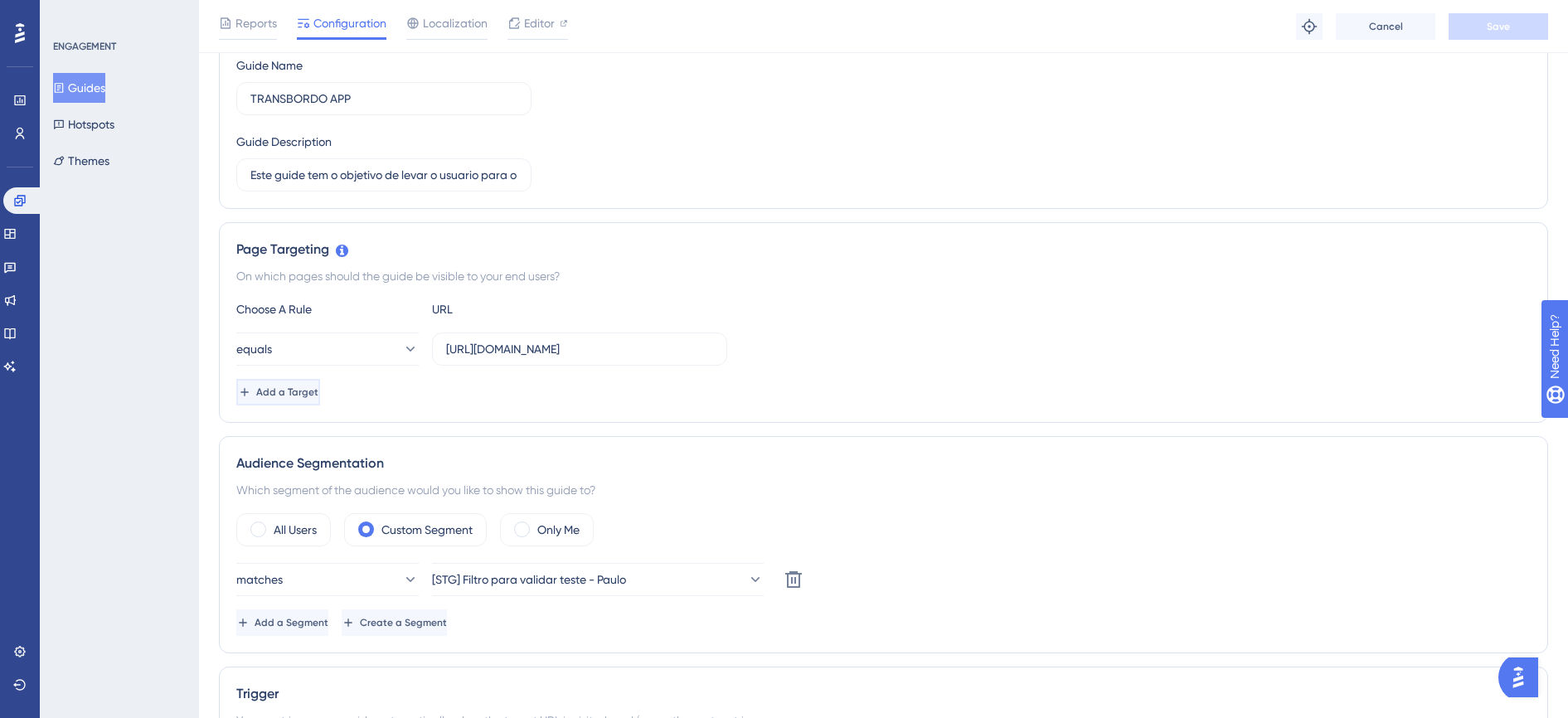
click at [318, 392] on span "Add a Target" at bounding box center [287, 392] width 62 height 14
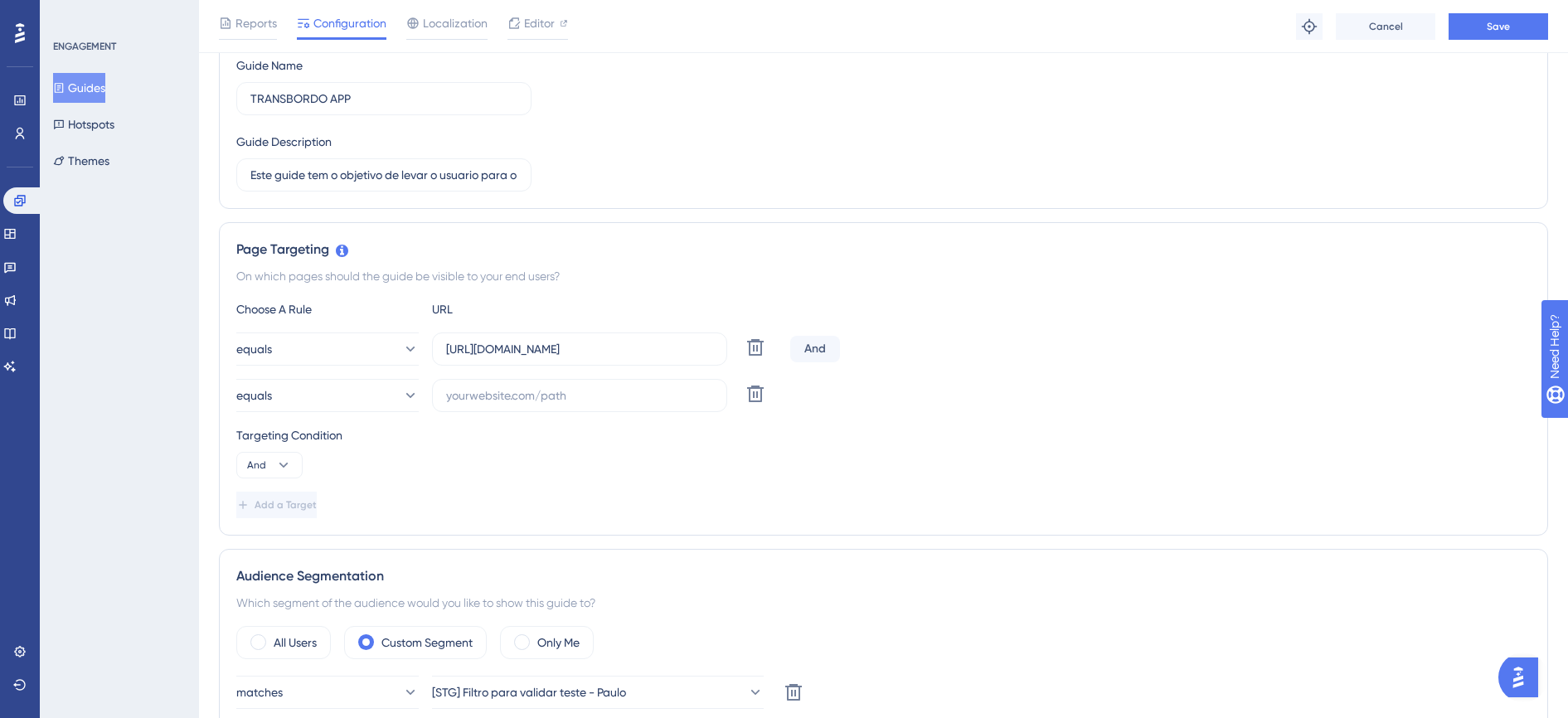
click at [823, 347] on div "And" at bounding box center [815, 348] width 49 height 27
drag, startPoint x: 823, startPoint y: 347, endPoint x: 899, endPoint y: 432, distance: 114.0
click at [899, 432] on div "Targeting Condition" at bounding box center [883, 435] width 1295 height 20
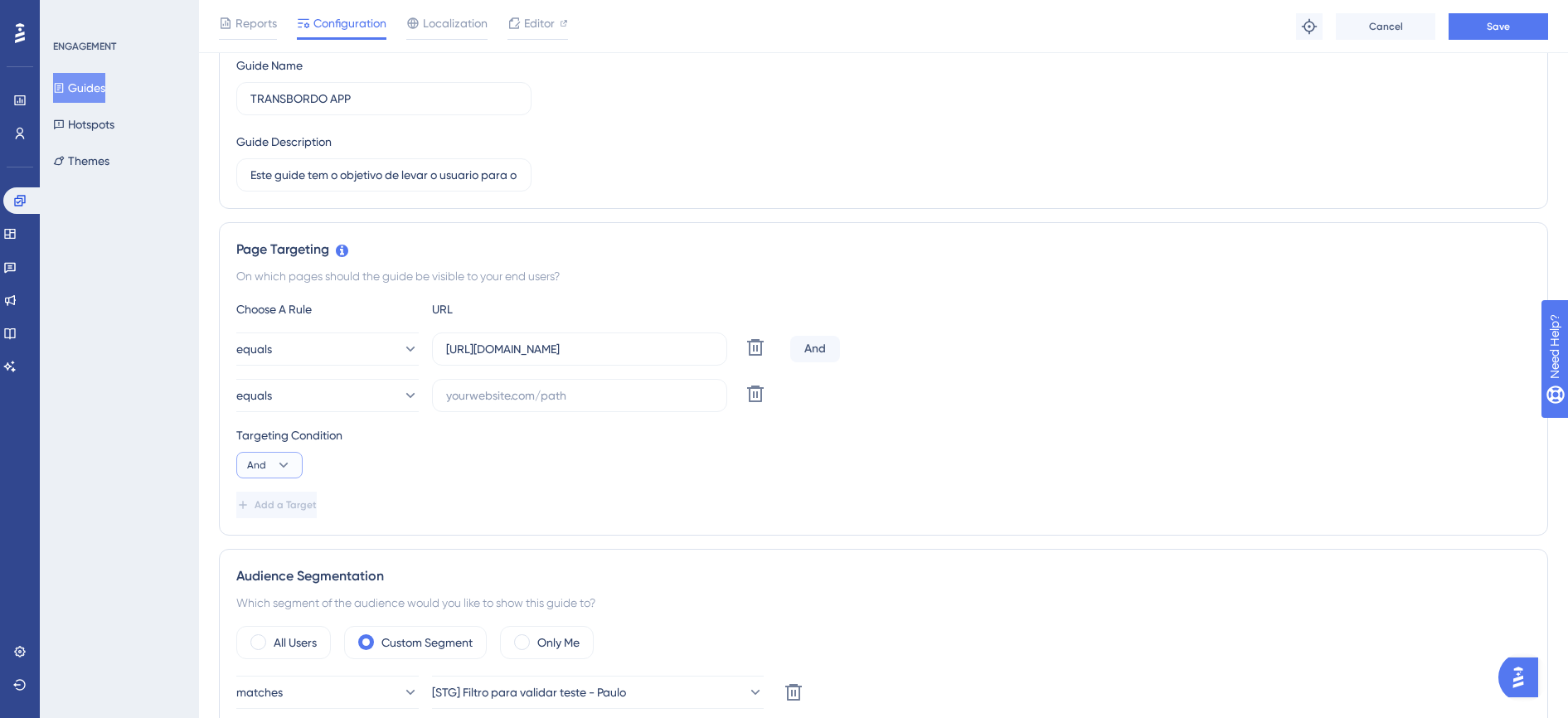
click at [285, 473] on icon at bounding box center [283, 466] width 16 height 16
click at [272, 543] on div "Or Or" at bounding box center [270, 546] width 31 height 33
click at [518, 405] on label at bounding box center [580, 395] width 295 height 33
click at [518, 405] on input "text" at bounding box center [580, 396] width 267 height 18
paste input "https://www.novoconcilcard.com.br/manutencao-cnpj"
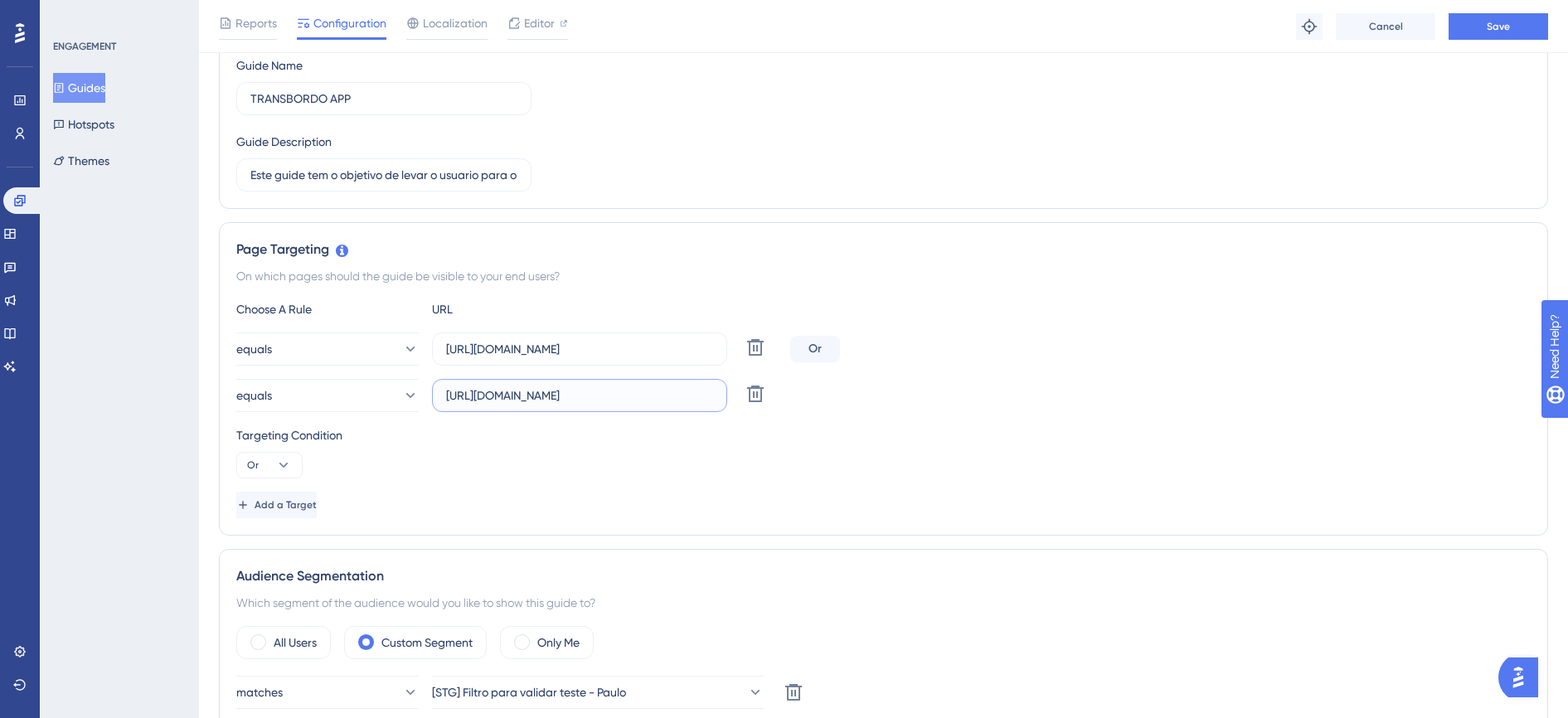
scroll to position [0, 28]
type input "https://www.novoconcilcard.com.br/manutencao-cnpj"
click at [1495, 29] on span "Save" at bounding box center [1498, 27] width 23 height 14
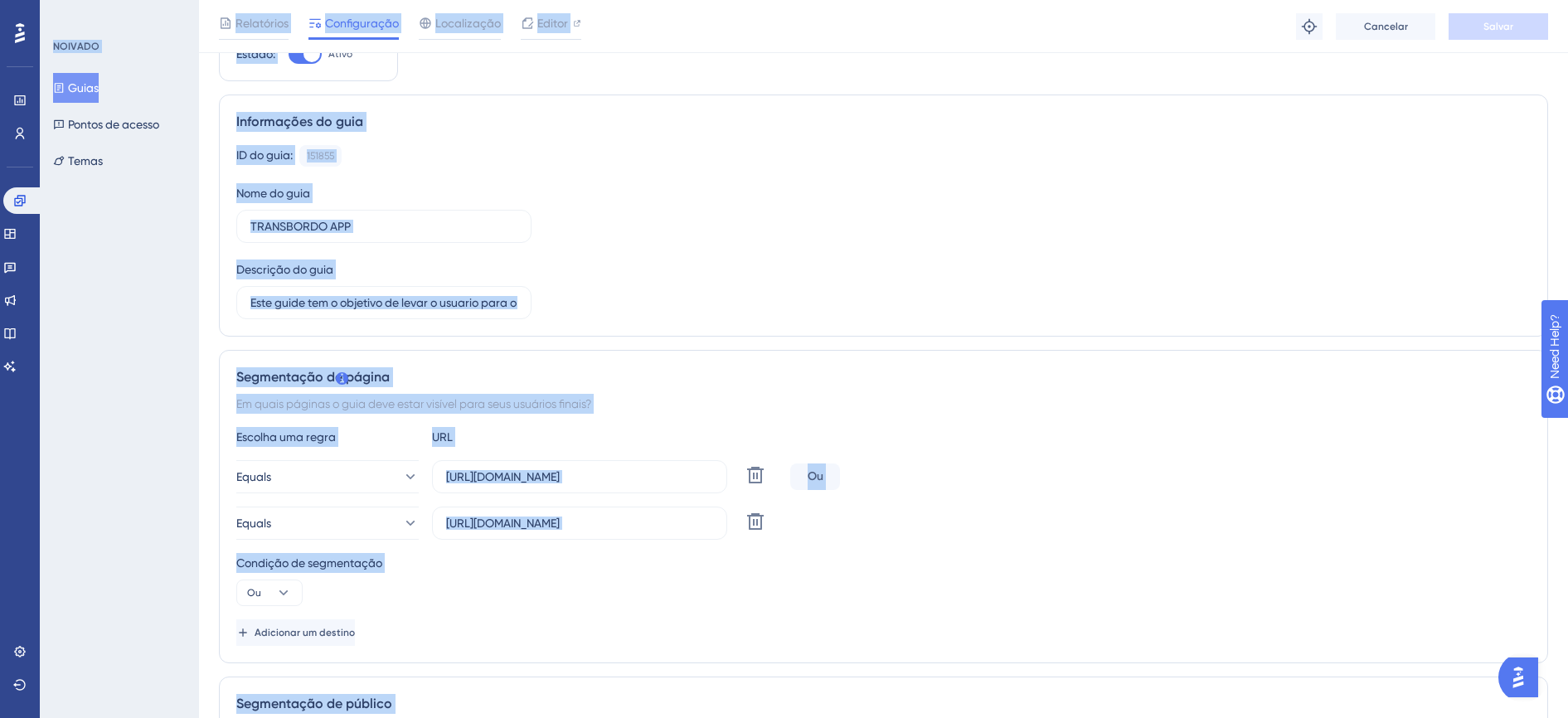
scroll to position [0, 0]
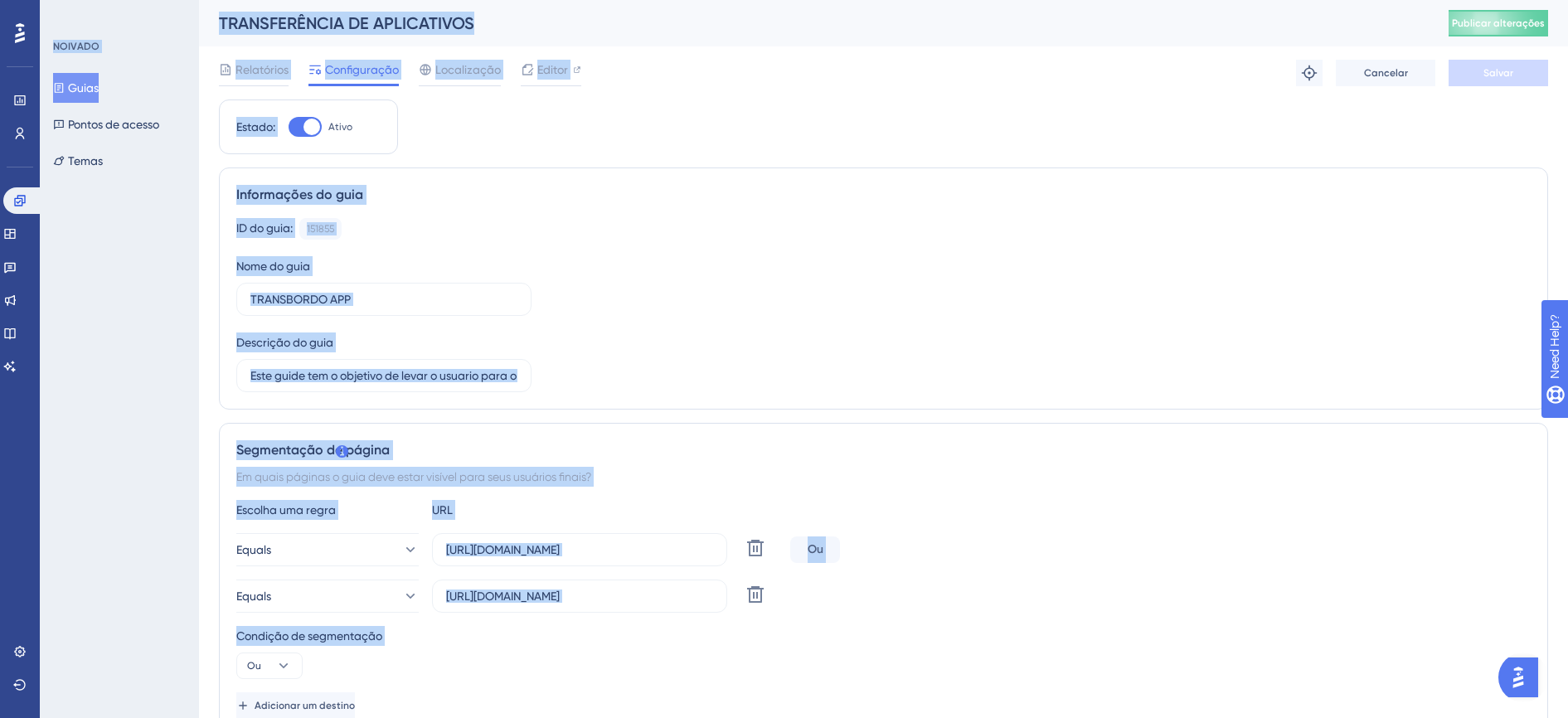
click at [872, 376] on div "ID do guia: 151855 Copiar Nome do guia TRANSBORDO APP Descrição do guia Este gu…" at bounding box center [883, 305] width 1295 height 174
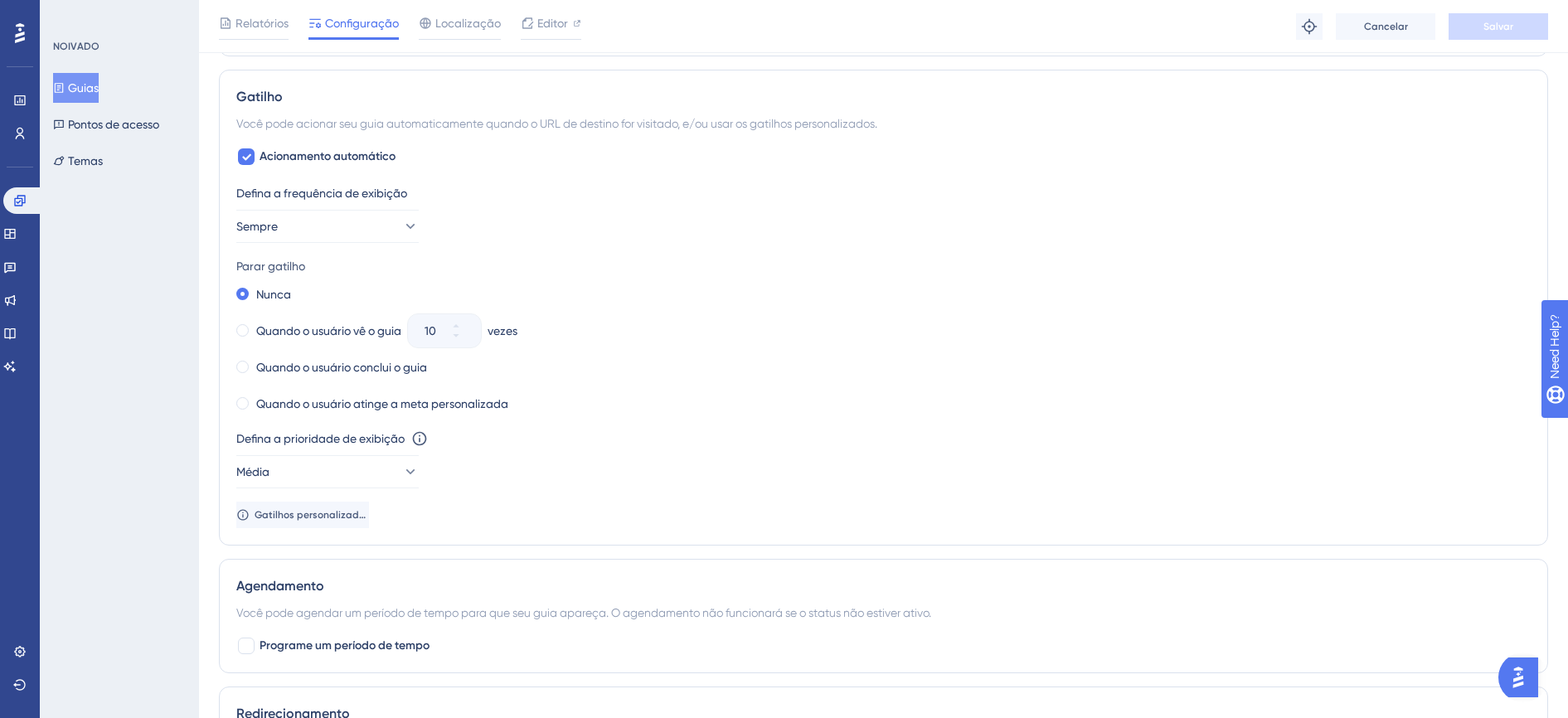
scroll to position [1244, 0]
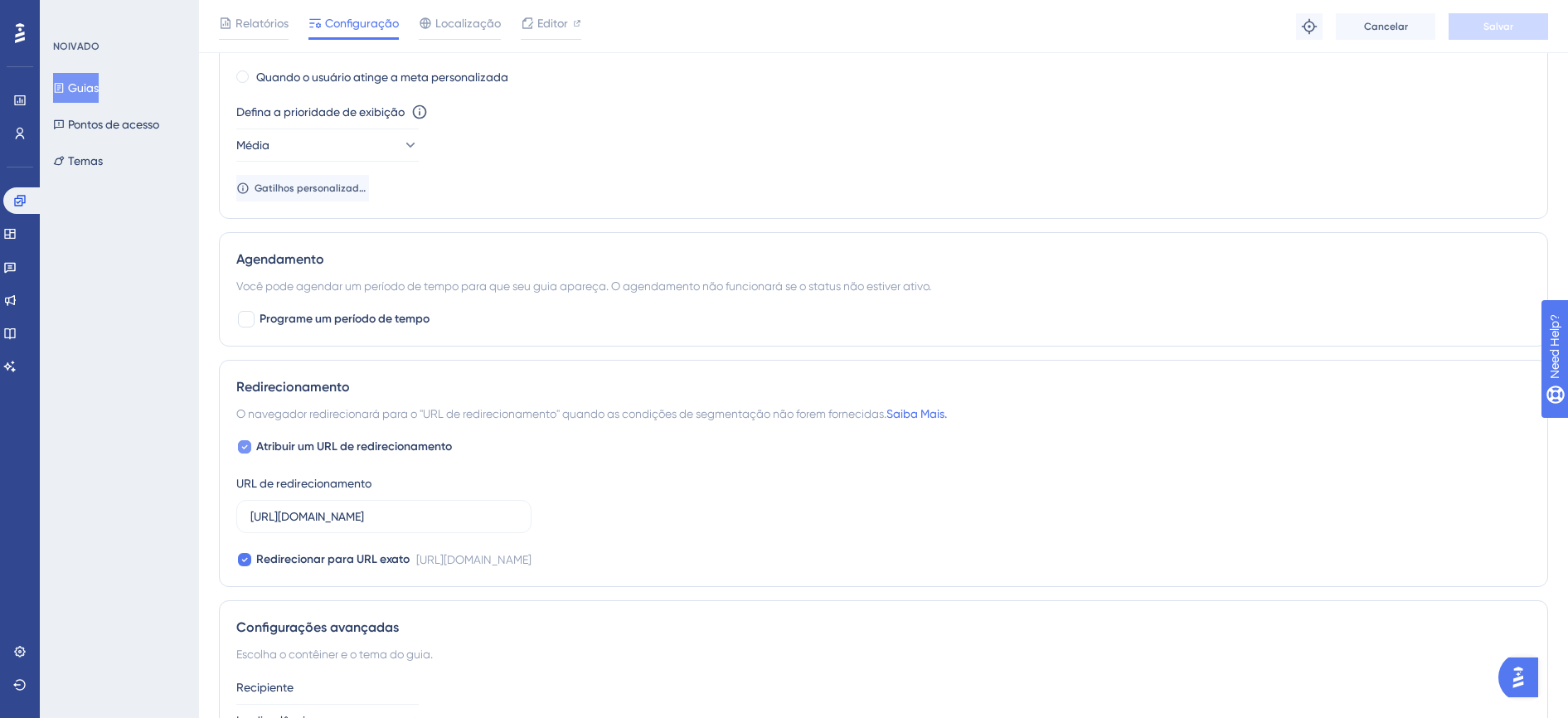
click at [251, 447] on div at bounding box center [244, 447] width 14 height 14
checkbox input "false"
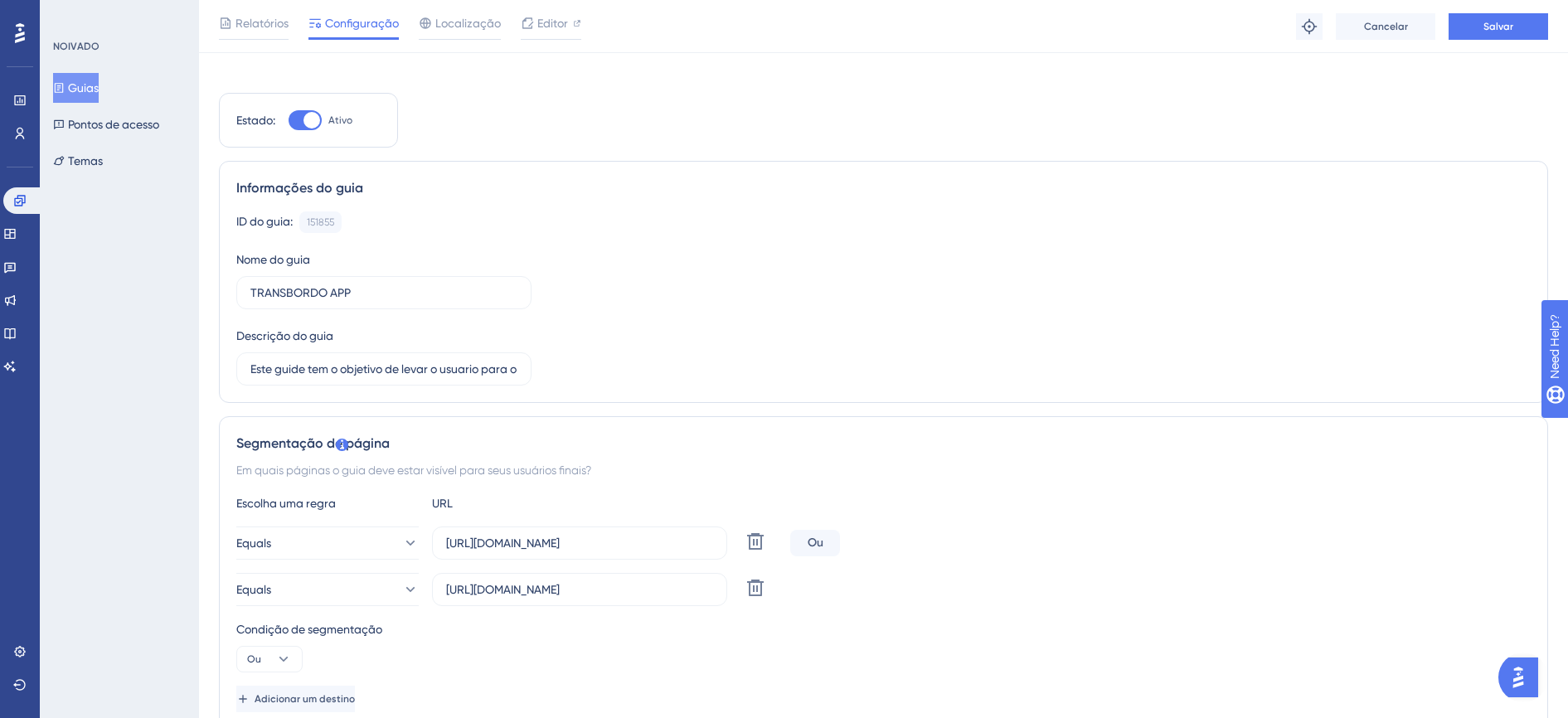
scroll to position [0, 0]
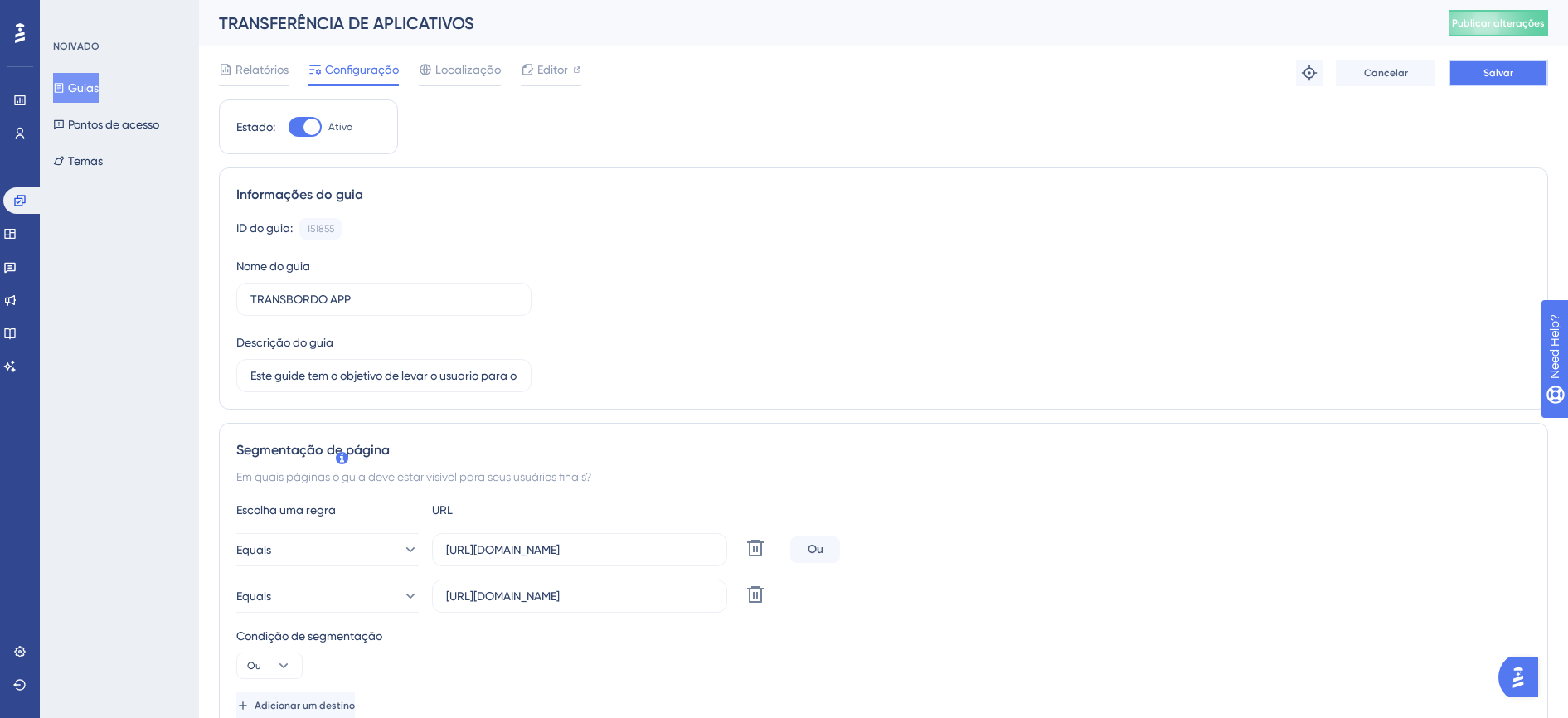
click at [1509, 72] on span "Salvar" at bounding box center [1499, 73] width 30 height 14
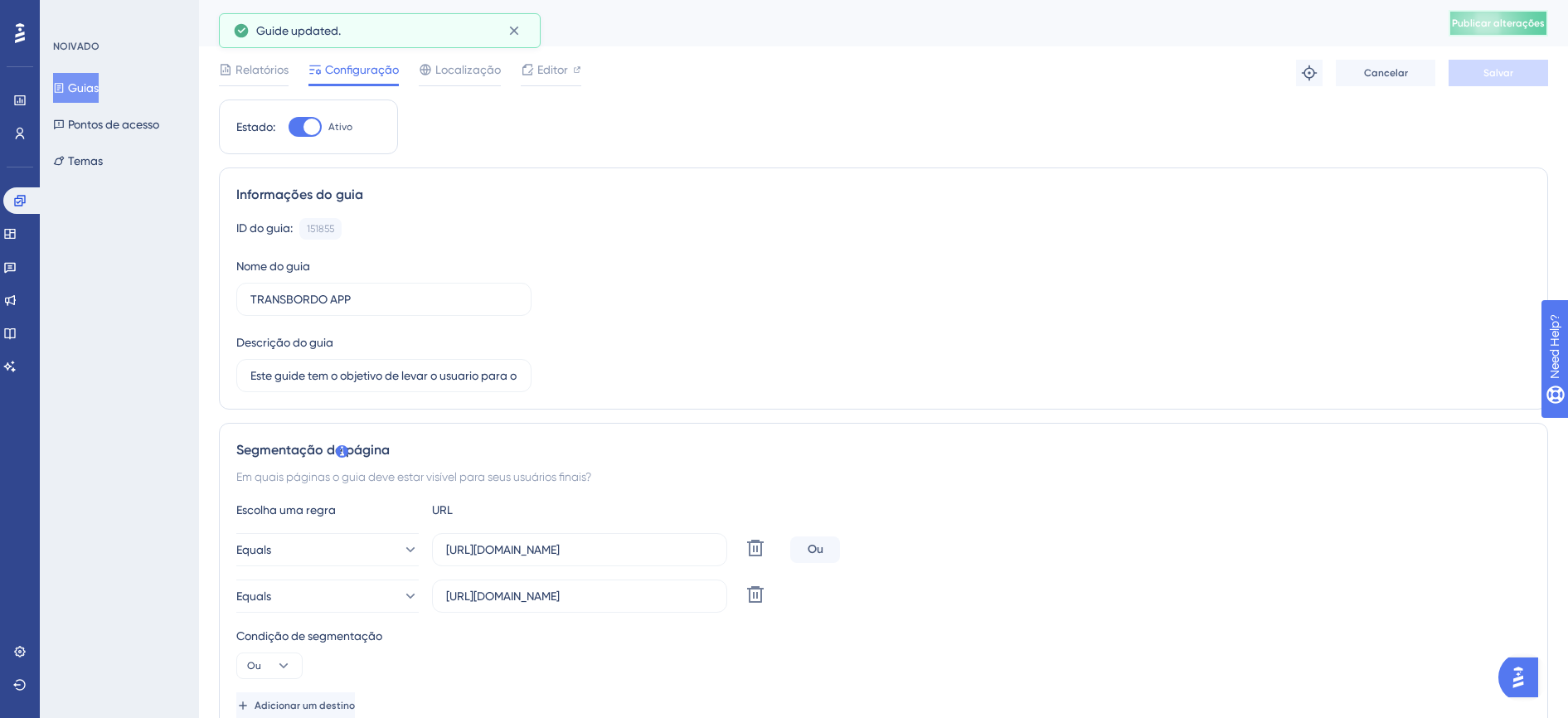
click at [1509, 29] on span "Publicar alterações" at bounding box center [1499, 23] width 93 height 14
